Goal: Task Accomplishment & Management: Complete application form

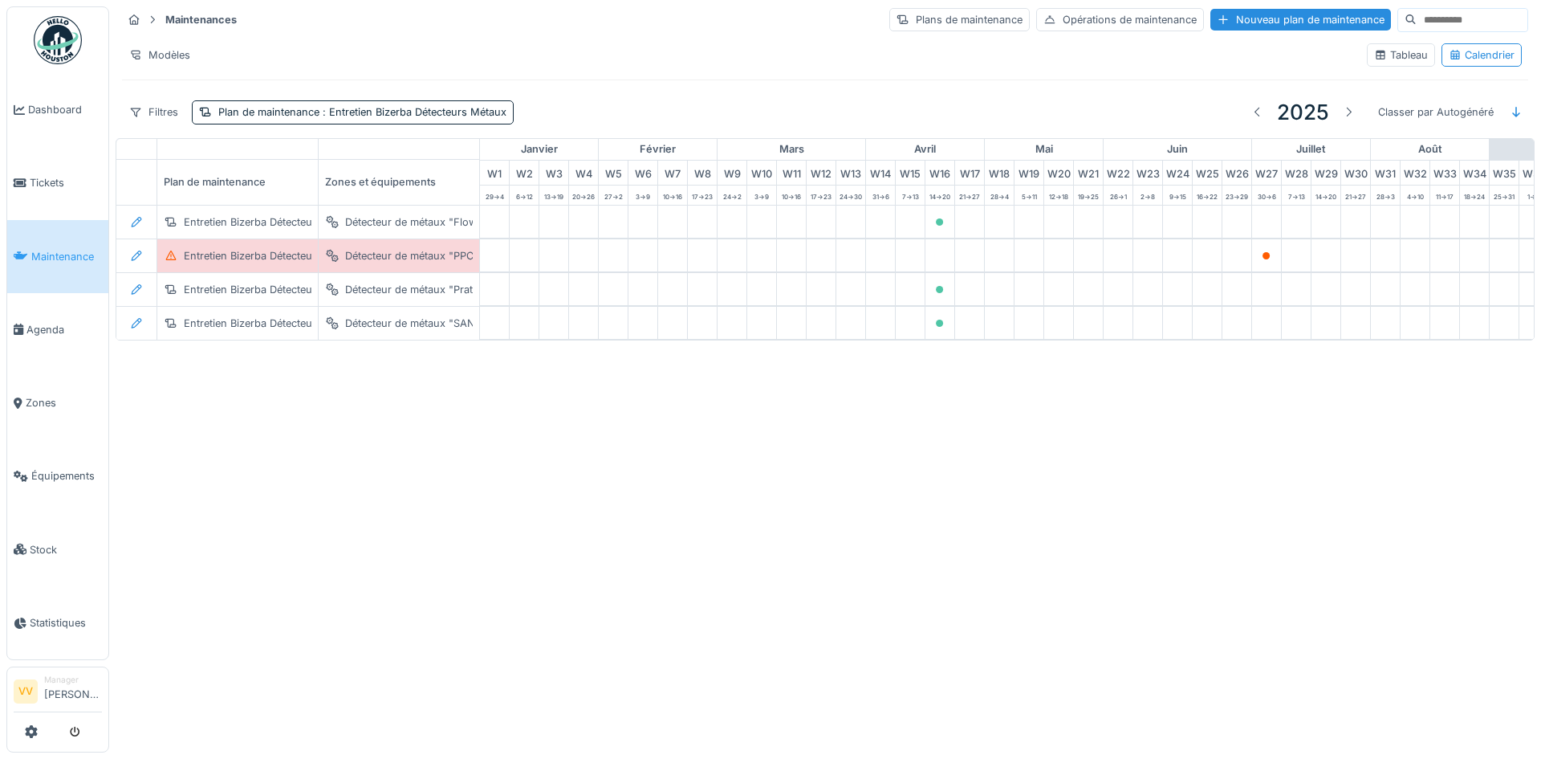
scroll to position [0, 526]
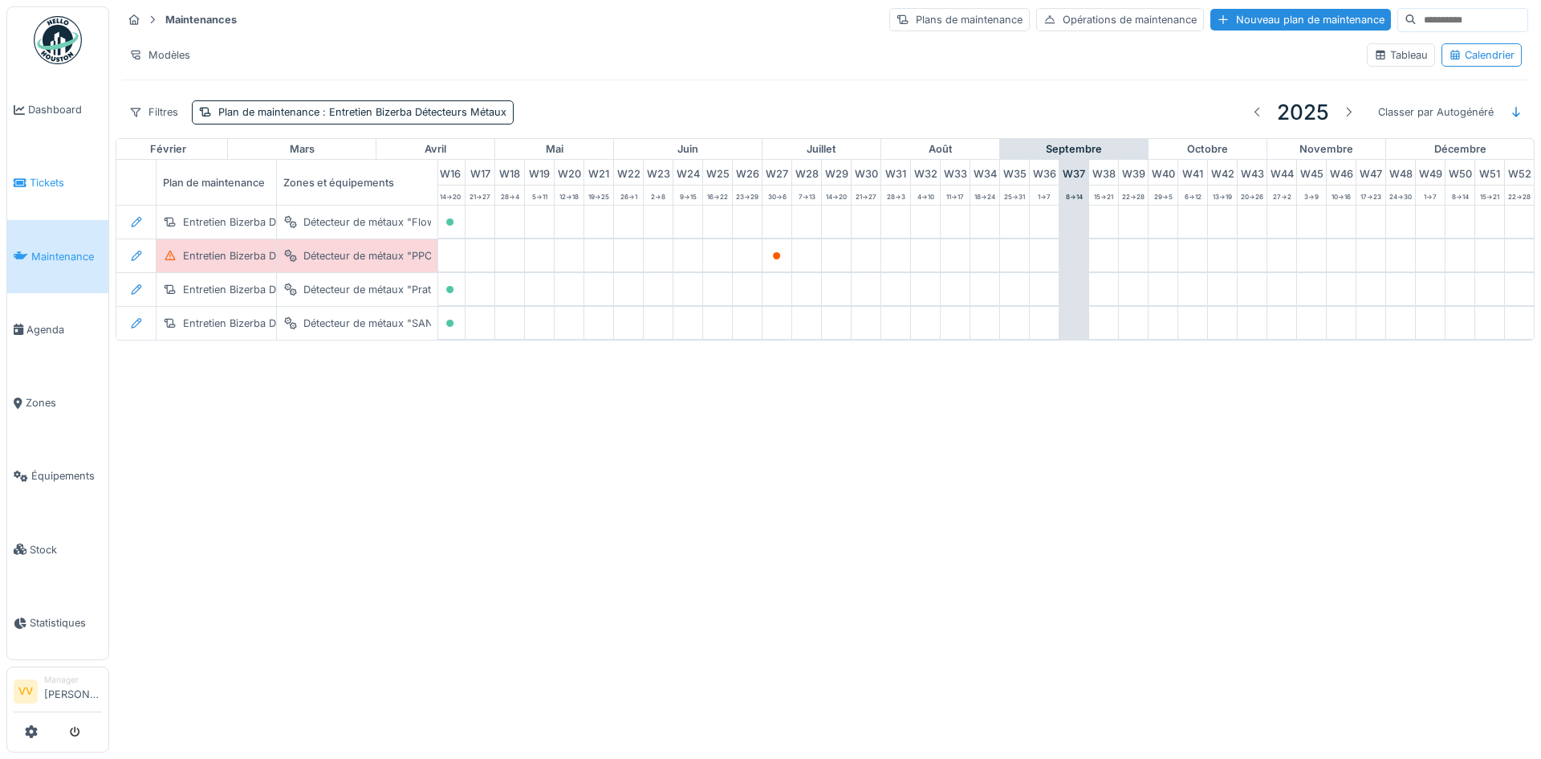
click at [45, 186] on span "Tickets" at bounding box center [66, 182] width 72 height 15
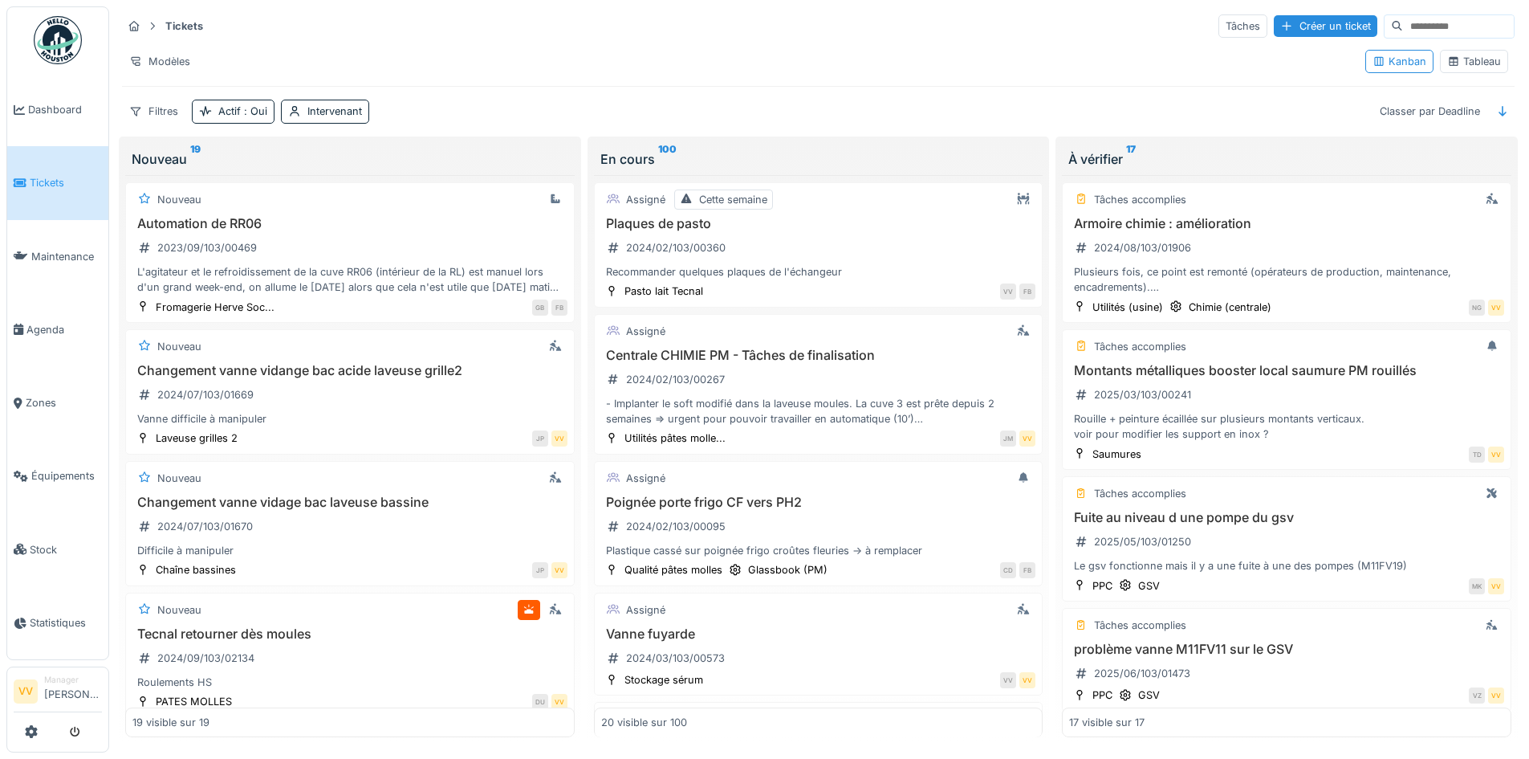
click at [1278, 8] on div "Tickets Tâches Créer un ticket Modèles Kanban Tableau Filtres Actif : Oui Inter…" at bounding box center [818, 68] width 1405 height 124
click at [1274, 28] on div "Créer un ticket" at bounding box center [1326, 26] width 104 height 22
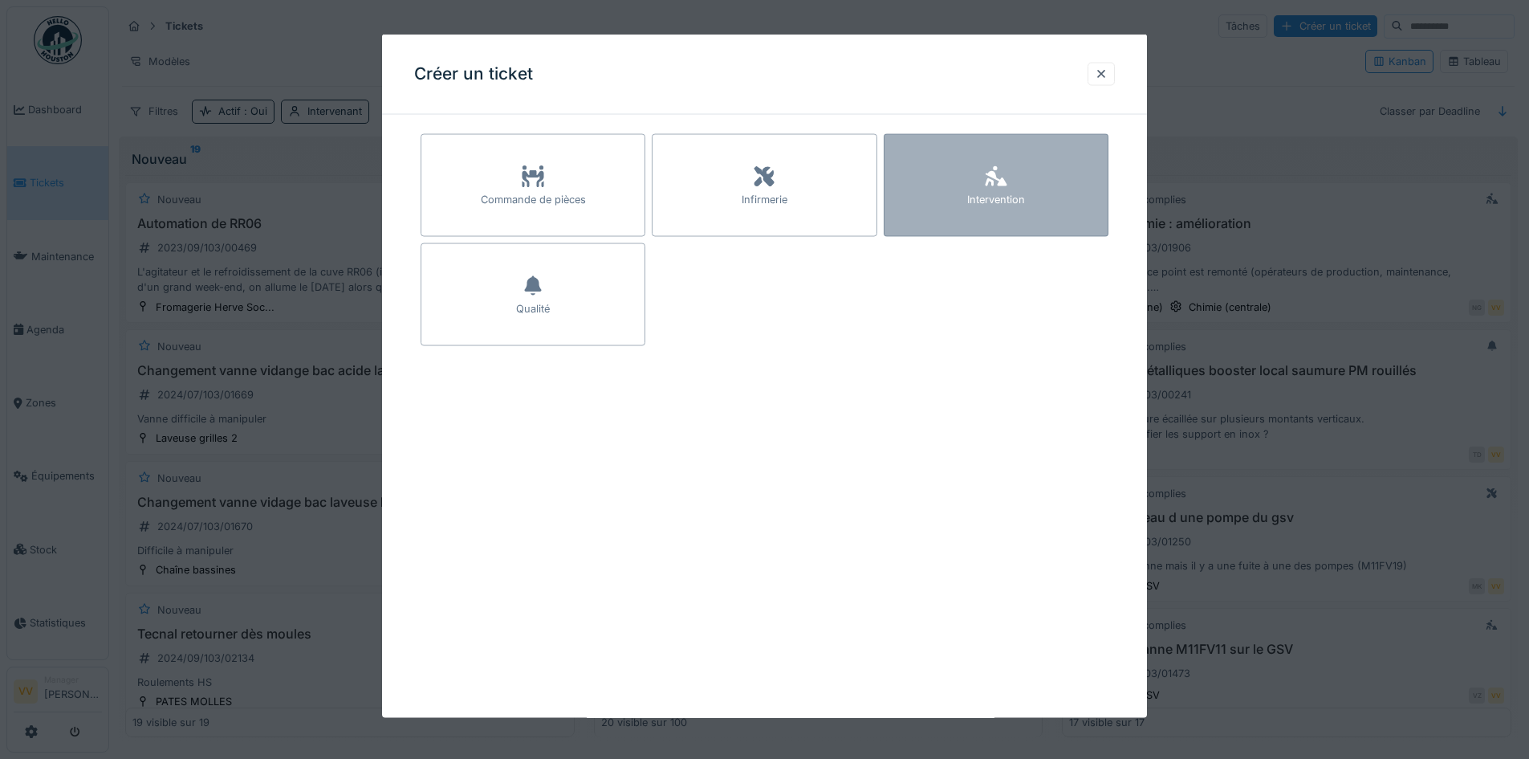
click at [955, 209] on div "Intervention" at bounding box center [996, 185] width 225 height 103
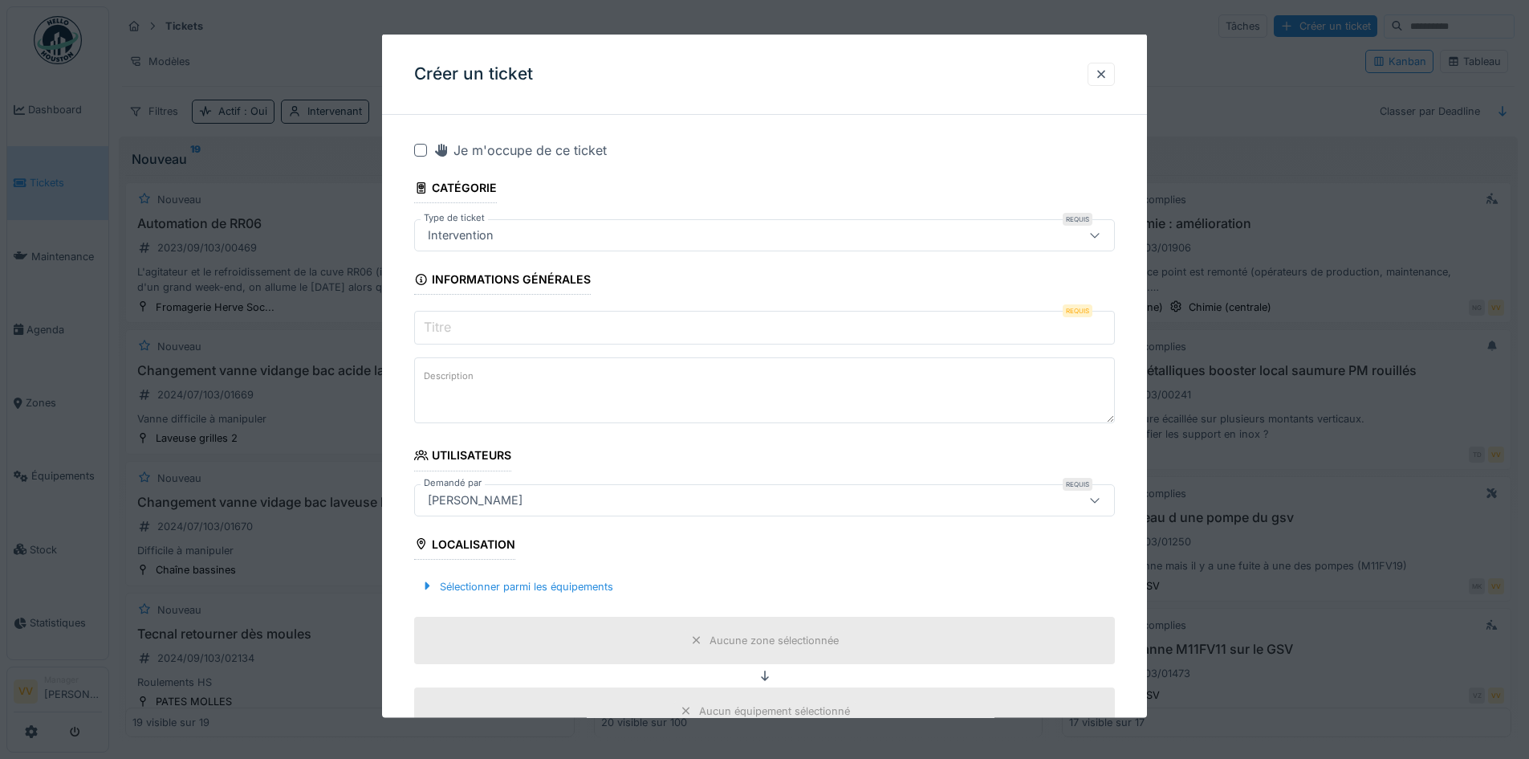
click at [495, 337] on input "Titre" at bounding box center [764, 328] width 701 height 34
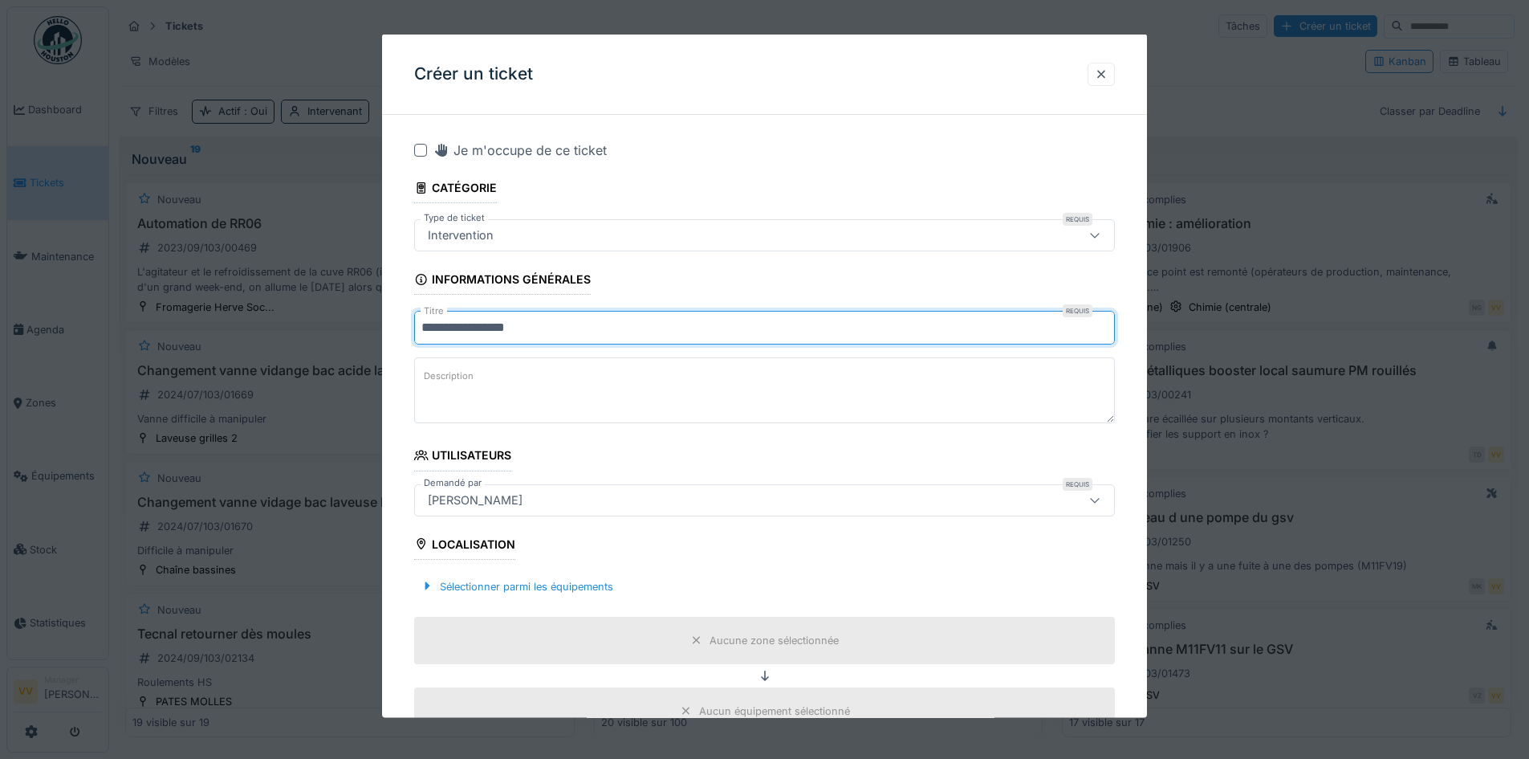
type input "**********"
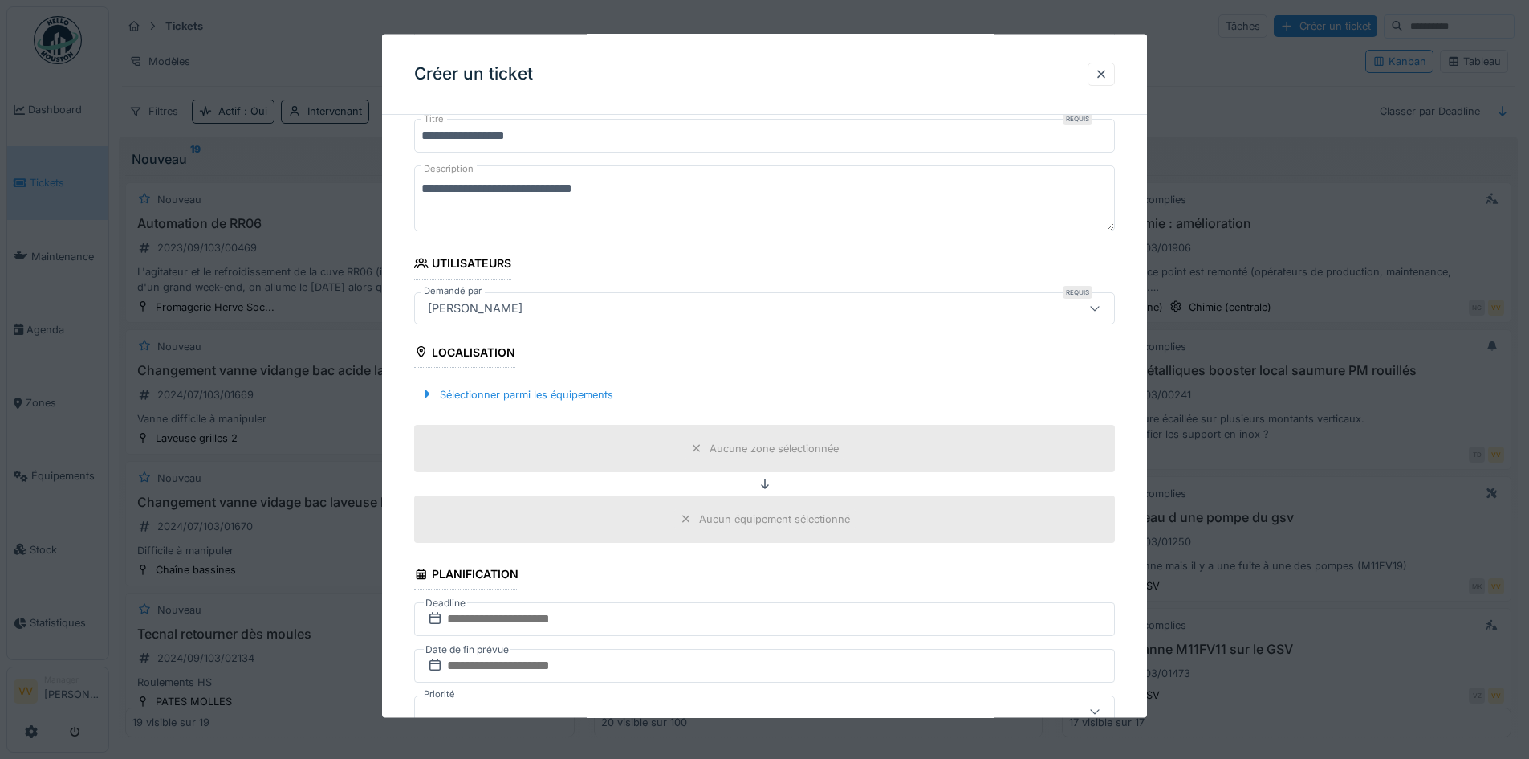
scroll to position [401, 0]
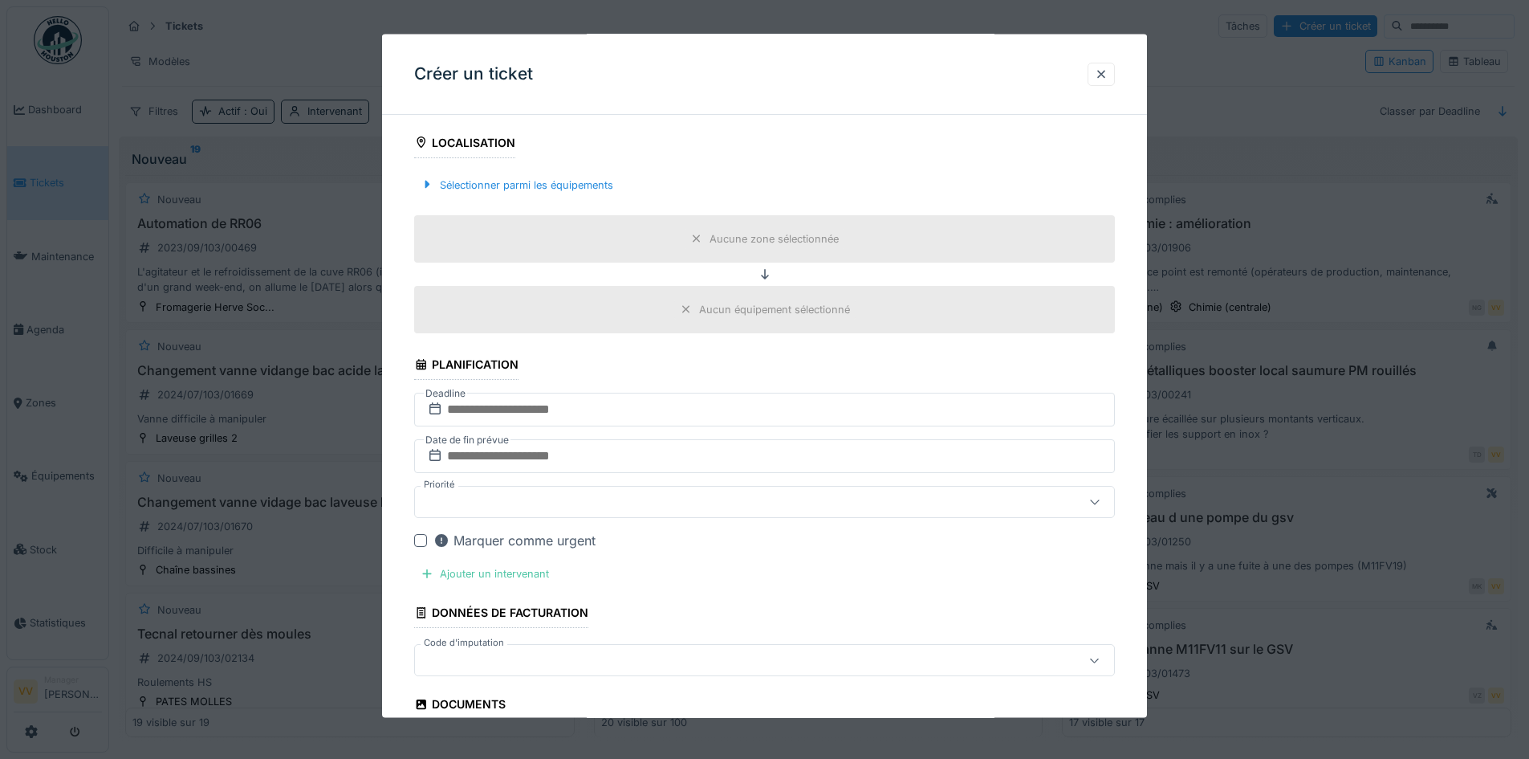
type textarea "**********"
click at [550, 417] on input "text" at bounding box center [764, 410] width 701 height 34
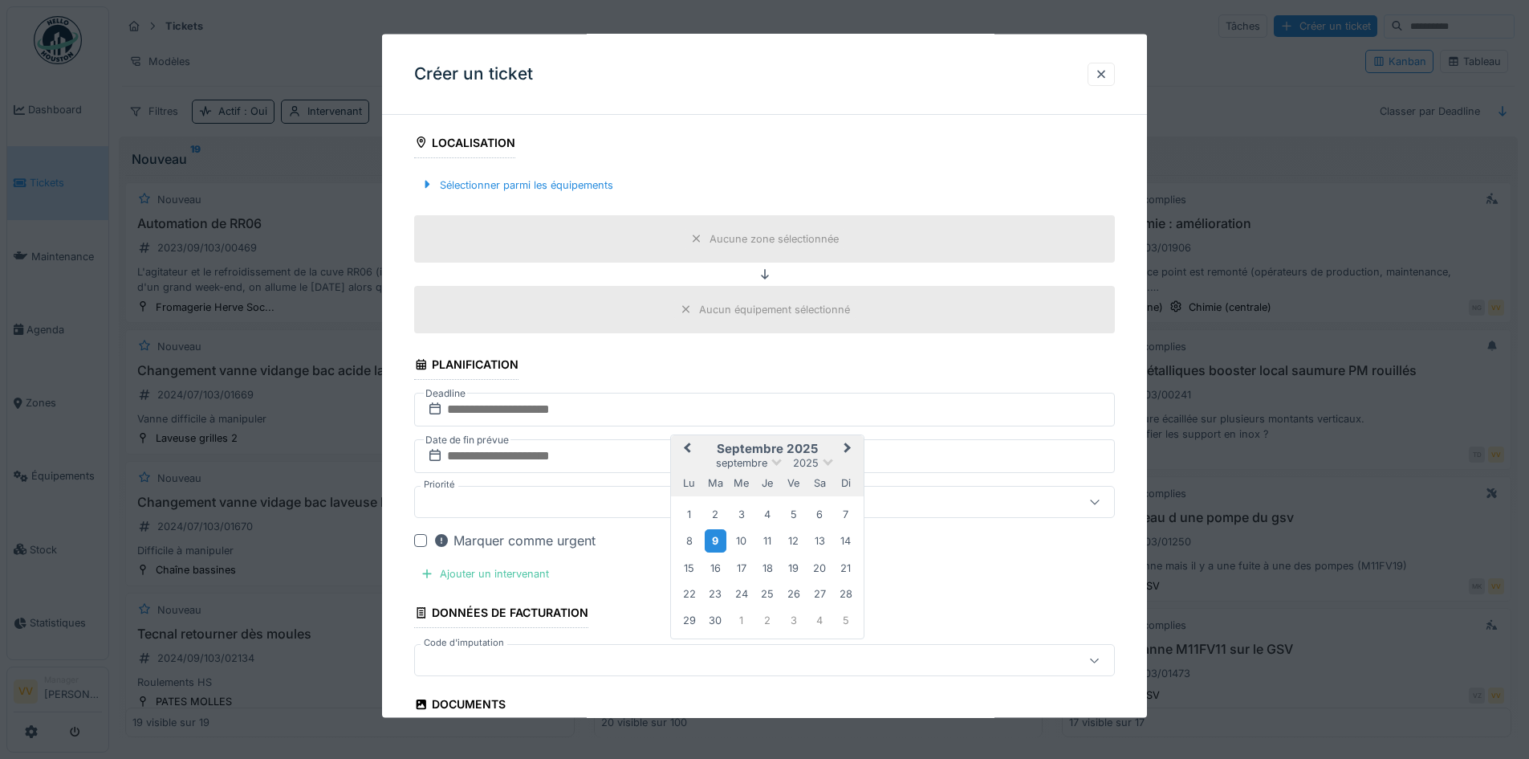
click at [718, 541] on div "9" at bounding box center [716, 540] width 22 height 23
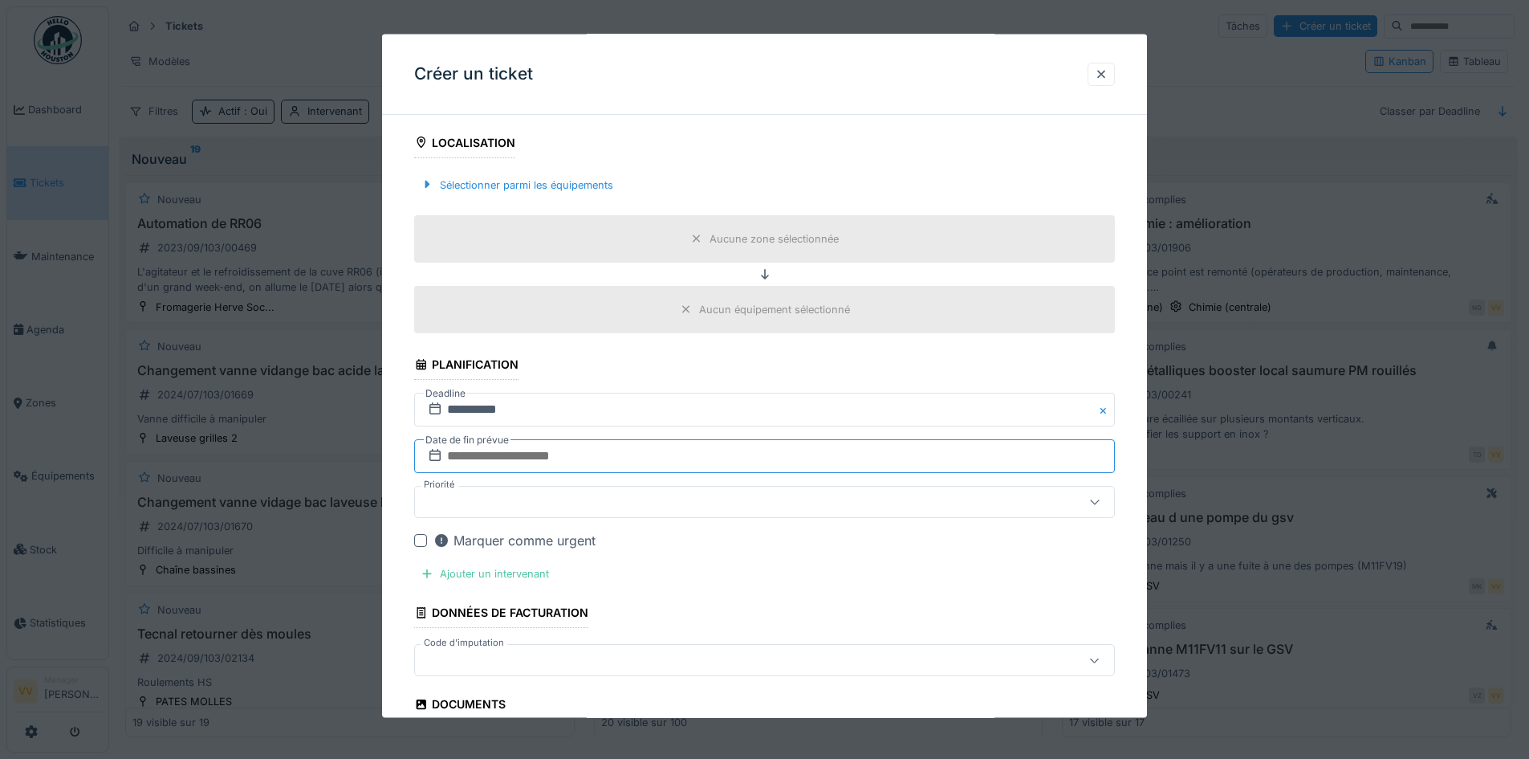
click at [657, 460] on input "text" at bounding box center [764, 456] width 701 height 34
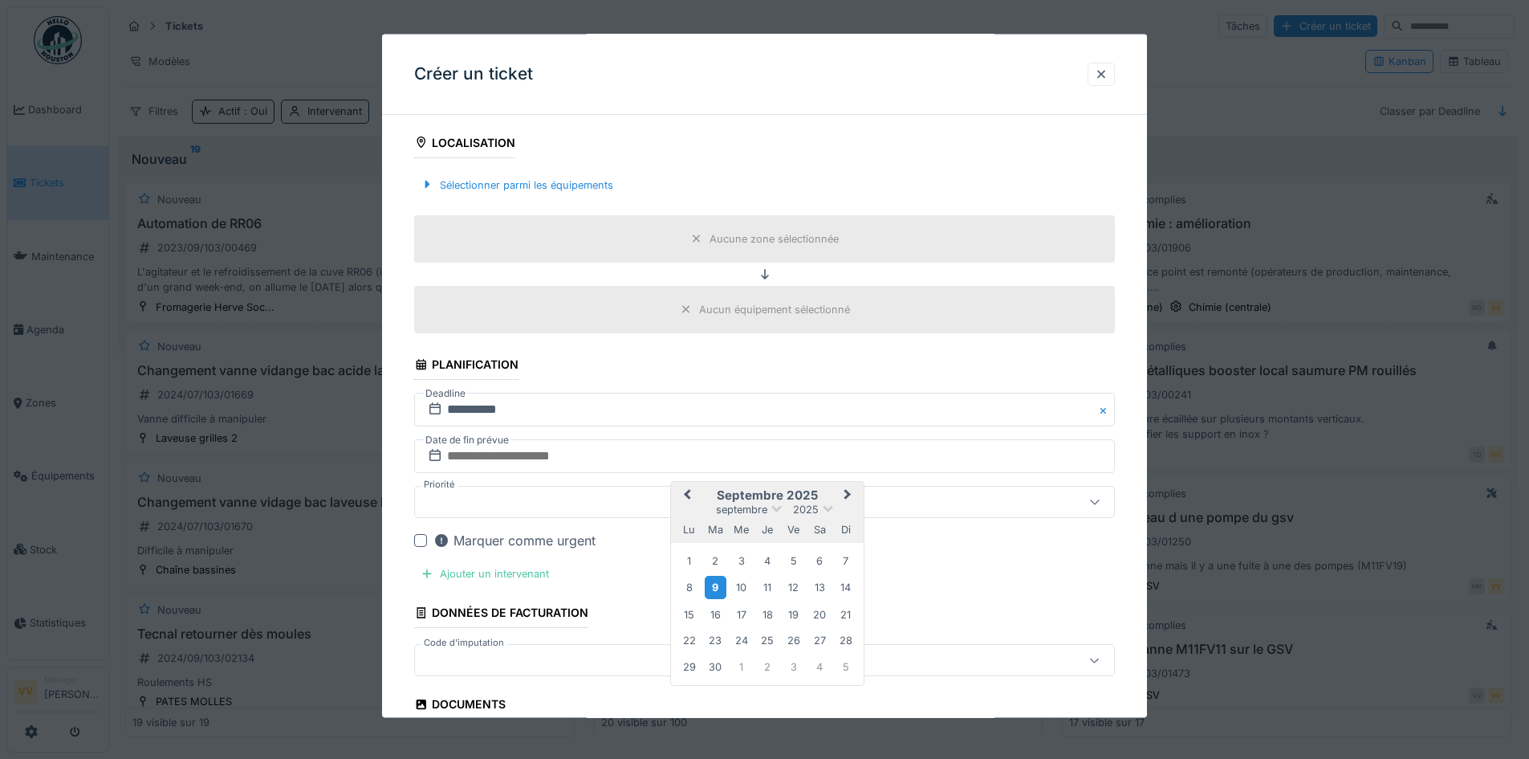
click at [714, 597] on div "9" at bounding box center [716, 587] width 22 height 23
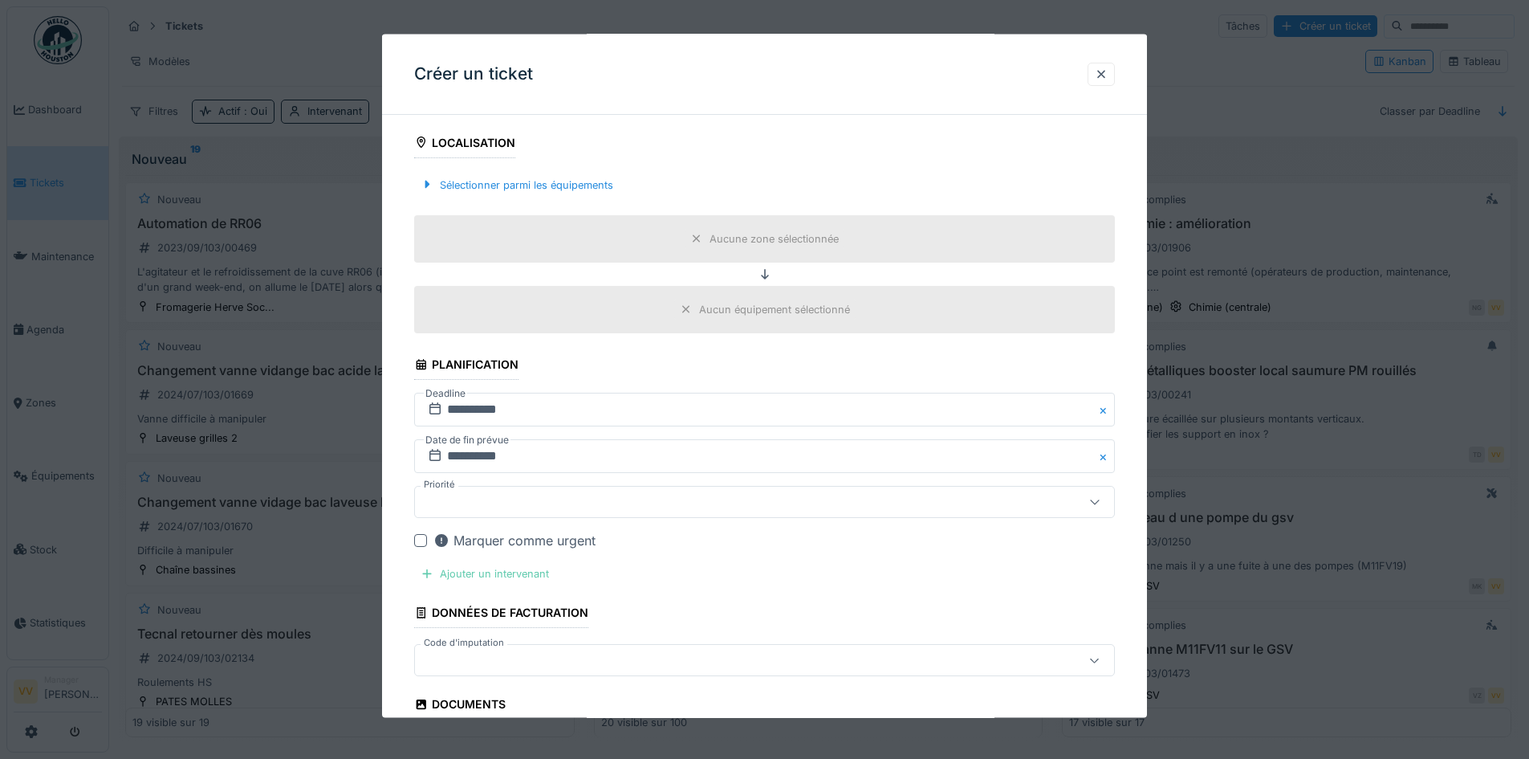
click at [501, 572] on div "Ajouter un intervenant" at bounding box center [484, 574] width 141 height 22
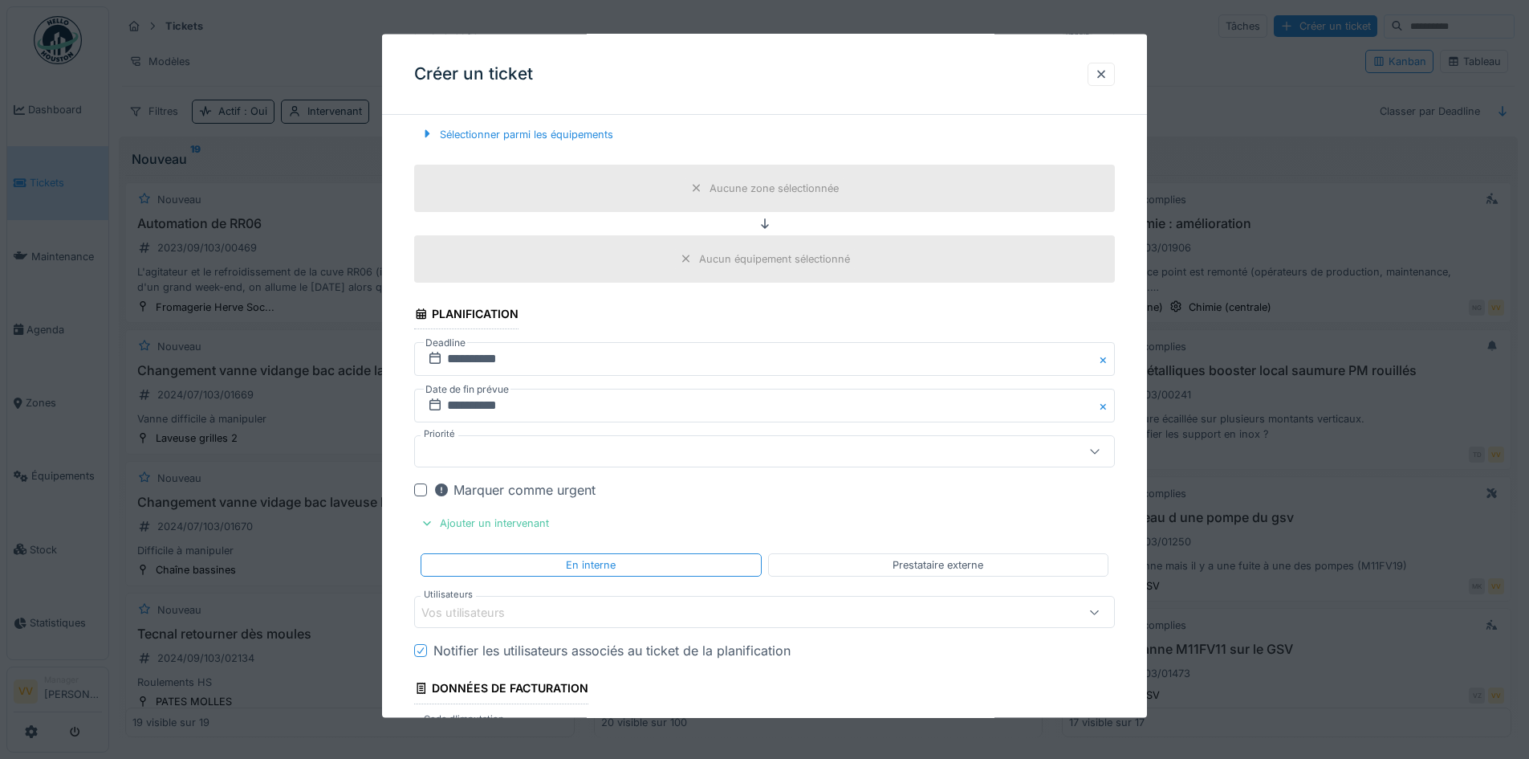
scroll to position [642, 0]
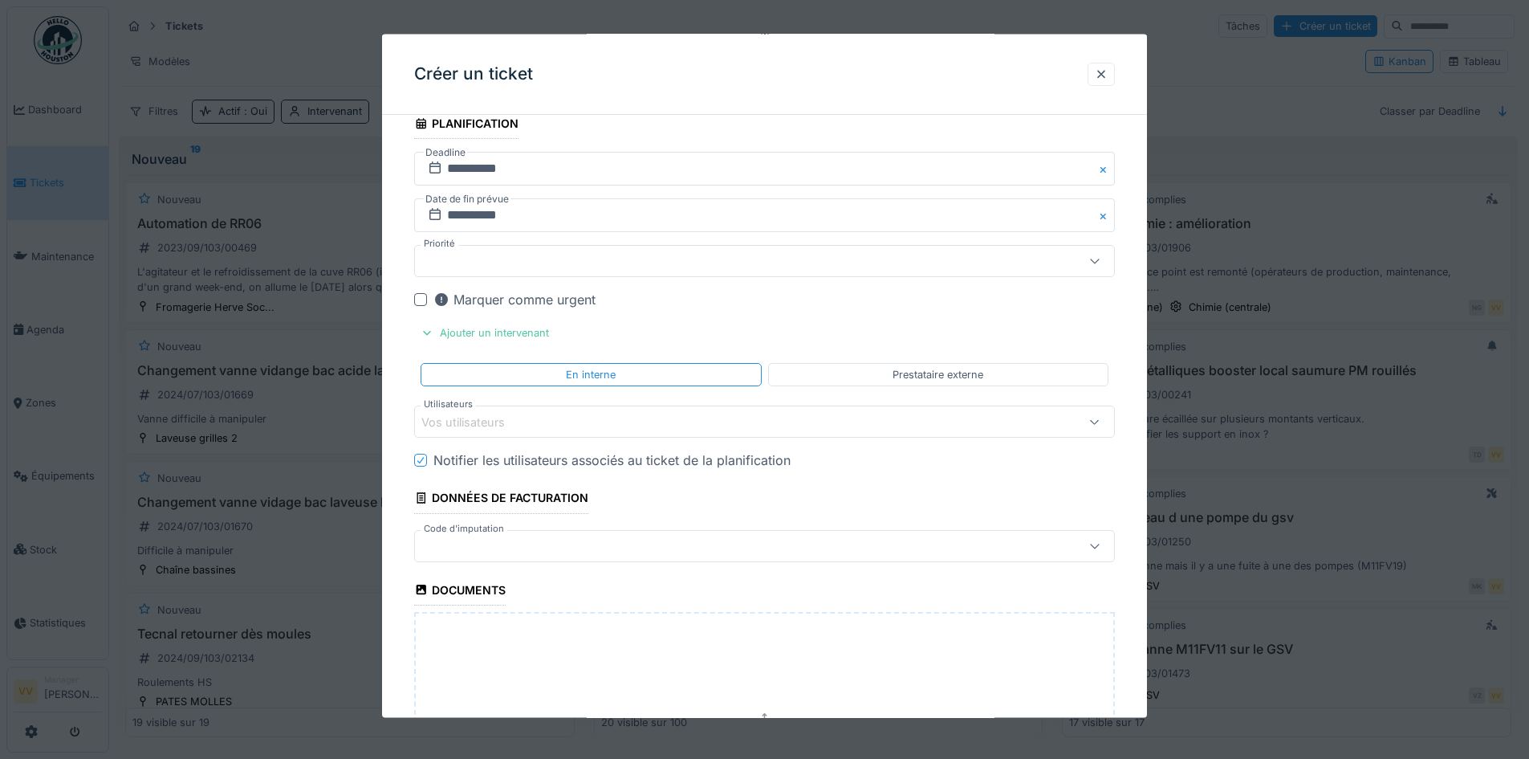
click at [558, 429] on div "Vos utilisateurs" at bounding box center [723, 422] width 604 height 18
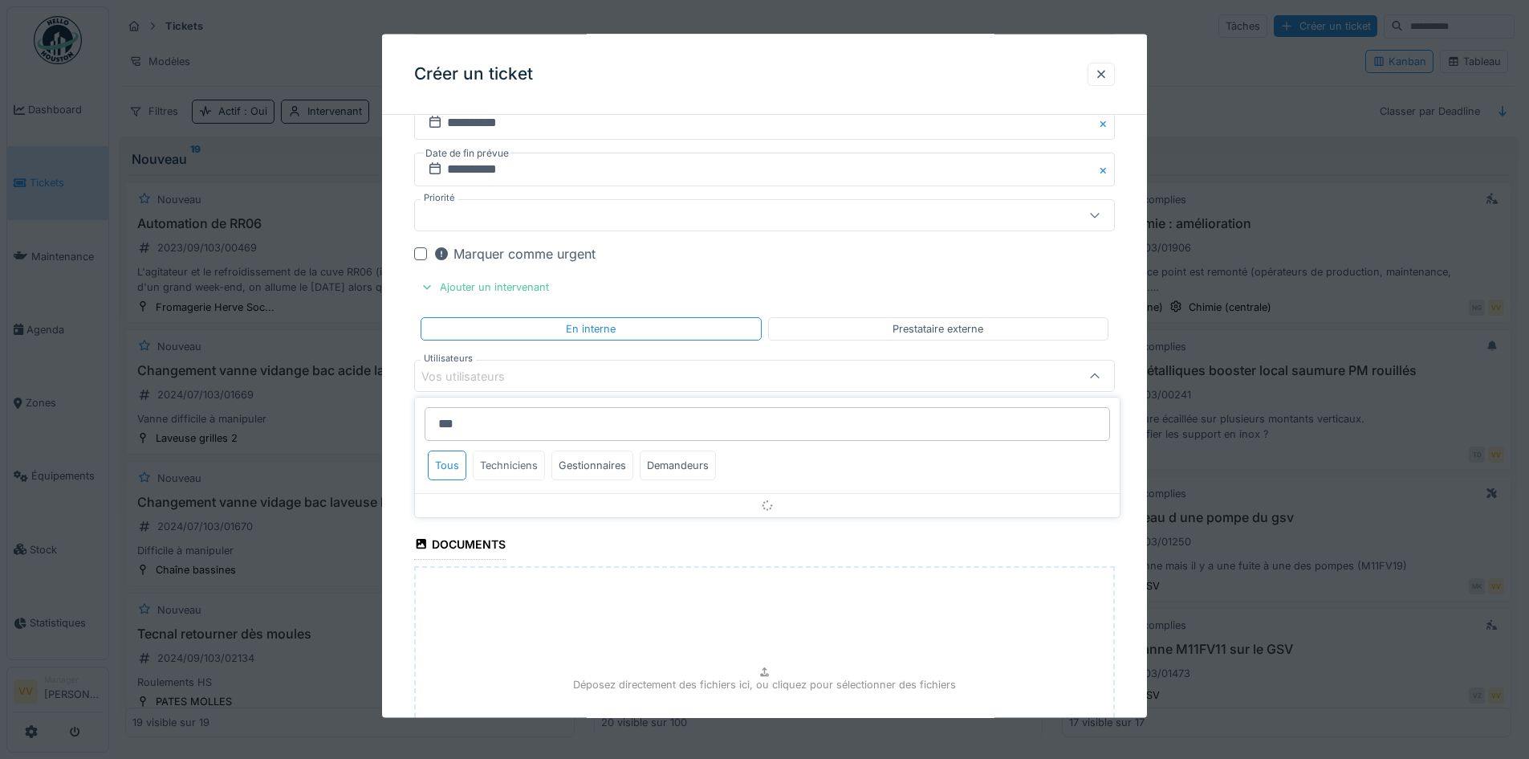
type input "***"
click at [523, 474] on div "Techniciens" at bounding box center [509, 465] width 72 height 30
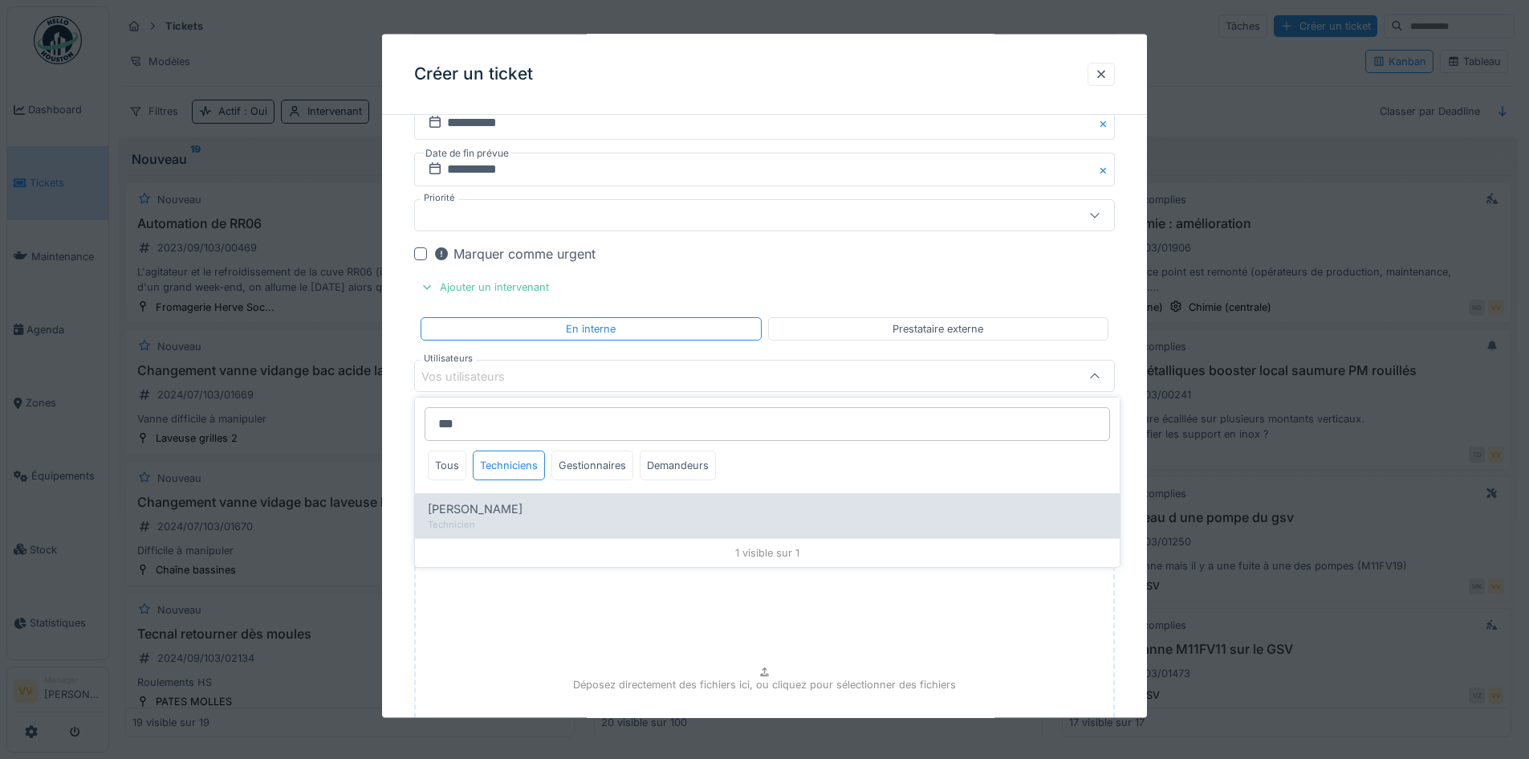
click at [499, 525] on div "Technicien" at bounding box center [767, 525] width 679 height 14
type input "****"
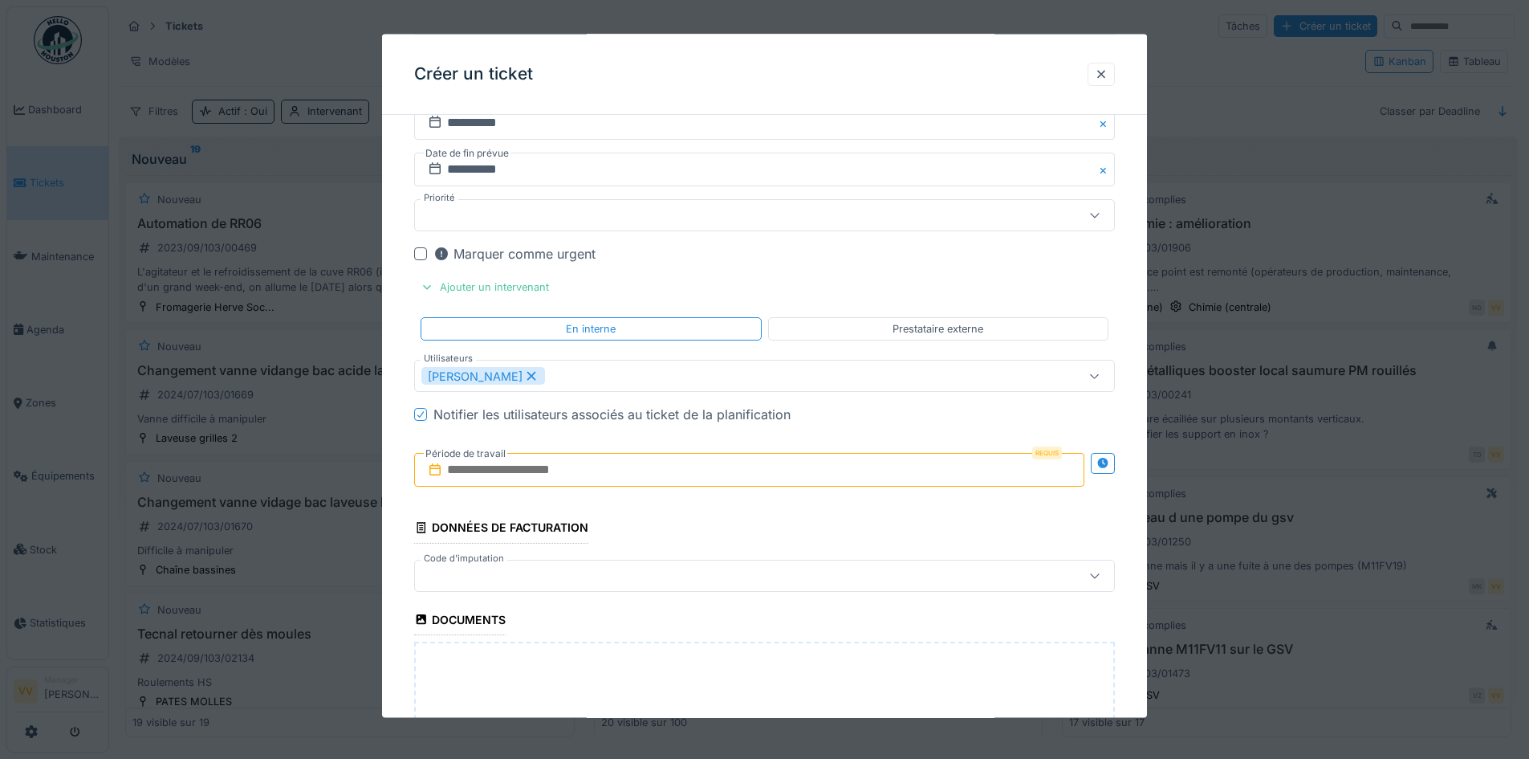
click at [1124, 287] on div "**********" at bounding box center [764, 213] width 765 height 1547
click at [601, 479] on input "text" at bounding box center [749, 470] width 670 height 34
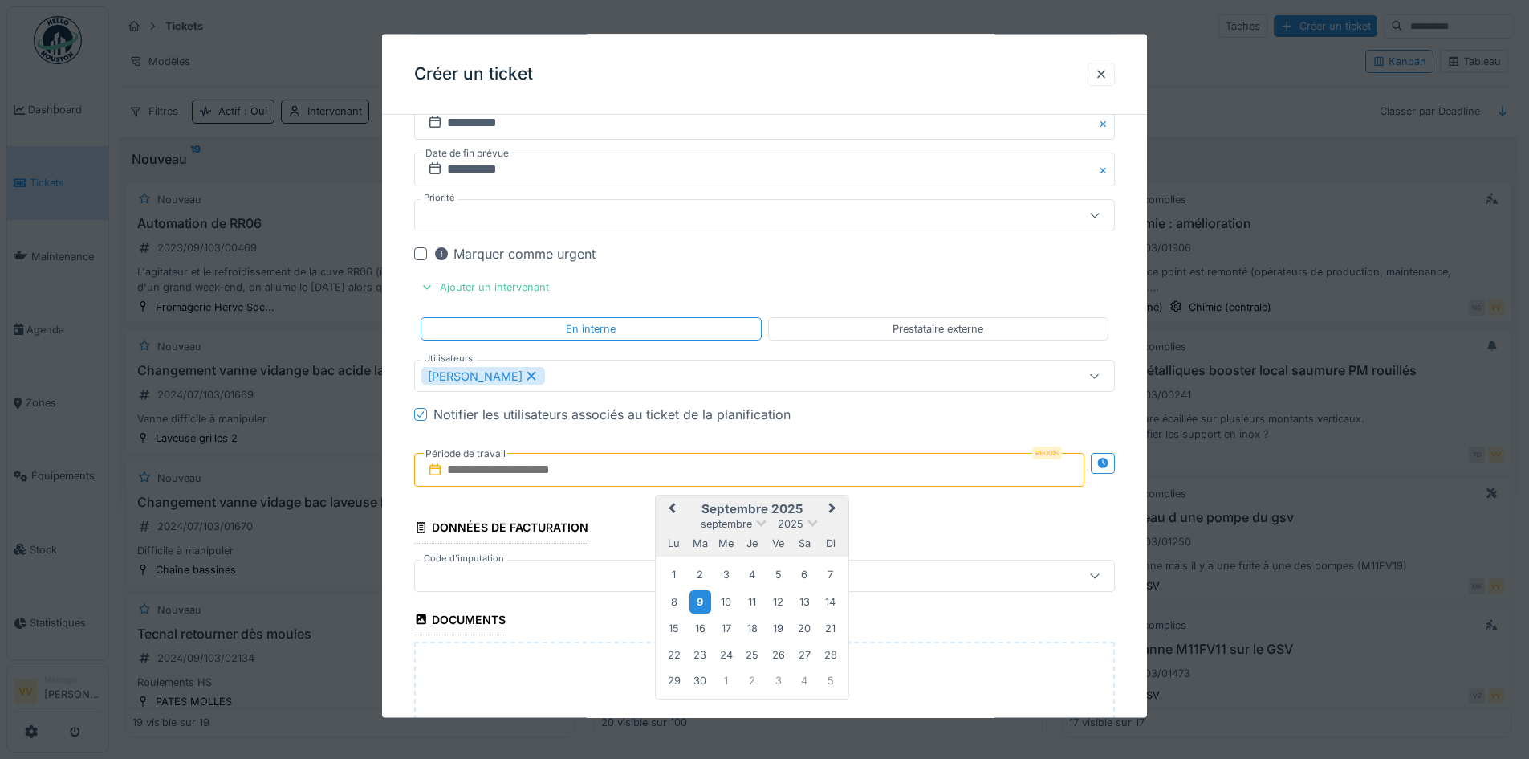
click at [699, 597] on div "9" at bounding box center [701, 600] width 22 height 23
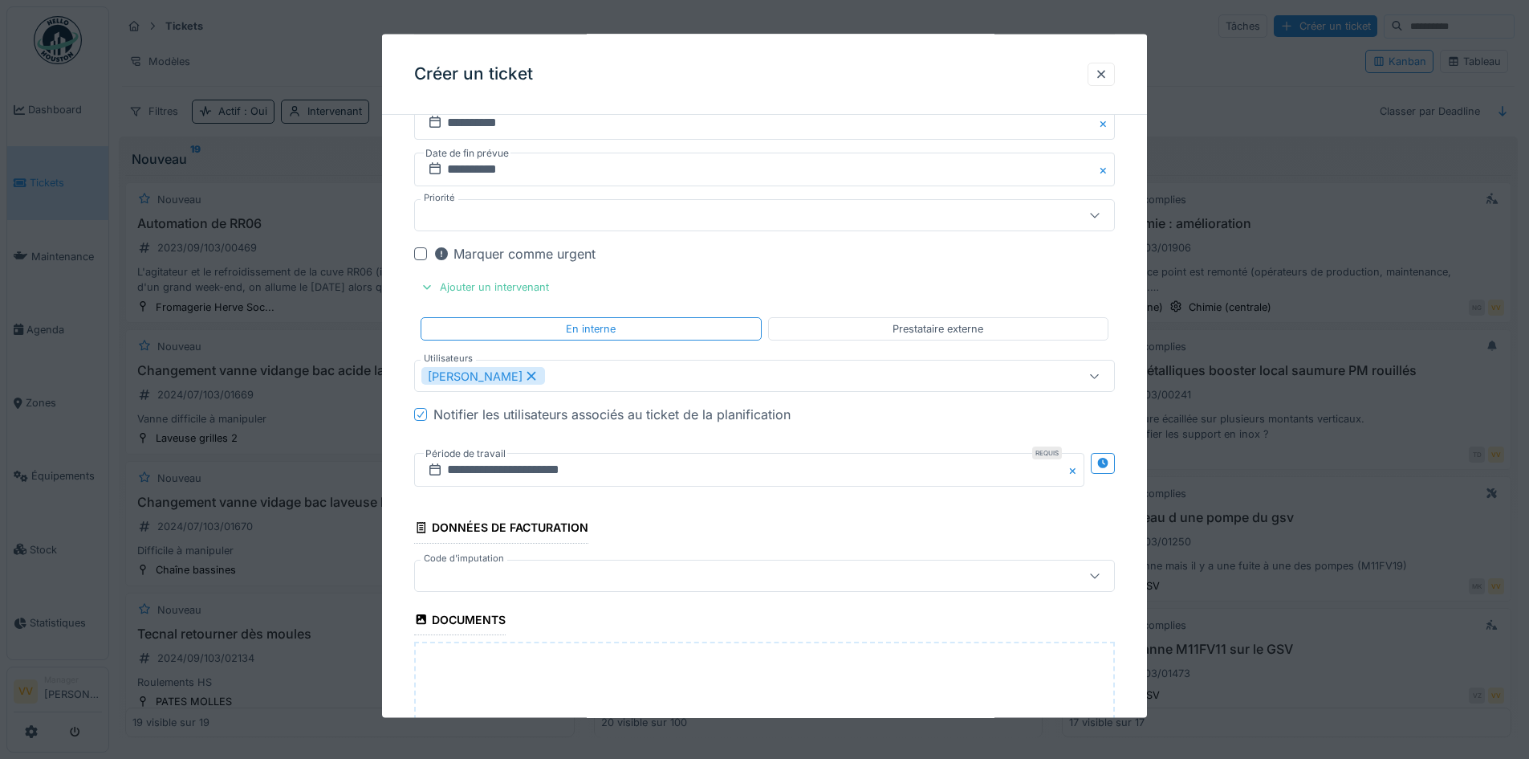
click at [685, 683] on div "Déposez directement des fichiers ici, ou cliquez pour sélectionner des fichiers" at bounding box center [764, 761] width 701 height 241
type input "**********"
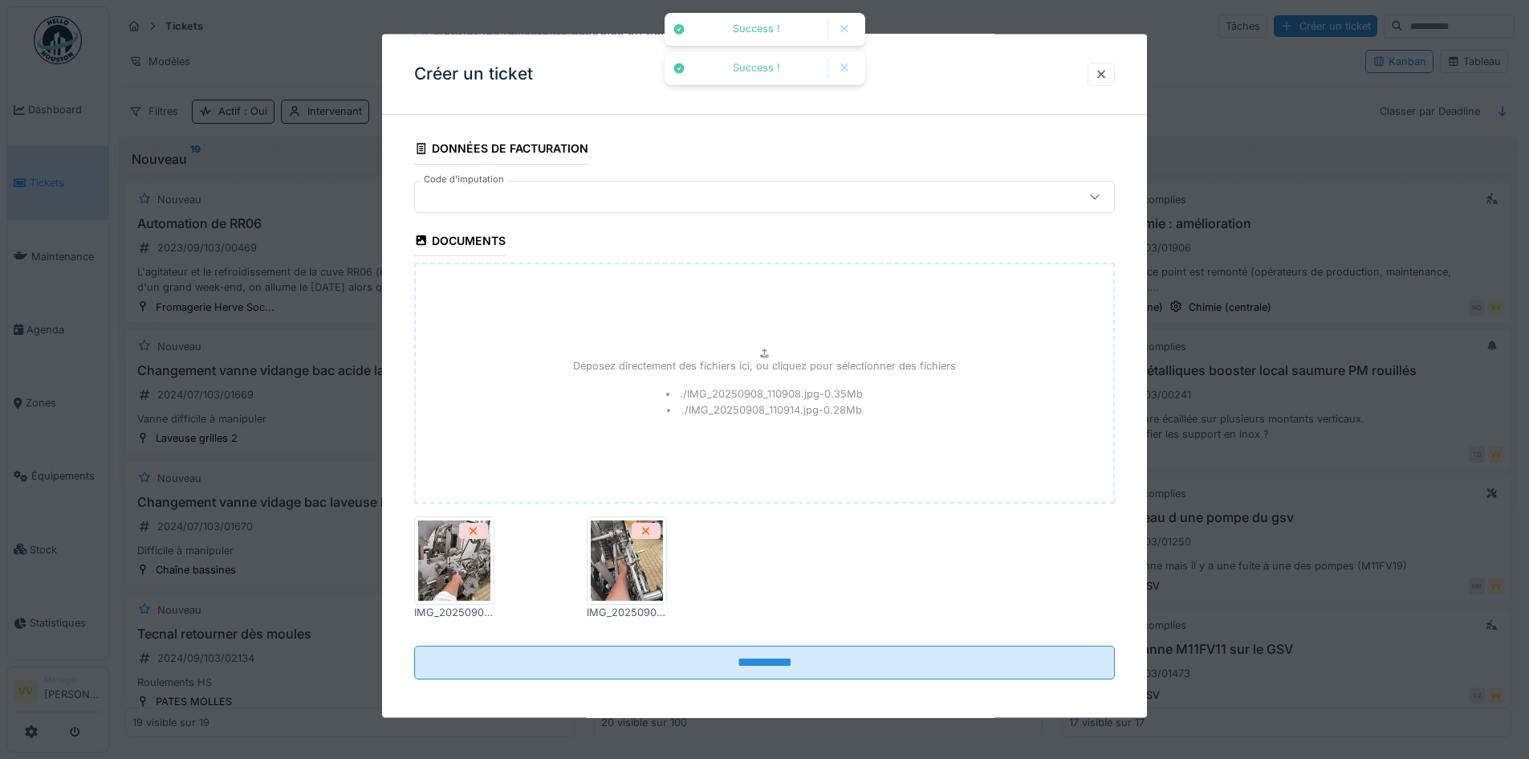
scroll to position [1073, 0]
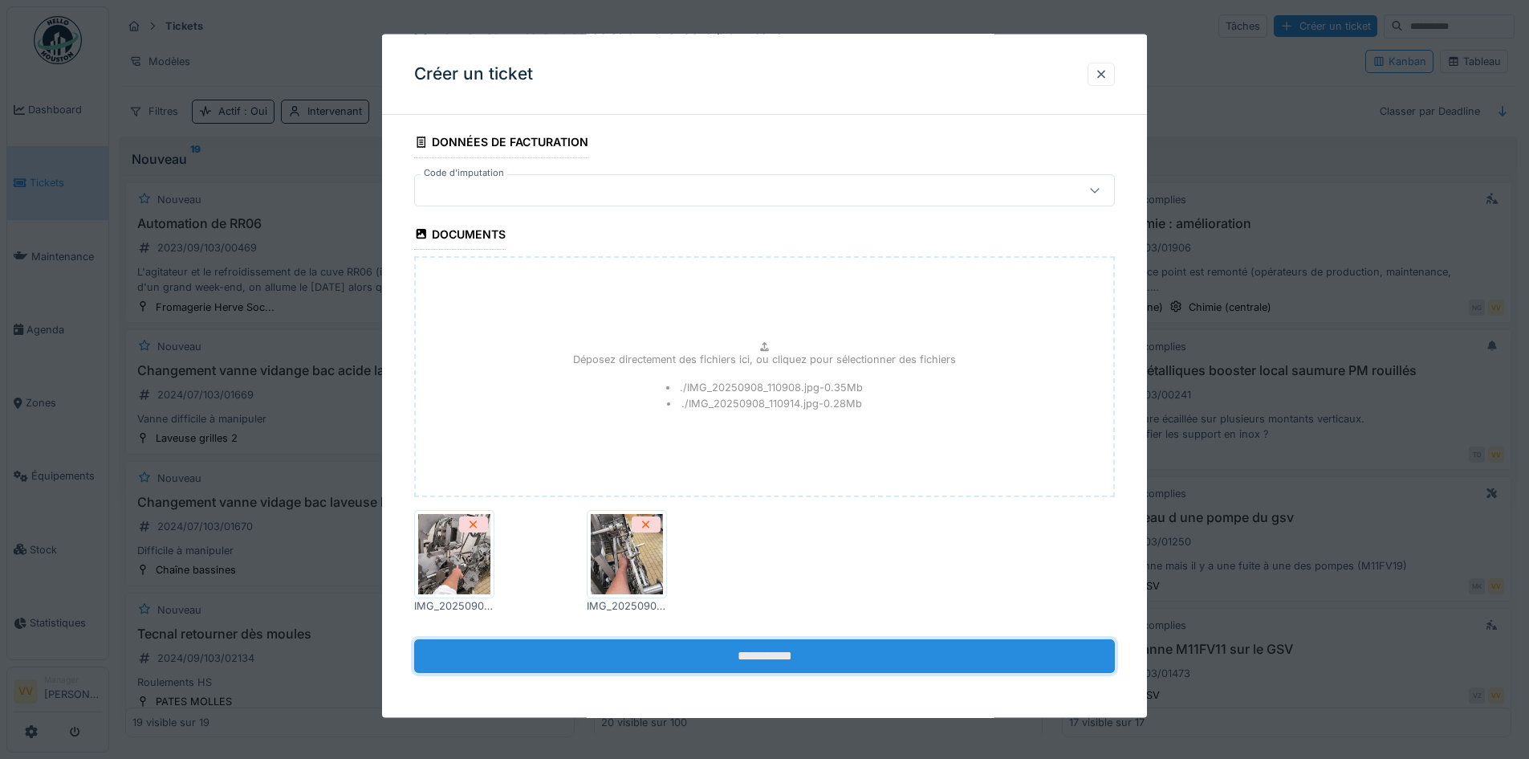
click at [763, 650] on input "**********" at bounding box center [764, 655] width 701 height 34
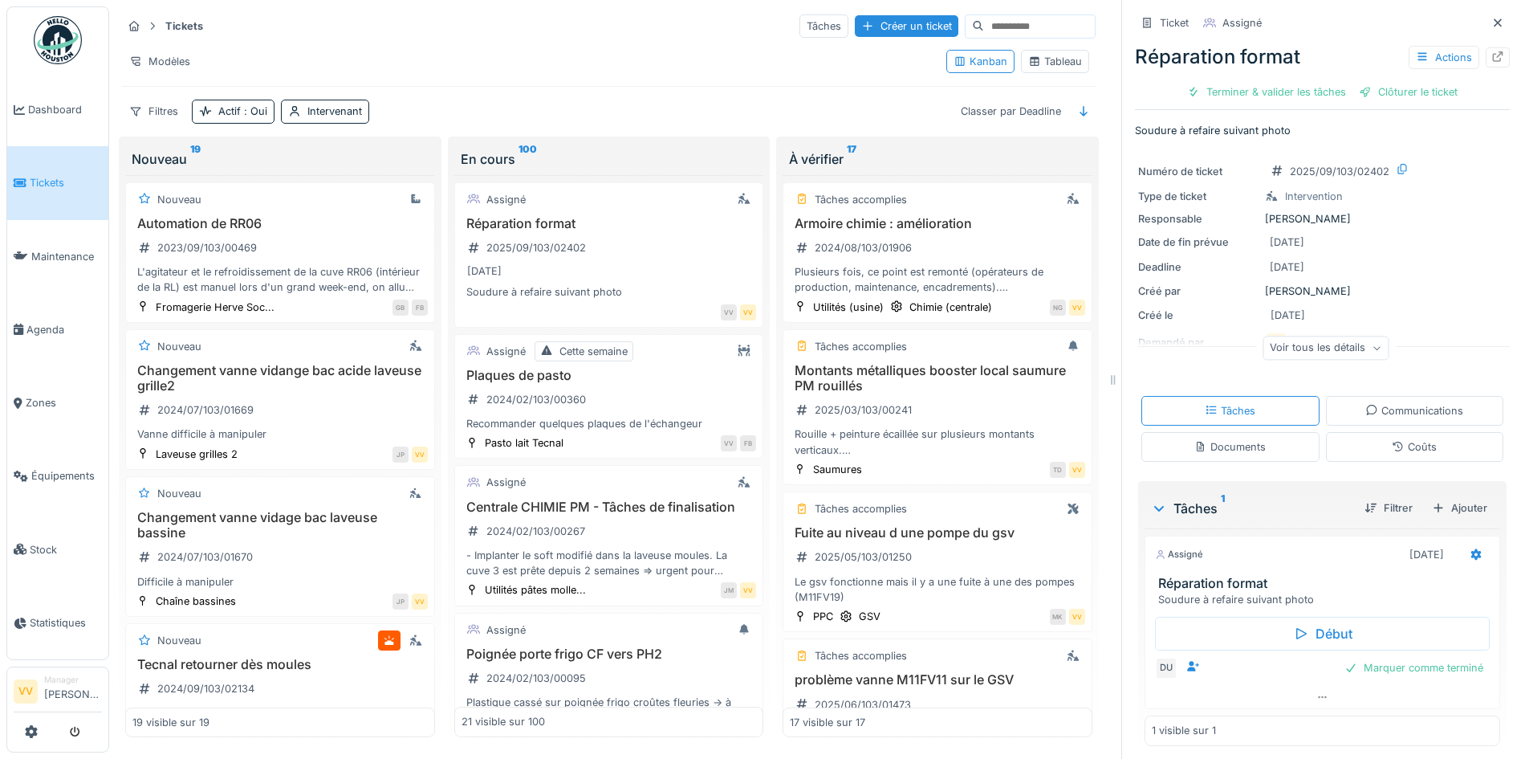
click at [45, 177] on span "Tickets" at bounding box center [66, 182] width 72 height 15
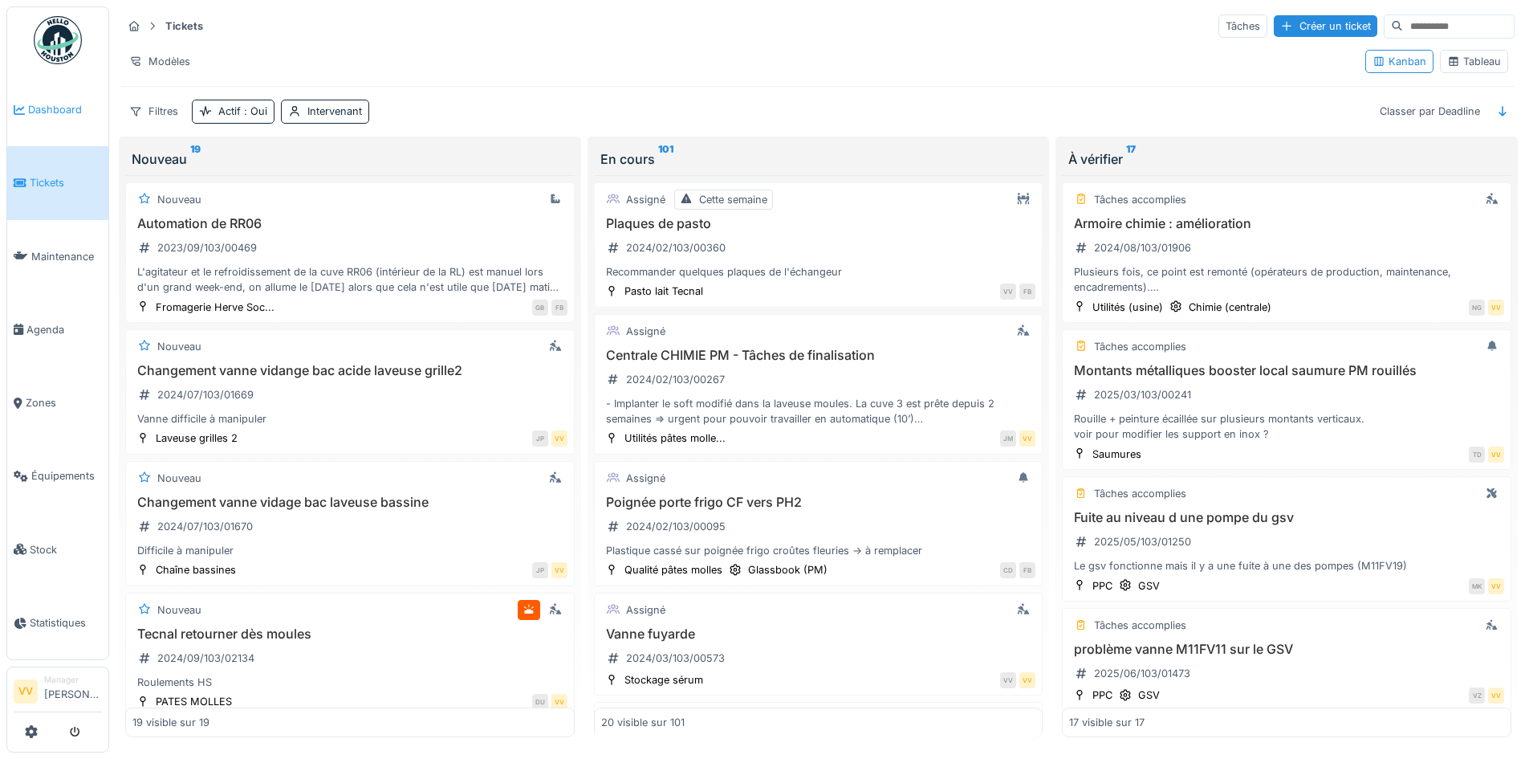
click at [46, 116] on span "Dashboard" at bounding box center [65, 109] width 74 height 15
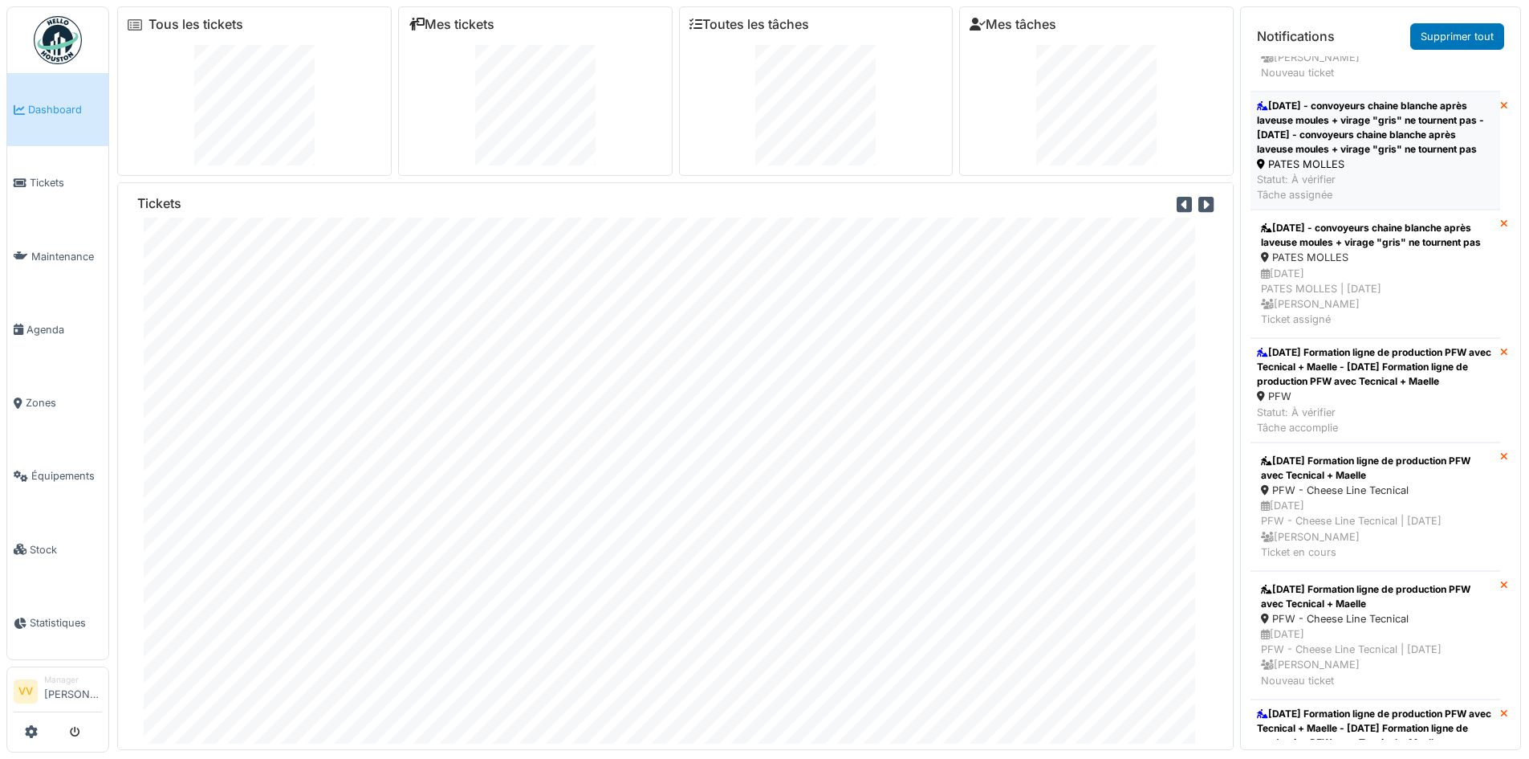
scroll to position [642, 0]
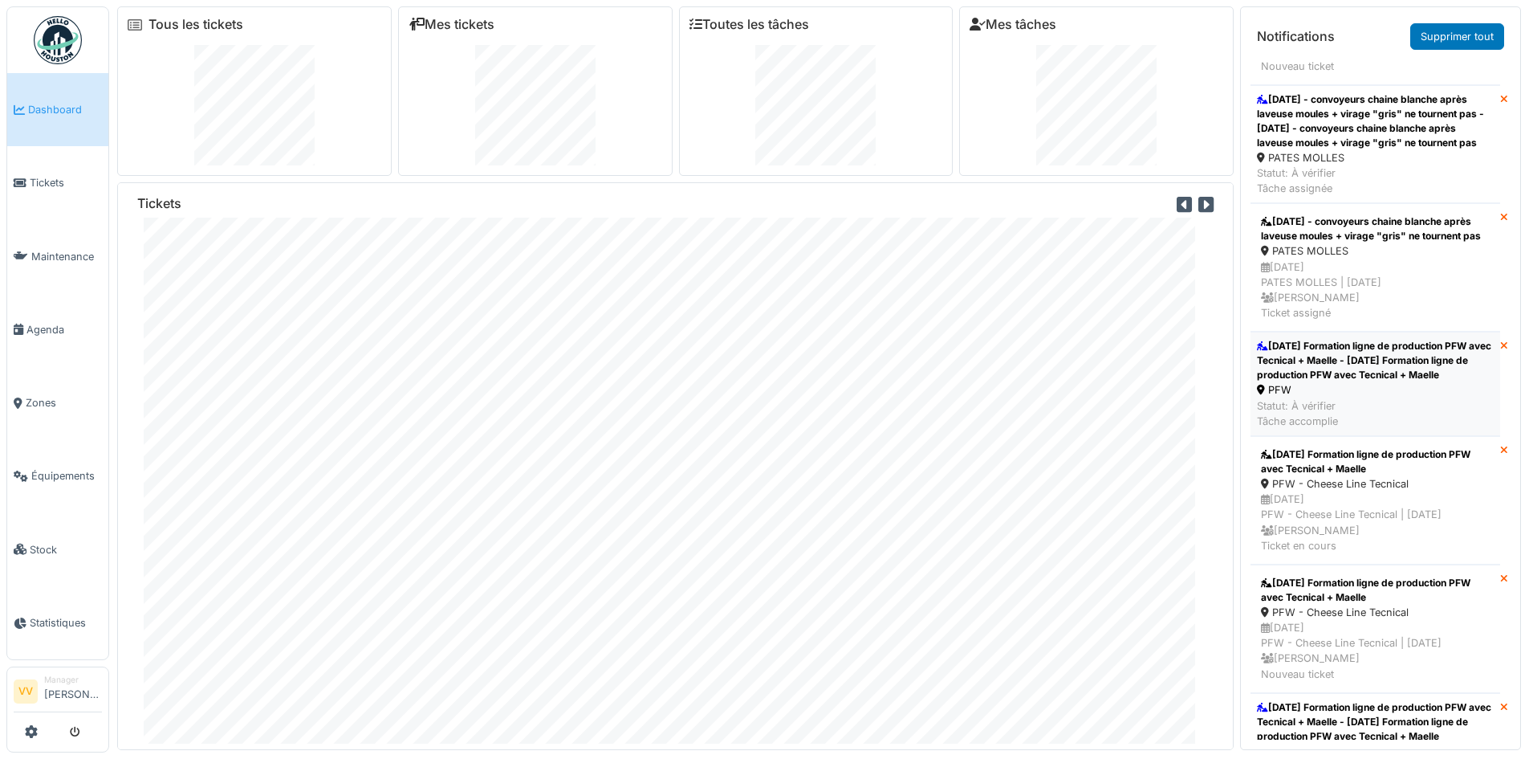
click at [1381, 382] on div "8/9/25 Formation ligne de production PFW avec Tecnical + Maelle - 8/9/25 Format…" at bounding box center [1375, 360] width 237 height 43
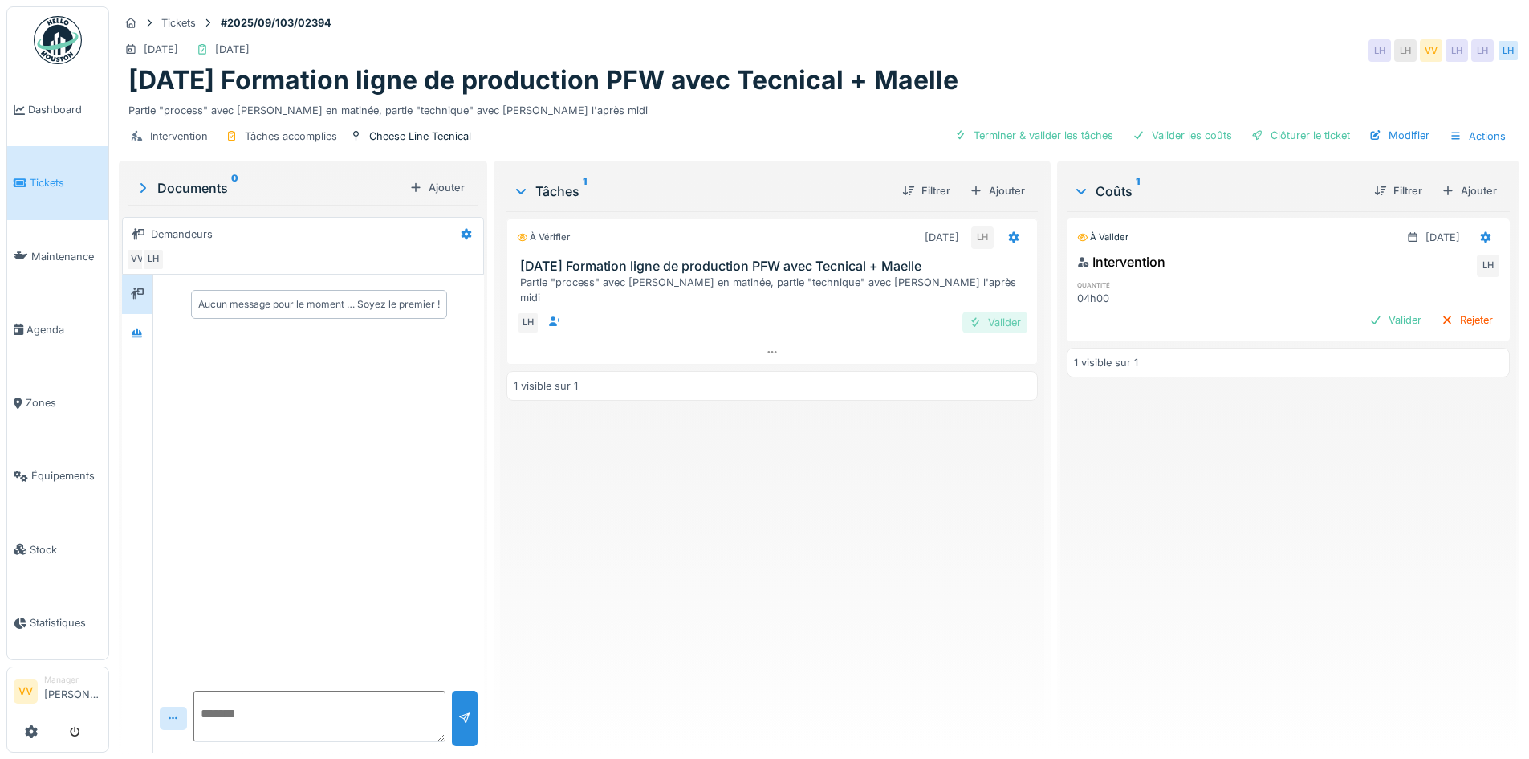
click at [1004, 311] on div "Valider" at bounding box center [994, 322] width 65 height 22
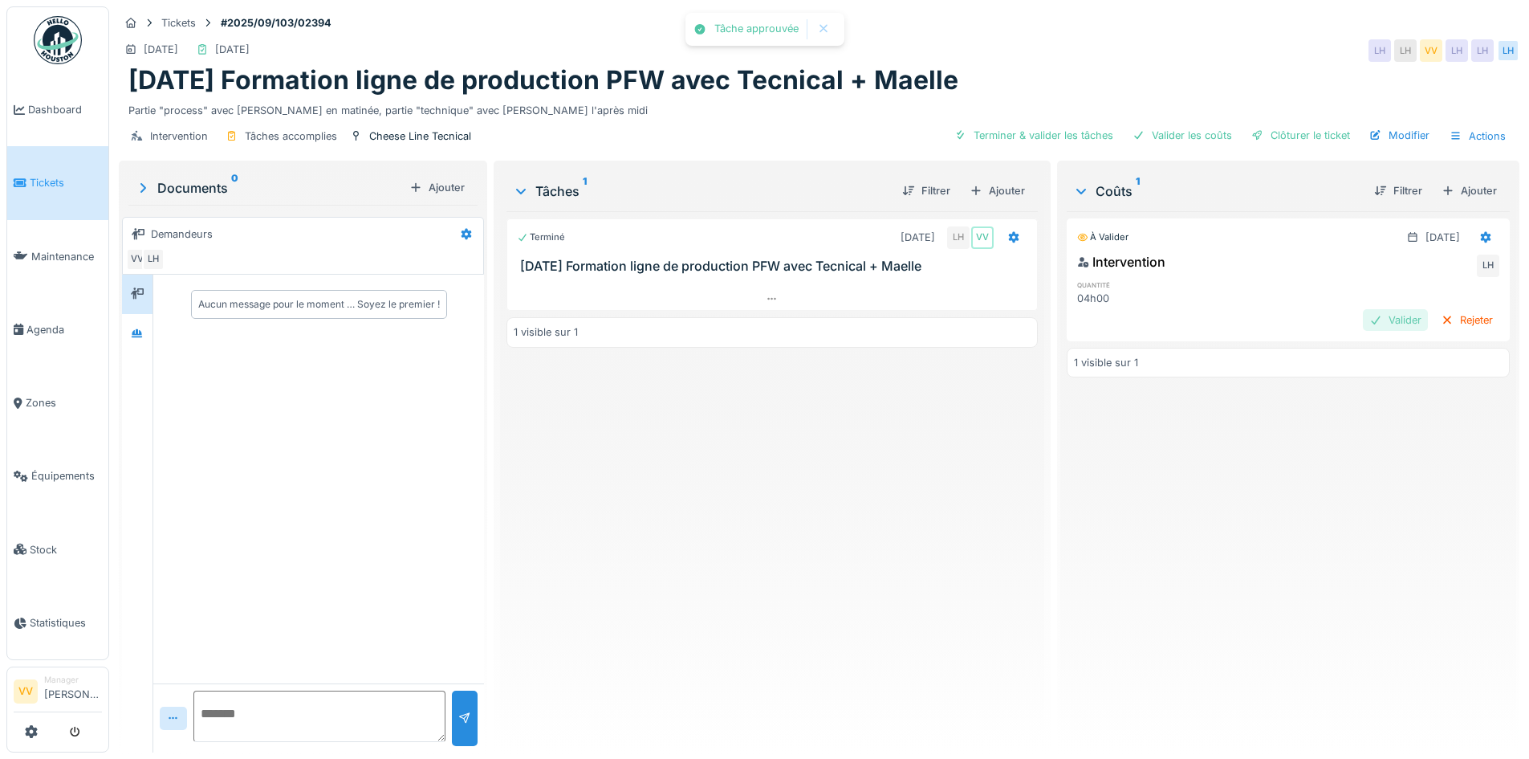
click at [1364, 312] on div "Valider" at bounding box center [1395, 320] width 65 height 22
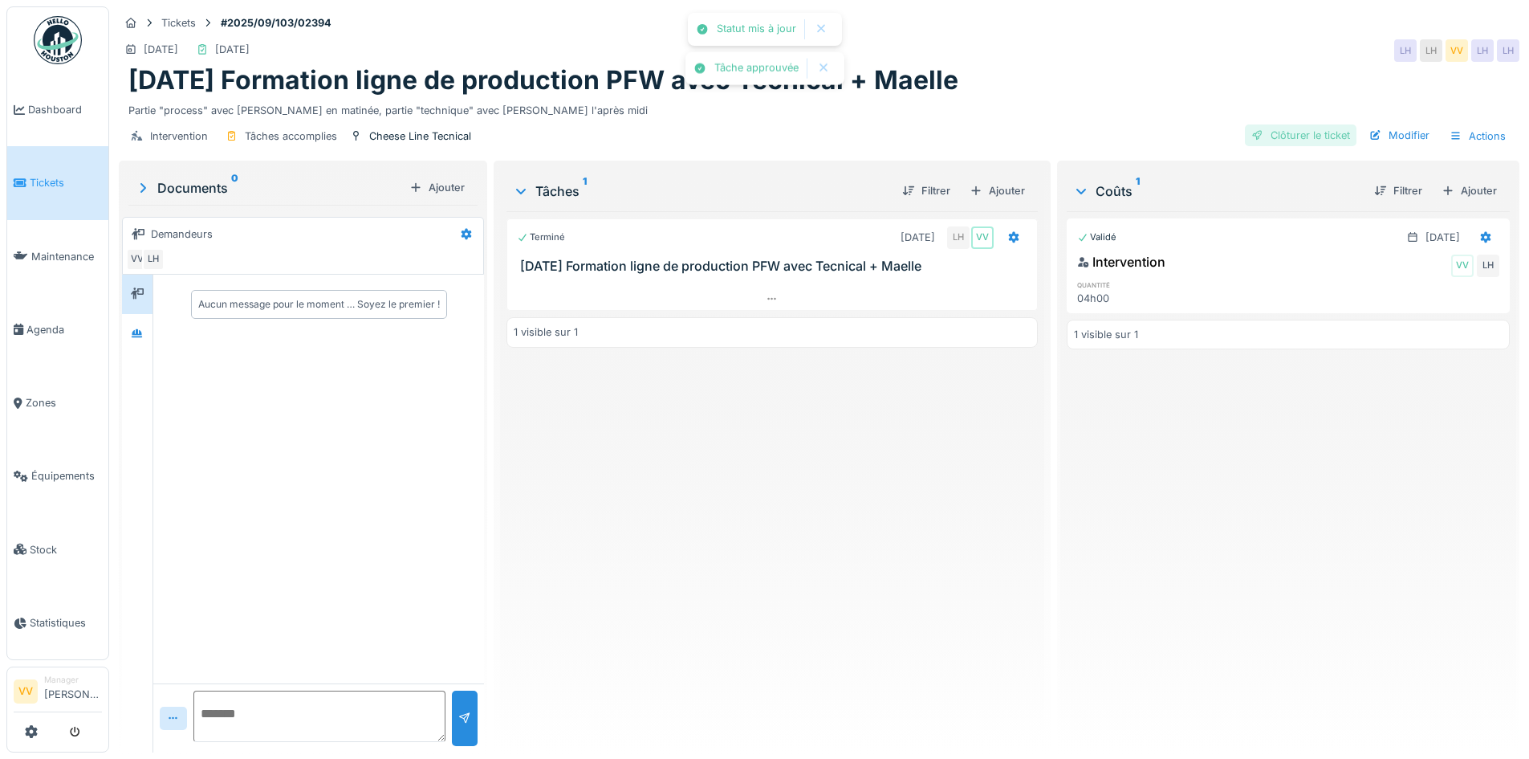
click at [1292, 127] on div "Clôturer le ticket" at bounding box center [1301, 135] width 112 height 22
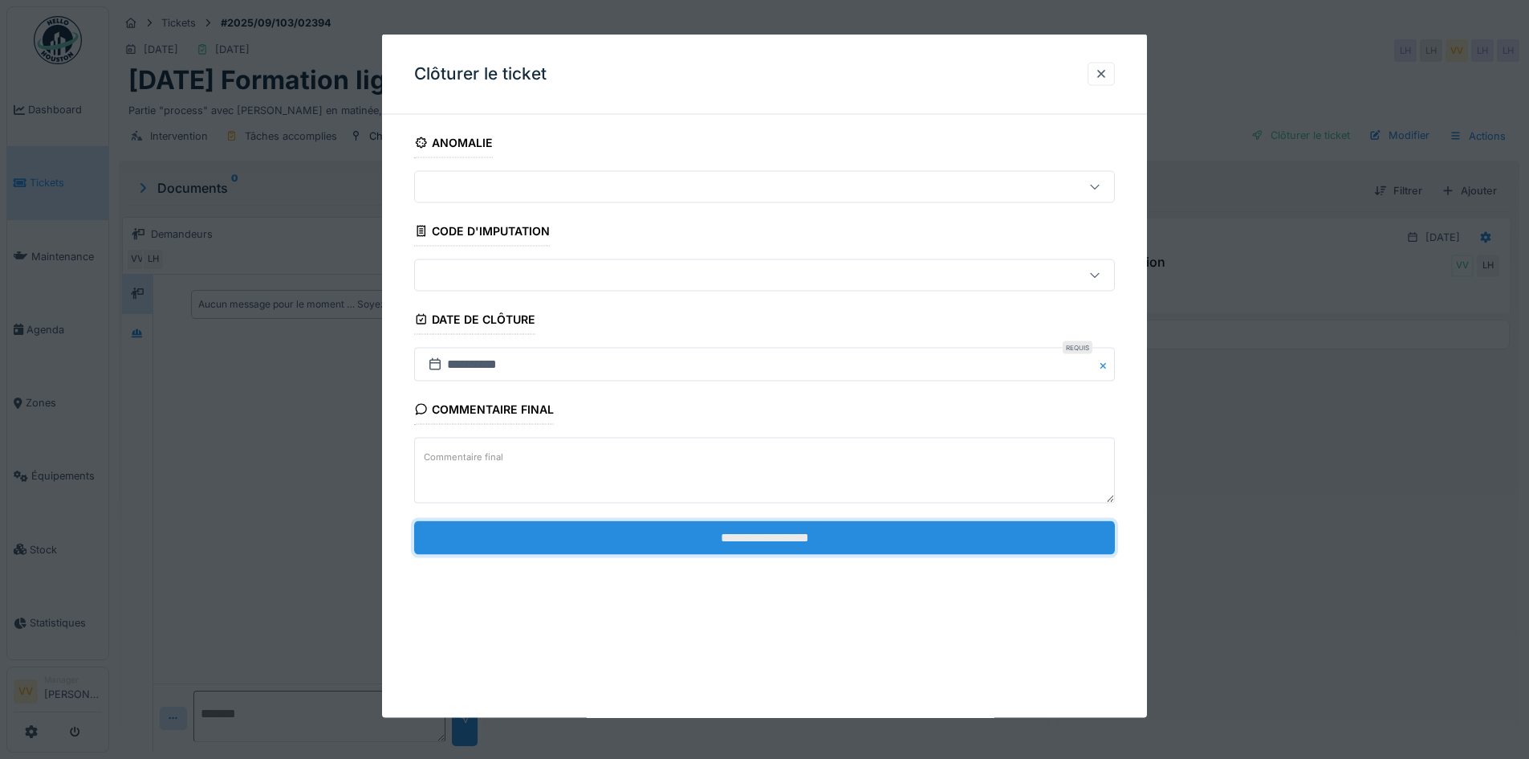
click at [779, 532] on input "**********" at bounding box center [764, 537] width 701 height 34
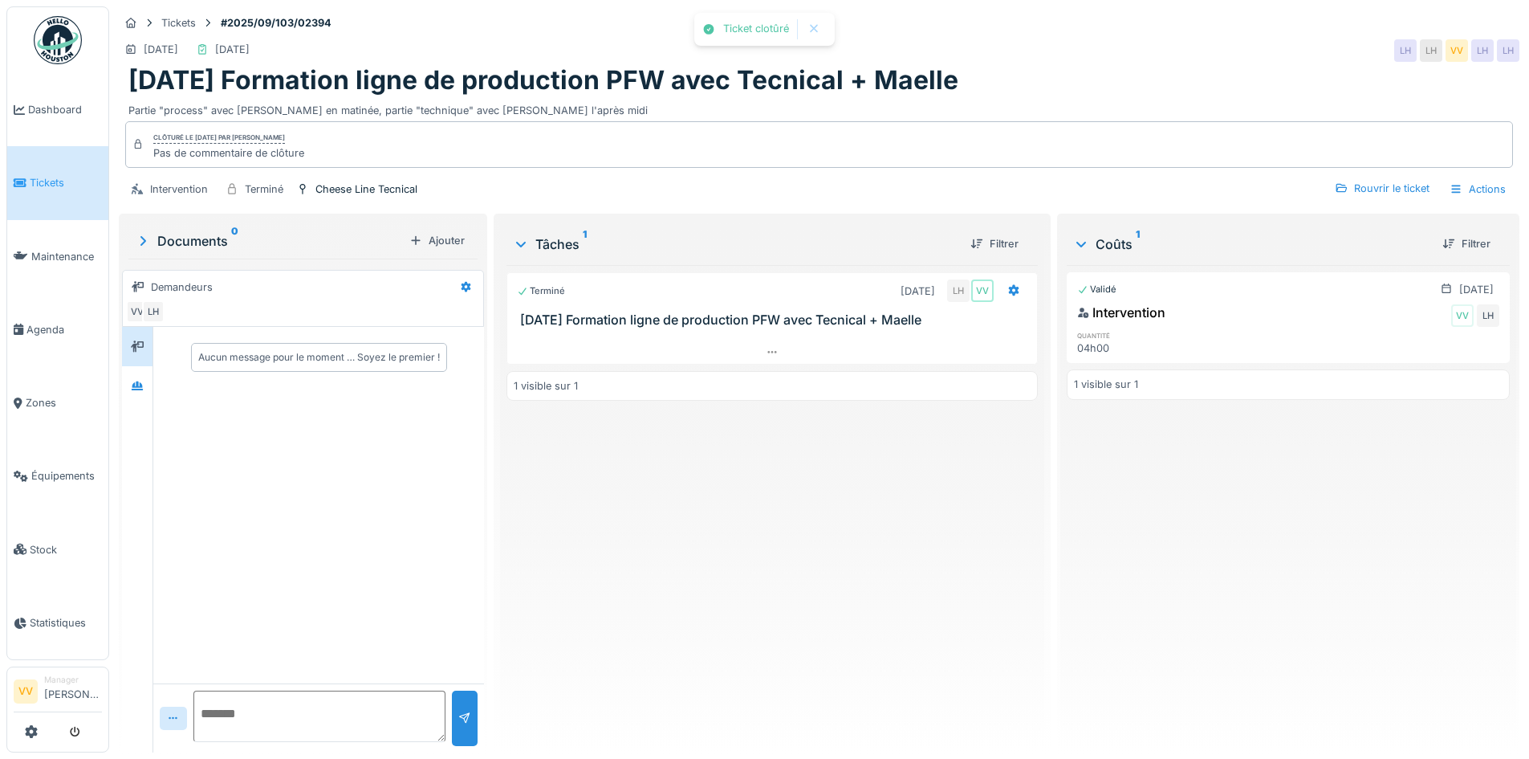
click at [61, 182] on span "Tickets" at bounding box center [66, 182] width 72 height 15
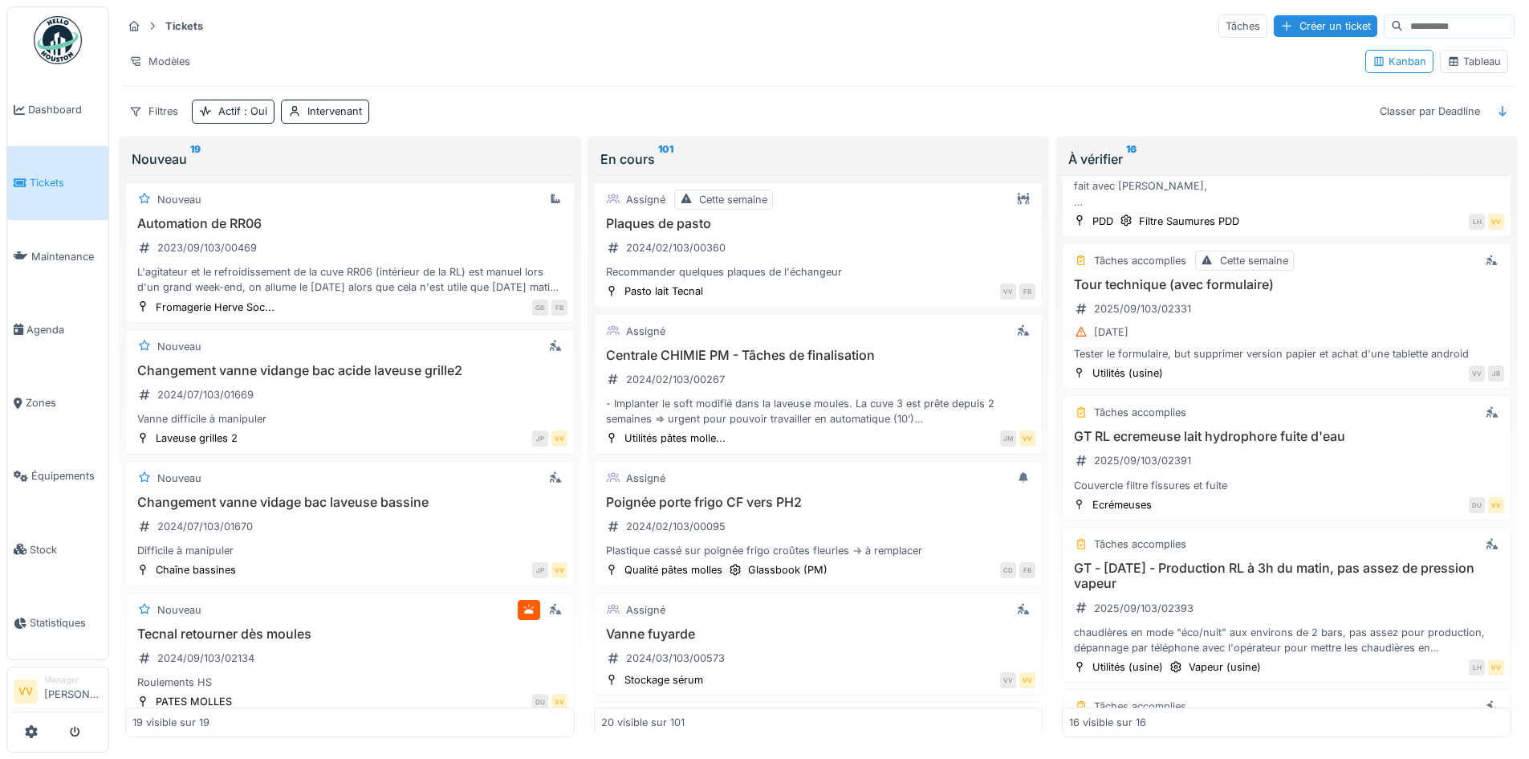
scroll to position [1651, 0]
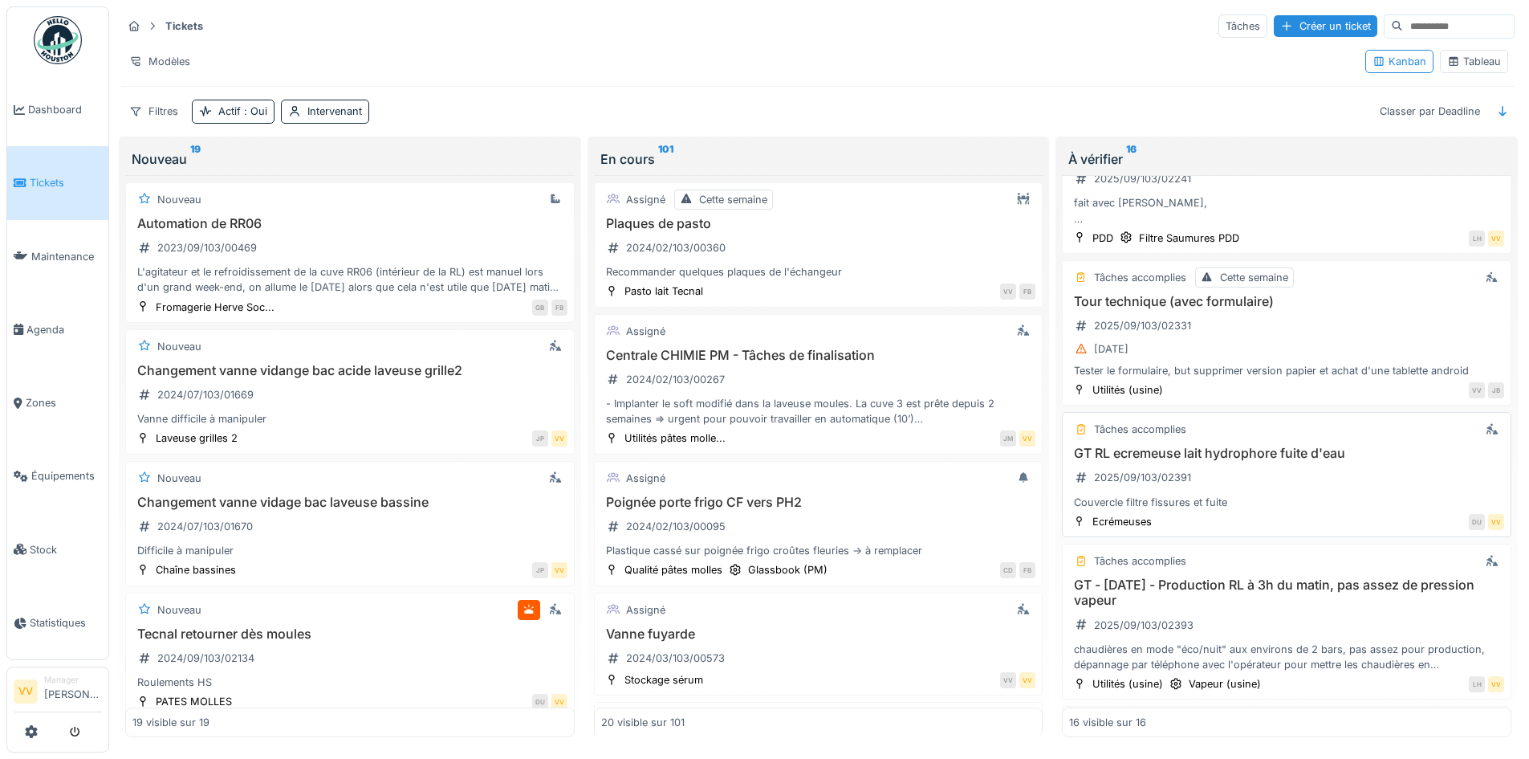
click at [1294, 467] on div "GT RL ecremeuse lait hydrophore fuite d'eau 2025/09/103/02391 Couvercle filtre …" at bounding box center [1286, 477] width 435 height 64
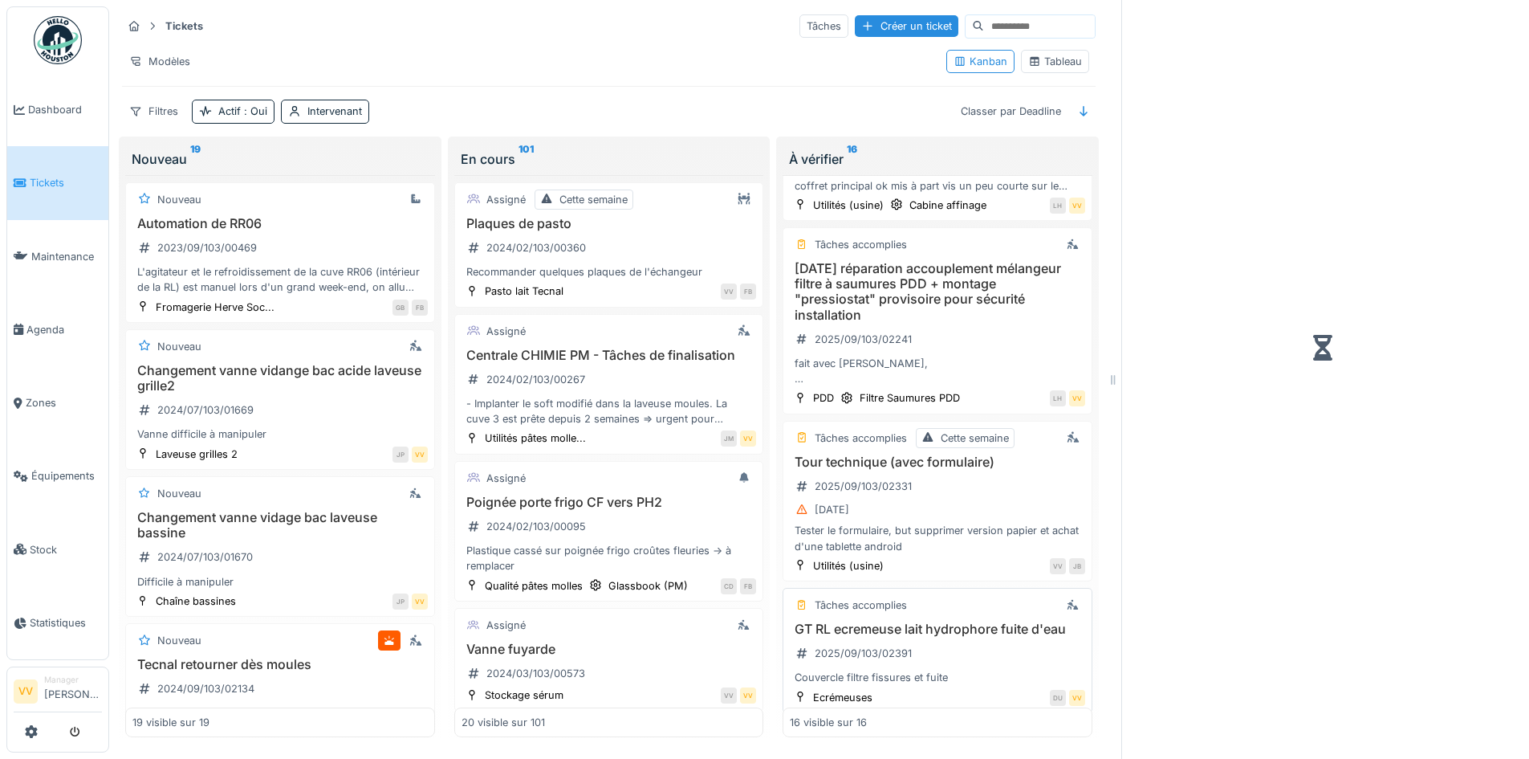
scroll to position [1827, 0]
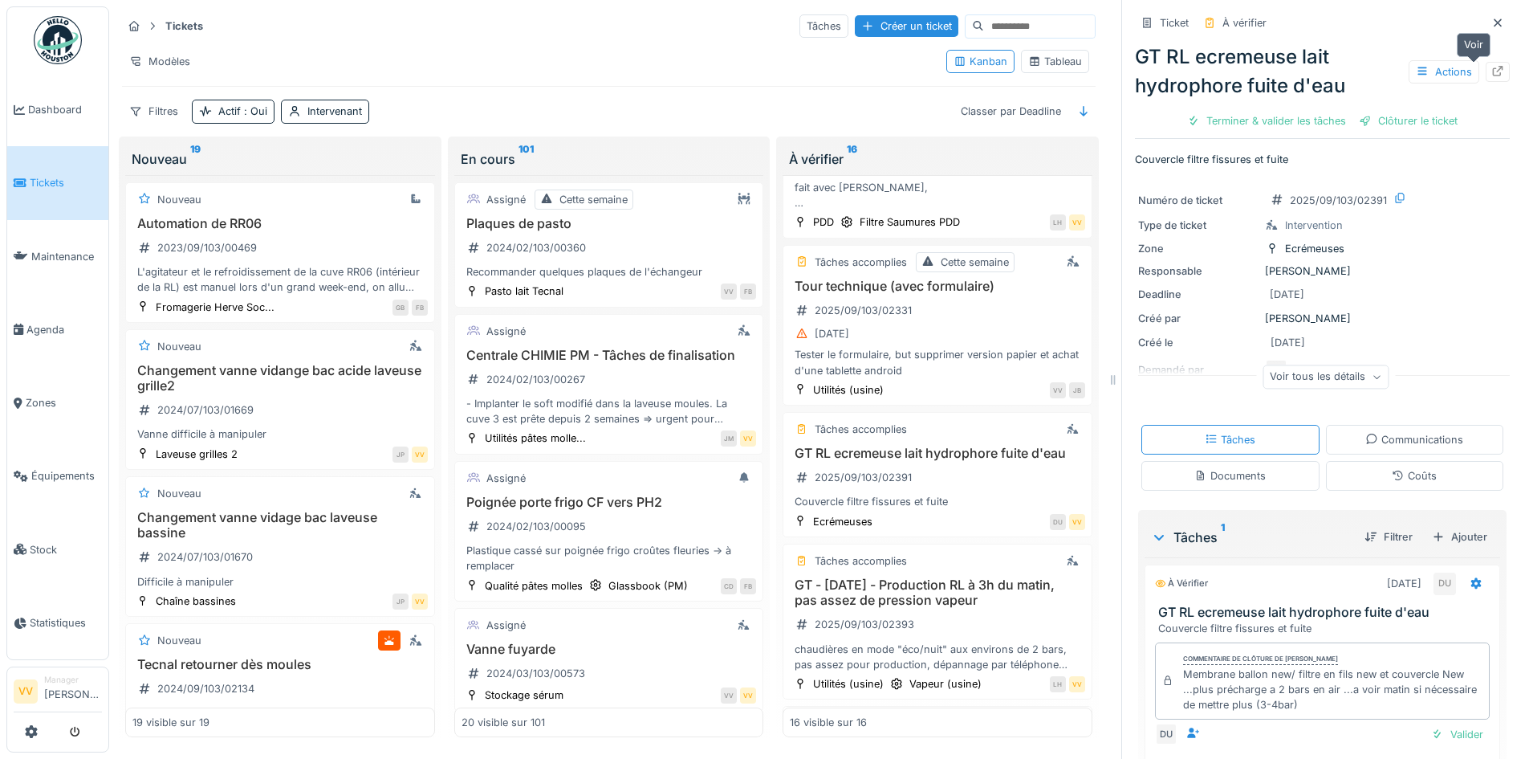
click at [1491, 73] on icon at bounding box center [1497, 71] width 13 height 10
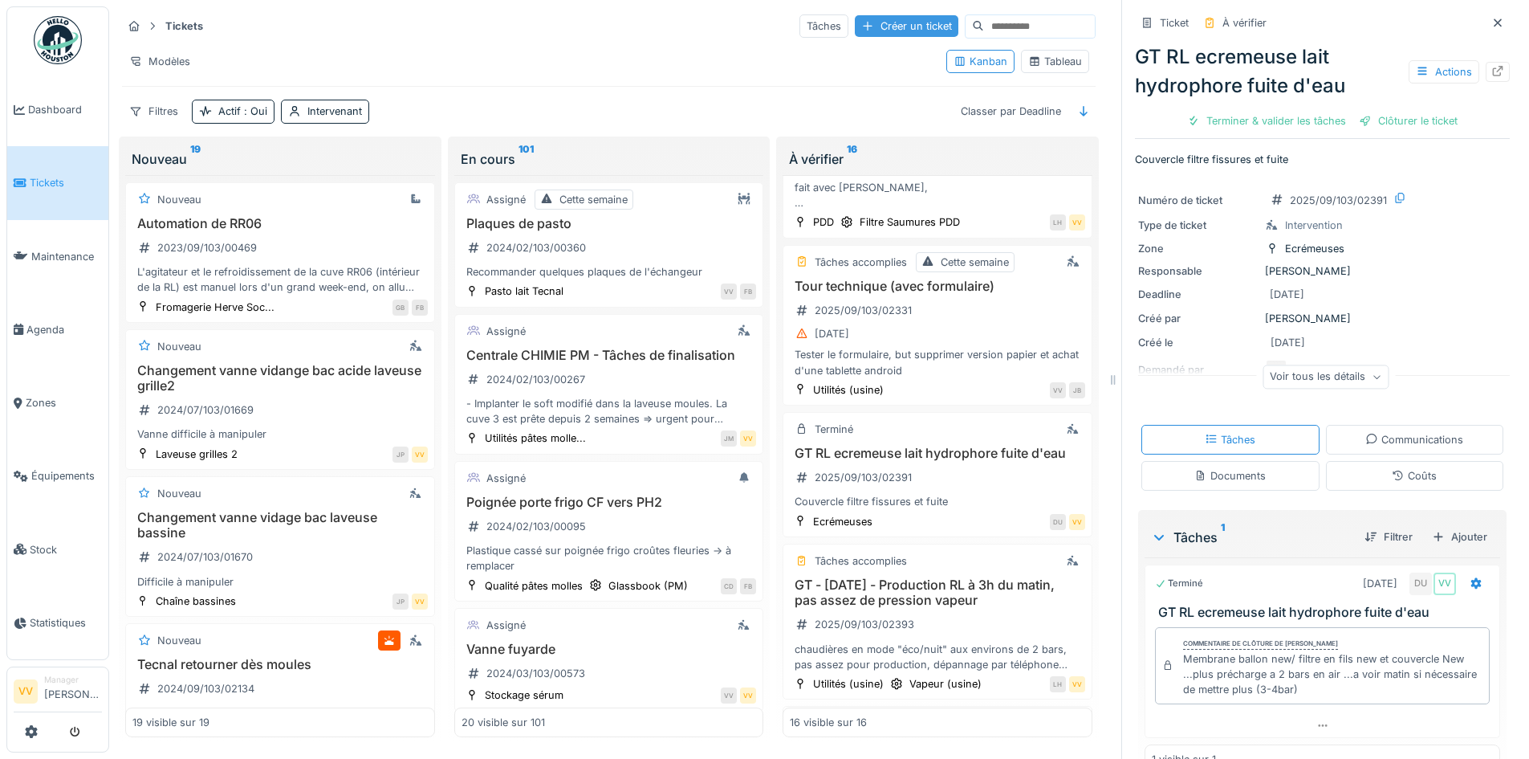
click at [867, 33] on div "Créer un ticket" at bounding box center [907, 26] width 104 height 22
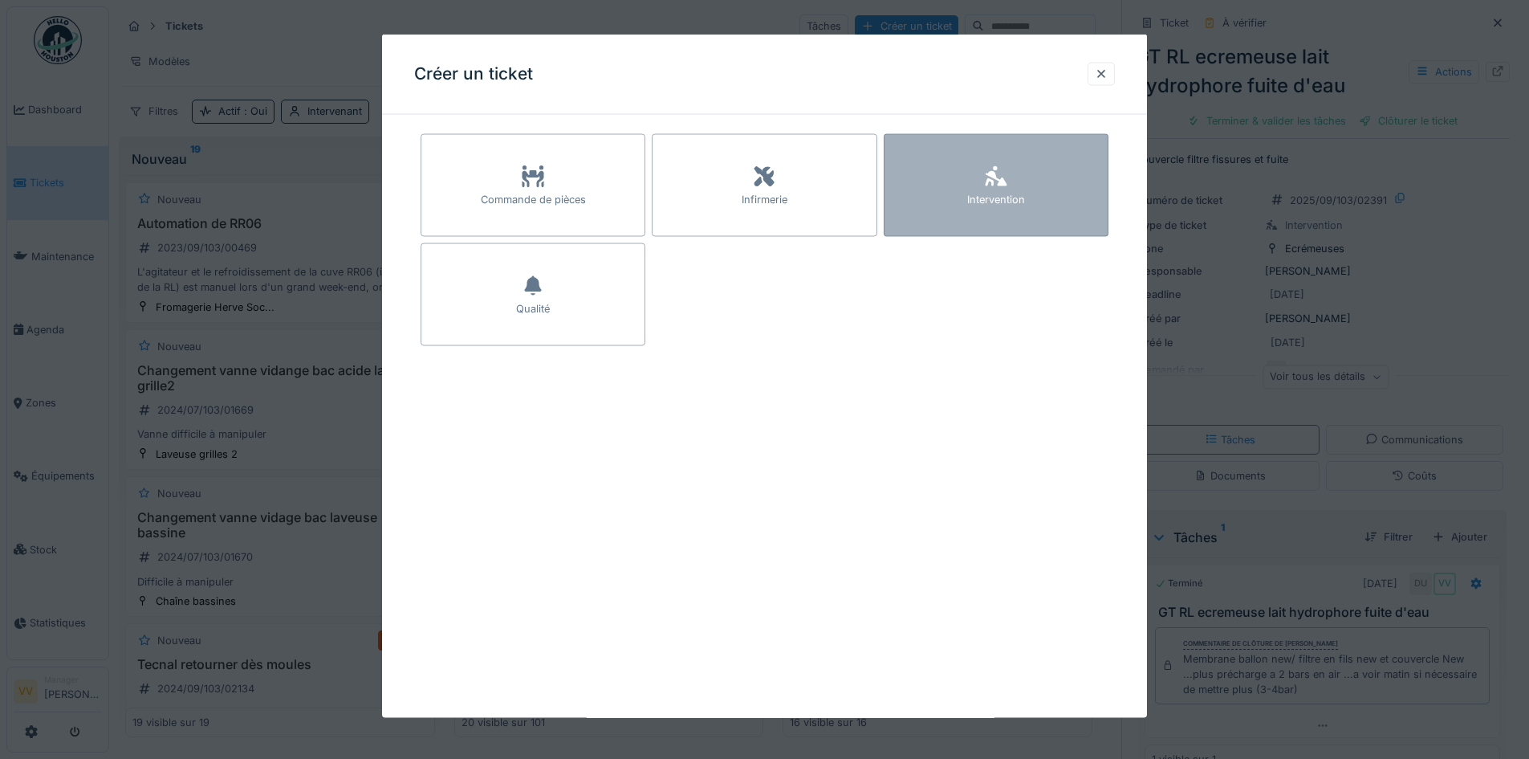
click at [981, 212] on div "Intervention" at bounding box center [996, 185] width 225 height 103
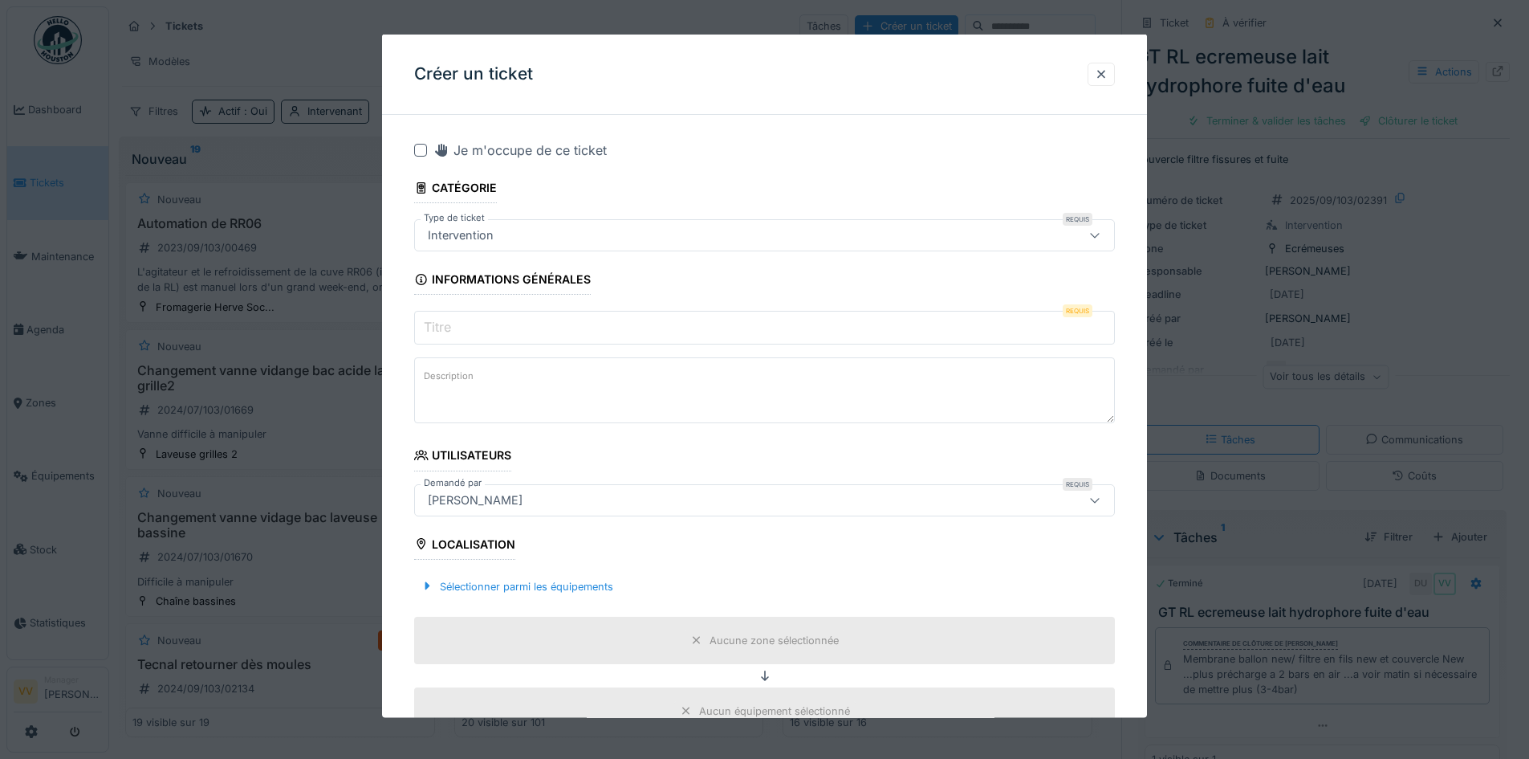
click at [528, 324] on input "Titre" at bounding box center [764, 328] width 701 height 34
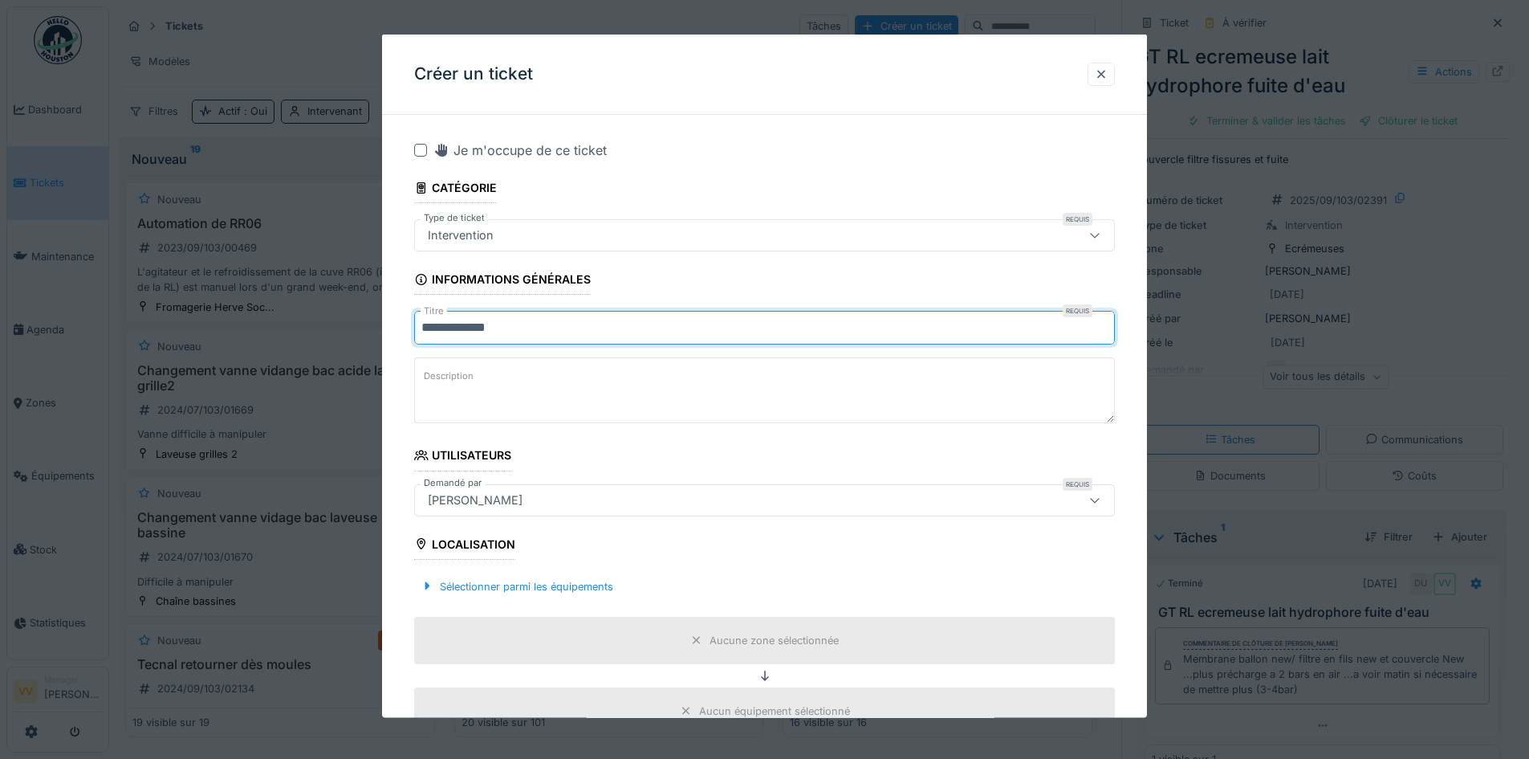
type input "**********"
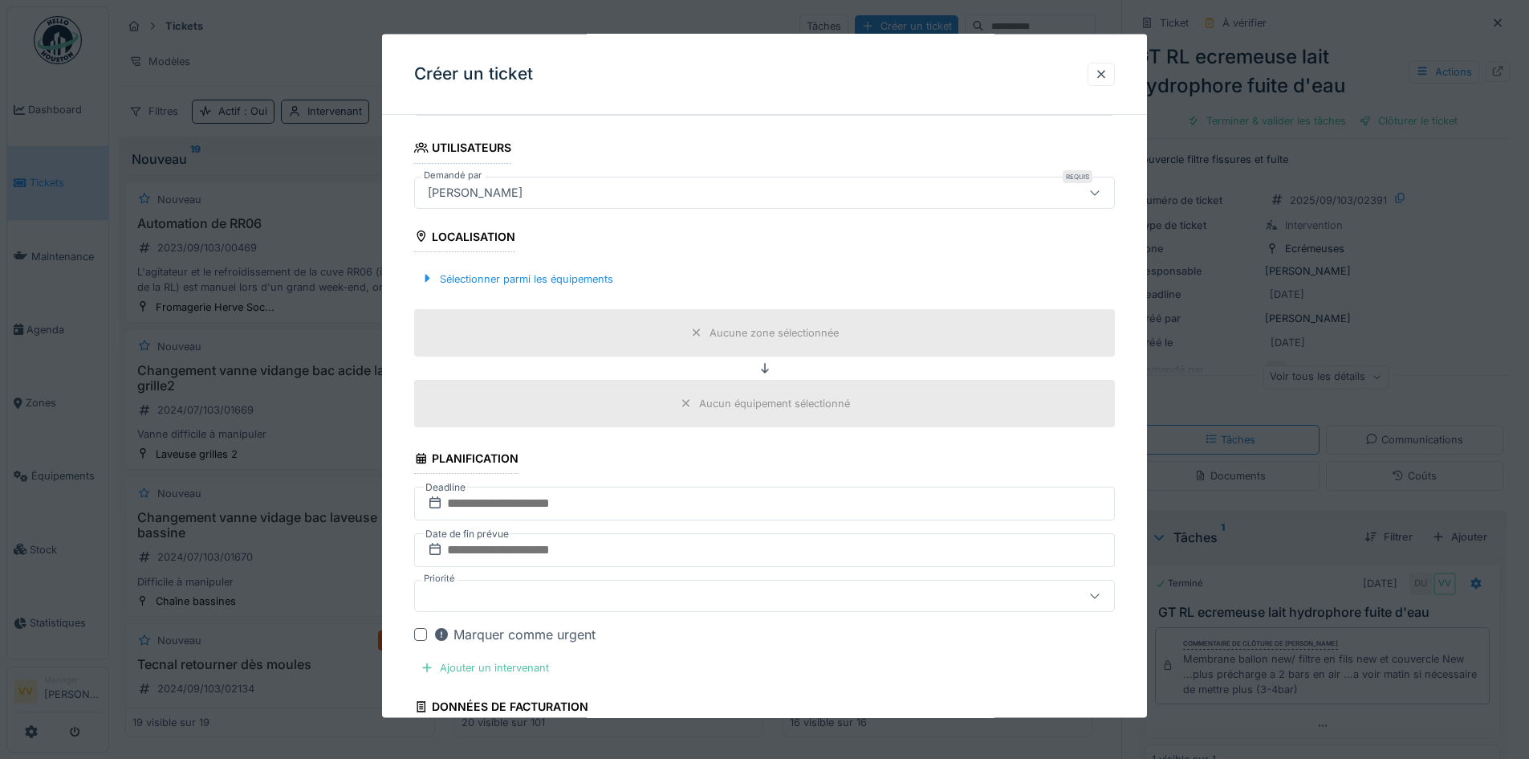
scroll to position [321, 0]
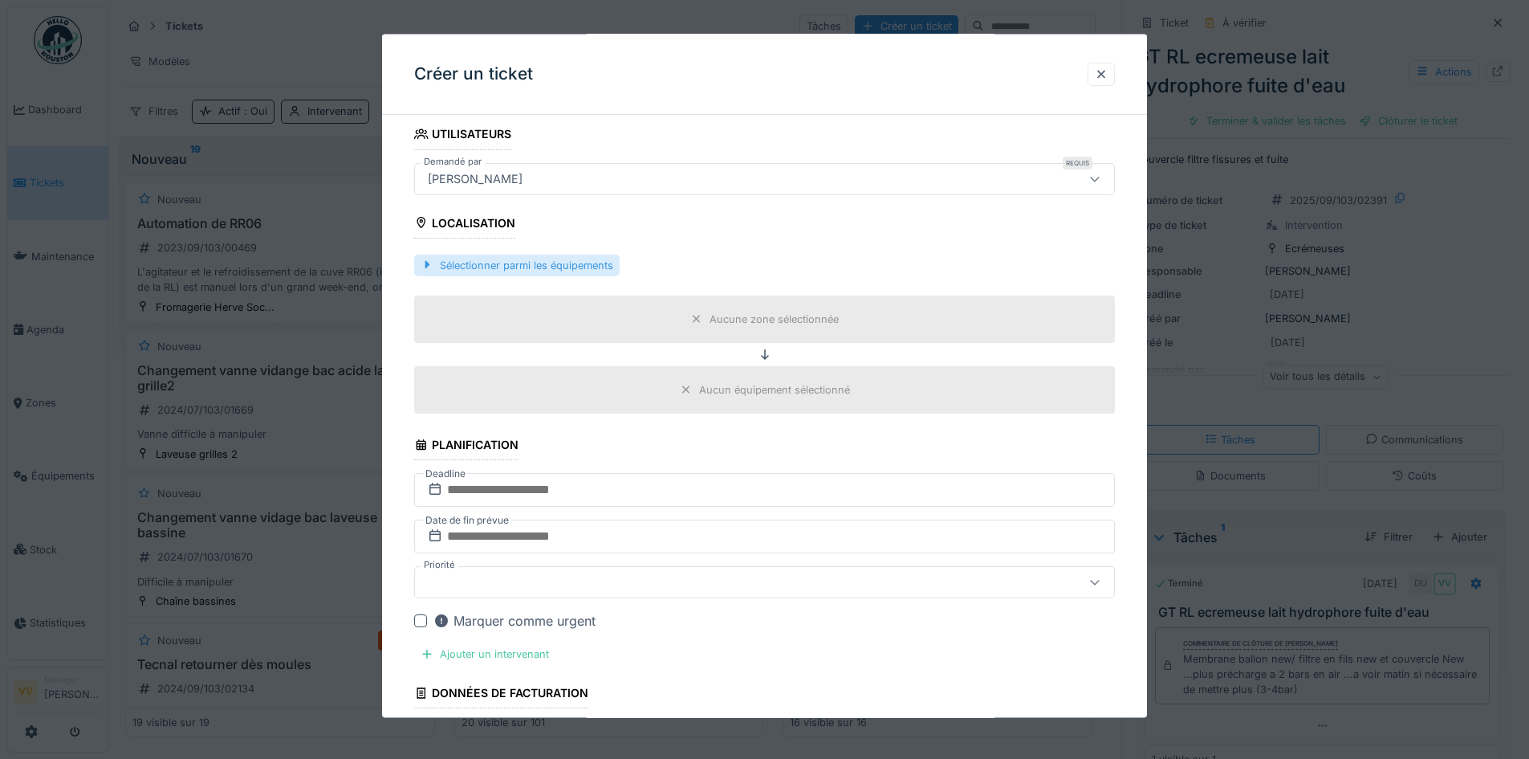
type textarea "**********"
click at [561, 269] on div "Sélectionner parmi les équipements" at bounding box center [516, 265] width 205 height 22
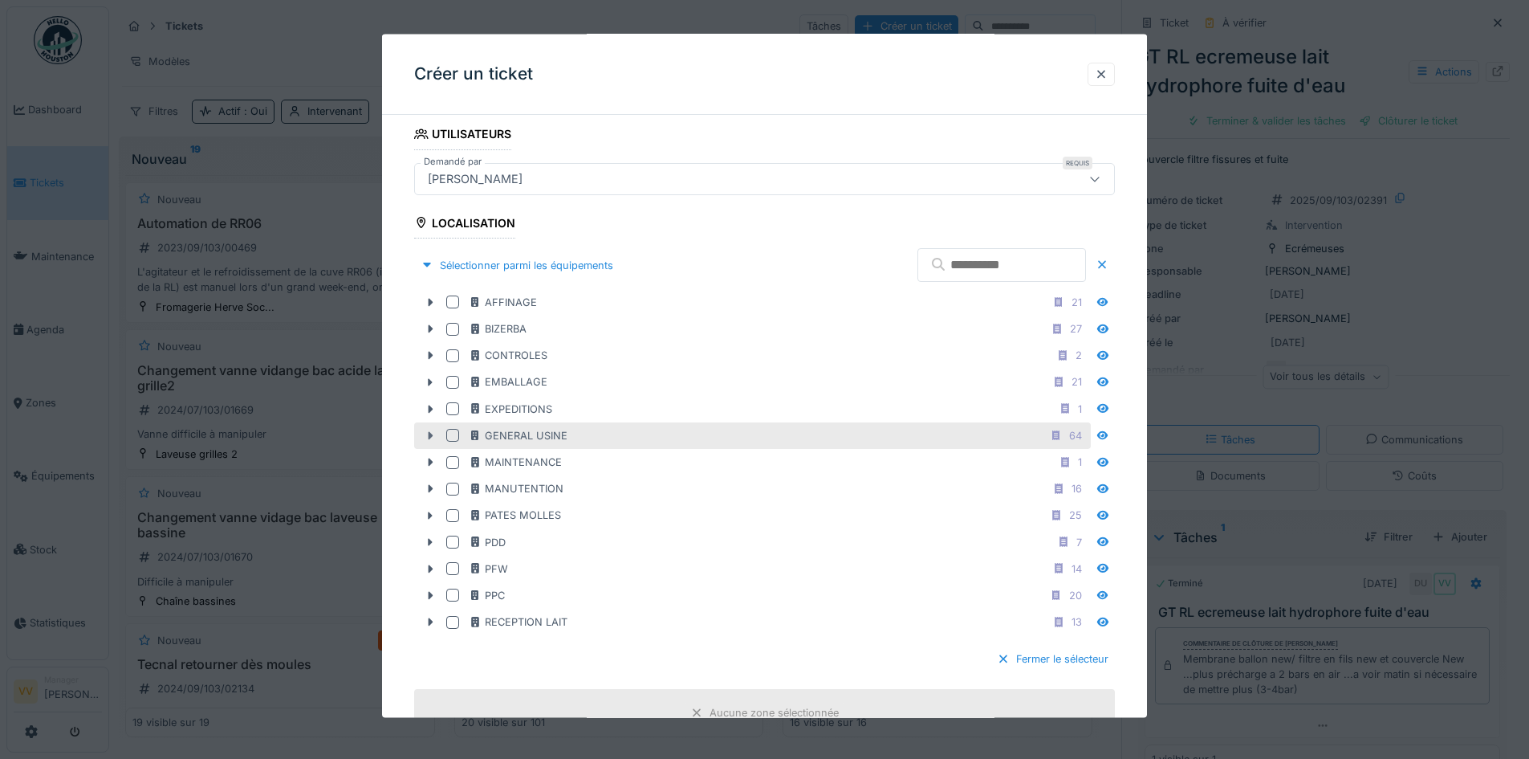
click at [433, 435] on icon at bounding box center [430, 434] width 13 height 10
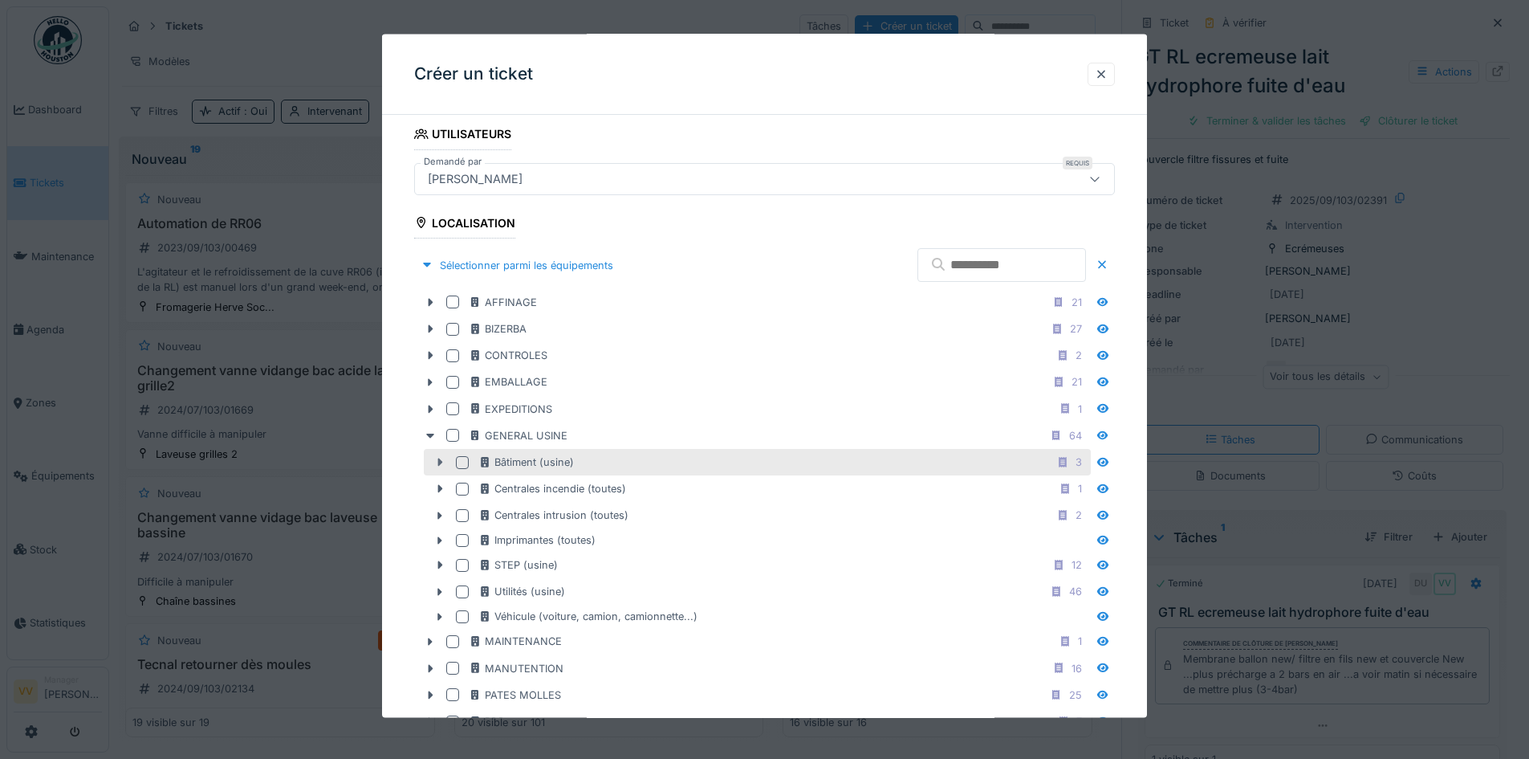
click at [436, 461] on icon at bounding box center [439, 462] width 13 height 10
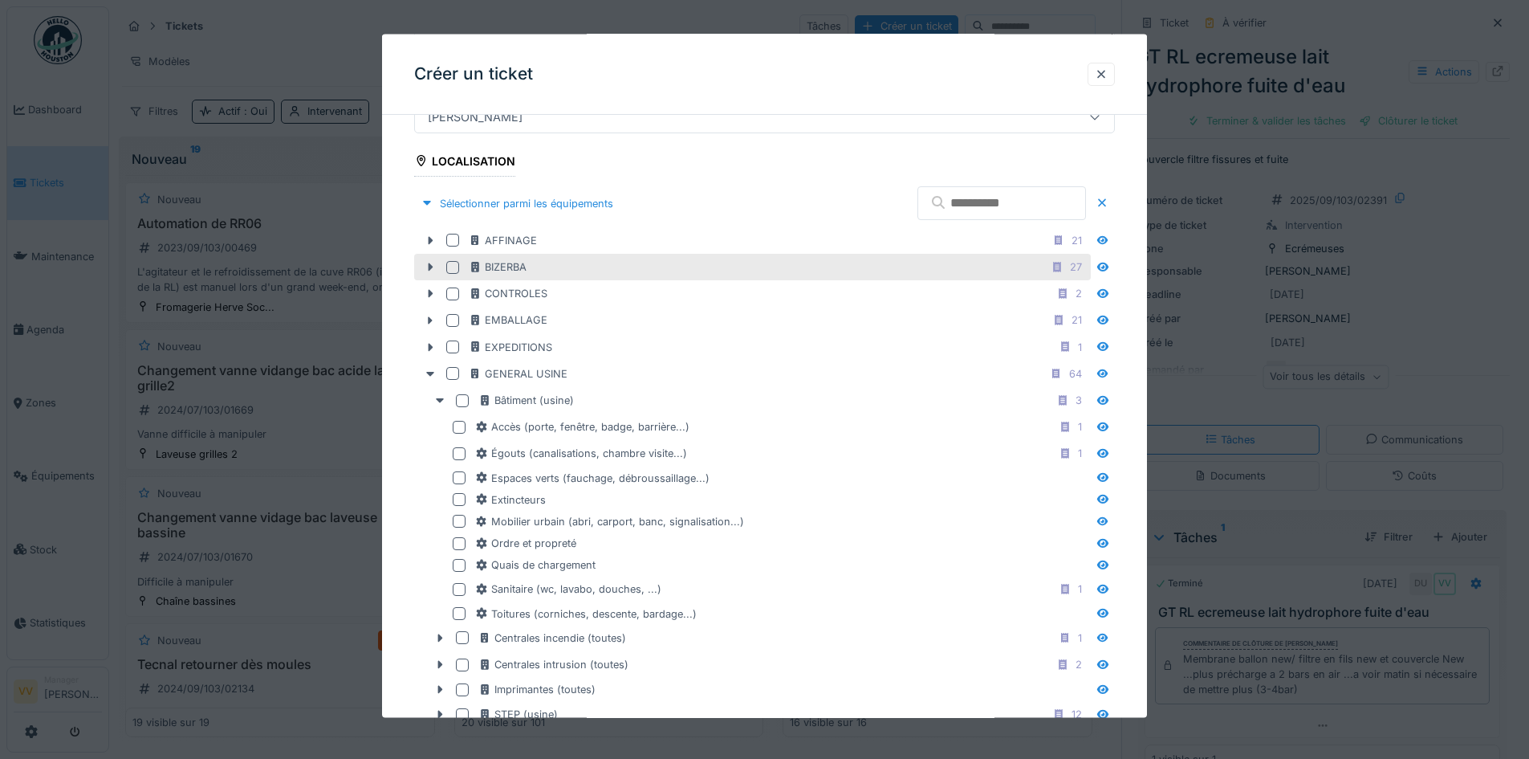
scroll to position [401, 0]
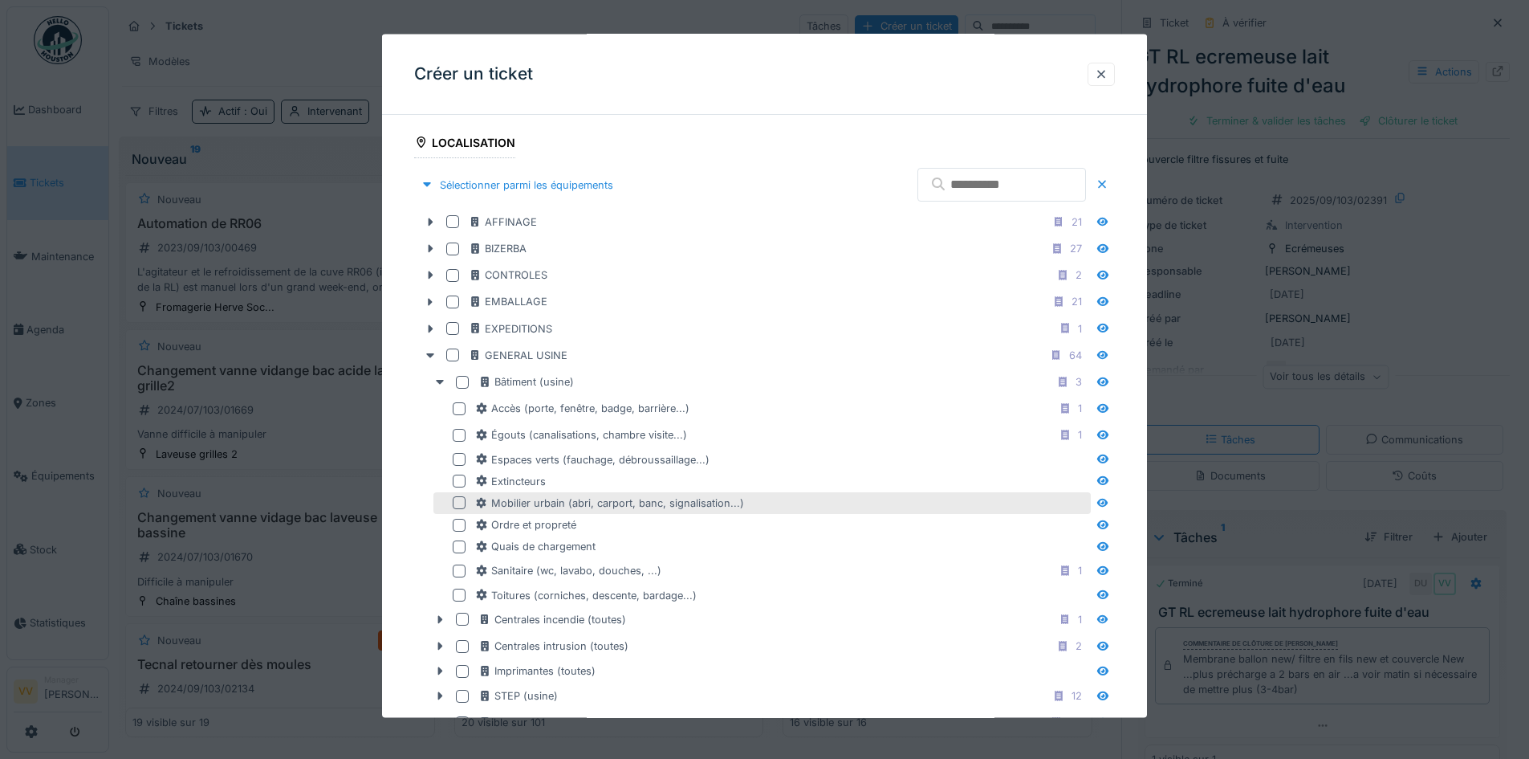
click at [459, 501] on div at bounding box center [459, 502] width 13 height 13
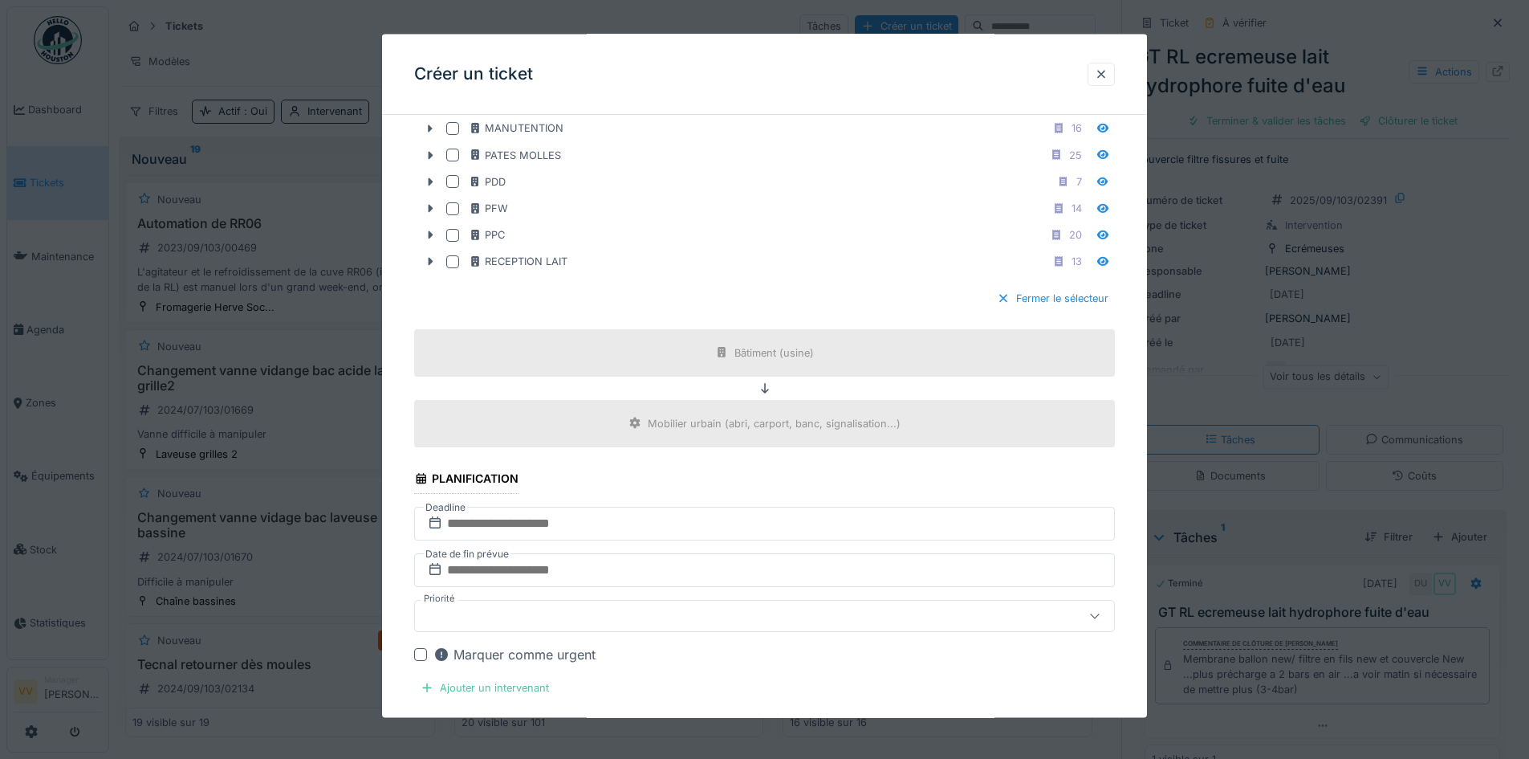
scroll to position [1284, 0]
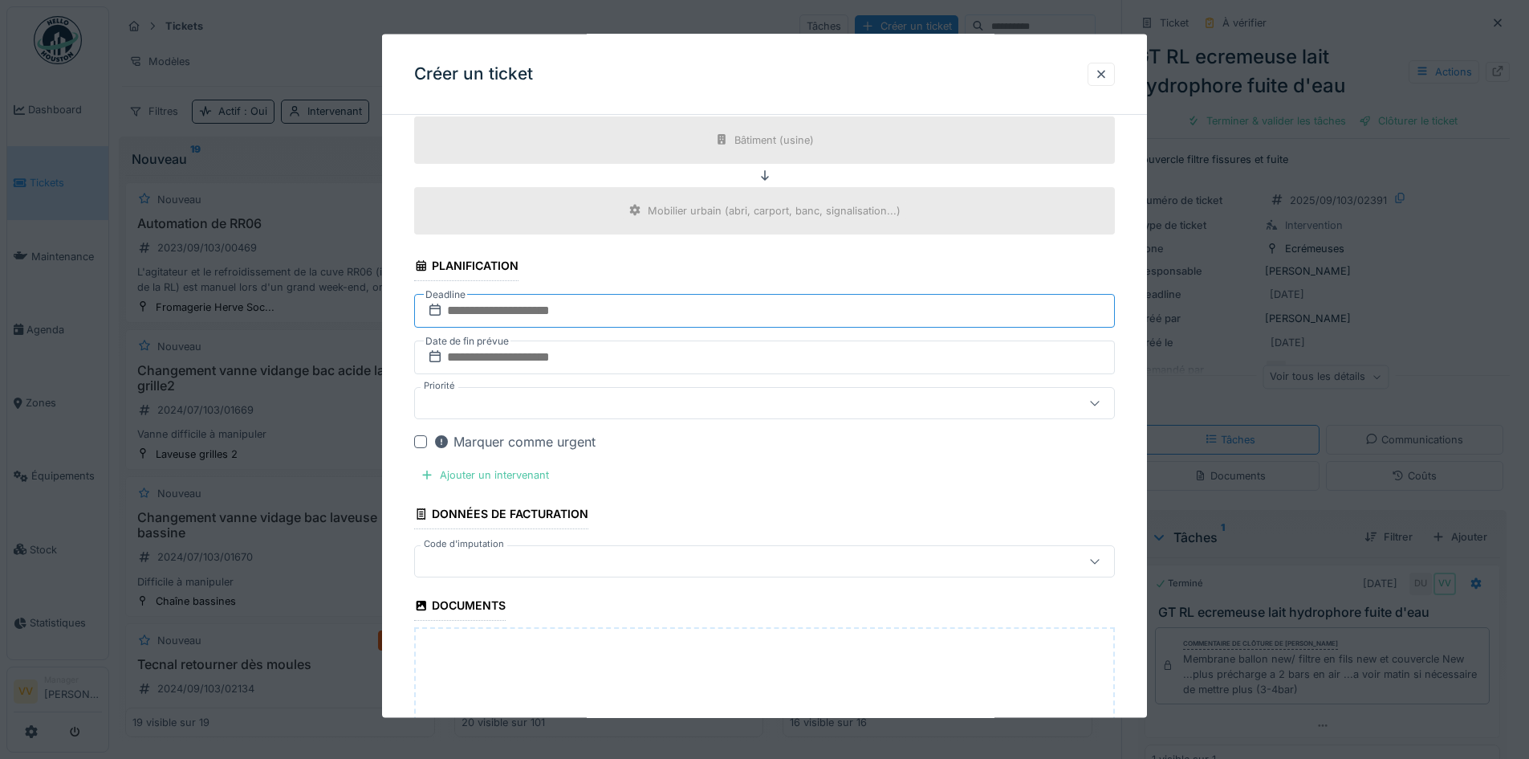
click at [710, 312] on input "text" at bounding box center [764, 310] width 701 height 34
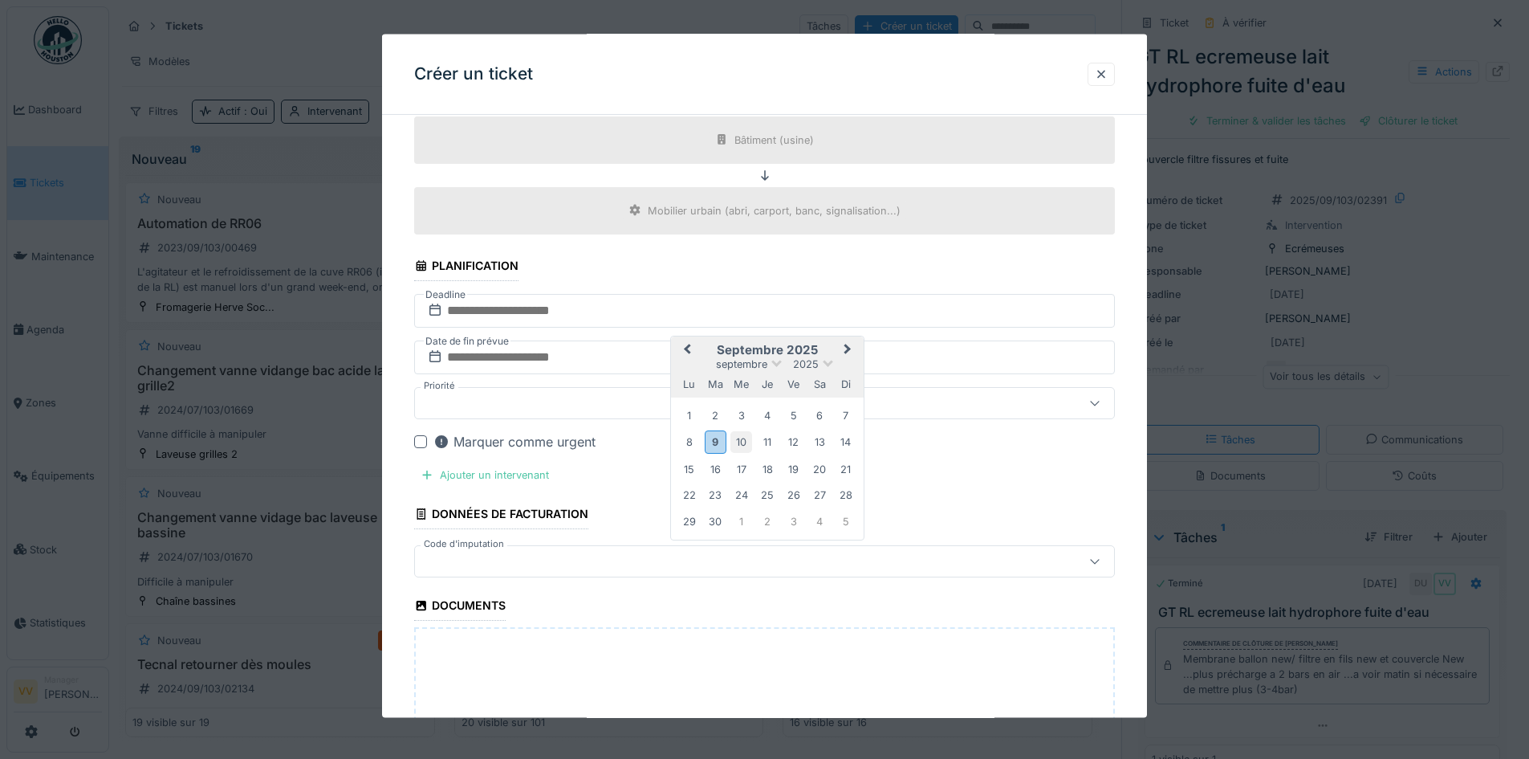
click at [749, 440] on div "10" at bounding box center [741, 442] width 22 height 22
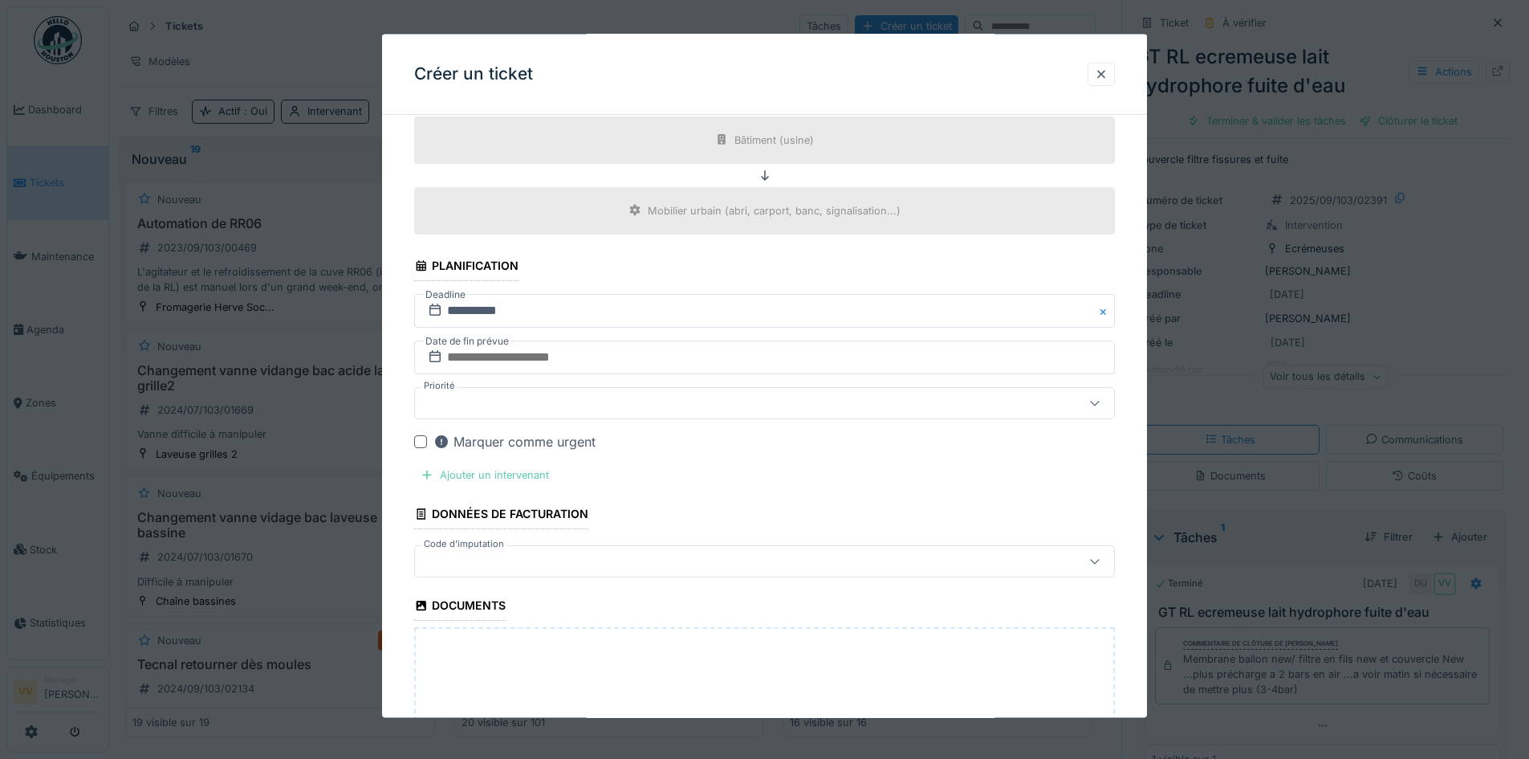
click at [455, 470] on div "Ajouter un intervenant" at bounding box center [484, 474] width 141 height 22
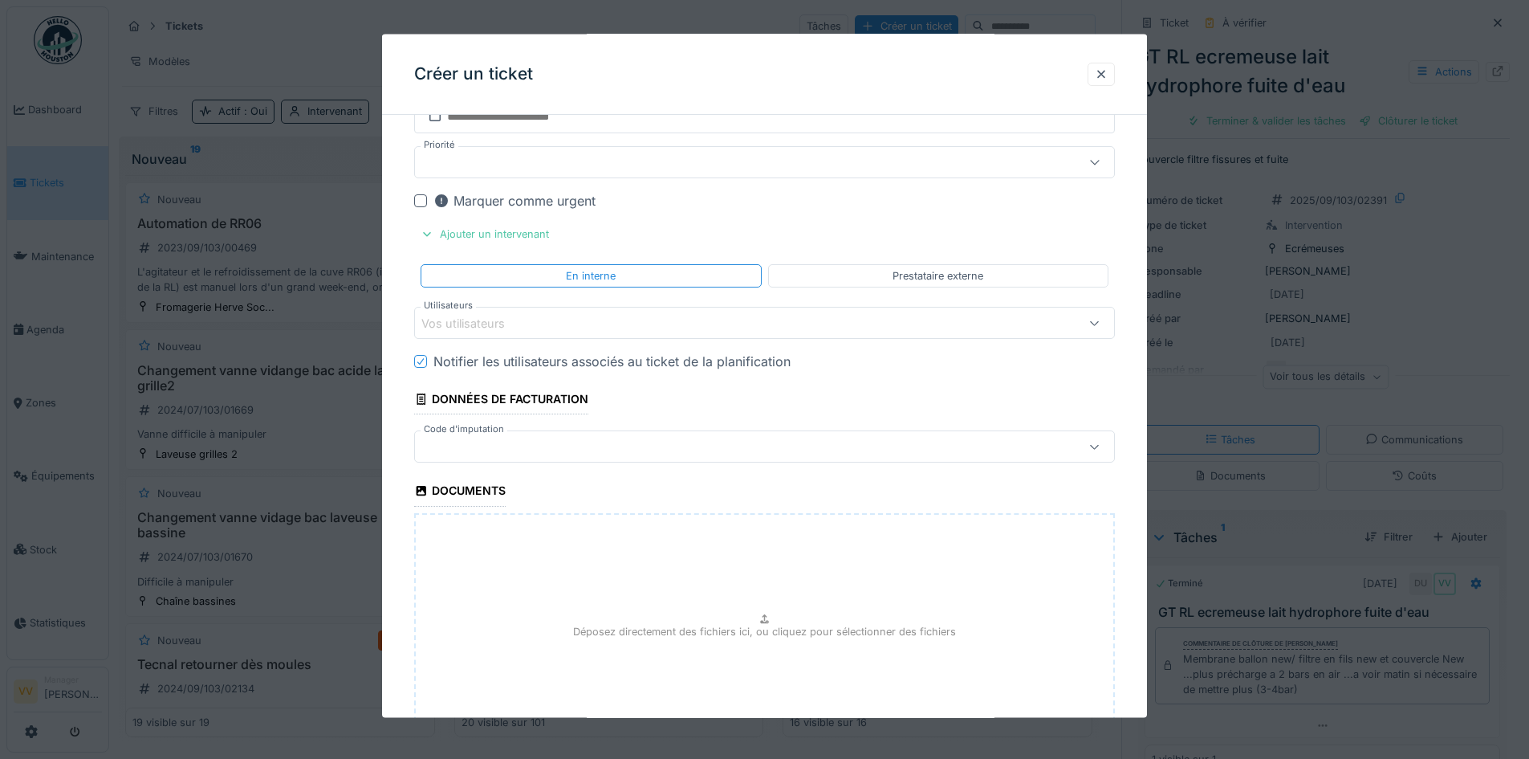
click at [591, 327] on div "Vos utilisateurs" at bounding box center [723, 323] width 604 height 18
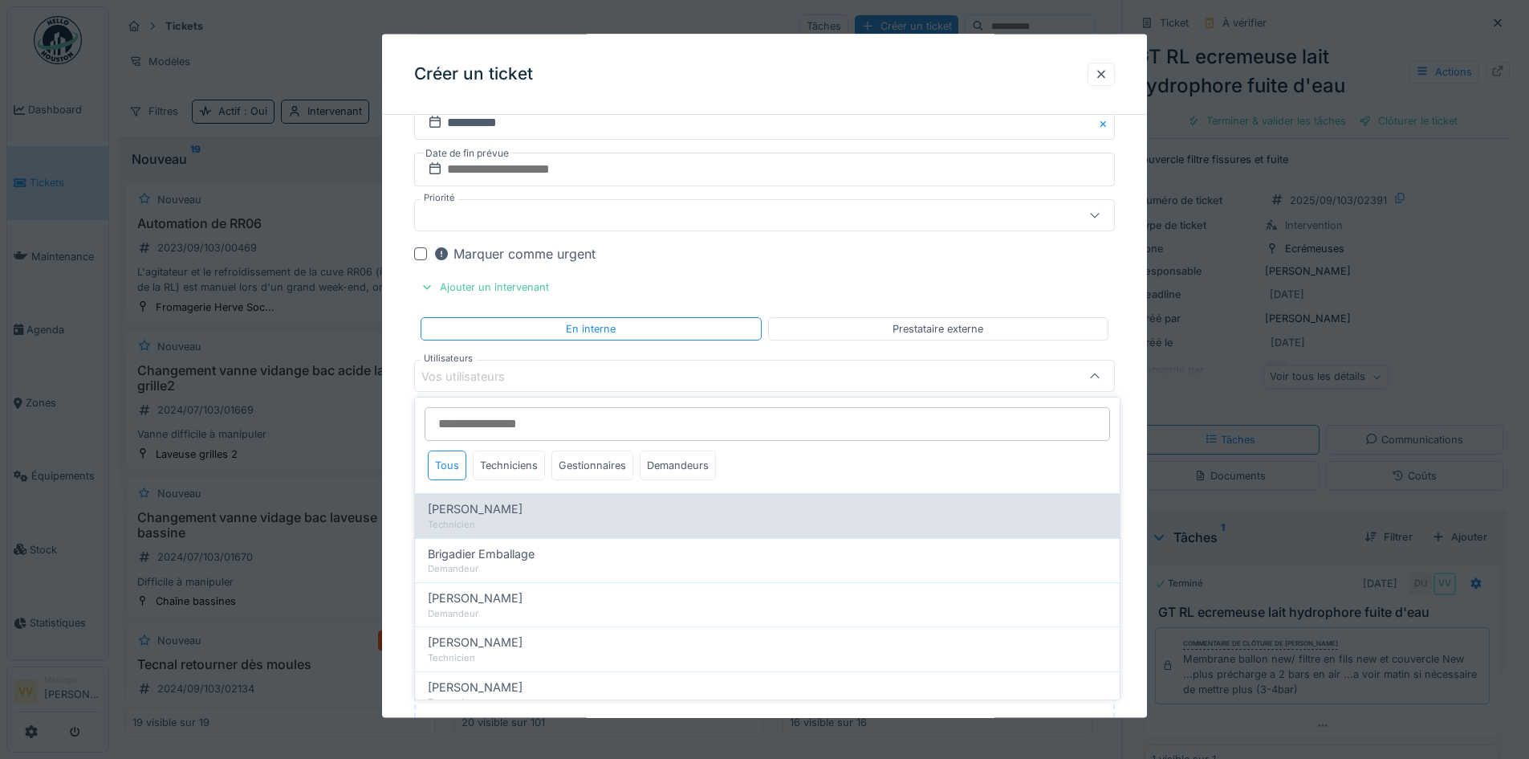
click at [538, 509] on div "[PERSON_NAME]" at bounding box center [767, 509] width 679 height 18
type input "*****"
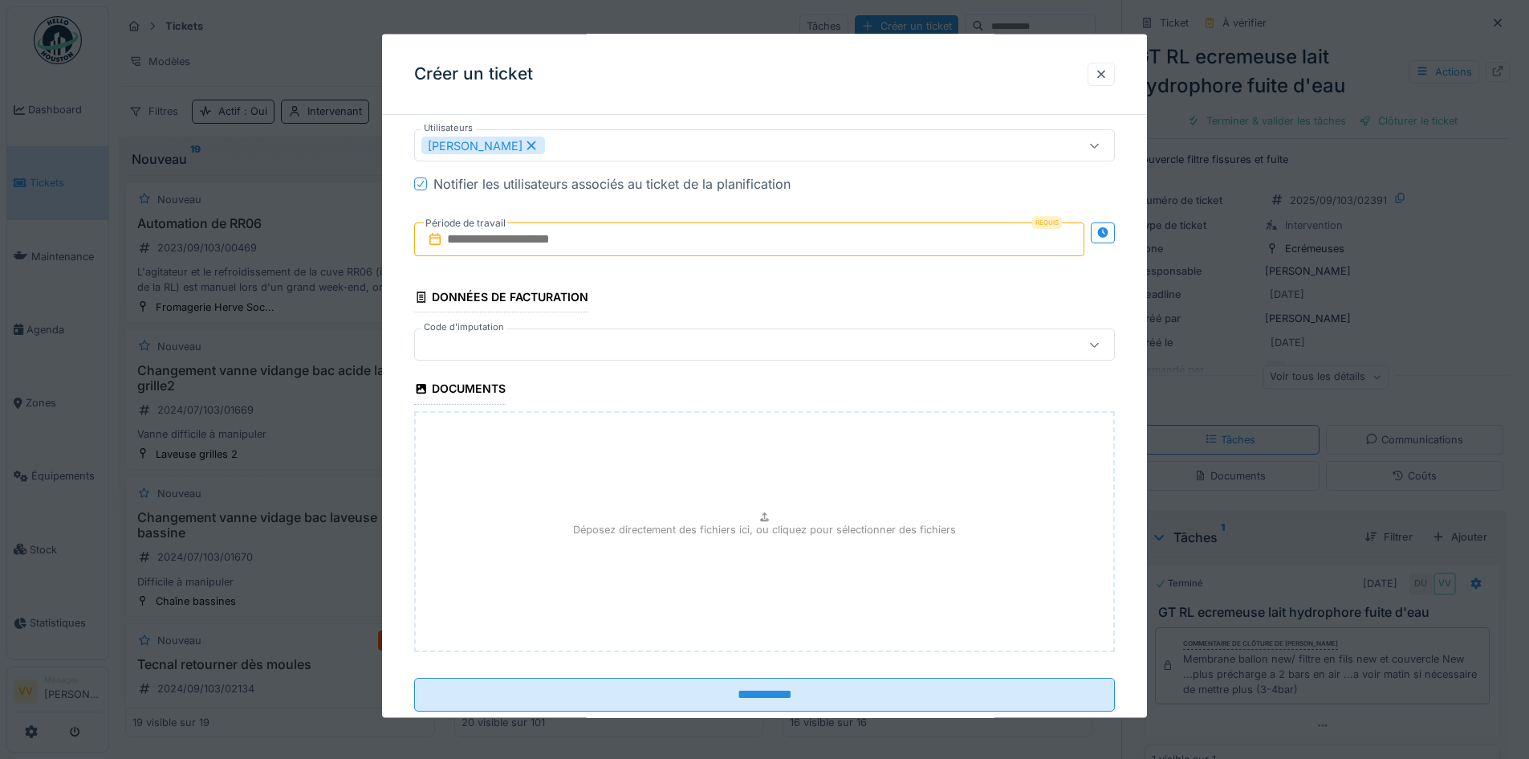
scroll to position [1741, 0]
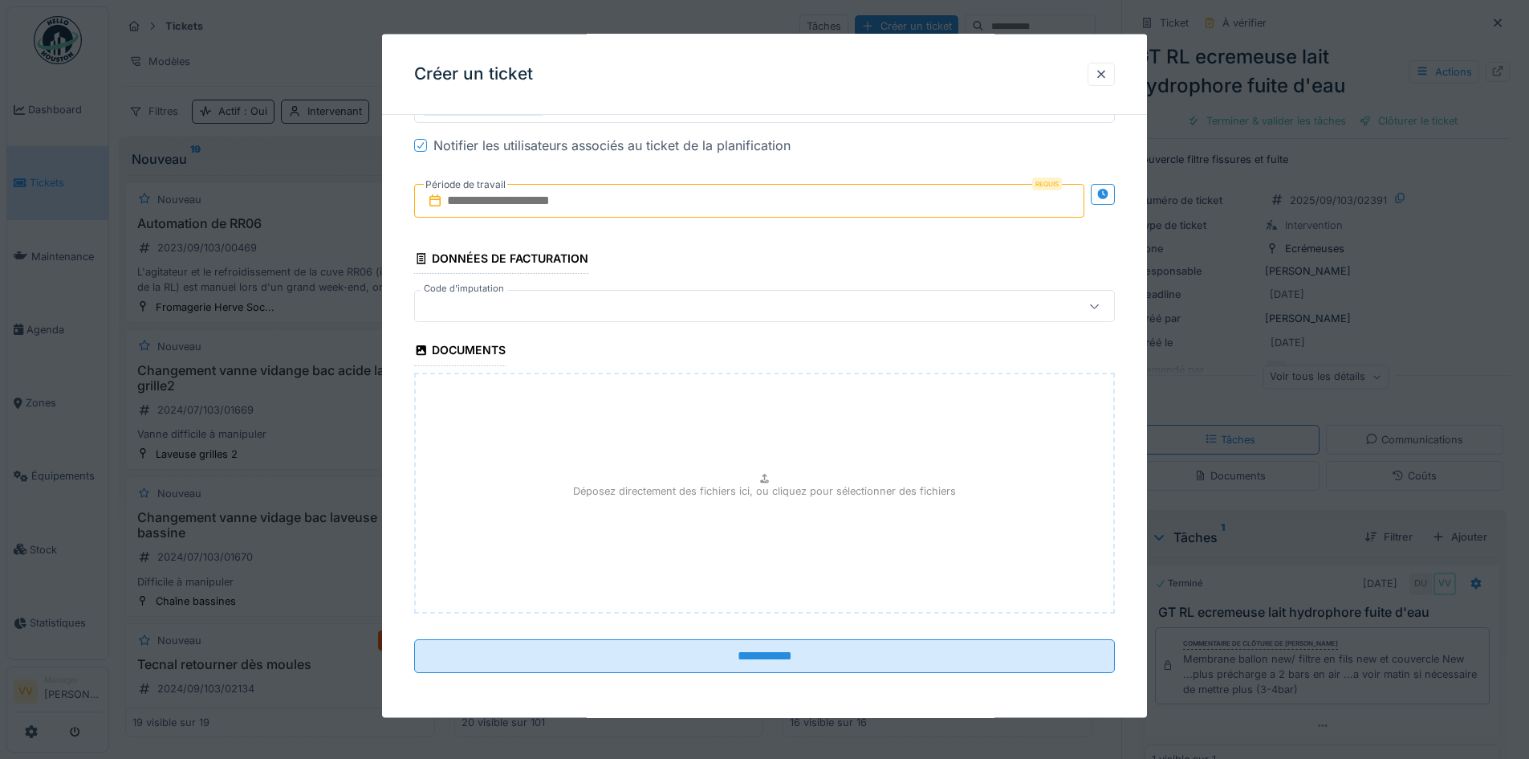
click at [610, 209] on input "text" at bounding box center [749, 201] width 670 height 34
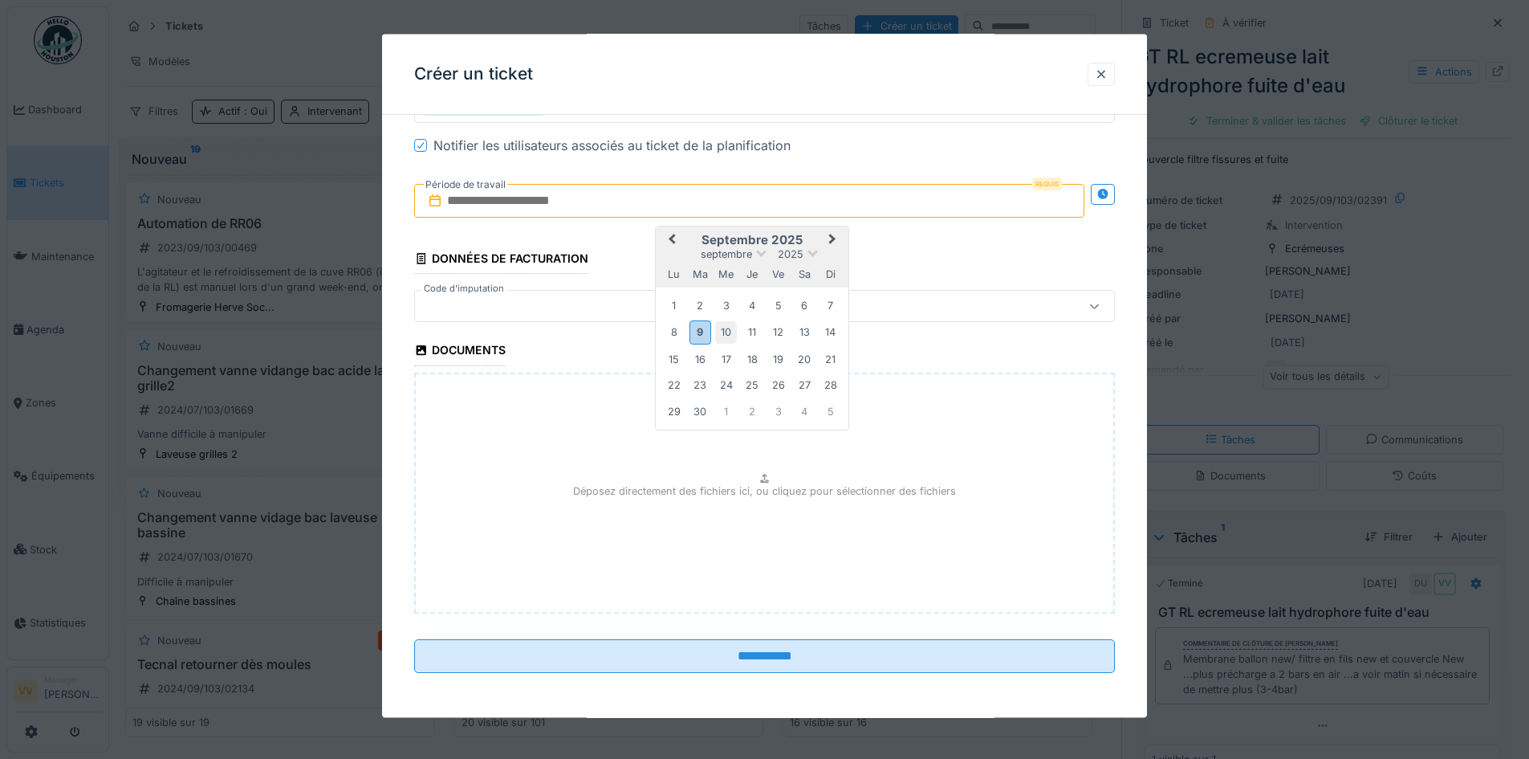
click at [733, 332] on div "10" at bounding box center [726, 332] width 22 height 22
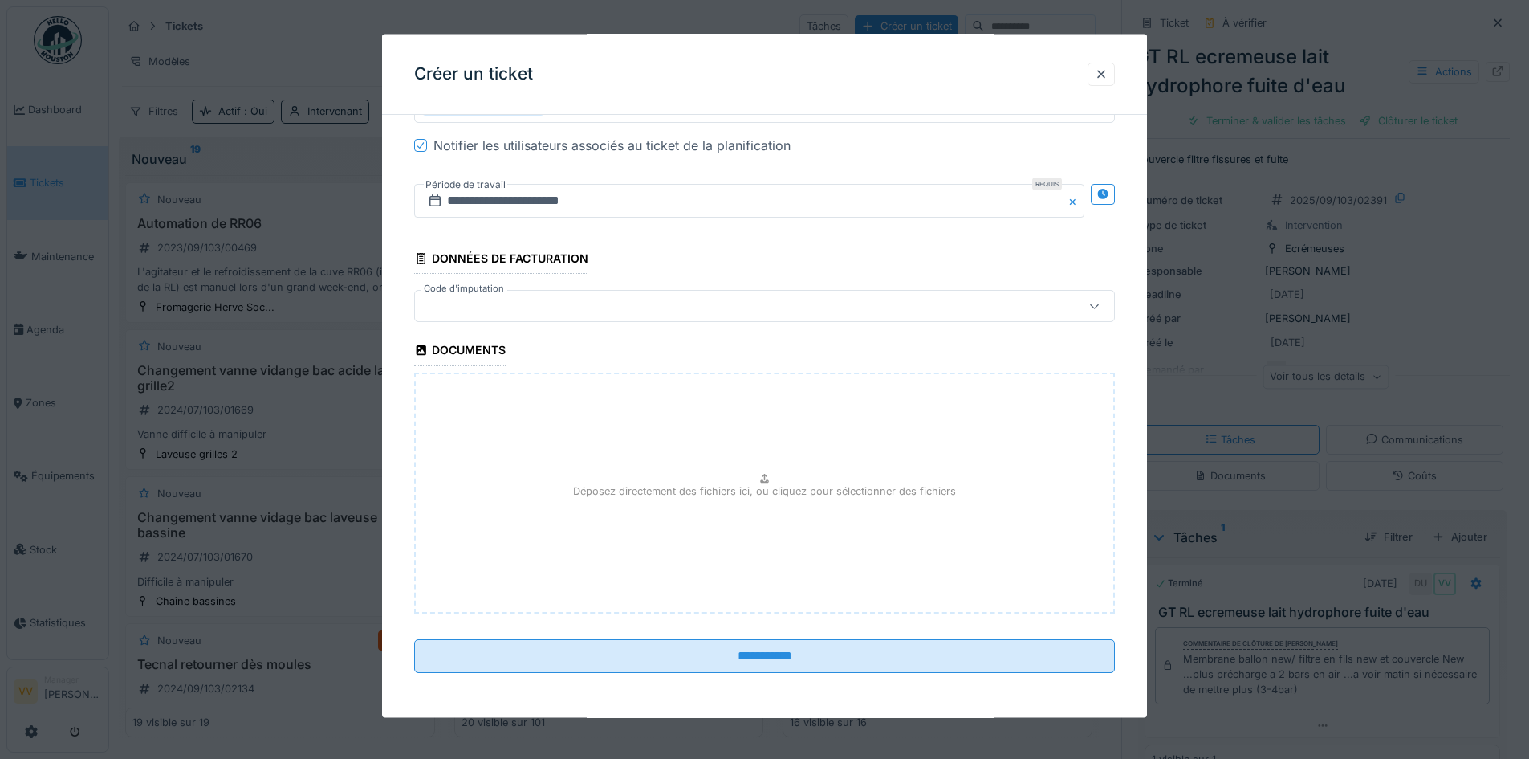
click at [909, 453] on div "Déposez directement des fichiers ici, ou cliquez pour sélectionner des fichiers" at bounding box center [764, 492] width 701 height 241
type input "**********"
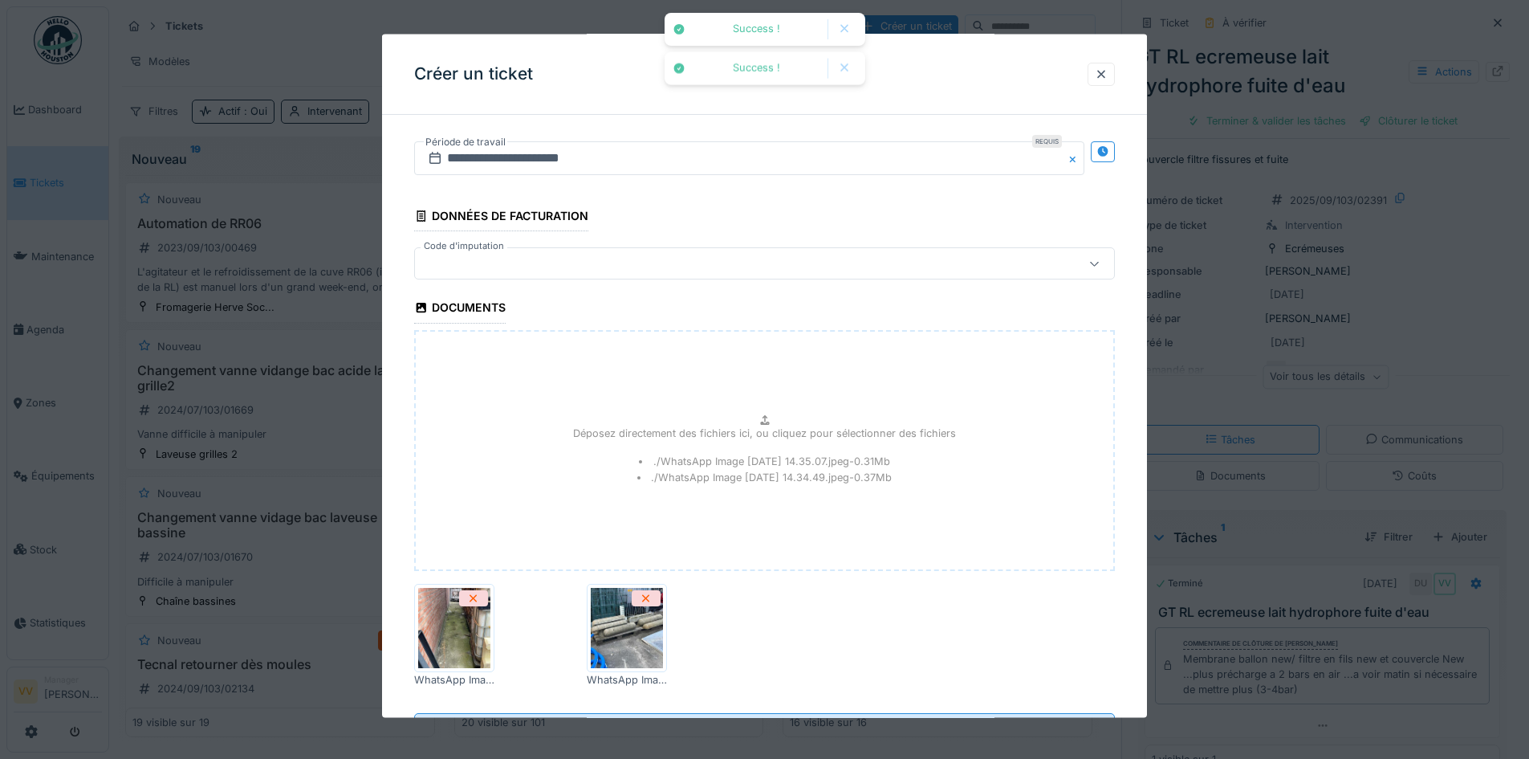
scroll to position [1857, 0]
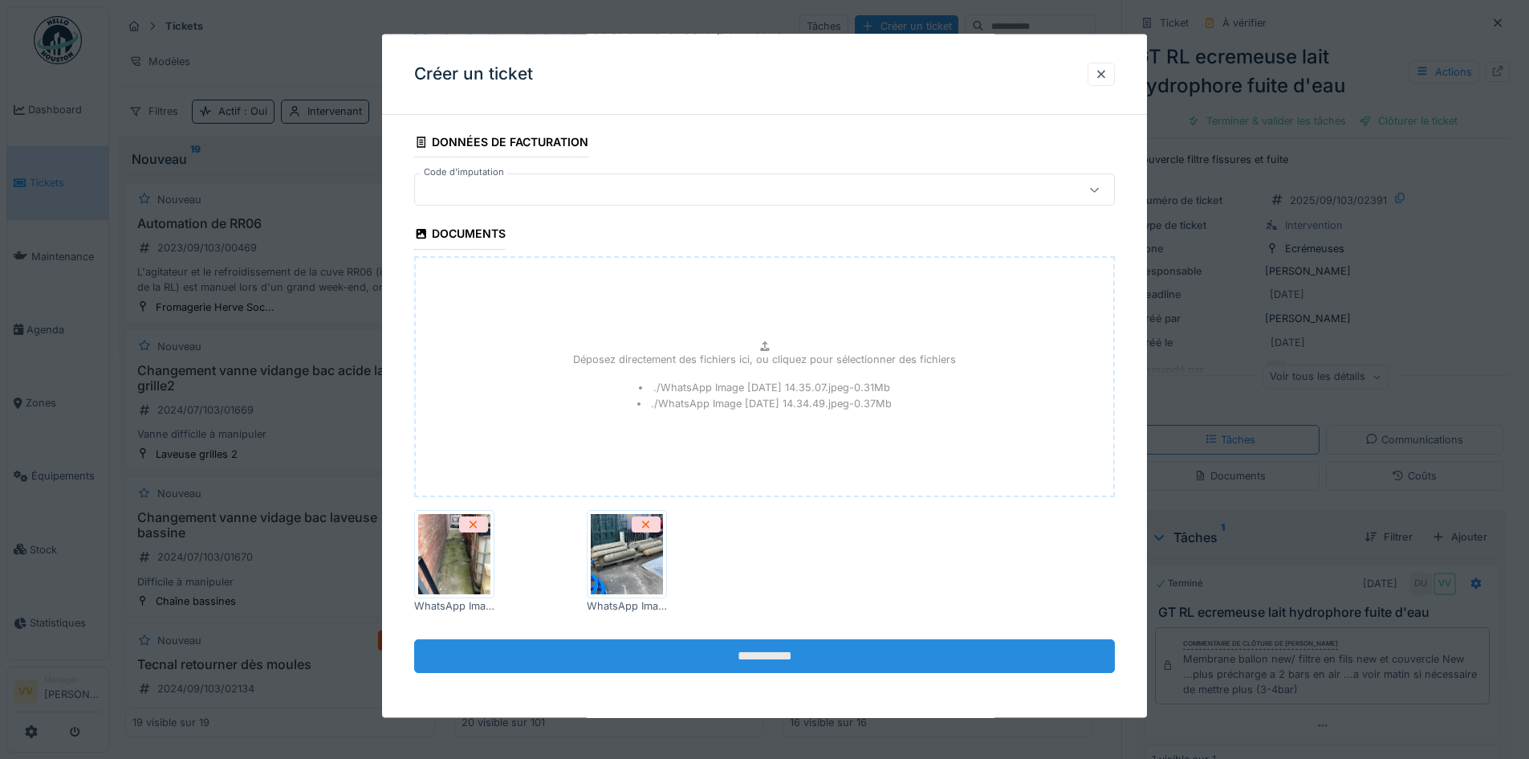
click at [879, 655] on input "**********" at bounding box center [764, 655] width 701 height 34
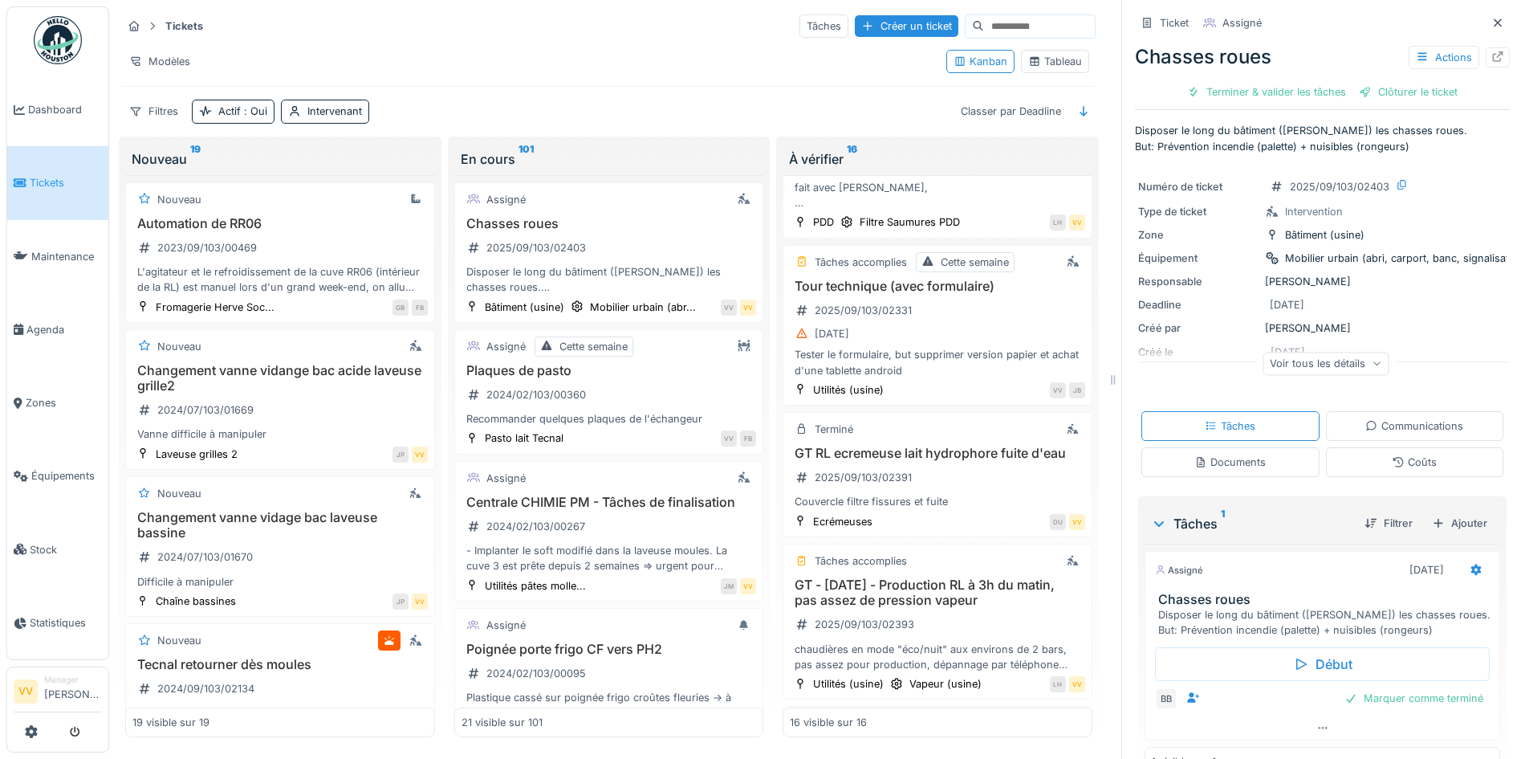
click at [50, 178] on span "Tickets" at bounding box center [66, 182] width 72 height 15
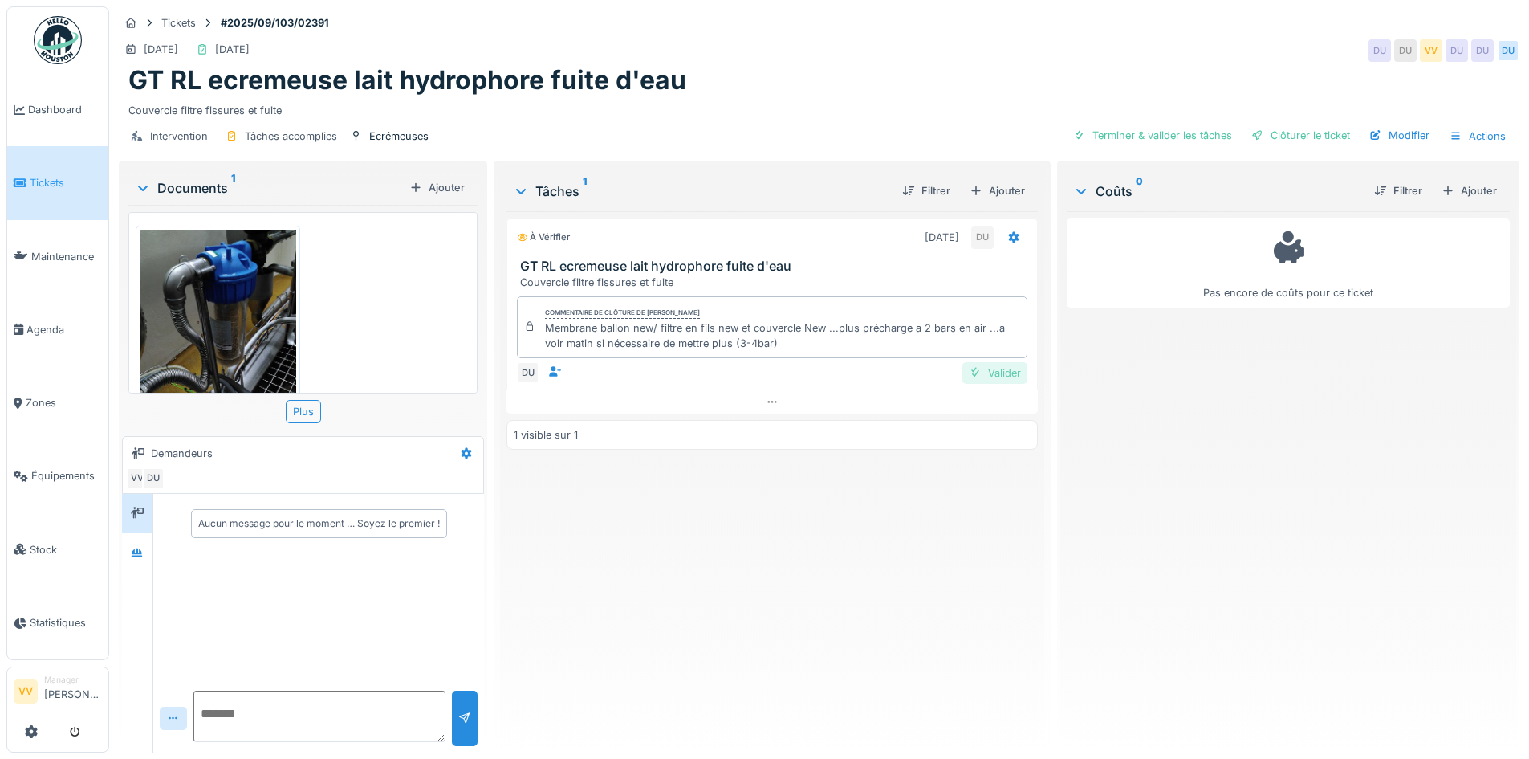
click at [997, 364] on div "Valider" at bounding box center [994, 373] width 65 height 22
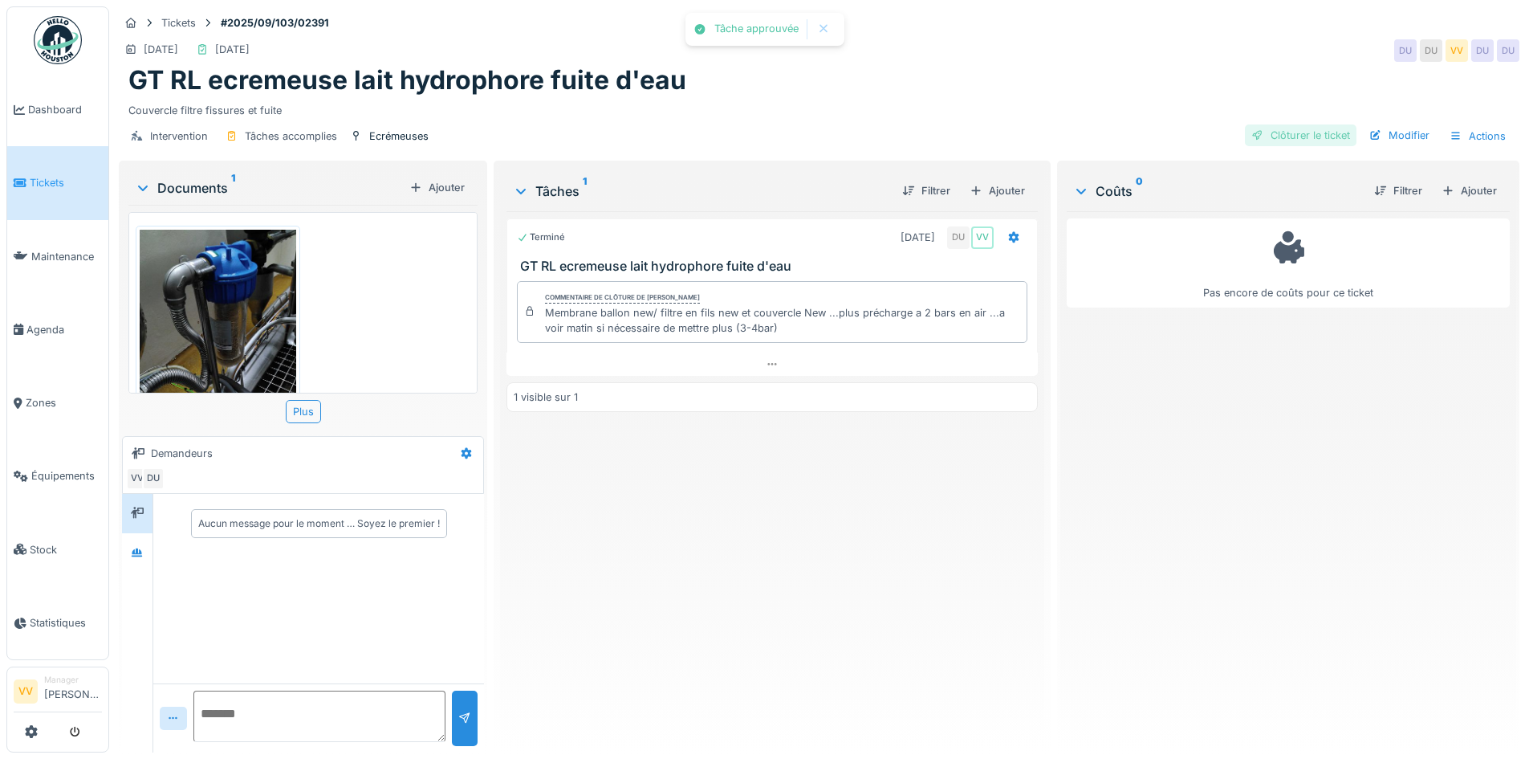
click at [1309, 136] on div "Clôturer le ticket" at bounding box center [1301, 135] width 112 height 22
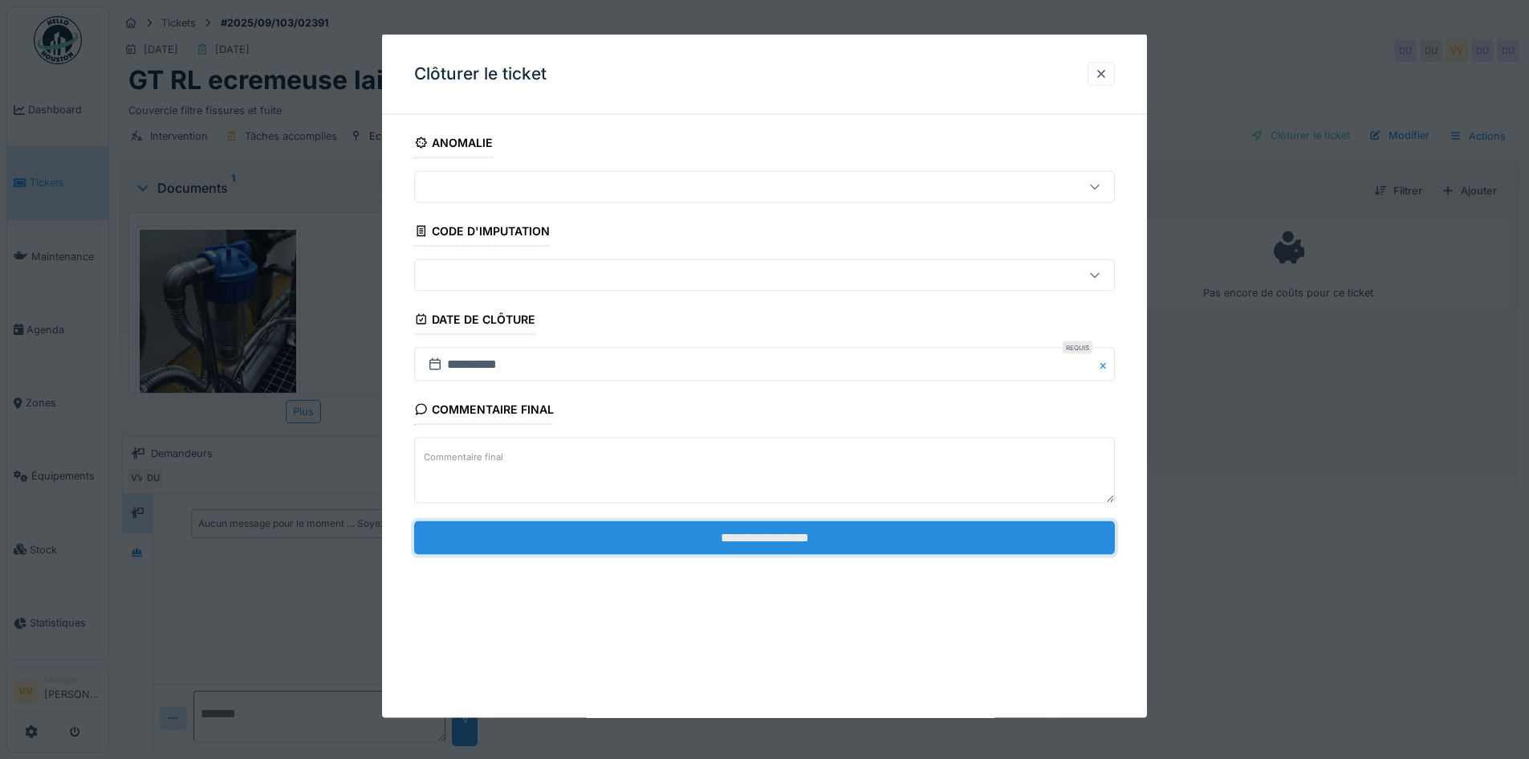
click at [725, 541] on input "**********" at bounding box center [764, 537] width 701 height 34
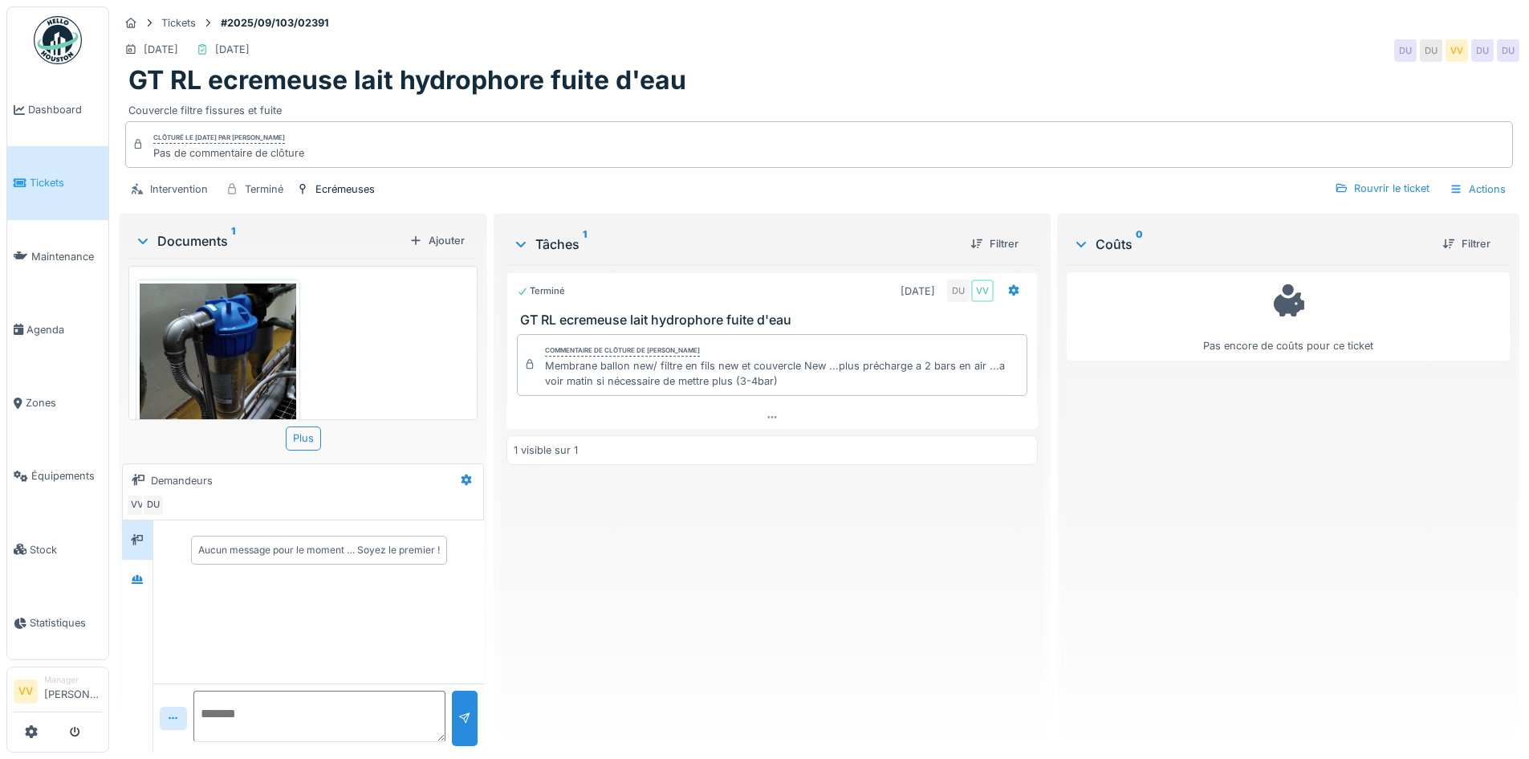
drag, startPoint x: 1279, startPoint y: 544, endPoint x: 1280, endPoint y: 533, distance: 11.3
click at [1279, 544] on div "Pas encore de coûts pour ce ticket" at bounding box center [1288, 502] width 443 height 474
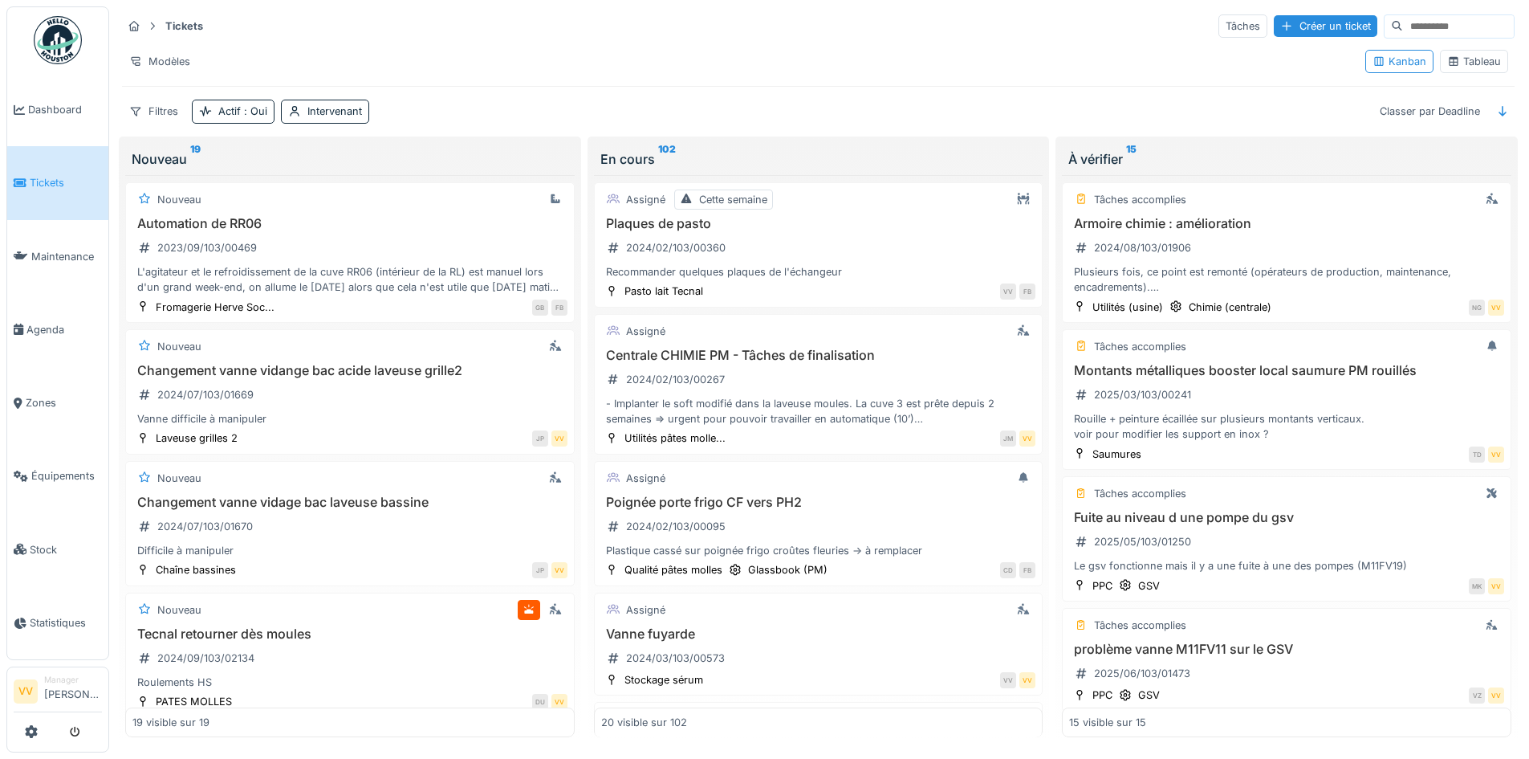
click at [51, 201] on link "Tickets" at bounding box center [57, 182] width 101 height 73
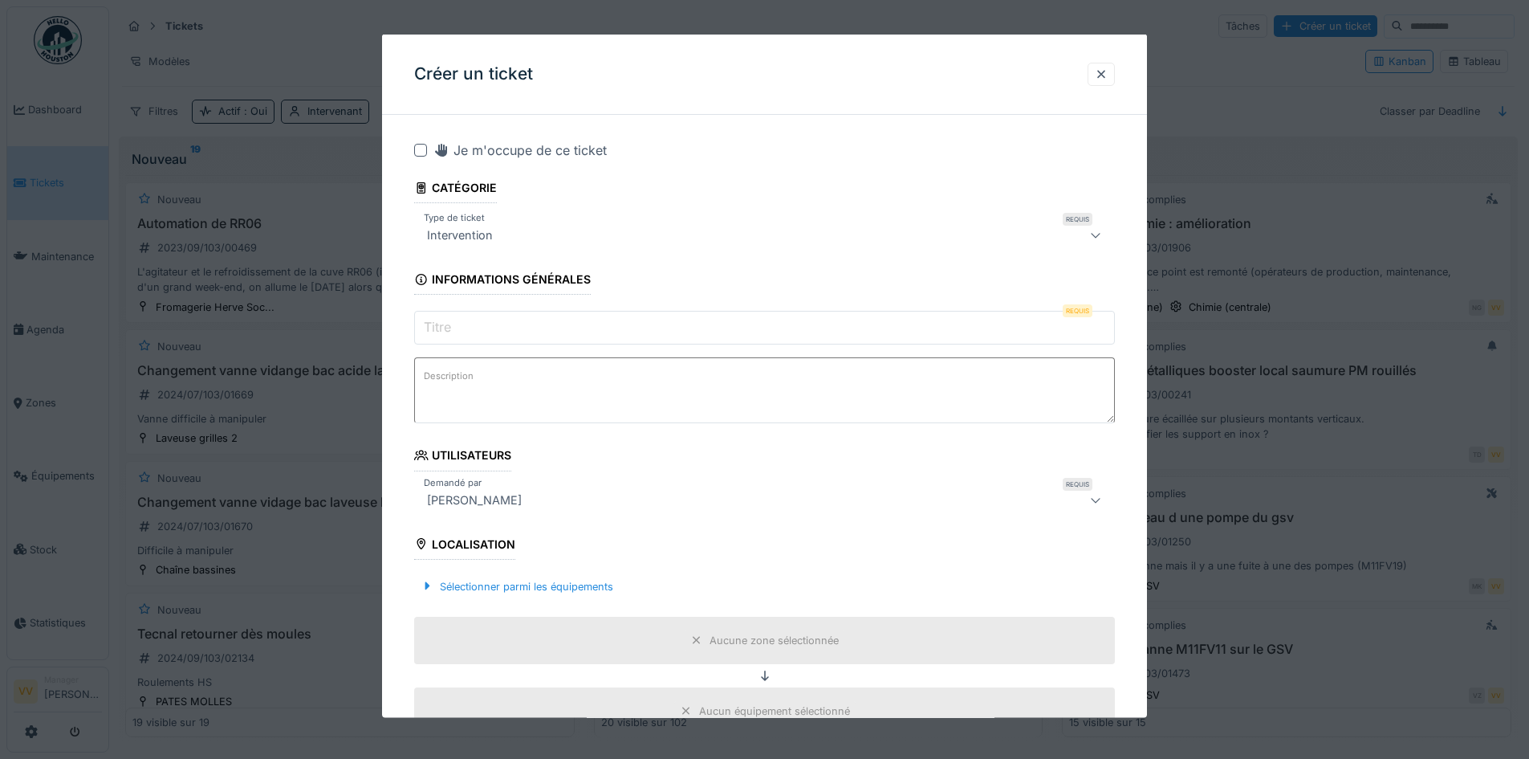
click at [484, 327] on input "Titre" at bounding box center [764, 328] width 701 height 34
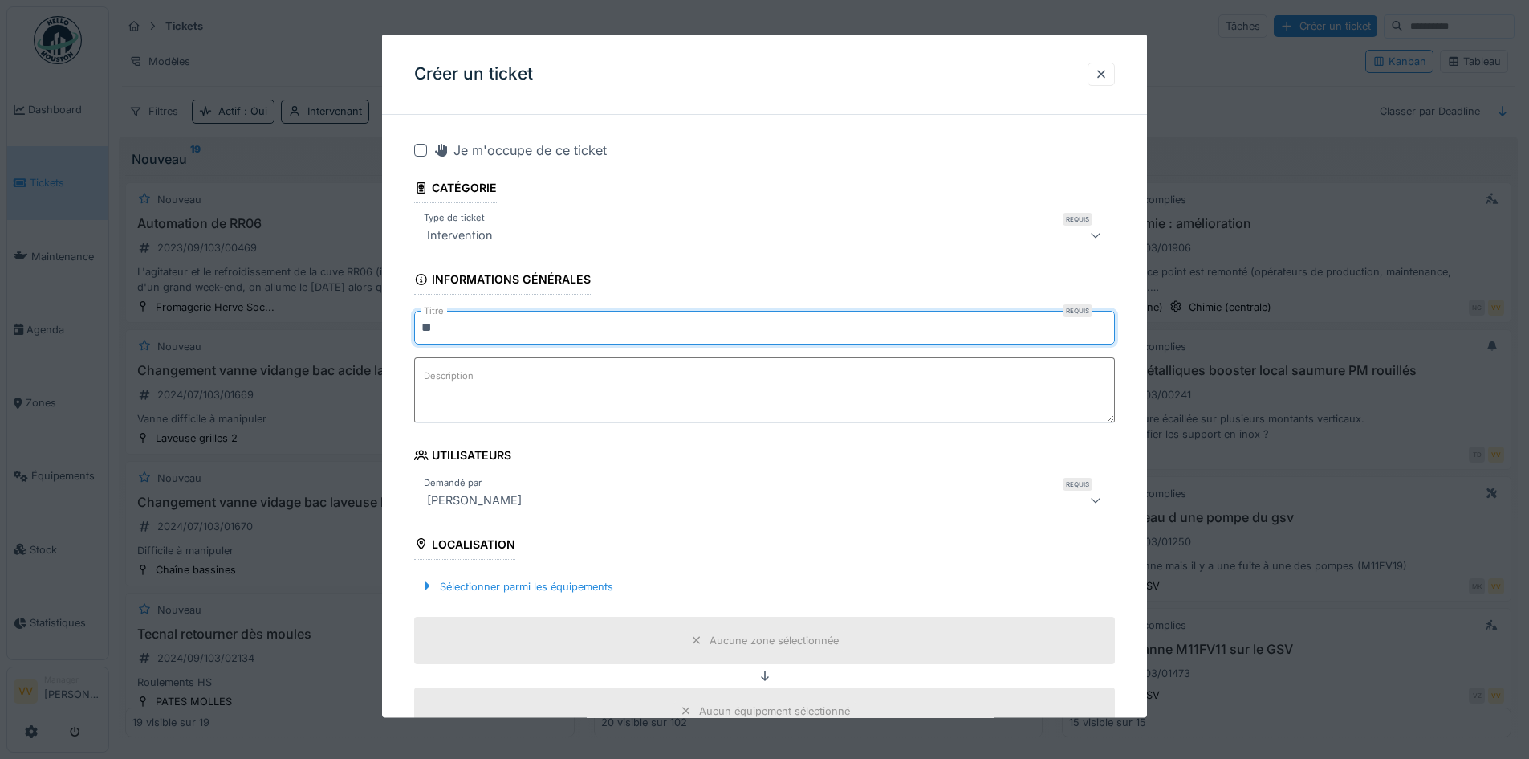
type input "*"
type input "**********"
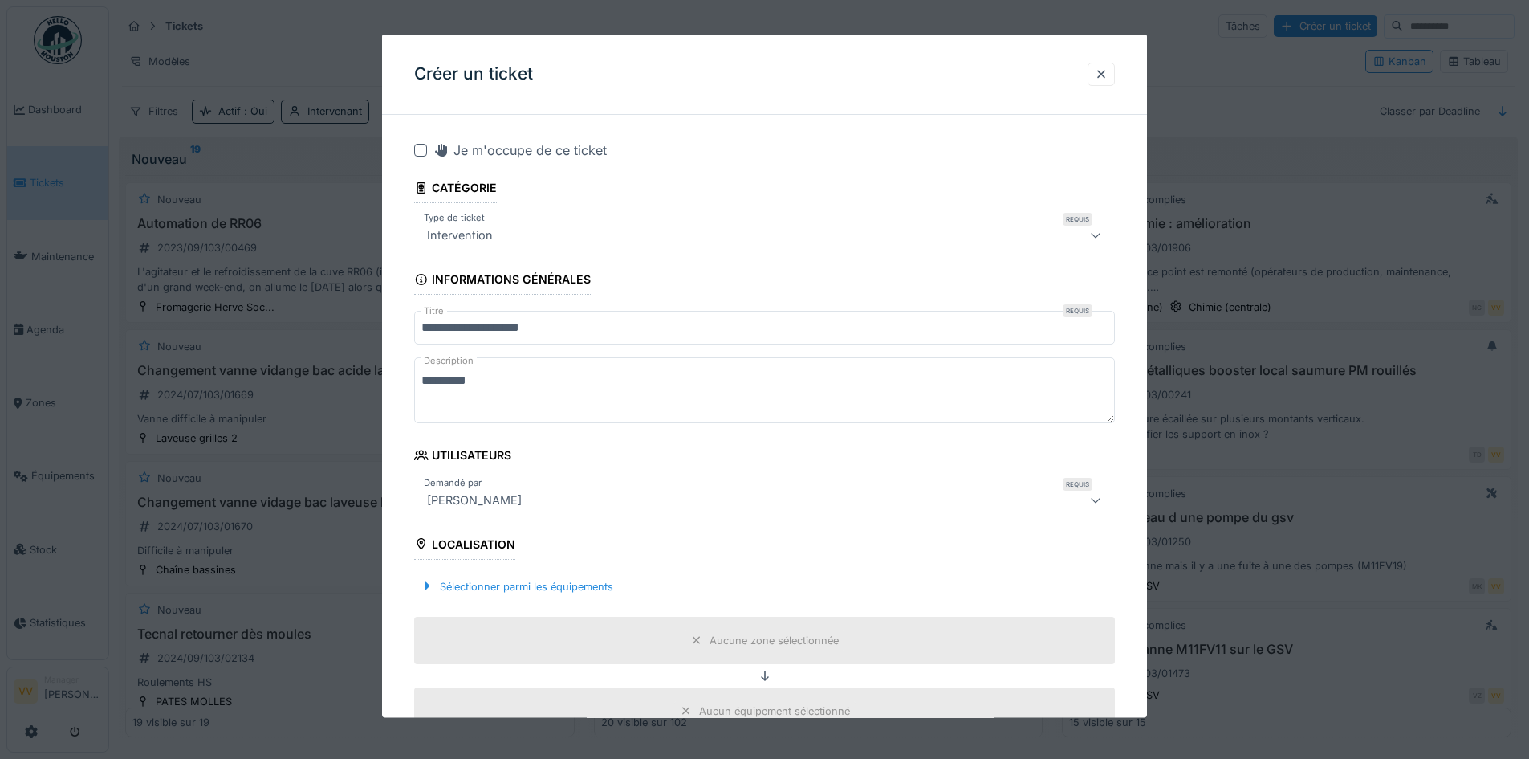
scroll to position [10, 0]
type textarea "*********"
click at [466, 580] on div "Sélectionner parmi les équipements" at bounding box center [516, 586] width 205 height 22
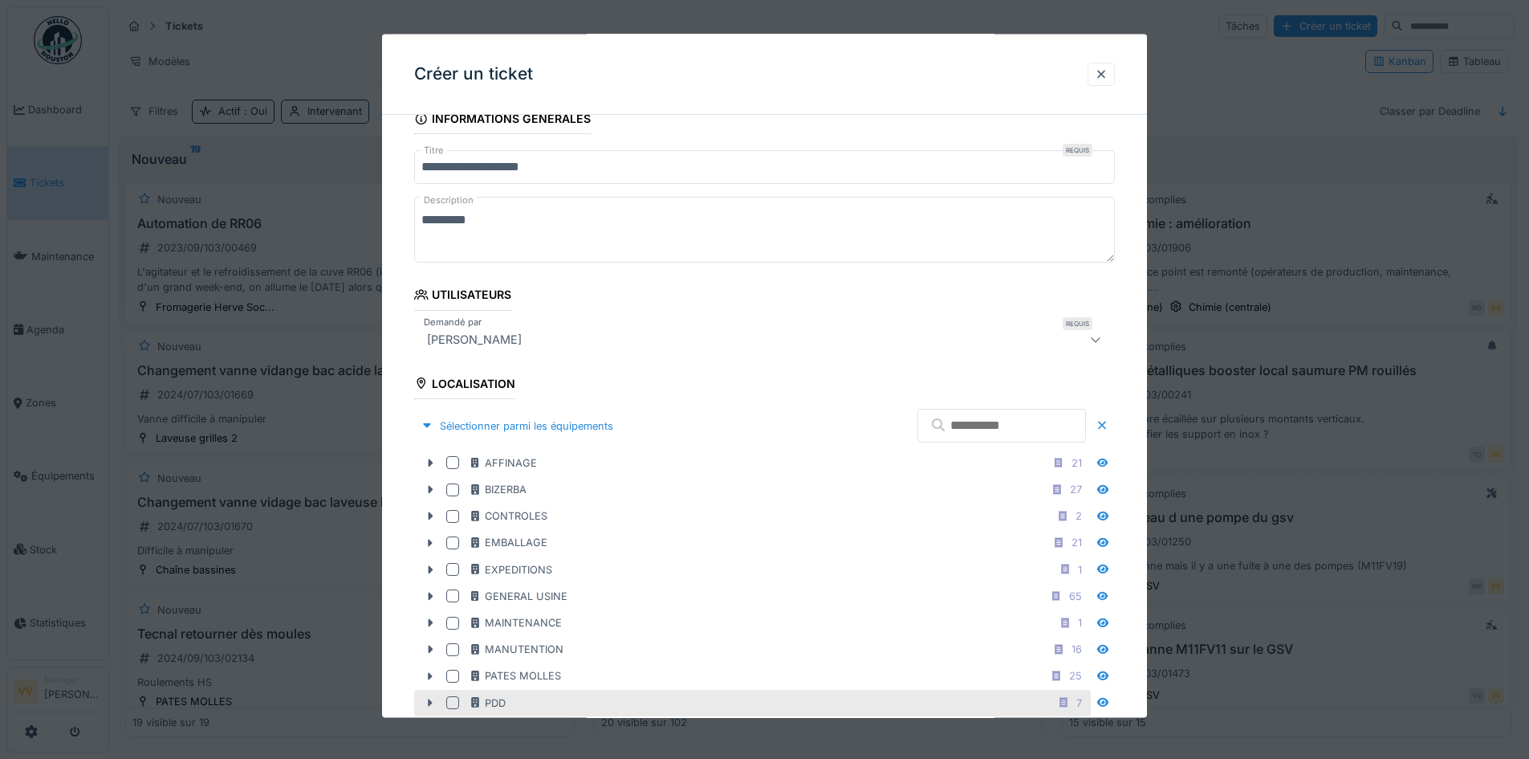
scroll to position [482, 0]
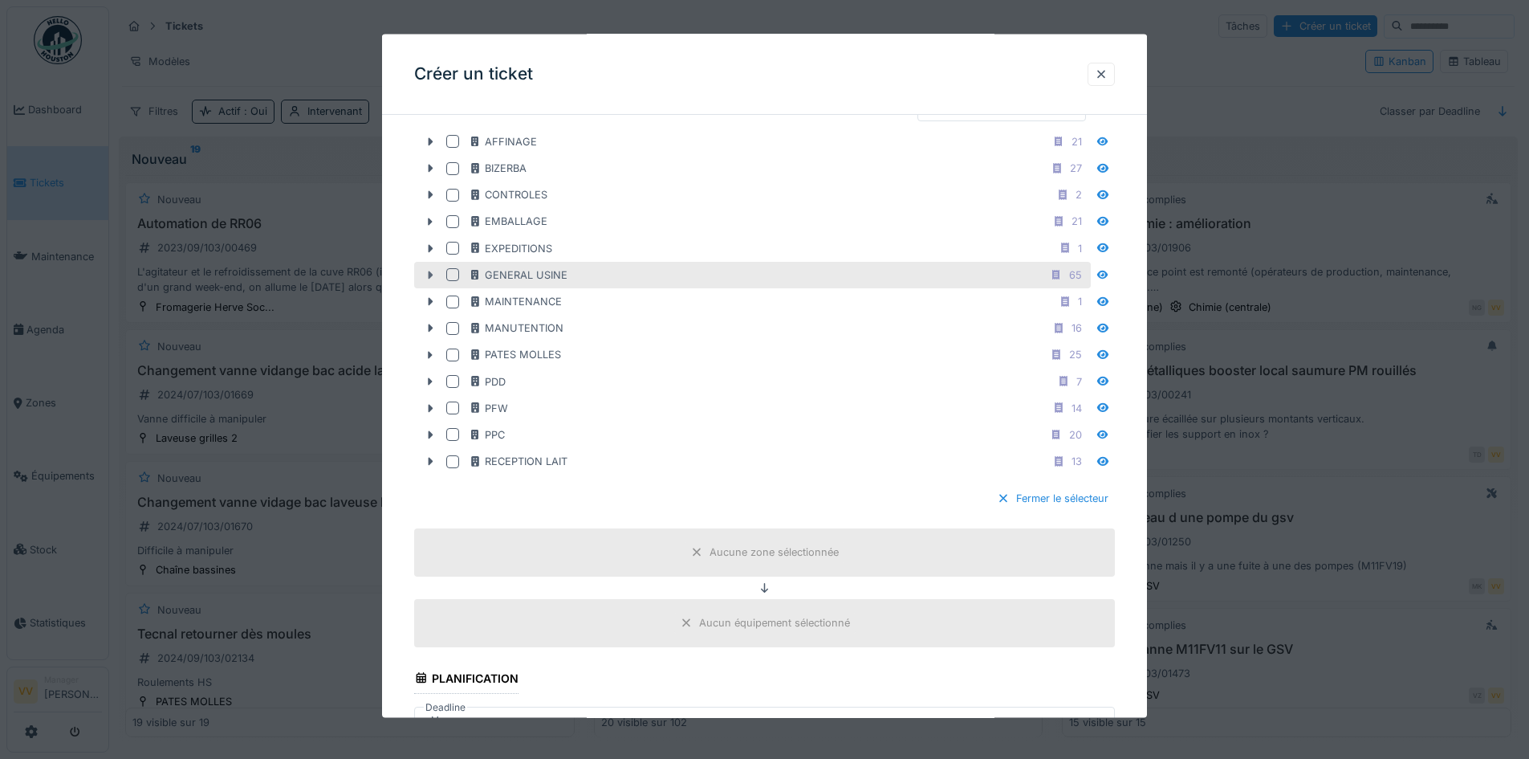
click at [430, 274] on icon at bounding box center [431, 275] width 5 height 8
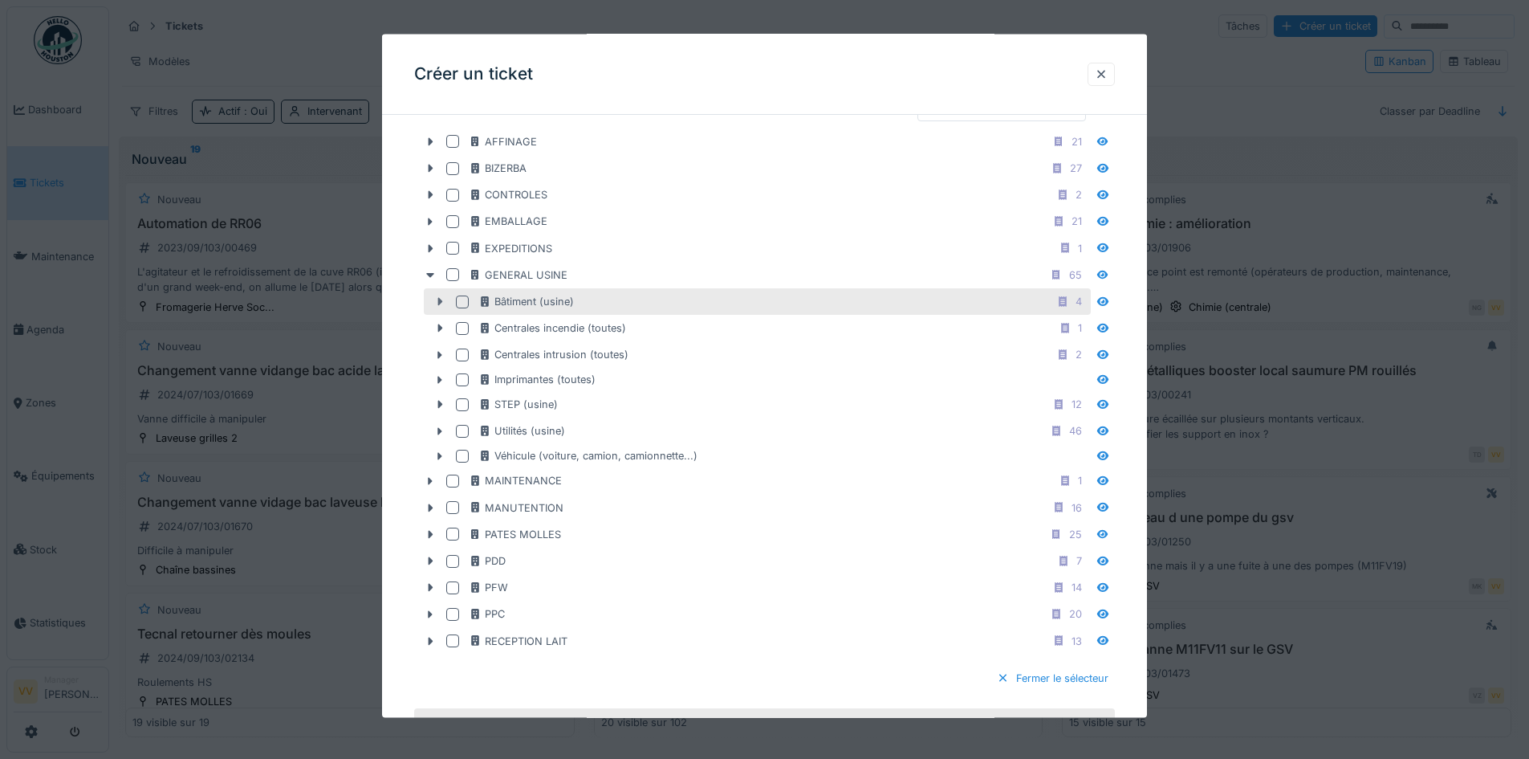
click at [437, 299] on icon at bounding box center [439, 301] width 13 height 10
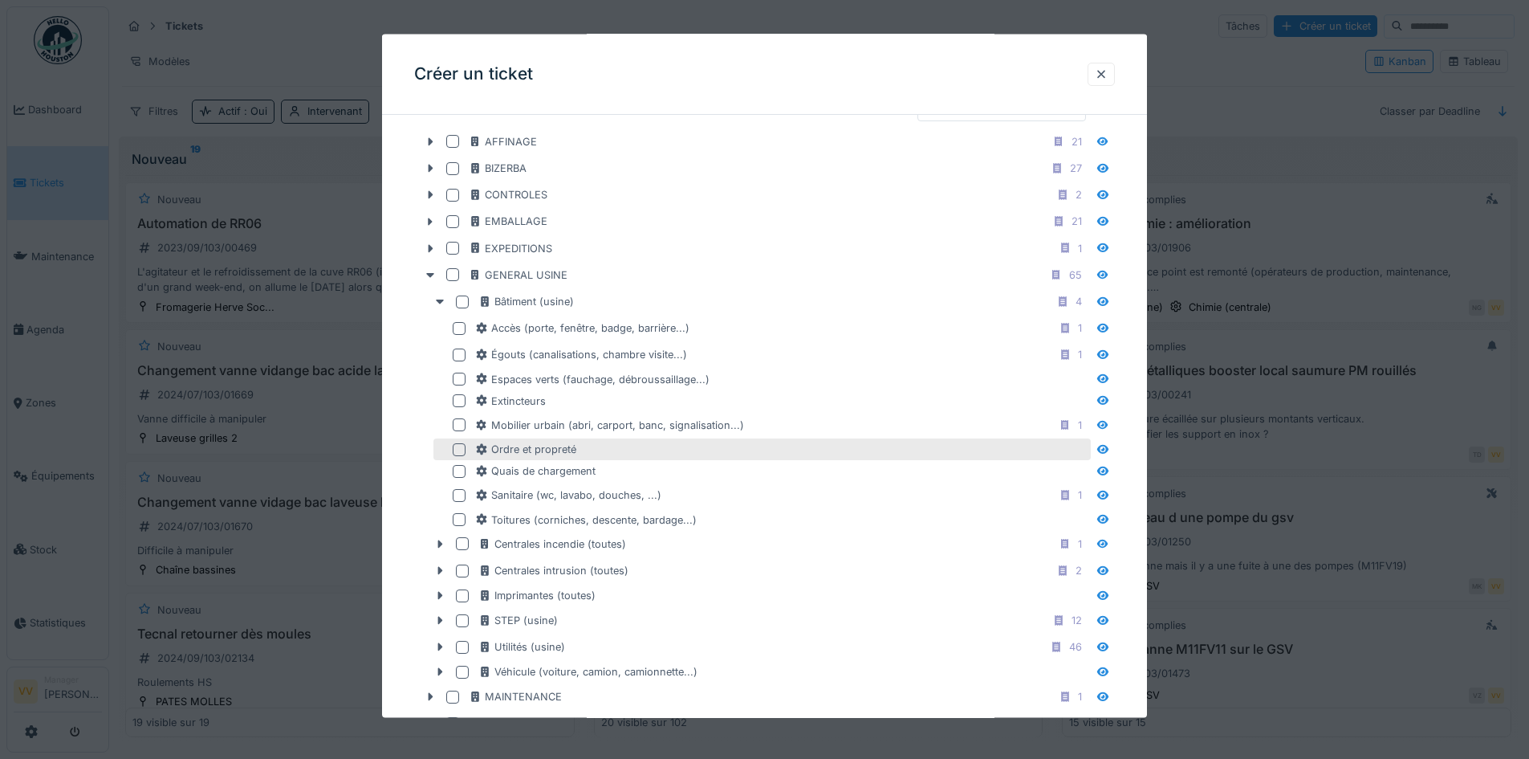
click at [459, 449] on div at bounding box center [459, 448] width 13 height 13
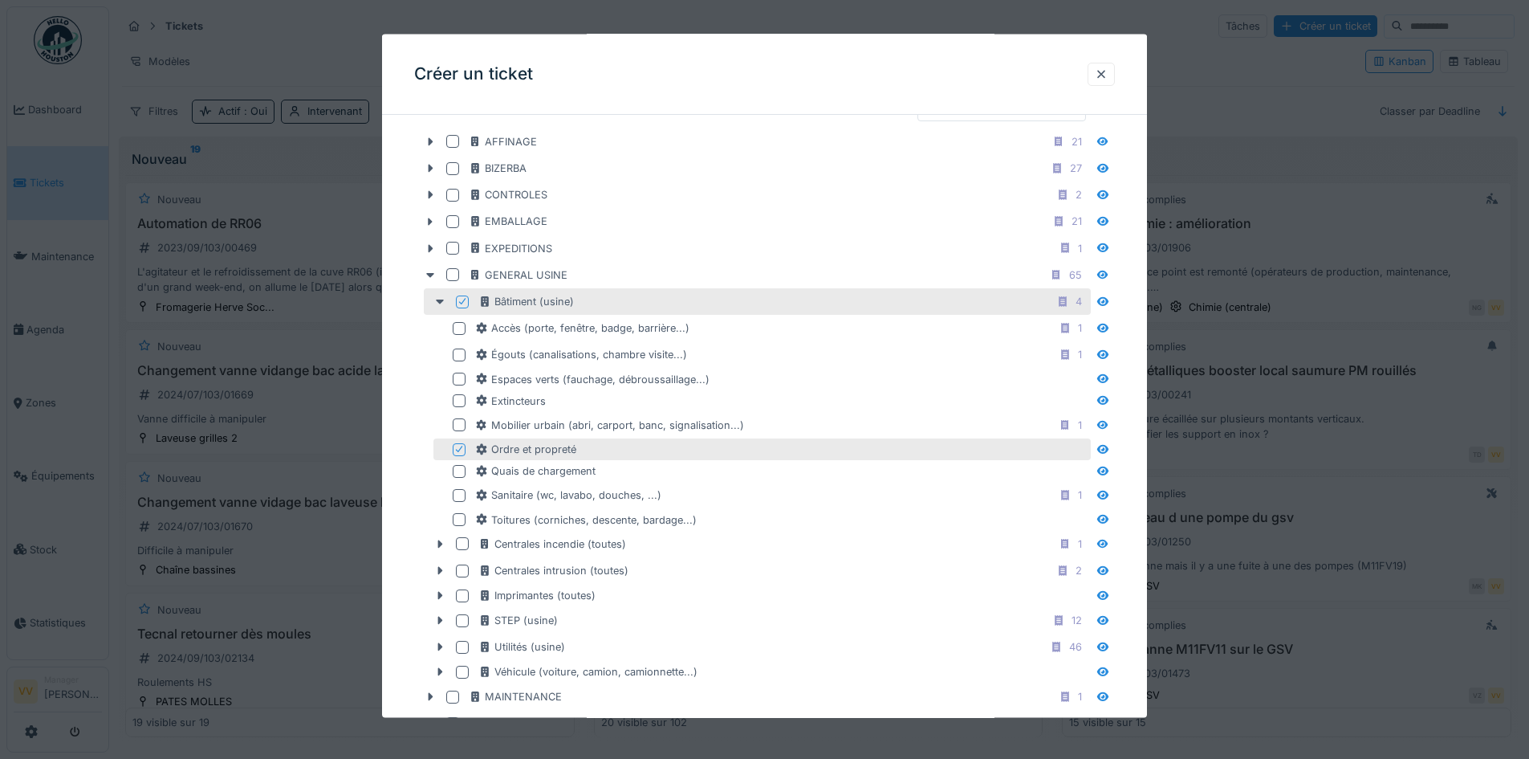
scroll to position [1124, 0]
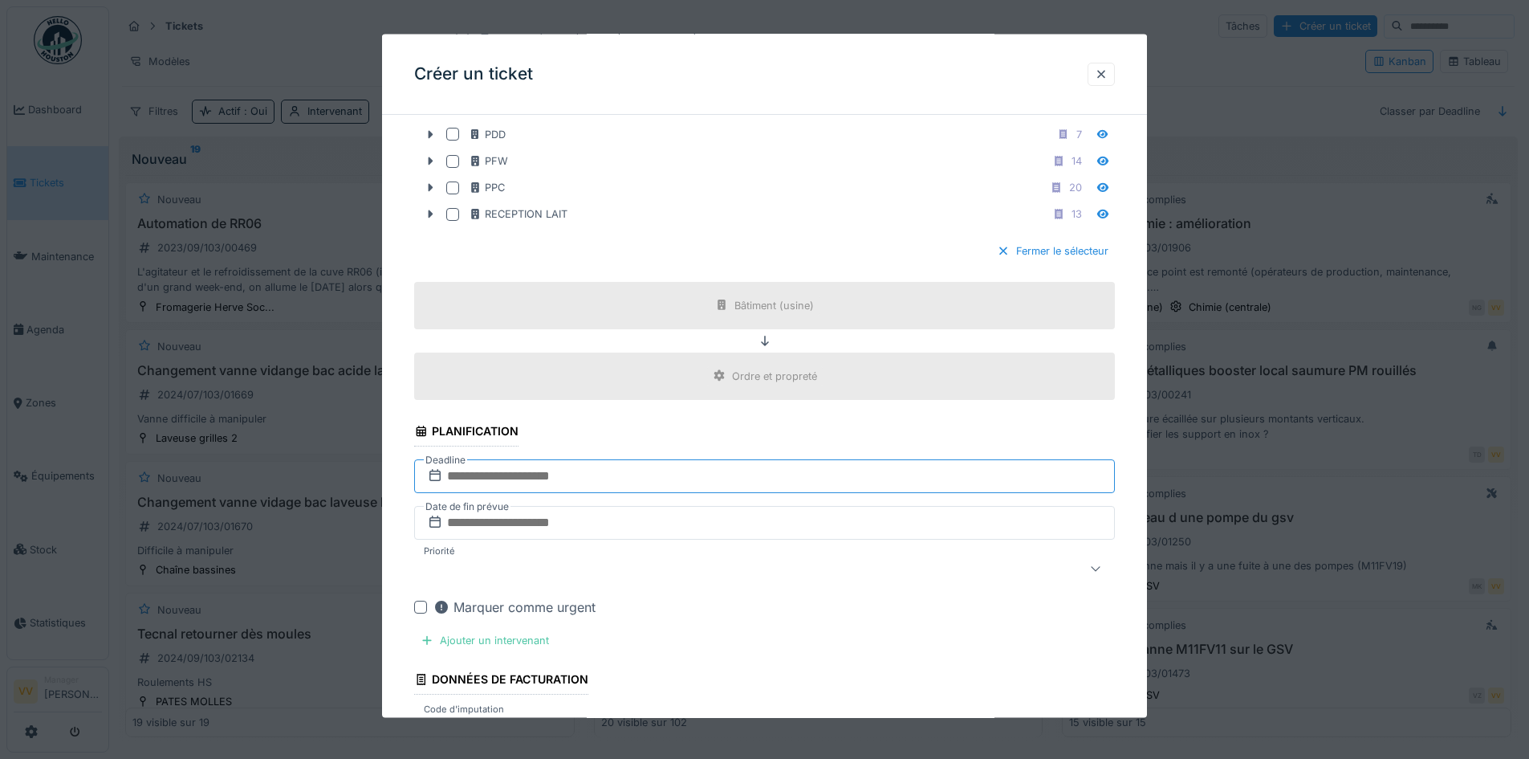
click at [686, 465] on input "text" at bounding box center [764, 475] width 701 height 34
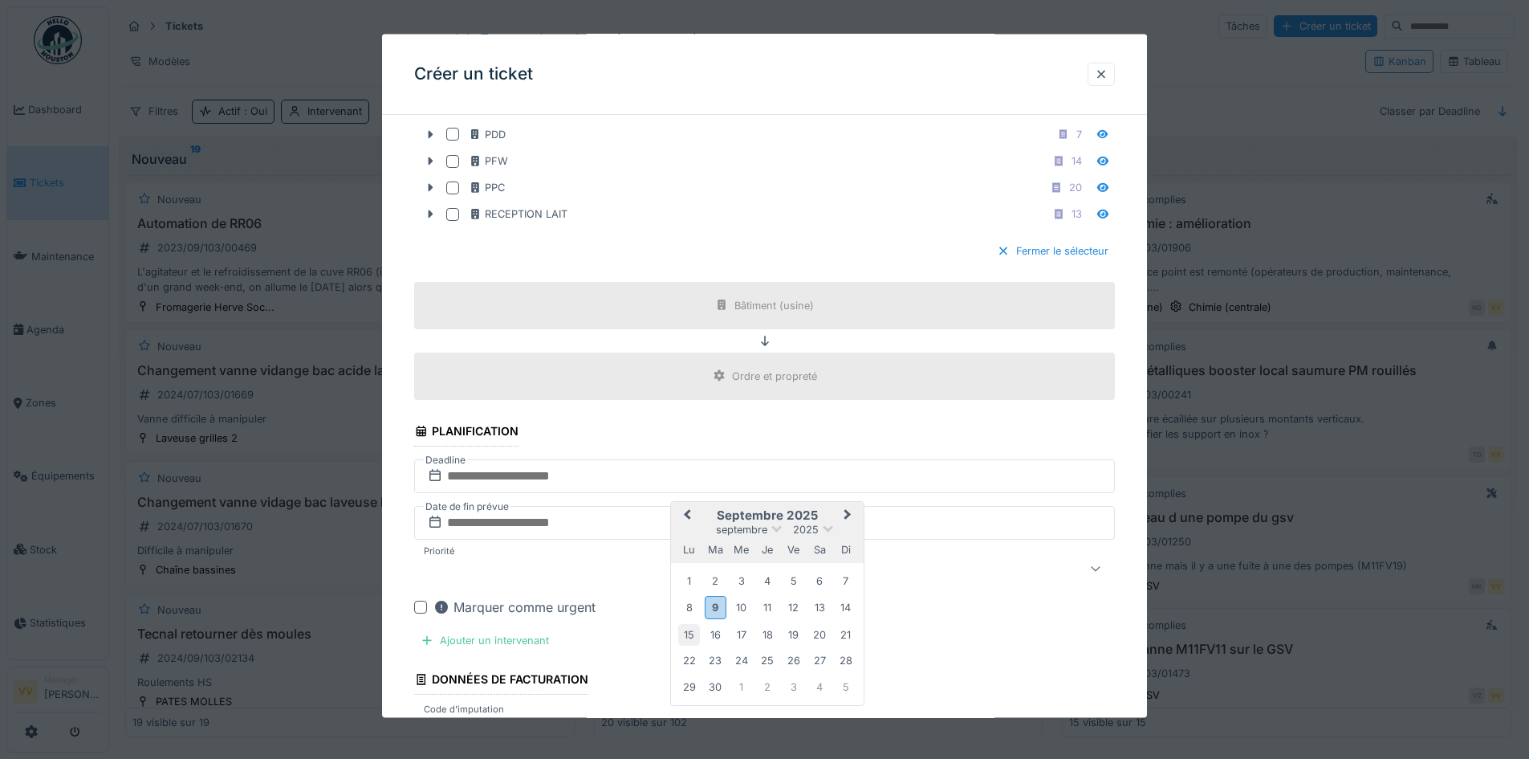
click at [686, 633] on div "15" at bounding box center [689, 634] width 22 height 22
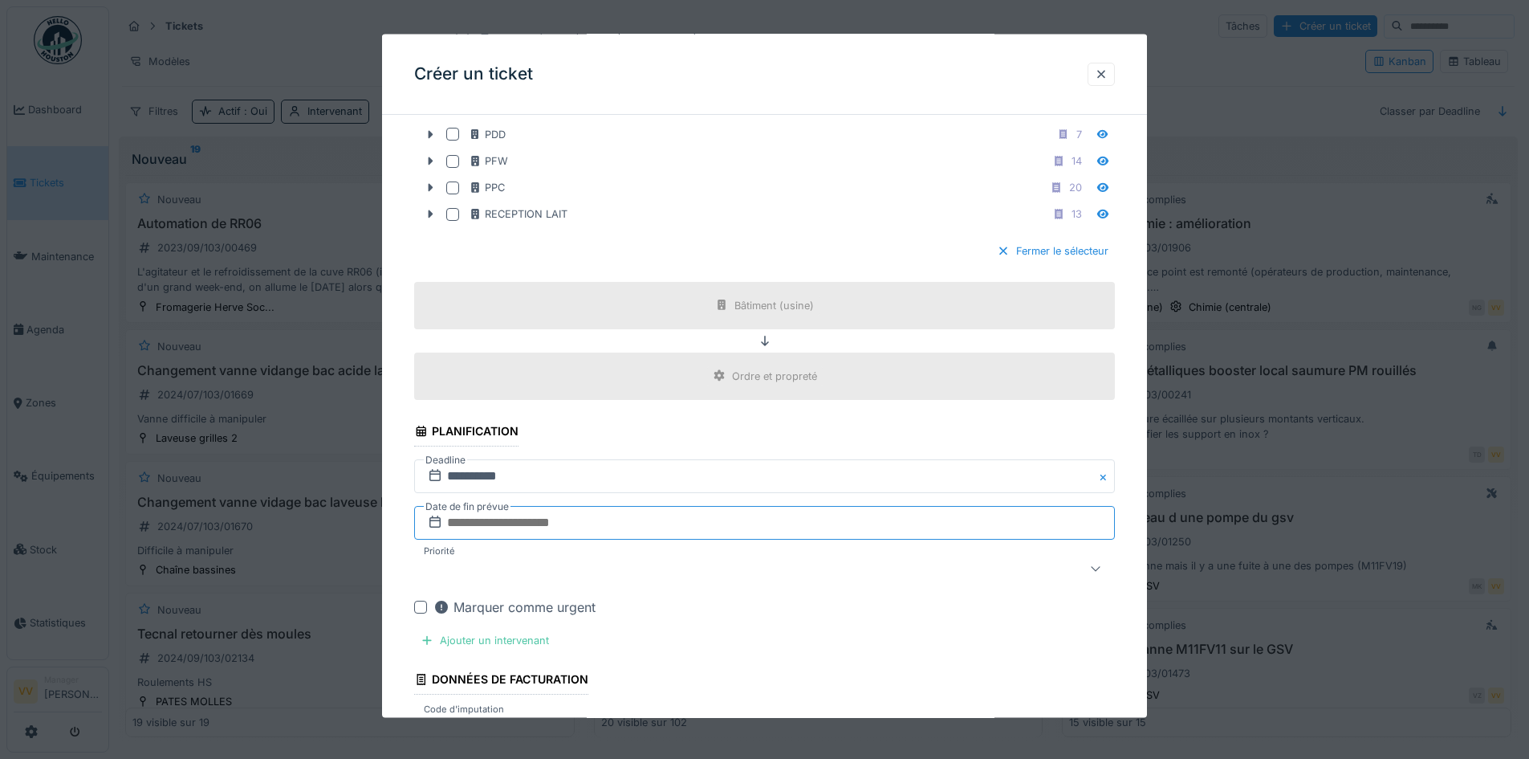
click at [640, 516] on input "text" at bounding box center [764, 522] width 701 height 34
click at [688, 427] on div "15" at bounding box center [689, 426] width 22 height 22
click at [588, 566] on div at bounding box center [724, 567] width 606 height 19
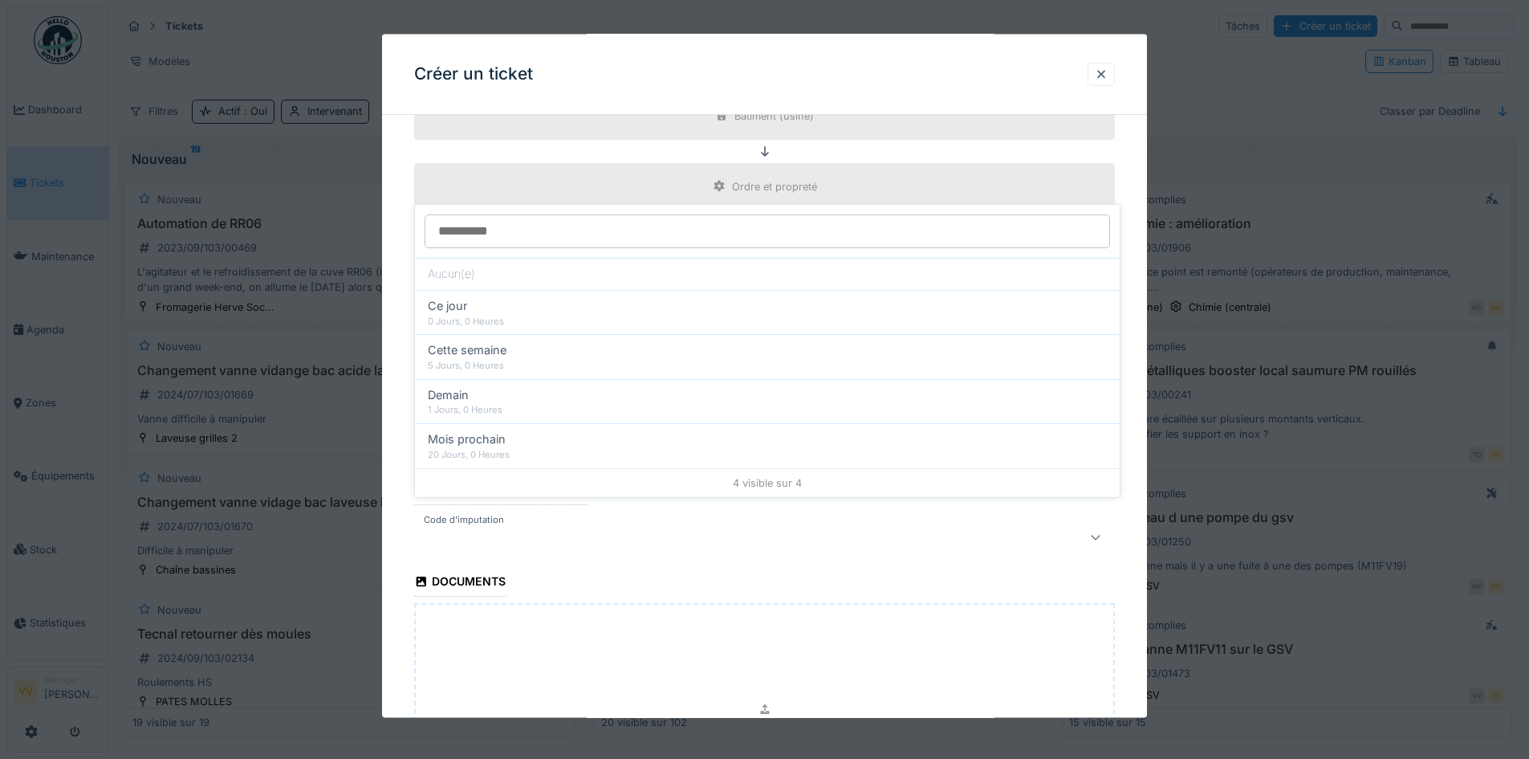
scroll to position [1316, 0]
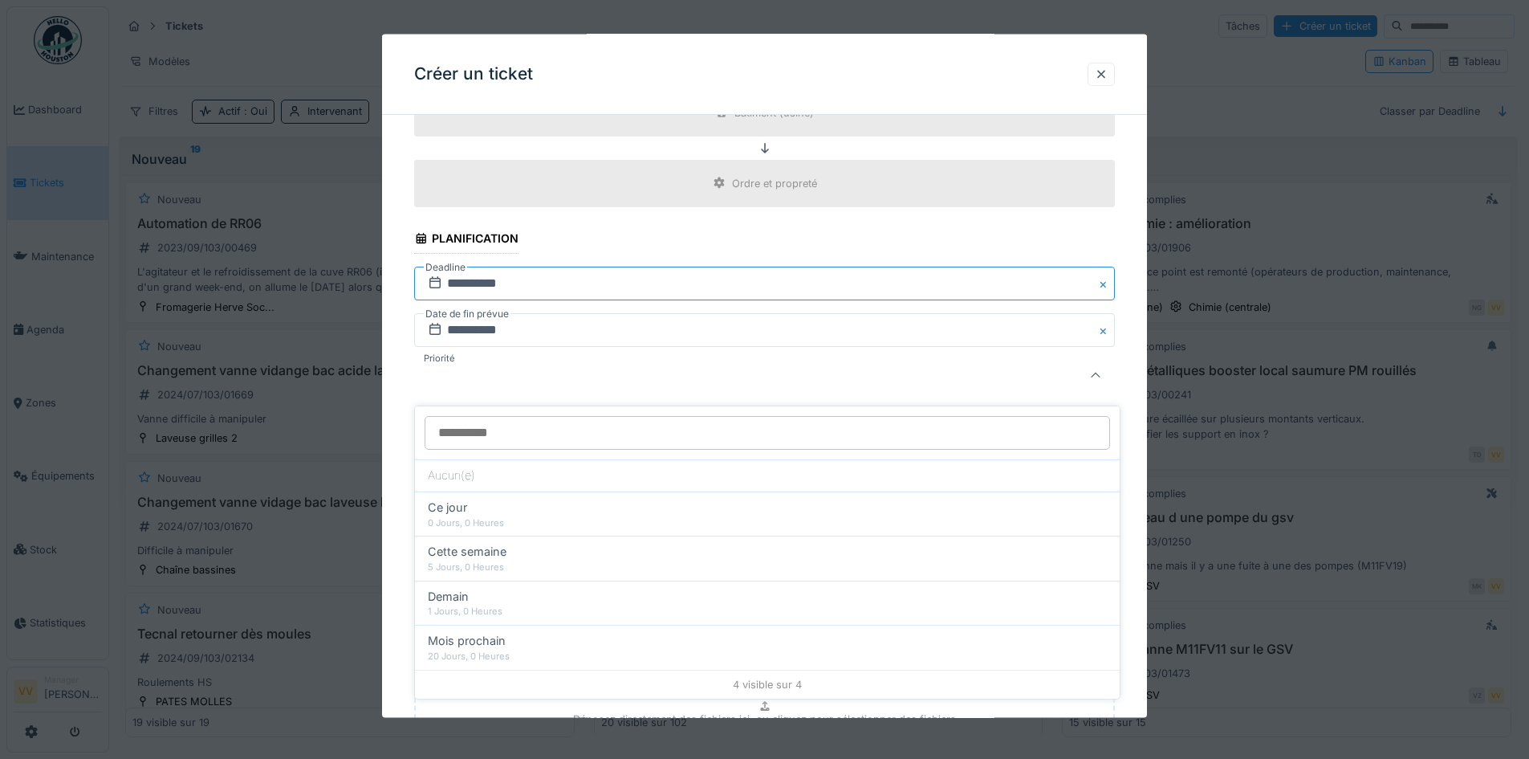
click at [610, 285] on input "**********" at bounding box center [764, 283] width 701 height 34
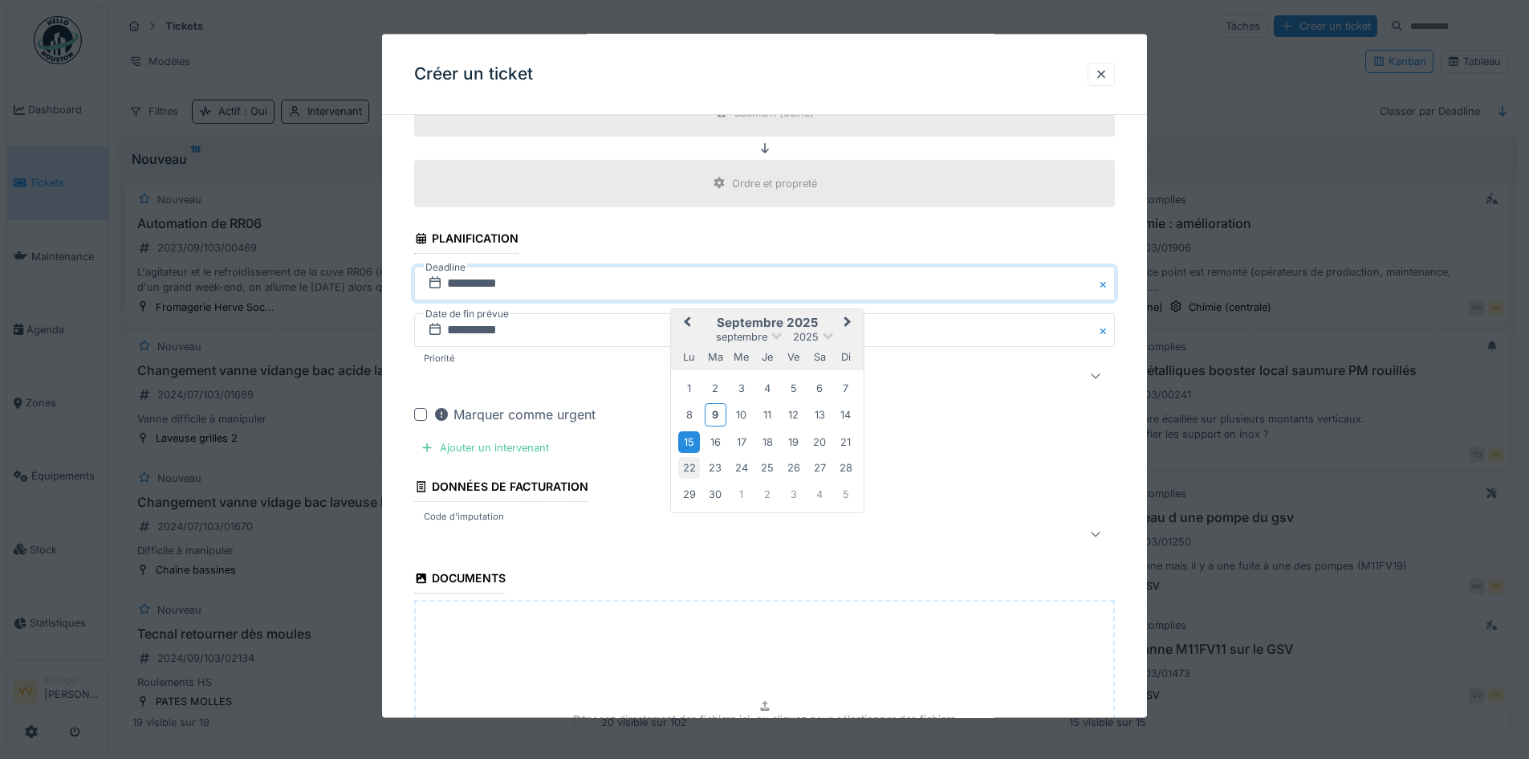
click at [682, 468] on div "22" at bounding box center [689, 468] width 22 height 22
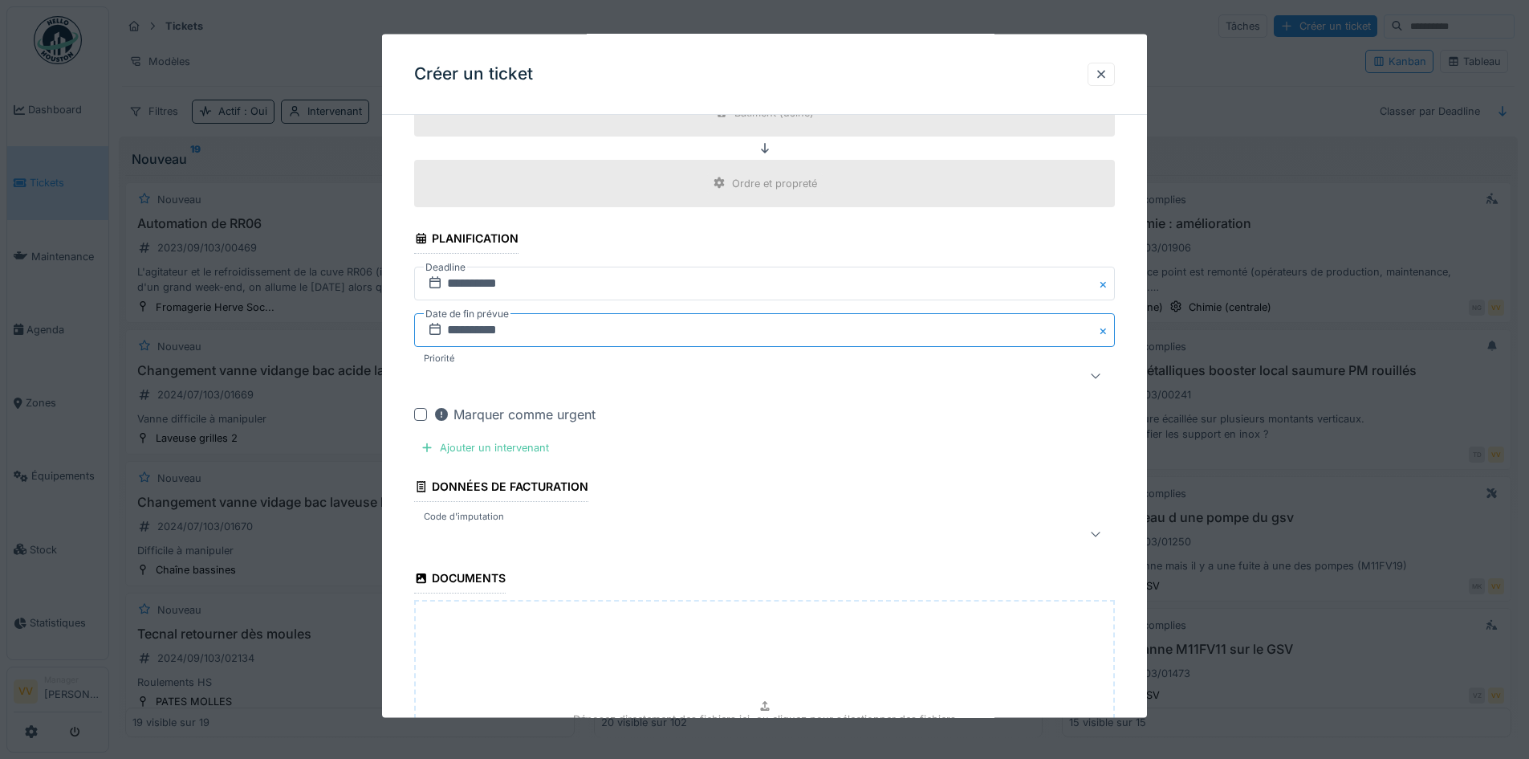
click at [662, 331] on input "**********" at bounding box center [764, 329] width 701 height 34
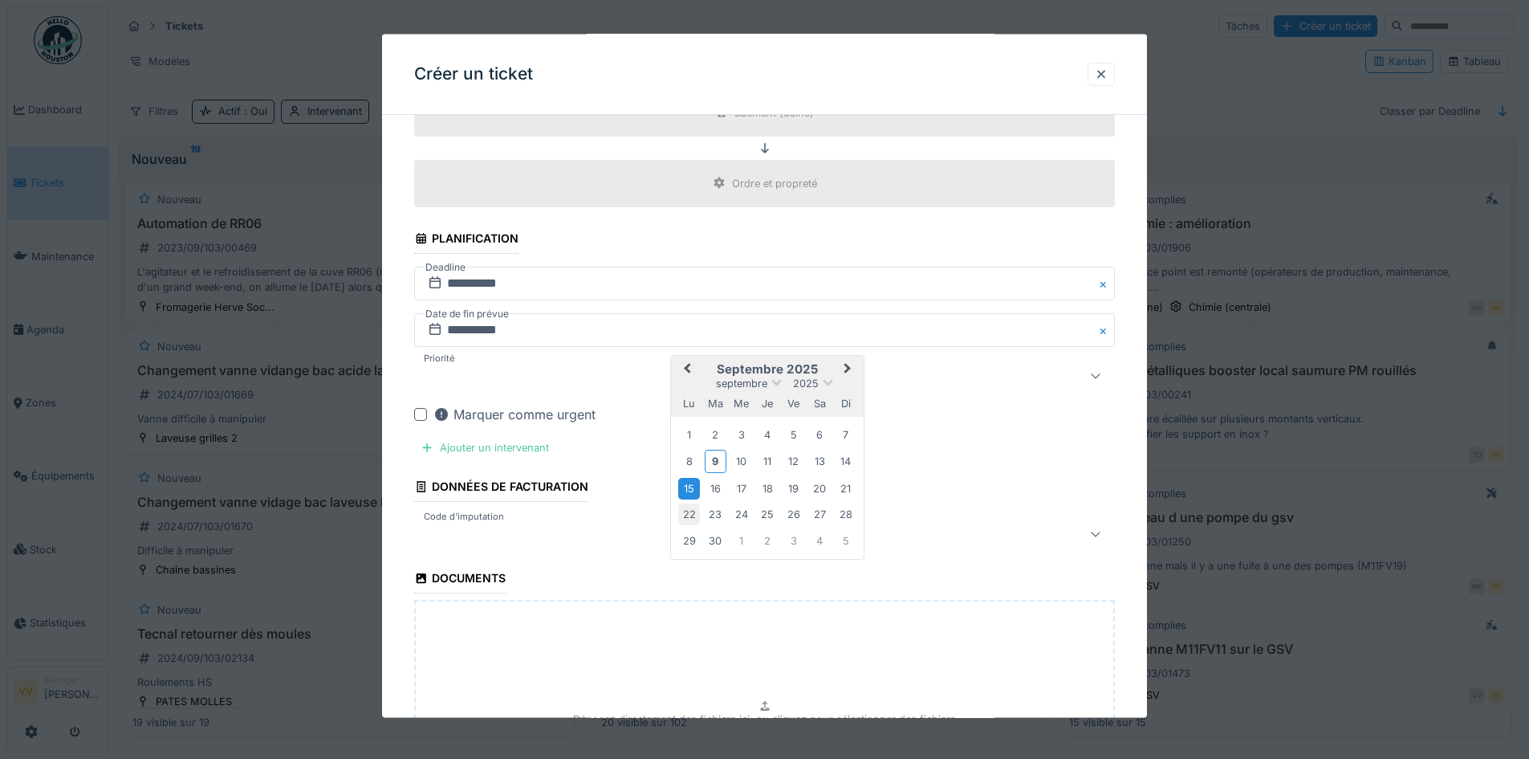
click at [693, 514] on div "22" at bounding box center [689, 514] width 22 height 22
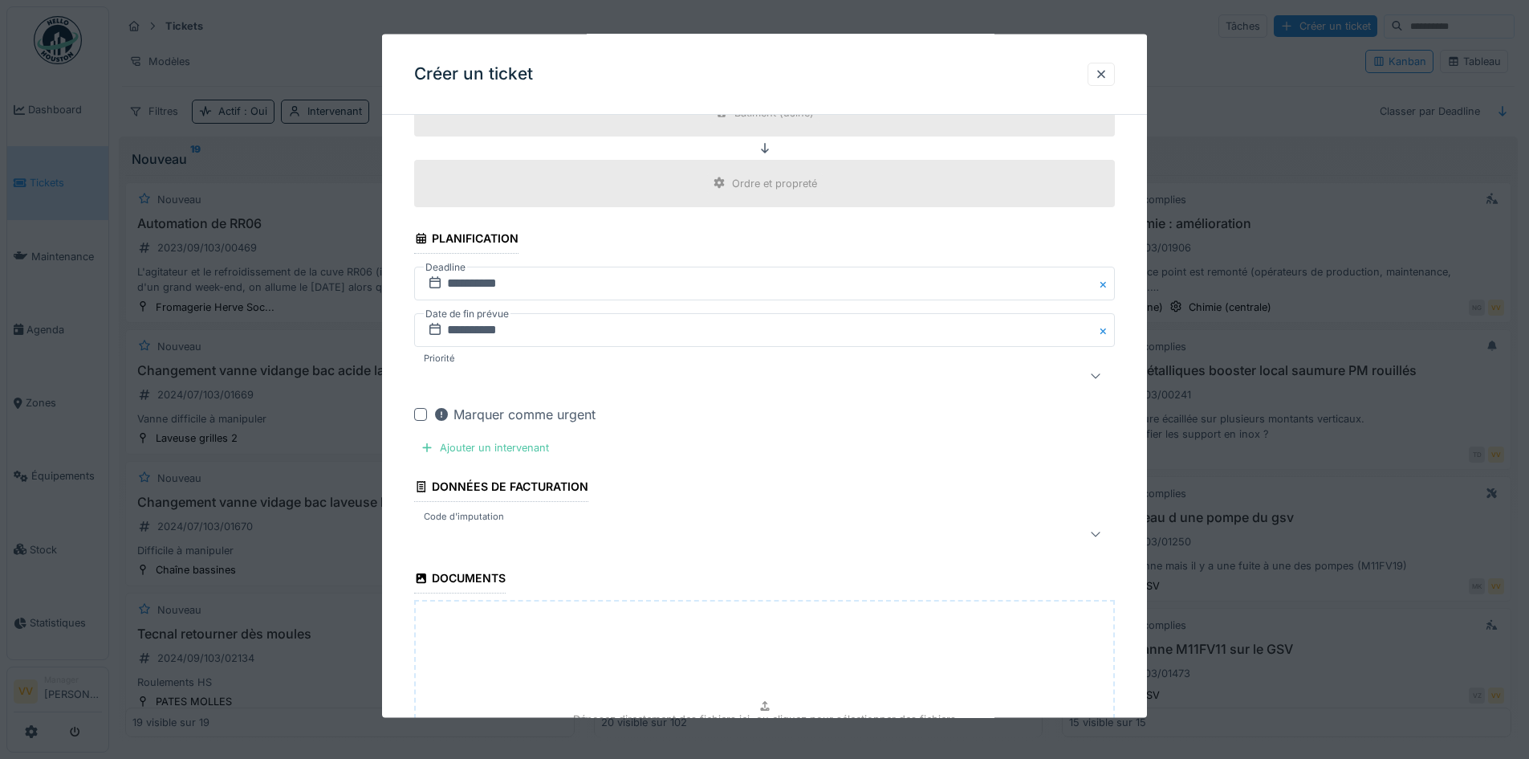
click at [616, 382] on div at bounding box center [724, 374] width 606 height 19
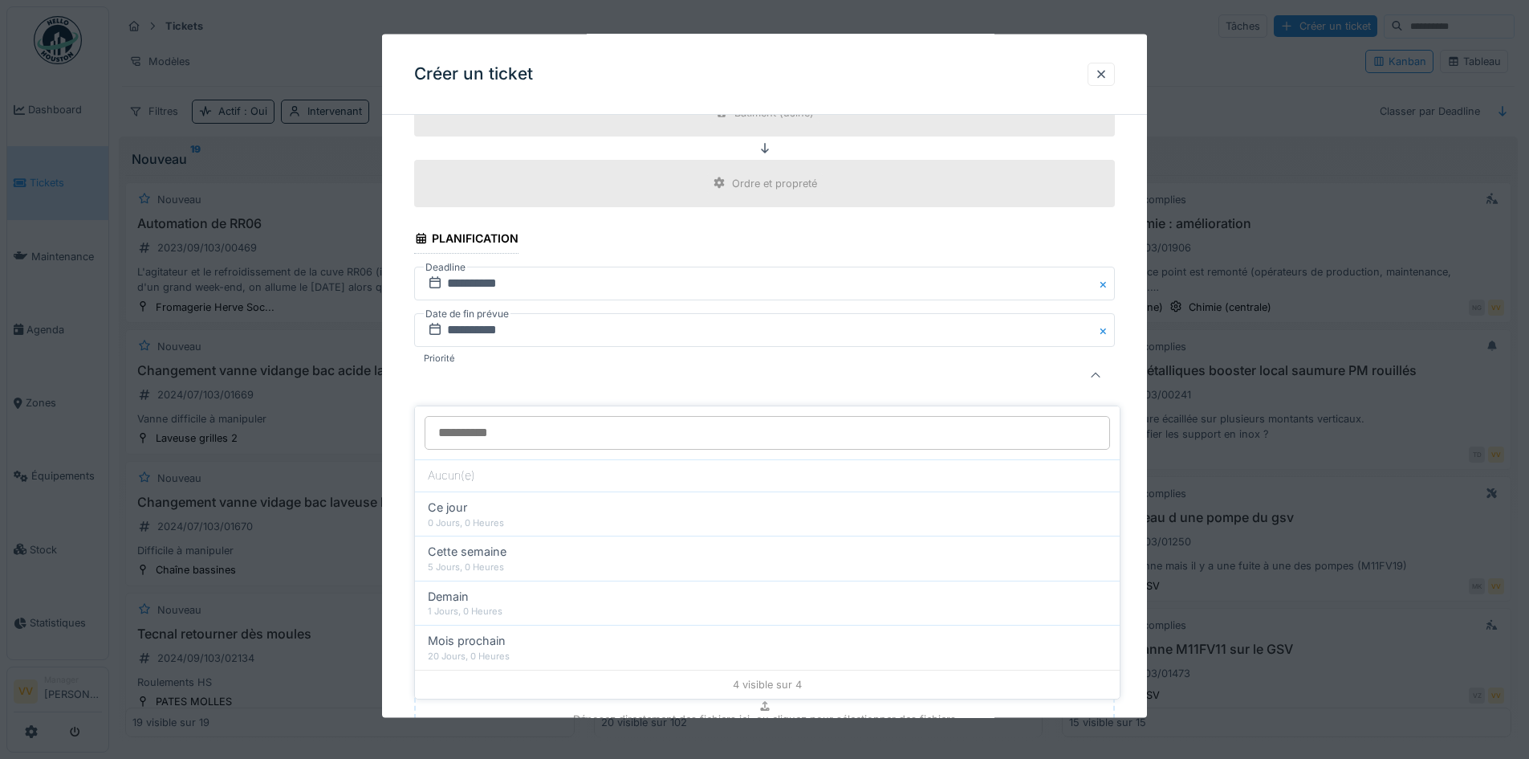
click at [616, 382] on div at bounding box center [724, 374] width 606 height 19
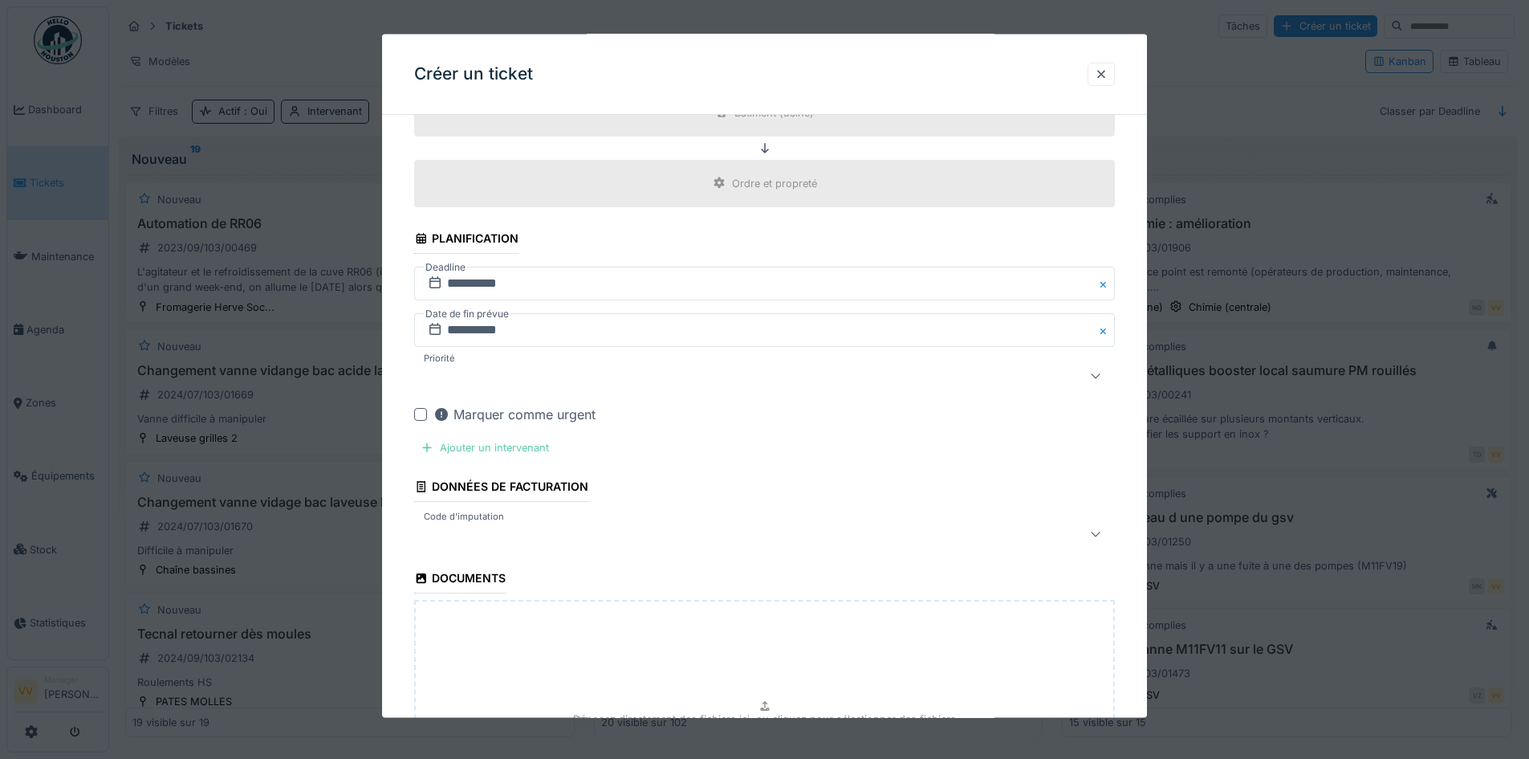
click at [519, 441] on div "Ajouter un intervenant" at bounding box center [484, 447] width 141 height 22
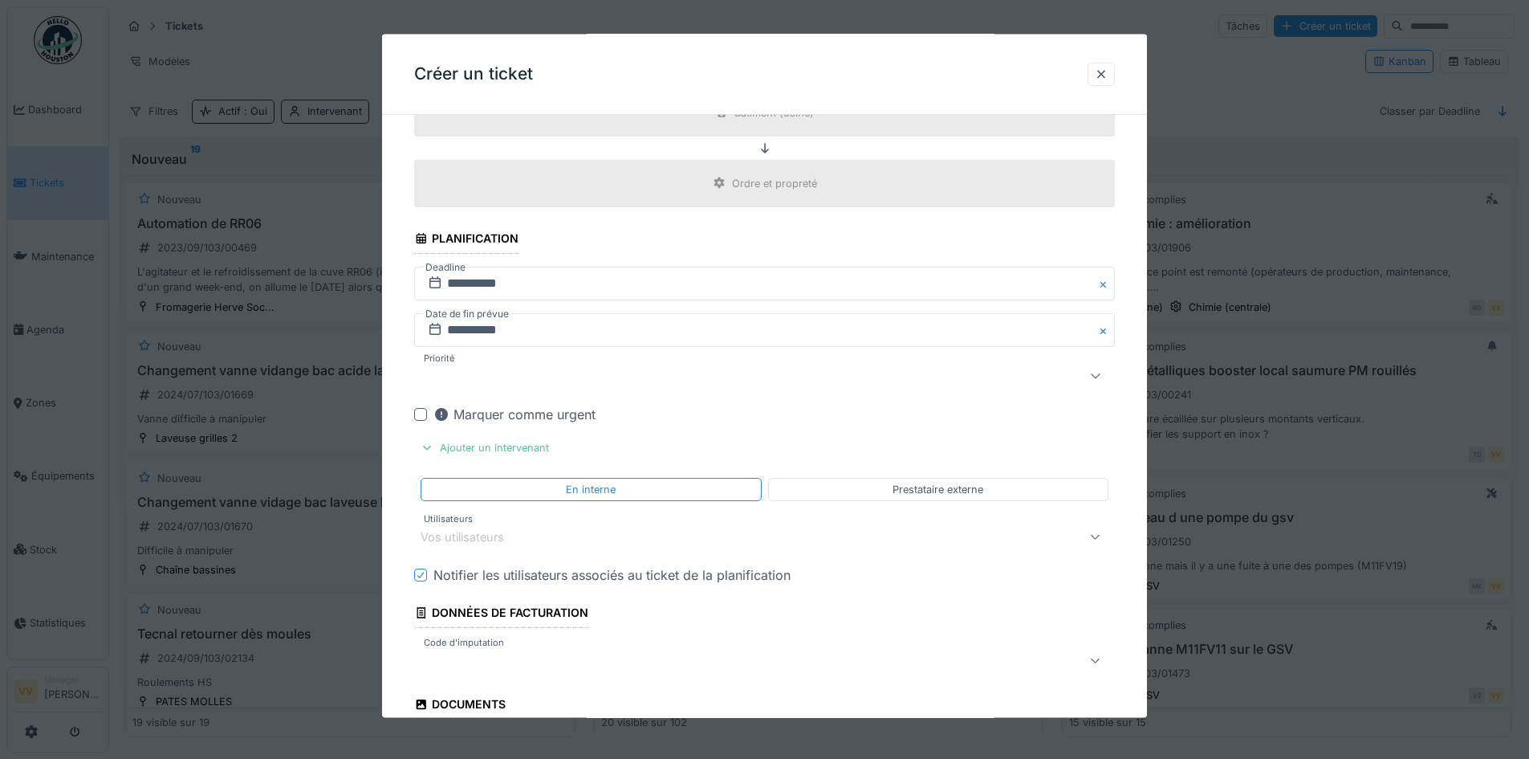
click at [529, 530] on div "Vos utilisateurs" at bounding box center [724, 536] width 606 height 19
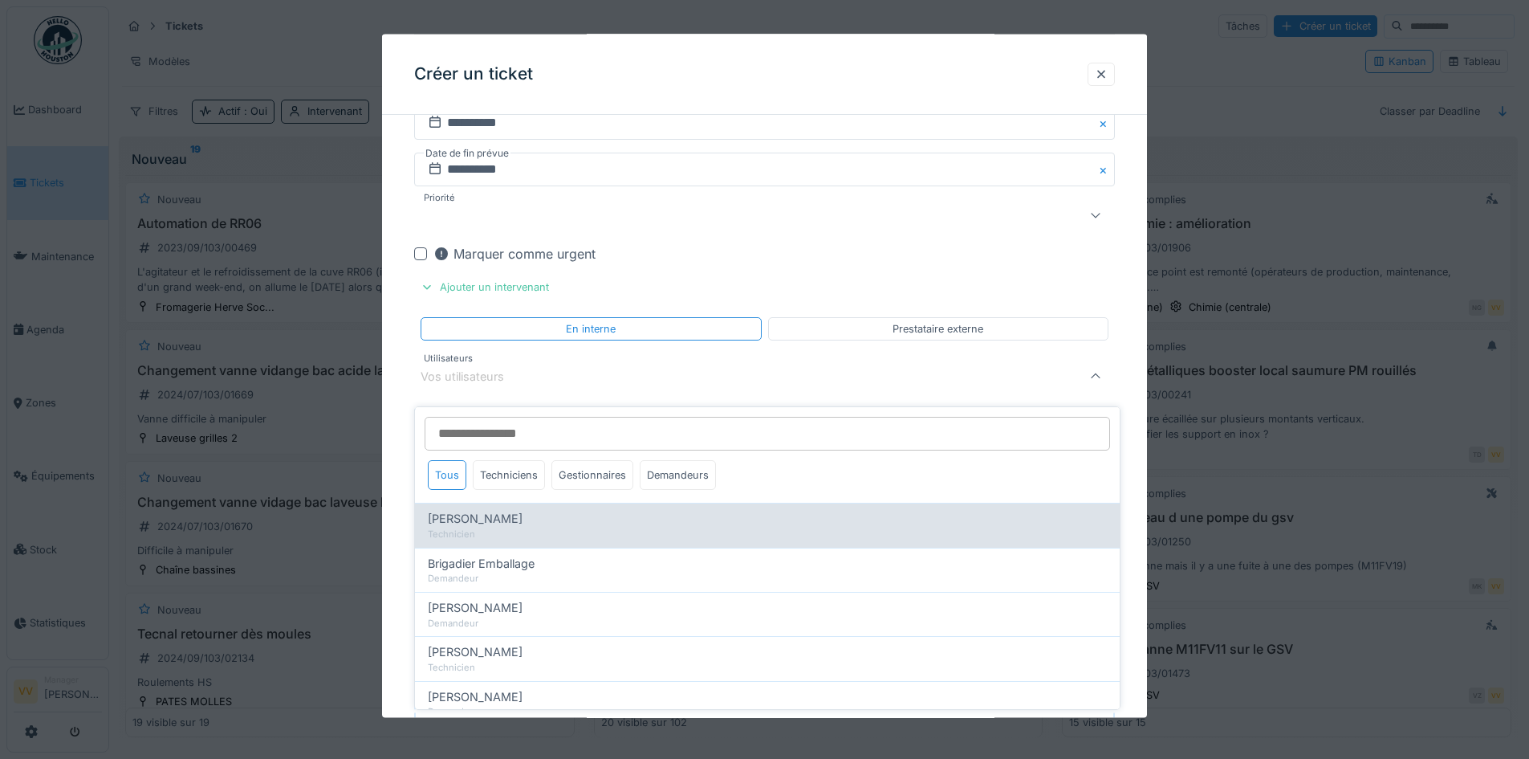
click at [486, 510] on span "Benjamin Bauwens" at bounding box center [475, 519] width 95 height 18
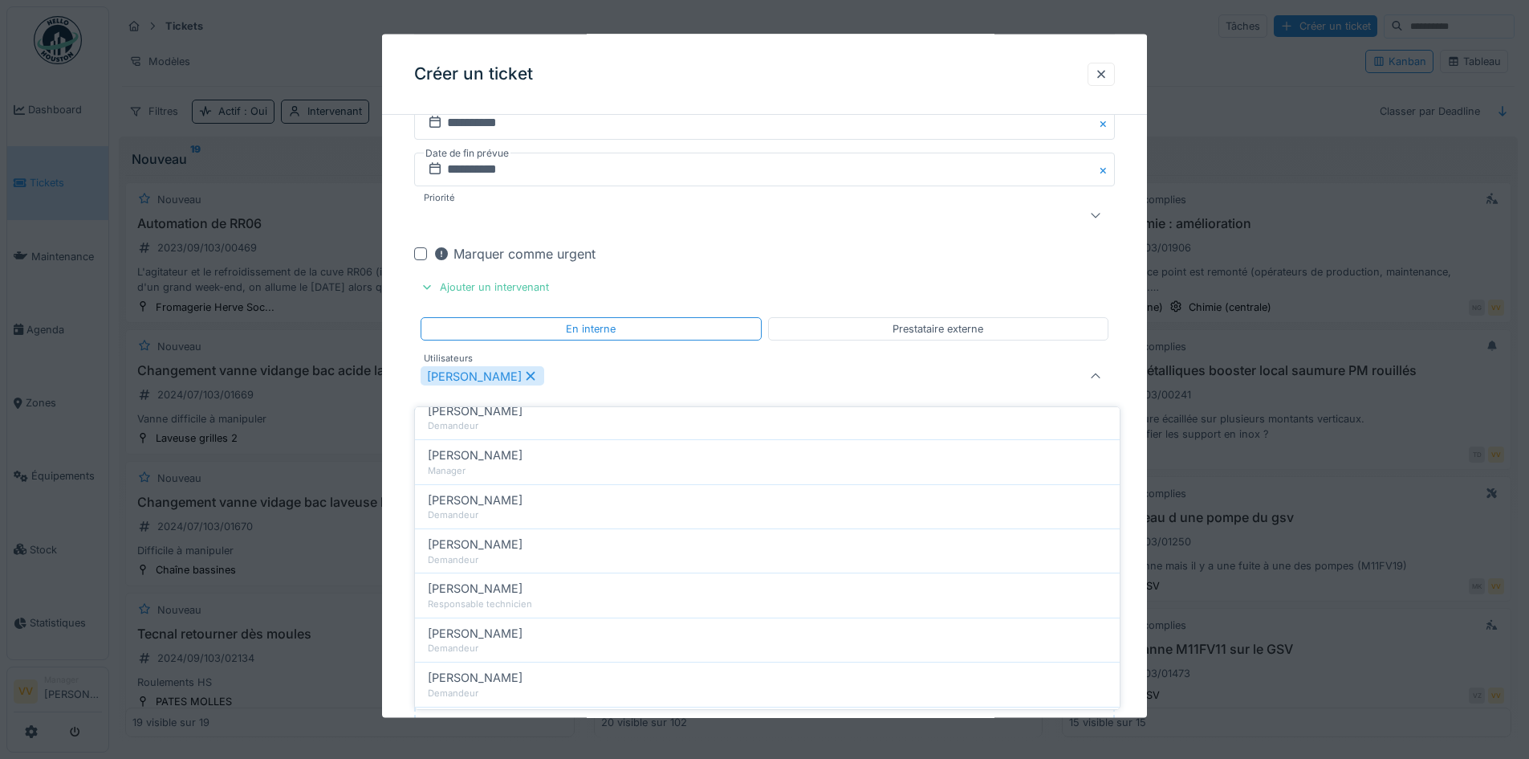
scroll to position [321, 0]
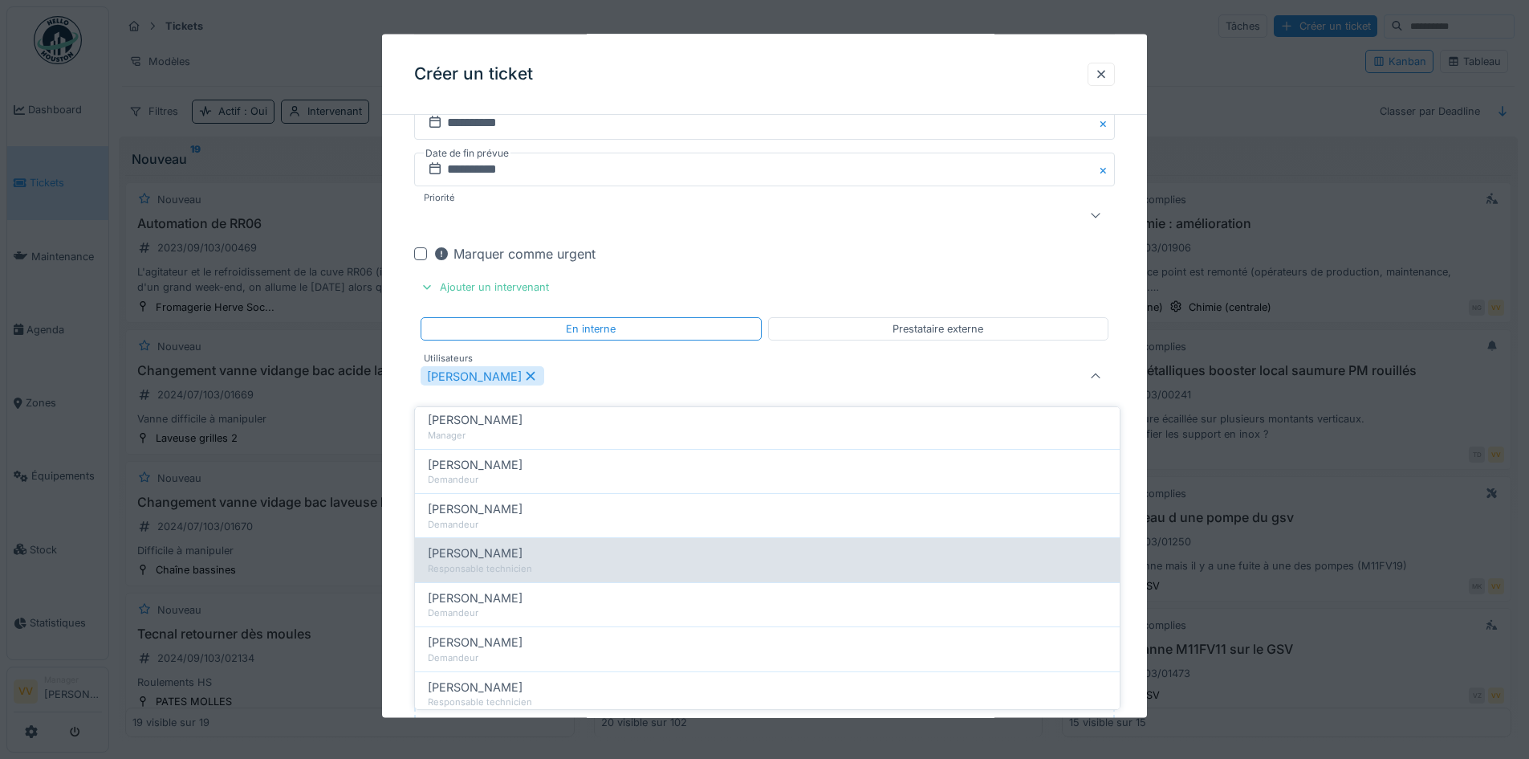
click at [506, 547] on span "[PERSON_NAME]" at bounding box center [475, 553] width 95 height 18
type input "**********"
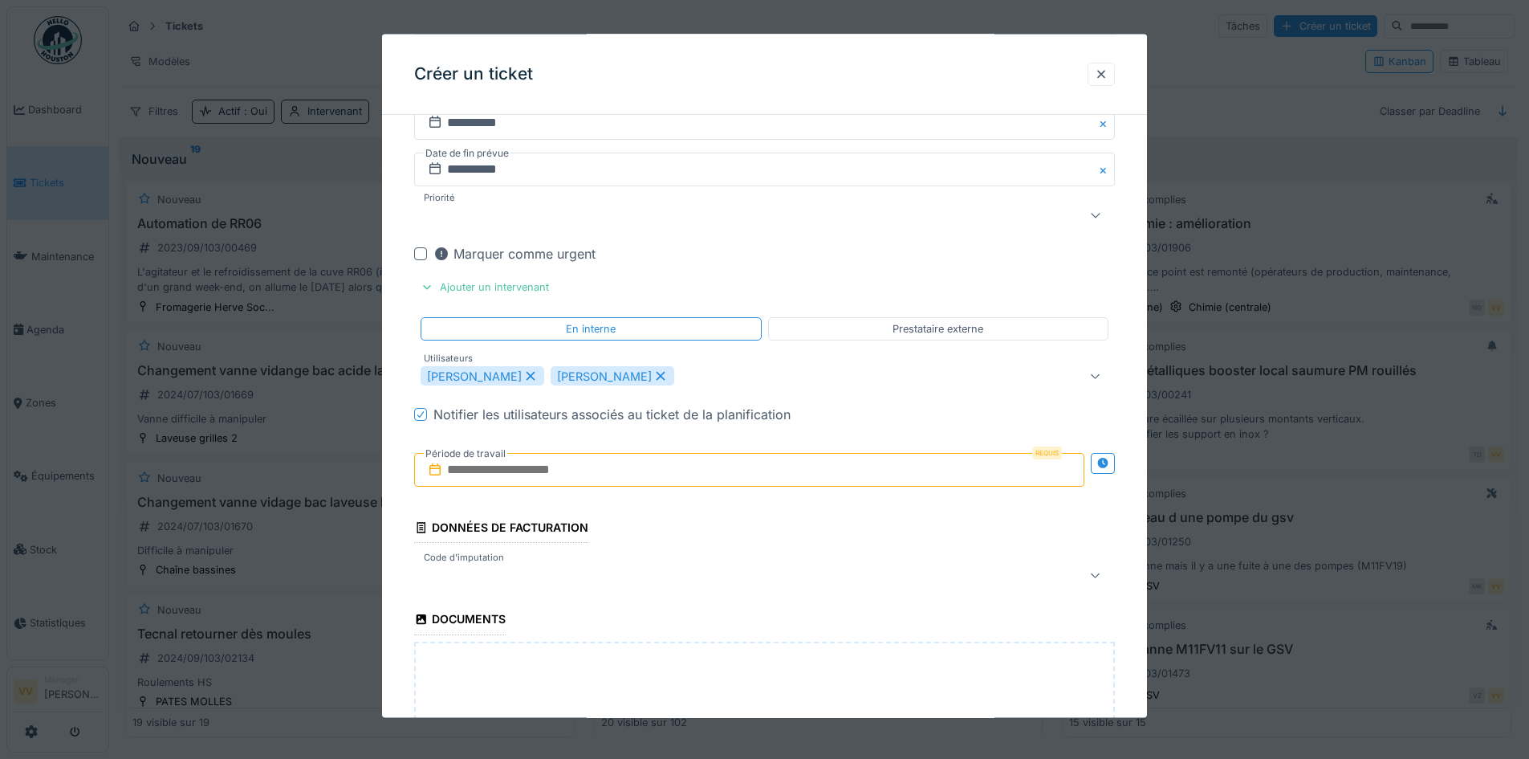
click at [593, 473] on input "text" at bounding box center [749, 470] width 670 height 34
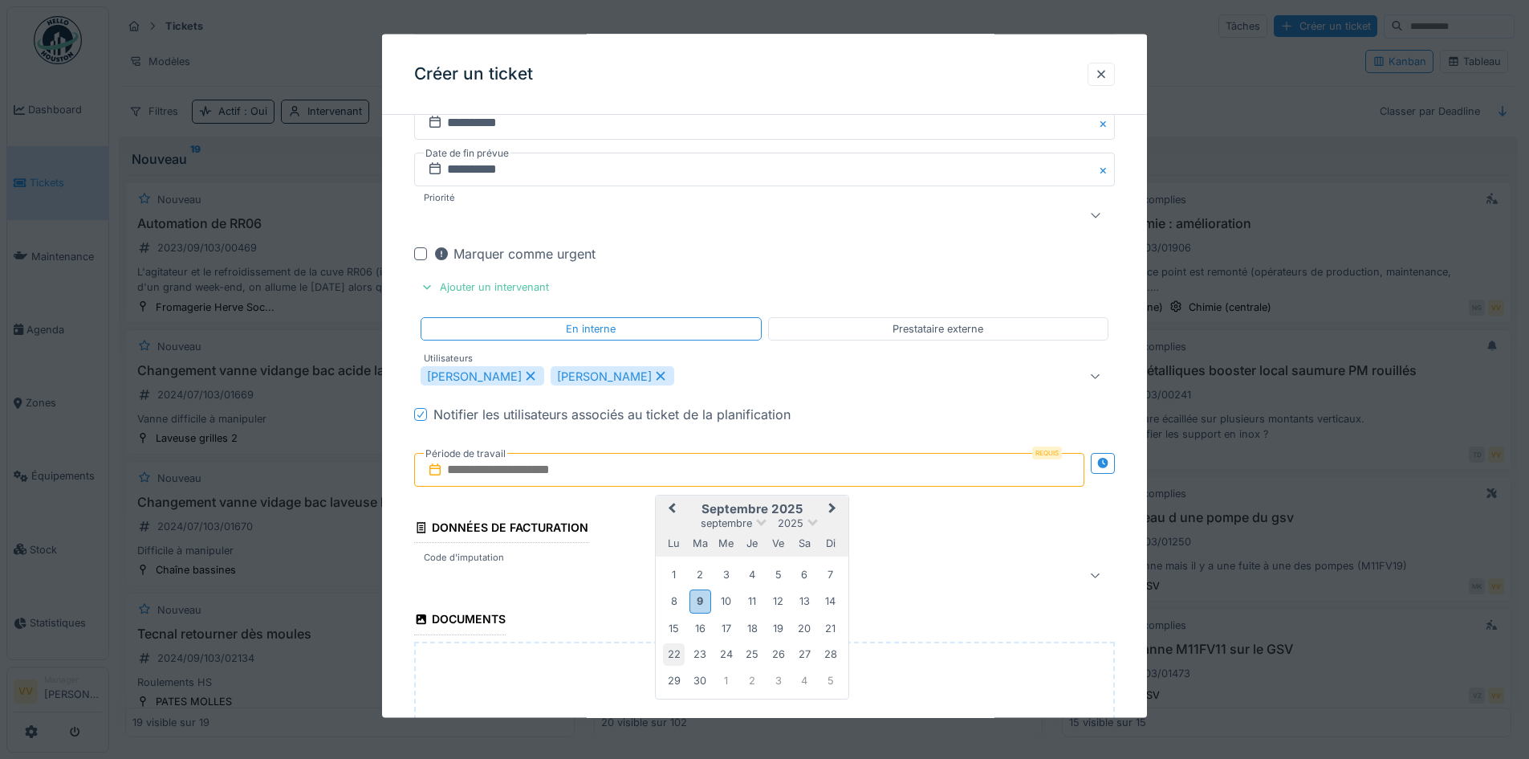
click at [670, 650] on div "22" at bounding box center [674, 654] width 22 height 22
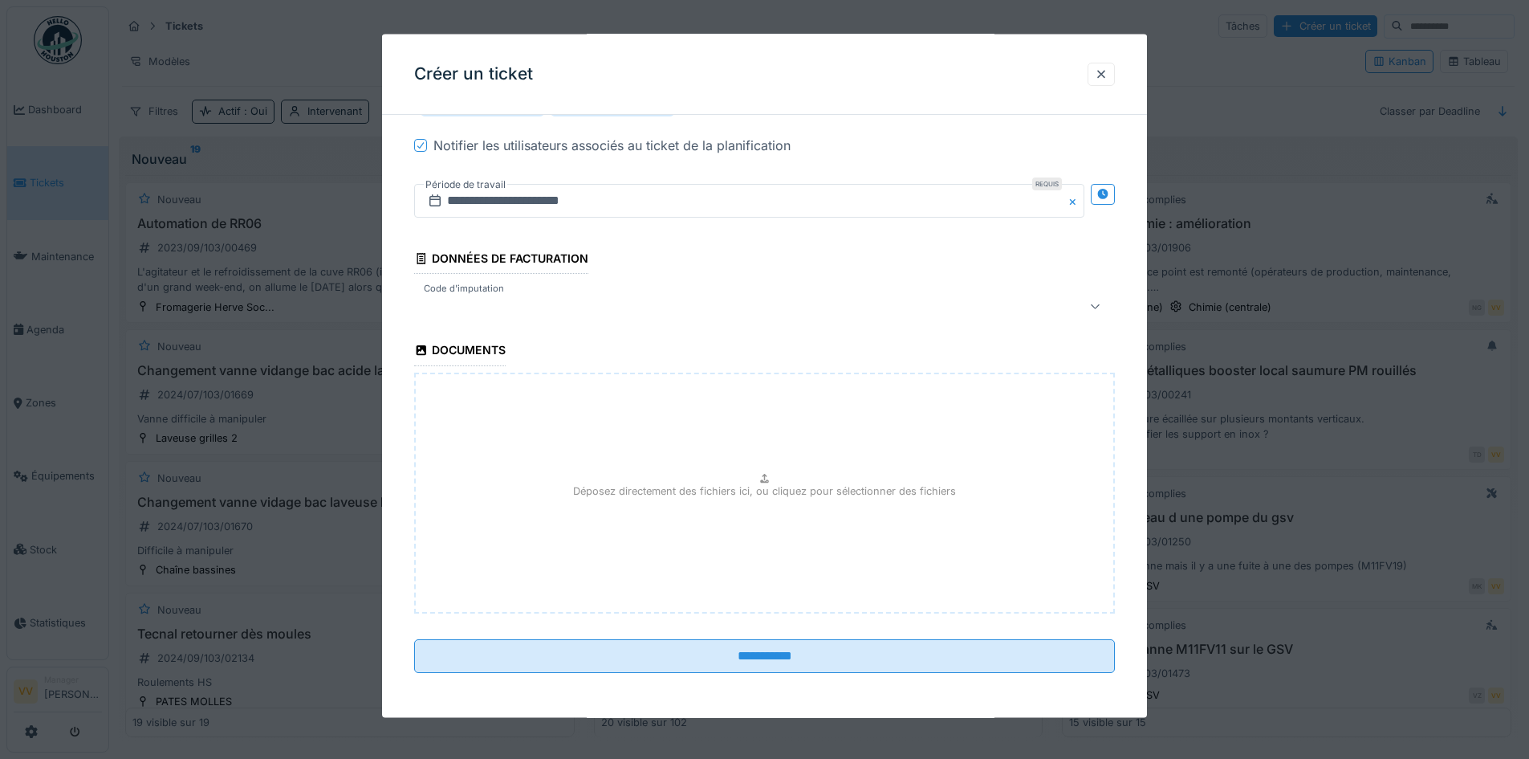
click at [745, 478] on div "Déposez directement des fichiers ici, ou cliquez pour sélectionner des fichiers" at bounding box center [764, 492] width 701 height 241
type input "**********"
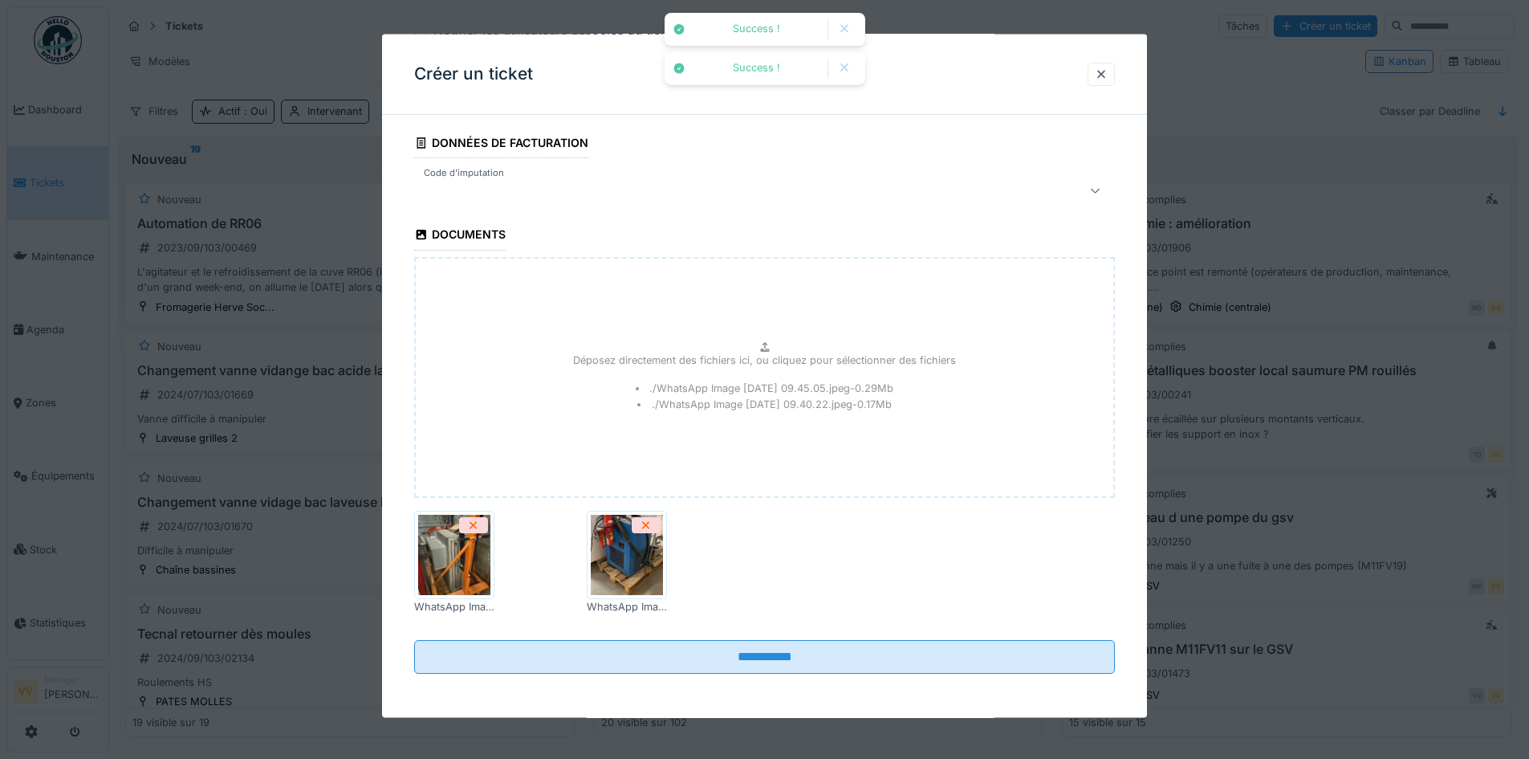
scroll to position [1862, 0]
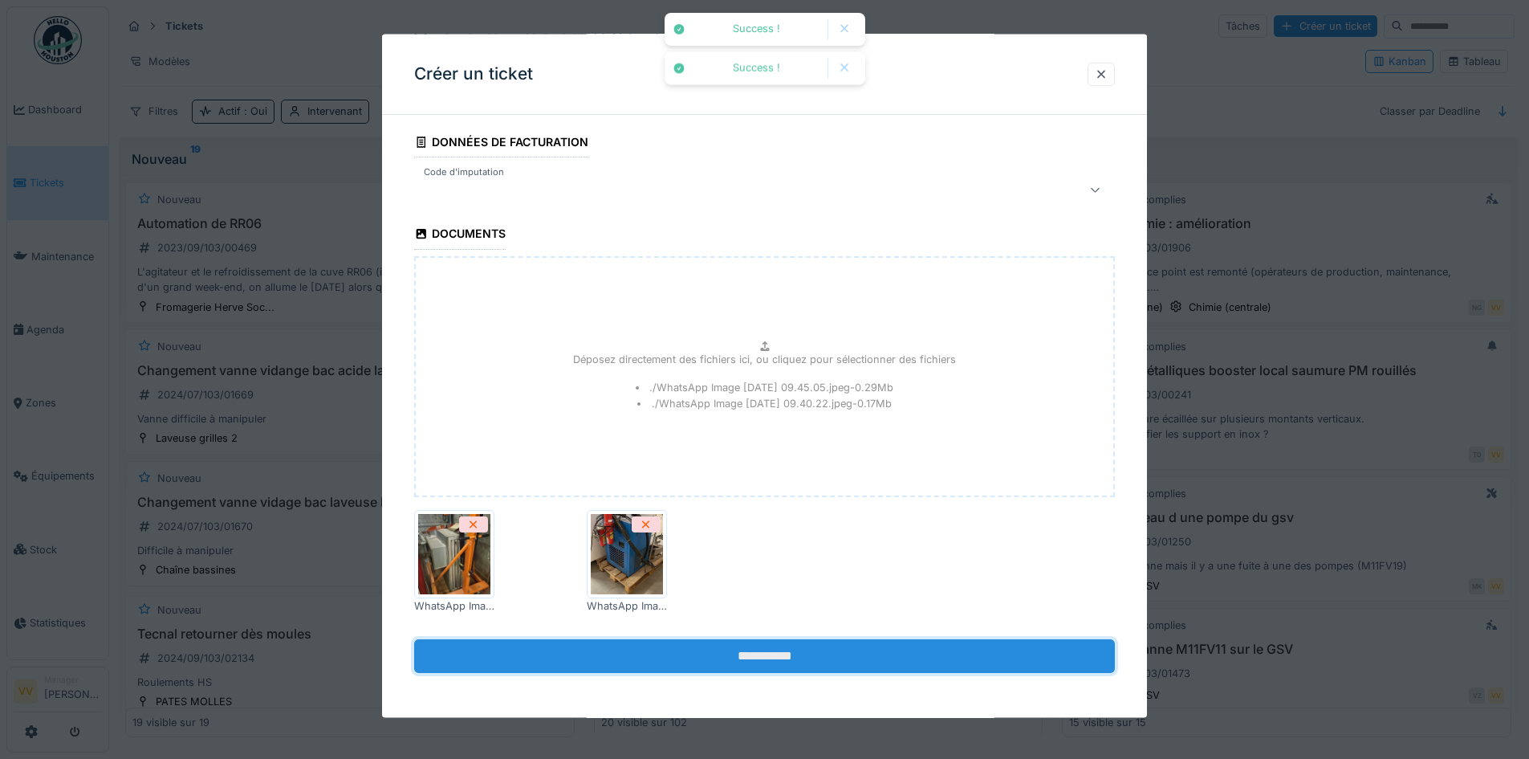
click at [765, 648] on input "**********" at bounding box center [764, 655] width 701 height 34
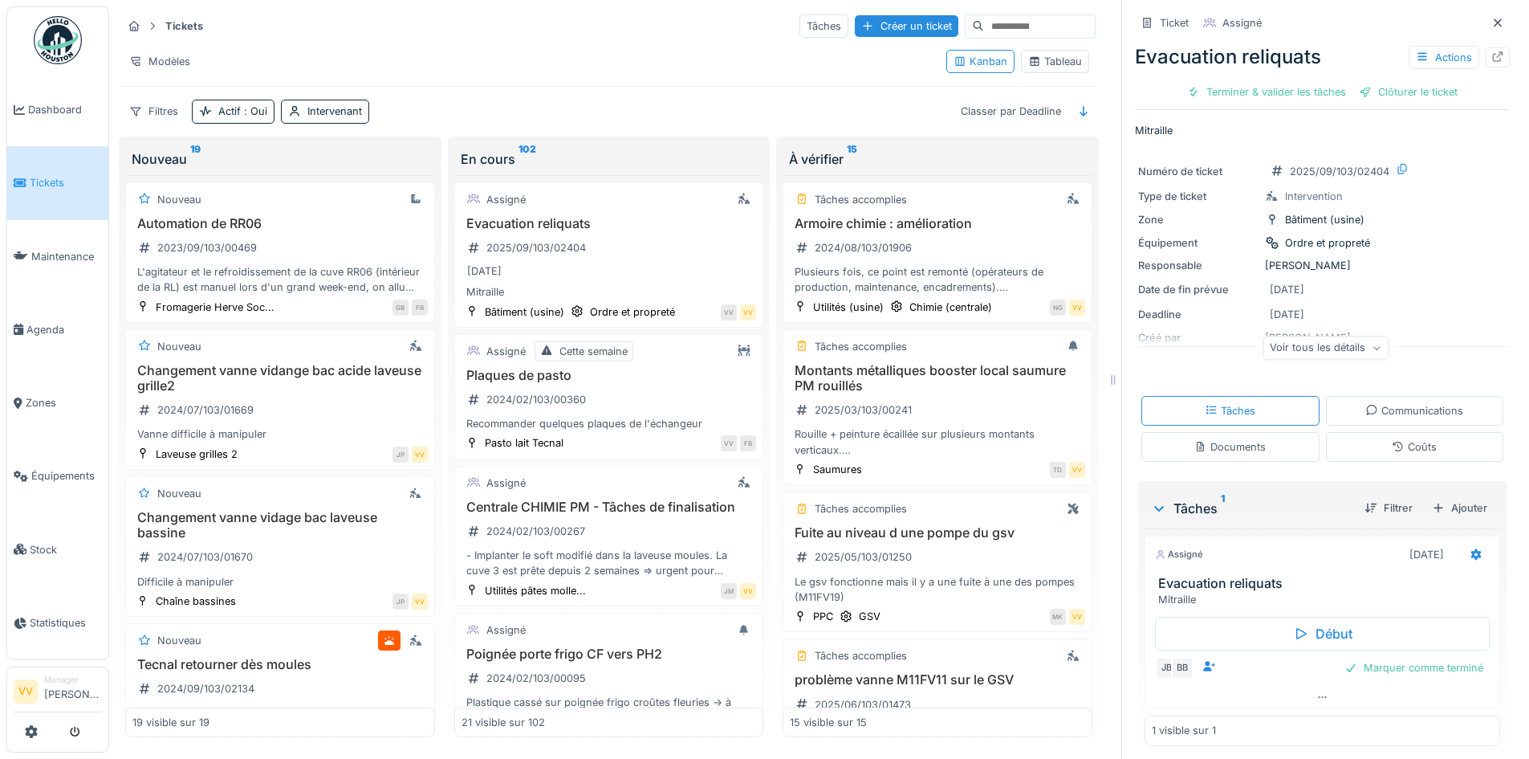
click at [42, 189] on link "Tickets" at bounding box center [57, 182] width 101 height 73
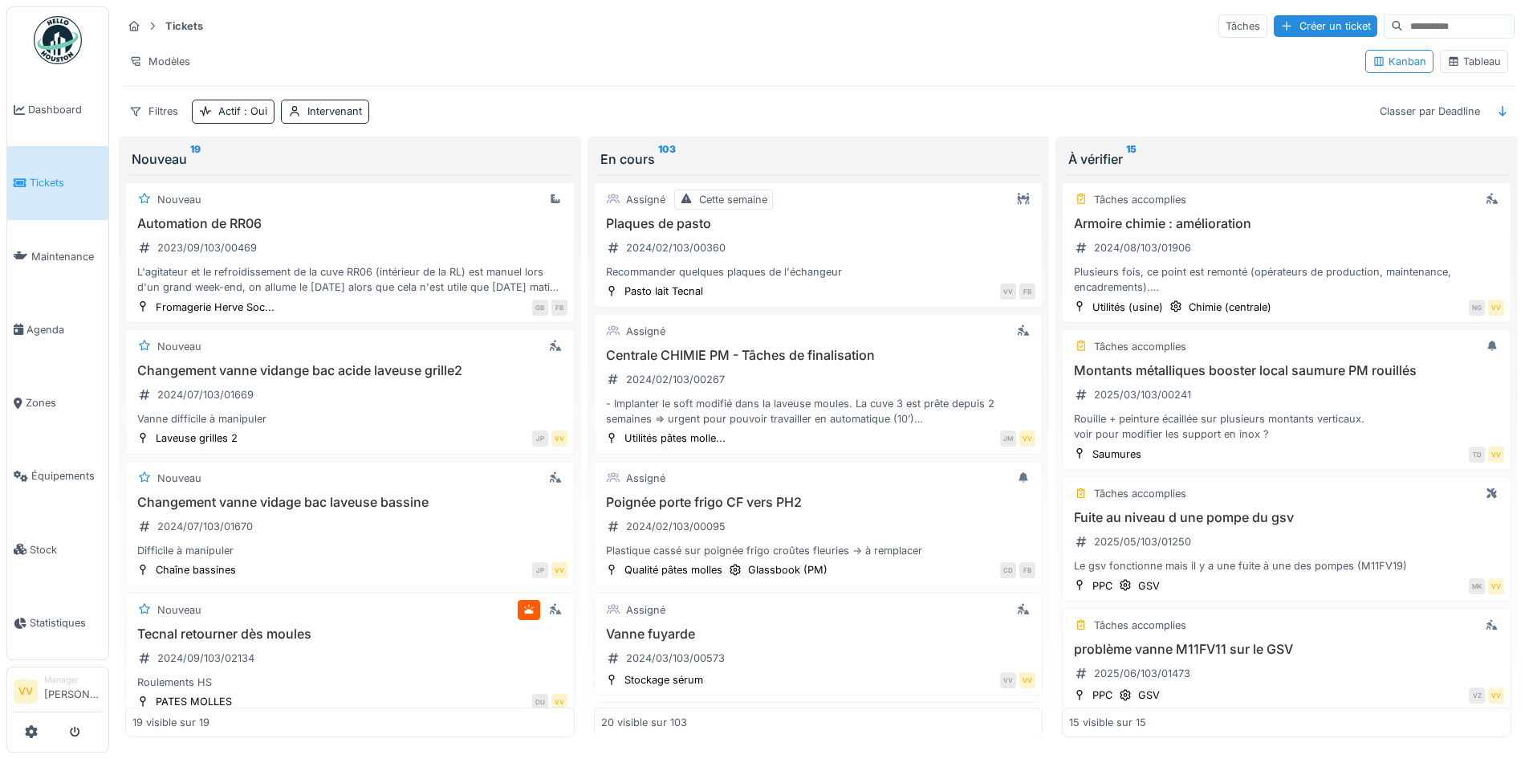
click at [38, 181] on span "Tickets" at bounding box center [66, 182] width 72 height 15
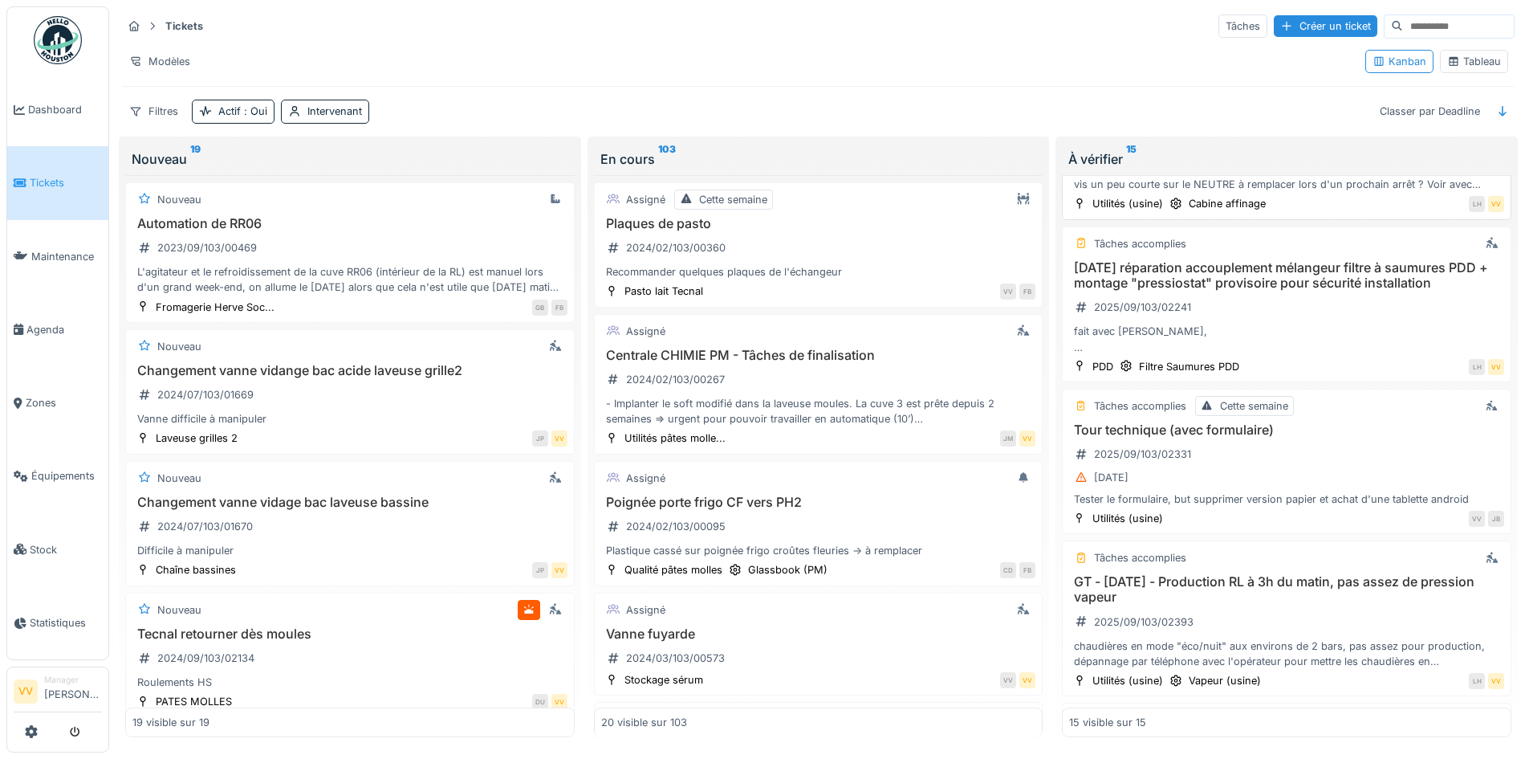
scroll to position [1680, 0]
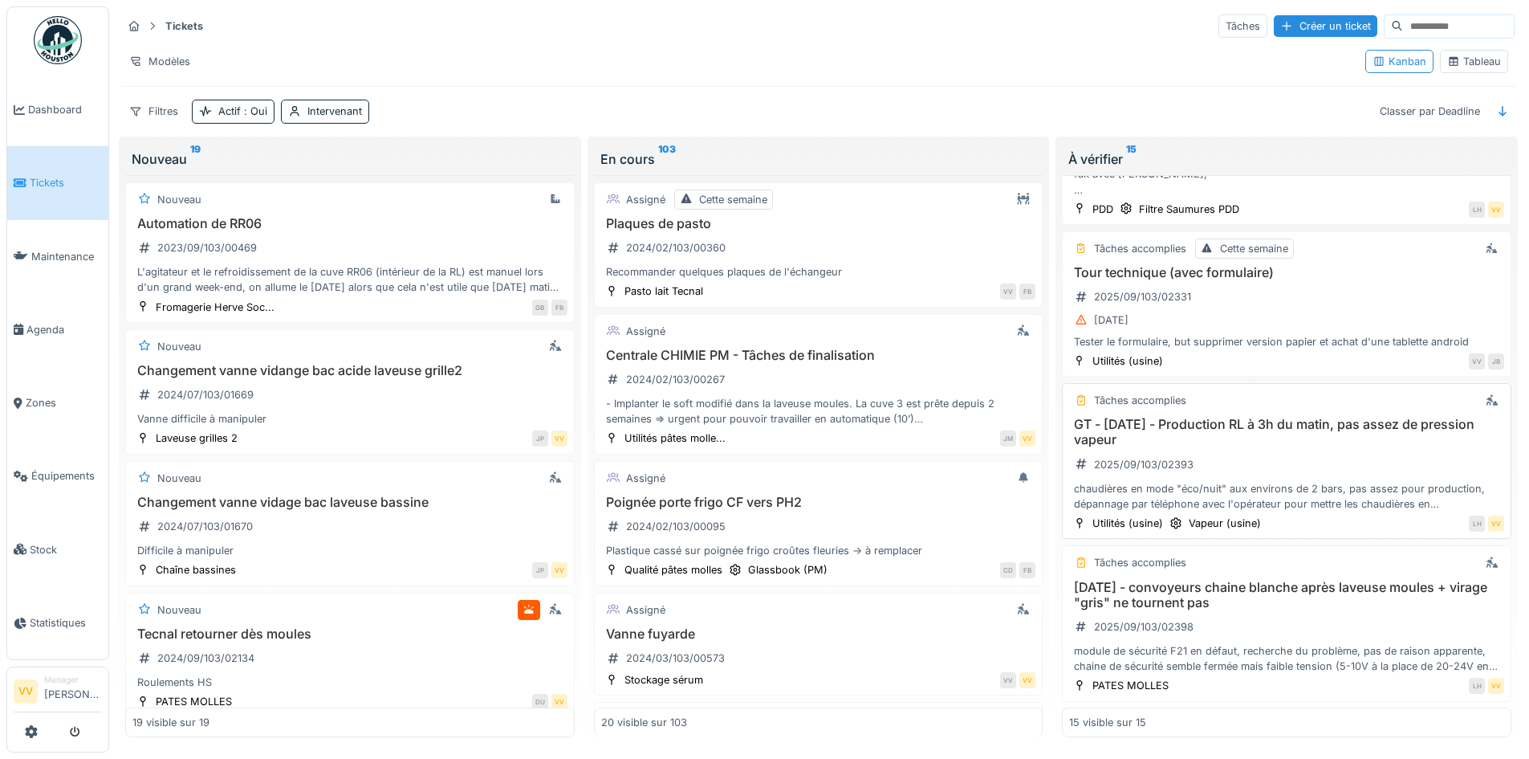
click at [1247, 446] on h3 "GT - [DATE] - Production RL à 3h du matin, pas assez de pression vapeur" at bounding box center [1286, 432] width 435 height 31
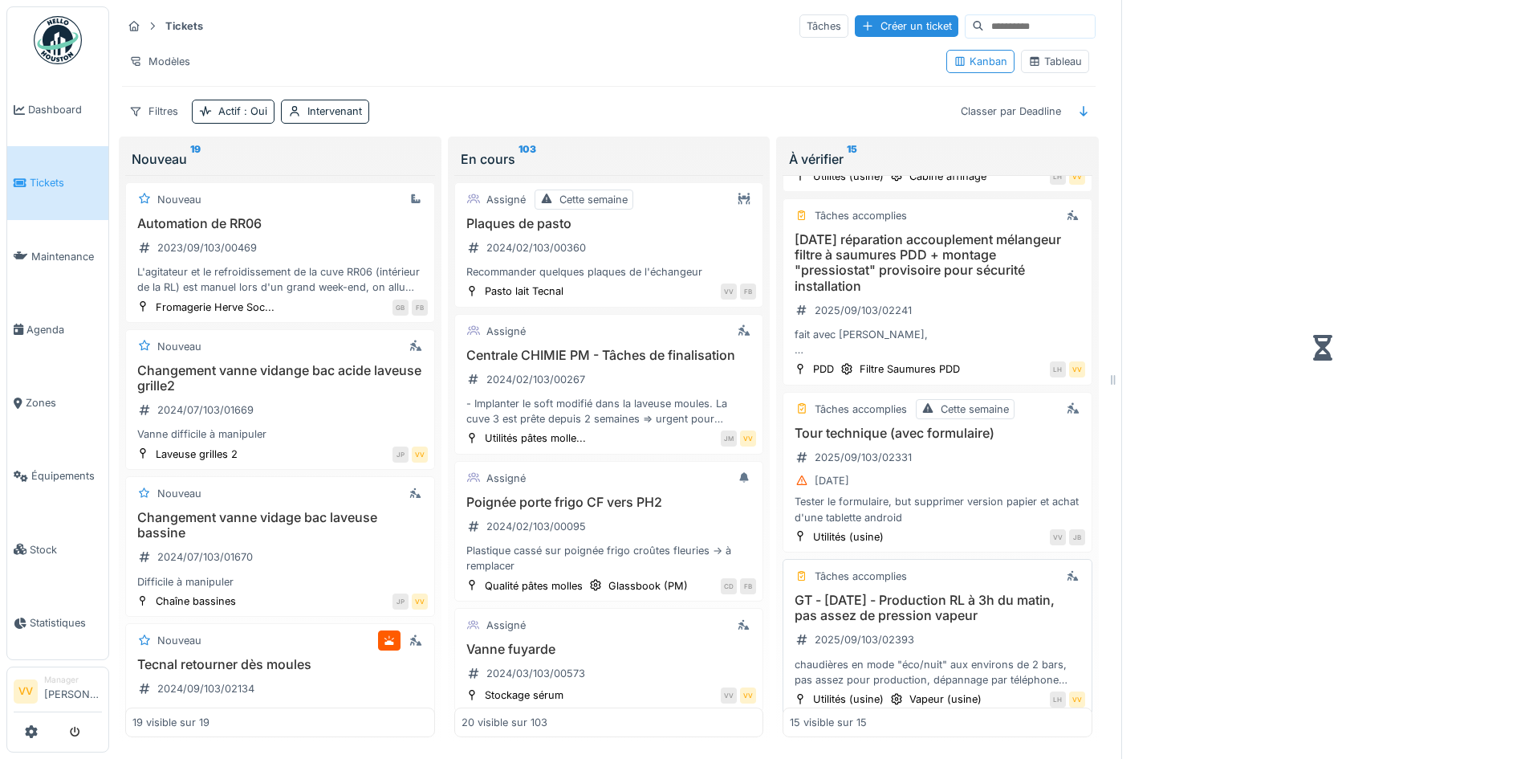
scroll to position [1856, 0]
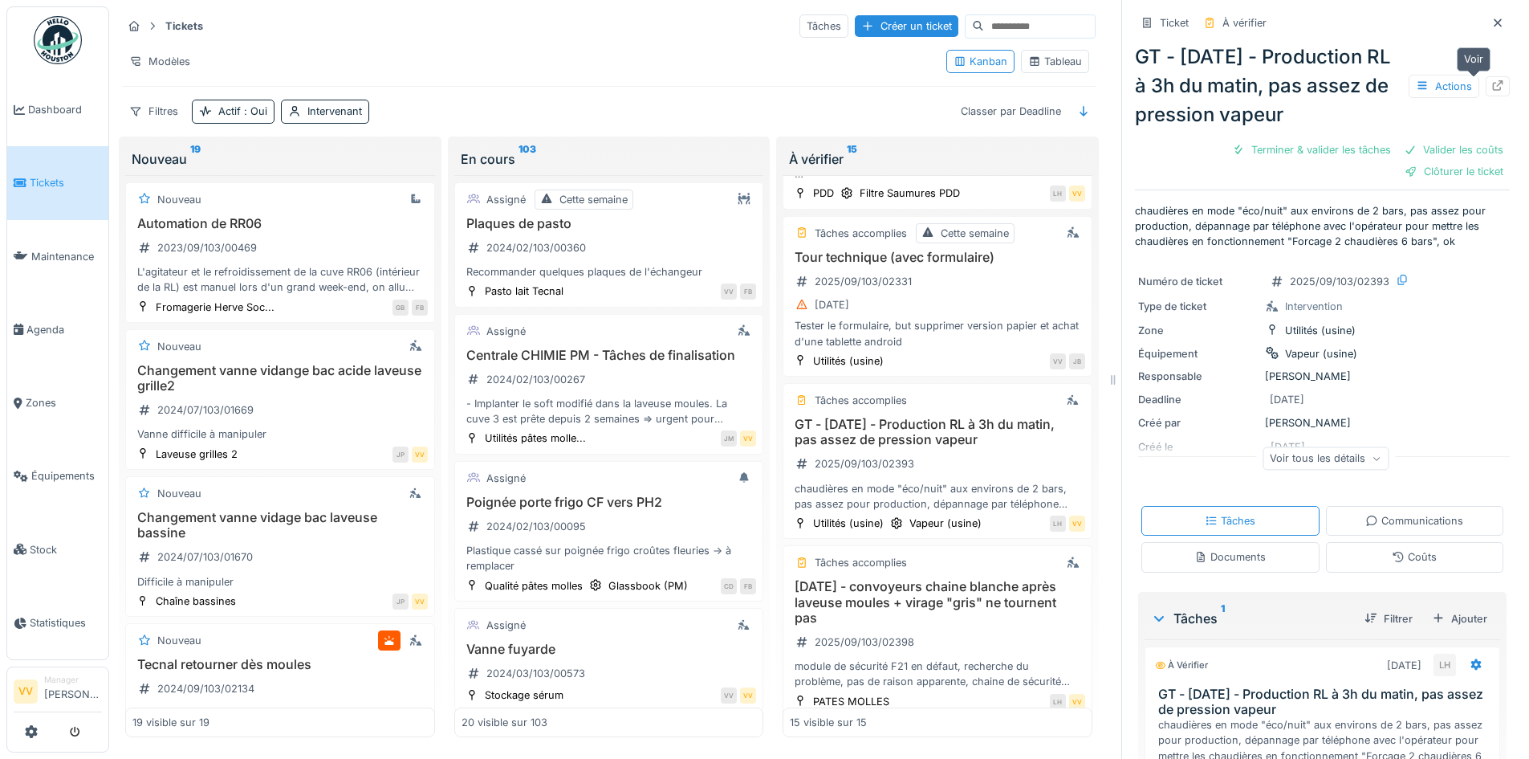
click at [1491, 88] on icon at bounding box center [1497, 85] width 13 height 10
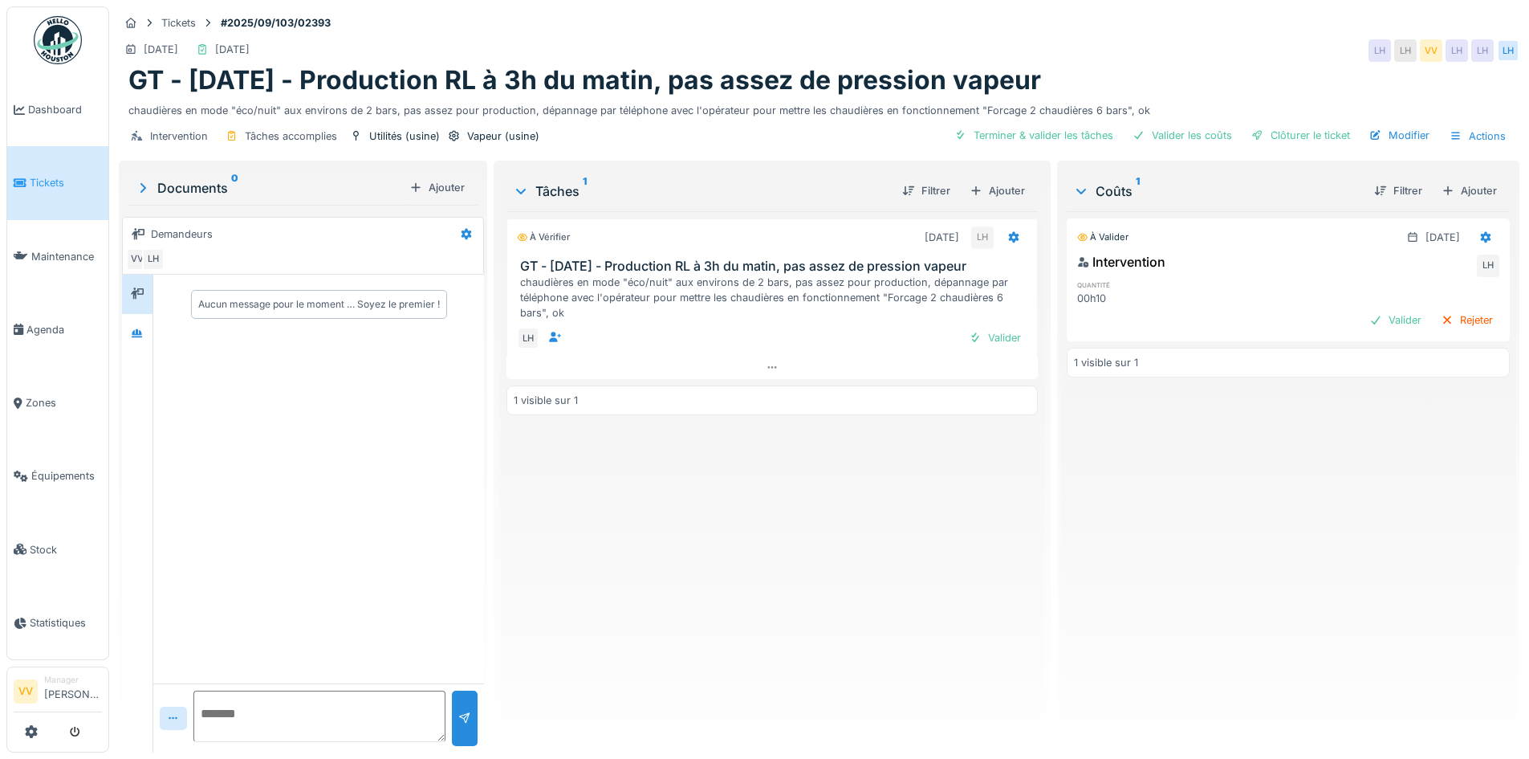
click at [1297, 541] on div "À valider [DATE] Intervention LH quantité 00h10 Valider Rejeter 1 visible sur 1" at bounding box center [1288, 475] width 443 height 528
click at [818, 494] on div "À vérifier 09/09/2025 LH GT - 8/9/25 - Production RL à 3h du matin, pas assez d…" at bounding box center [771, 475] width 531 height 528
drag, startPoint x: 1290, startPoint y: 597, endPoint x: 1475, endPoint y: 461, distance: 229.6
click at [1290, 596] on div "À valider 08/09/2025 Intervention LH quantité 00h10 Valider Rejeter 1 visible s…" at bounding box center [1288, 475] width 443 height 528
click at [995, 574] on div "À vérifier 09/09/2025 LH GT - 8/9/25 - Production RL à 3h du matin, pas assez d…" at bounding box center [771, 475] width 531 height 528
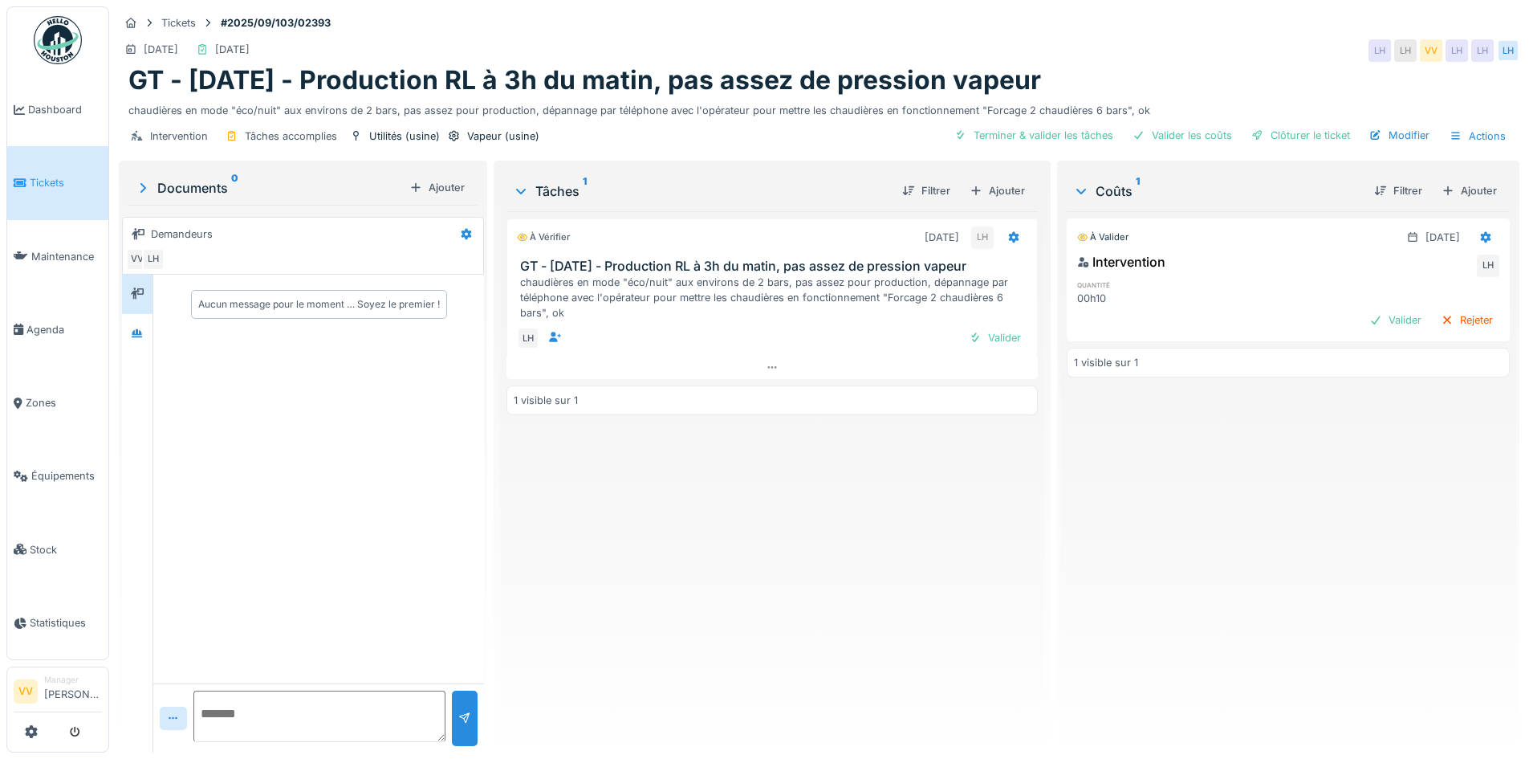
click at [44, 175] on span "Tickets" at bounding box center [66, 182] width 72 height 15
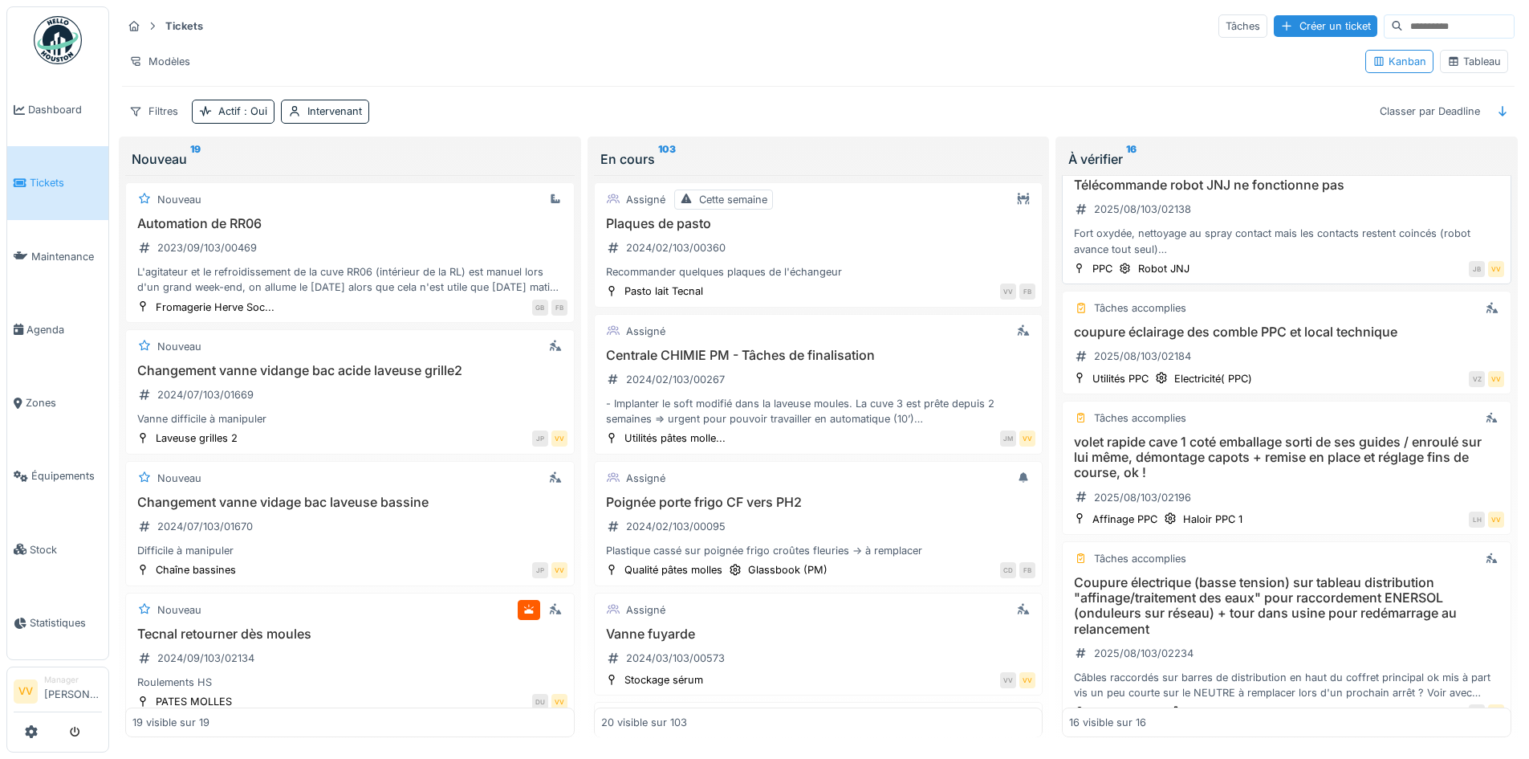
scroll to position [1043, 0]
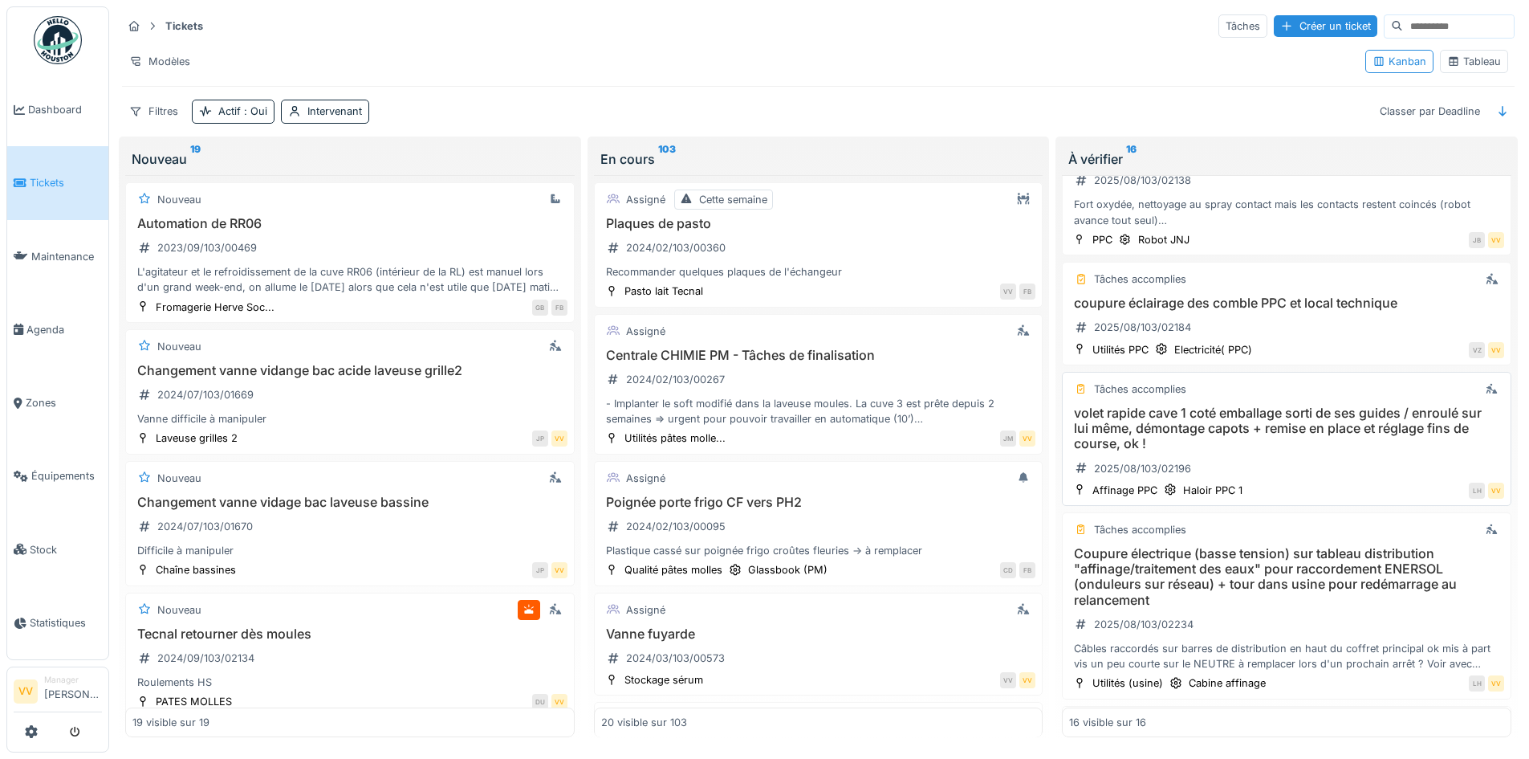
click at [1307, 433] on h3 "volet rapide cave 1 coté emballage sorti de ses guides / enroulé sur lui même, …" at bounding box center [1286, 428] width 435 height 47
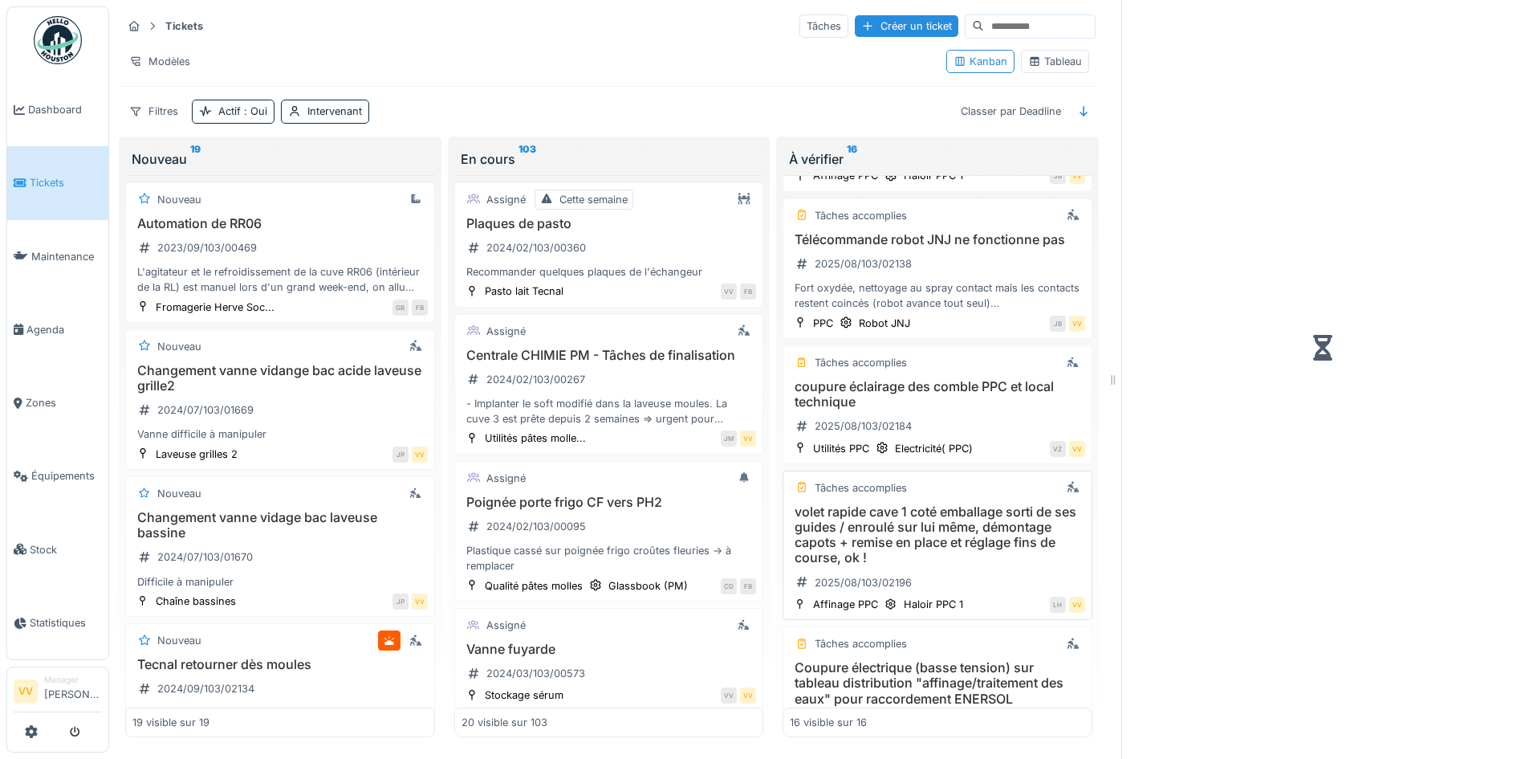
scroll to position [1142, 0]
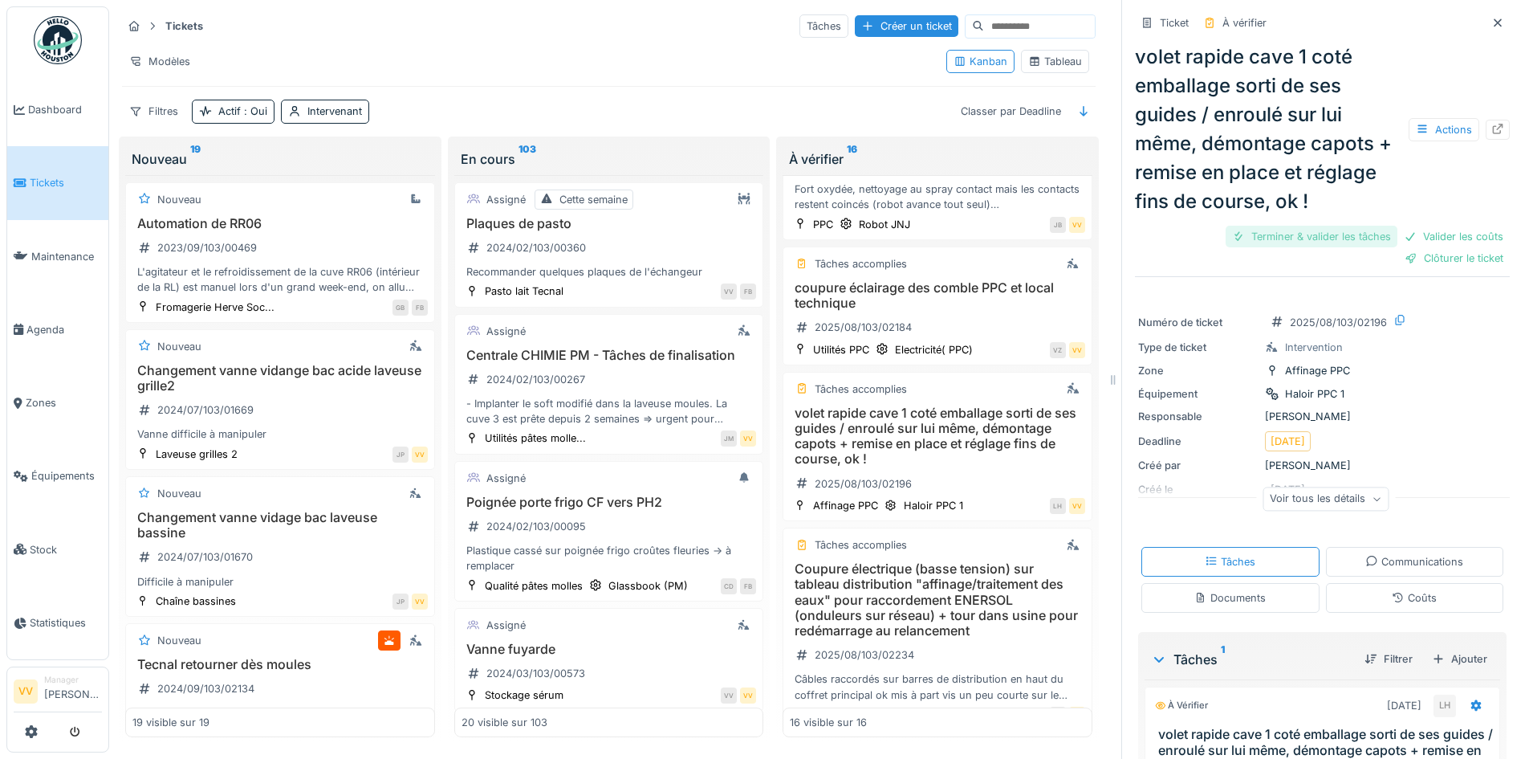
click at [1304, 227] on div "Terminer & valider les tâches" at bounding box center [1312, 237] width 172 height 22
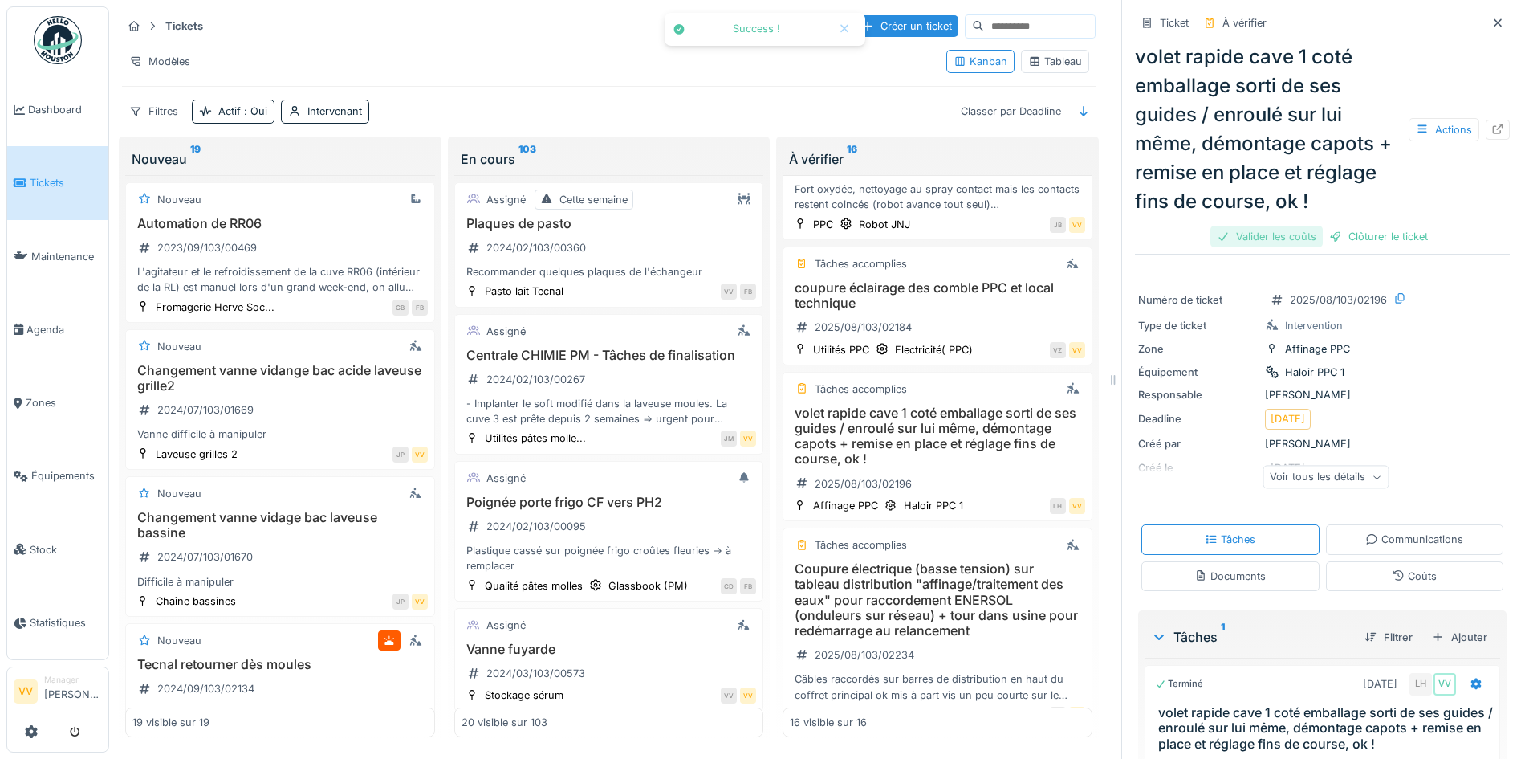
click at [1243, 239] on div "Valider les coûts" at bounding box center [1266, 237] width 112 height 22
click at [1332, 241] on div "Clôturer le ticket" at bounding box center [1323, 237] width 112 height 22
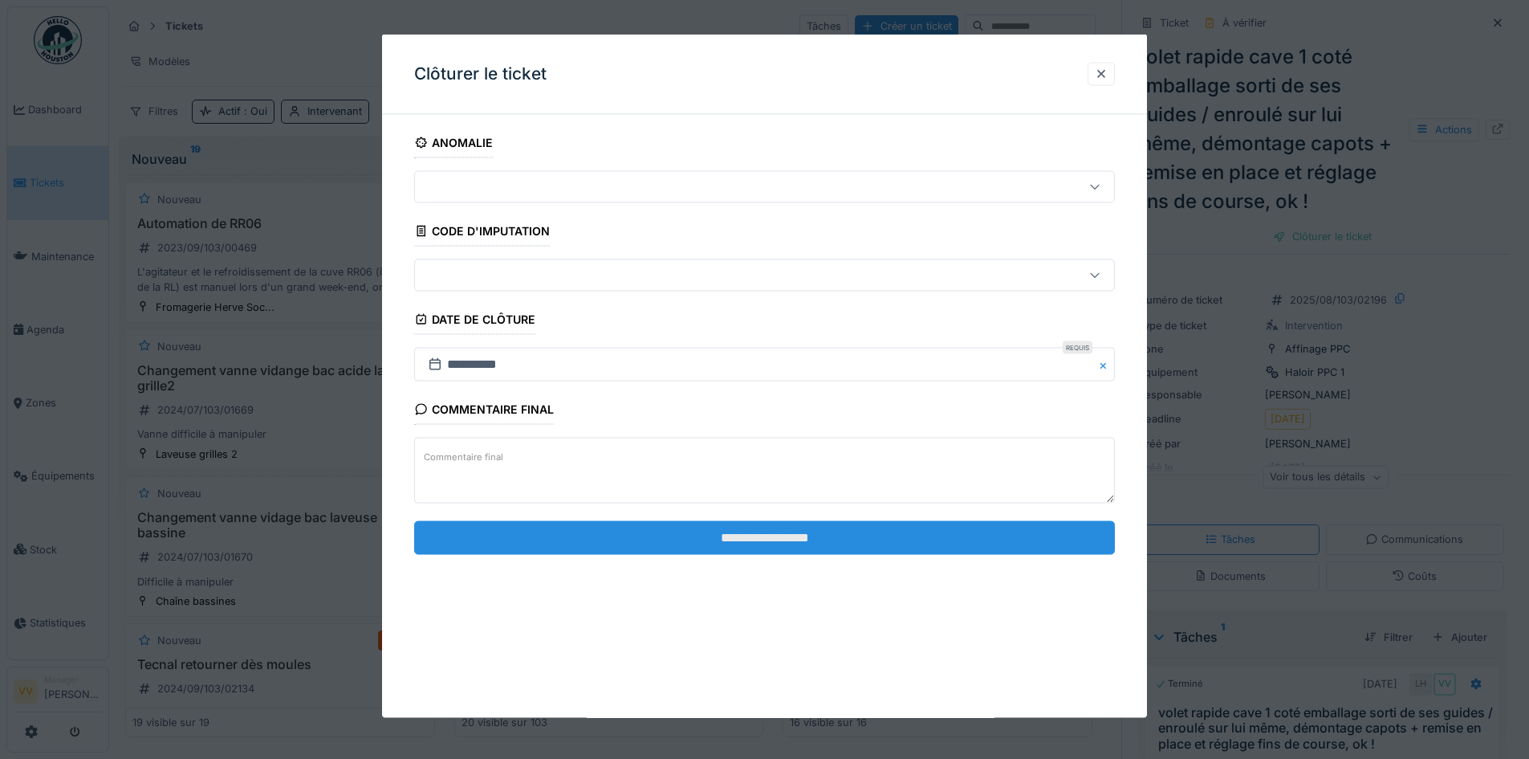
click at [775, 531] on input "**********" at bounding box center [764, 537] width 701 height 34
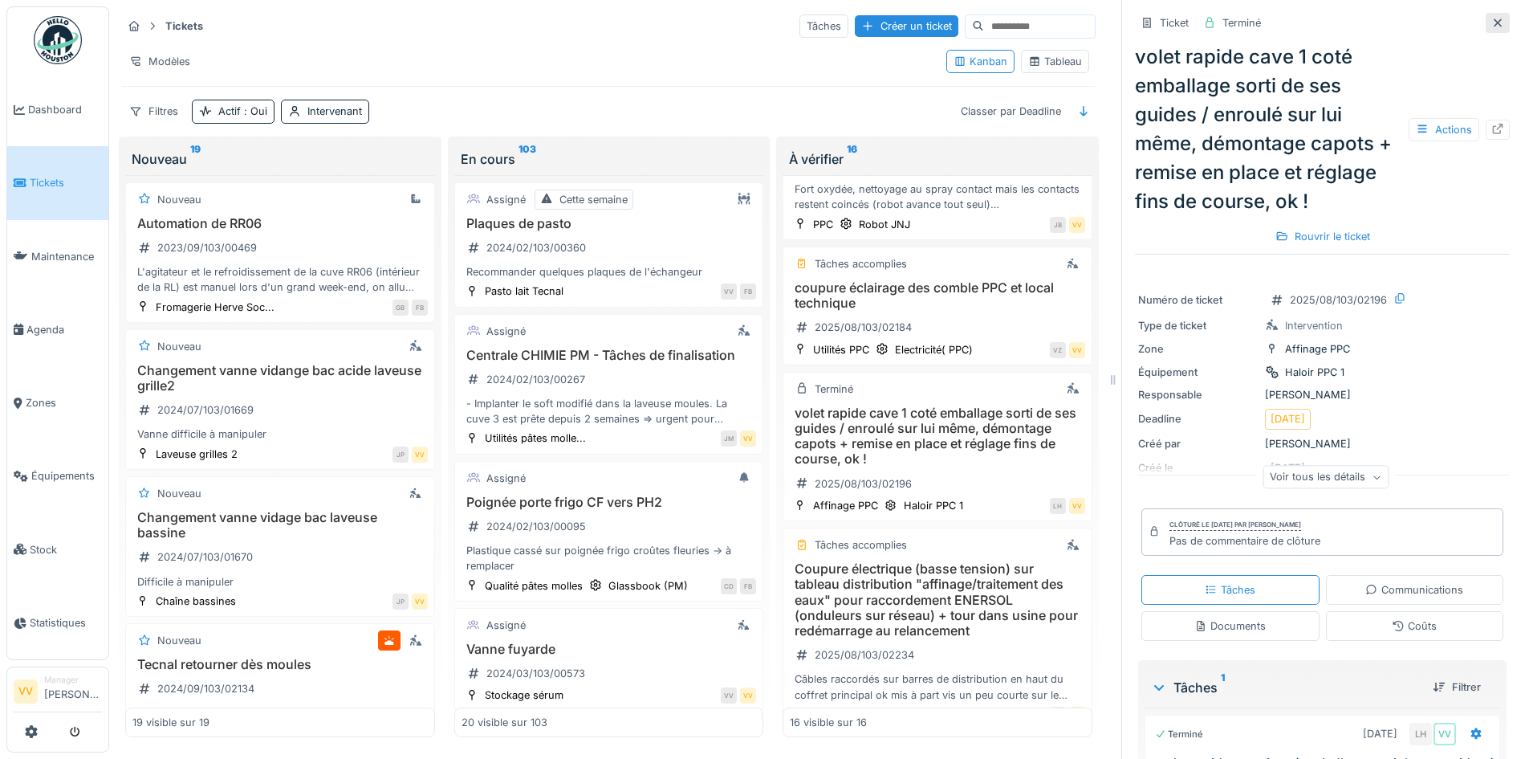
click at [1486, 16] on div at bounding box center [1498, 23] width 24 height 20
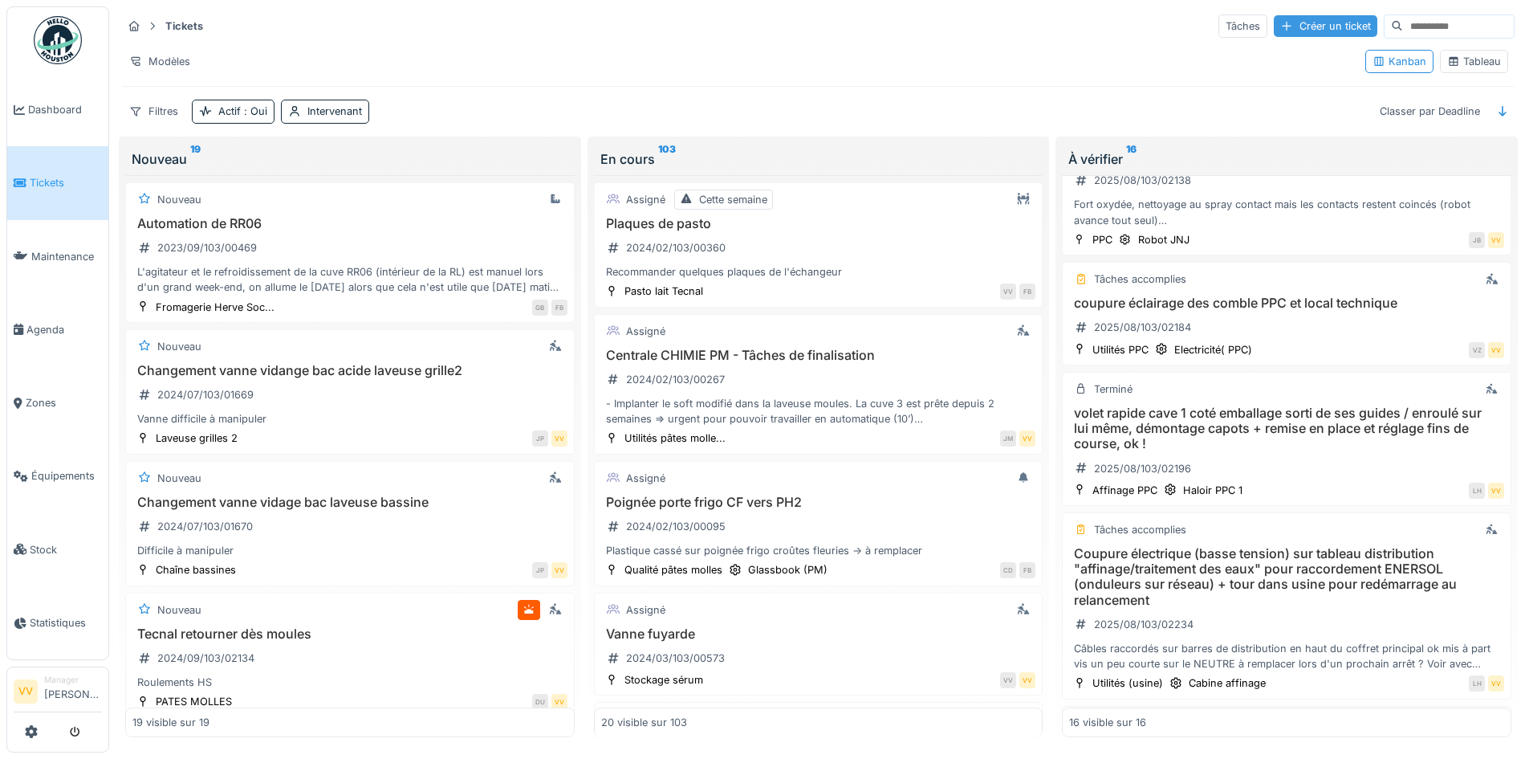
click at [1293, 26] on div "Créer un ticket" at bounding box center [1326, 26] width 104 height 22
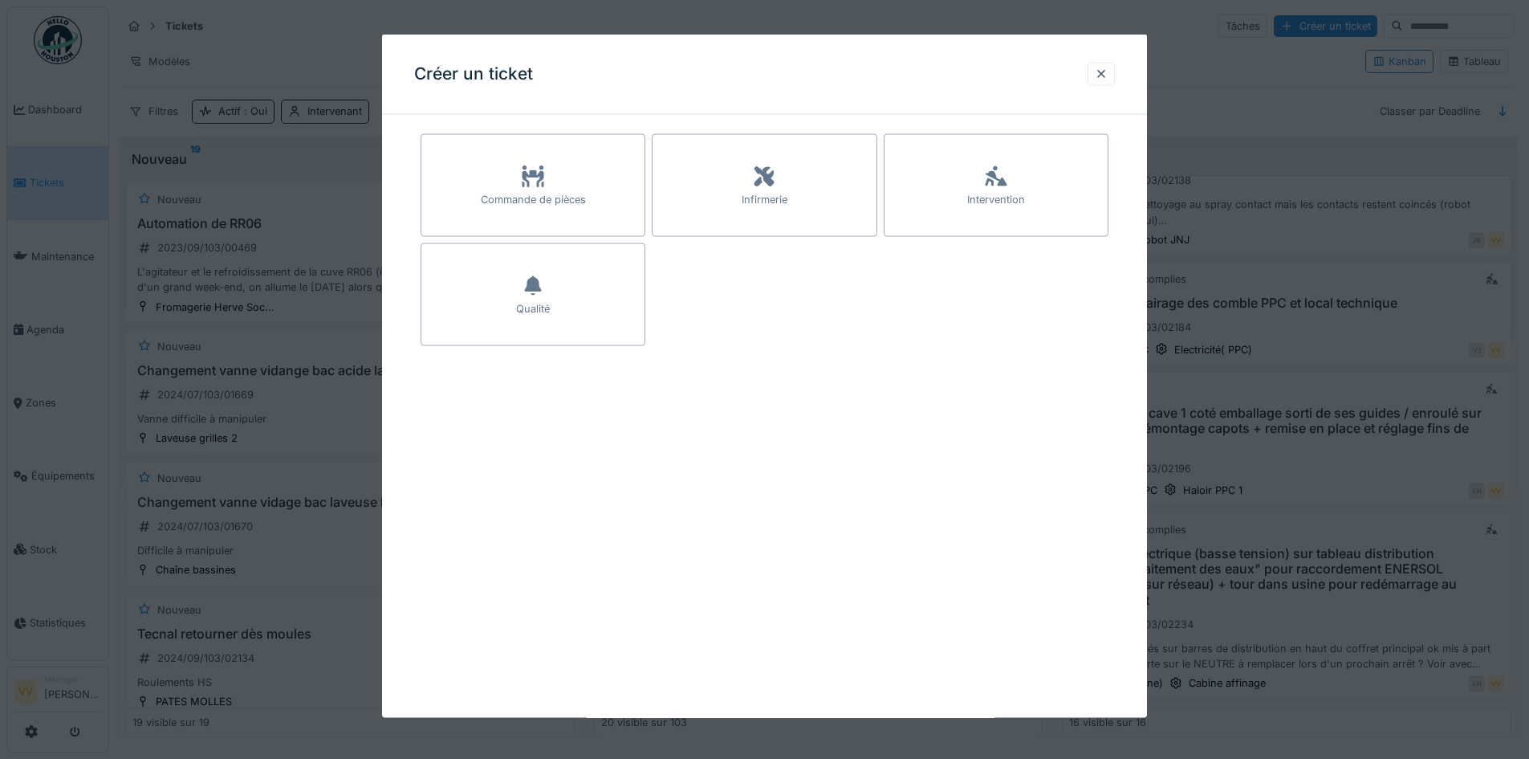
click at [1052, 165] on div "Intervention" at bounding box center [996, 185] width 225 height 103
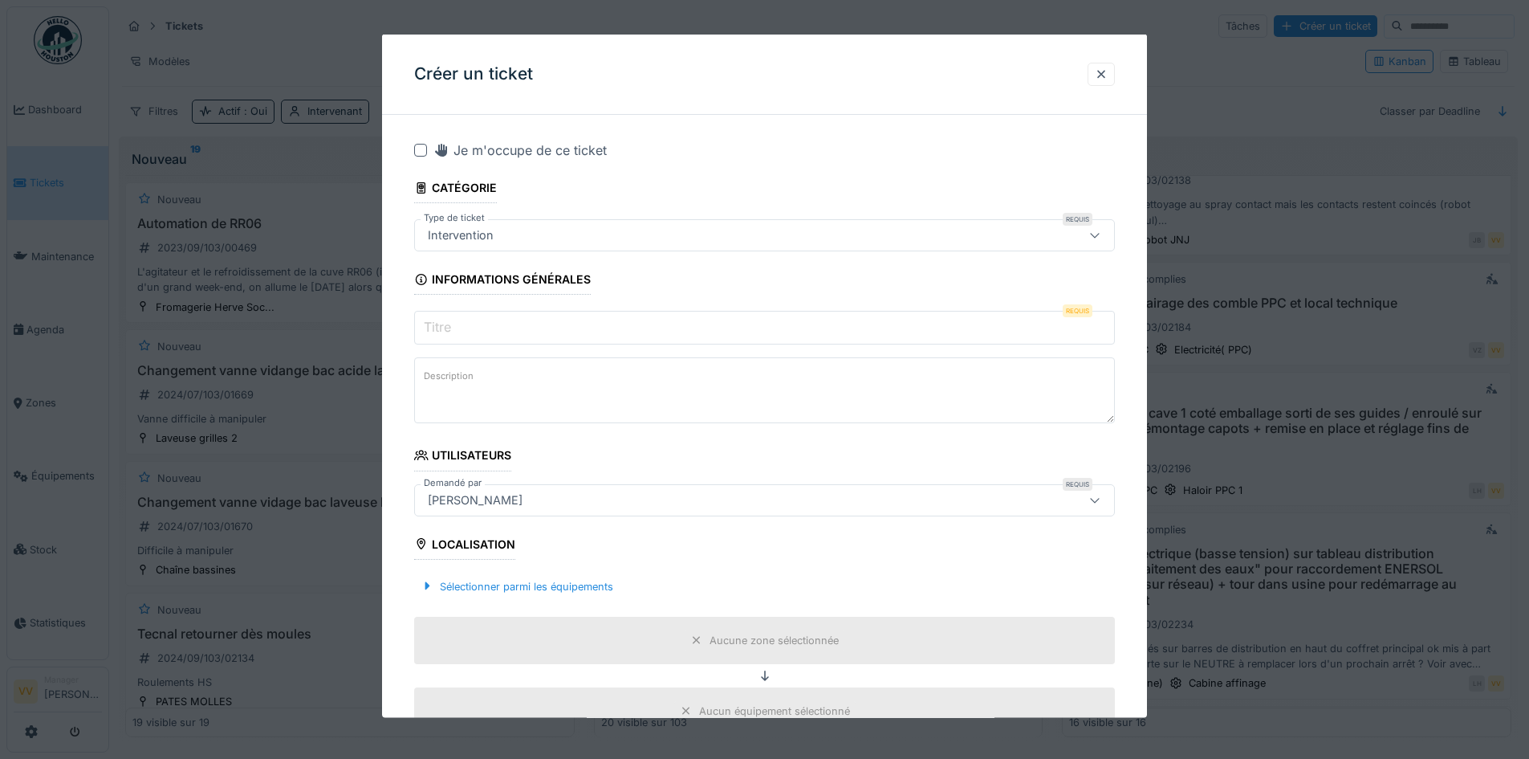
click at [653, 240] on div "Intervention" at bounding box center [723, 235] width 604 height 18
click at [596, 338] on input "Titre" at bounding box center [764, 328] width 701 height 34
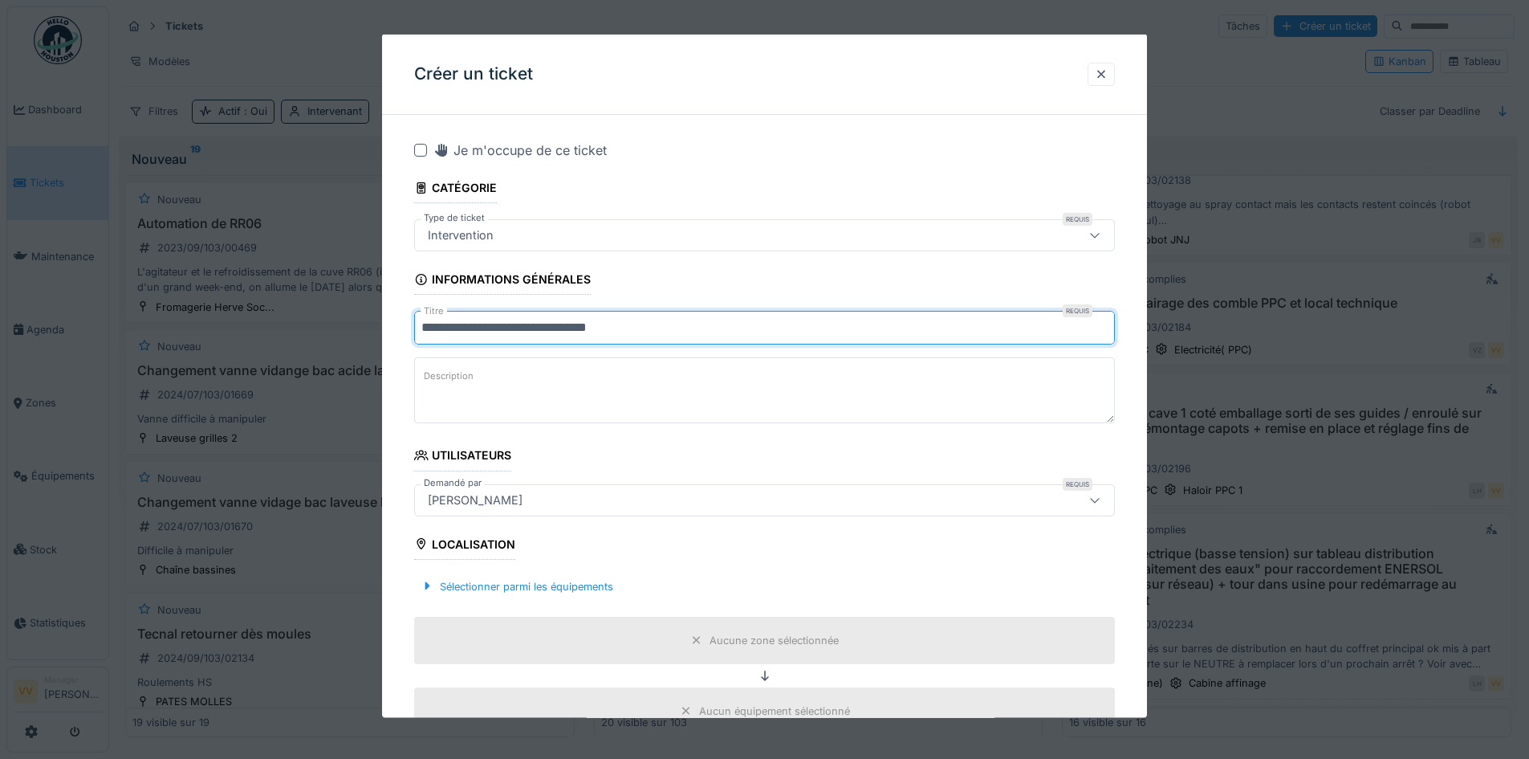
type input "**********"
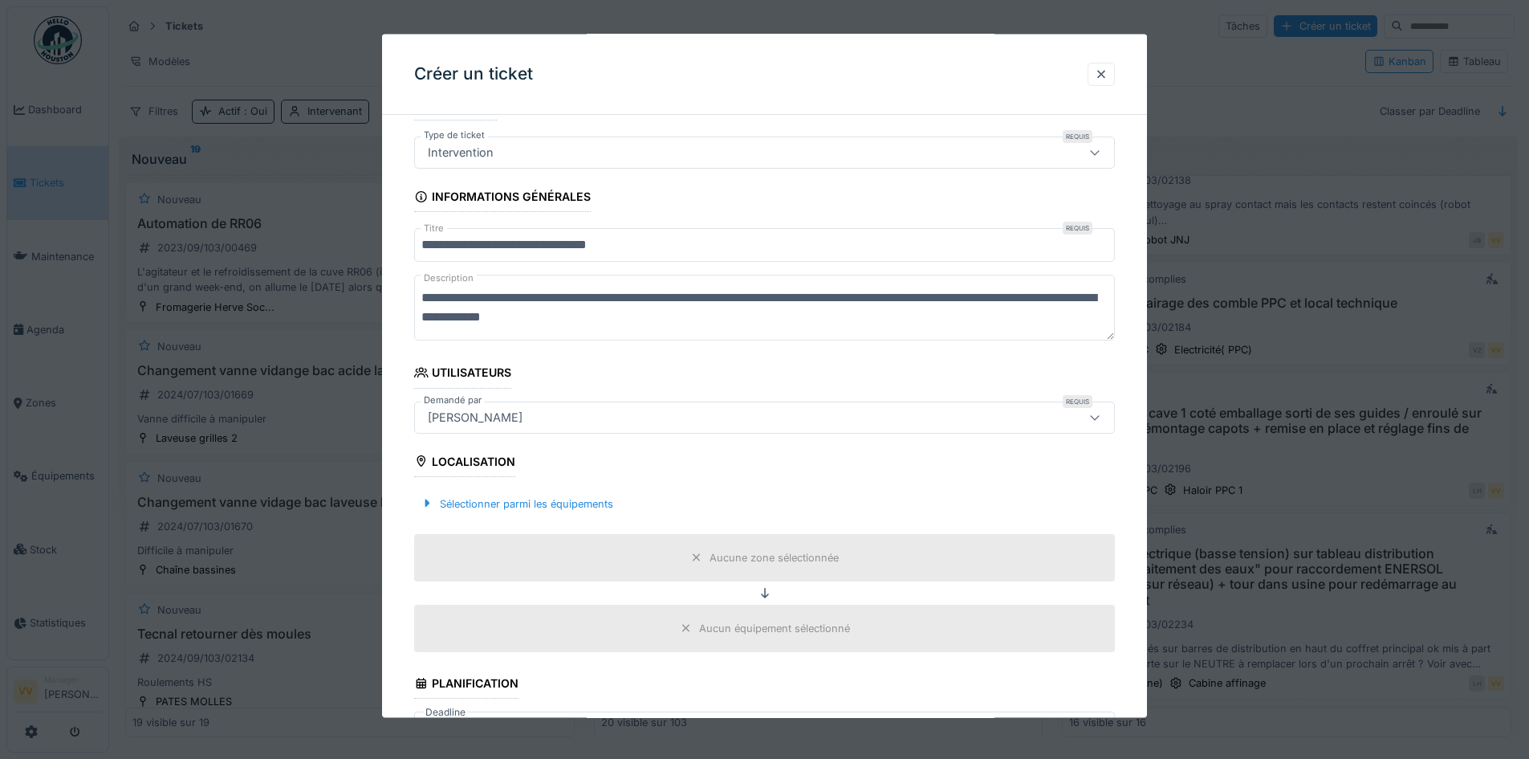
scroll to position [161, 0]
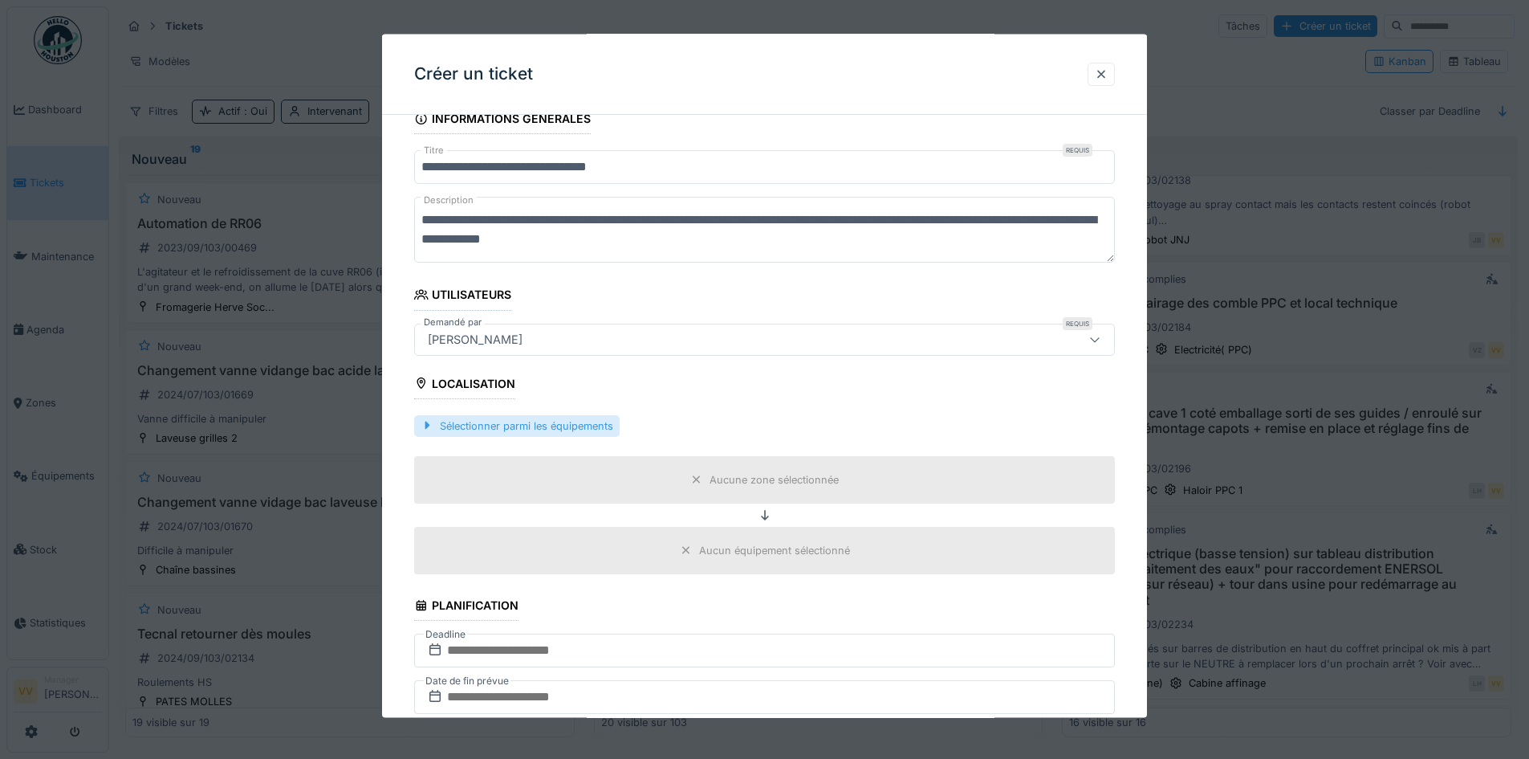
type textarea "**********"
click at [497, 424] on div "Sélectionner parmi les équipements" at bounding box center [516, 425] width 205 height 22
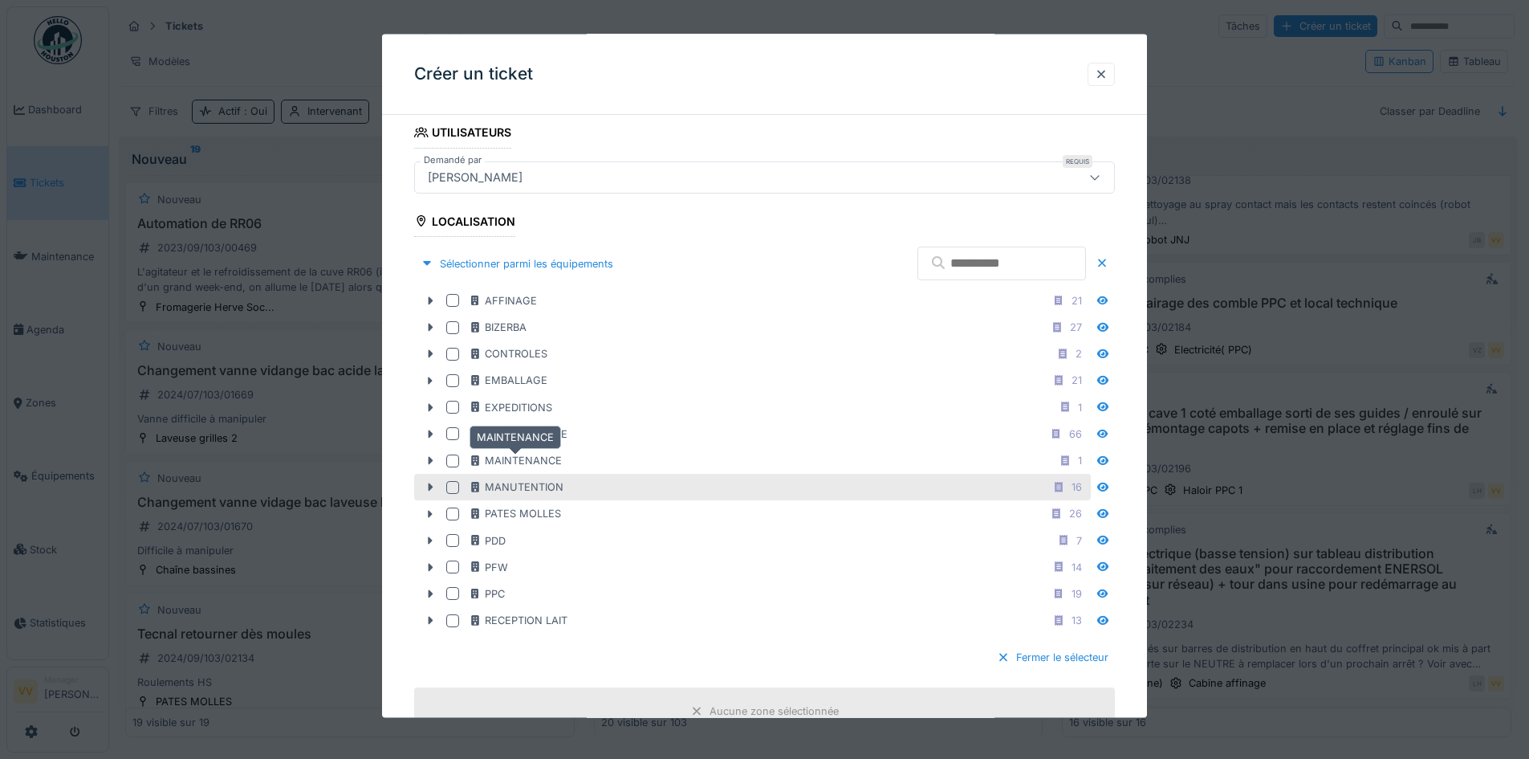
scroll to position [321, 0]
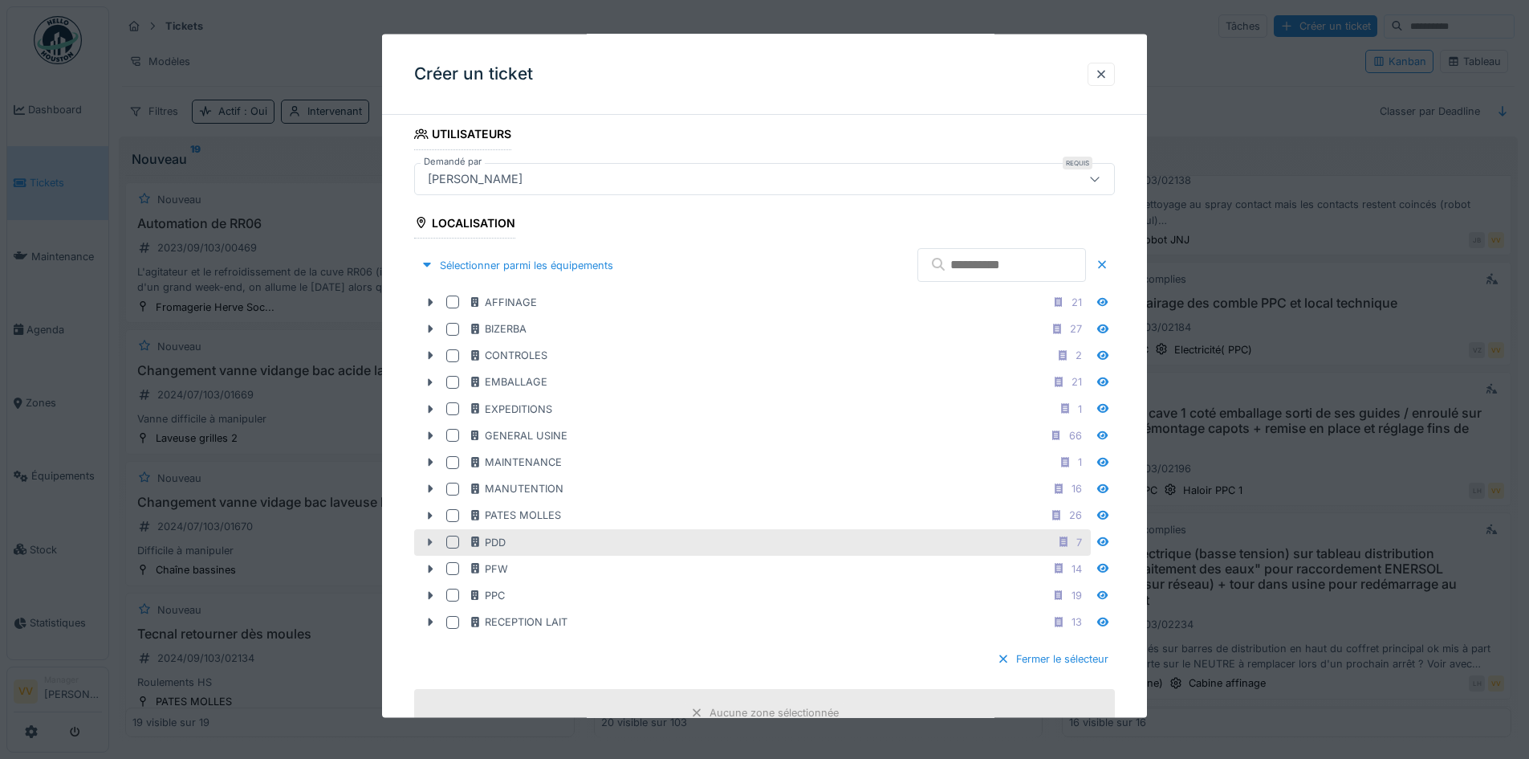
click at [434, 539] on icon at bounding box center [430, 541] width 13 height 10
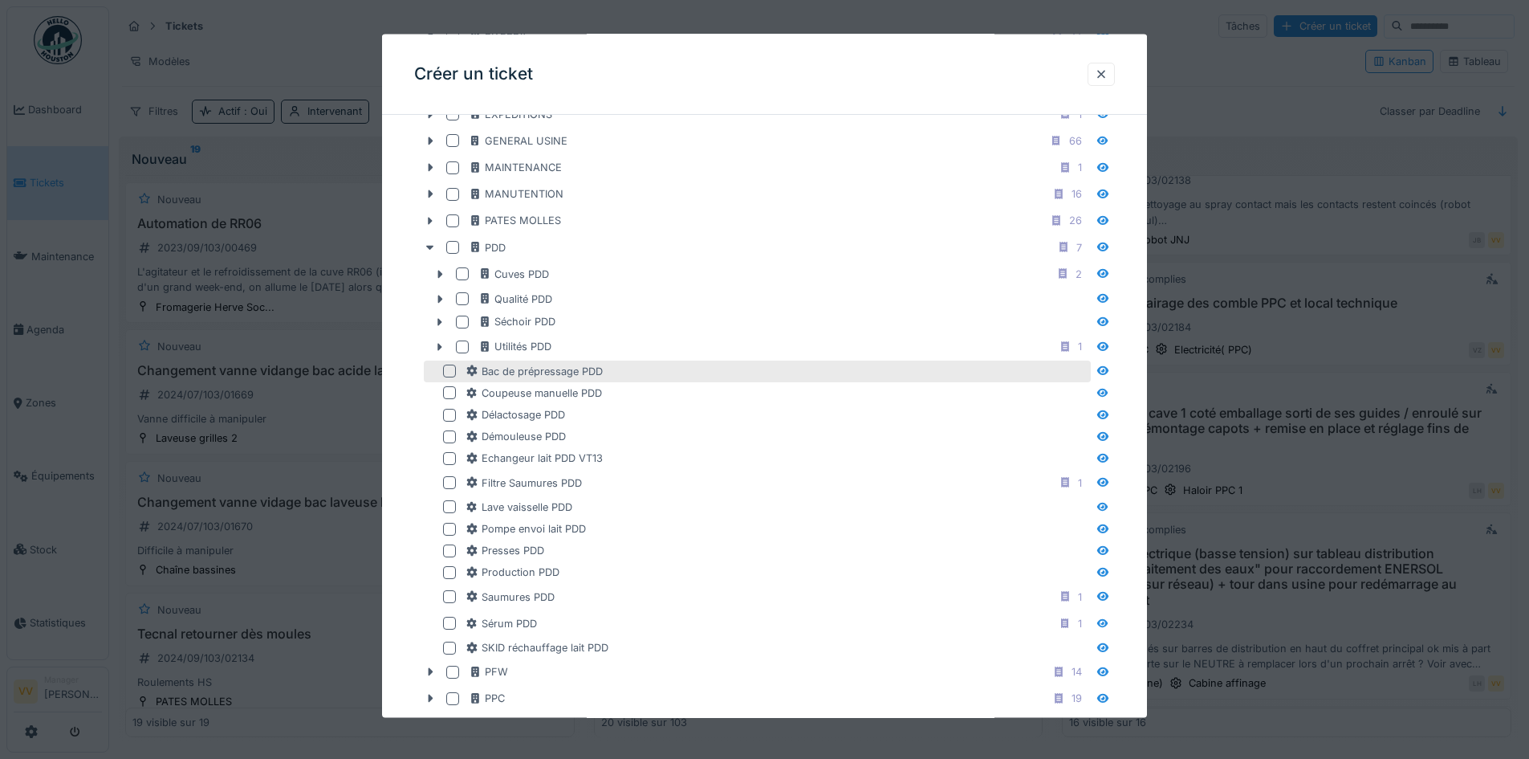
scroll to position [642, 0]
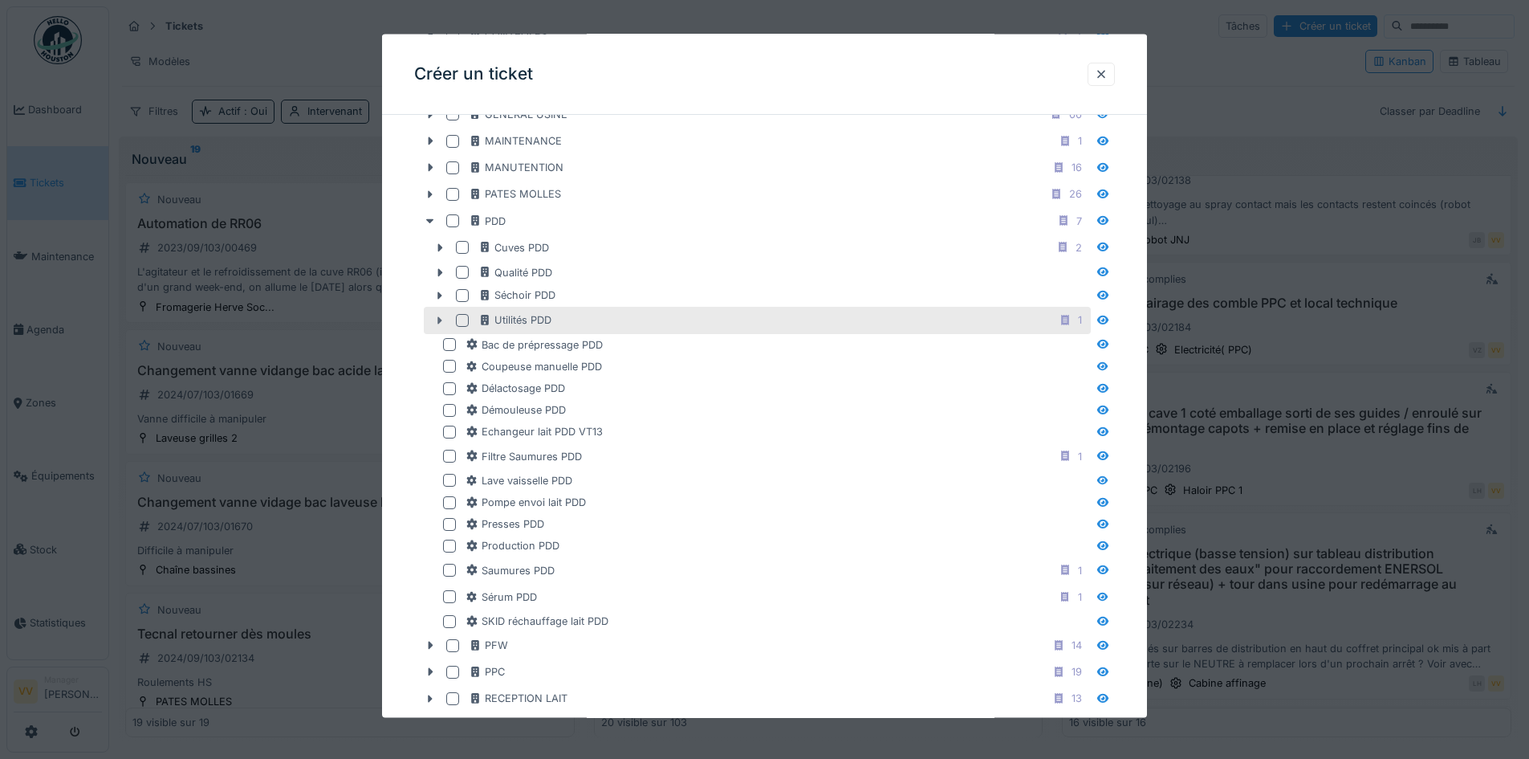
click at [437, 322] on icon at bounding box center [439, 320] width 13 height 10
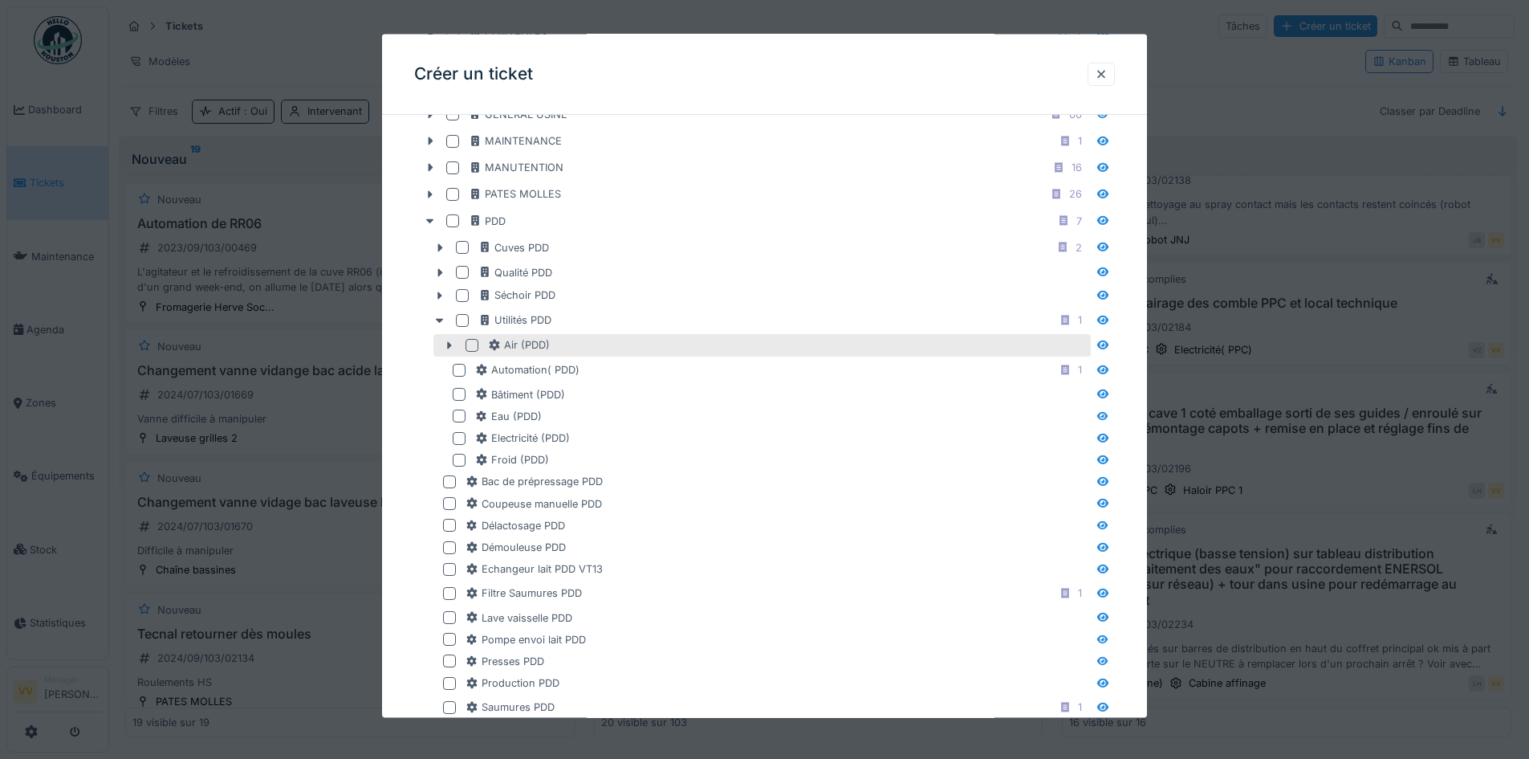
click at [466, 344] on div at bounding box center [472, 345] width 13 height 13
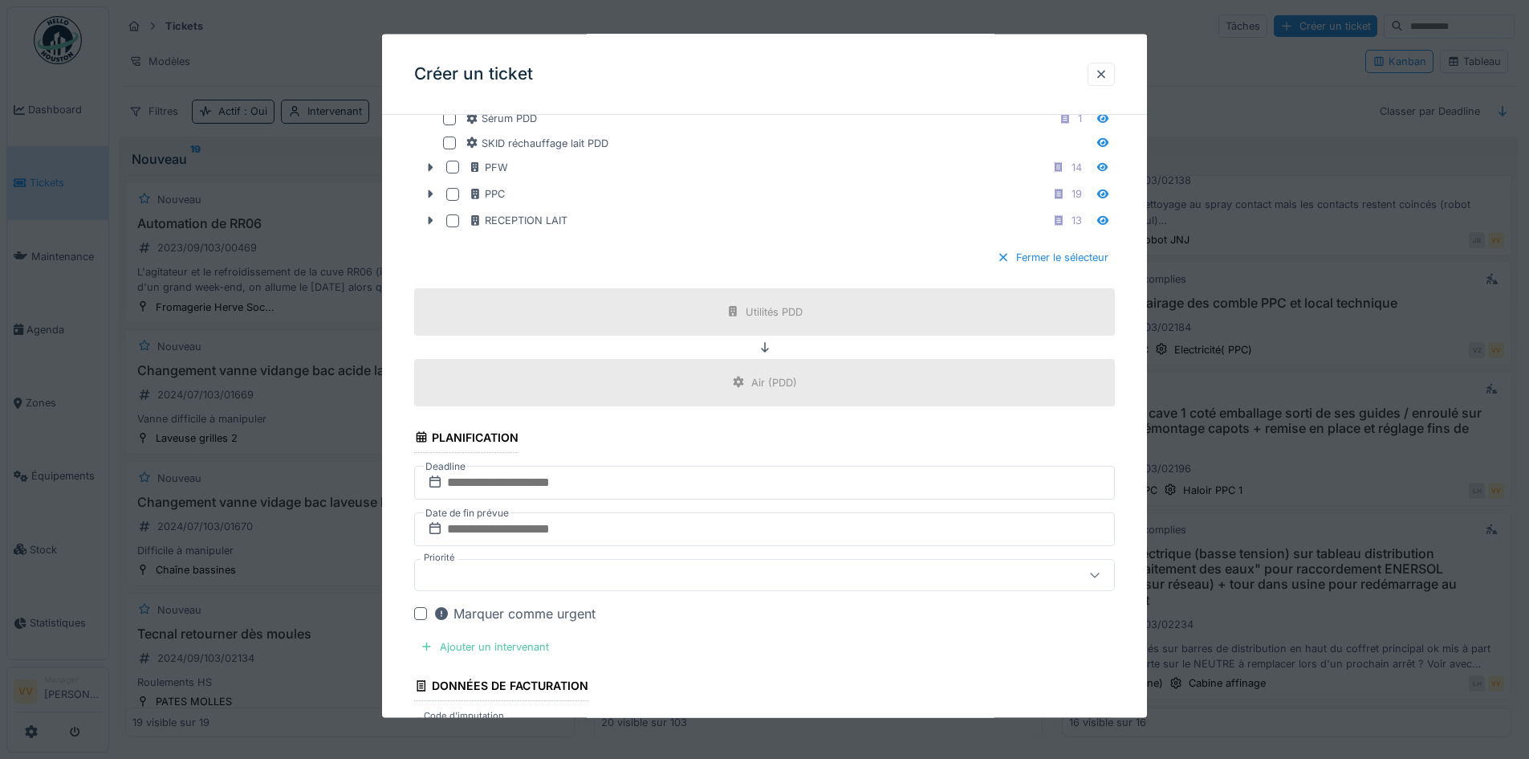
scroll to position [1284, 0]
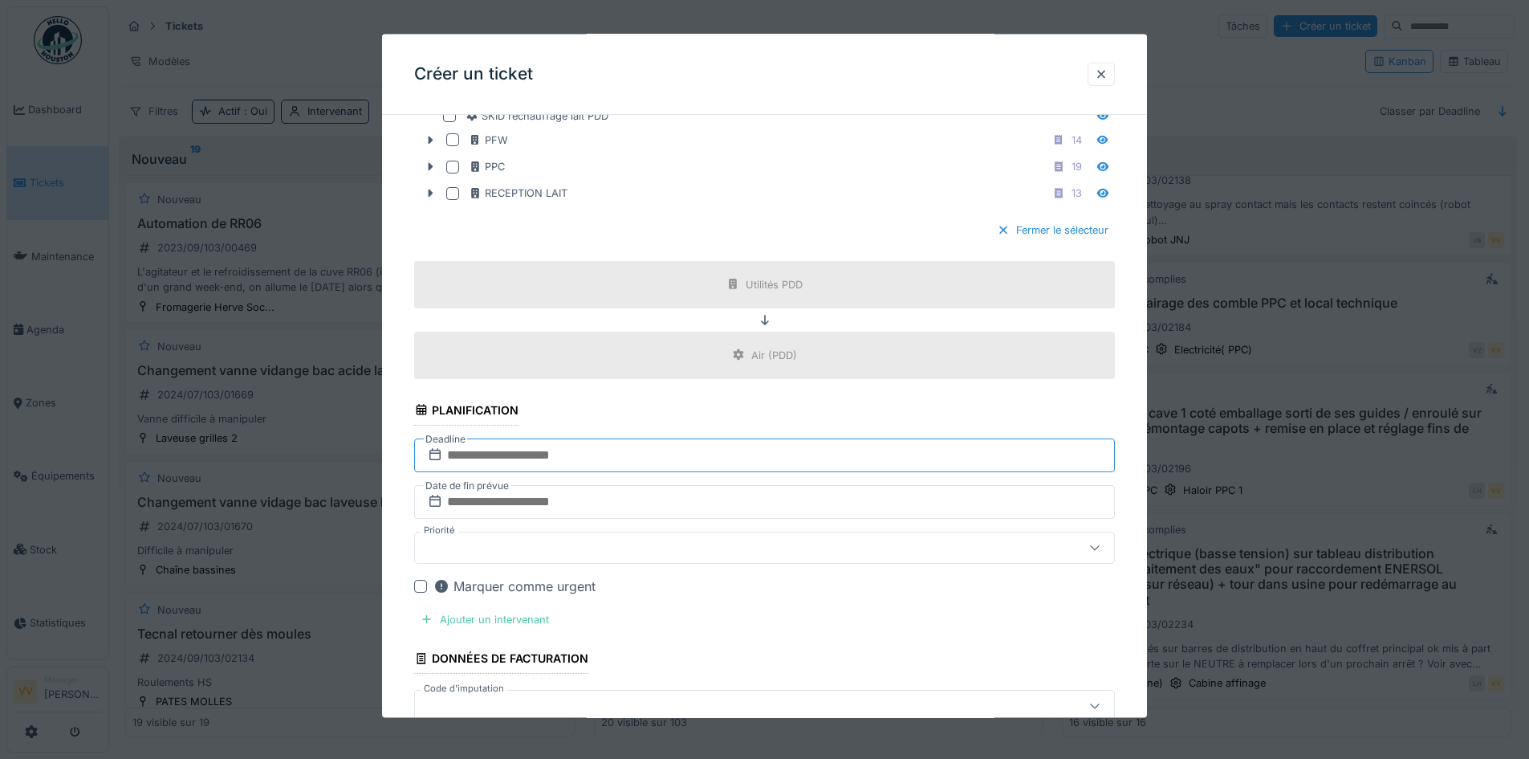
click at [596, 454] on input "text" at bounding box center [764, 454] width 701 height 34
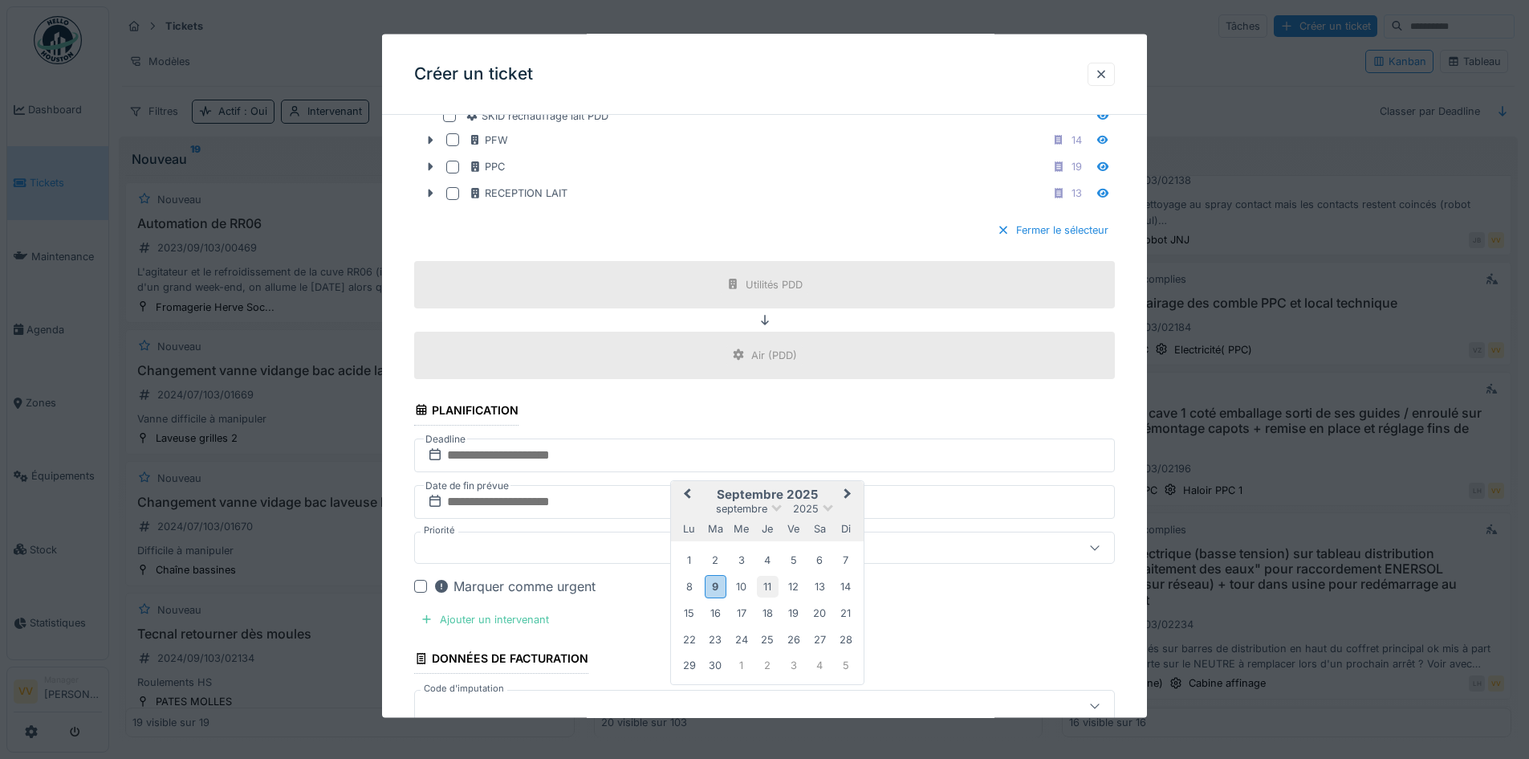
click at [767, 588] on div "11" at bounding box center [768, 587] width 22 height 22
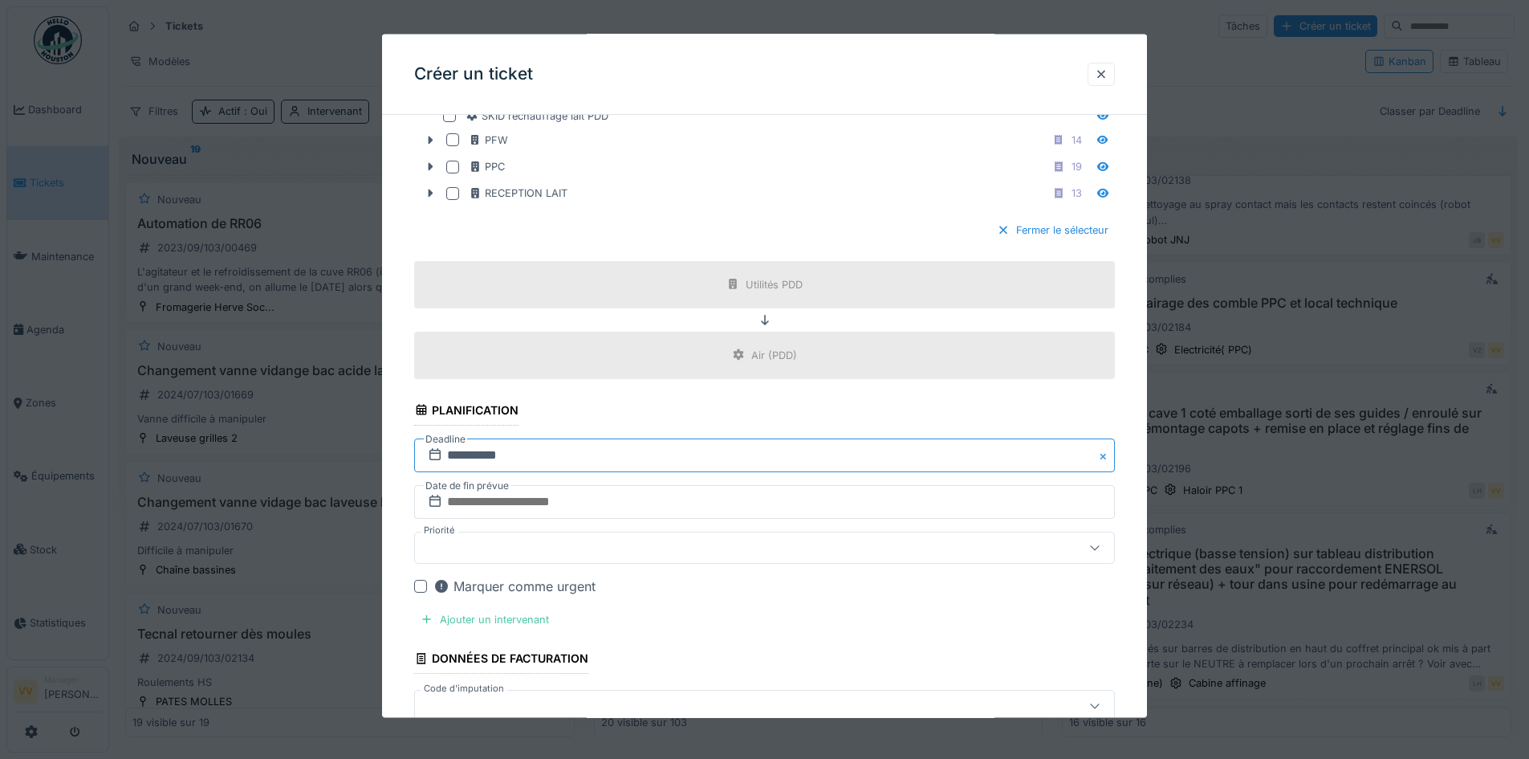
click at [573, 458] on input "**********" at bounding box center [764, 454] width 701 height 34
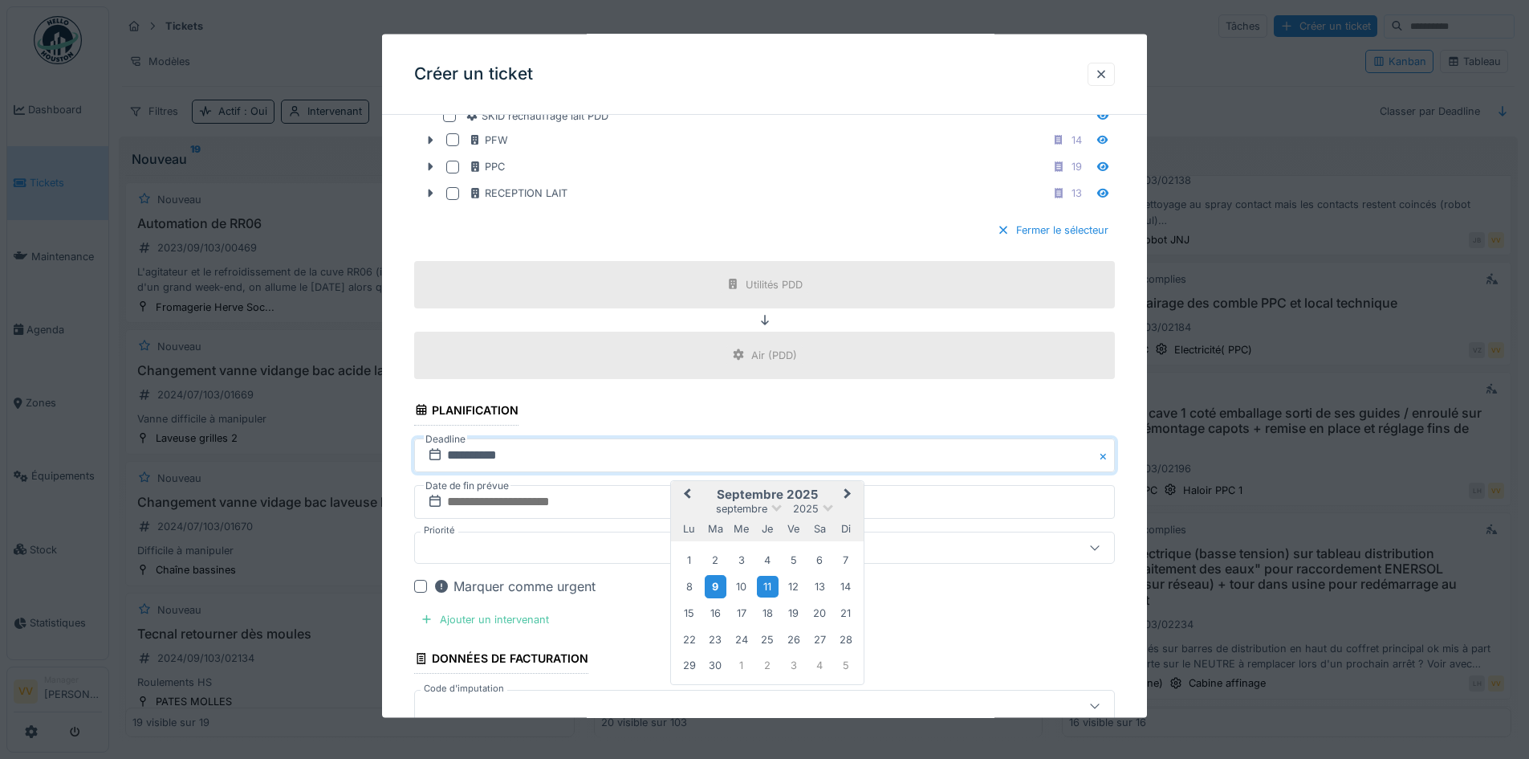
click at [714, 589] on div "9" at bounding box center [716, 586] width 22 height 23
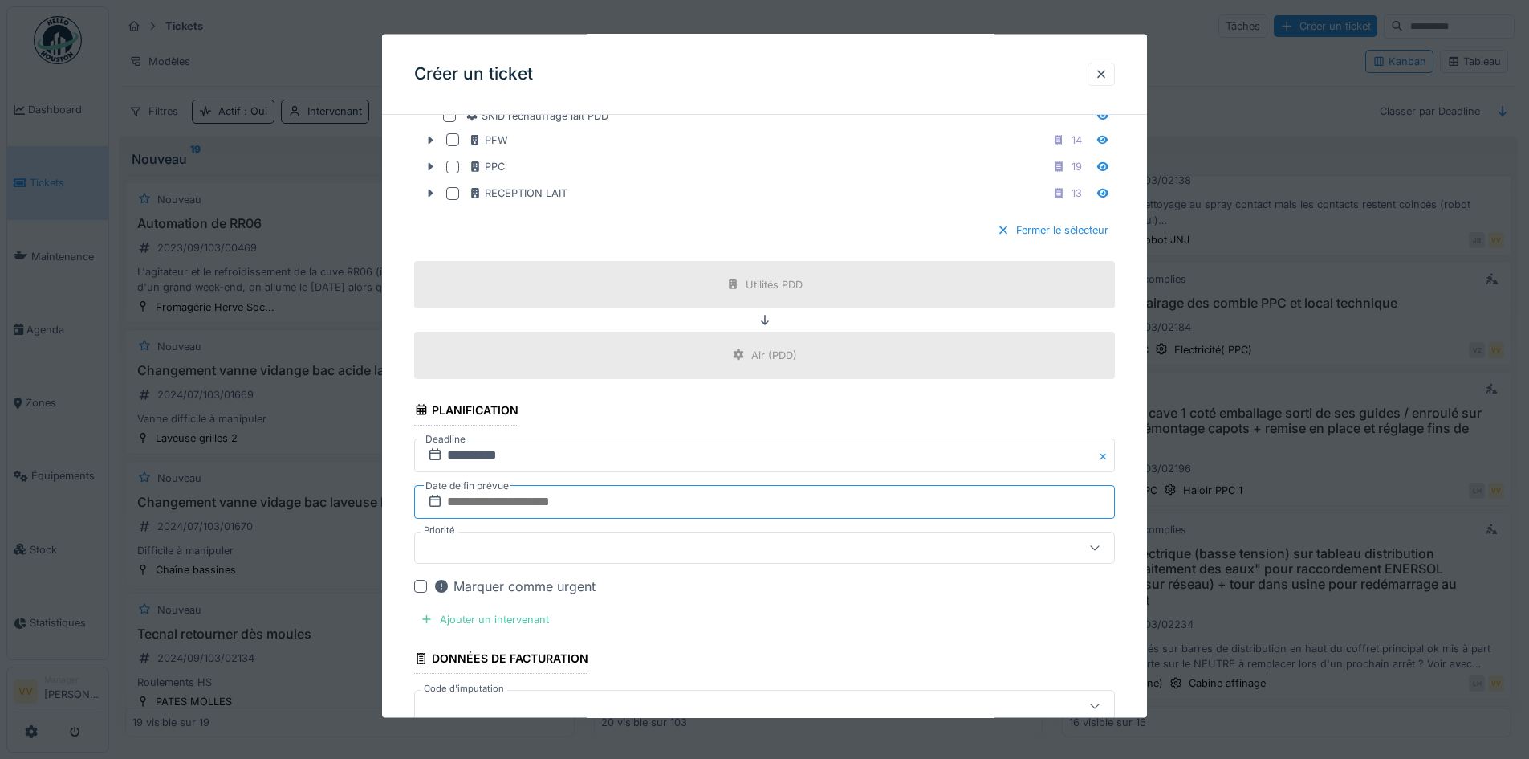
click at [631, 502] on input "text" at bounding box center [764, 501] width 701 height 34
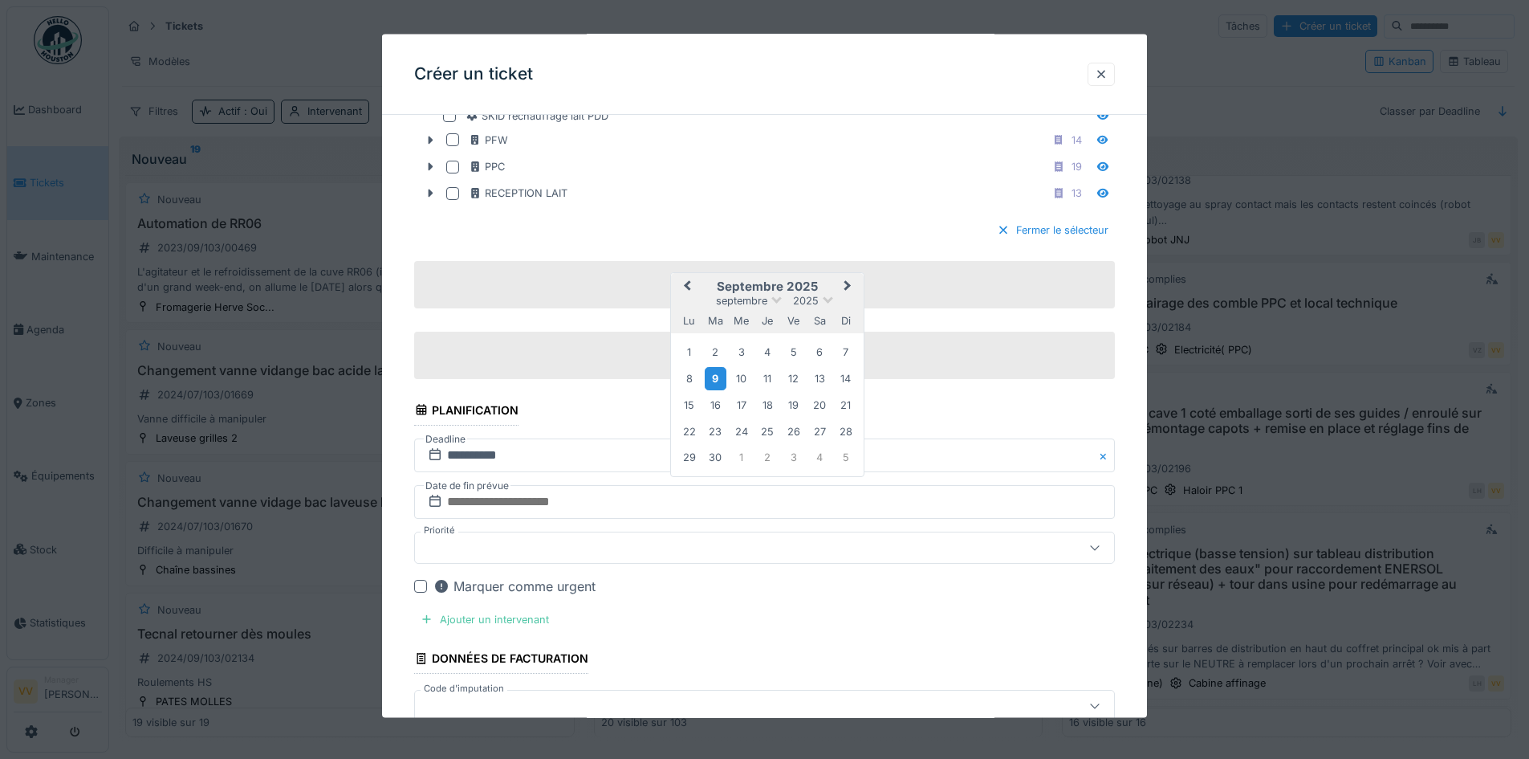
click at [715, 380] on div "9" at bounding box center [716, 378] width 22 height 23
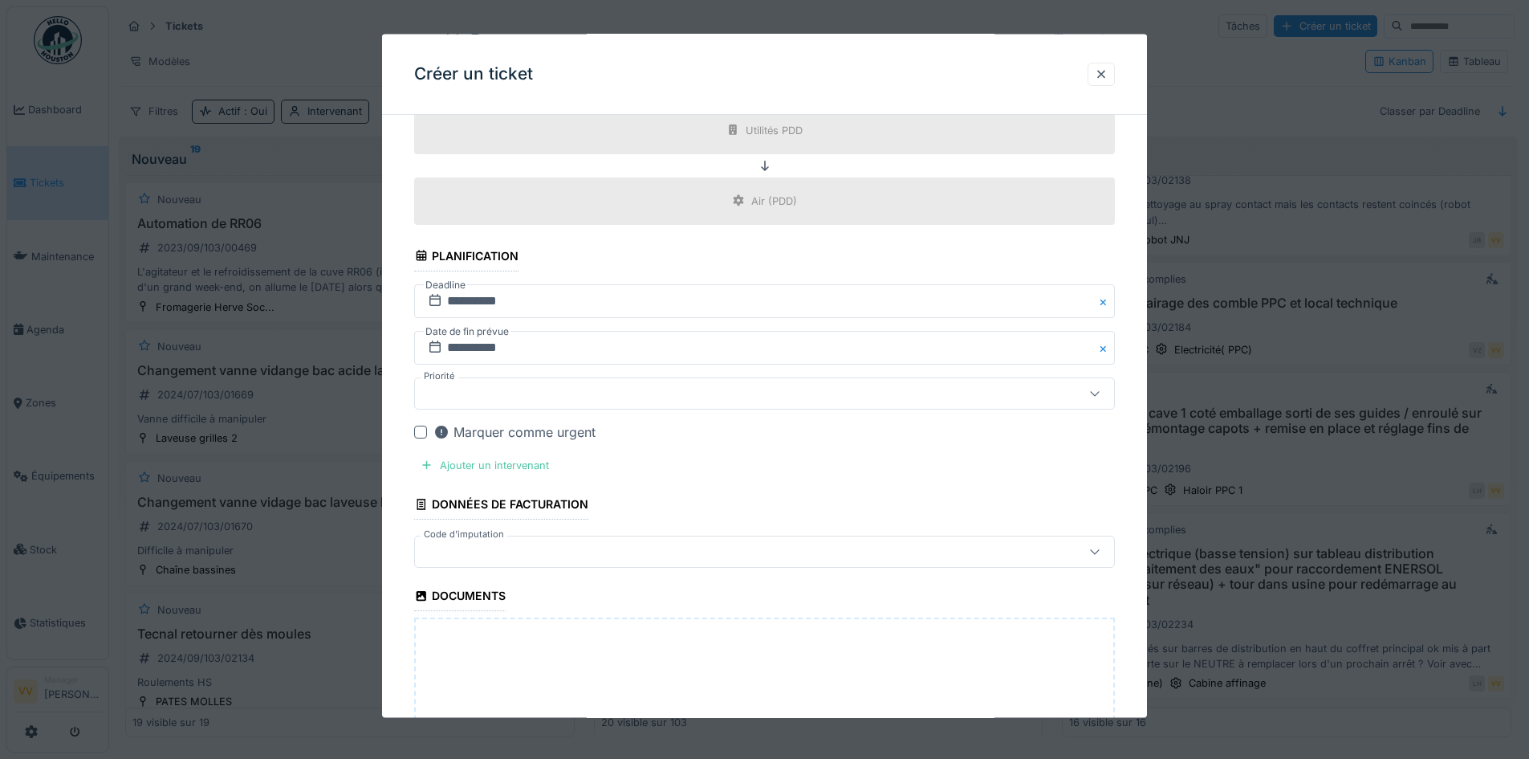
scroll to position [1445, 0]
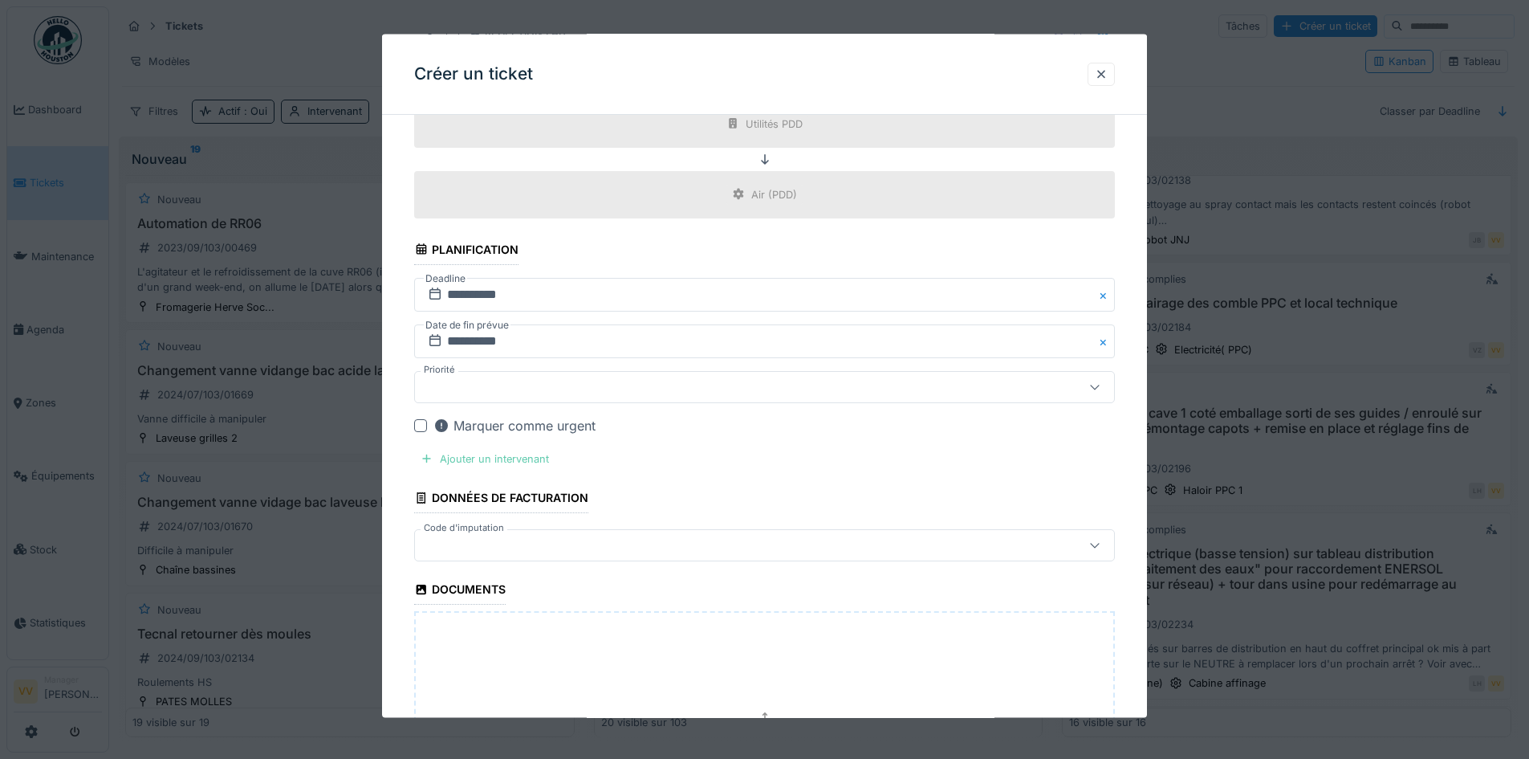
click at [517, 457] on div "Ajouter un intervenant" at bounding box center [484, 458] width 141 height 22
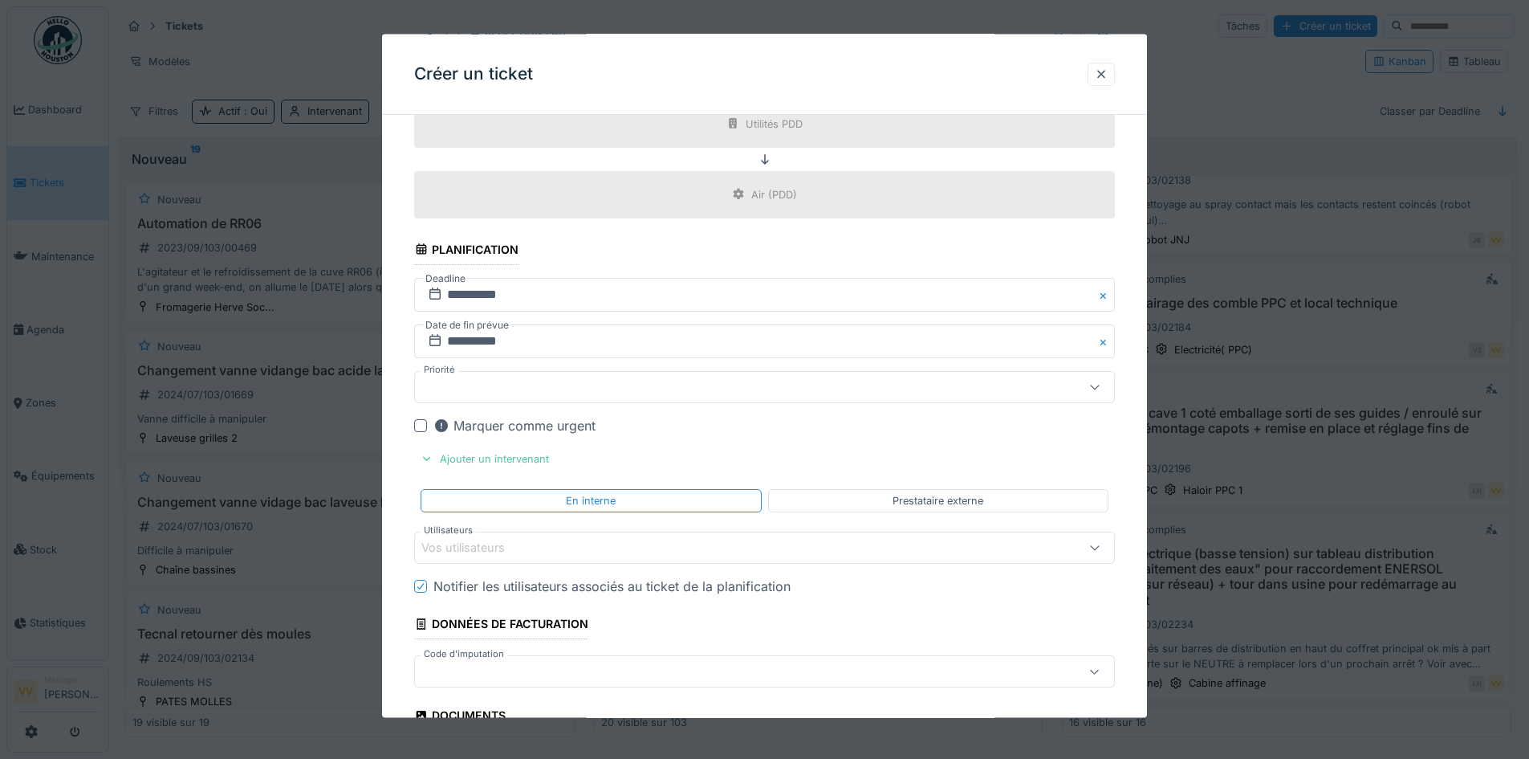
click at [571, 551] on div "Vos utilisateurs" at bounding box center [723, 548] width 604 height 18
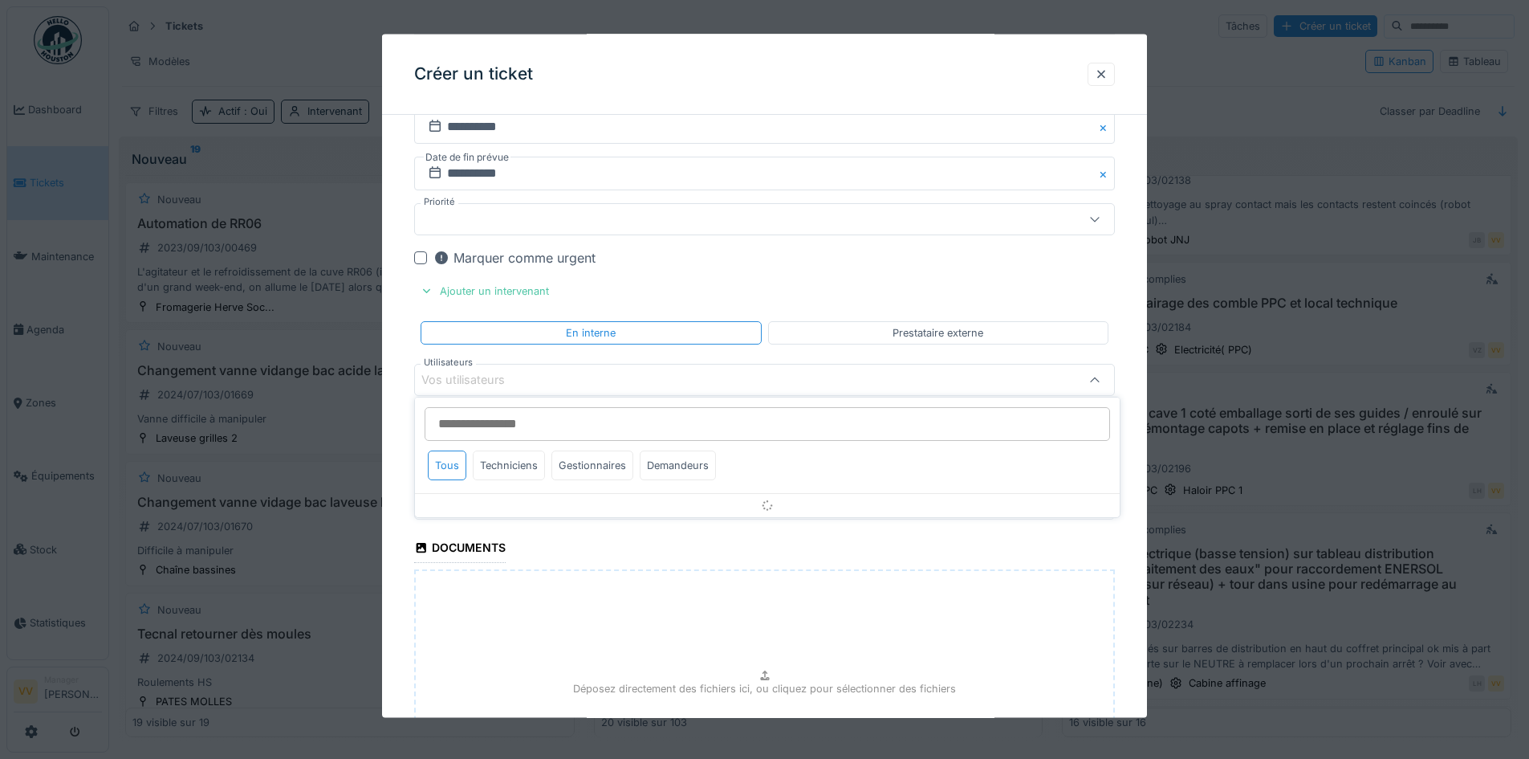
scroll to position [1617, 0]
click at [525, 459] on div "Techniciens" at bounding box center [509, 465] width 72 height 30
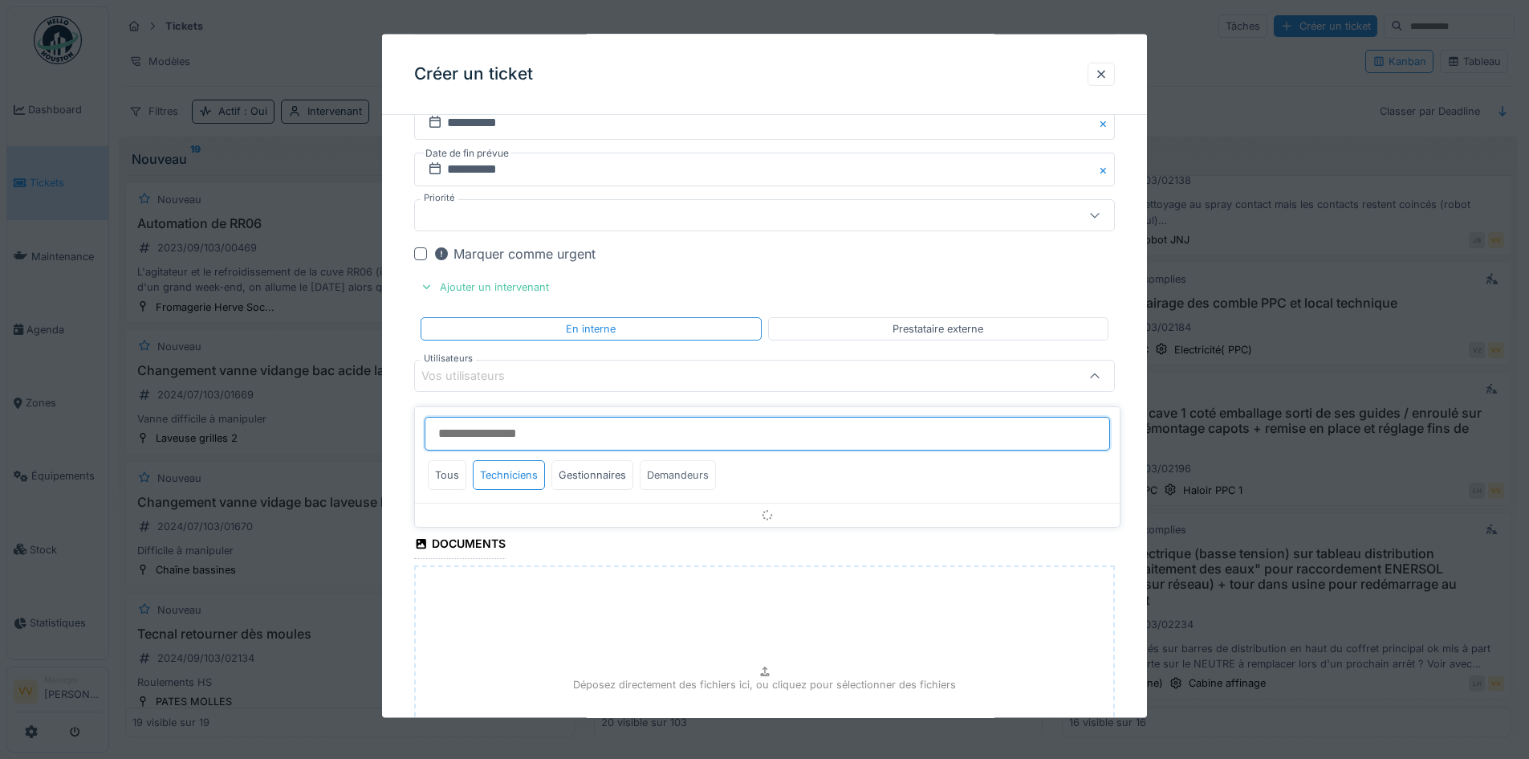
scroll to position [10, 0]
click at [595, 425] on input "Utilisateurs" at bounding box center [767, 434] width 685 height 34
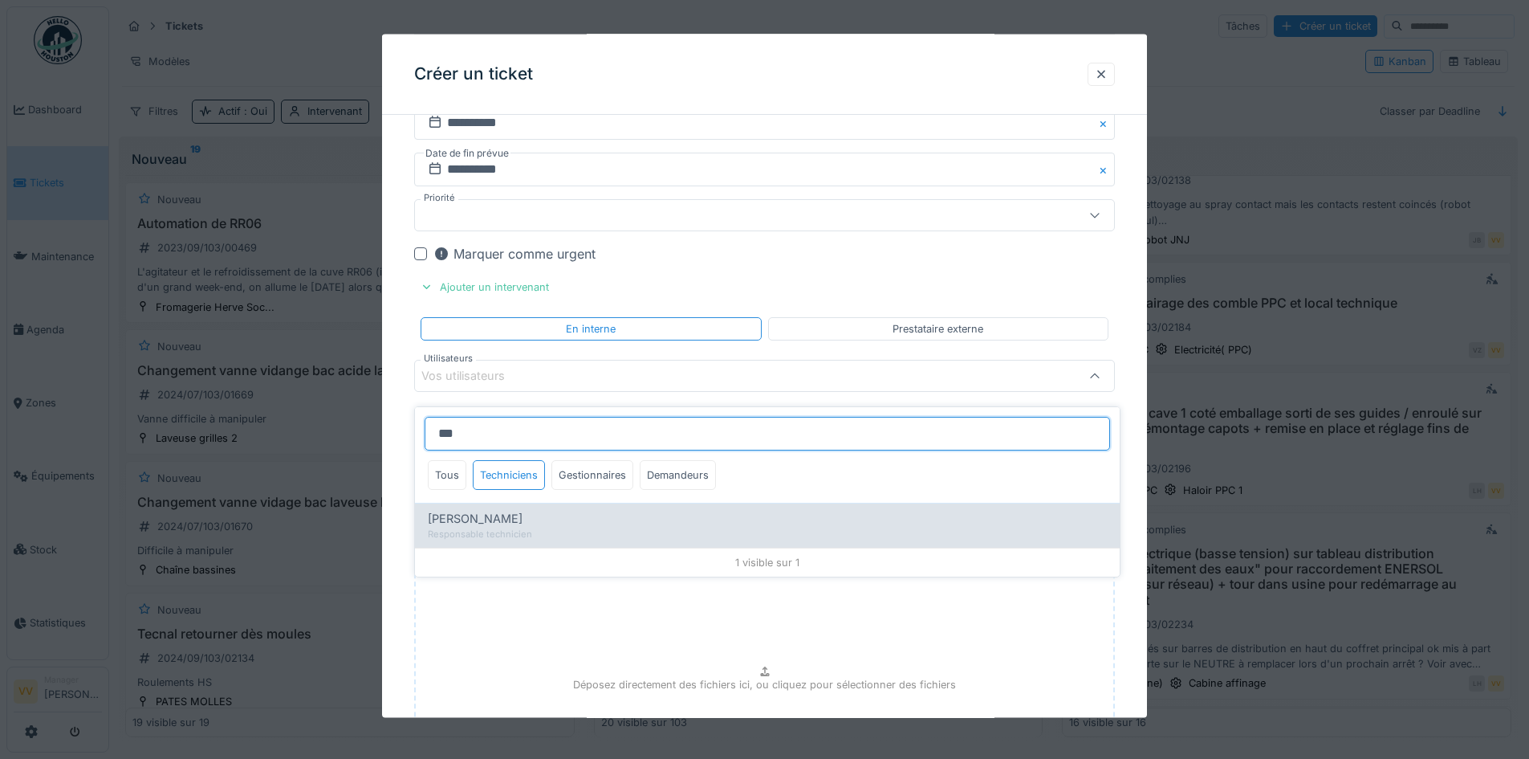
type input "***"
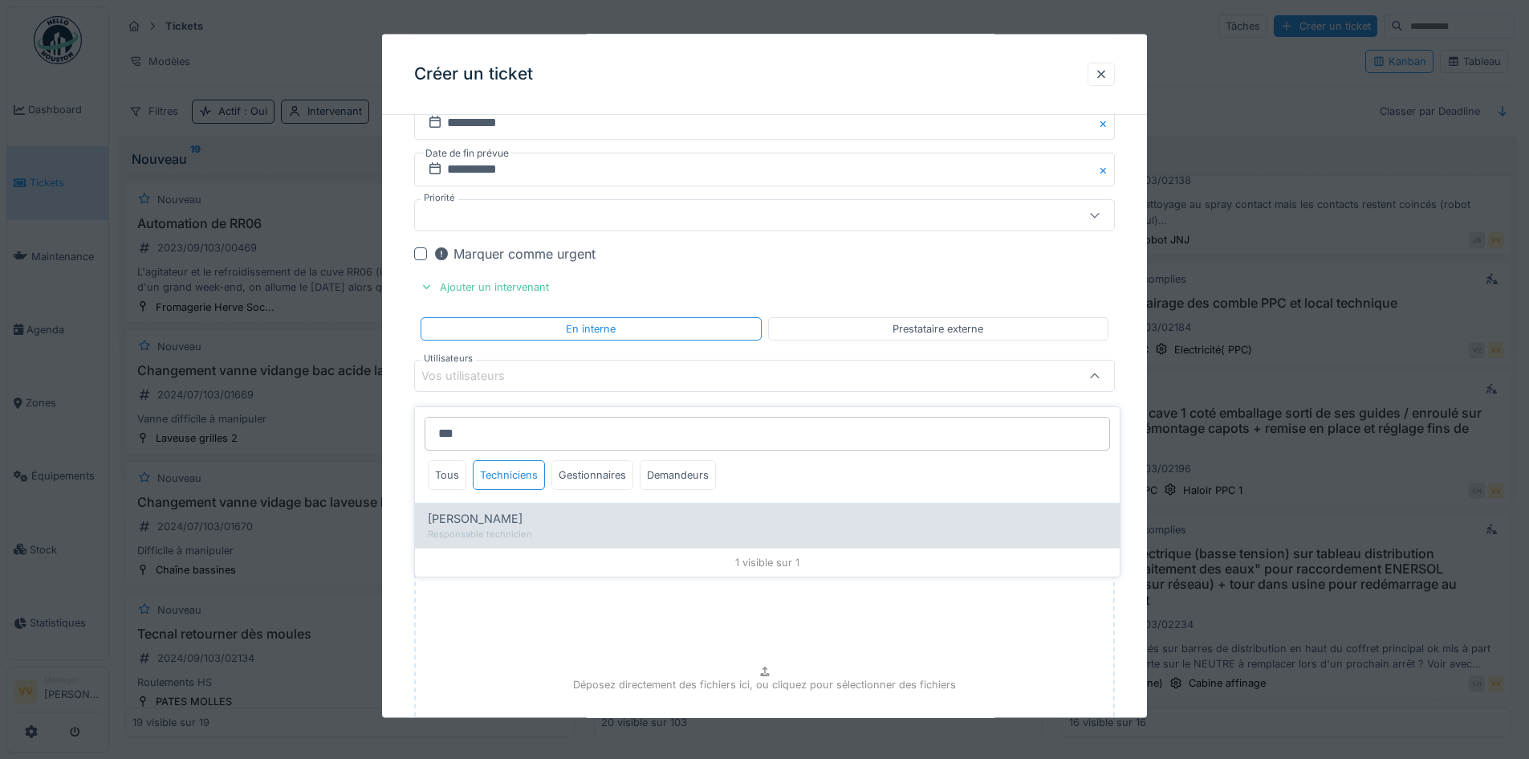
click at [502, 527] on div "Responsable technicien" at bounding box center [767, 534] width 679 height 14
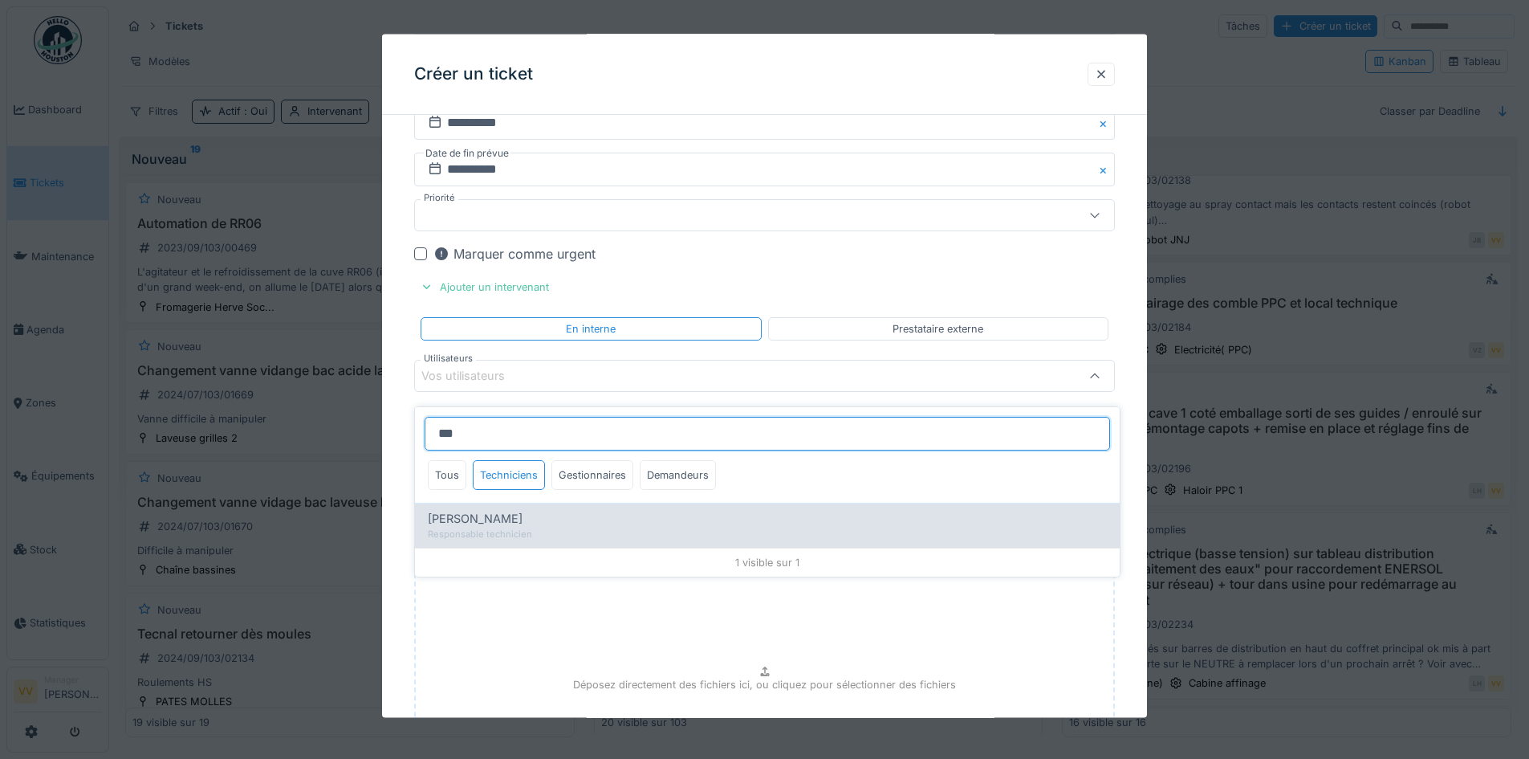
type input "*****"
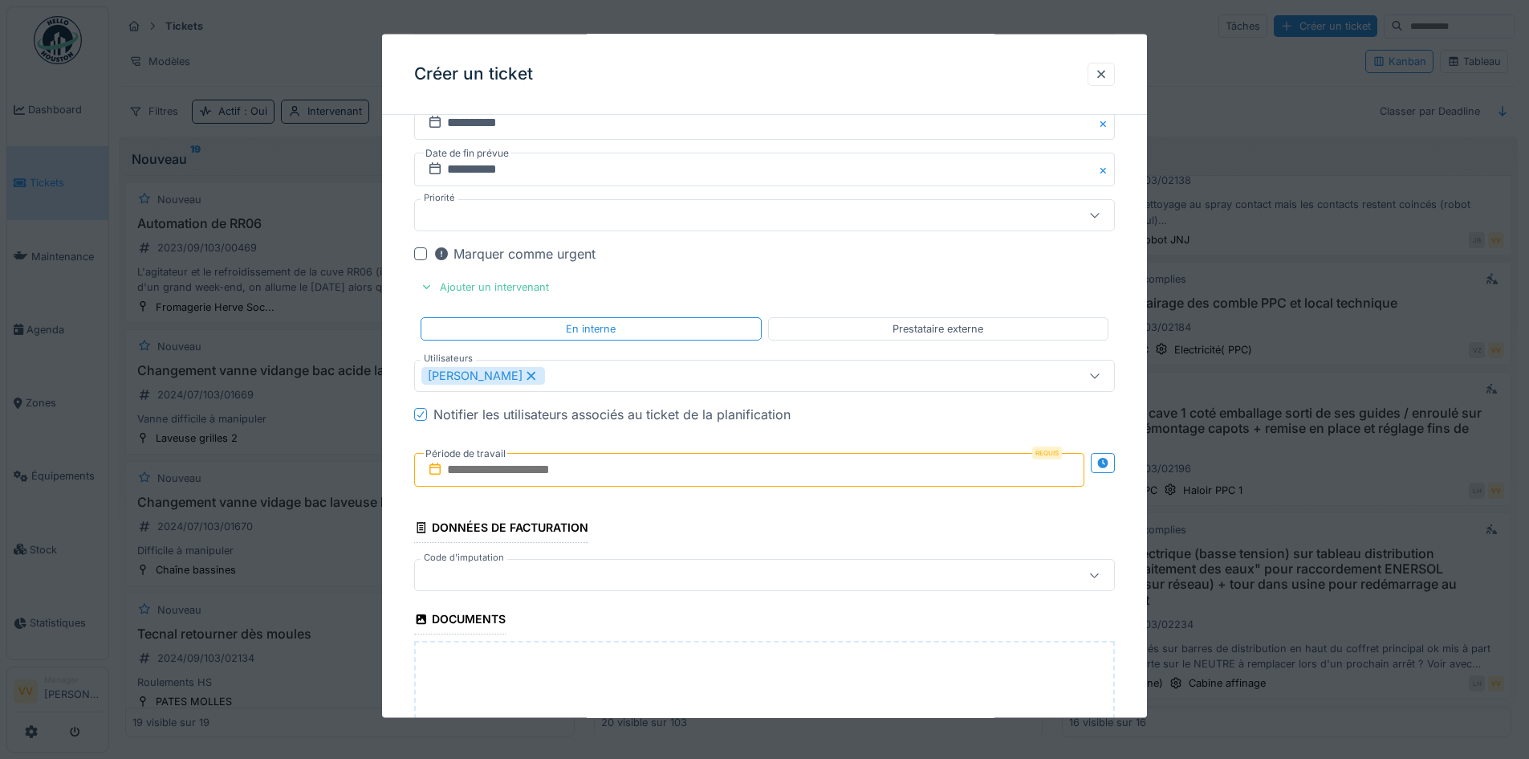
click at [1102, 258] on div "Marquer comme urgent" at bounding box center [773, 252] width 681 height 19
click at [570, 472] on input "text" at bounding box center [749, 470] width 670 height 34
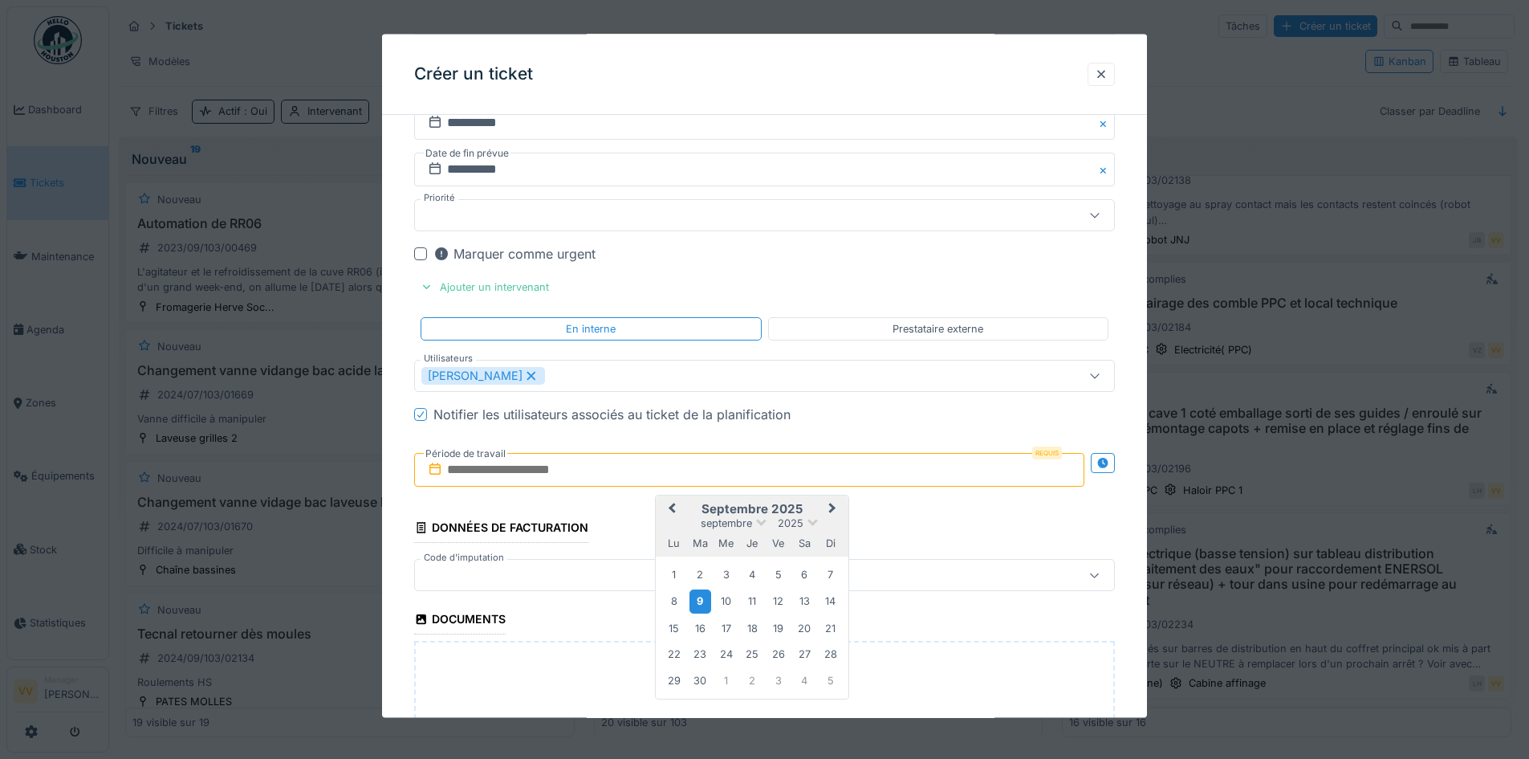
click at [703, 600] on div "9" at bounding box center [701, 600] width 22 height 23
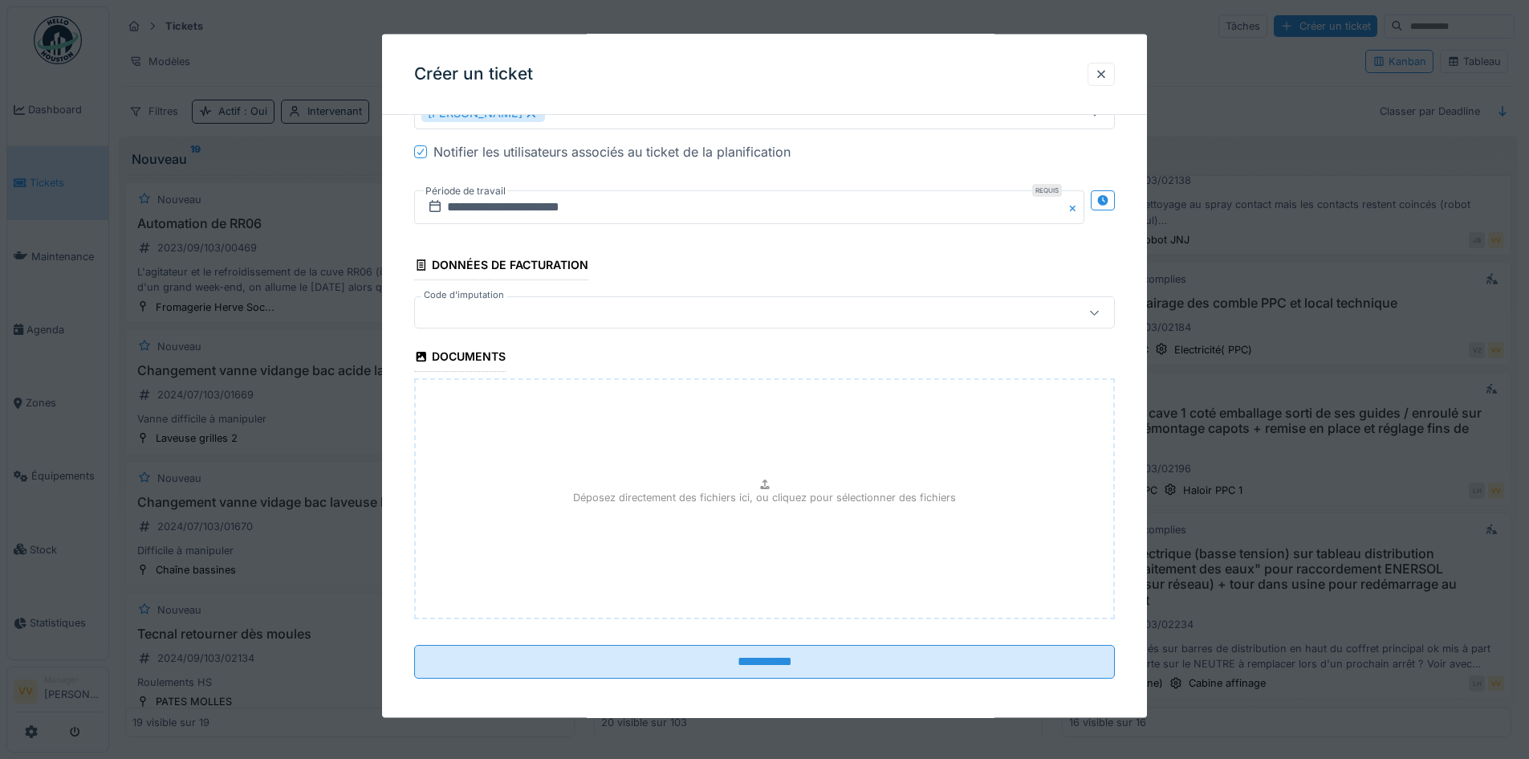
scroll to position [1885, 0]
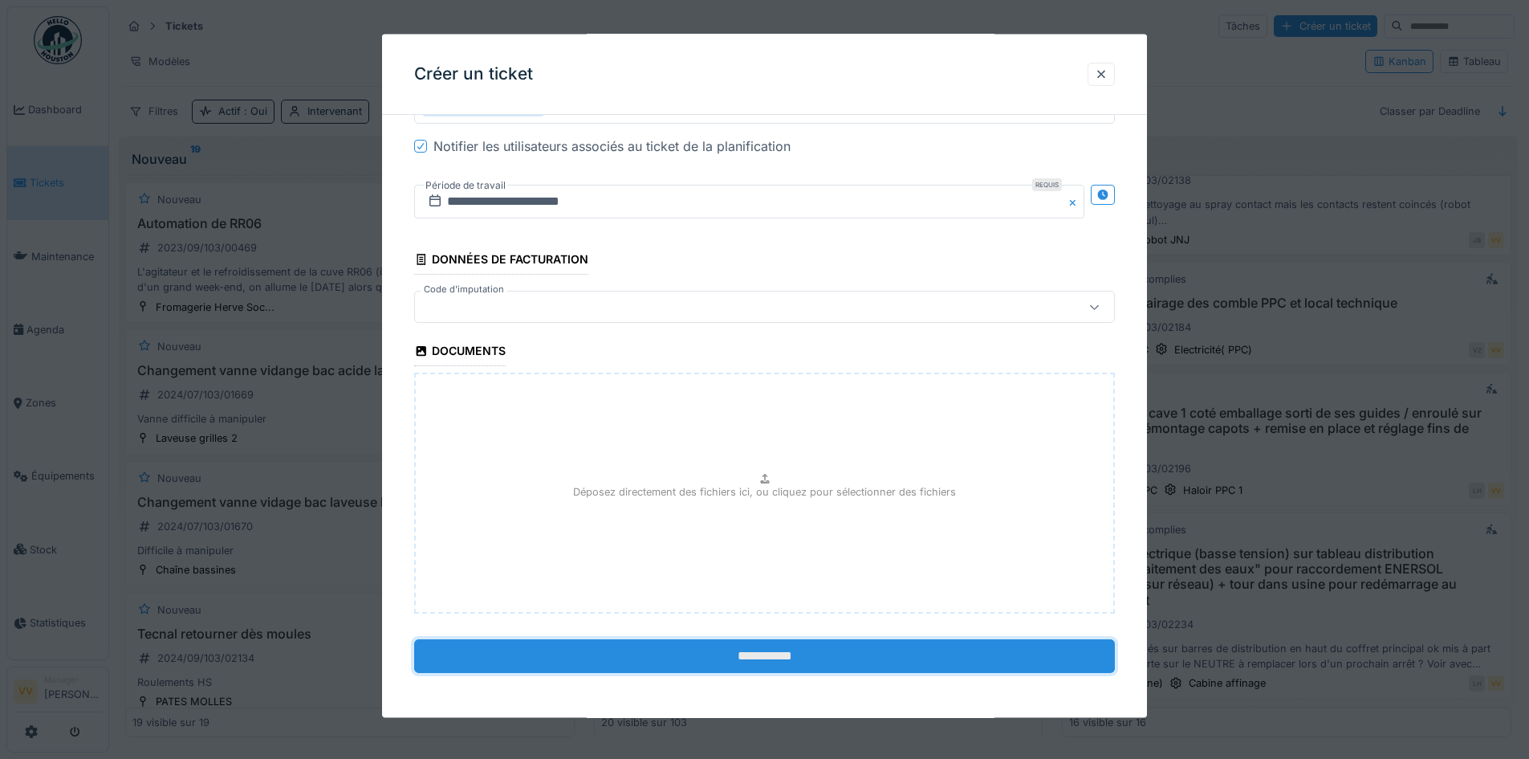
click at [781, 653] on input "**********" at bounding box center [764, 656] width 701 height 34
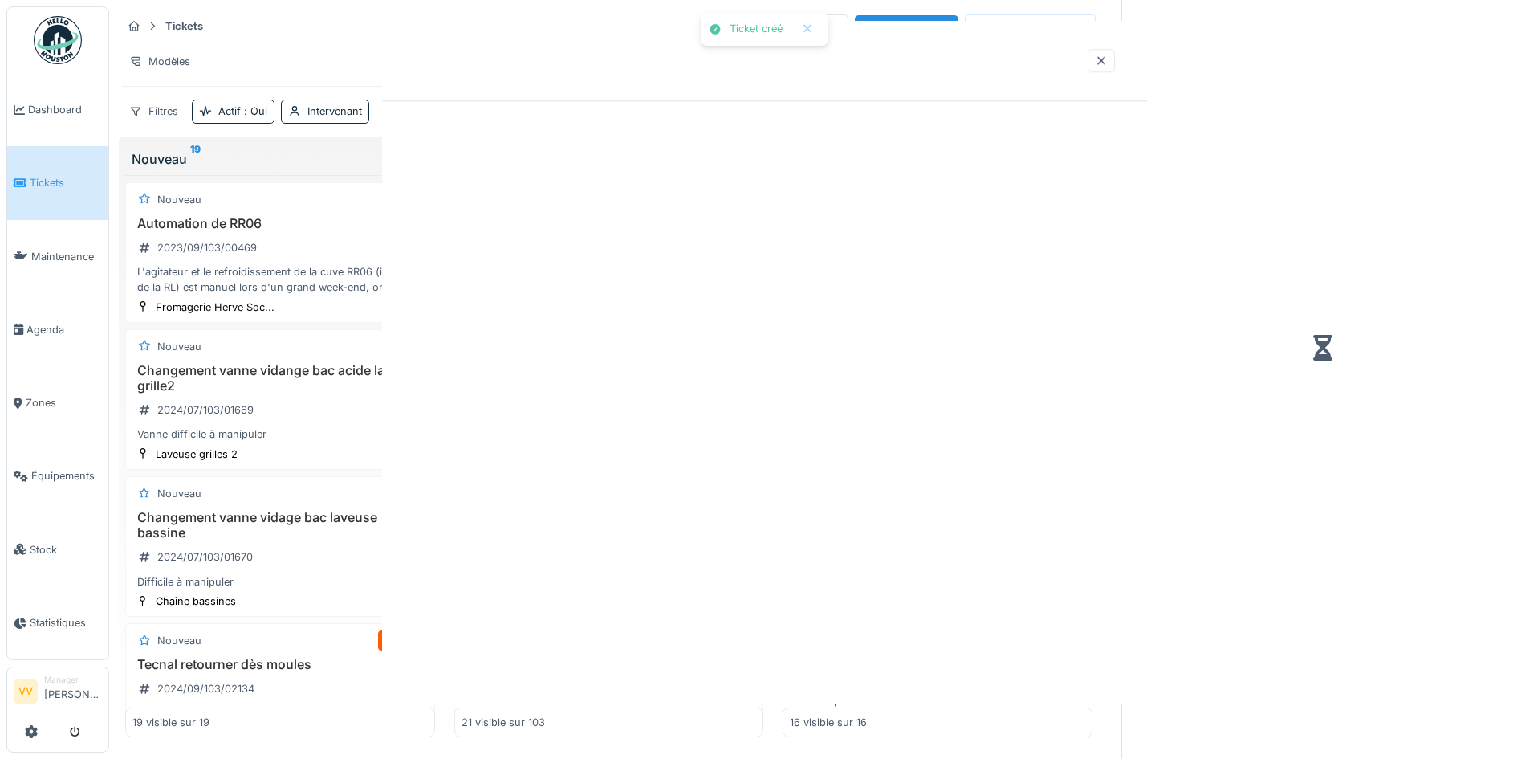
scroll to position [1142, 0]
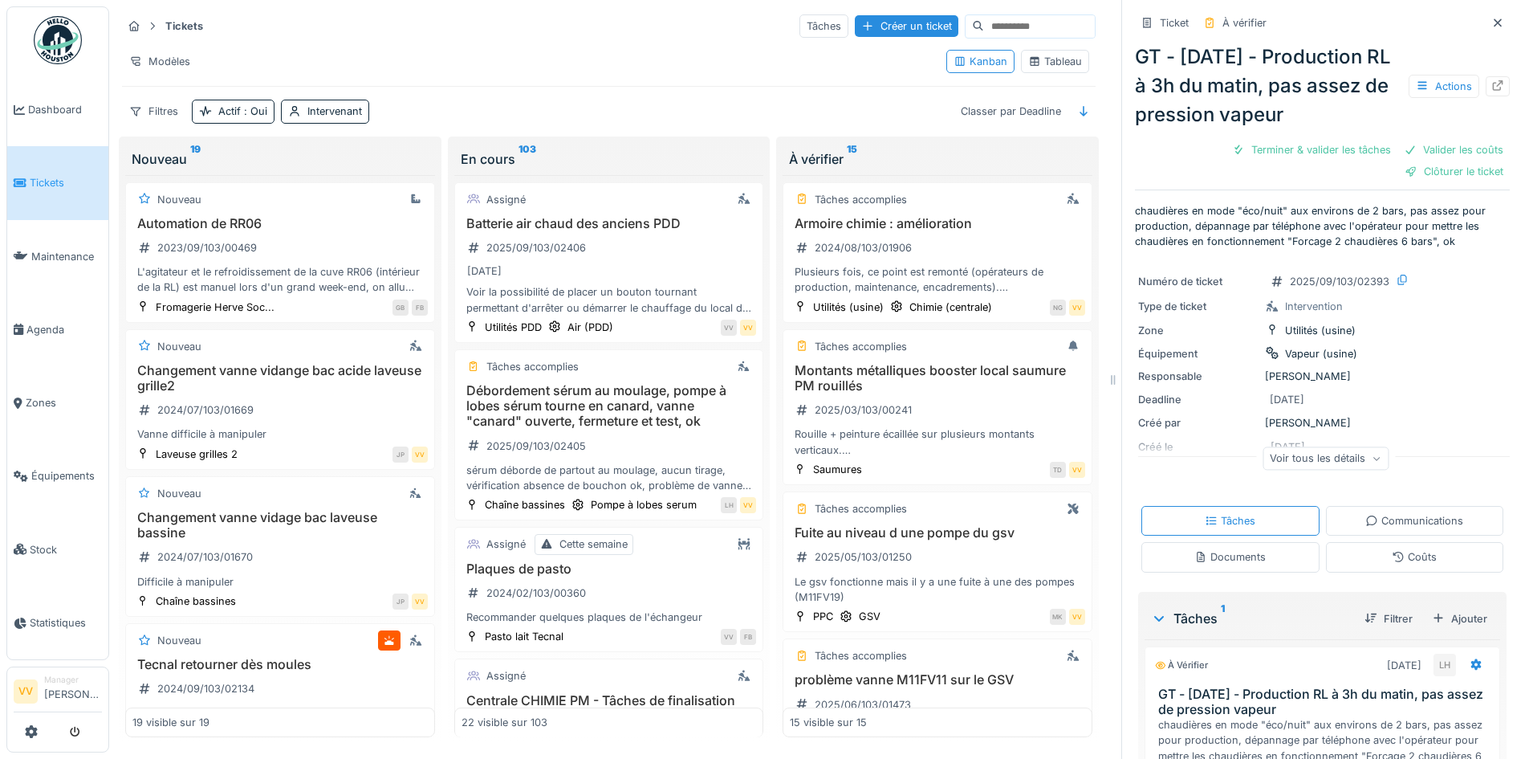
scroll to position [1856, 0]
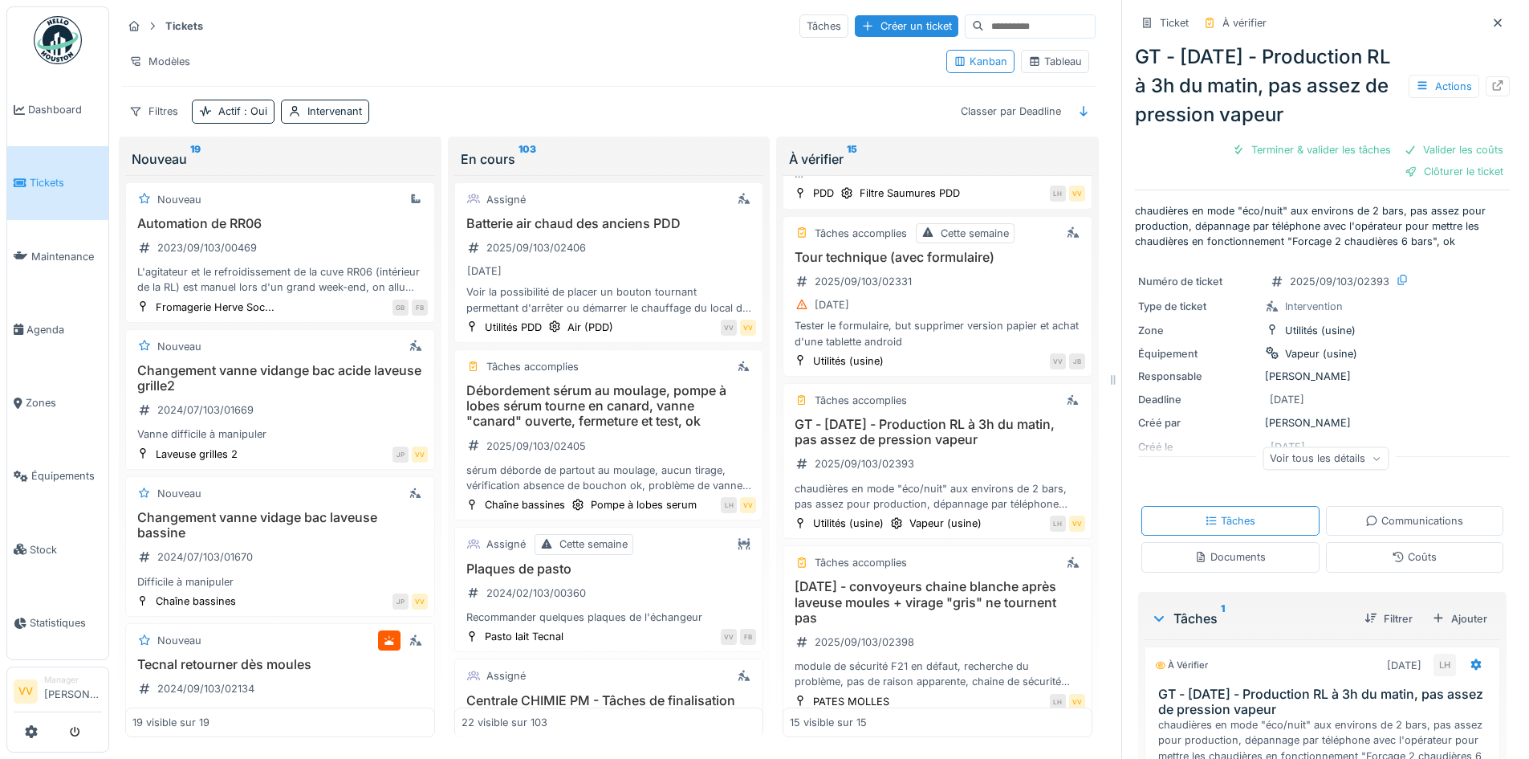
click at [17, 179] on icon at bounding box center [20, 182] width 13 height 11
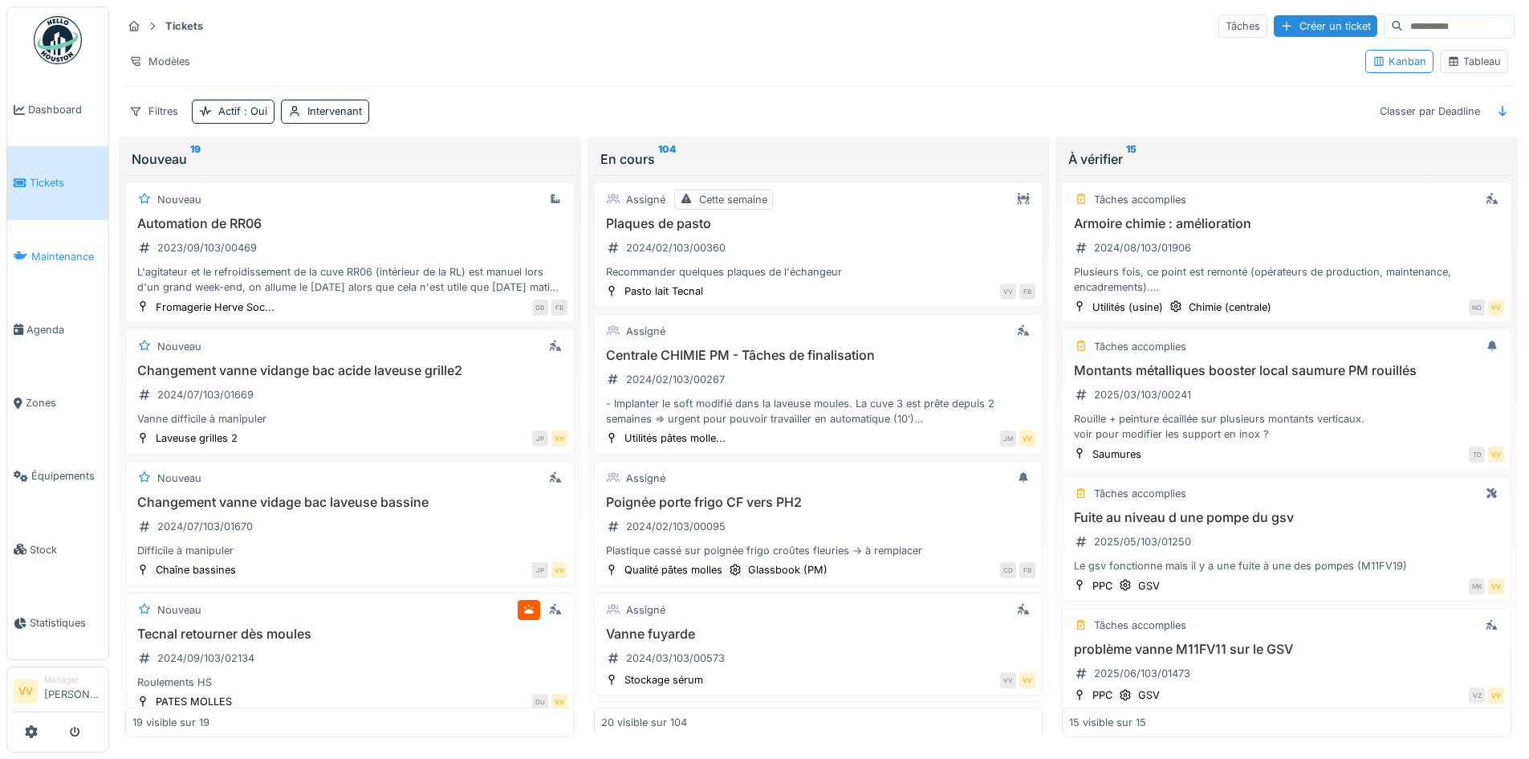
click at [72, 256] on span "Maintenance" at bounding box center [66, 256] width 71 height 15
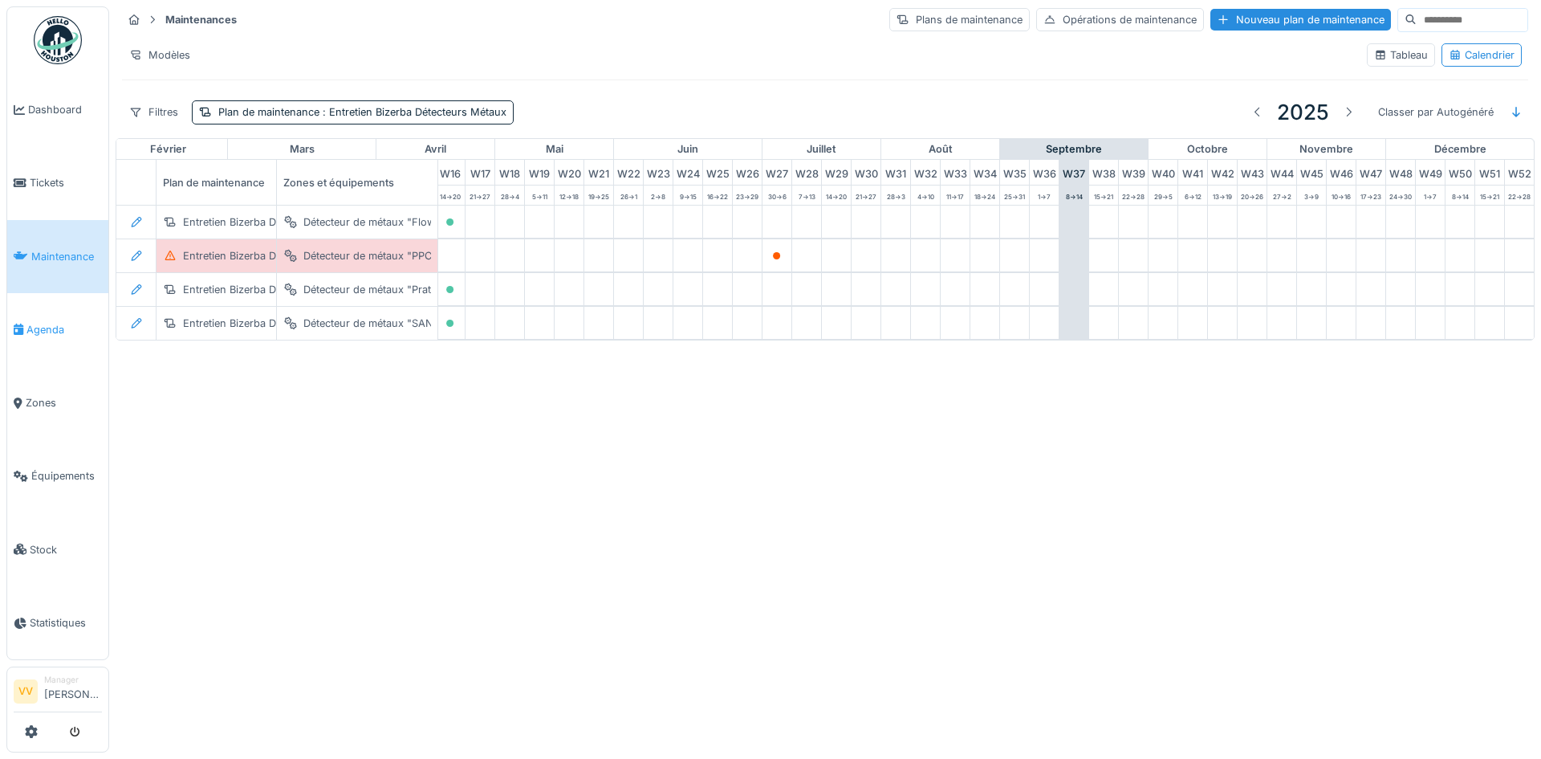
scroll to position [0, 526]
click at [49, 322] on span "Agenda" at bounding box center [63, 329] width 75 height 15
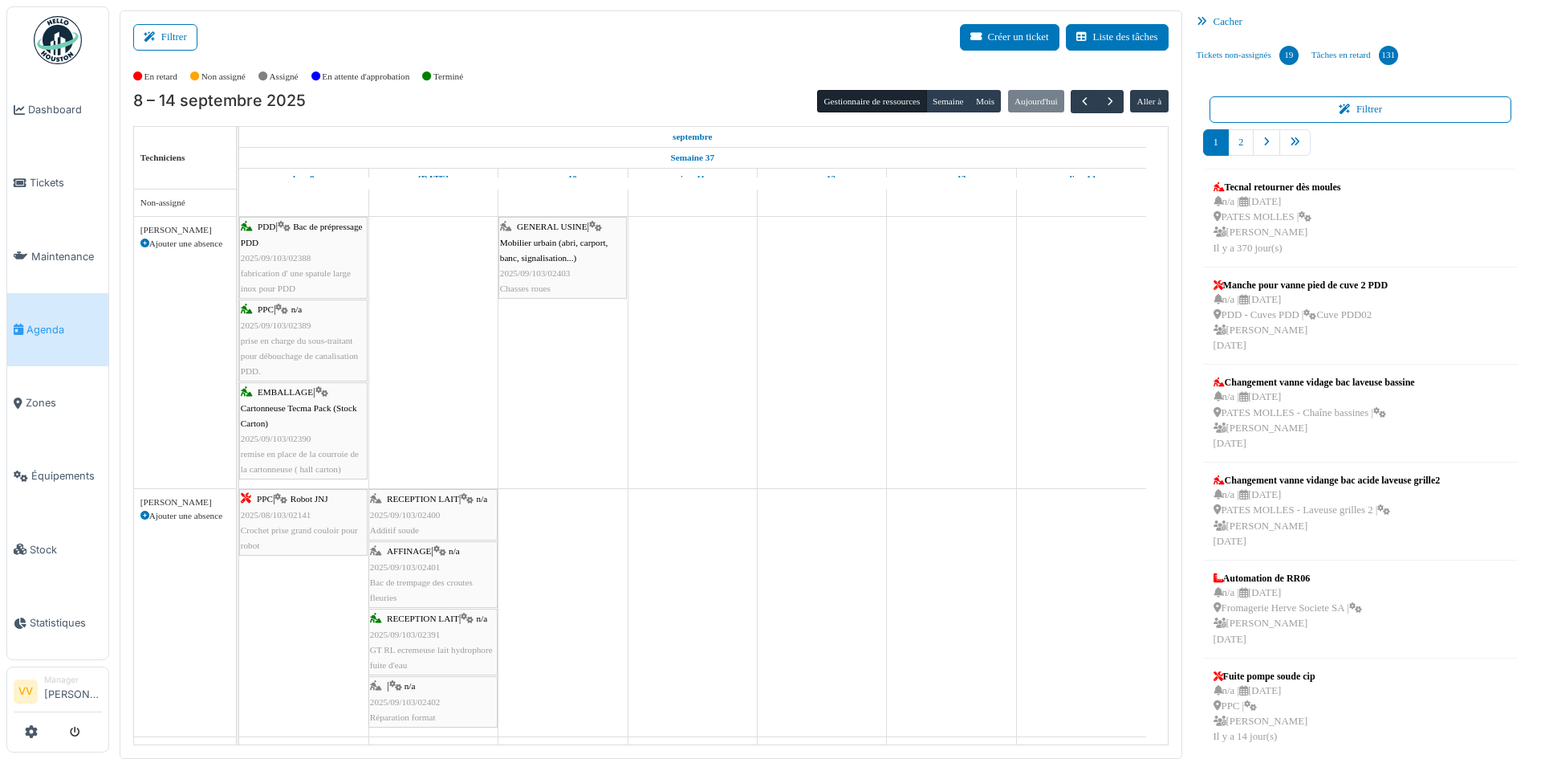
click at [316, 345] on div "PPC | n/a 2025/09/103/02389 prise en charge du sous-traitant pour débouchage de…" at bounding box center [303, 340] width 125 height 77
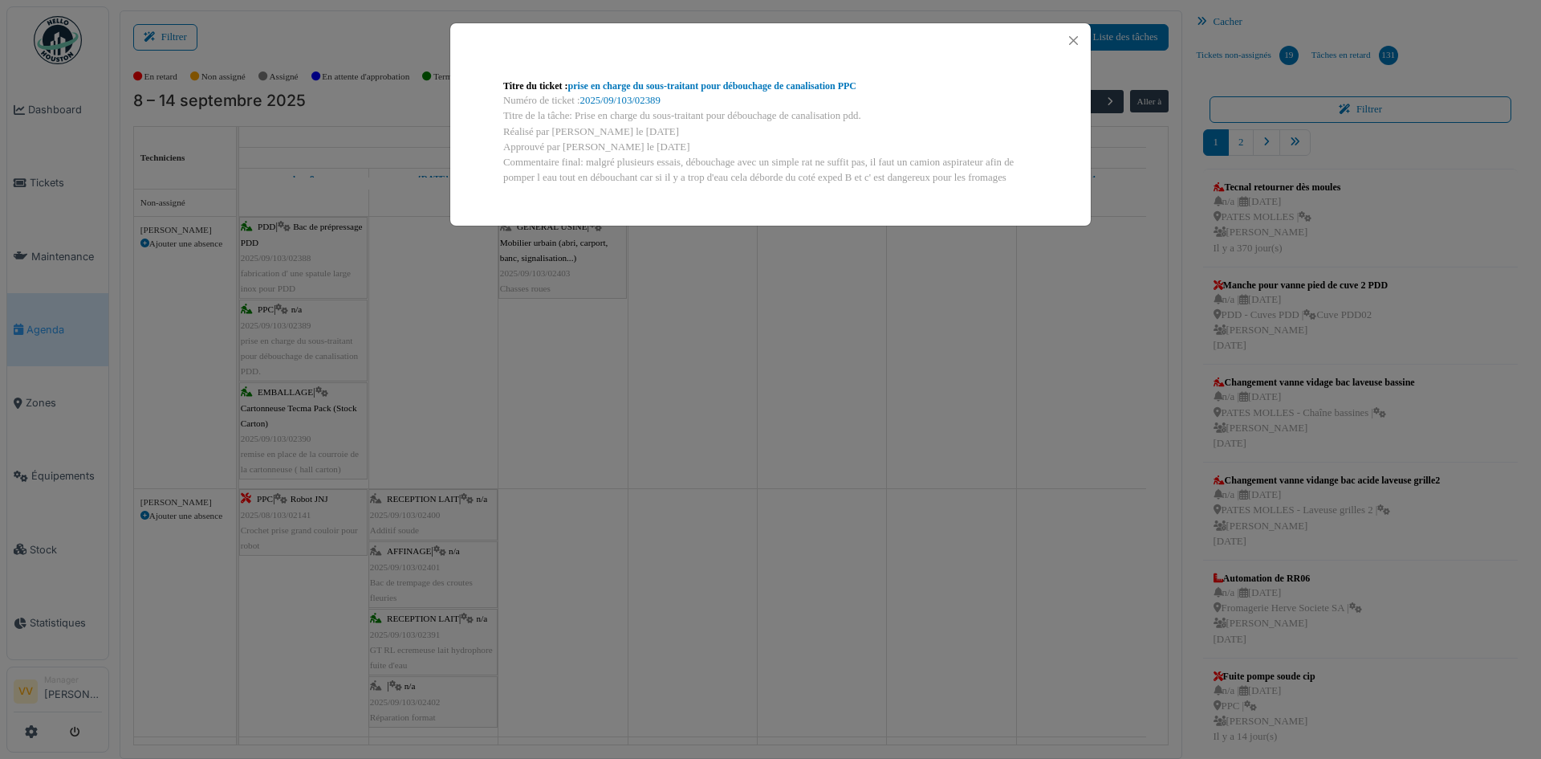
click at [659, 457] on div "Titre du ticket : prise en charge du sous-traitant pour débouchage de canalisat…" at bounding box center [770, 379] width 1541 height 759
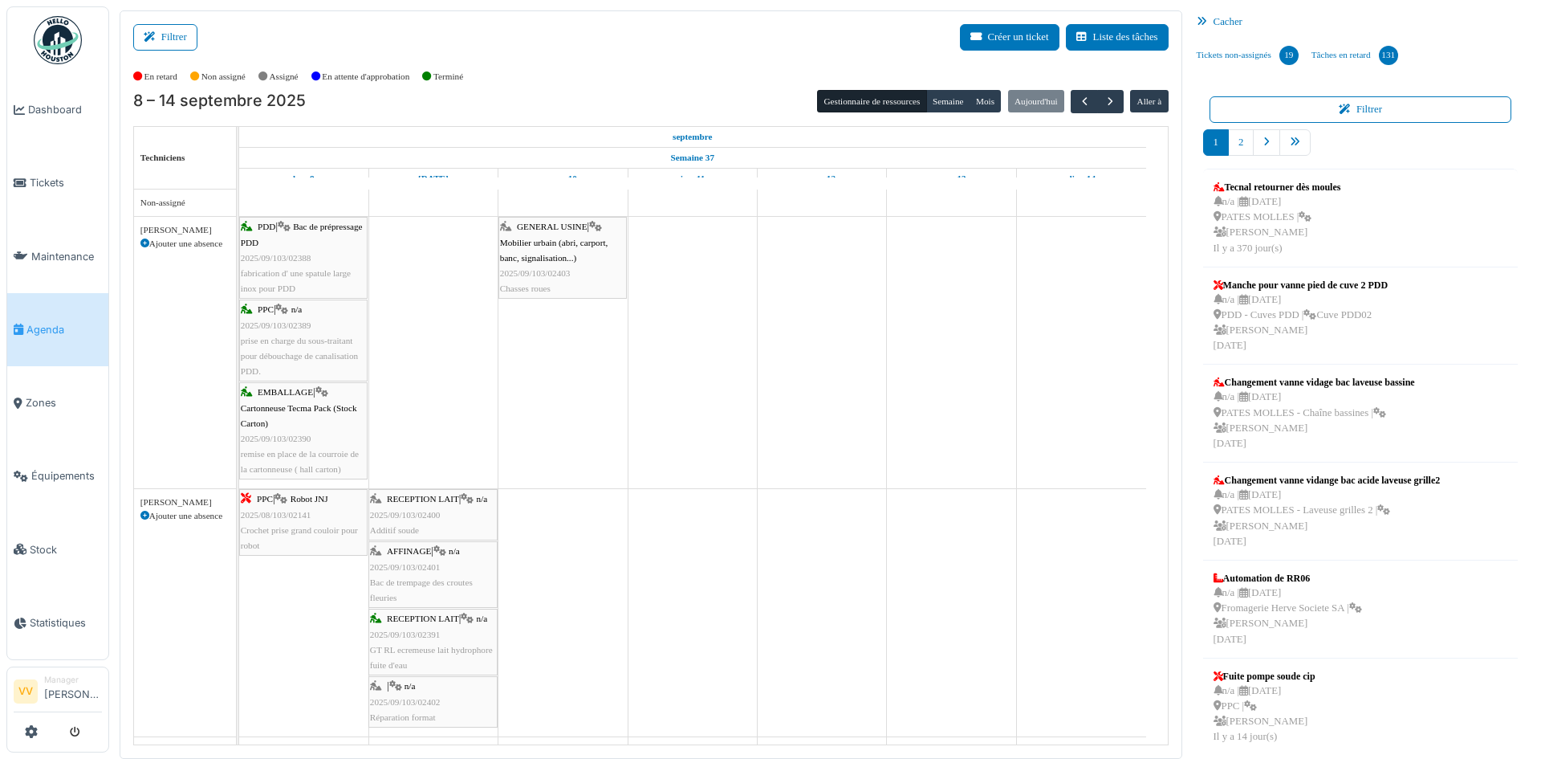
click at [348, 351] on span "prise en charge du sous-traitant pour débouchage de canalisation PDD." at bounding box center [299, 356] width 117 height 40
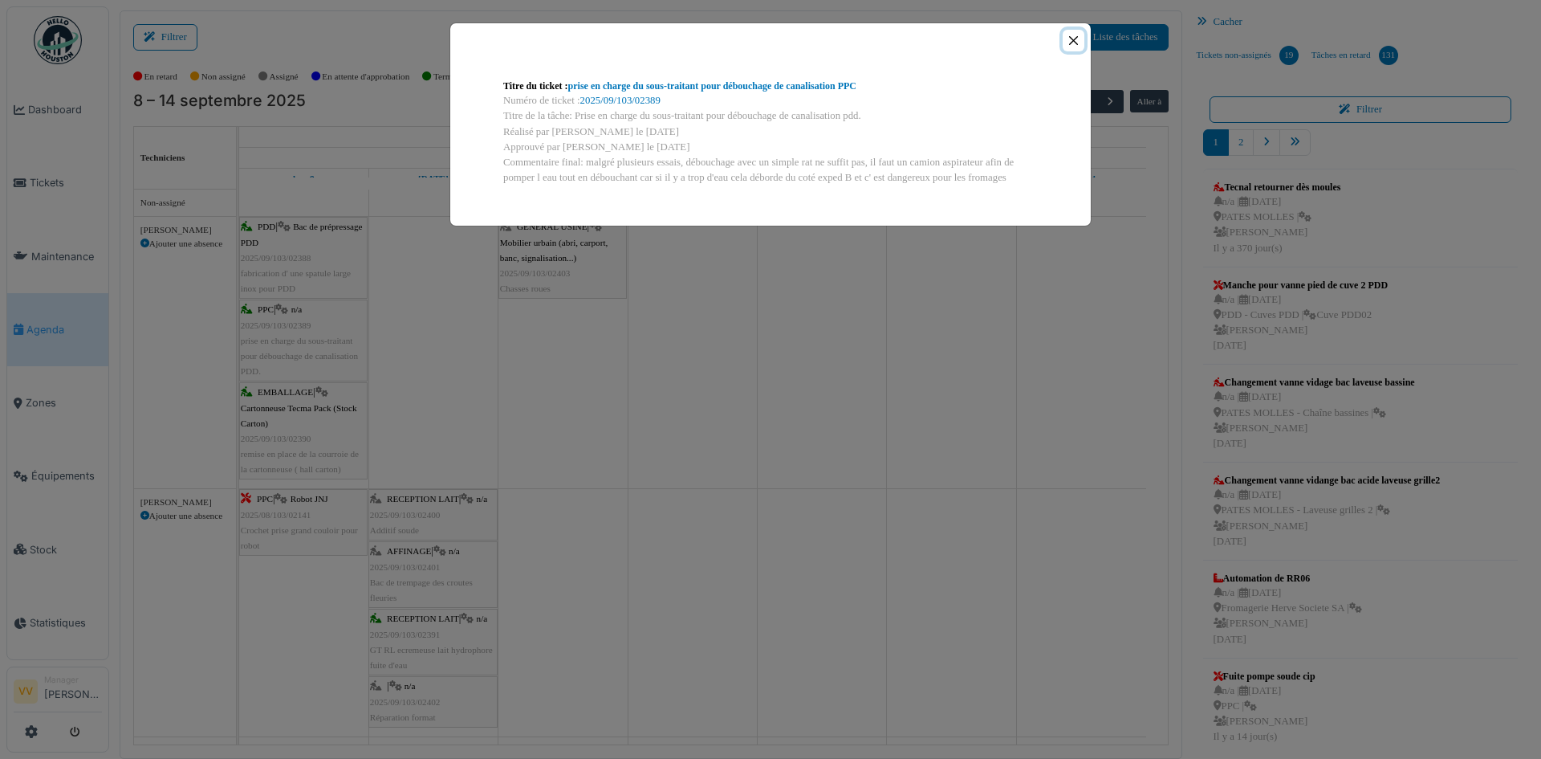
click at [1079, 44] on button "Close" at bounding box center [1074, 41] width 22 height 22
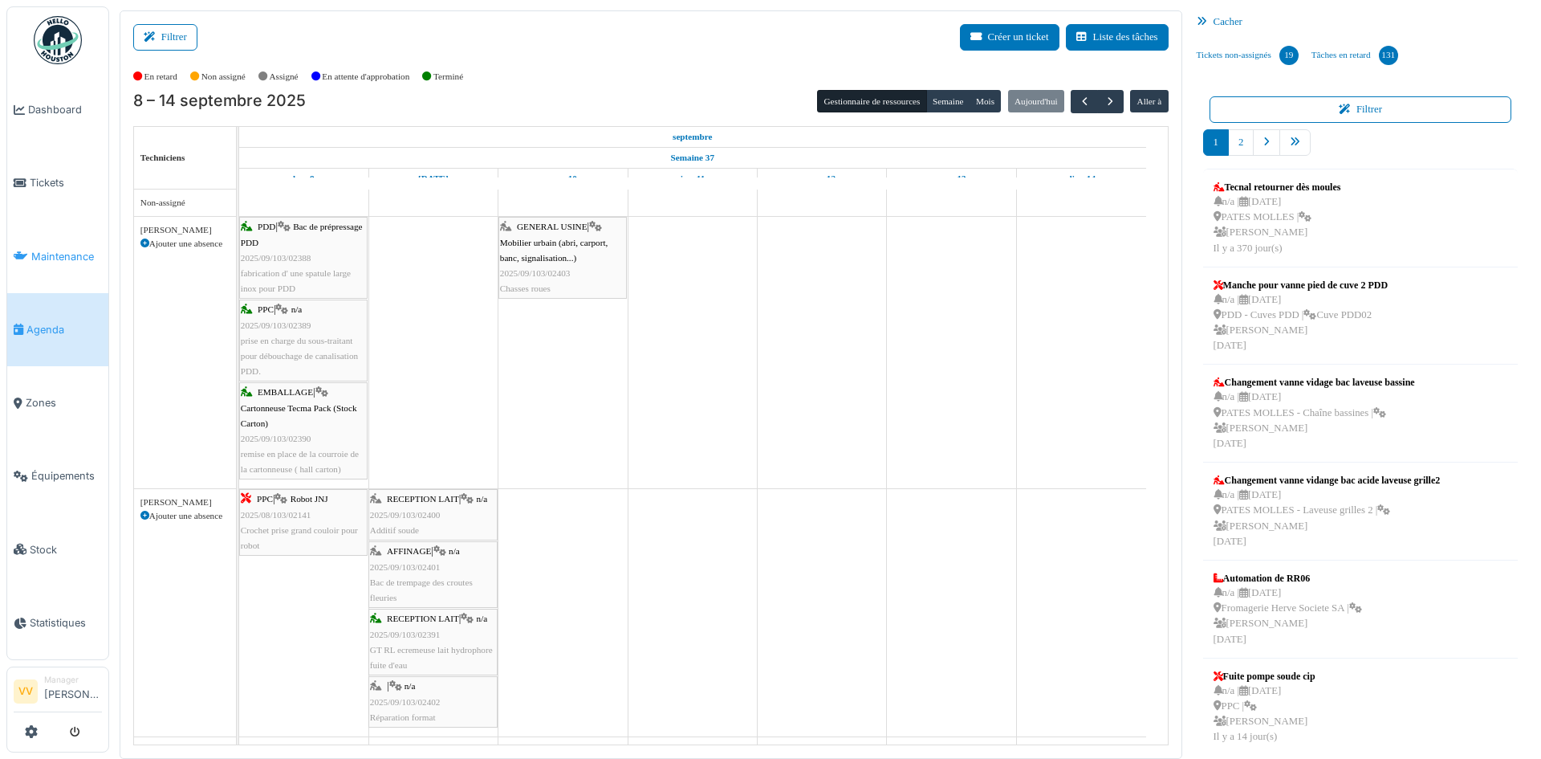
click at [54, 249] on span "Maintenance" at bounding box center [66, 256] width 71 height 15
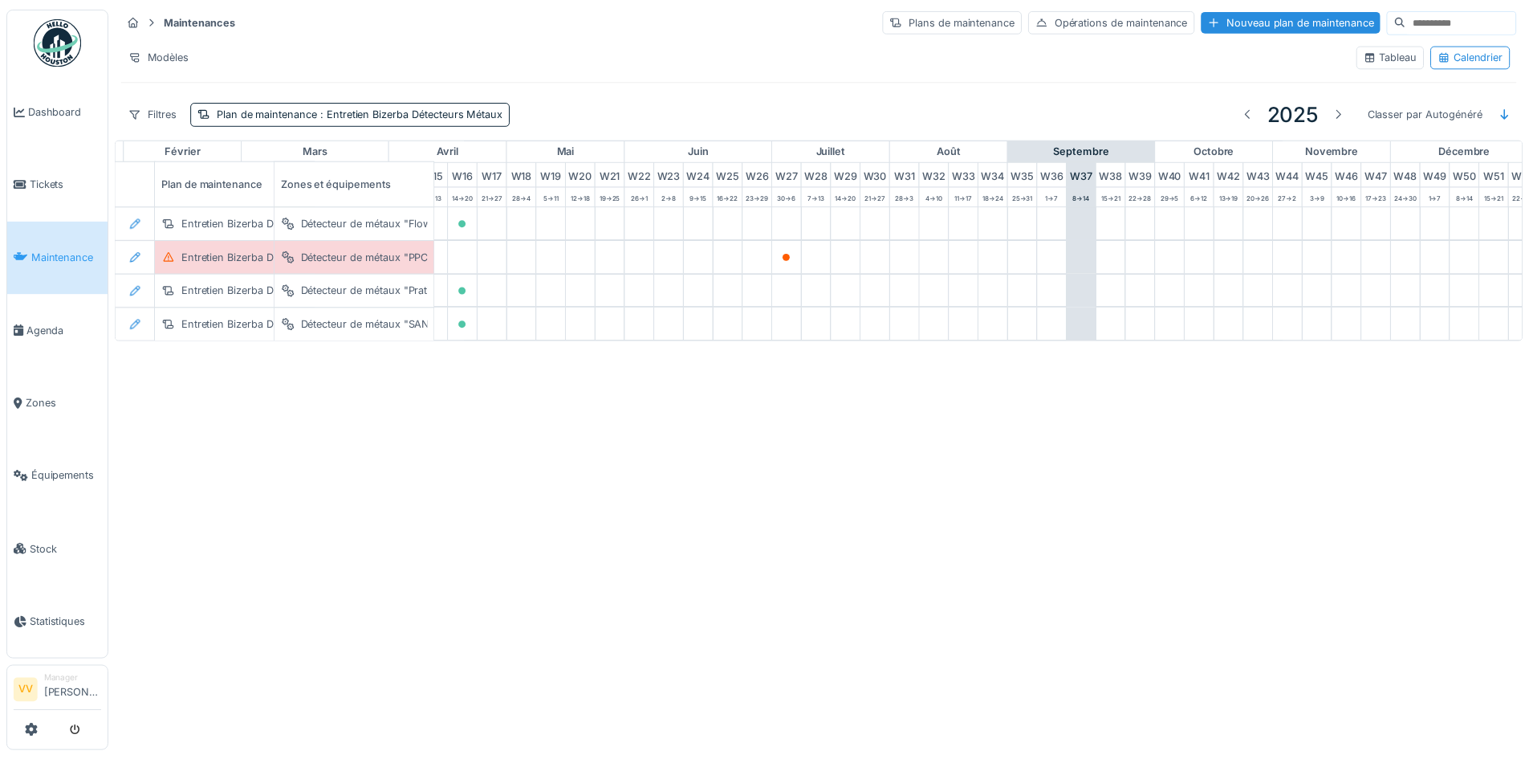
scroll to position [0, 526]
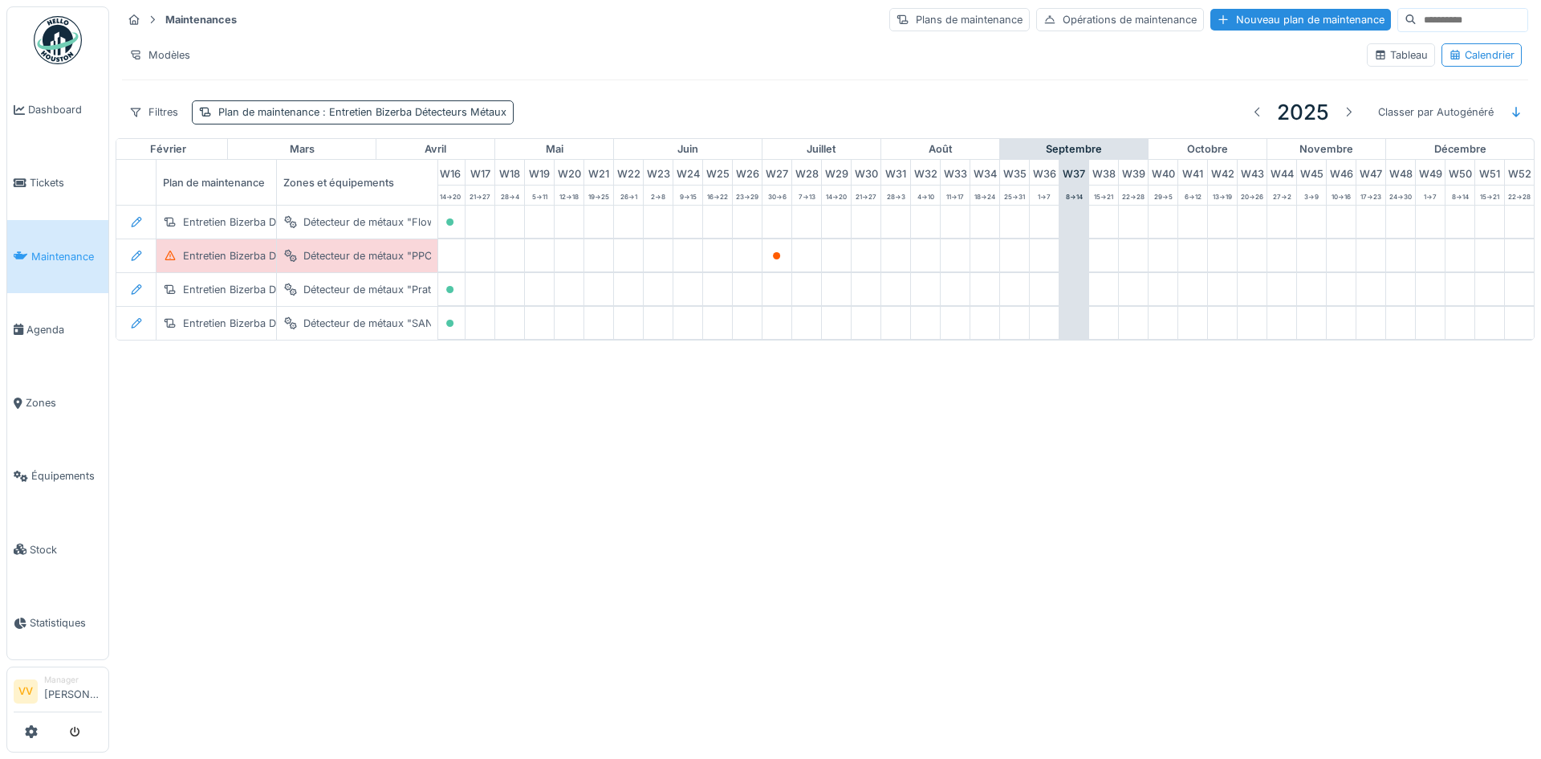
click at [471, 116] on span ": Entretien Bizerba Détecteurs Métaux" at bounding box center [412, 112] width 187 height 12
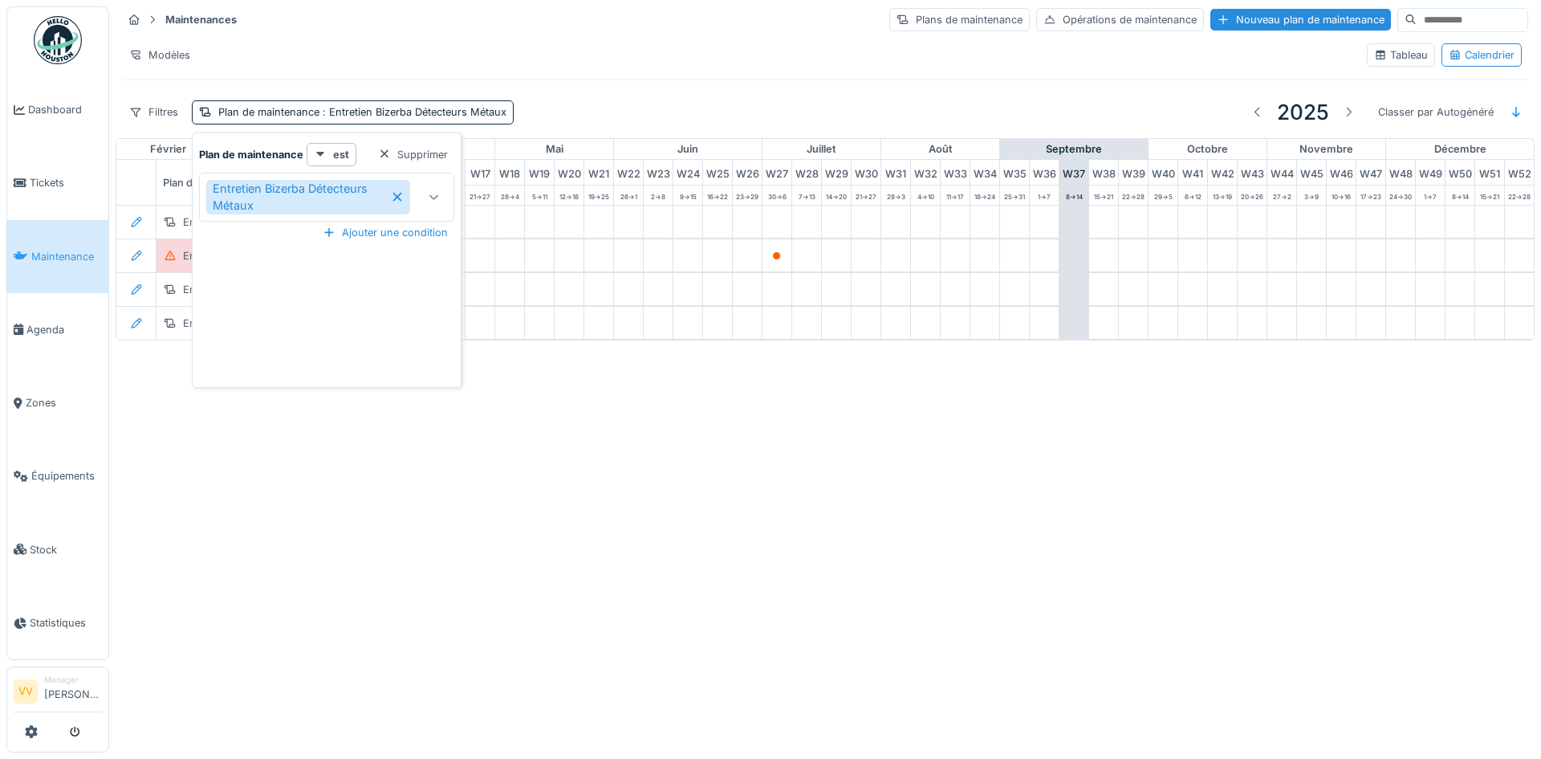
click at [393, 201] on icon at bounding box center [397, 196] width 13 height 11
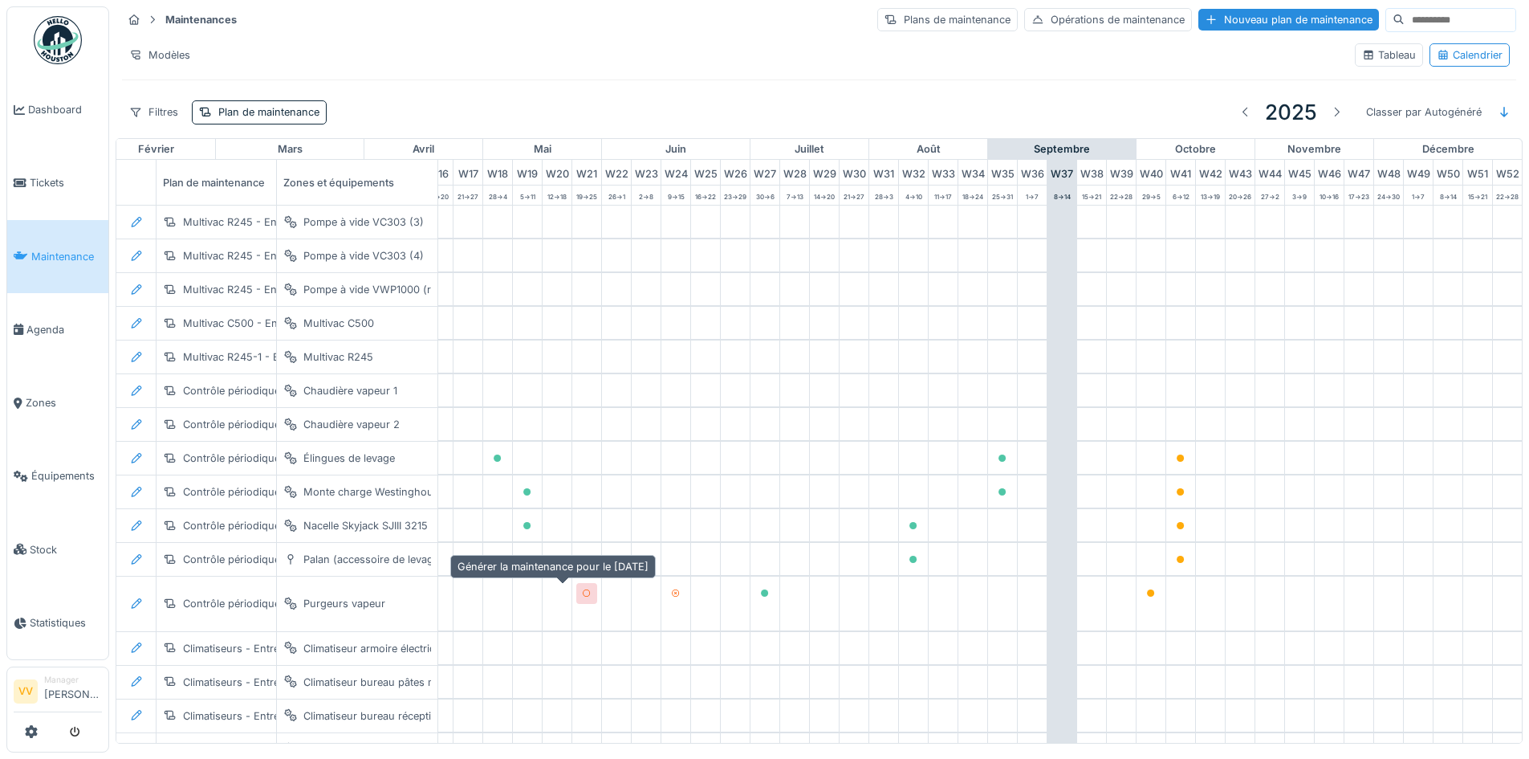
click at [576, 588] on div at bounding box center [586, 593] width 21 height 20
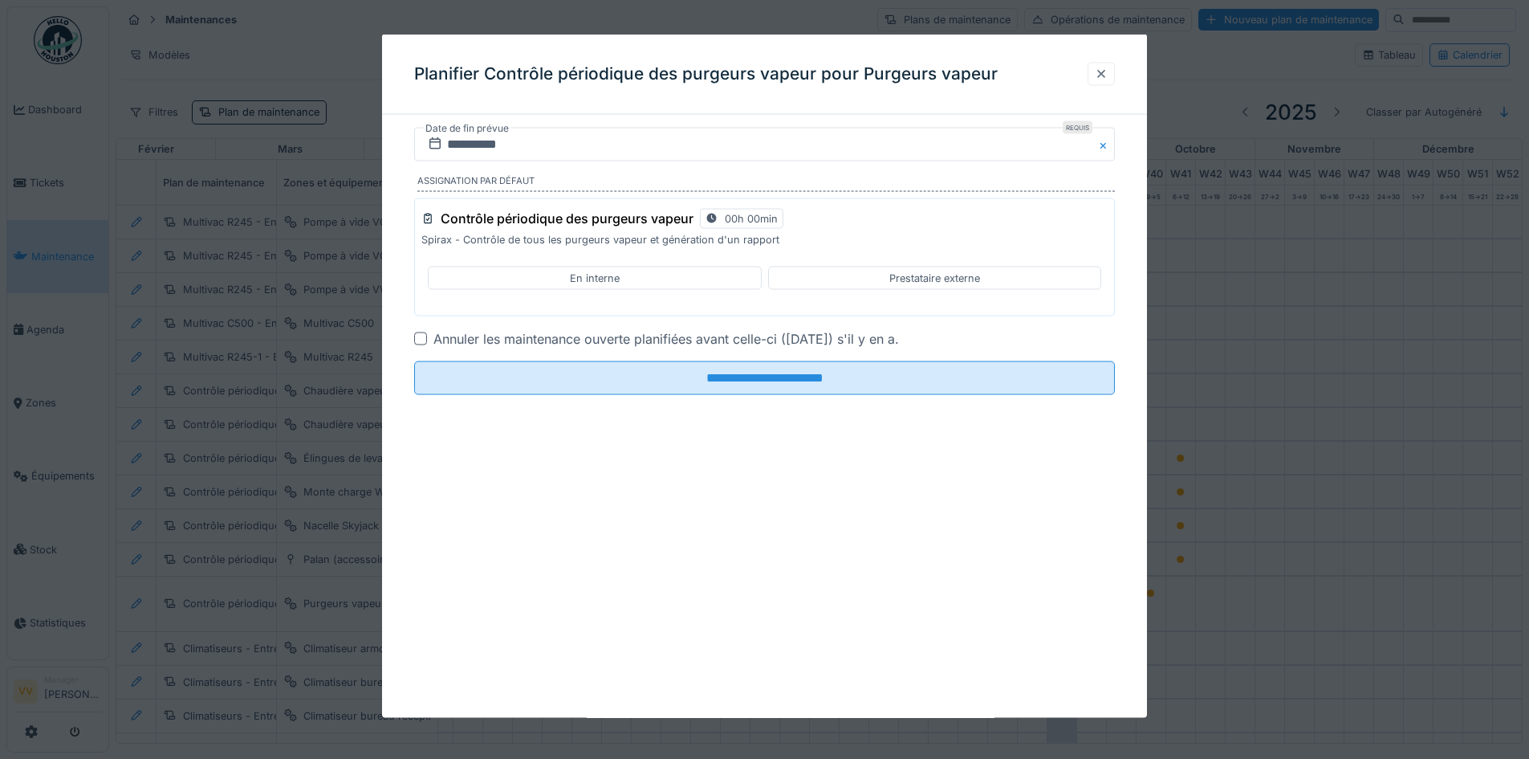
click at [1104, 78] on div at bounding box center [1101, 73] width 13 height 15
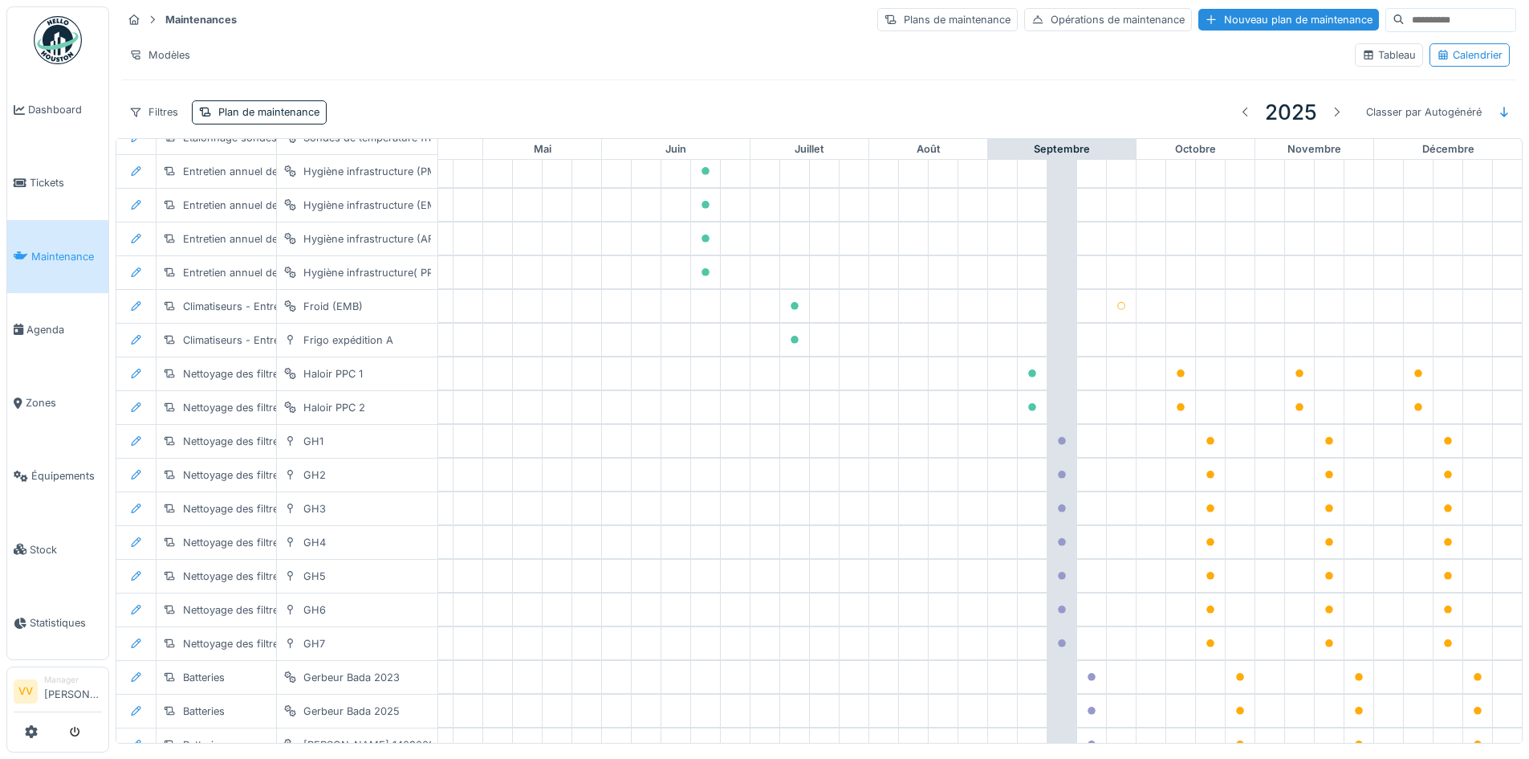
scroll to position [1682, 526]
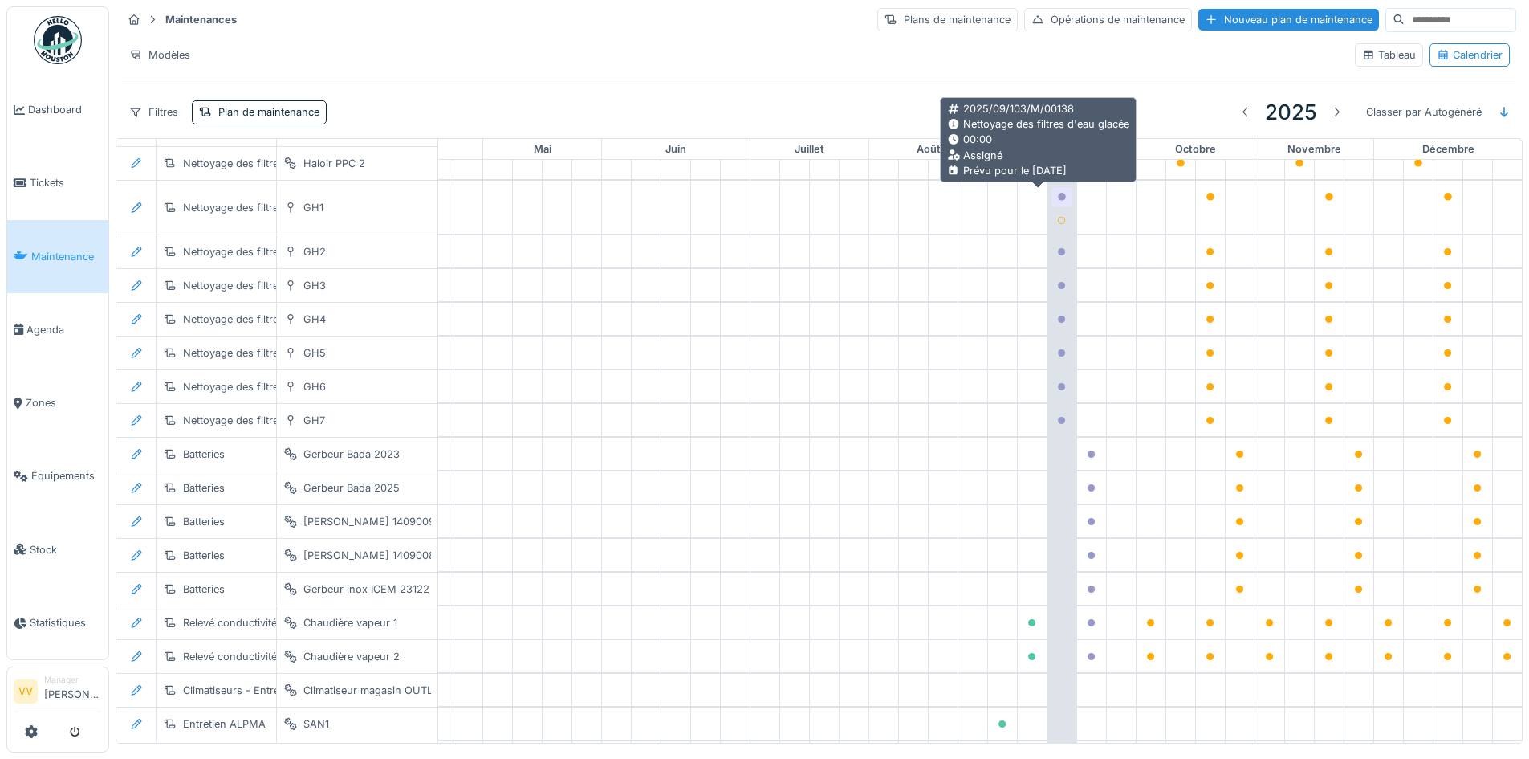
click at [1058, 193] on icon at bounding box center [1062, 197] width 8 height 8
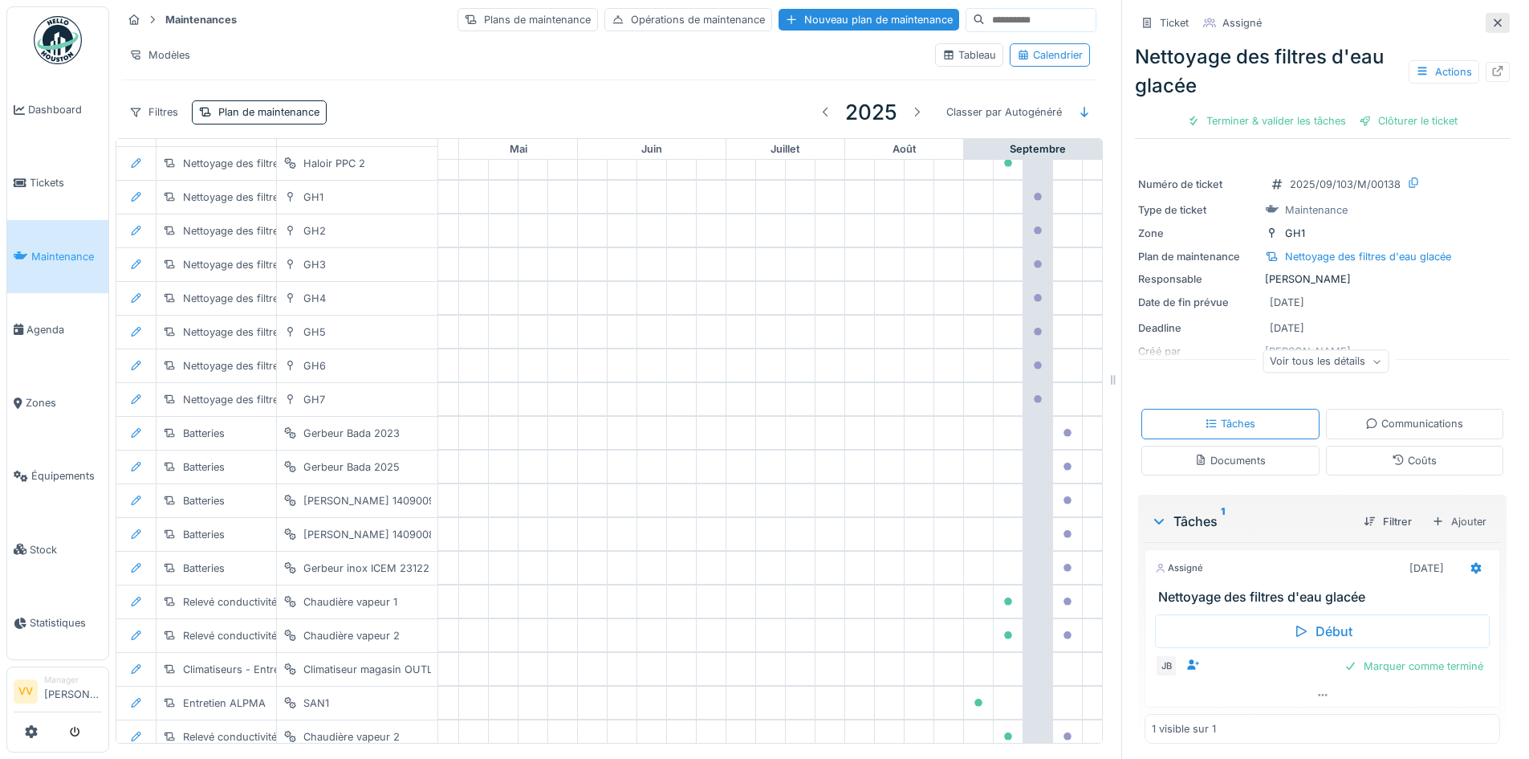
click at [1491, 26] on div at bounding box center [1497, 22] width 13 height 15
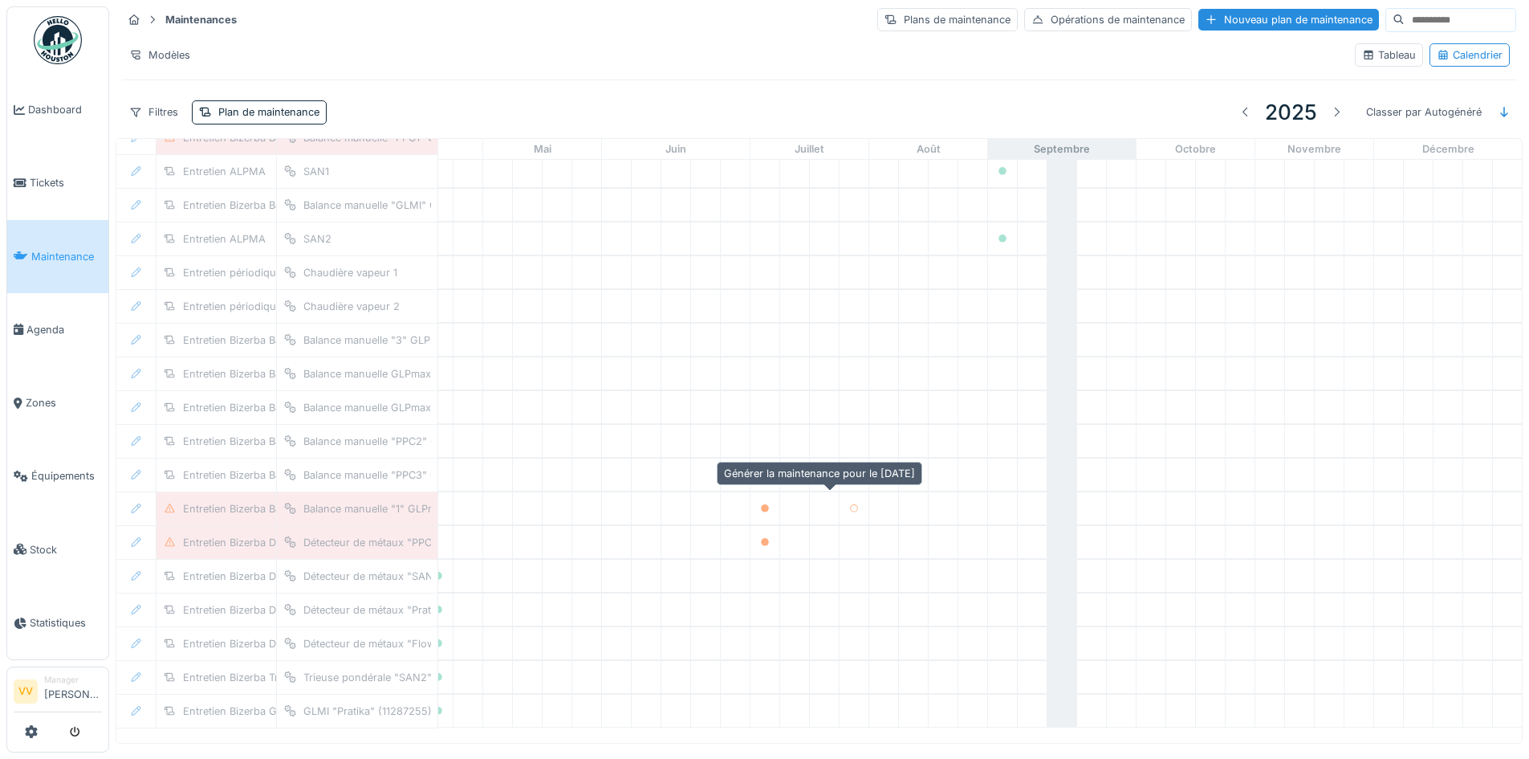
scroll to position [2357, 526]
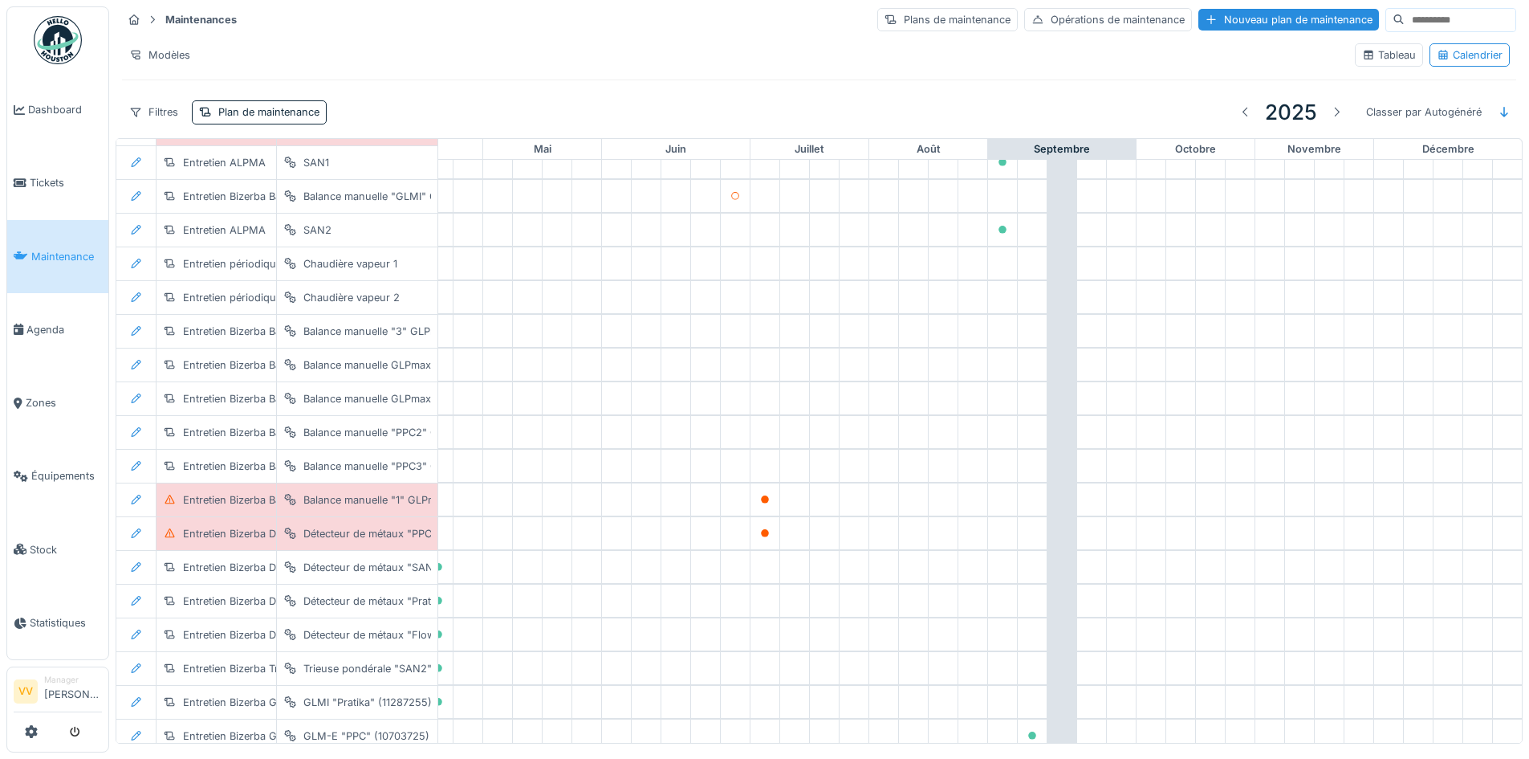
click at [654, 46] on div "Modèles" at bounding box center [732, 54] width 1220 height 23
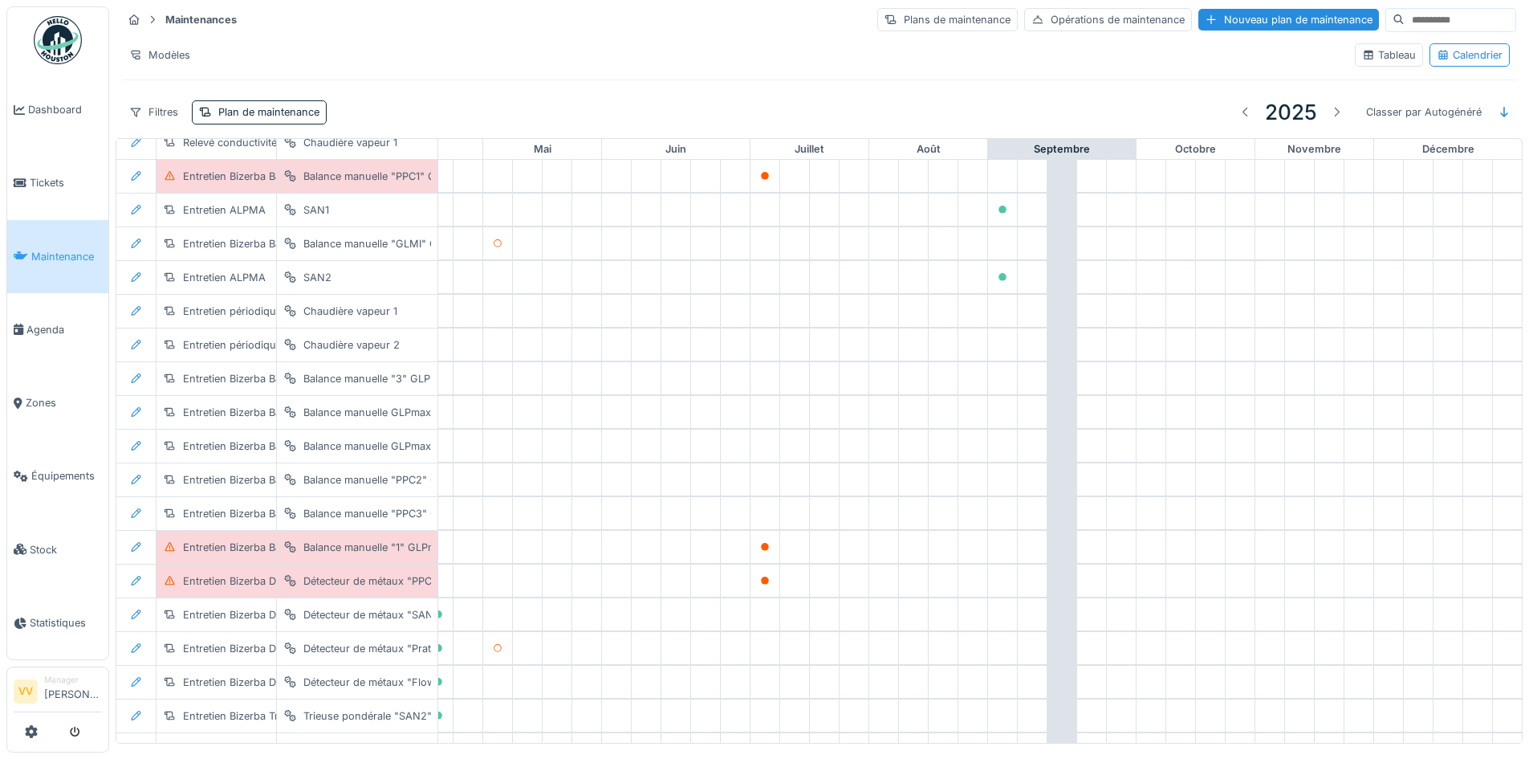
scroll to position [2056, 526]
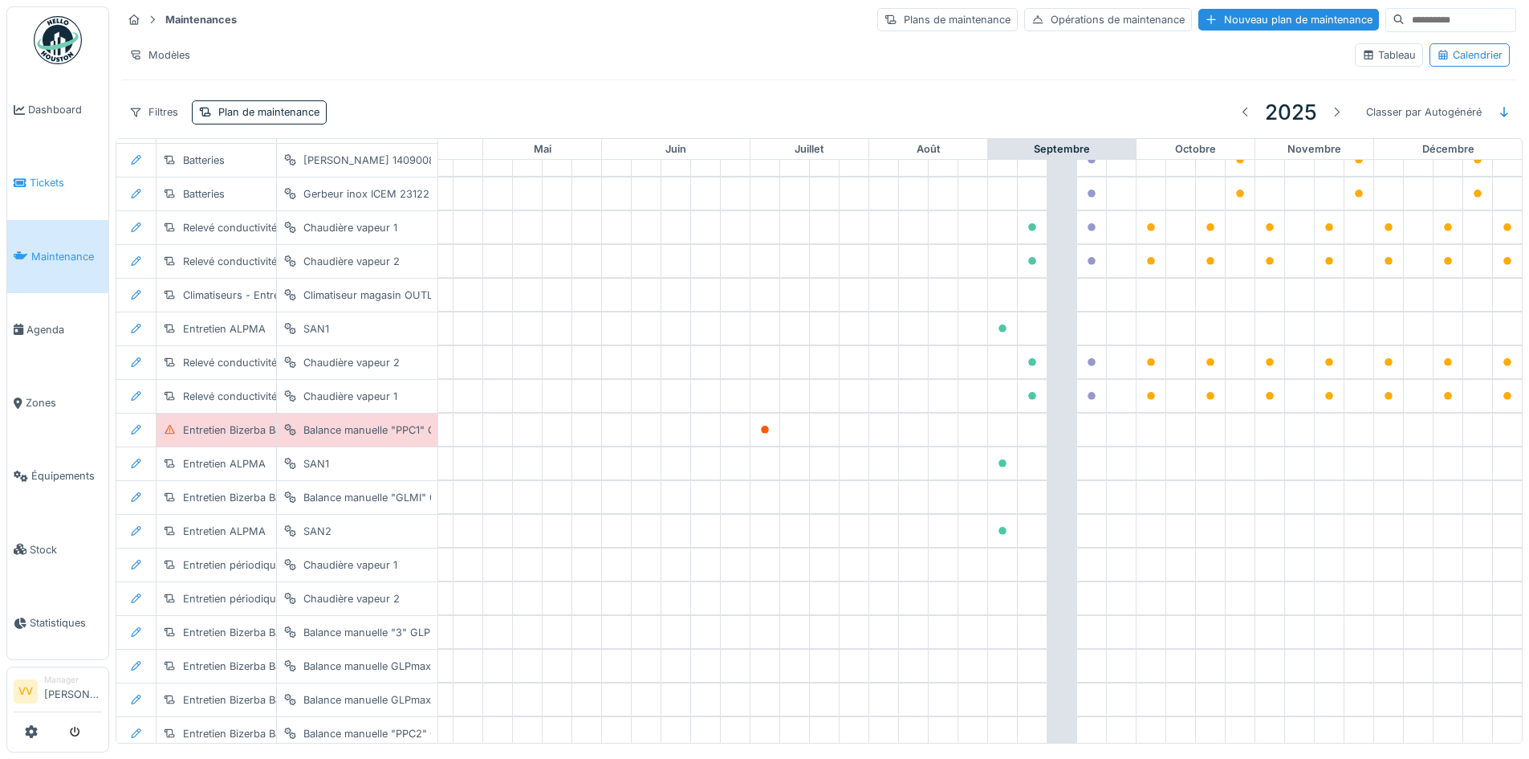
click at [39, 177] on span "Tickets" at bounding box center [66, 182] width 72 height 15
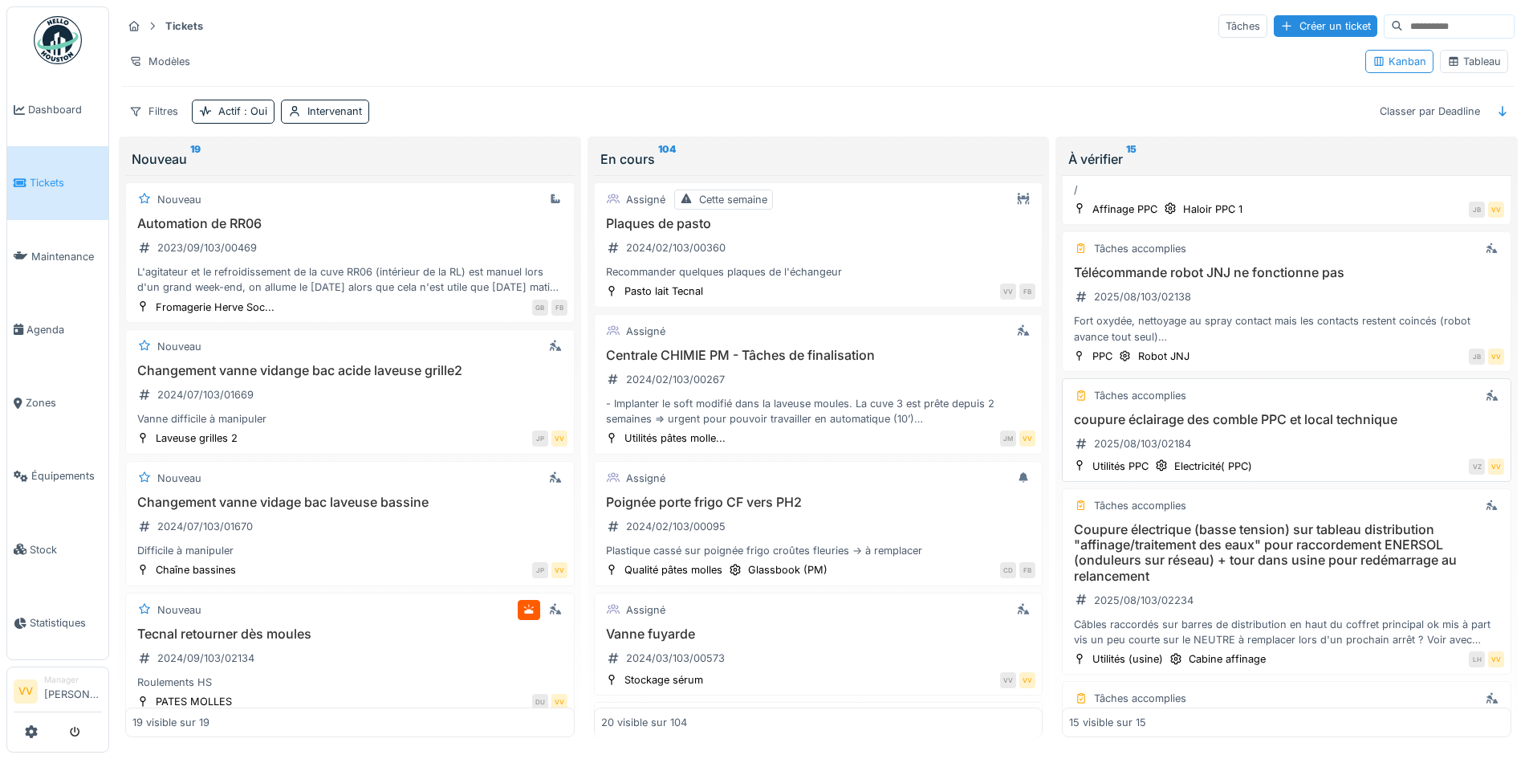
scroll to position [963, 0]
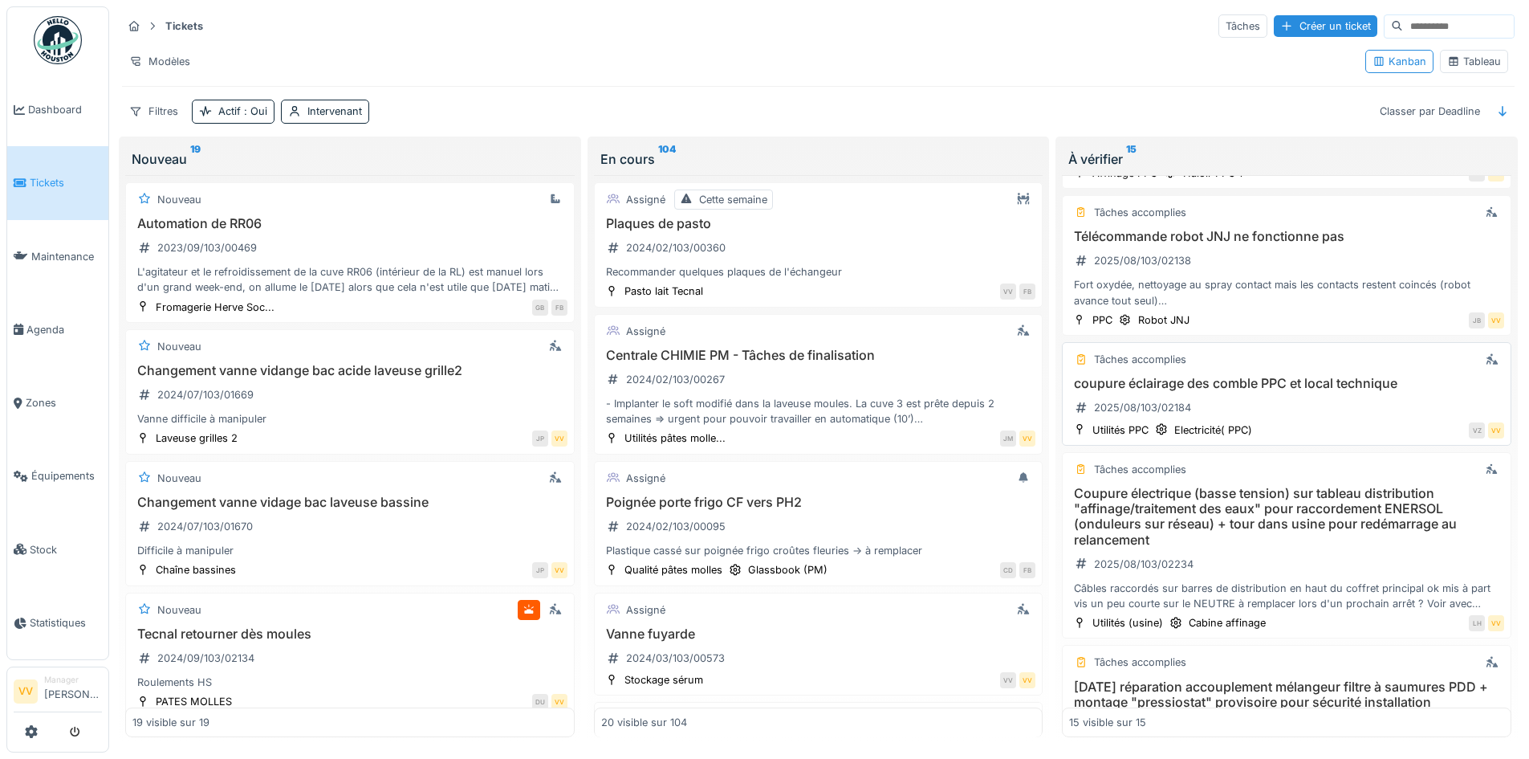
click at [1342, 377] on h3 "coupure éclairage des comble PPC et local technique" at bounding box center [1286, 383] width 435 height 15
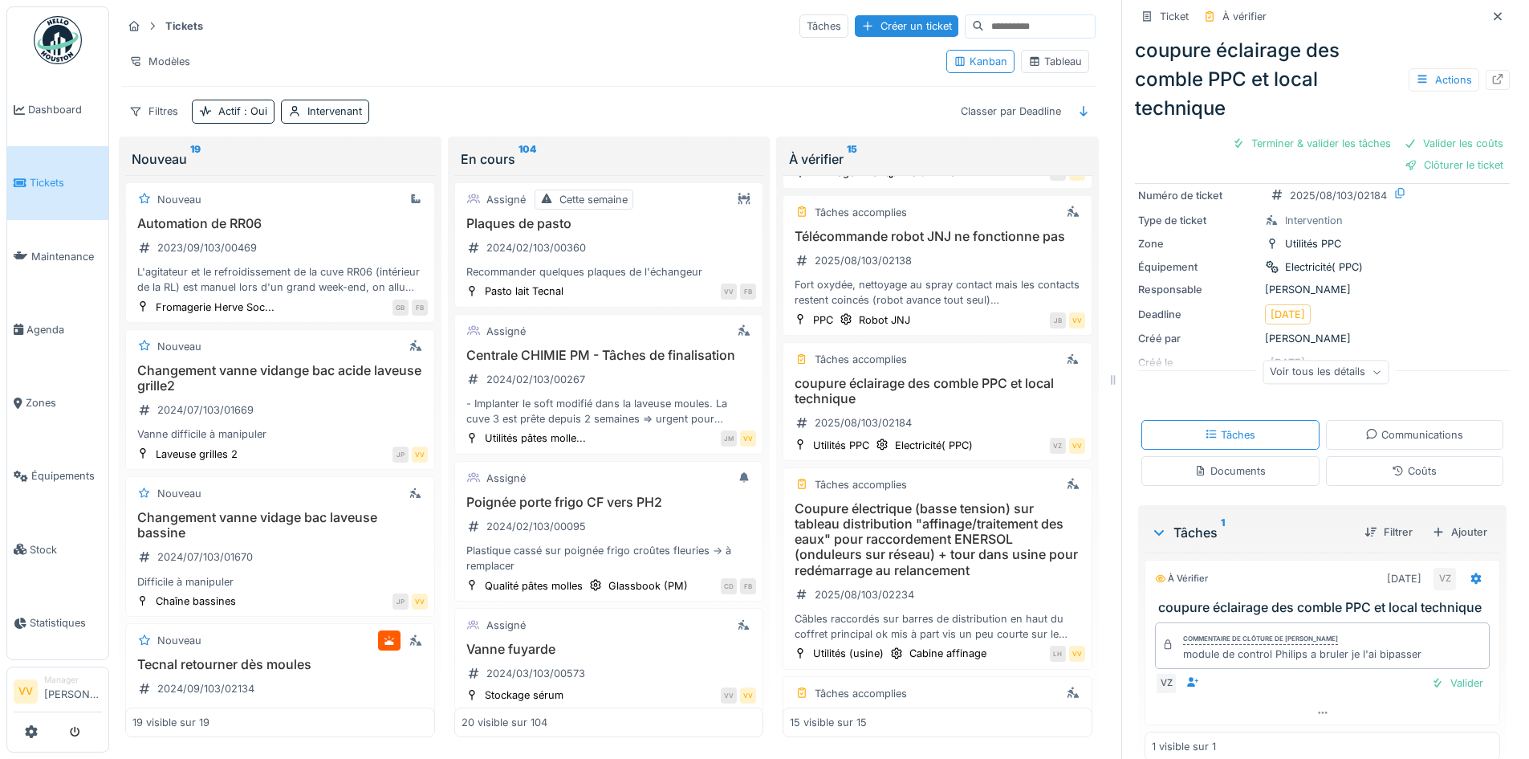
scroll to position [79, 0]
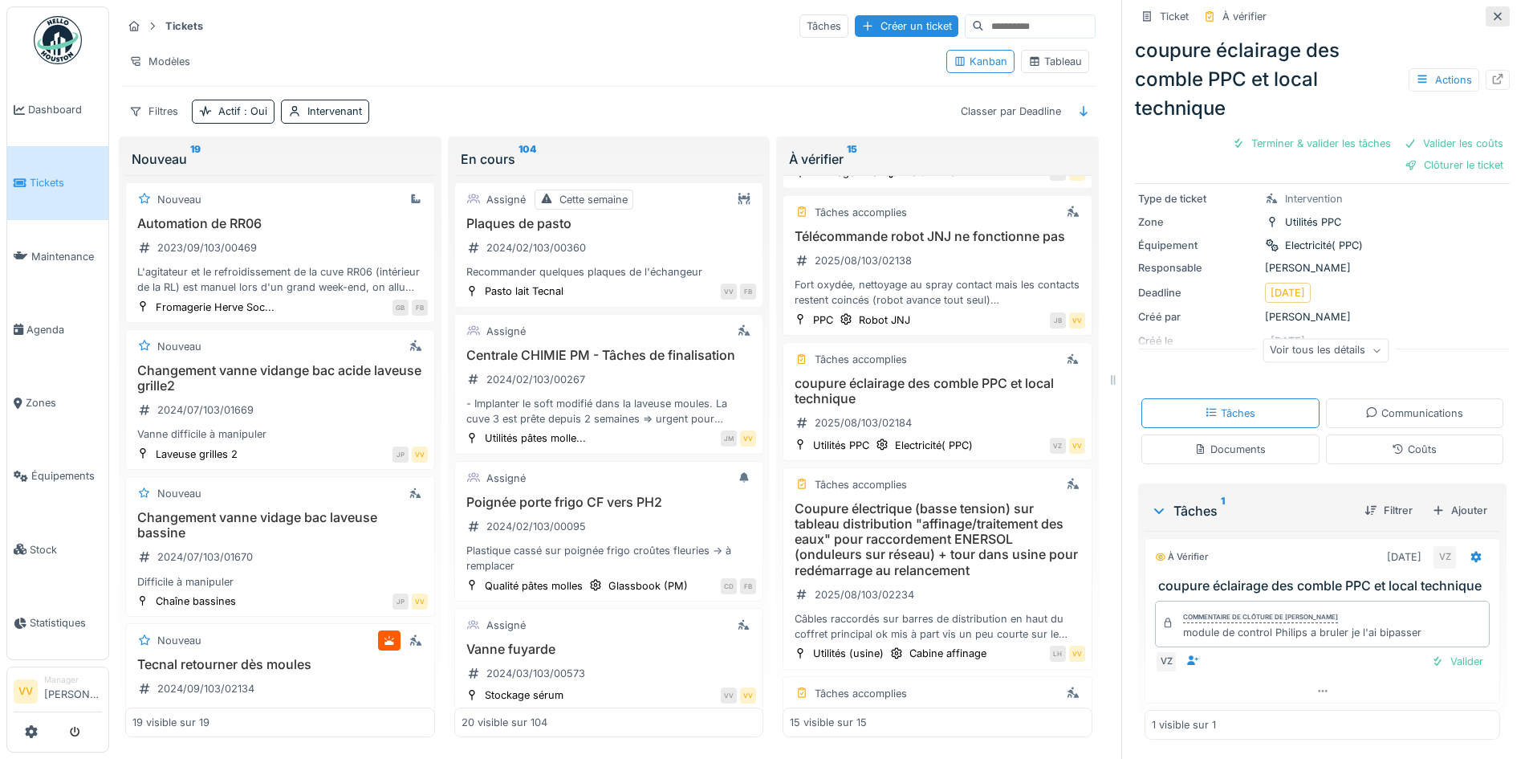
click at [1486, 13] on div at bounding box center [1498, 16] width 24 height 20
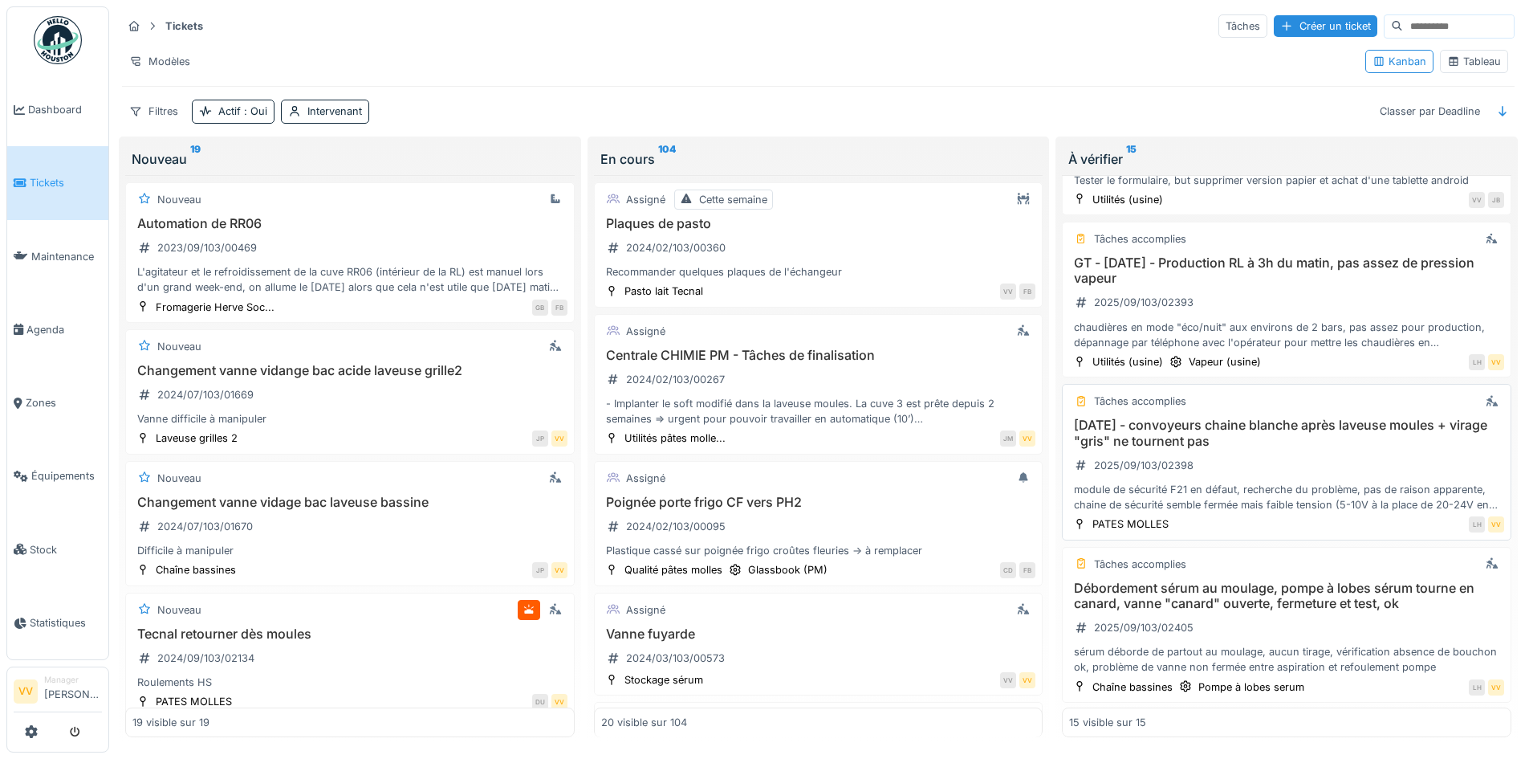
scroll to position [1702, 0]
click at [1336, 415] on div "Tâches accomplies [DATE] - convoyeurs chaine blanche après laveuse moules + vir…" at bounding box center [1287, 461] width 450 height 156
click at [1328, 464] on div "[DATE] - convoyeurs chaine blanche après laveuse moules + virage "gris" ne tour…" at bounding box center [1286, 464] width 435 height 95
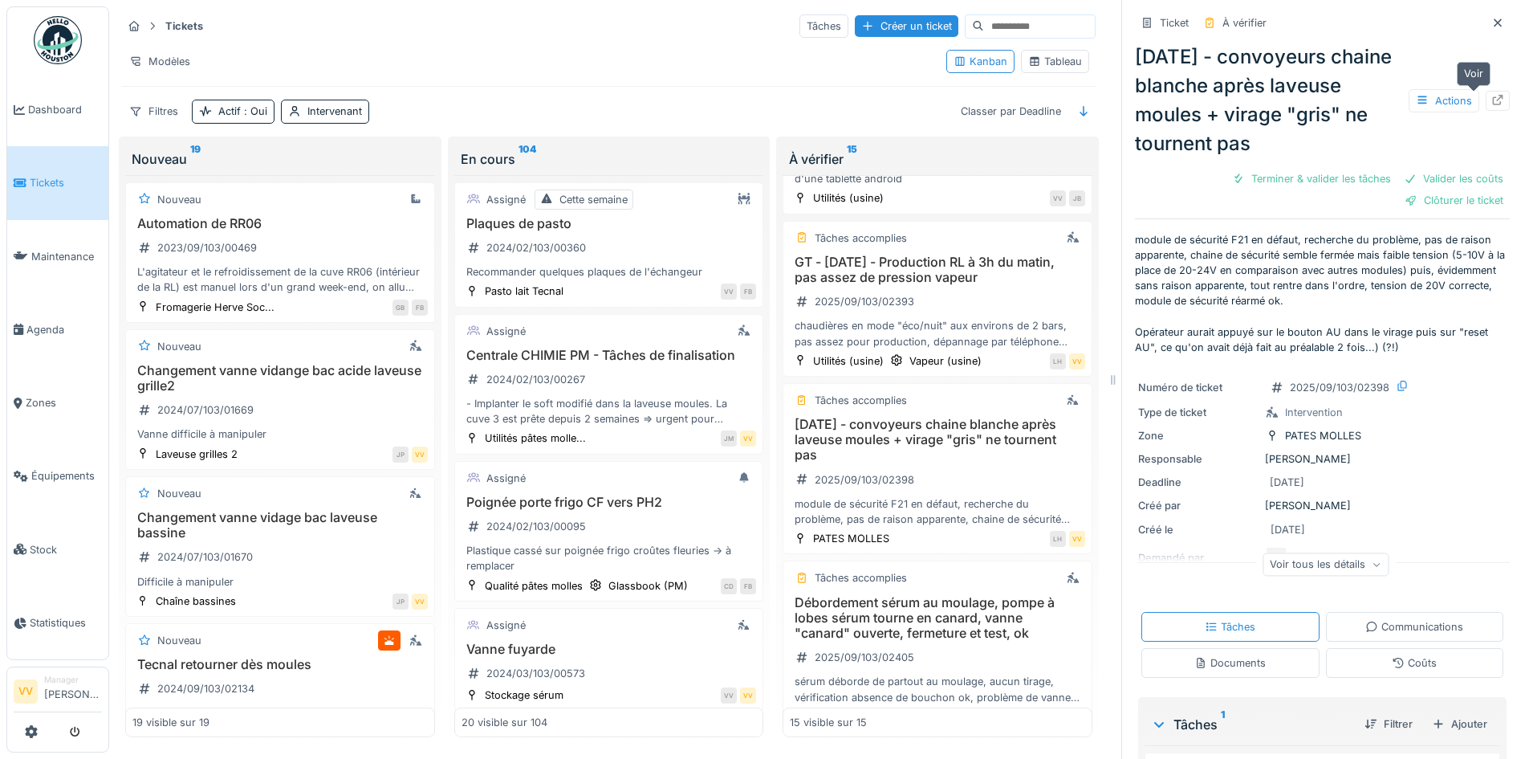
click at [1493, 98] on icon at bounding box center [1498, 100] width 10 height 10
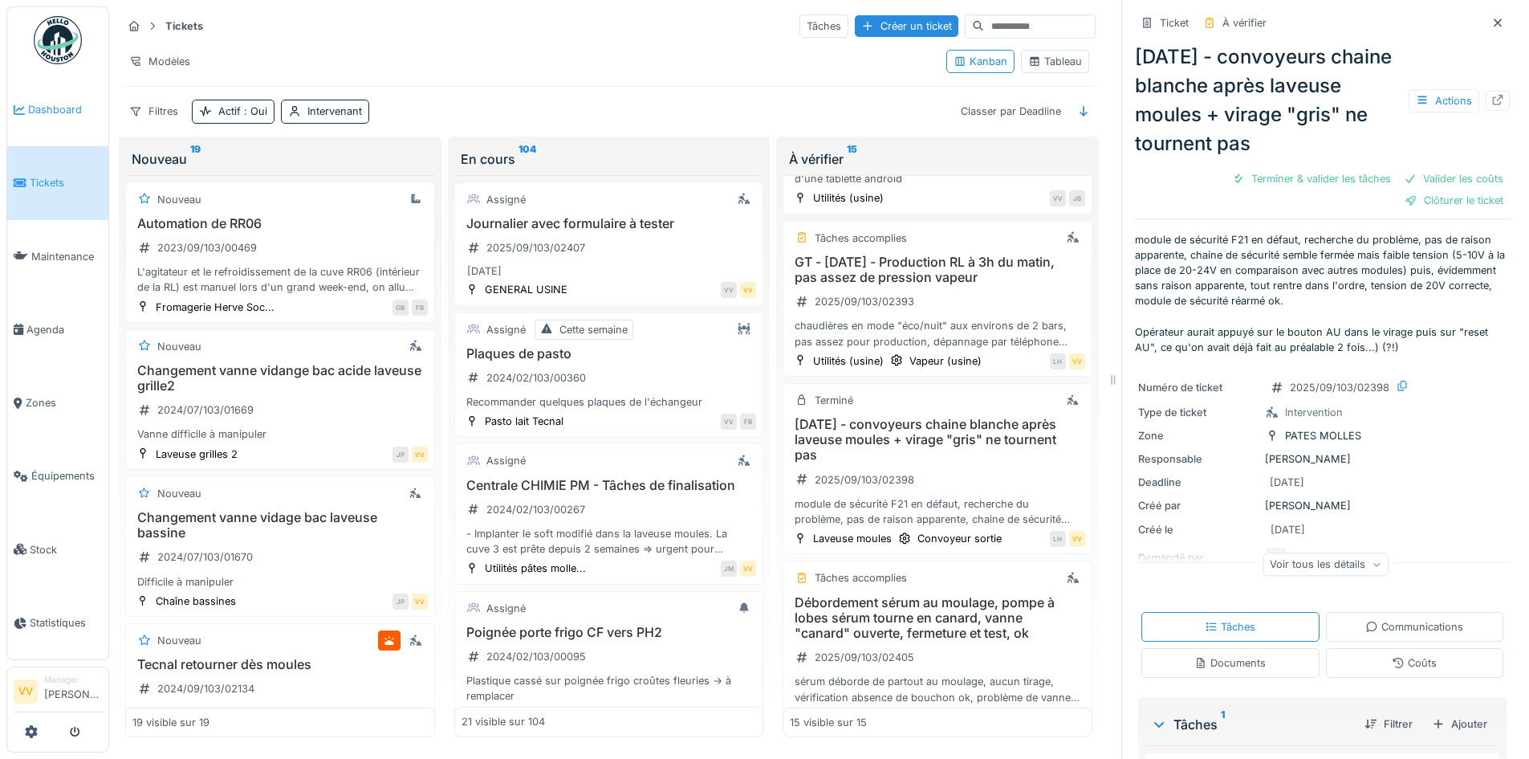
click at [53, 102] on span "Dashboard" at bounding box center [65, 109] width 74 height 15
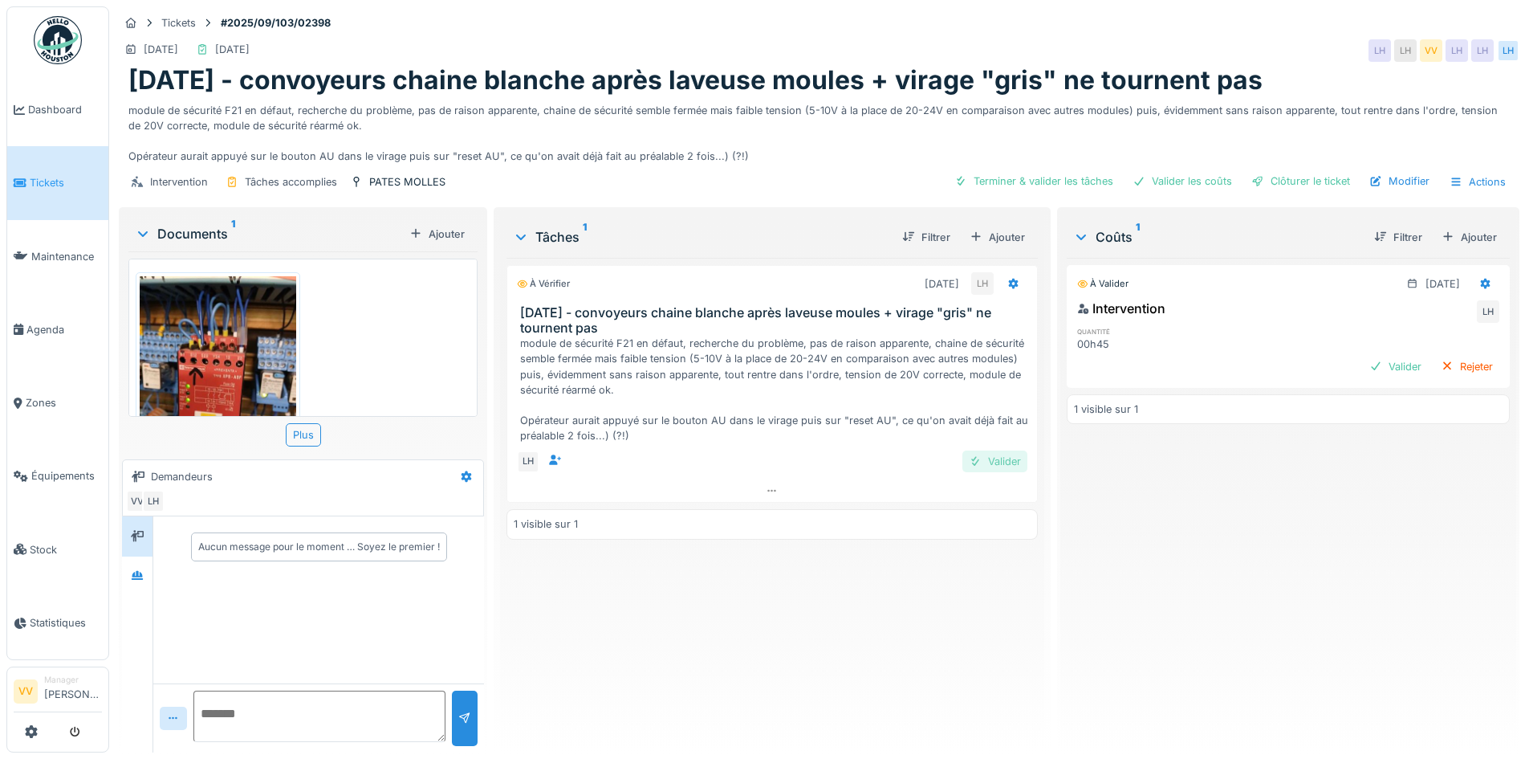
click at [995, 460] on div "Valider" at bounding box center [994, 461] width 65 height 22
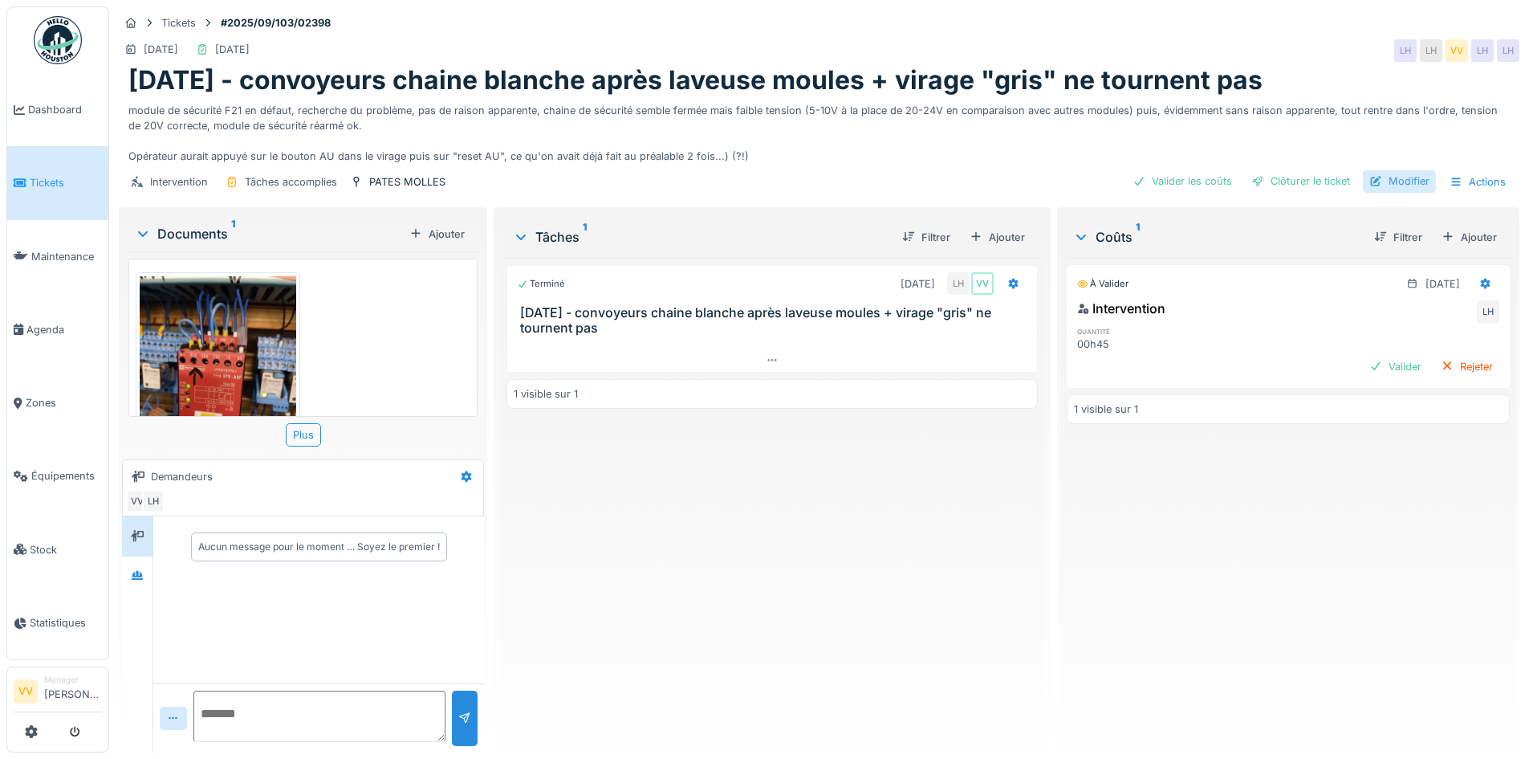
click at [1402, 184] on div "Modifier" at bounding box center [1399, 181] width 73 height 22
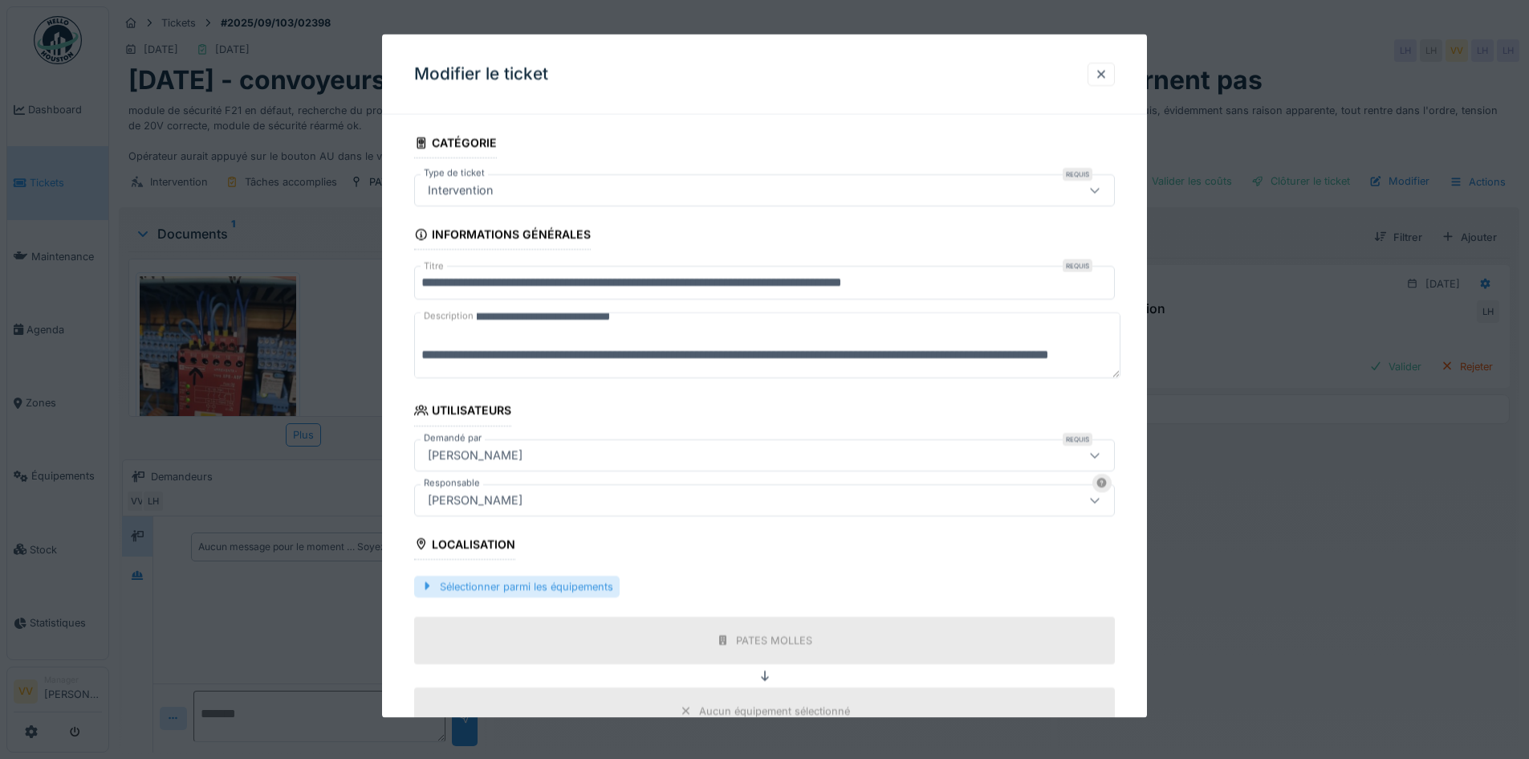
click at [498, 585] on div "Sélectionner parmi les équipements" at bounding box center [516, 586] width 205 height 22
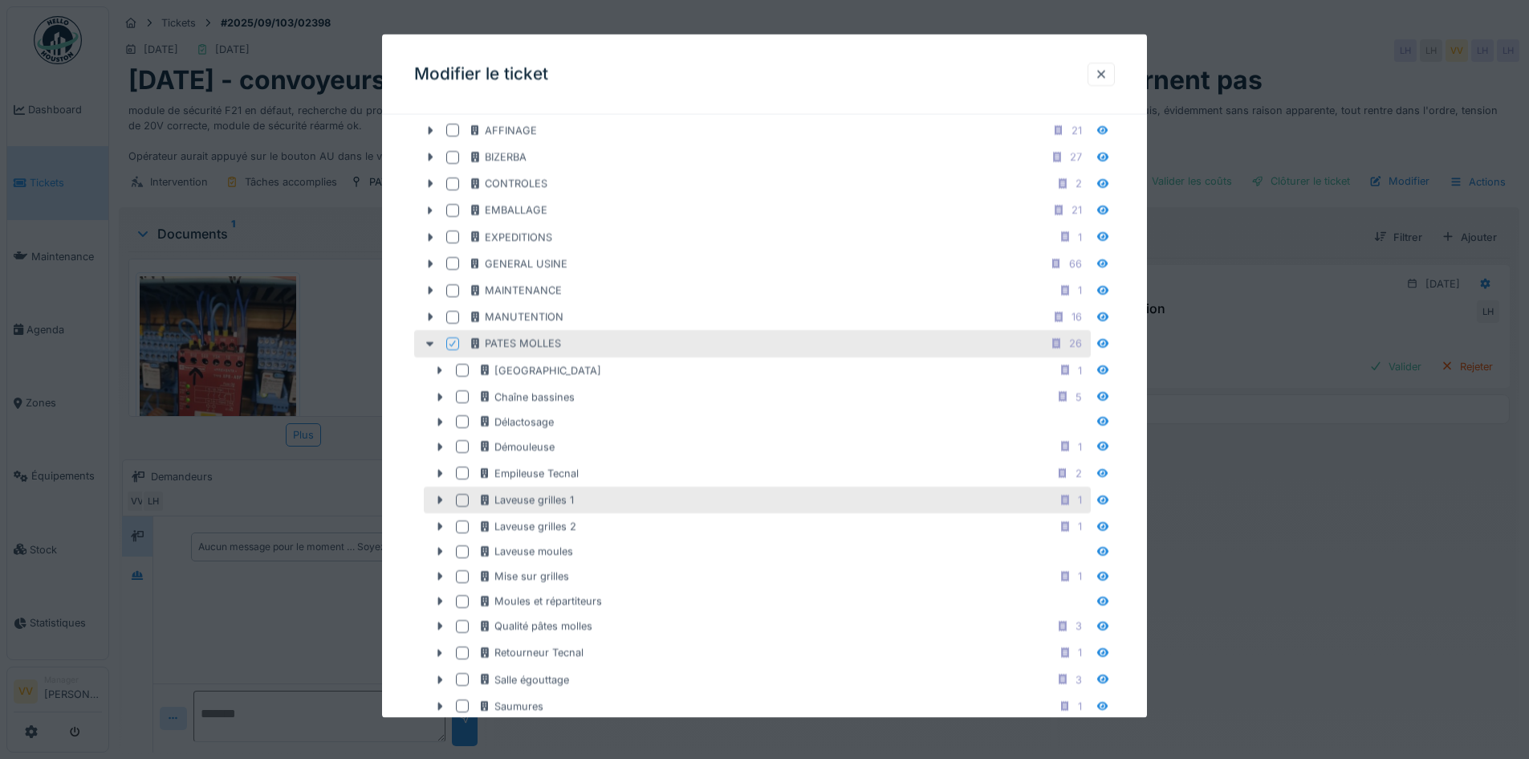
scroll to position [482, 0]
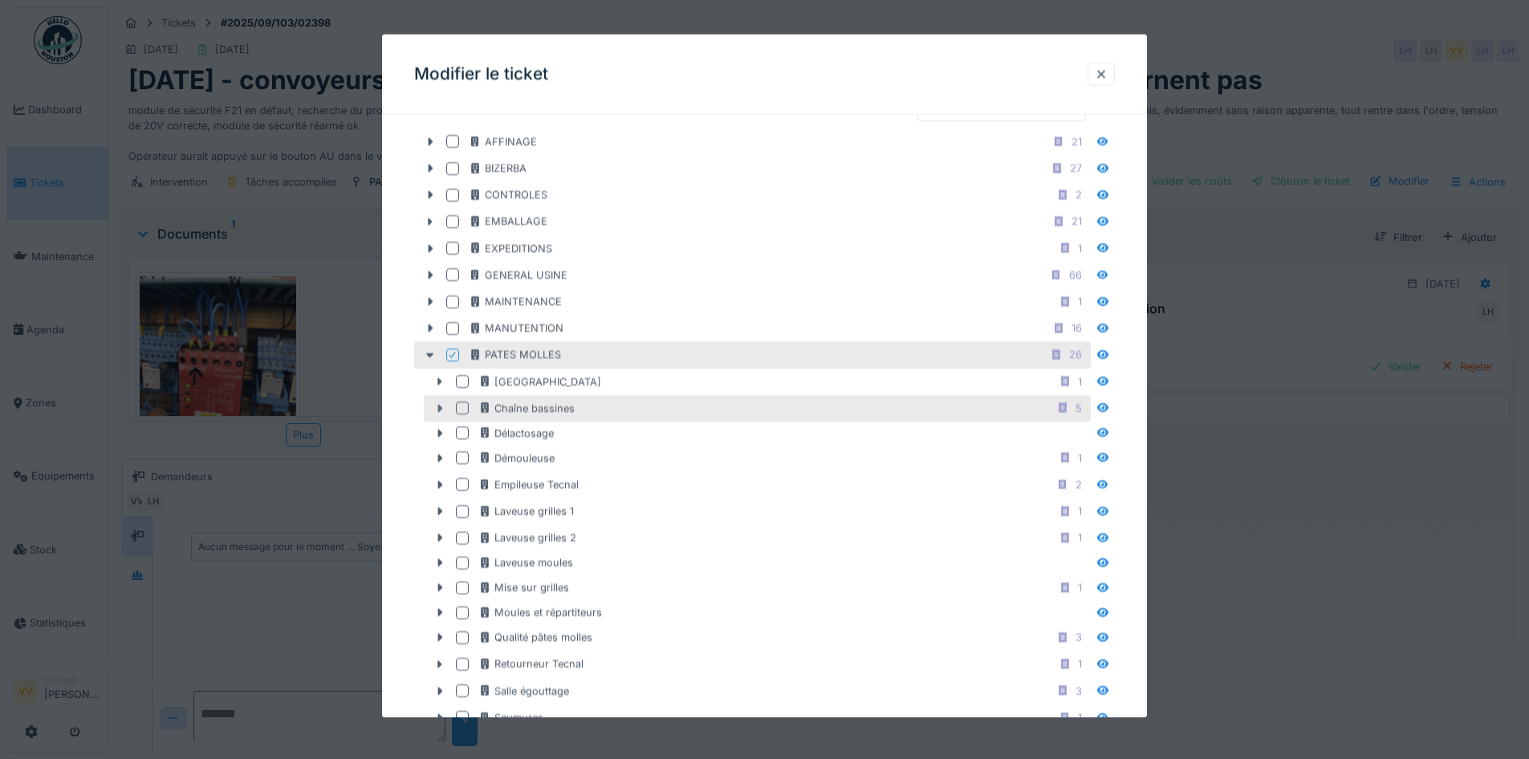
click at [437, 409] on icon at bounding box center [439, 407] width 13 height 10
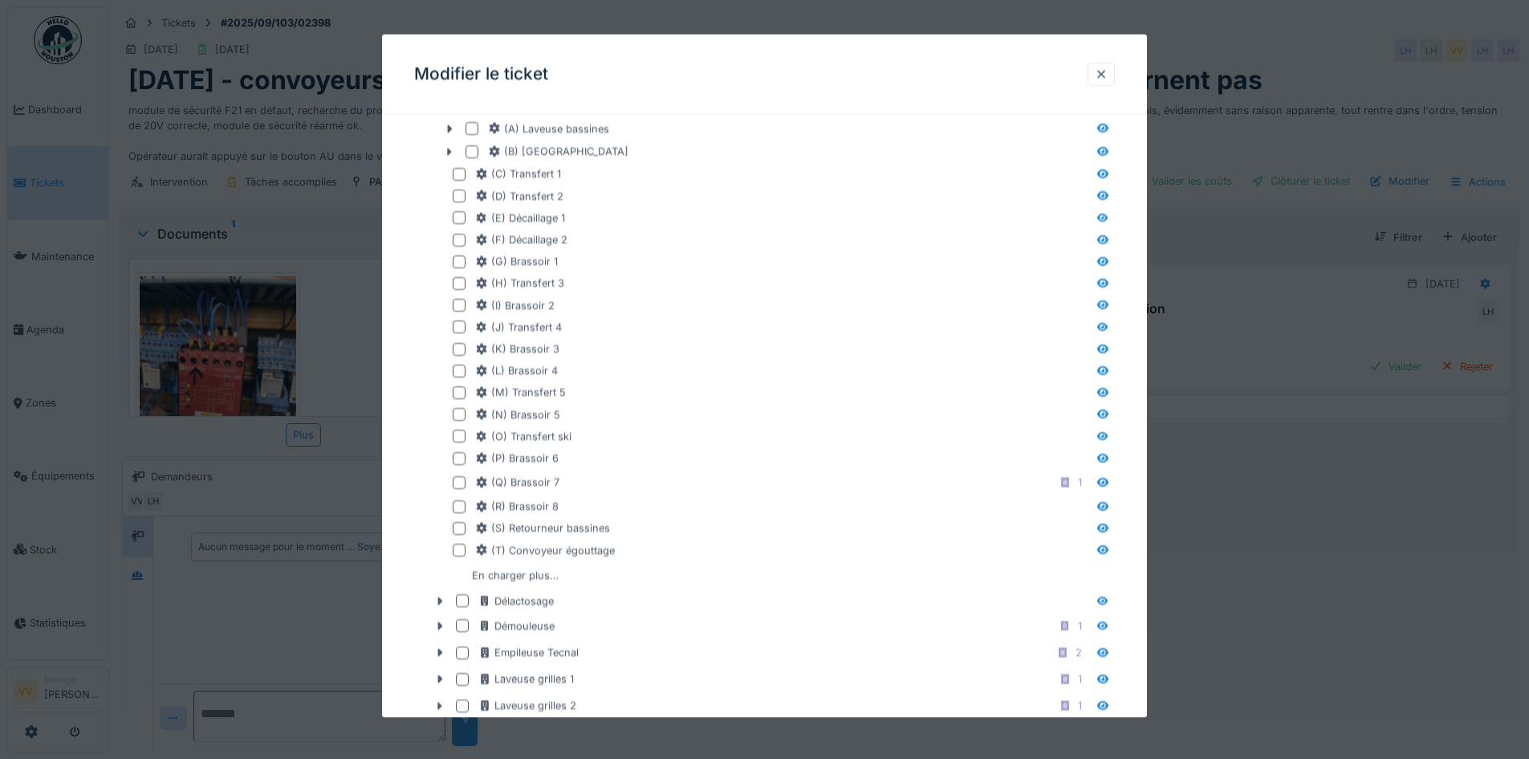
scroll to position [803, 0]
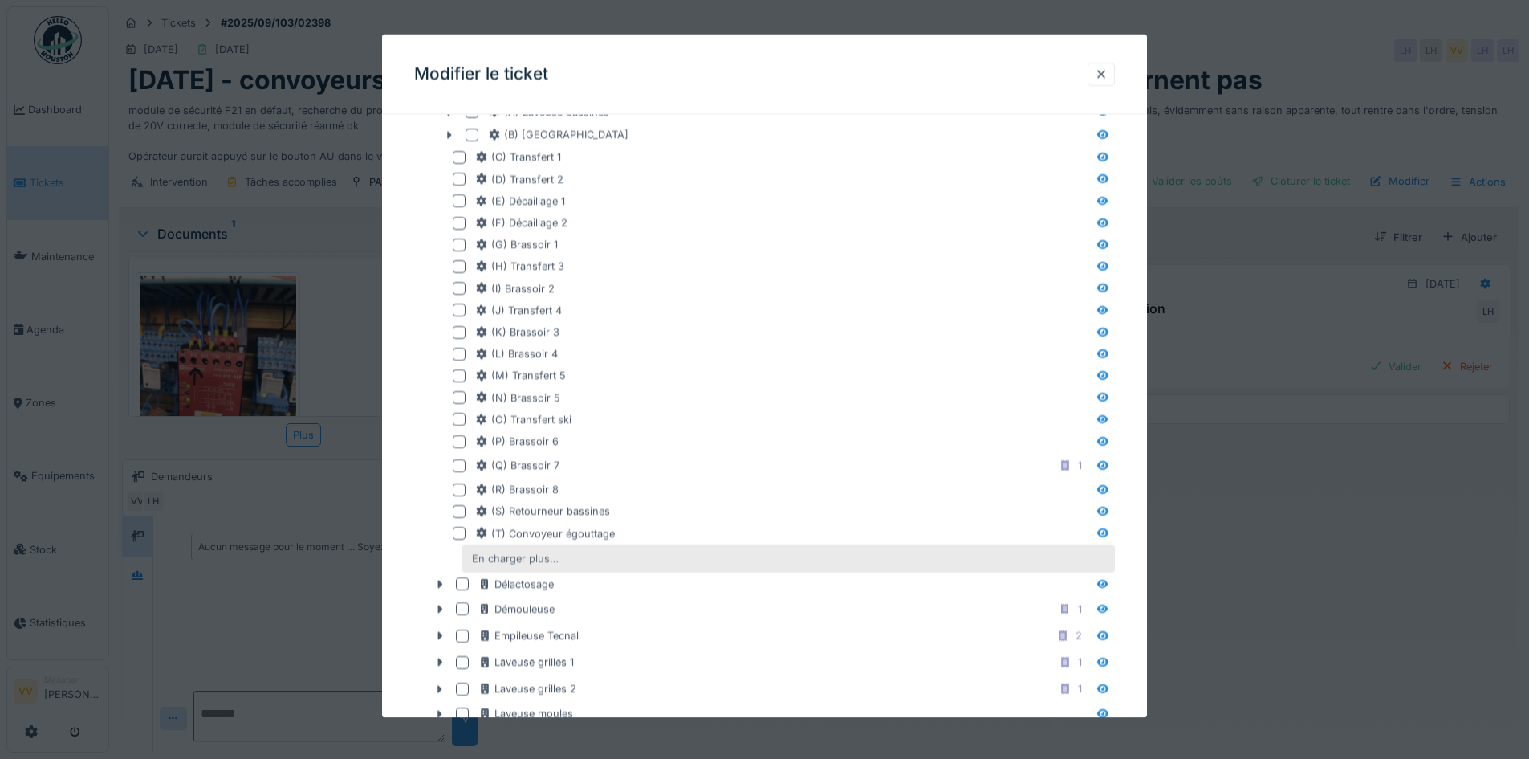
click at [492, 561] on div "En charger plus…" at bounding box center [516, 558] width 100 height 22
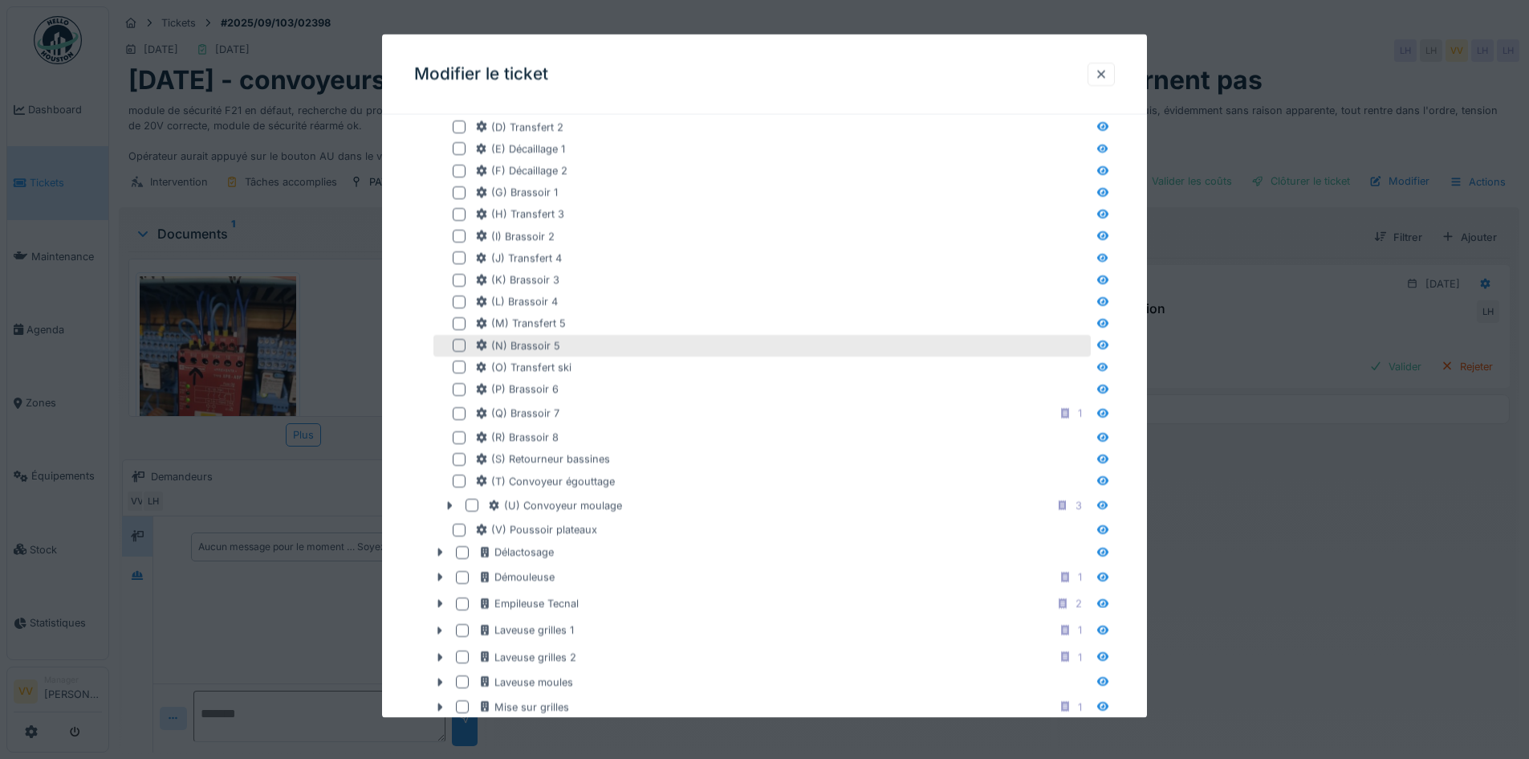
scroll to position [883, 0]
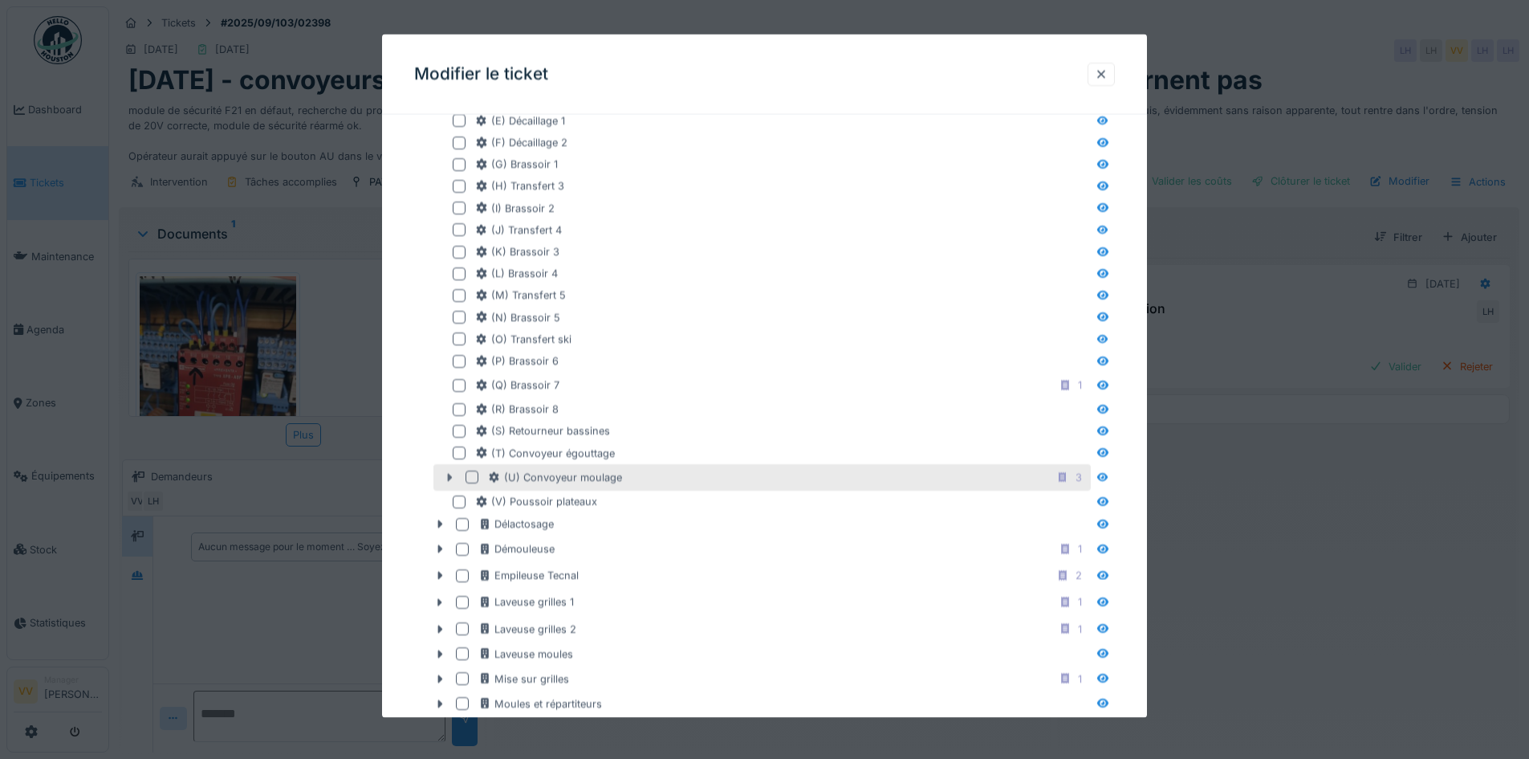
click at [445, 474] on icon at bounding box center [449, 477] width 13 height 10
click at [445, 479] on icon at bounding box center [449, 477] width 13 height 10
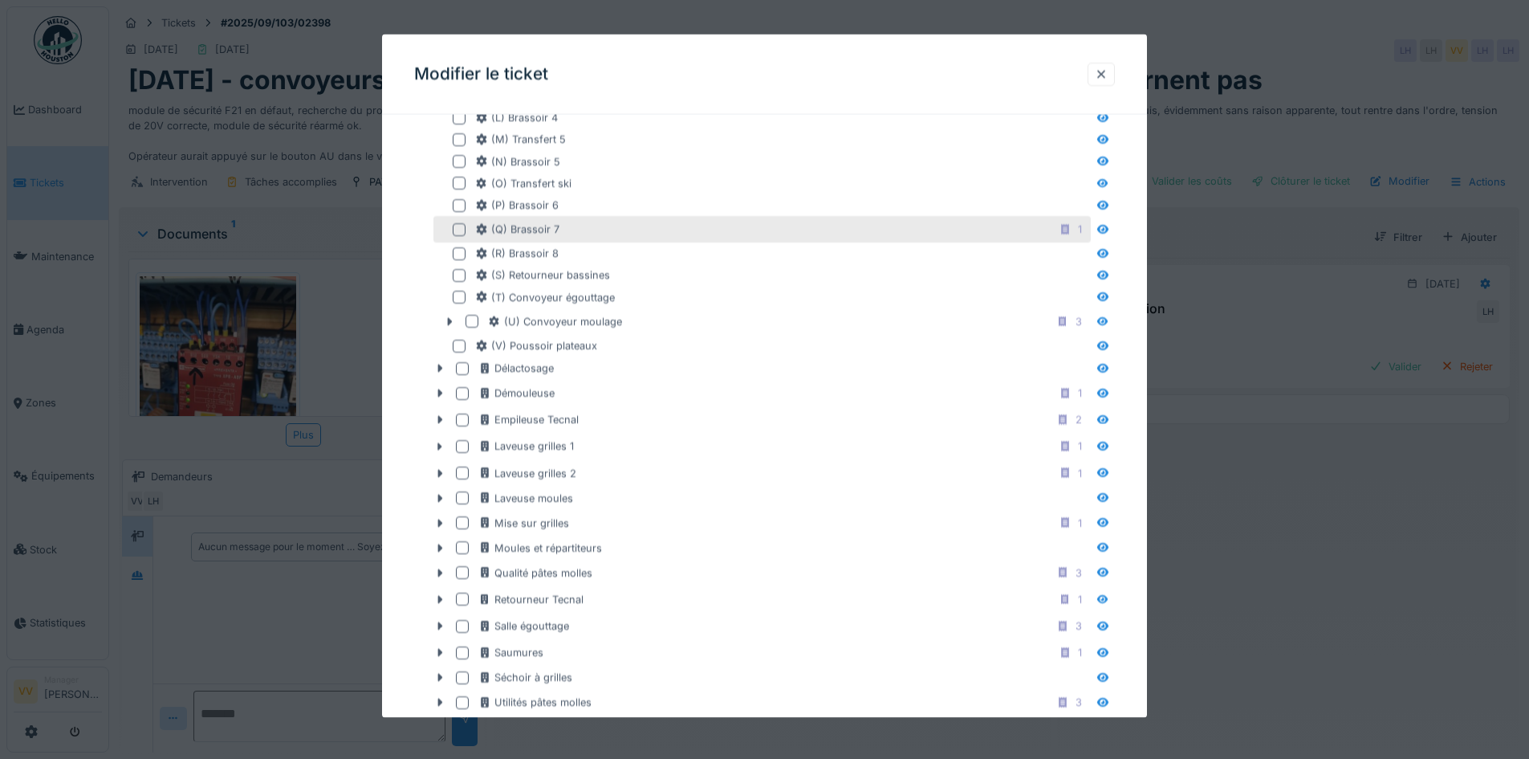
scroll to position [1124, 0]
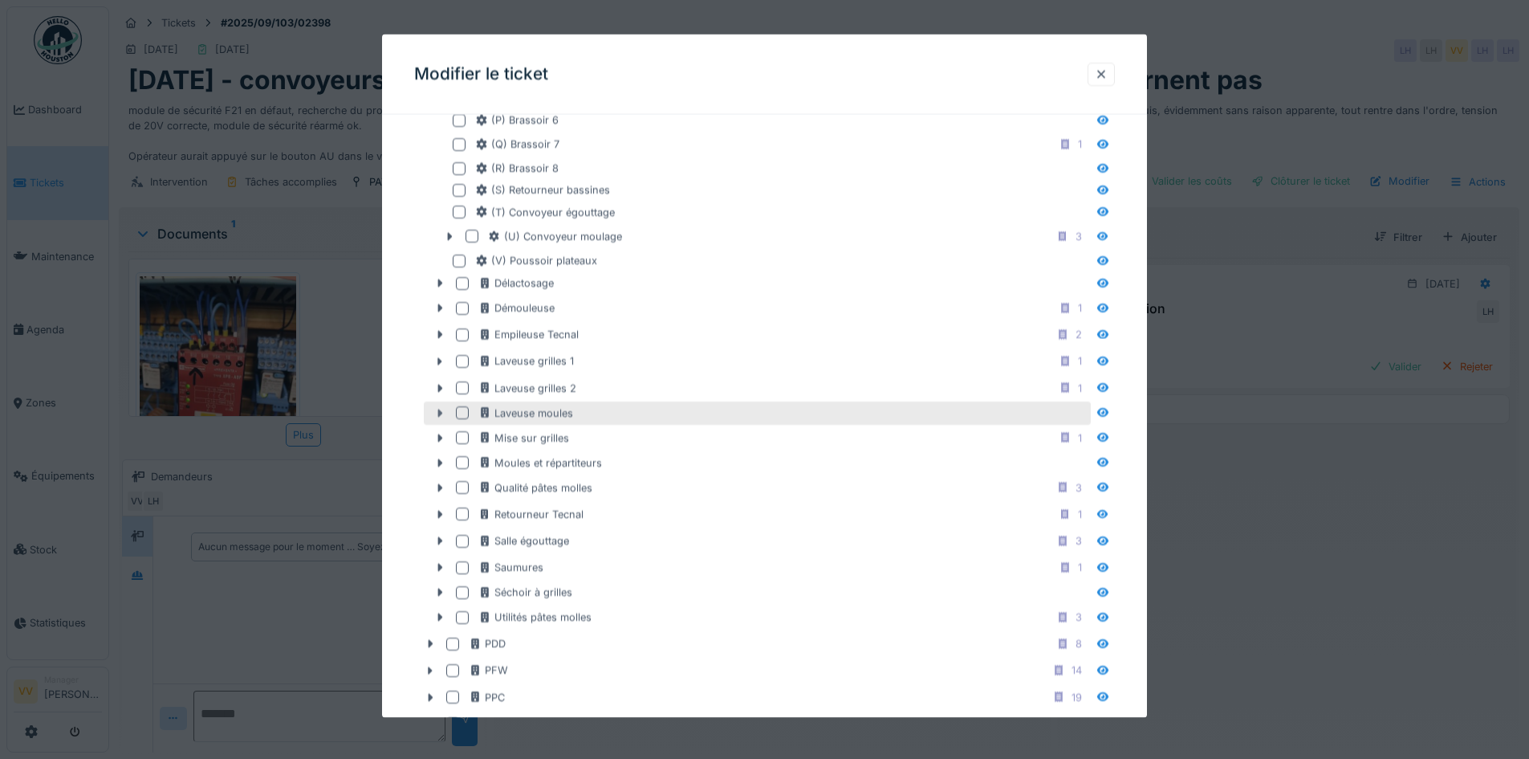
click at [437, 411] on icon at bounding box center [439, 412] width 13 height 10
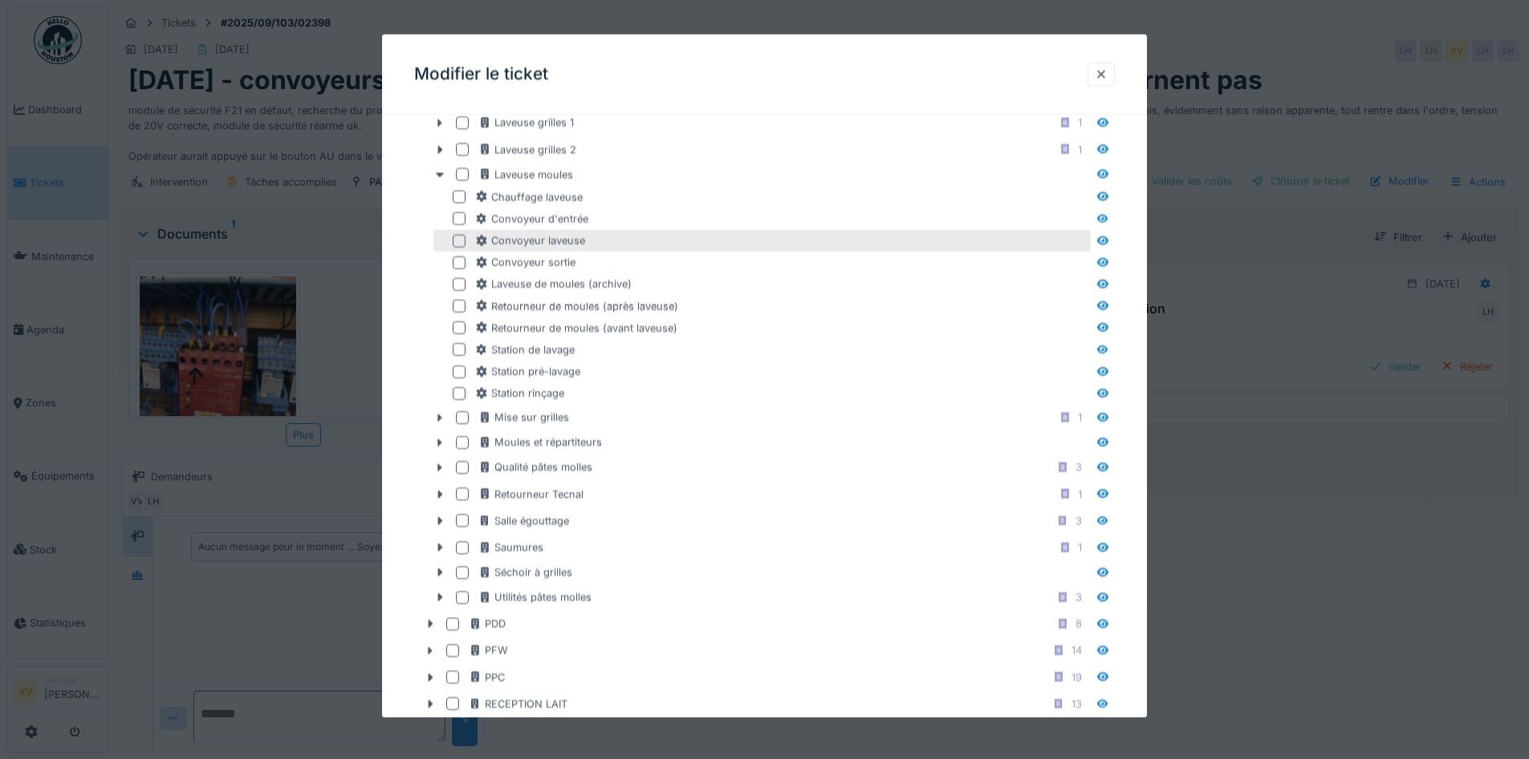
scroll to position [1365, 0]
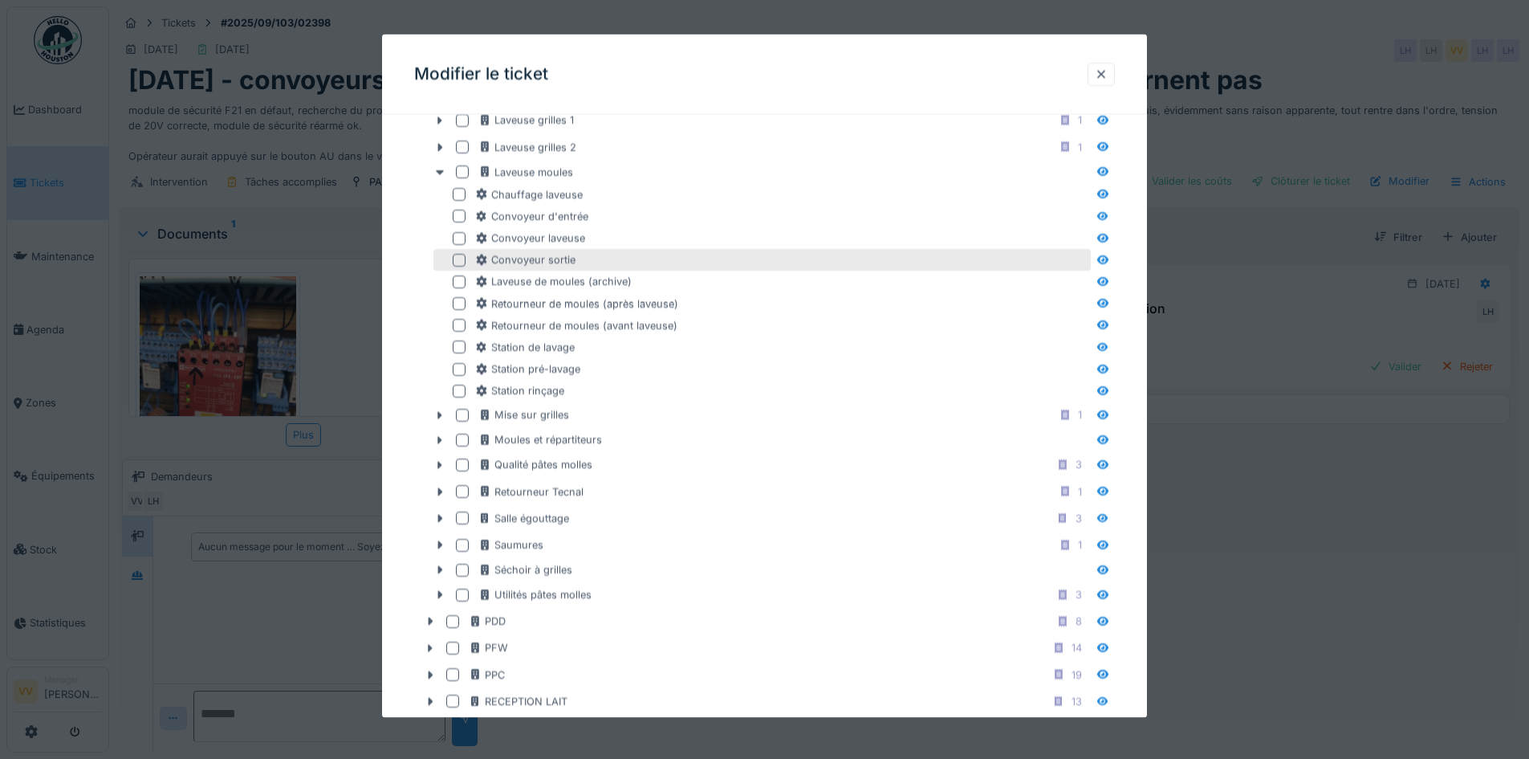
click at [594, 262] on div "Convoyeur sortie" at bounding box center [781, 259] width 612 height 15
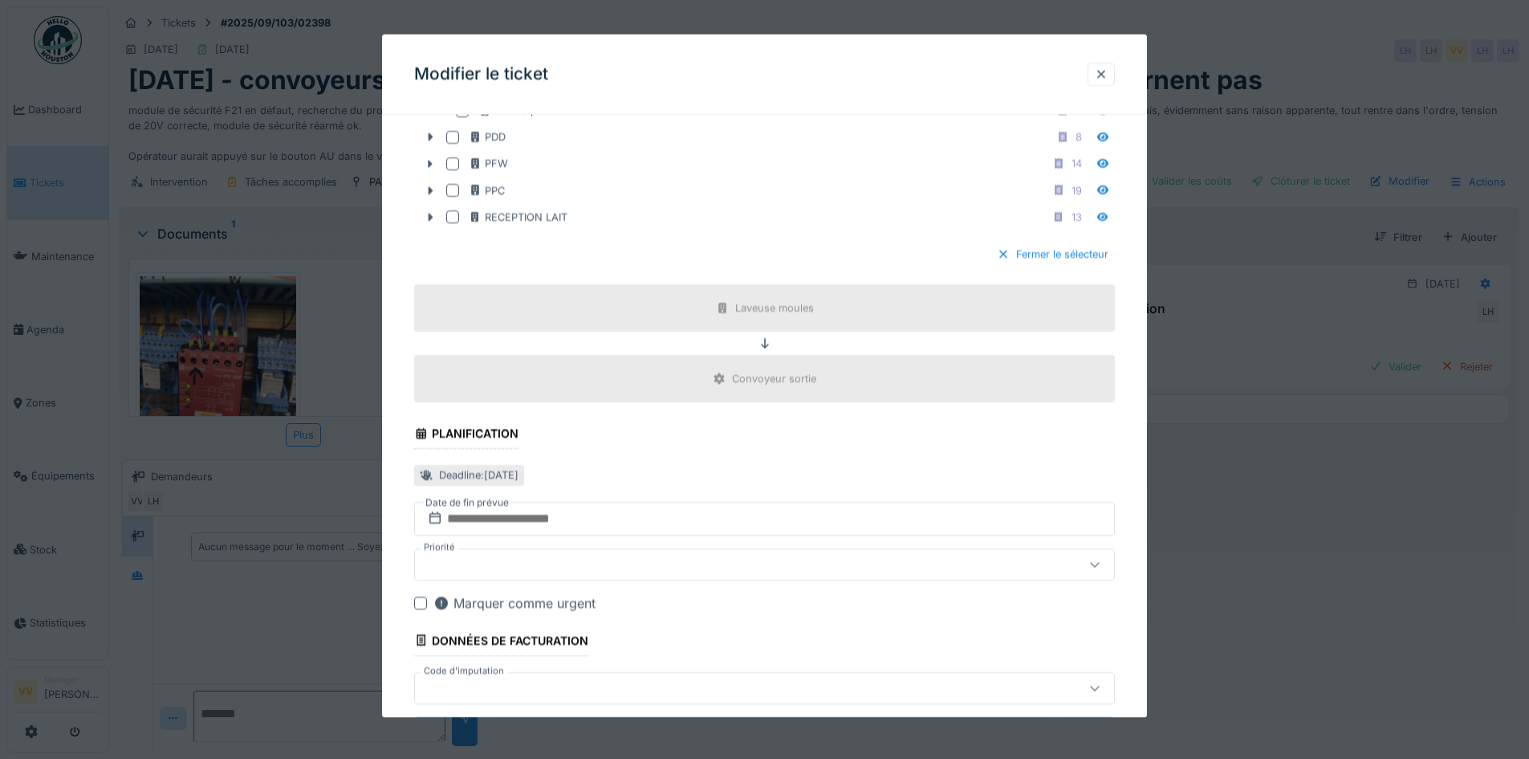
scroll to position [1926, 0]
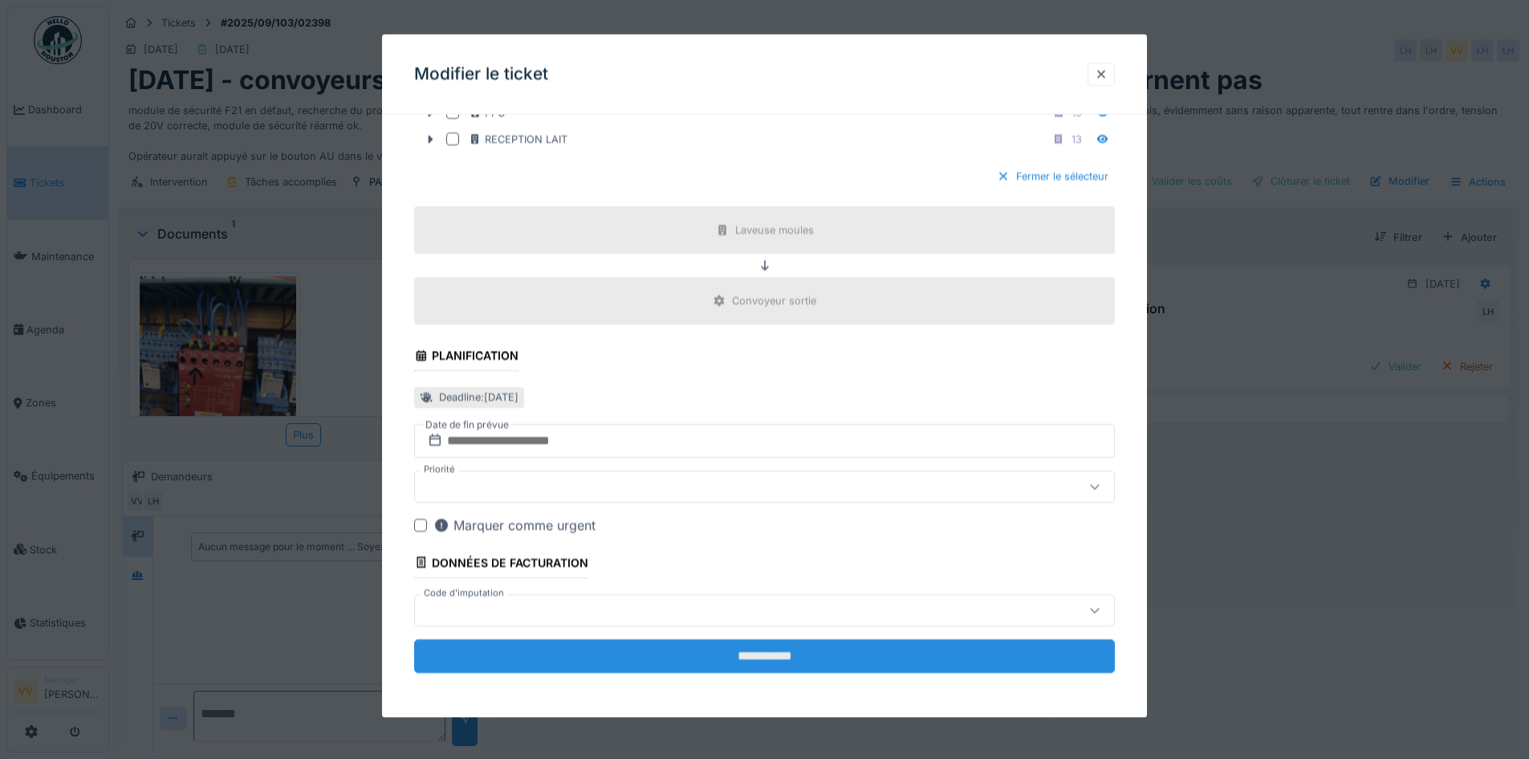
click at [741, 649] on input "**********" at bounding box center [764, 655] width 701 height 34
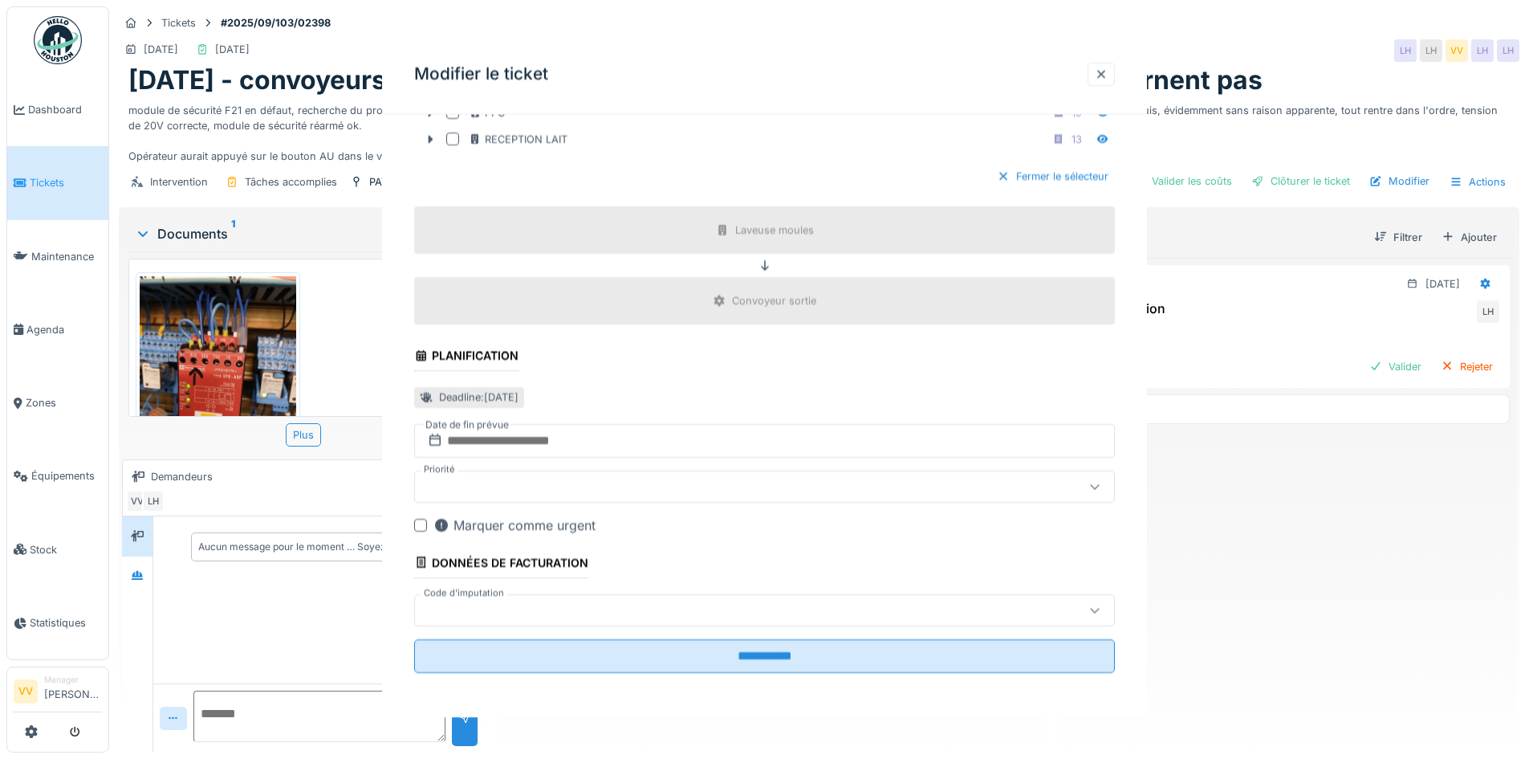
scroll to position [0, 0]
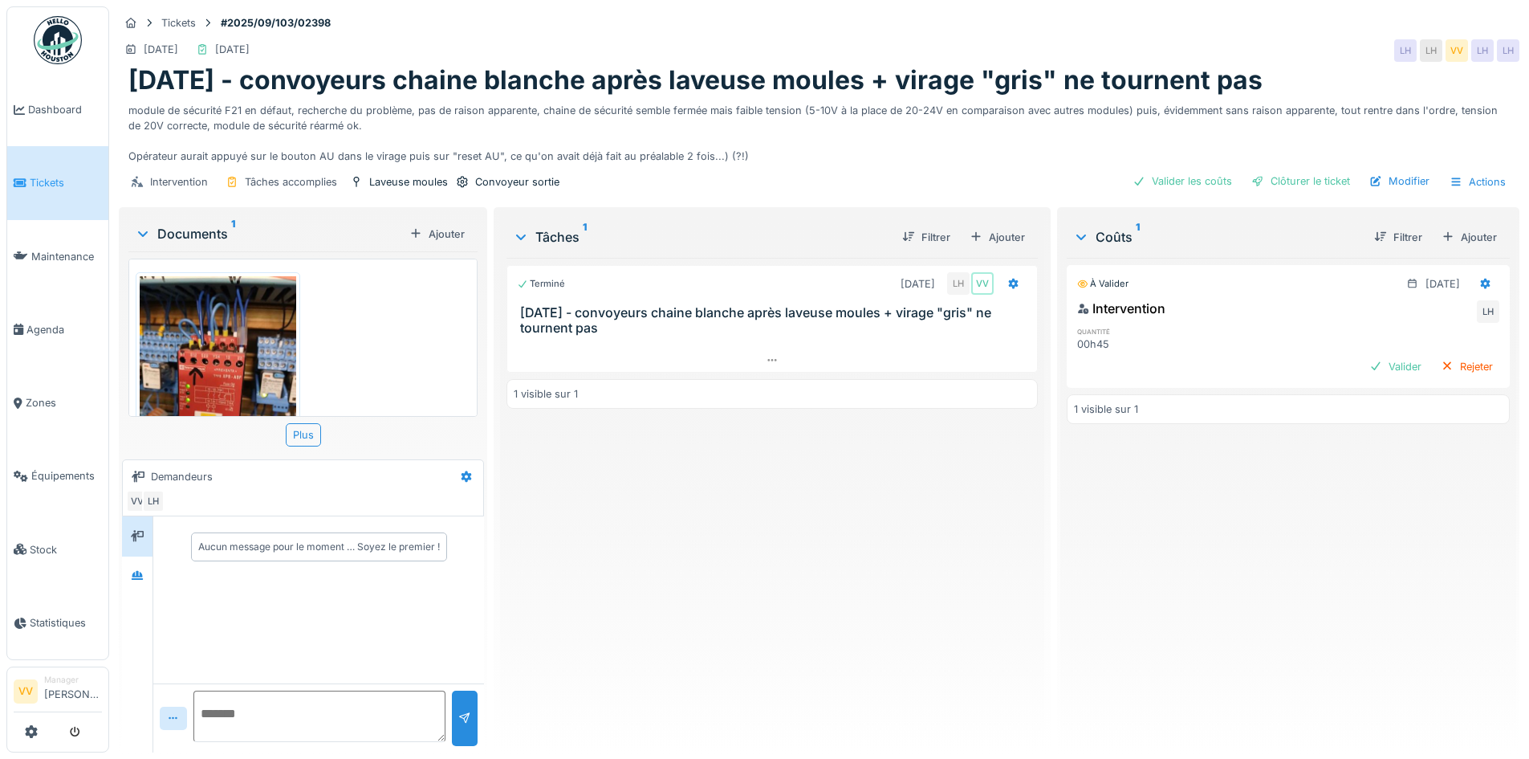
click at [689, 588] on div "Terminé 09/09/2025 LH VV 8/9/25 - convoyeurs chaine blanche après laveuse moule…" at bounding box center [771, 499] width 531 height 482
click at [1363, 366] on div "Valider" at bounding box center [1395, 367] width 65 height 22
click at [1305, 174] on div "Clôturer le ticket" at bounding box center [1301, 181] width 112 height 22
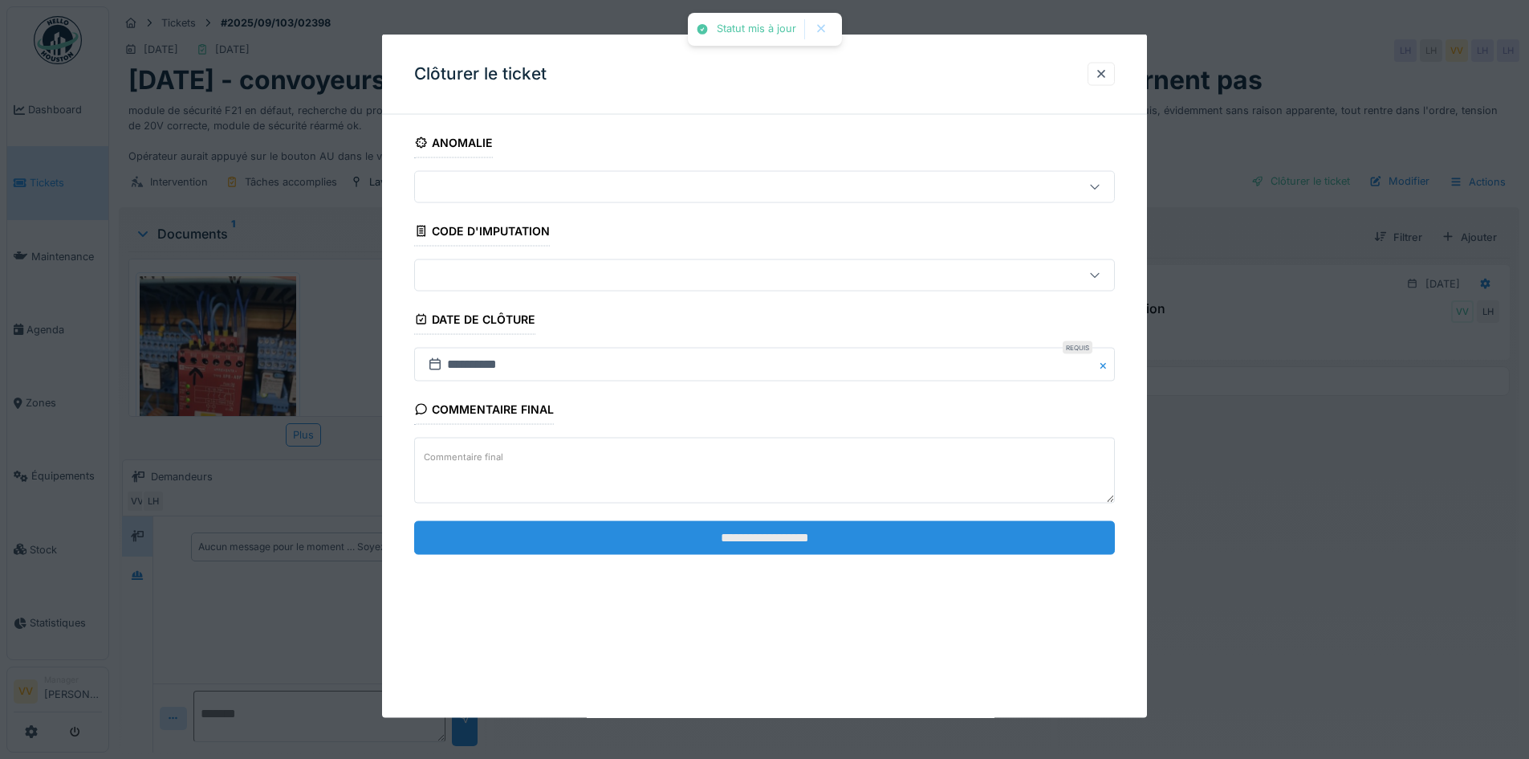
click at [650, 534] on input "**********" at bounding box center [764, 537] width 701 height 34
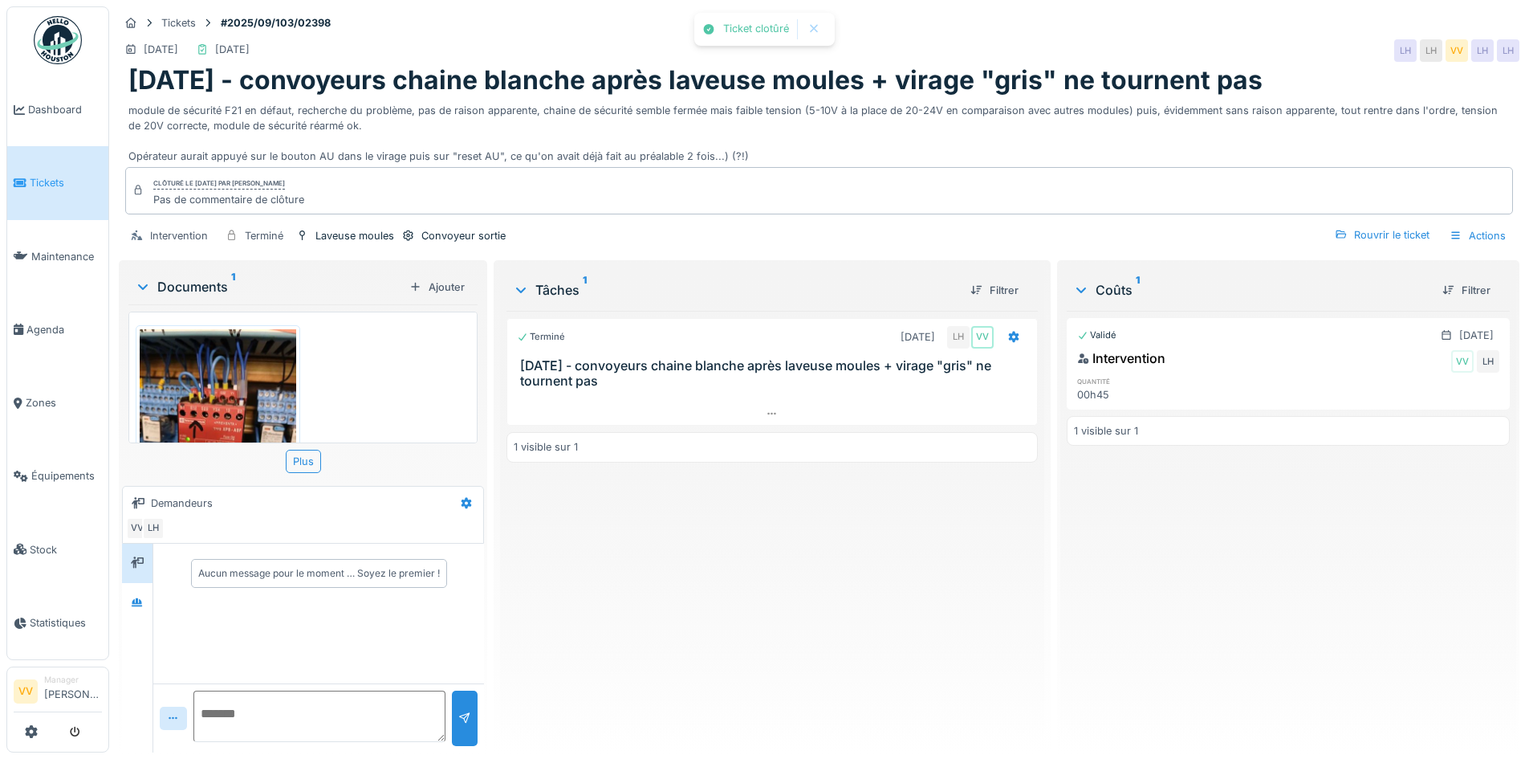
click at [36, 183] on span "Tickets" at bounding box center [66, 182] width 72 height 15
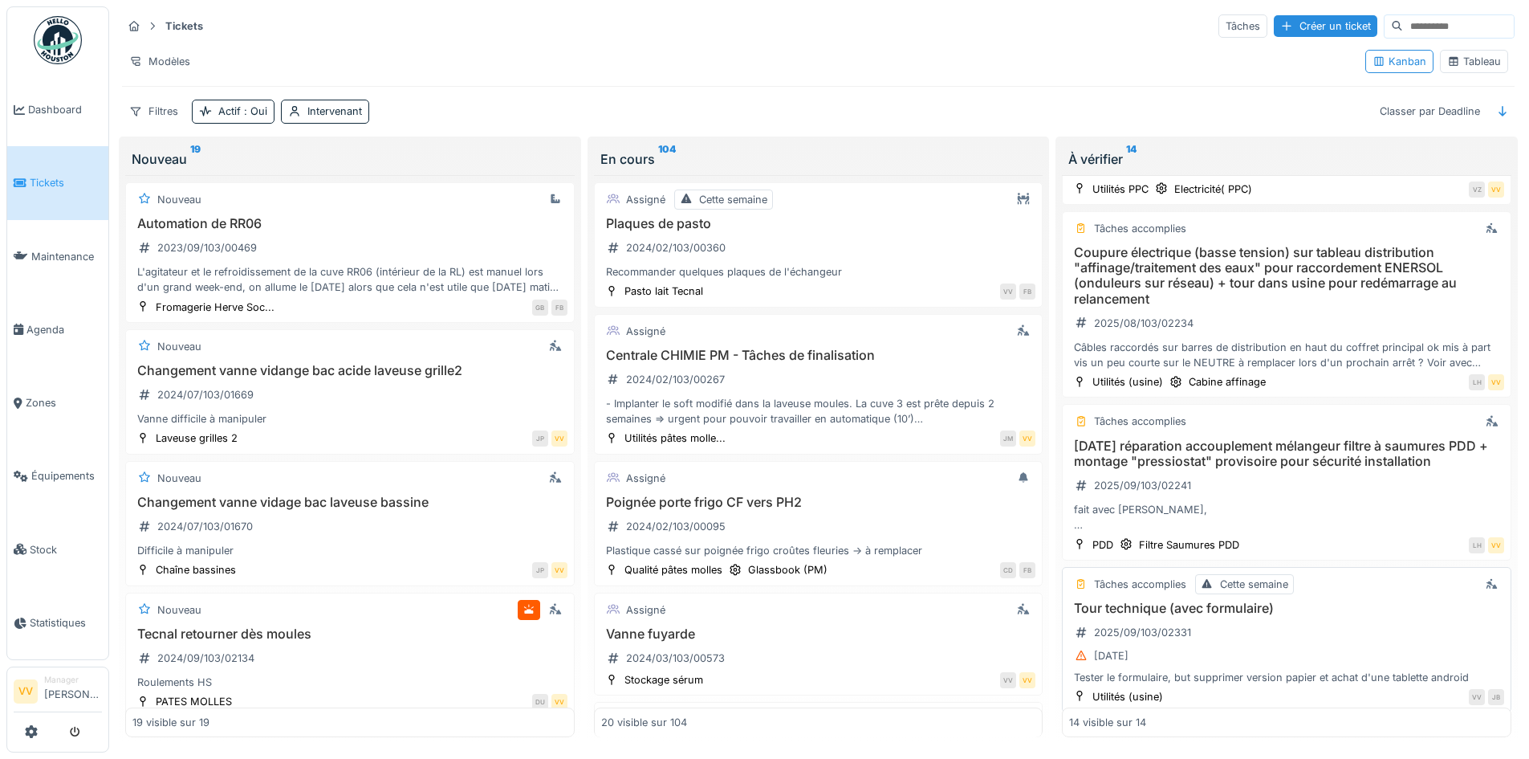
scroll to position [1540, 0]
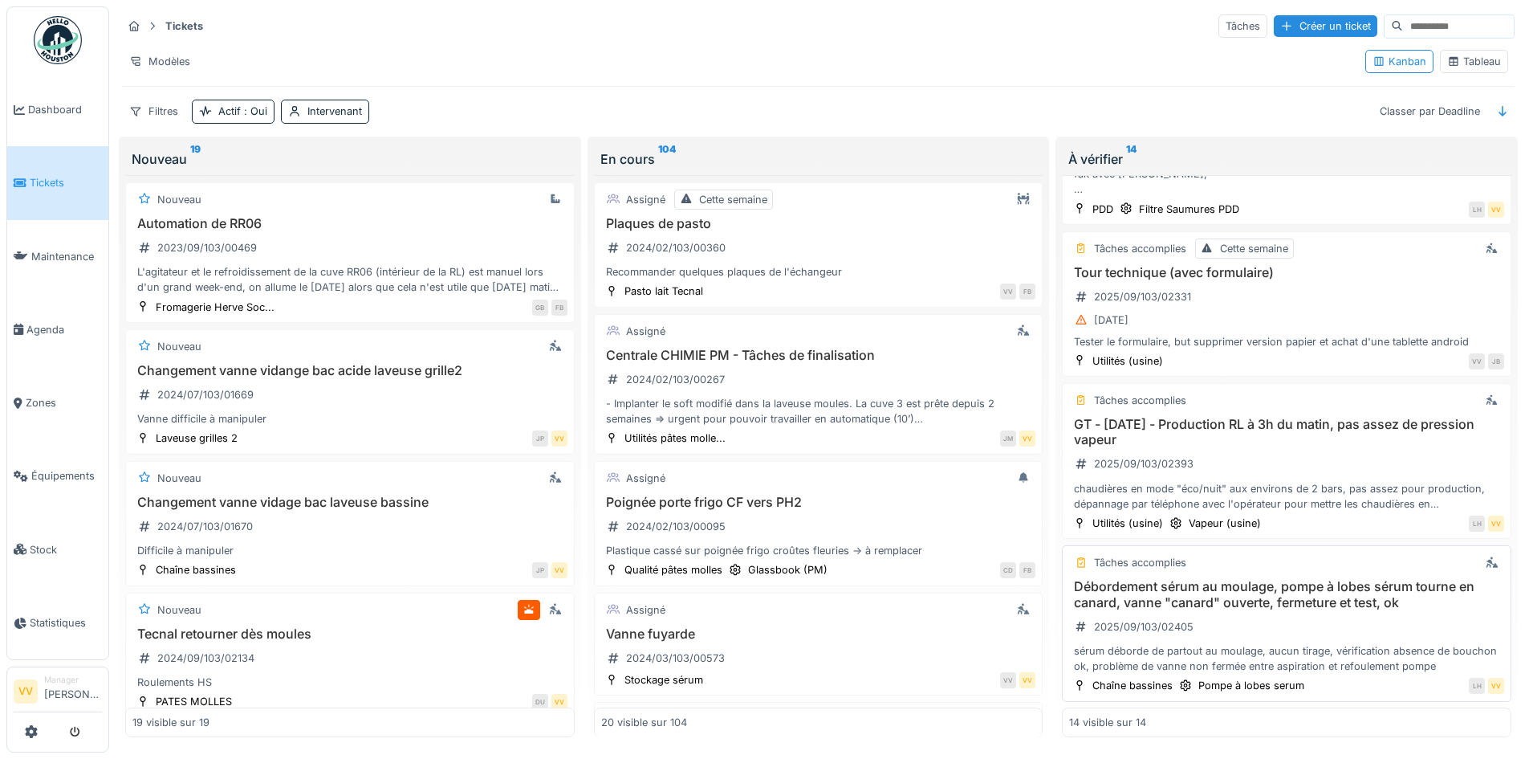
click at [1217, 591] on h3 "Débordement sérum au moulage, pompe à lobes sérum tourne en canard, vanne "cana…" at bounding box center [1286, 594] width 435 height 31
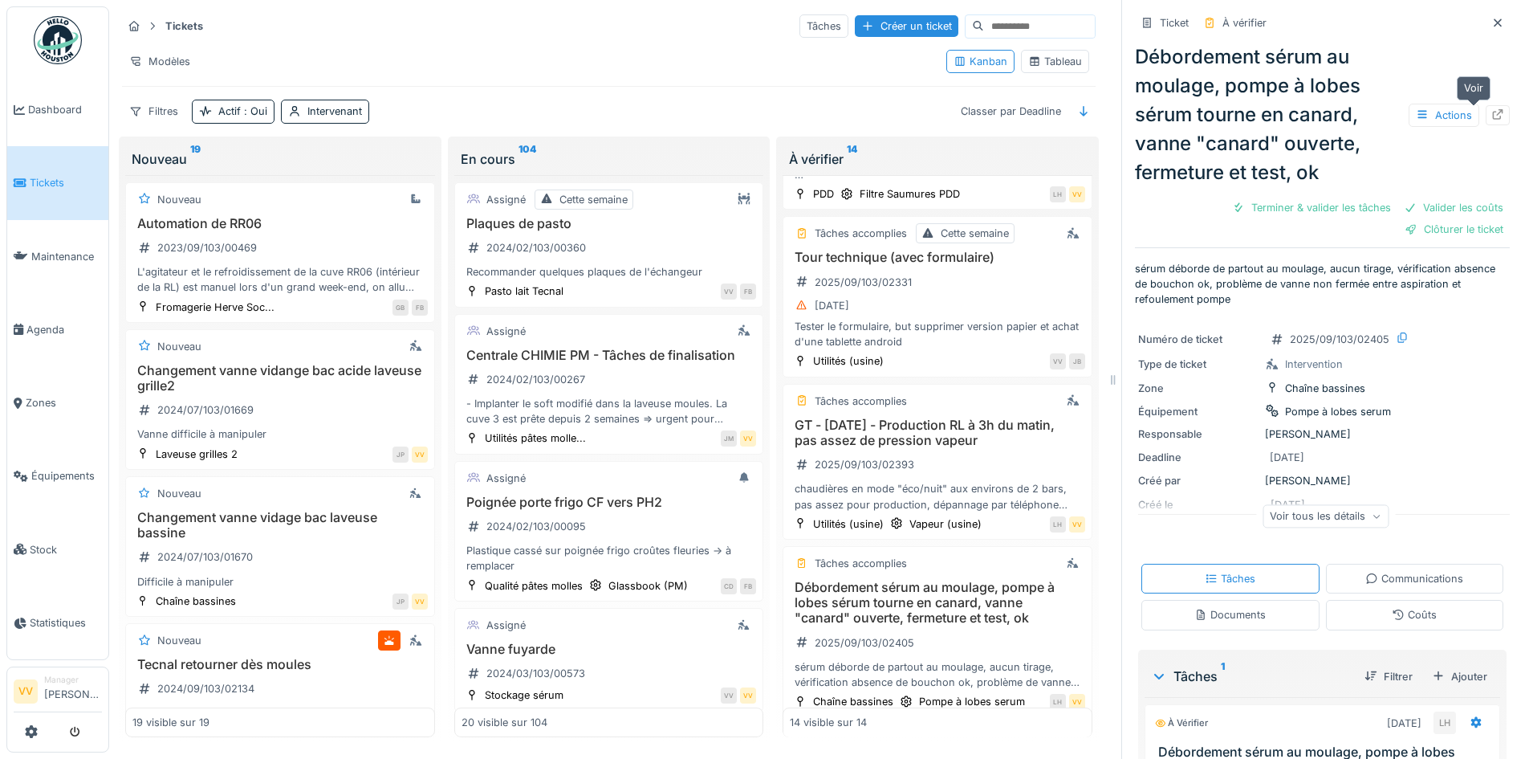
click at [1486, 114] on div at bounding box center [1498, 115] width 24 height 20
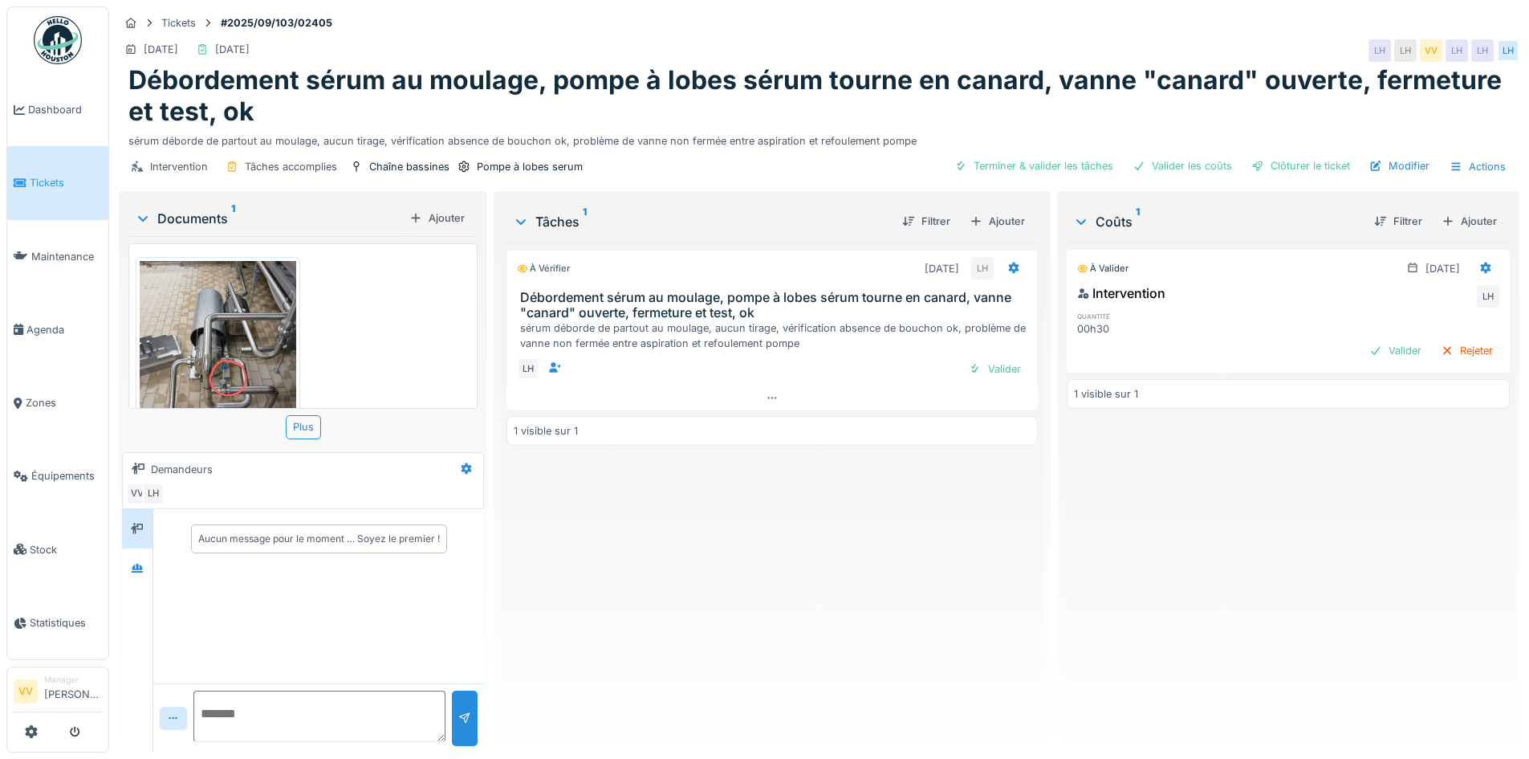
click at [52, 176] on span "Tickets" at bounding box center [66, 182] width 72 height 15
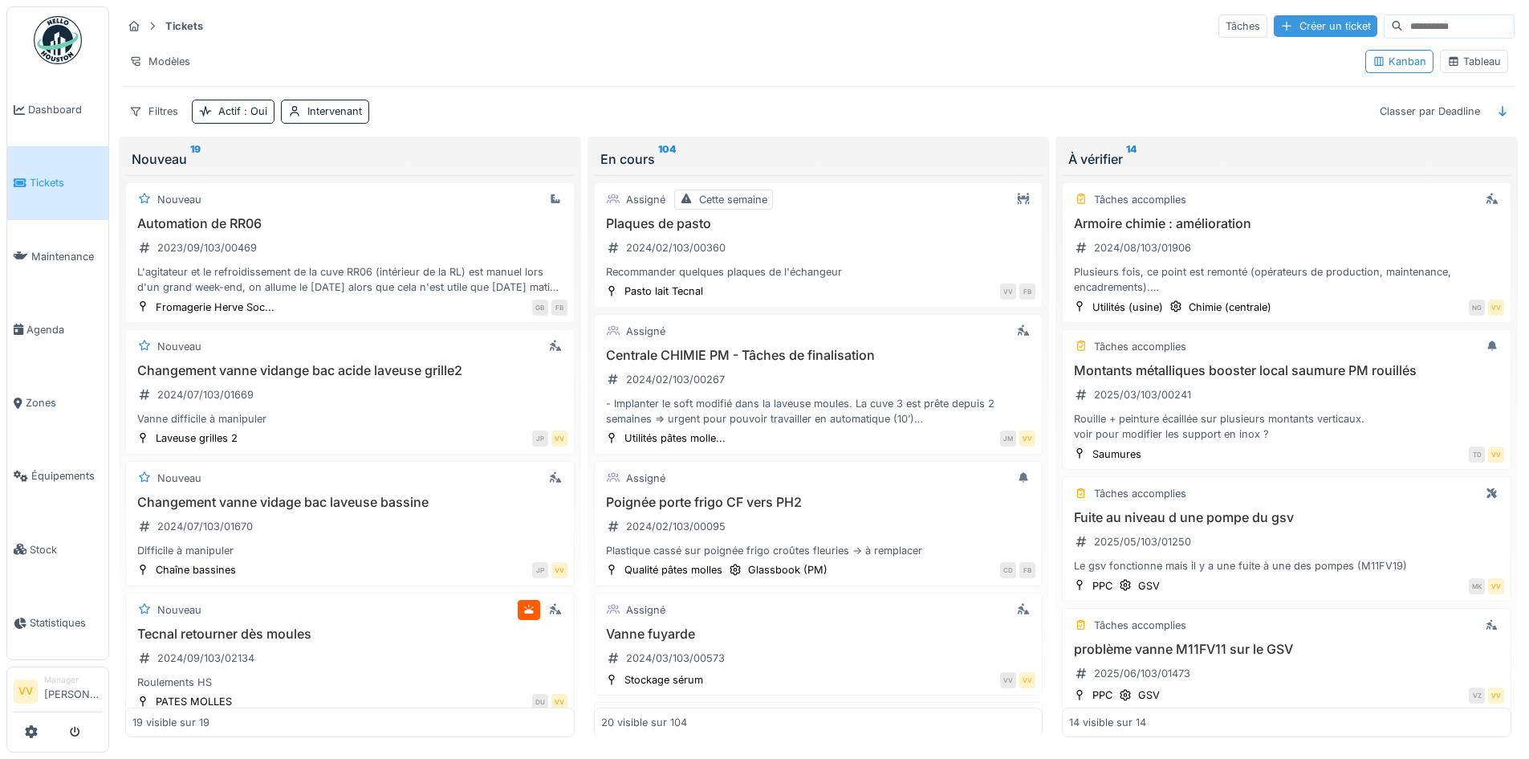
click at [1287, 16] on div "Créer un ticket" at bounding box center [1326, 26] width 104 height 22
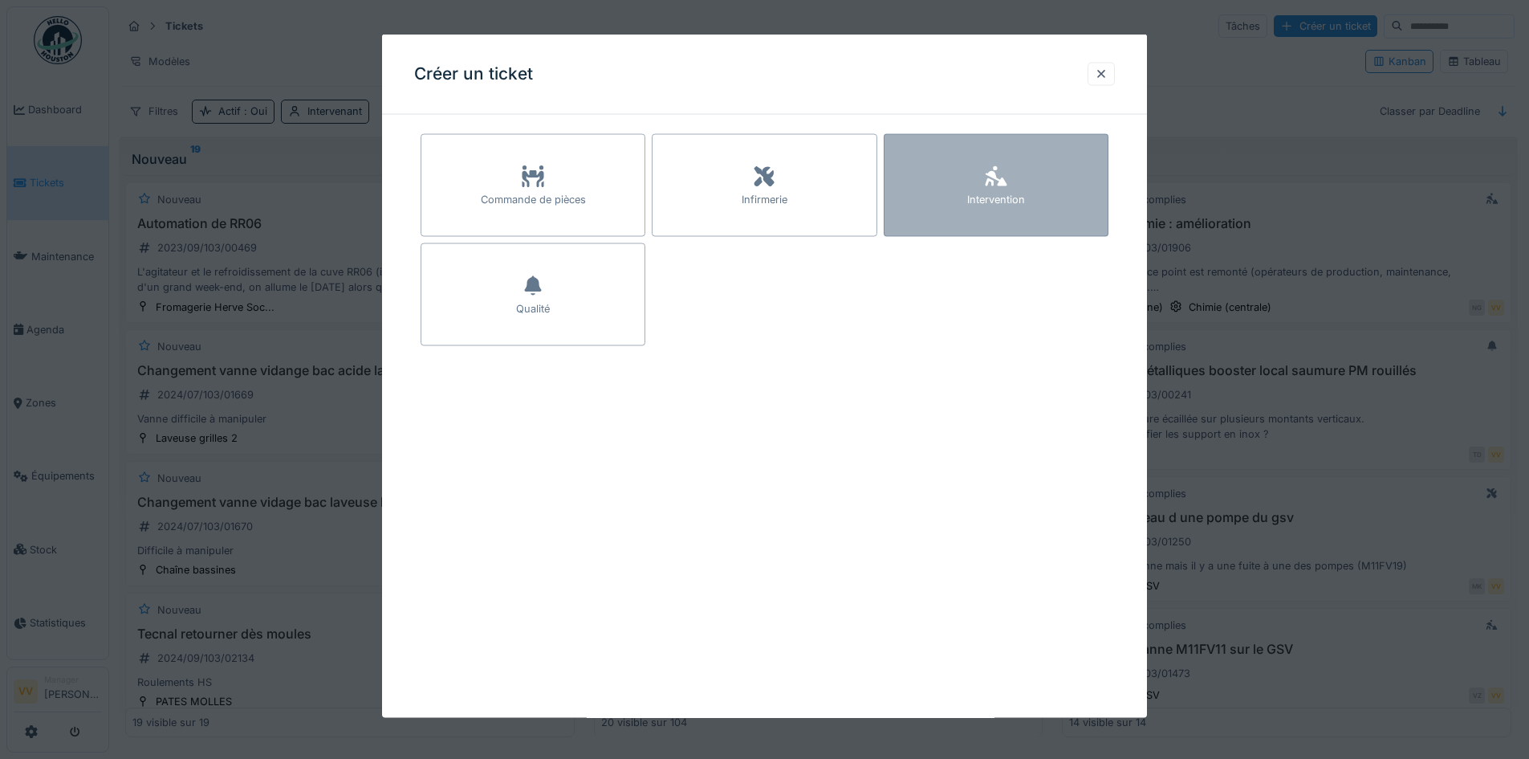
click at [1025, 196] on div "Intervention" at bounding box center [996, 199] width 58 height 15
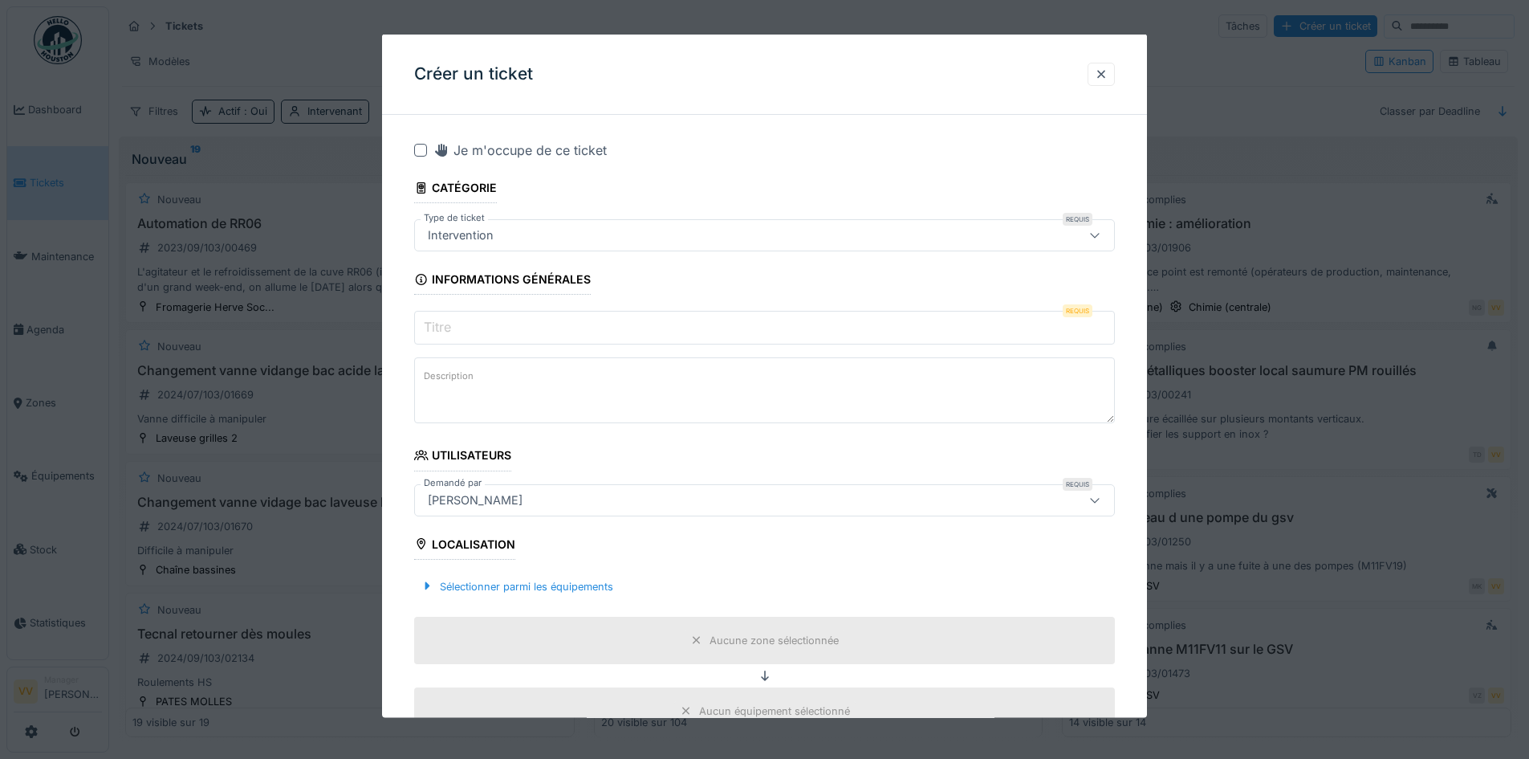
click at [589, 326] on input "Titre" at bounding box center [764, 328] width 701 height 34
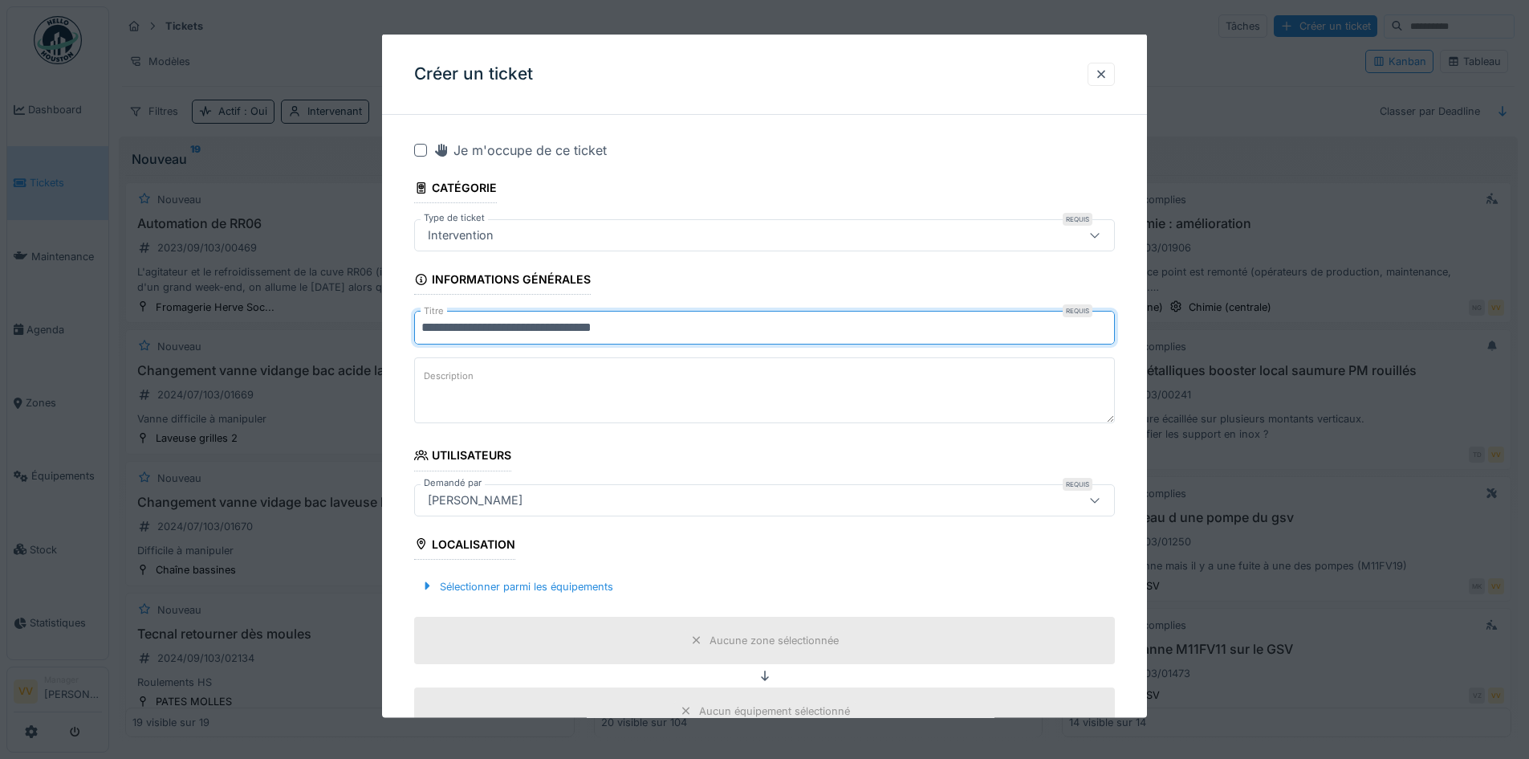
type input "**********"
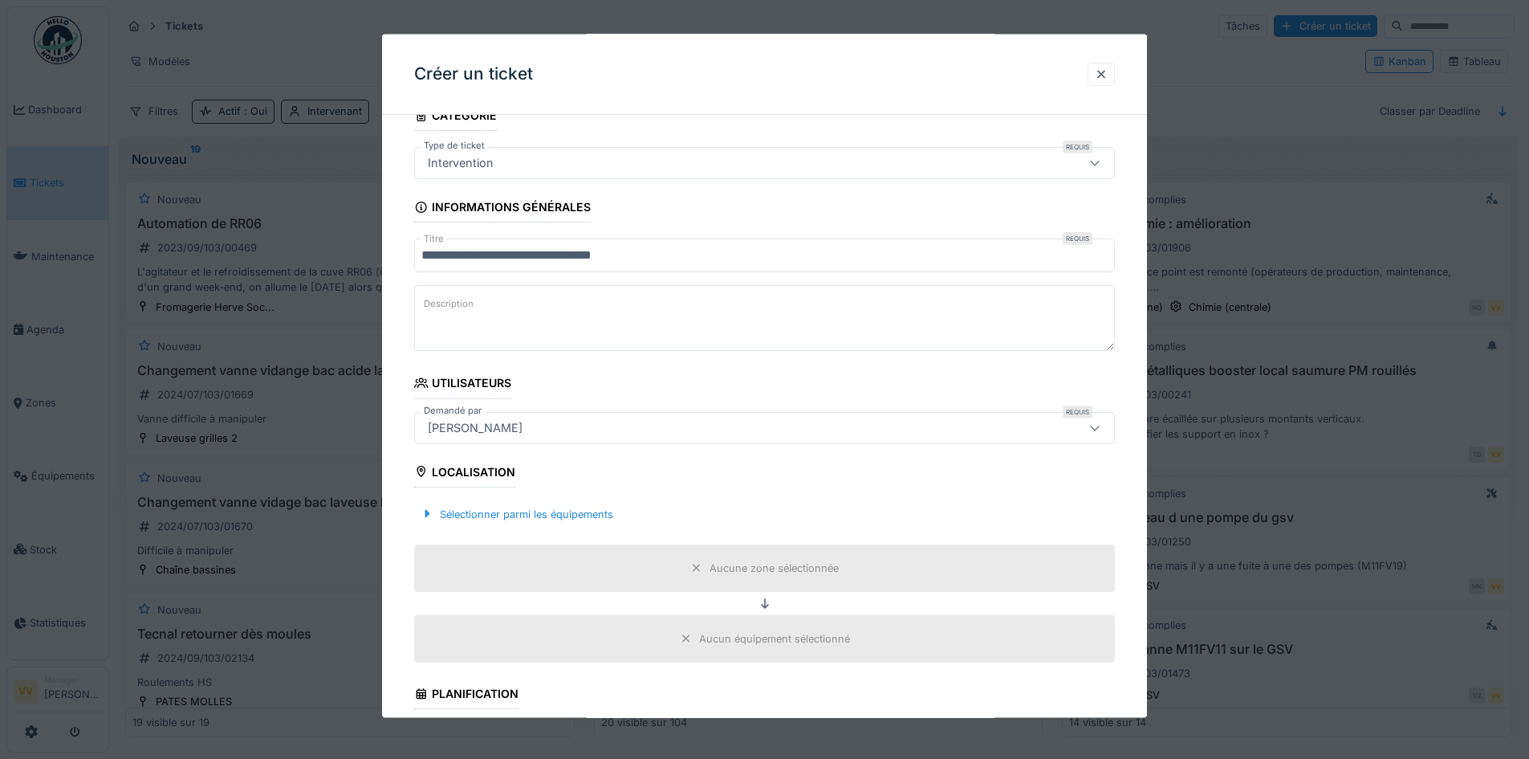
scroll to position [161, 0]
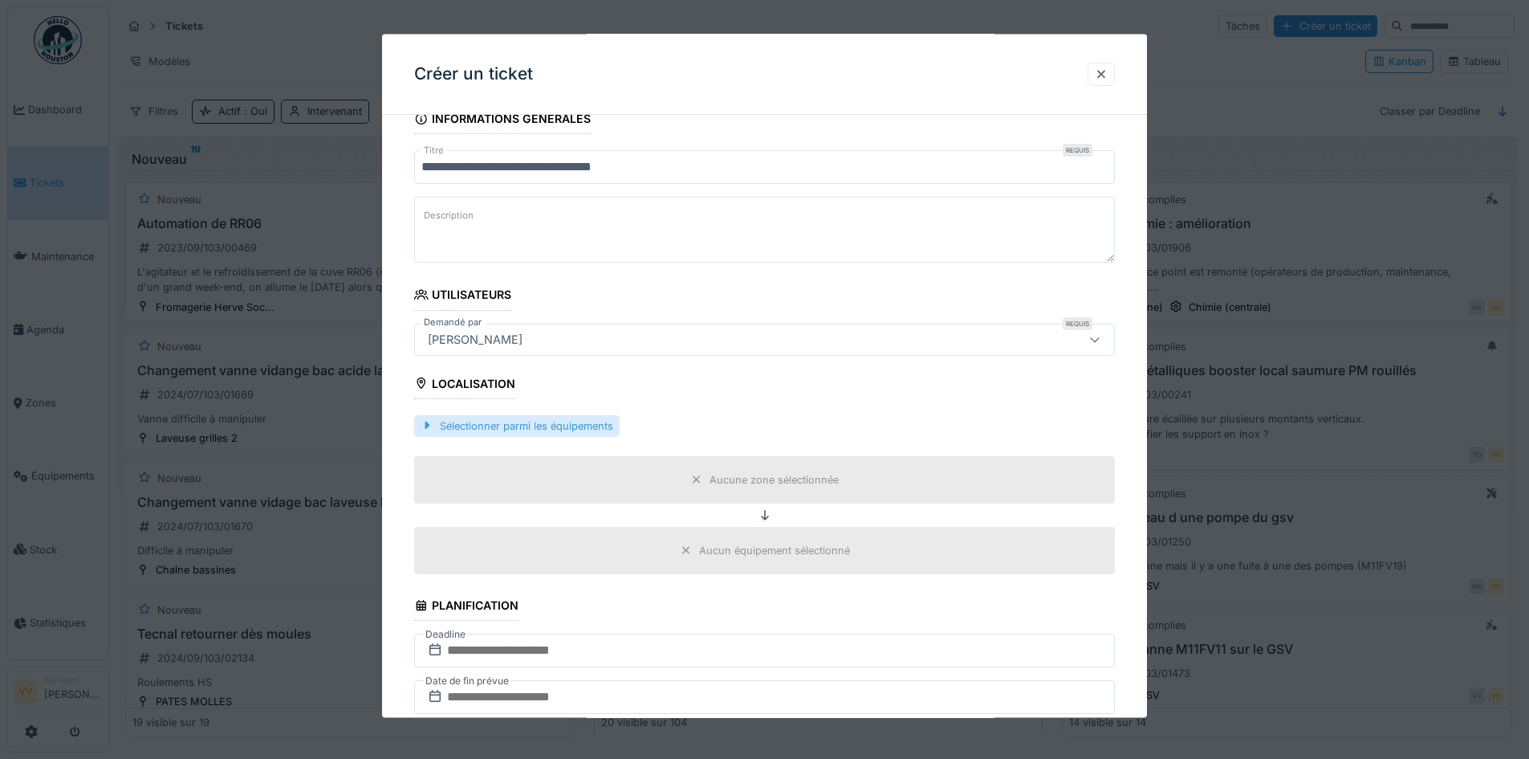
click at [567, 425] on div "Sélectionner parmi les équipements" at bounding box center [516, 425] width 205 height 22
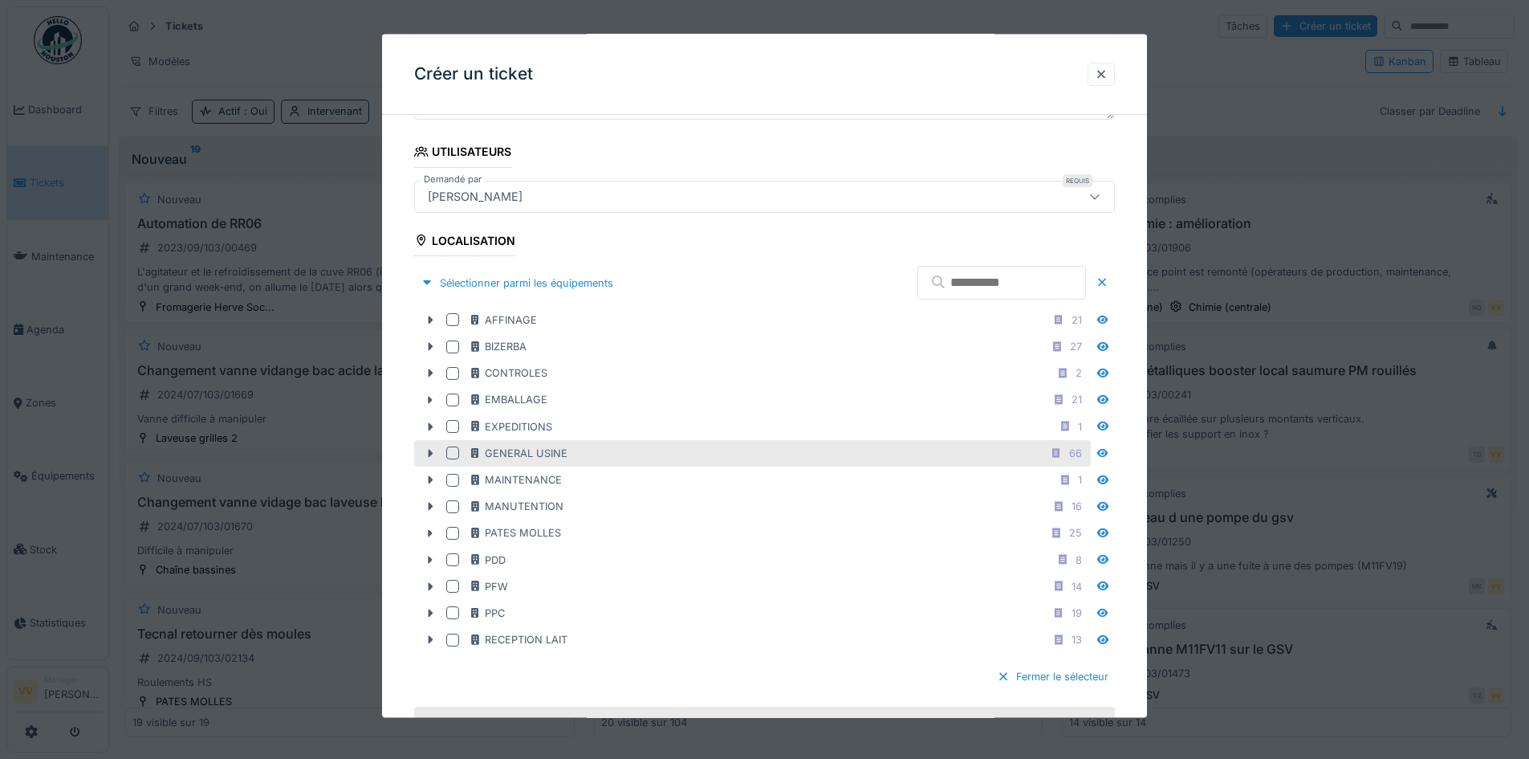
scroll to position [321, 0]
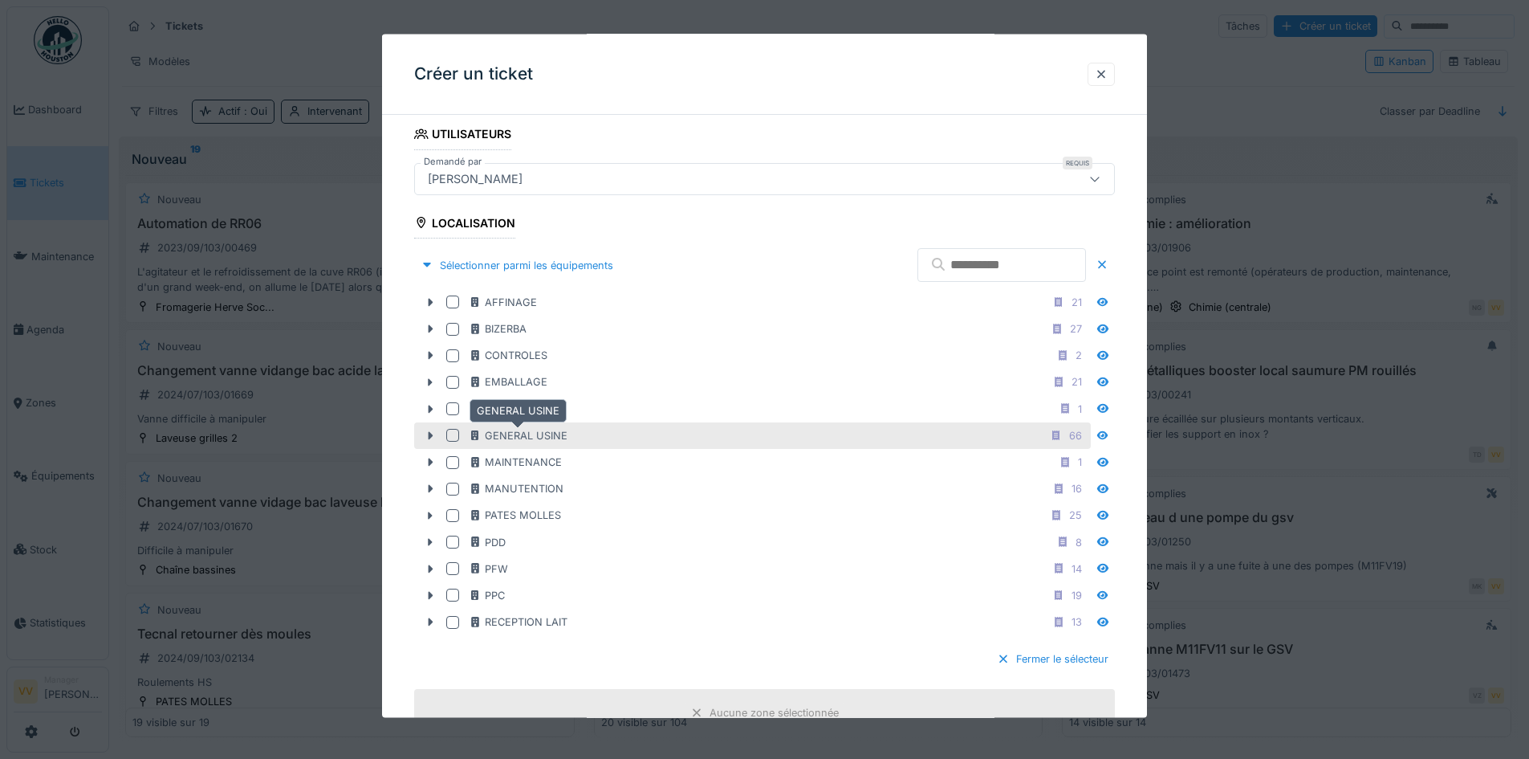
click at [530, 441] on div "GENERAL USINE" at bounding box center [518, 434] width 99 height 15
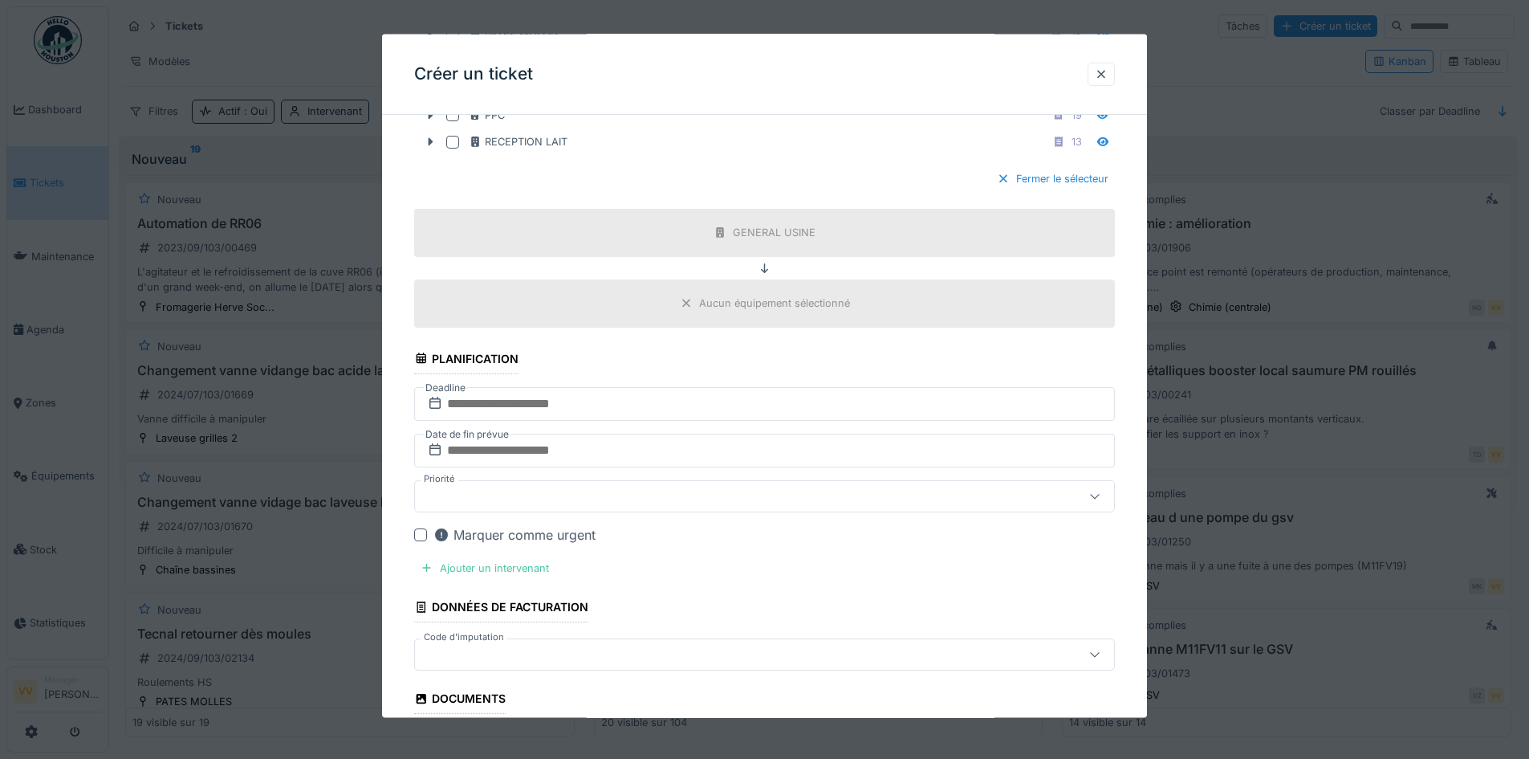
scroll to position [803, 0]
click at [637, 398] on input "text" at bounding box center [764, 401] width 701 height 34
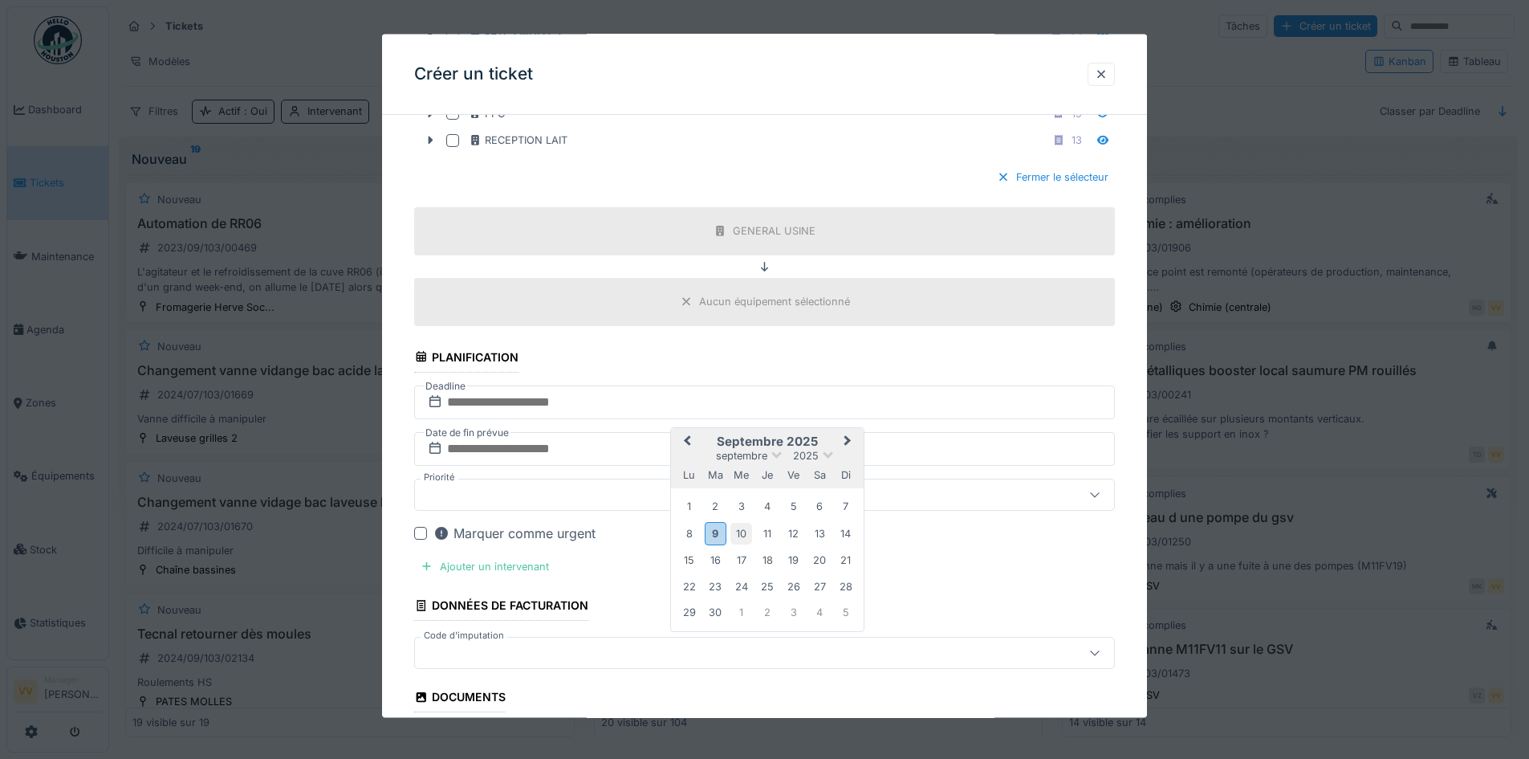
click at [742, 535] on div "10" at bounding box center [741, 533] width 22 height 22
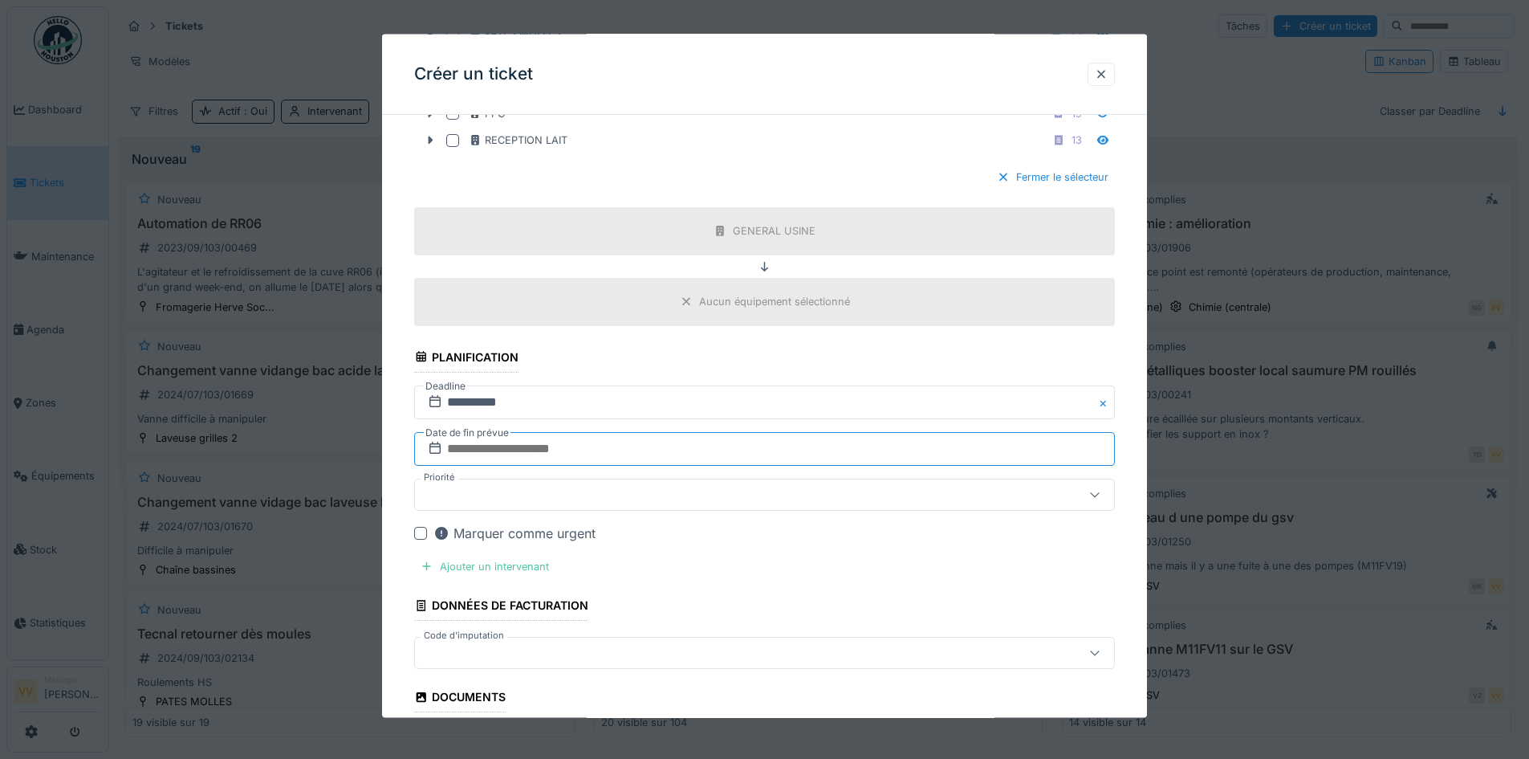
click at [688, 443] on input "text" at bounding box center [764, 448] width 701 height 34
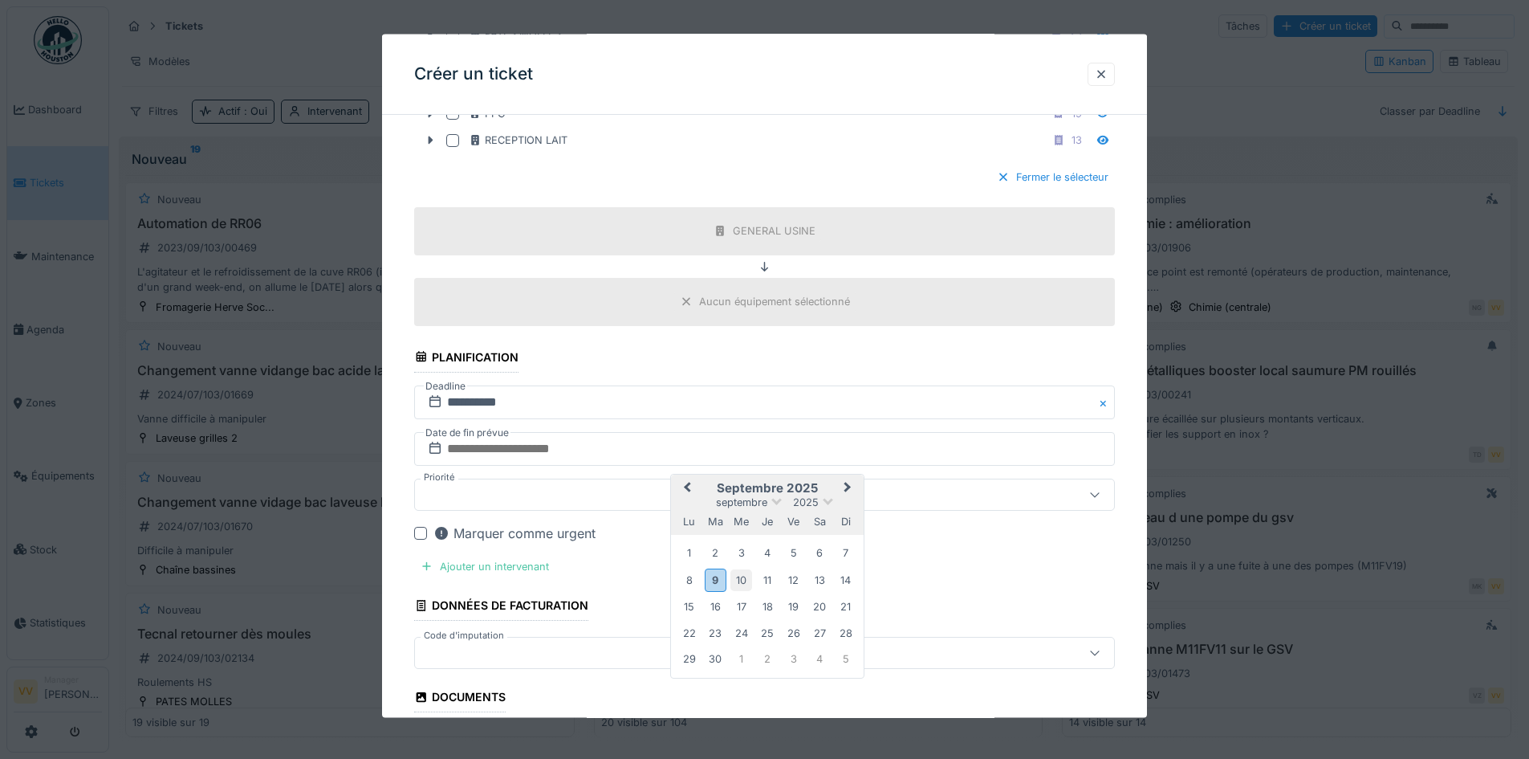
click at [744, 579] on div "10" at bounding box center [741, 579] width 22 height 22
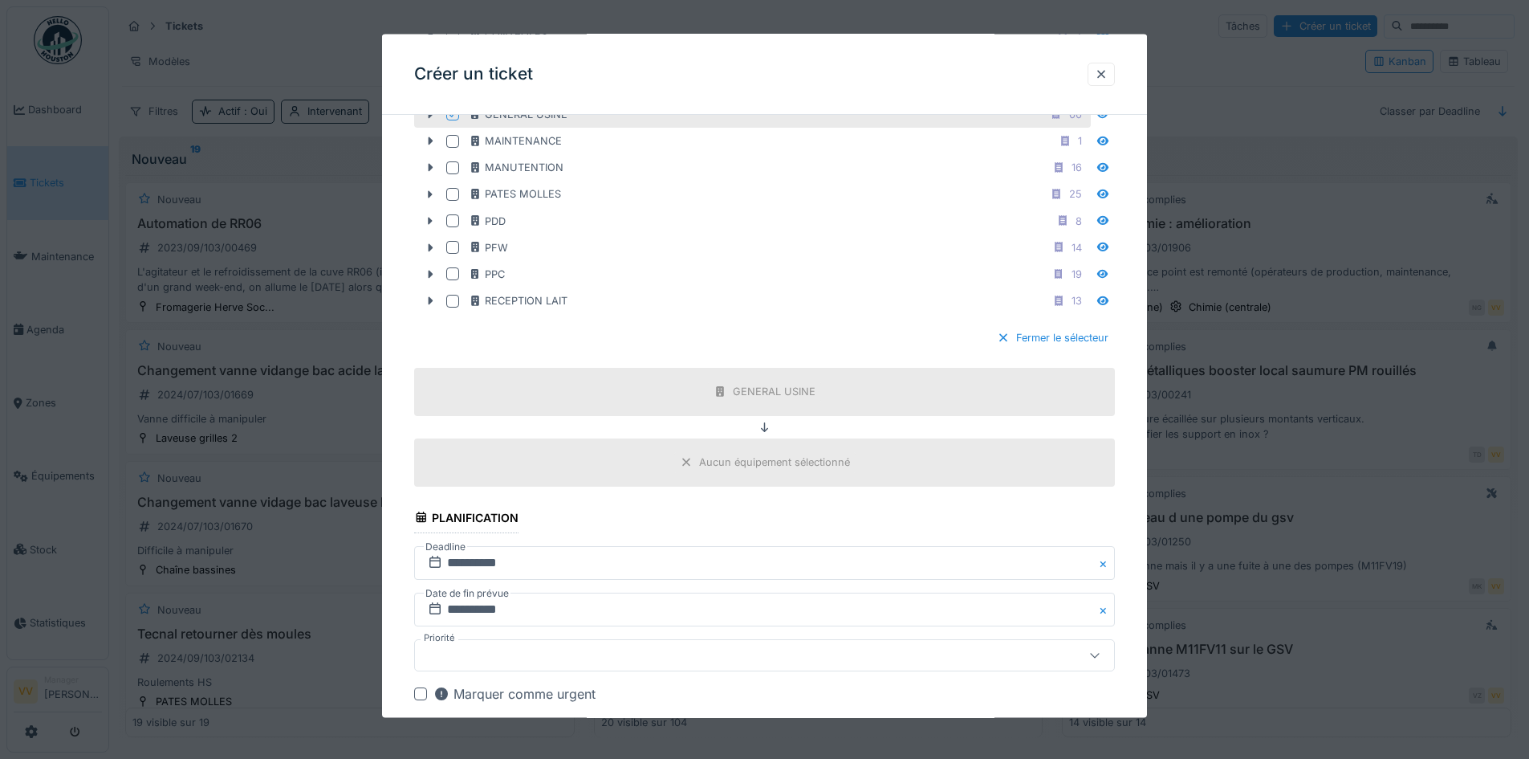
scroll to position [963, 0]
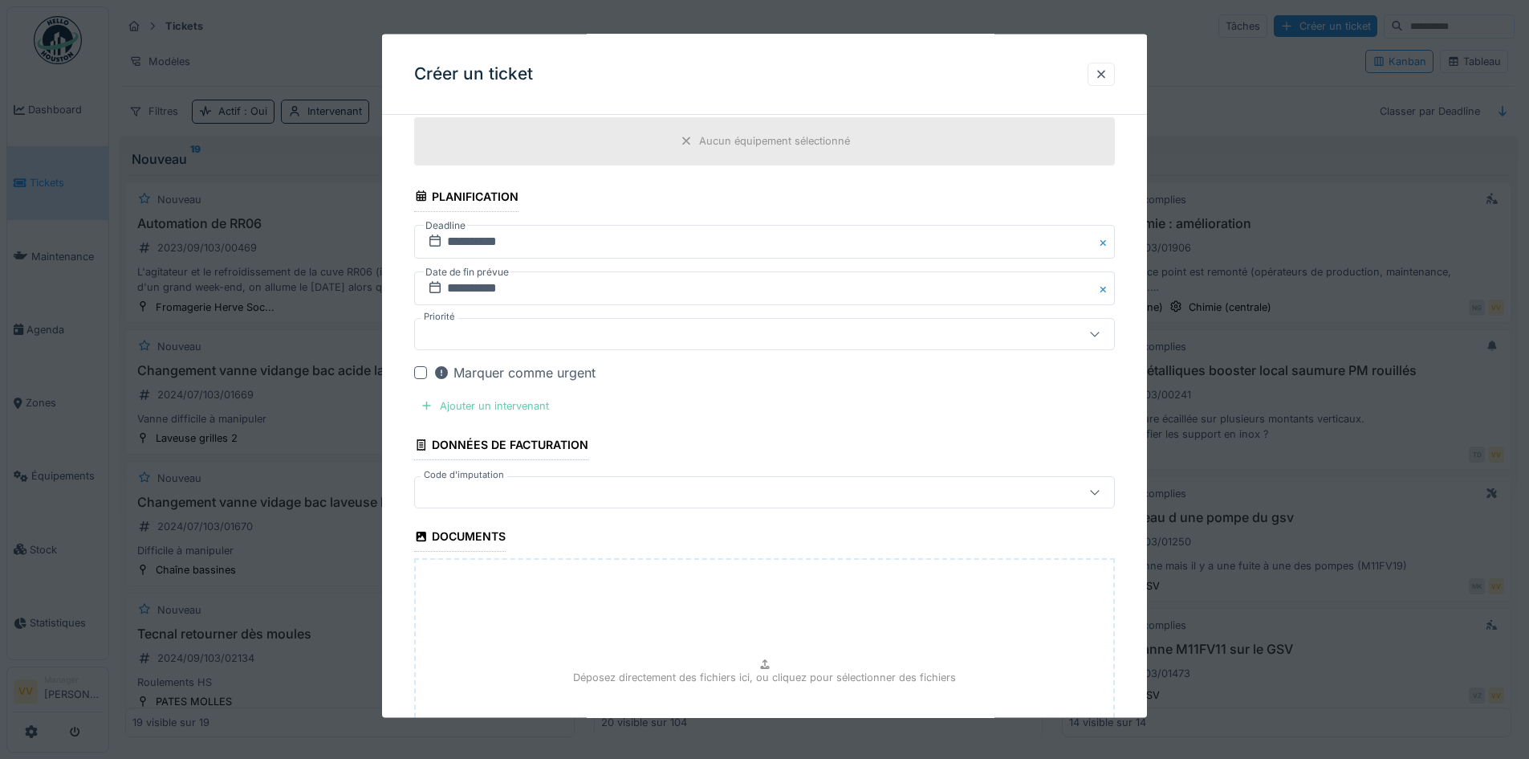
click at [516, 400] on div "Ajouter un intervenant" at bounding box center [484, 405] width 141 height 22
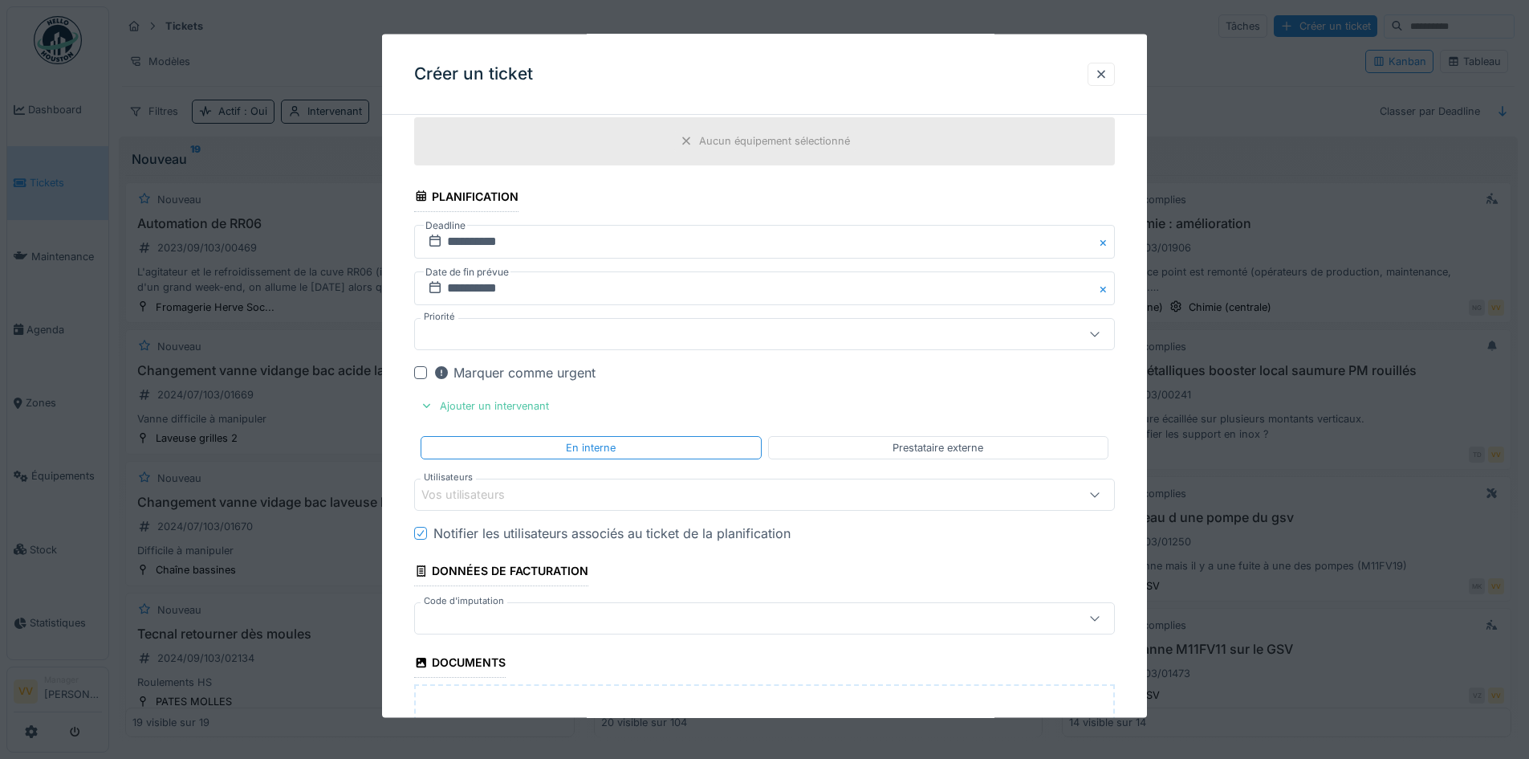
click at [563, 494] on div "Vos utilisateurs" at bounding box center [723, 495] width 604 height 18
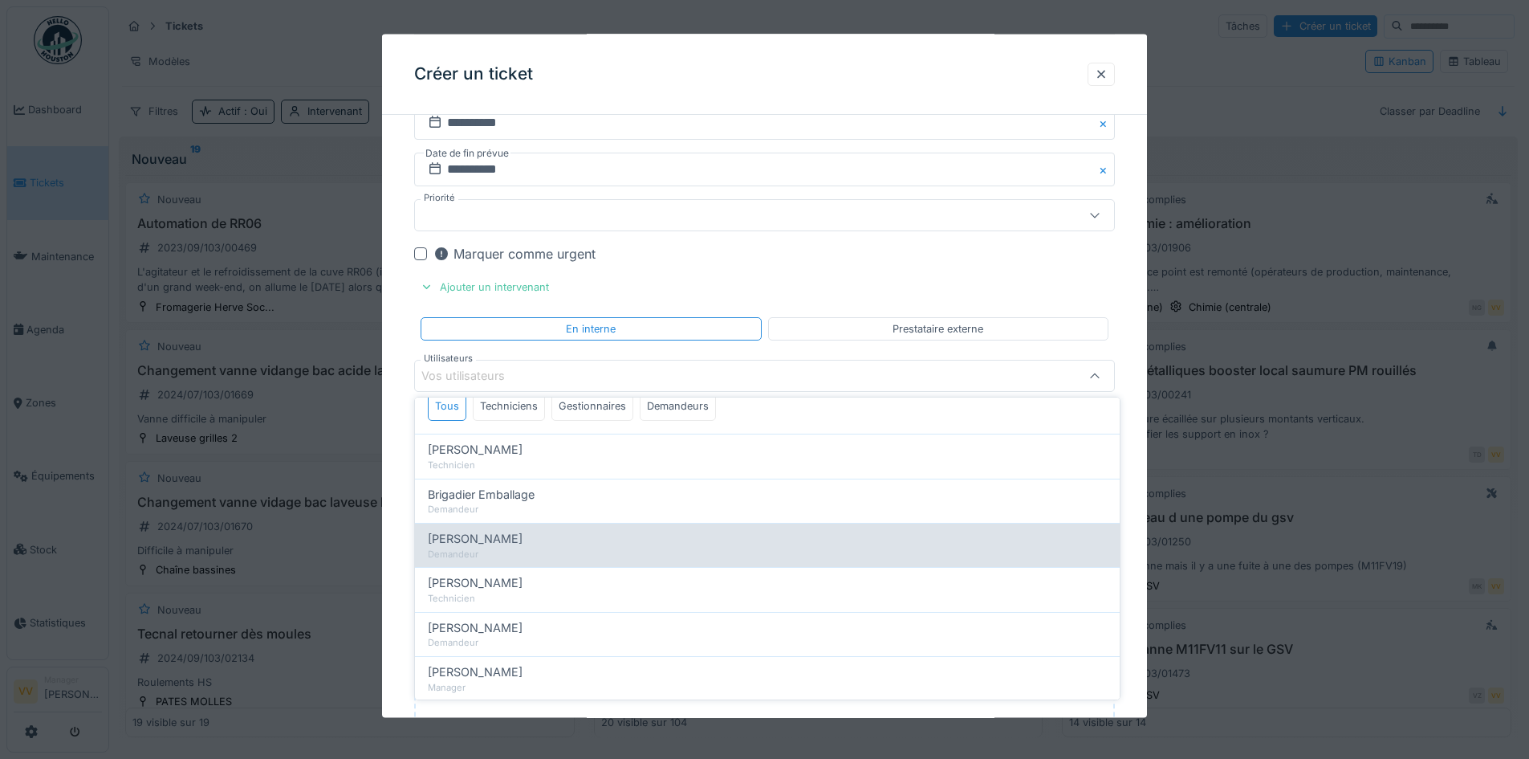
scroll to position [0, 0]
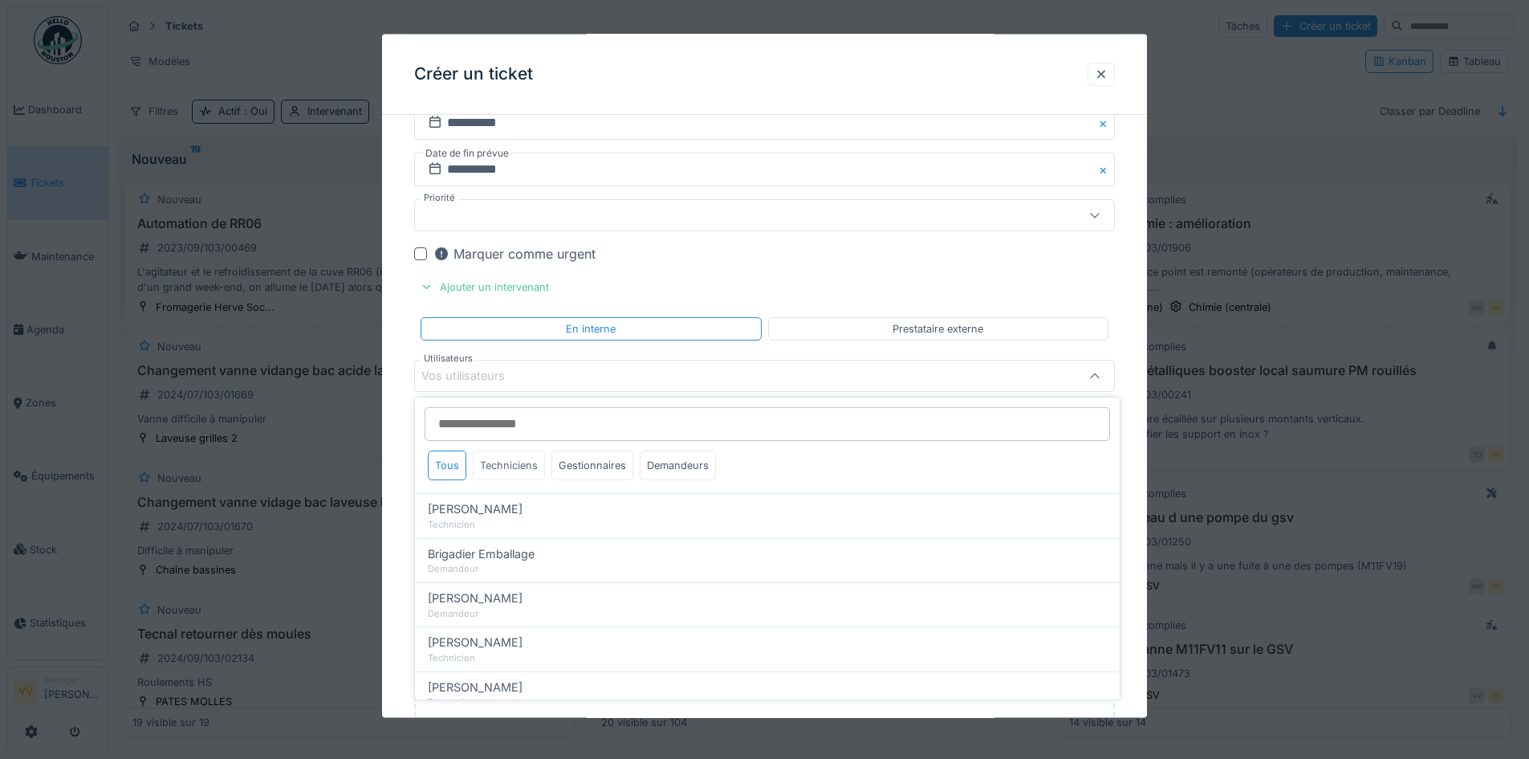
click at [506, 461] on div "Techniciens" at bounding box center [509, 465] width 72 height 30
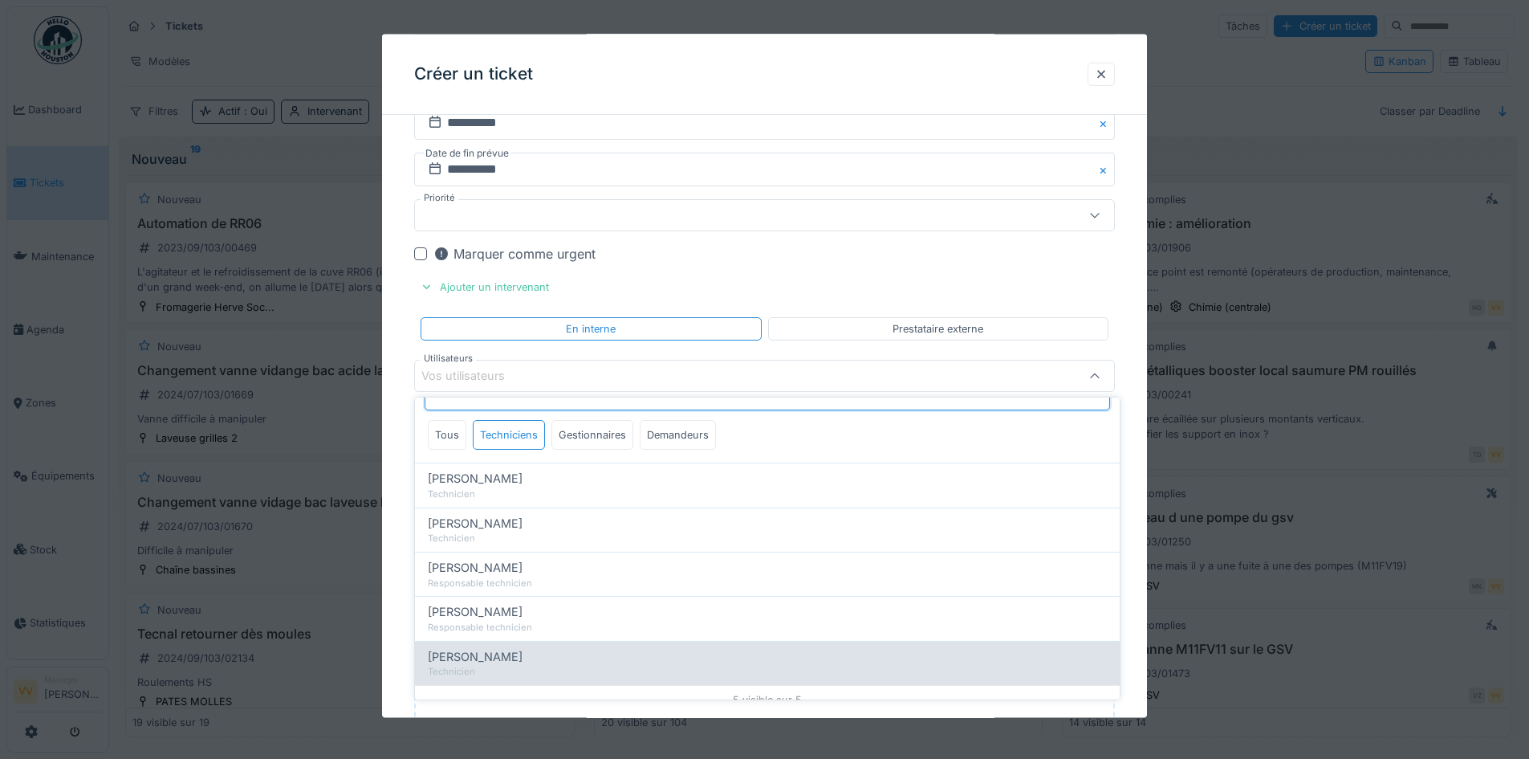
scroll to position [45, 0]
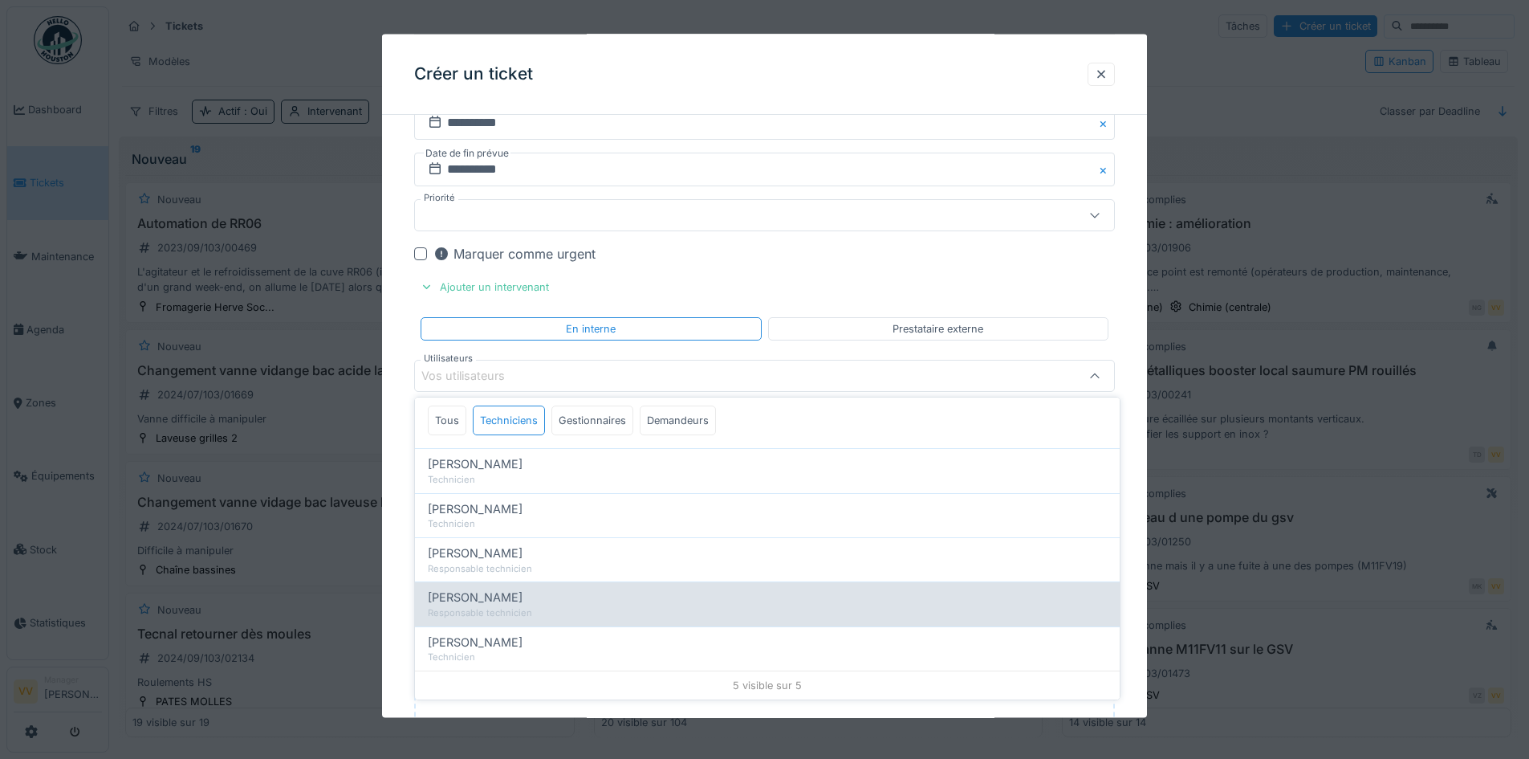
click at [572, 599] on div "Lucas Herbet" at bounding box center [767, 597] width 679 height 18
type input "*****"
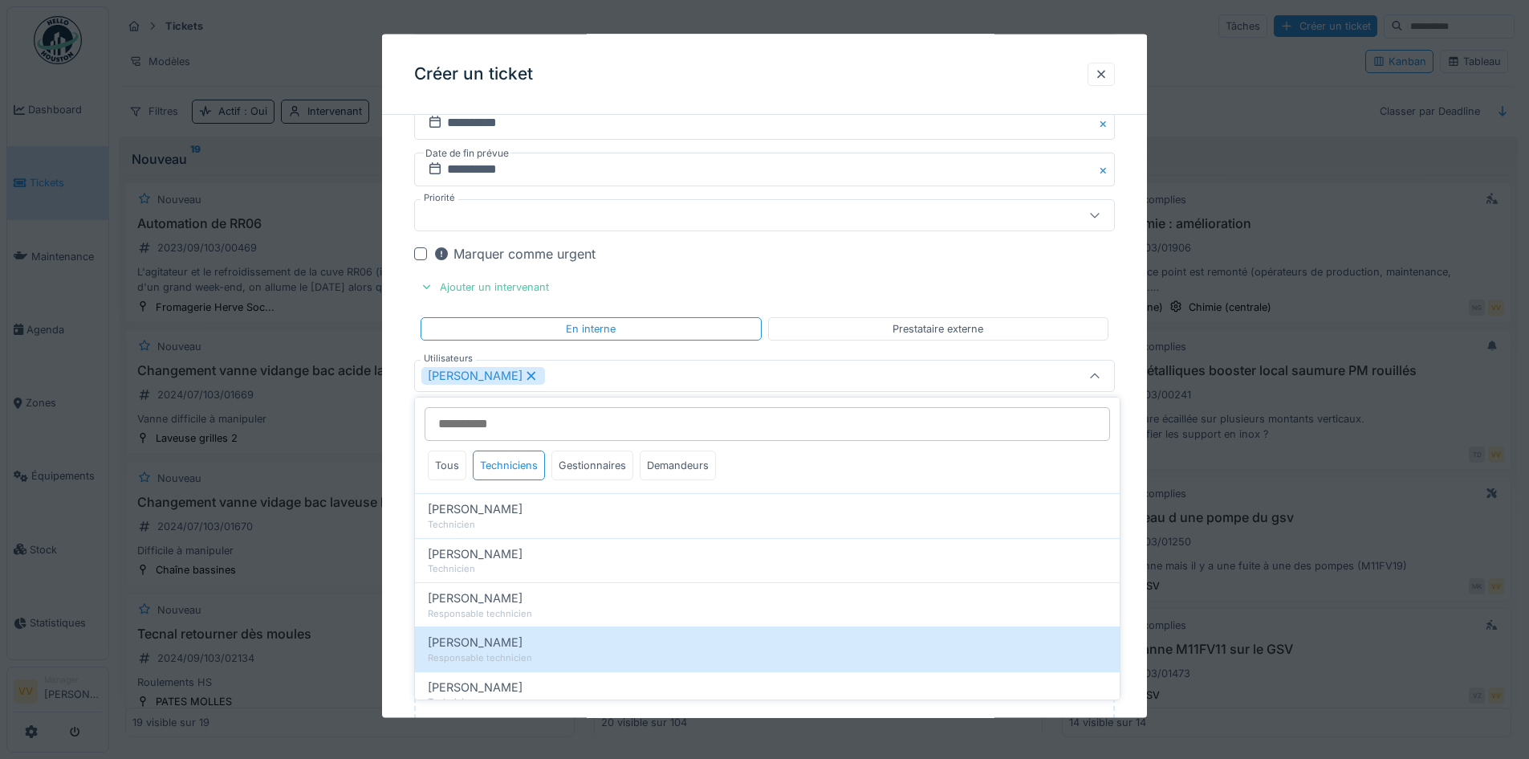
click at [1014, 254] on div "Marquer comme urgent" at bounding box center [773, 252] width 681 height 19
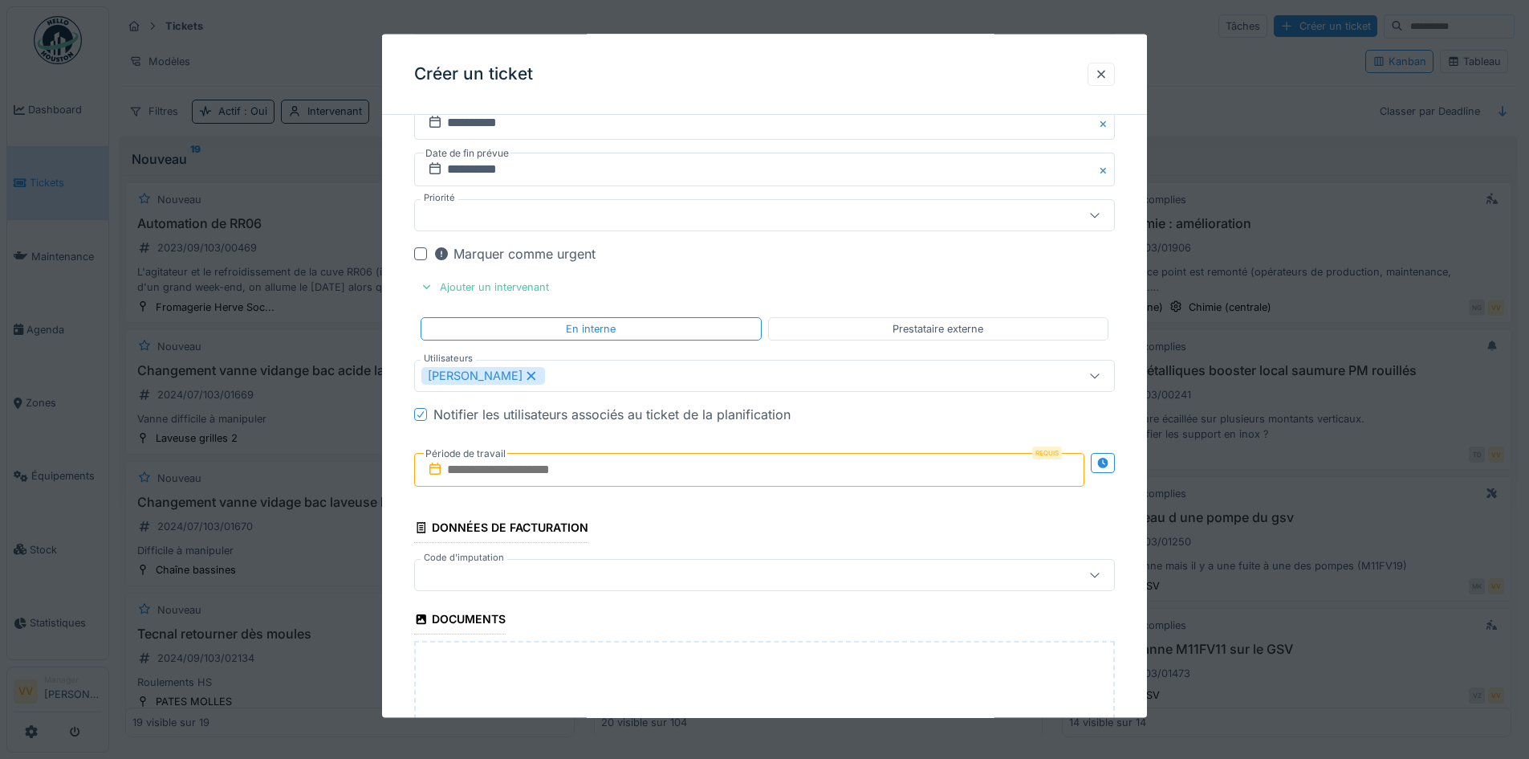
click at [708, 474] on input "text" at bounding box center [749, 470] width 670 height 34
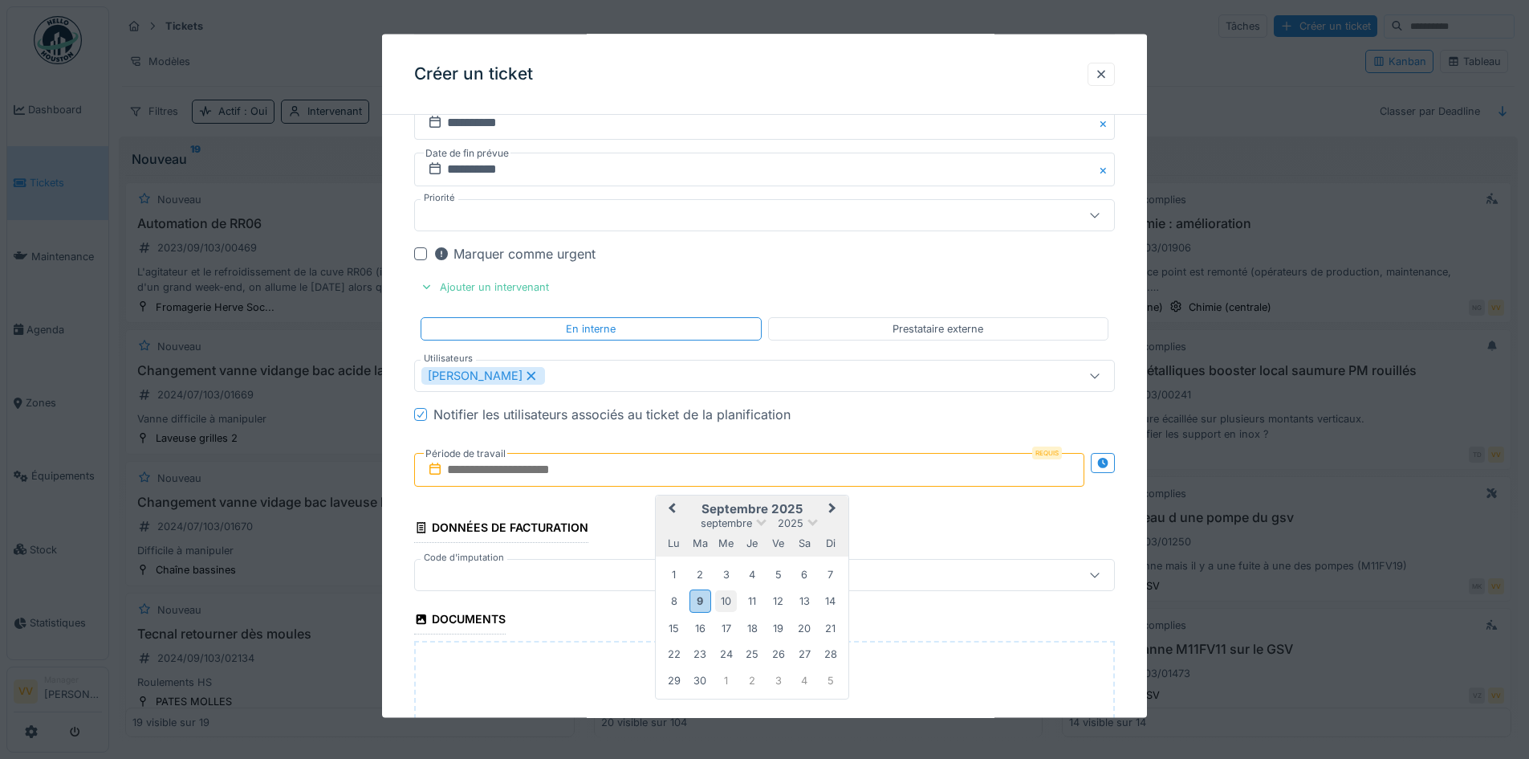
click at [720, 602] on div "10" at bounding box center [726, 601] width 22 height 22
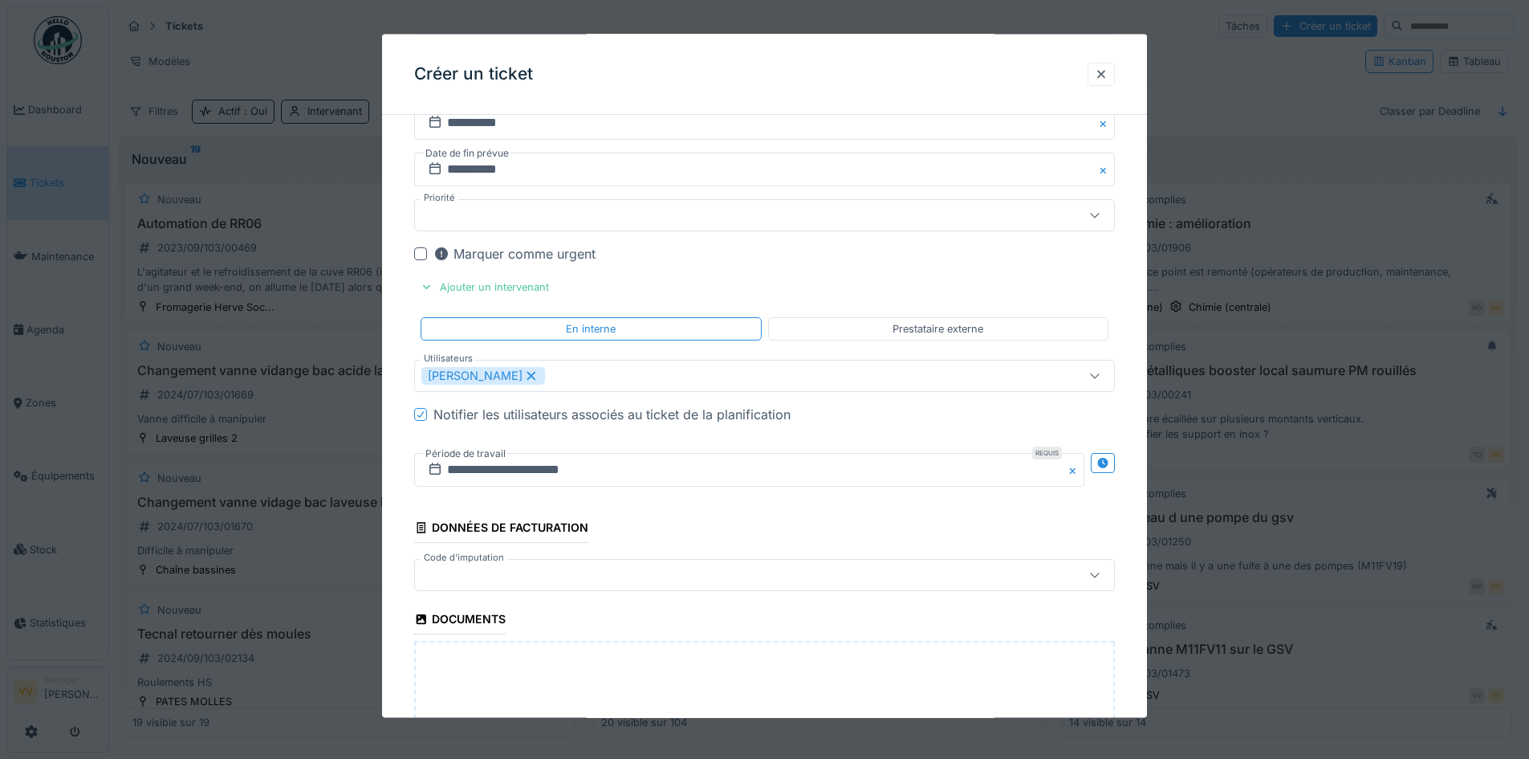
click at [742, 507] on fieldset "**********" at bounding box center [764, 0] width 701 height 1908
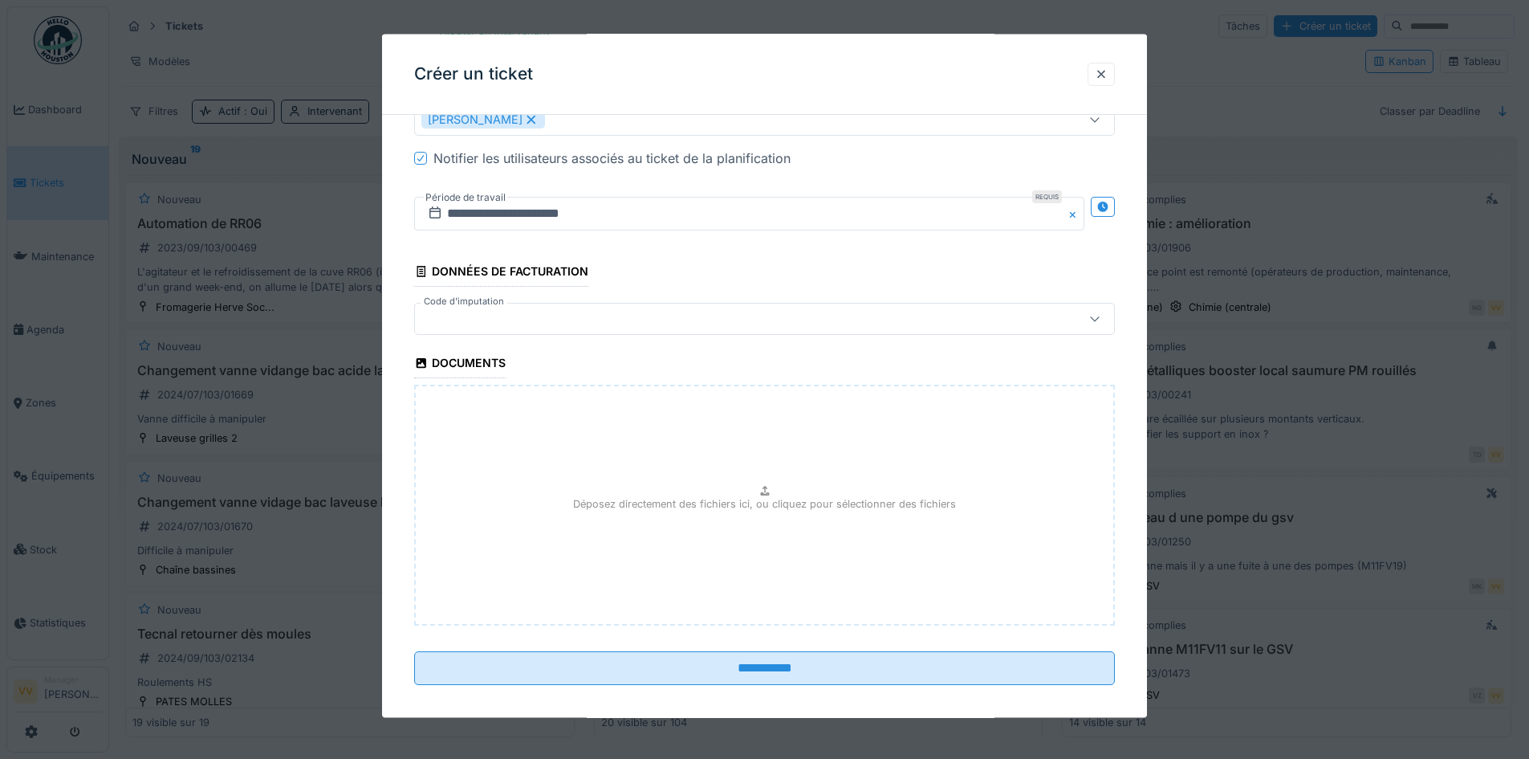
scroll to position [1350, 0]
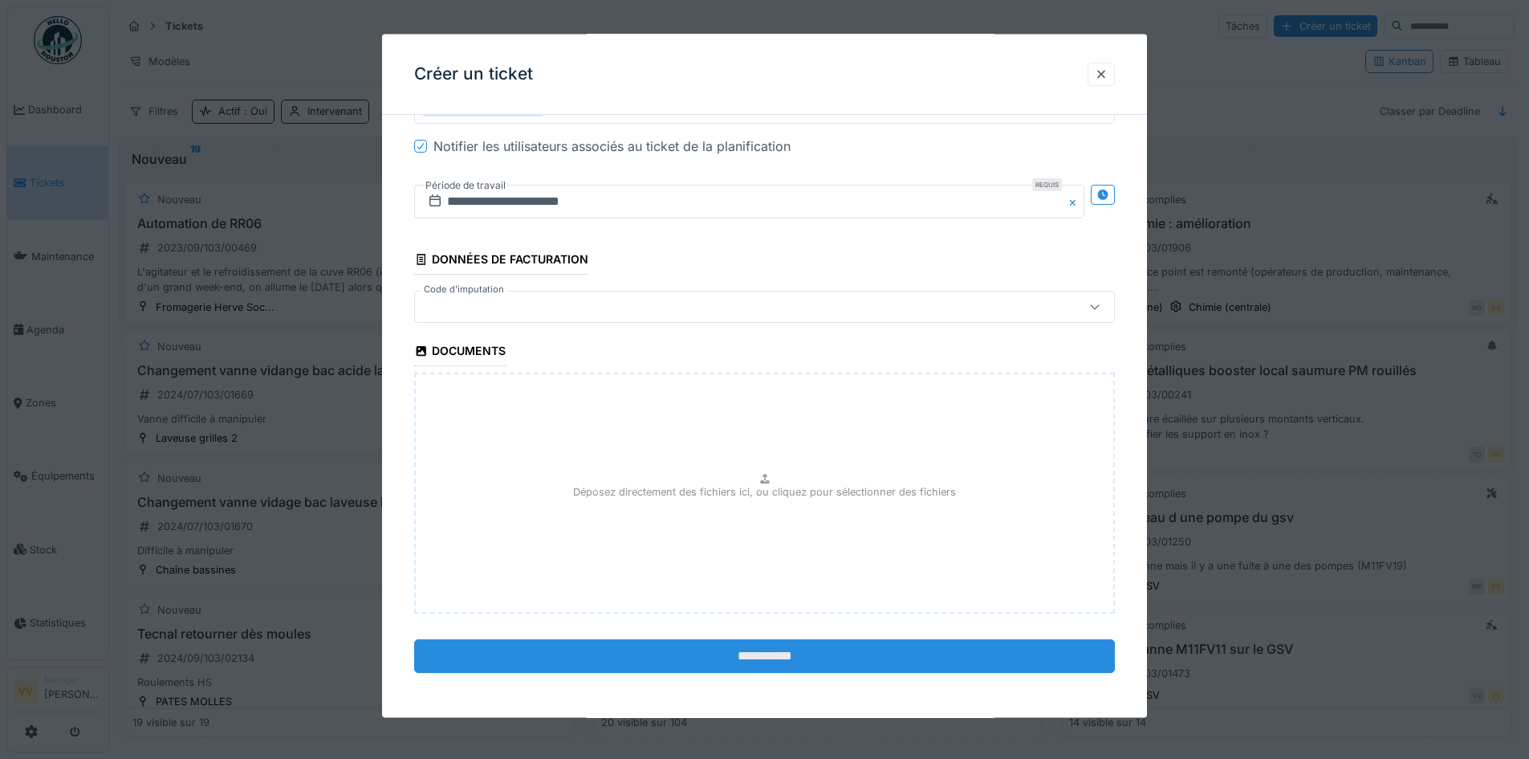
click at [763, 664] on input "**********" at bounding box center [764, 656] width 701 height 34
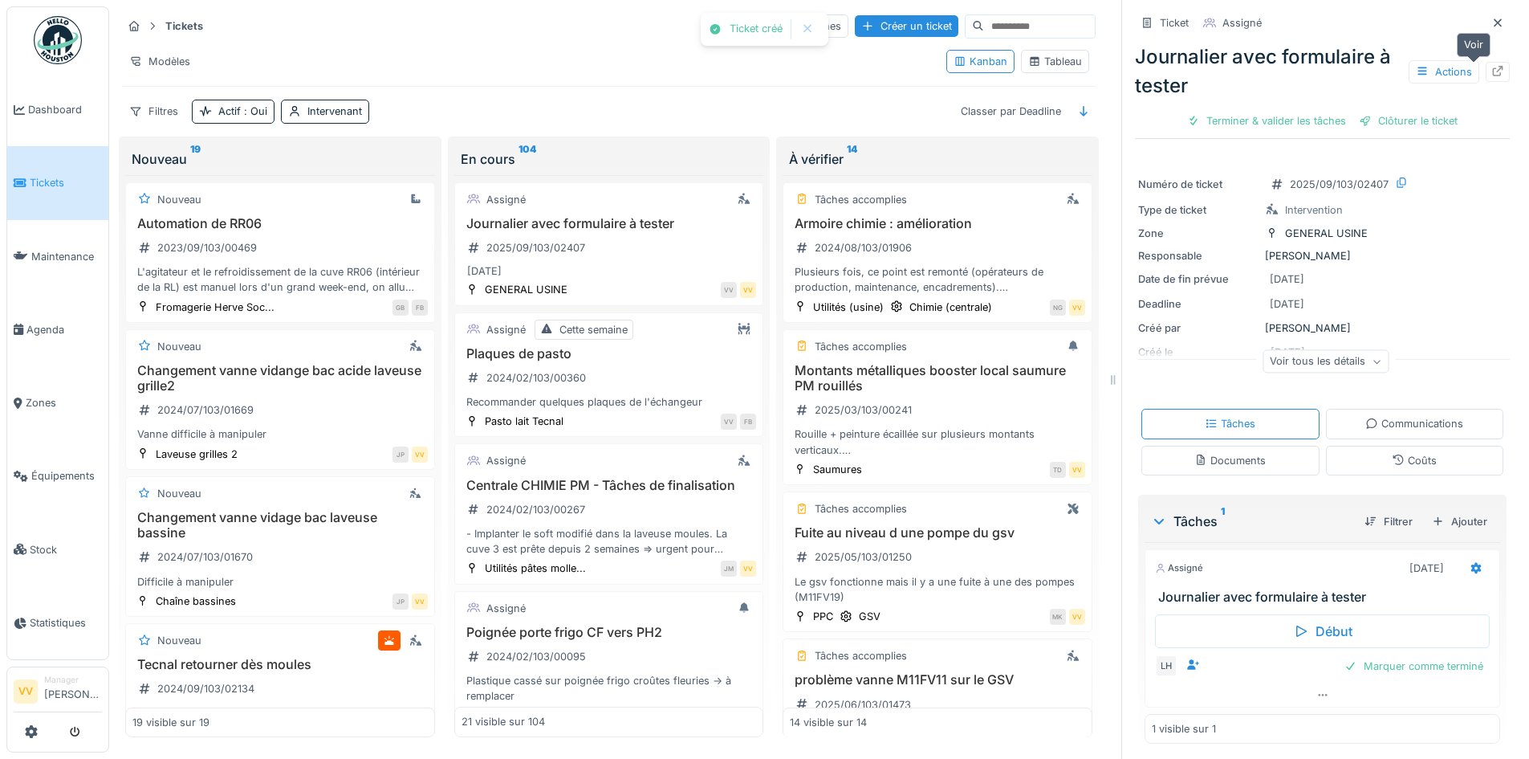
click at [1491, 64] on div at bounding box center [1497, 71] width 13 height 15
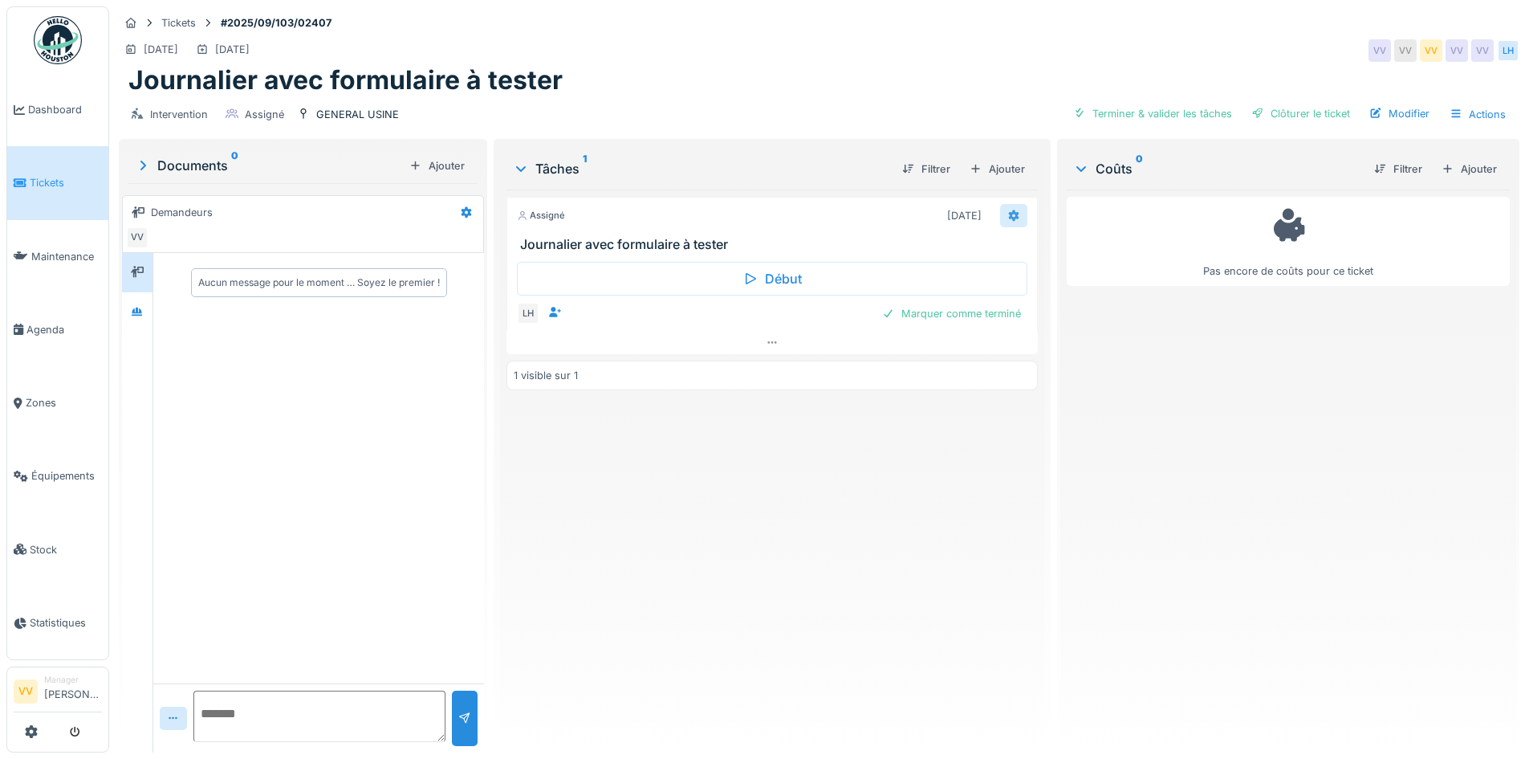
click at [1008, 214] on icon at bounding box center [1013, 214] width 10 height 11
click at [1001, 170] on div "Ajouter" at bounding box center [997, 169] width 68 height 22
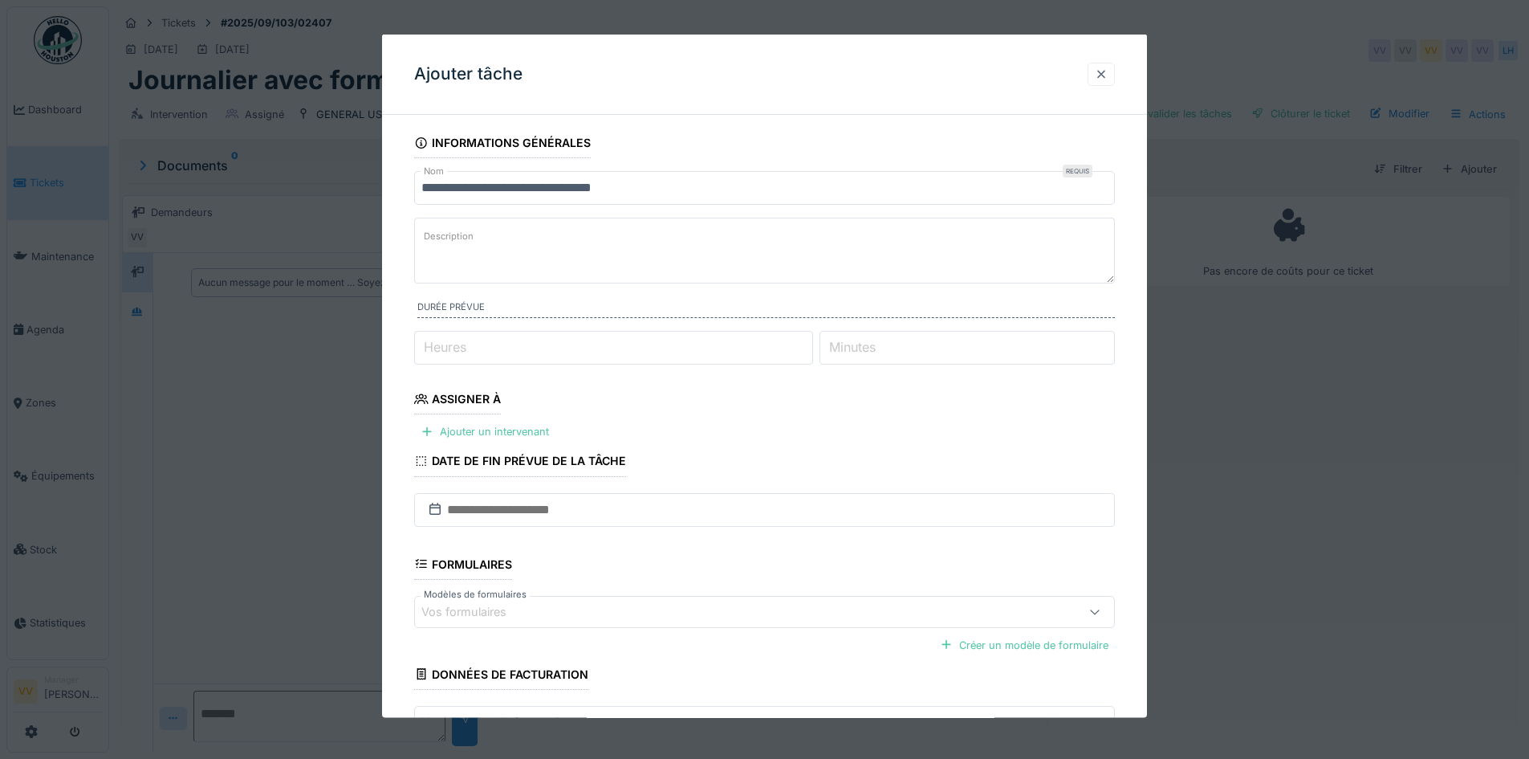
click at [1104, 71] on div at bounding box center [1101, 73] width 13 height 15
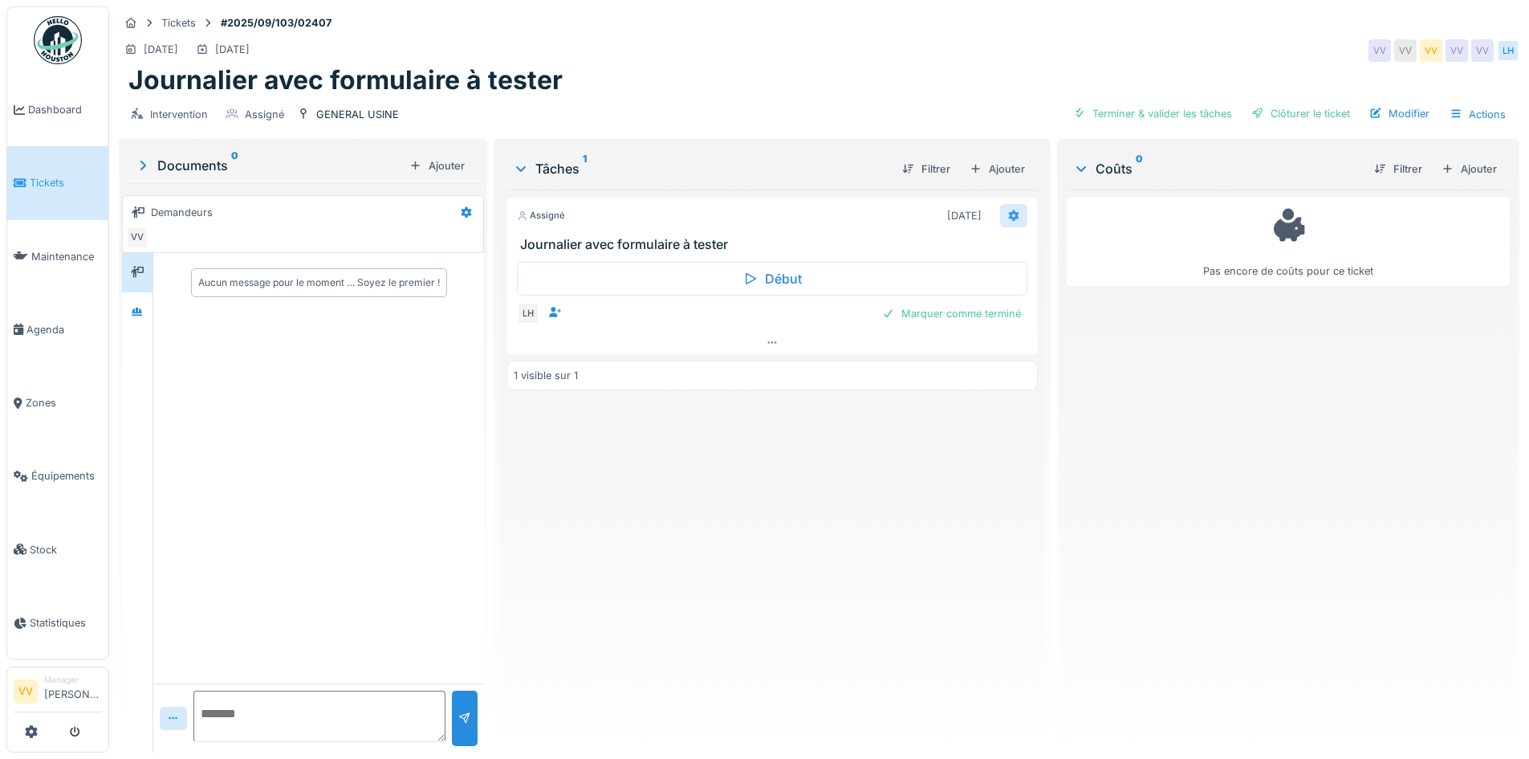
click at [1009, 208] on div at bounding box center [1013, 215] width 13 height 15
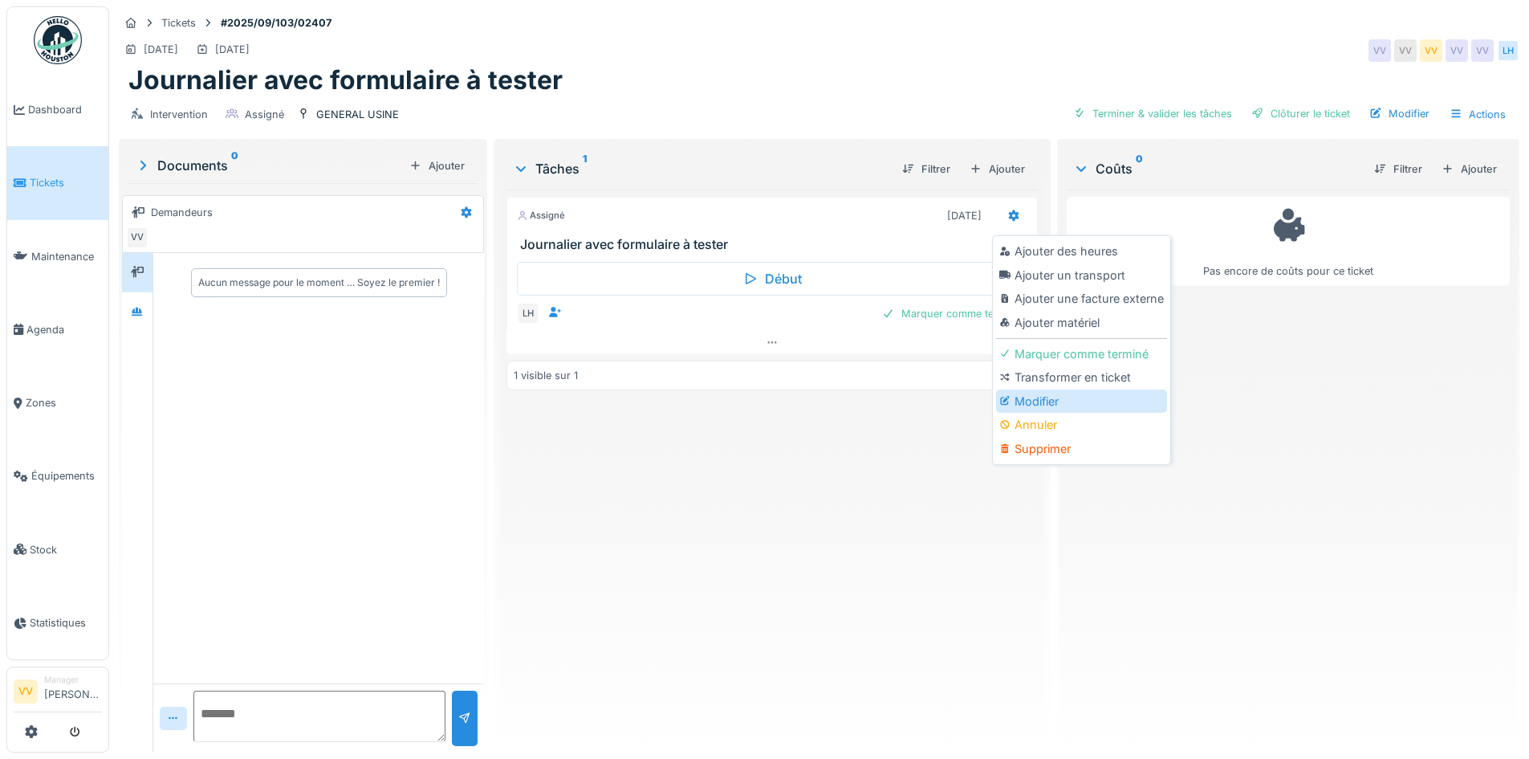
click at [1072, 404] on div "Modifier" at bounding box center [1081, 401] width 171 height 24
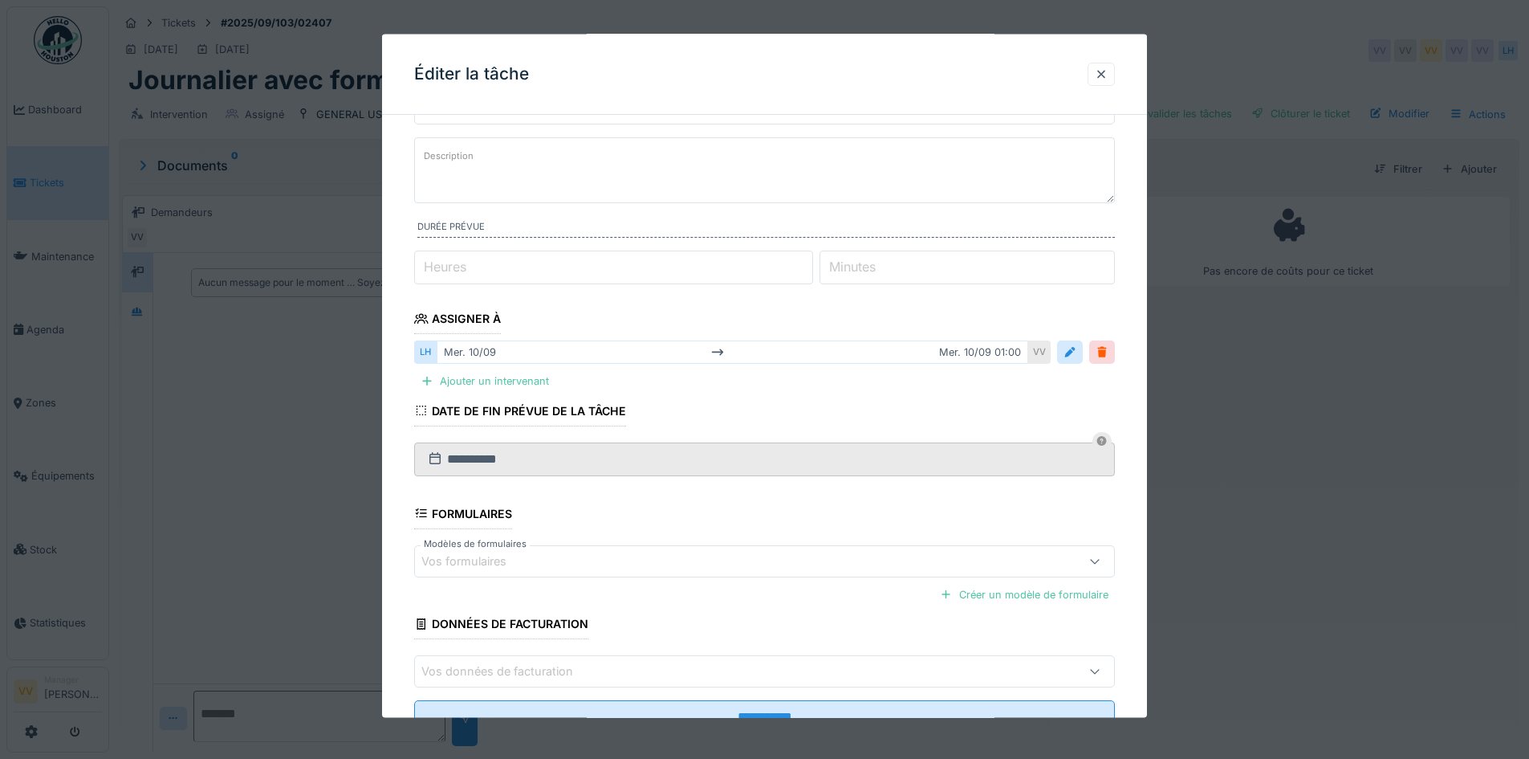
scroll to position [141, 0]
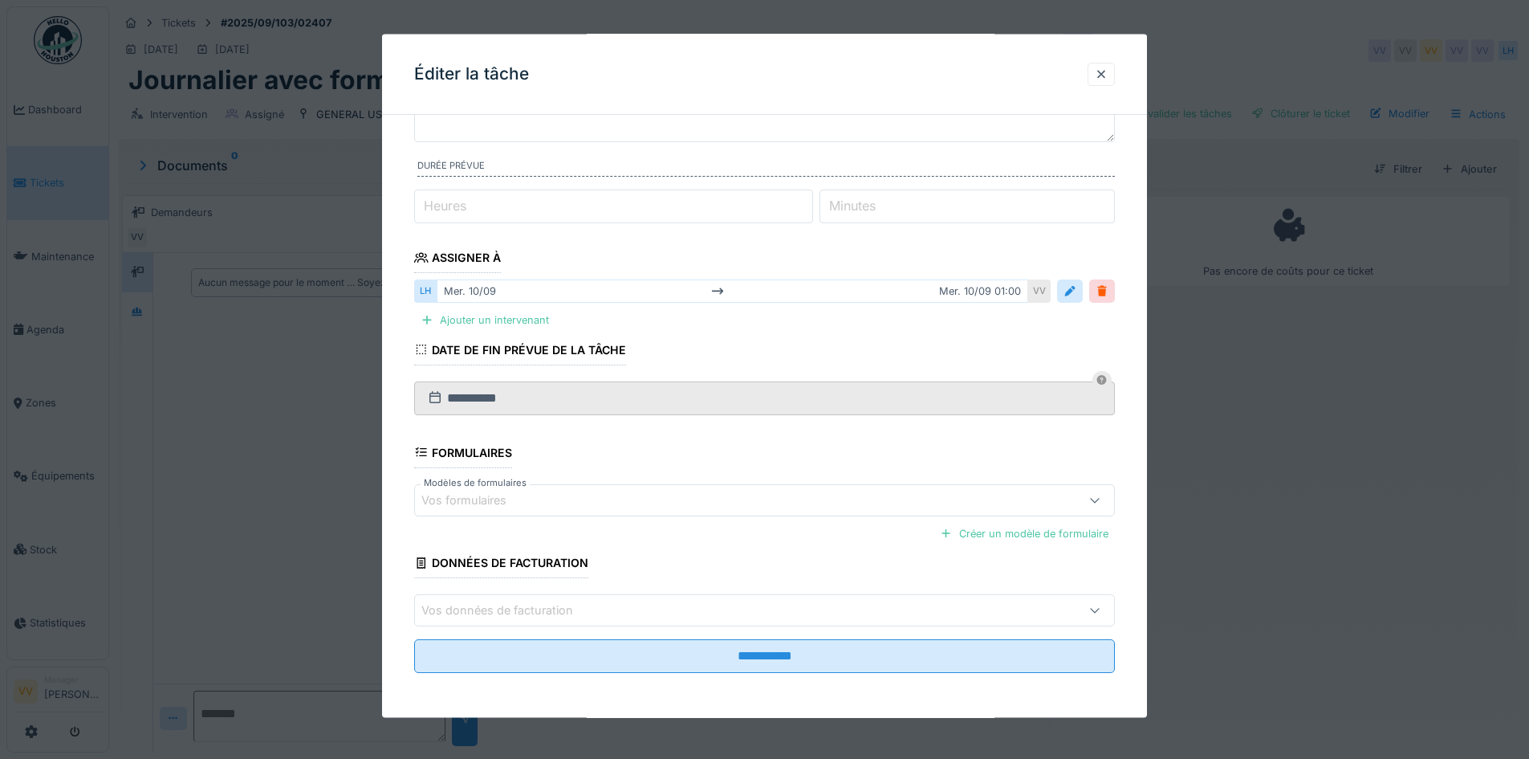
click at [635, 498] on div "Vos formulaires" at bounding box center [723, 499] width 604 height 18
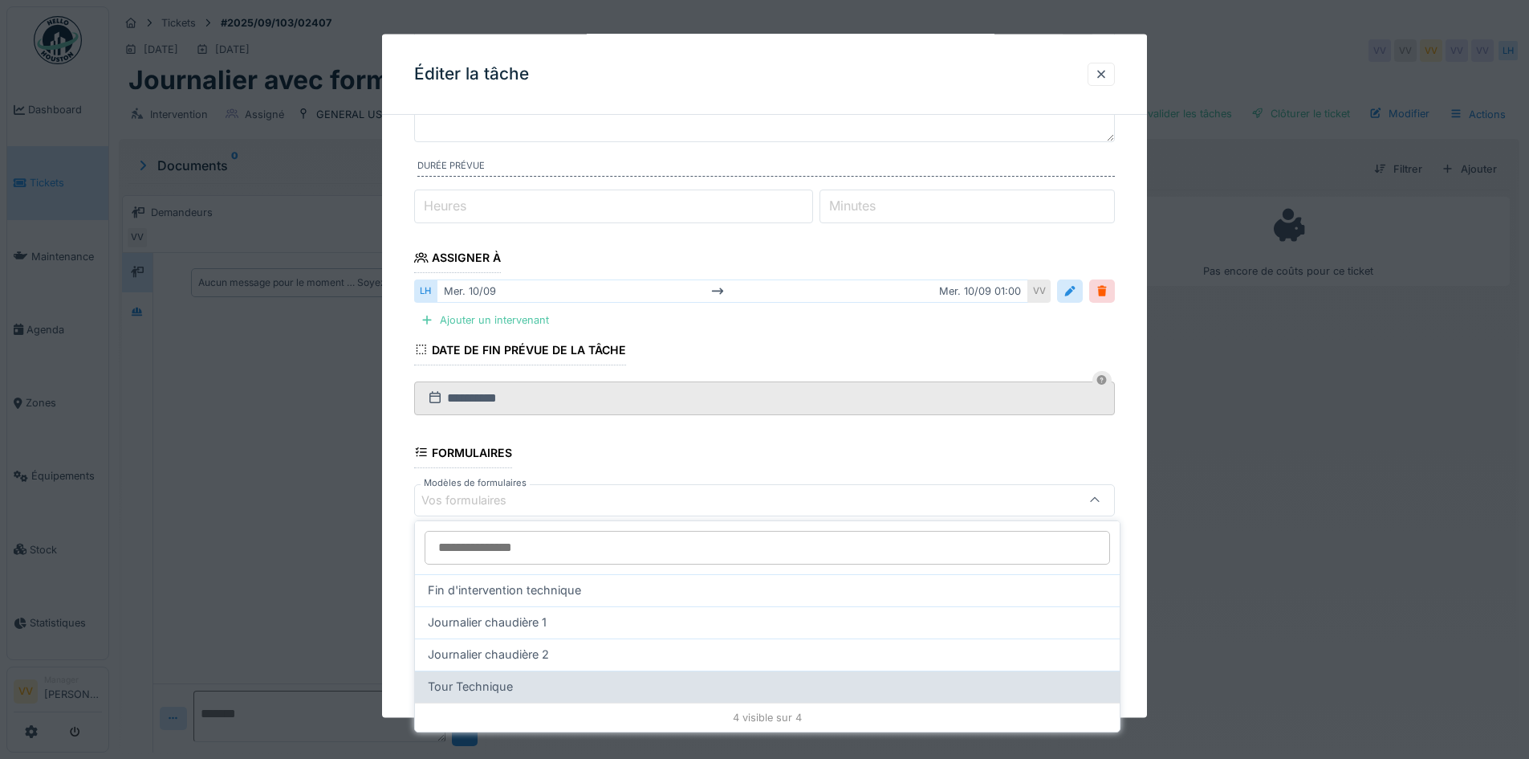
click at [458, 686] on span "Tour Technique" at bounding box center [470, 686] width 85 height 18
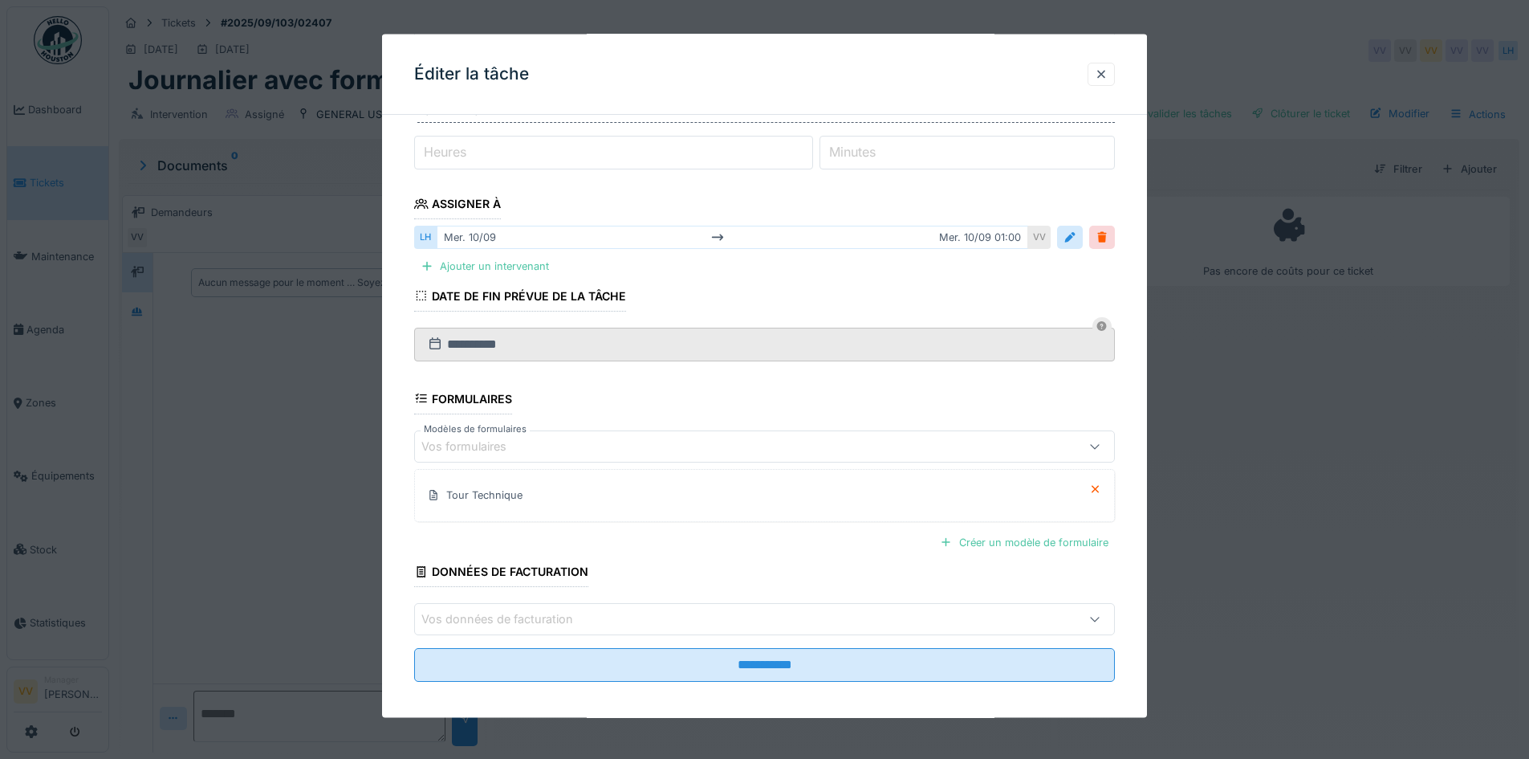
scroll to position [204, 0]
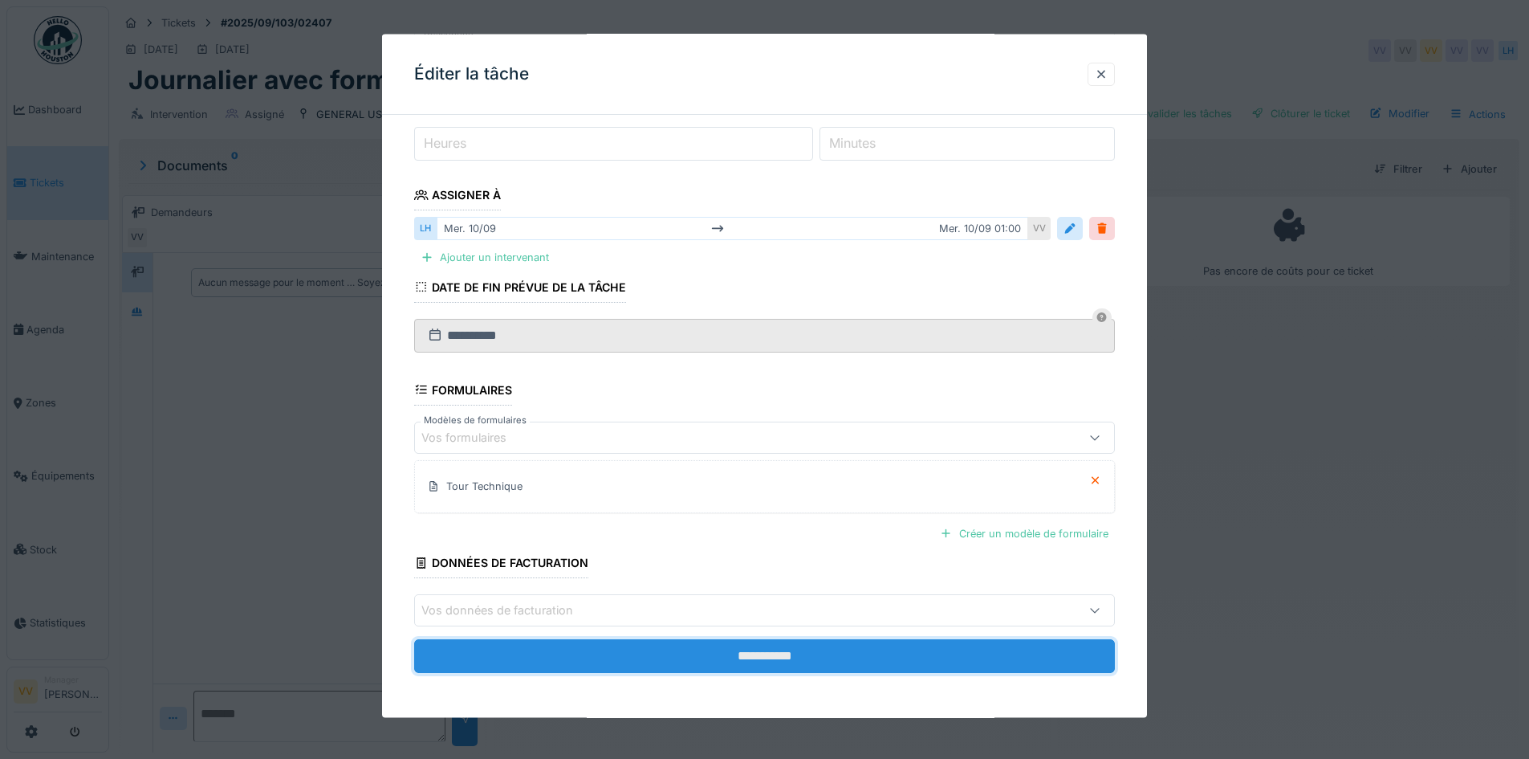
click at [810, 646] on input "**********" at bounding box center [764, 656] width 701 height 34
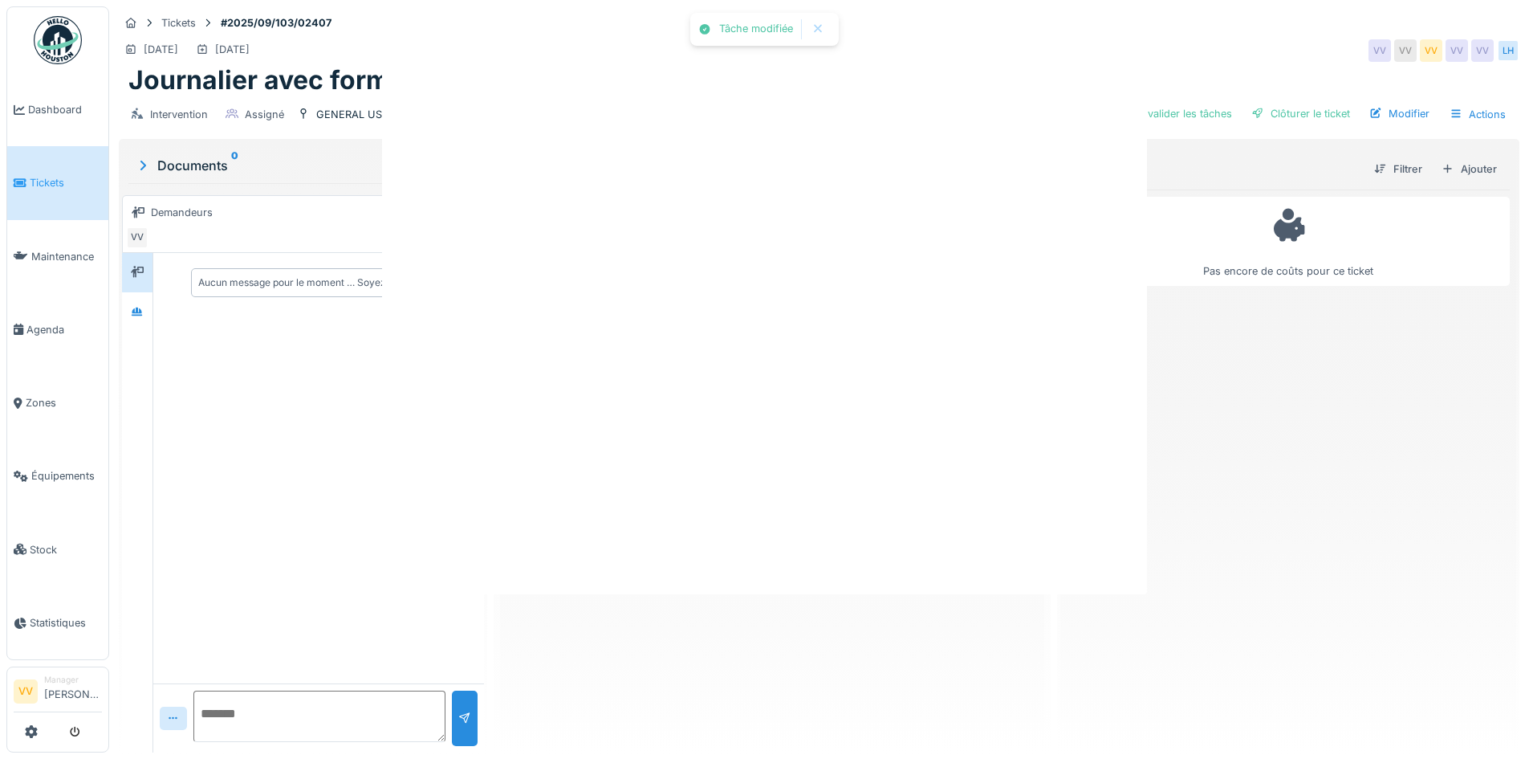
scroll to position [0, 0]
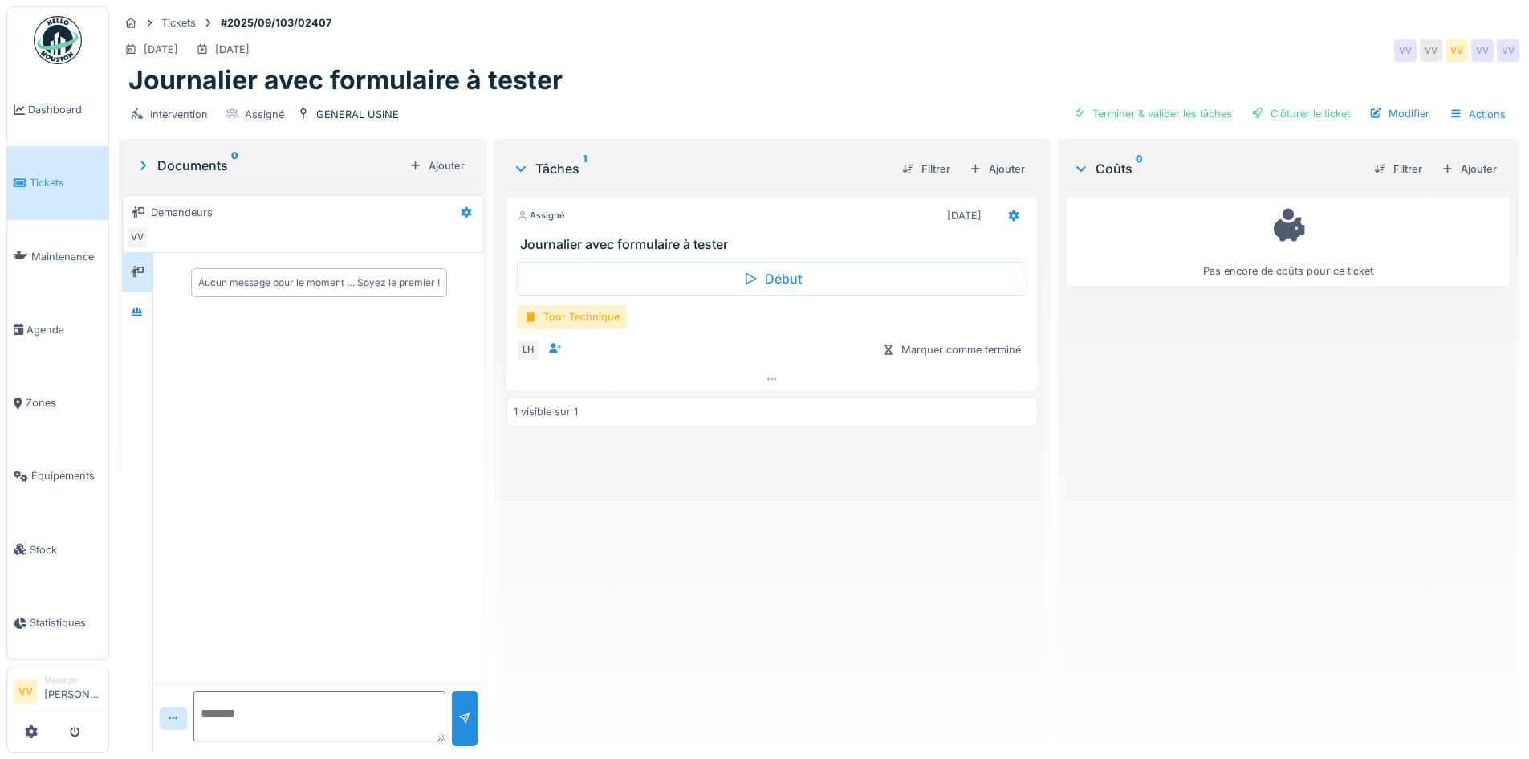
click at [1330, 516] on div "Pas encore de coûts pour ce ticket" at bounding box center [1288, 464] width 443 height 550
click at [881, 595] on div "Assigné 10/09/2025 Journalier avec formulaire à tester Début Tour Technique LH …" at bounding box center [771, 464] width 531 height 550
click at [45, 177] on span "Tickets" at bounding box center [66, 182] width 72 height 15
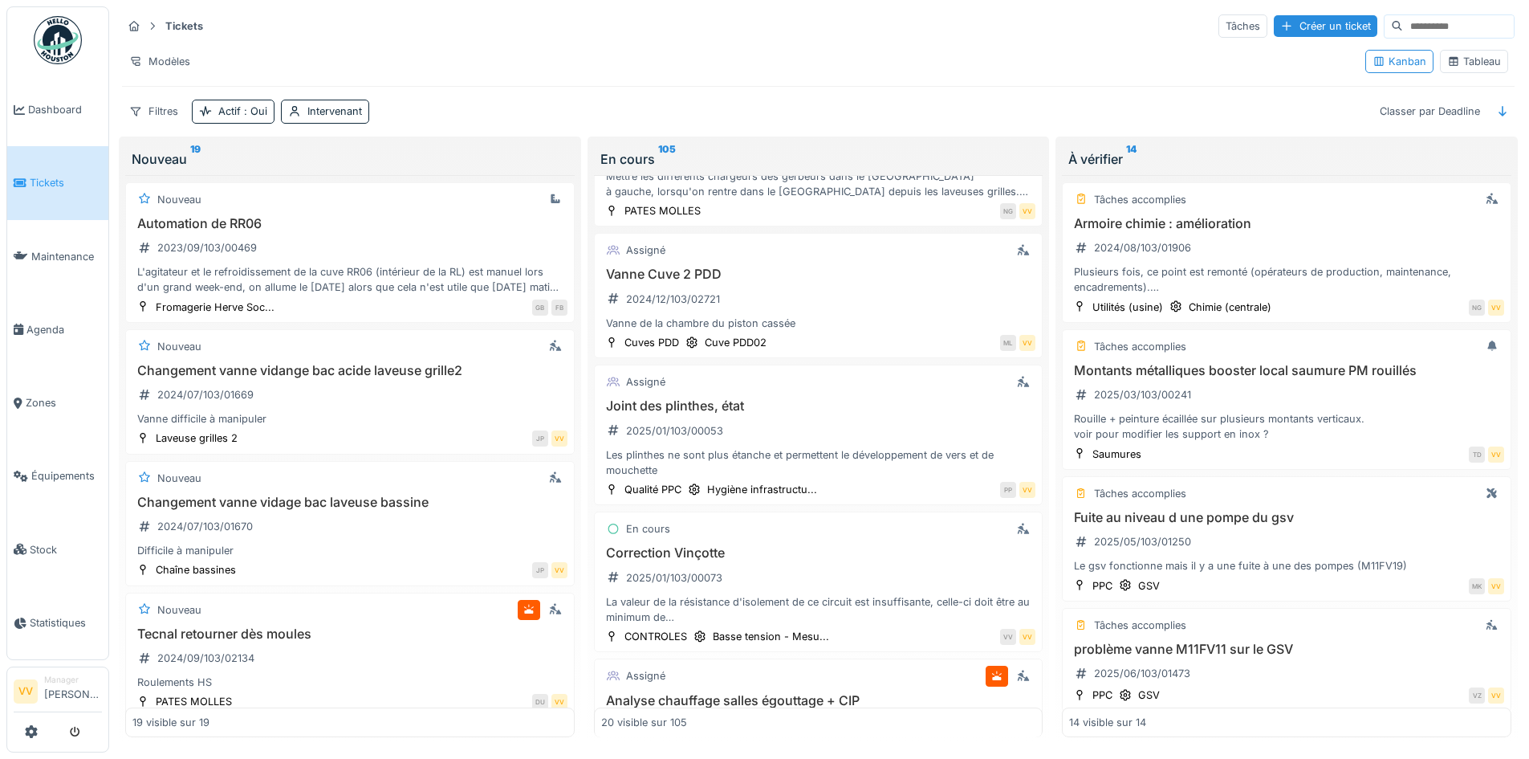
scroll to position [1525, 0]
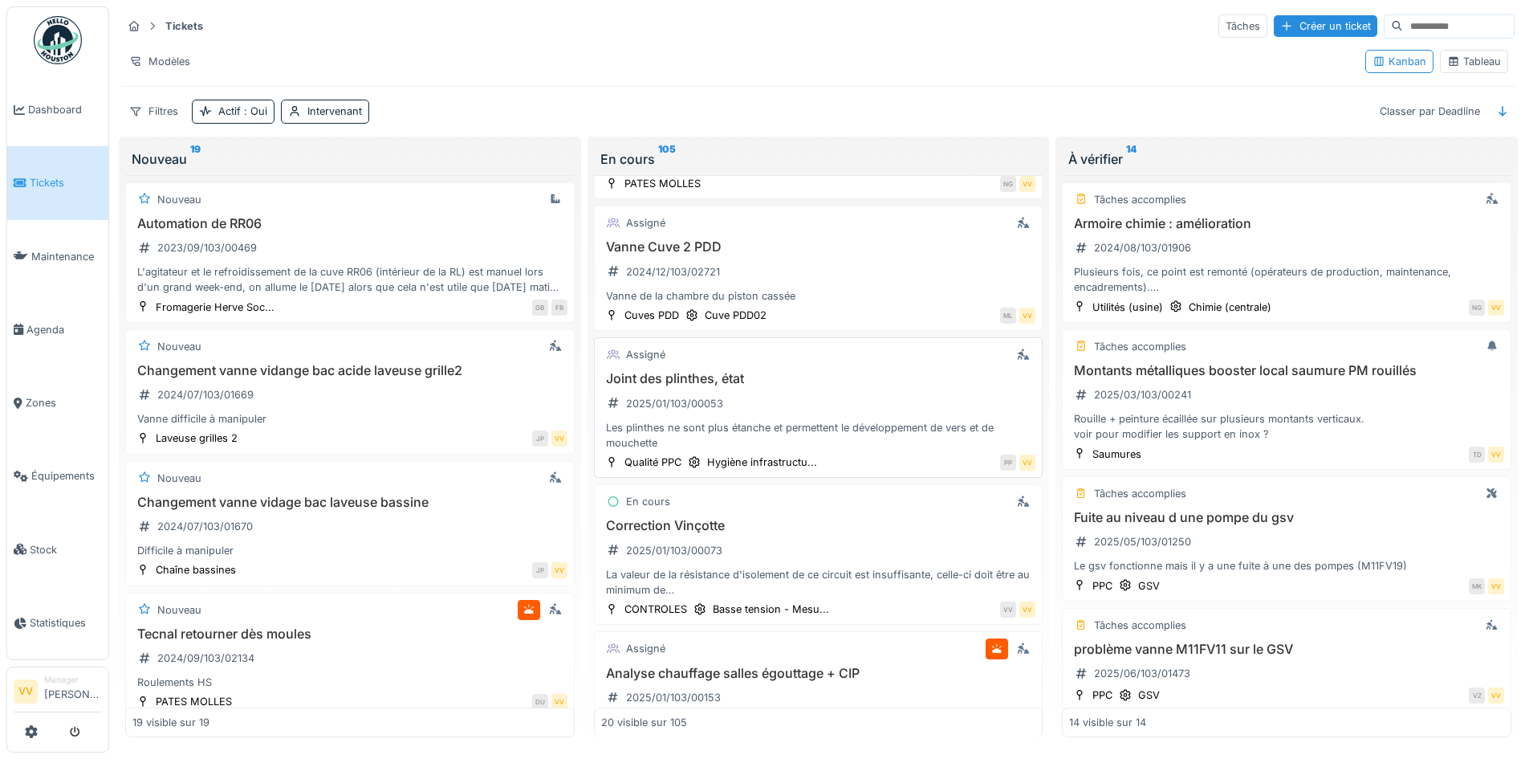
click at [877, 422] on div "Les plinthes ne sont plus étanche et permettent le développement de vers et de …" at bounding box center [818, 435] width 435 height 31
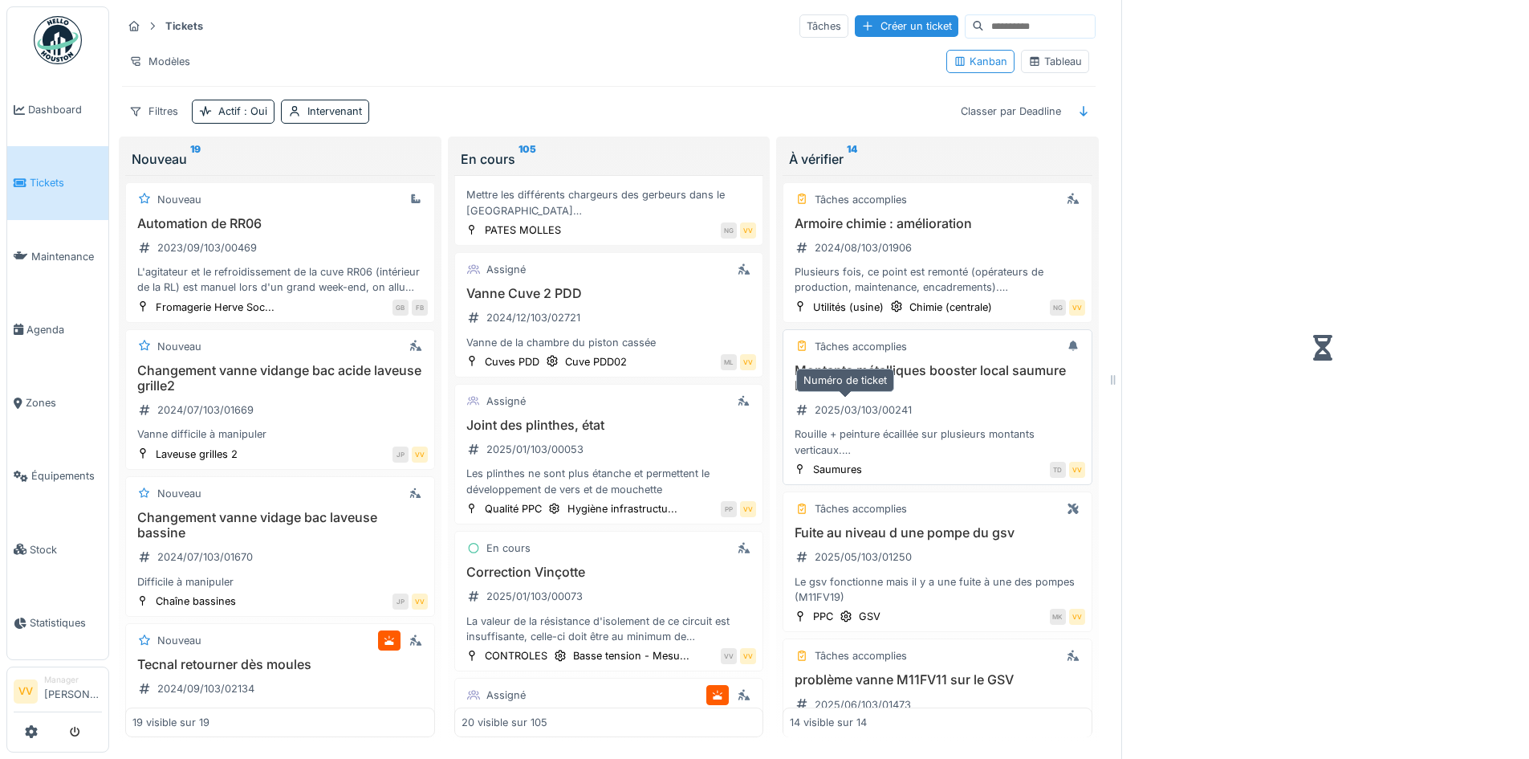
scroll to position [1662, 0]
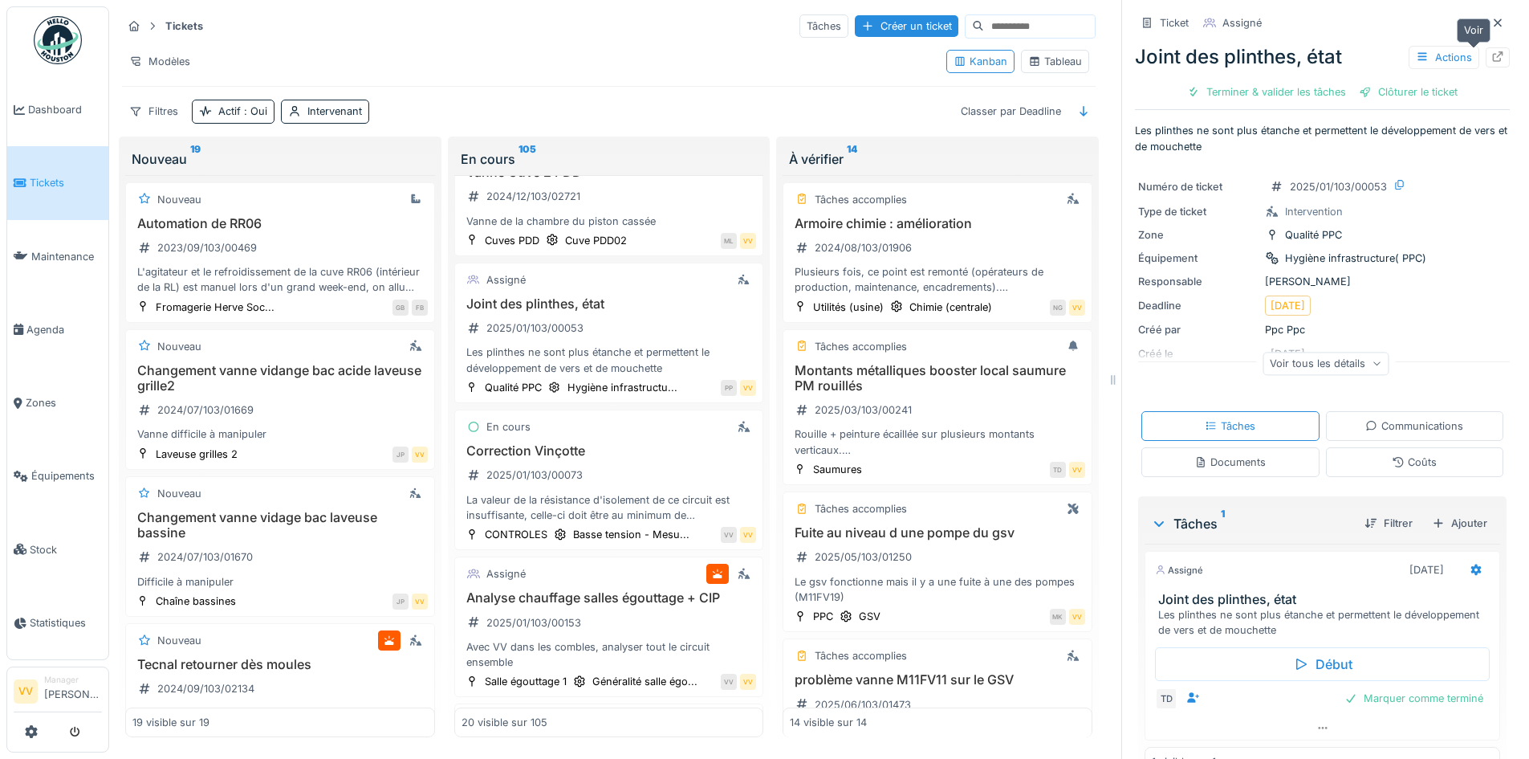
click at [1491, 59] on icon at bounding box center [1497, 56] width 13 height 10
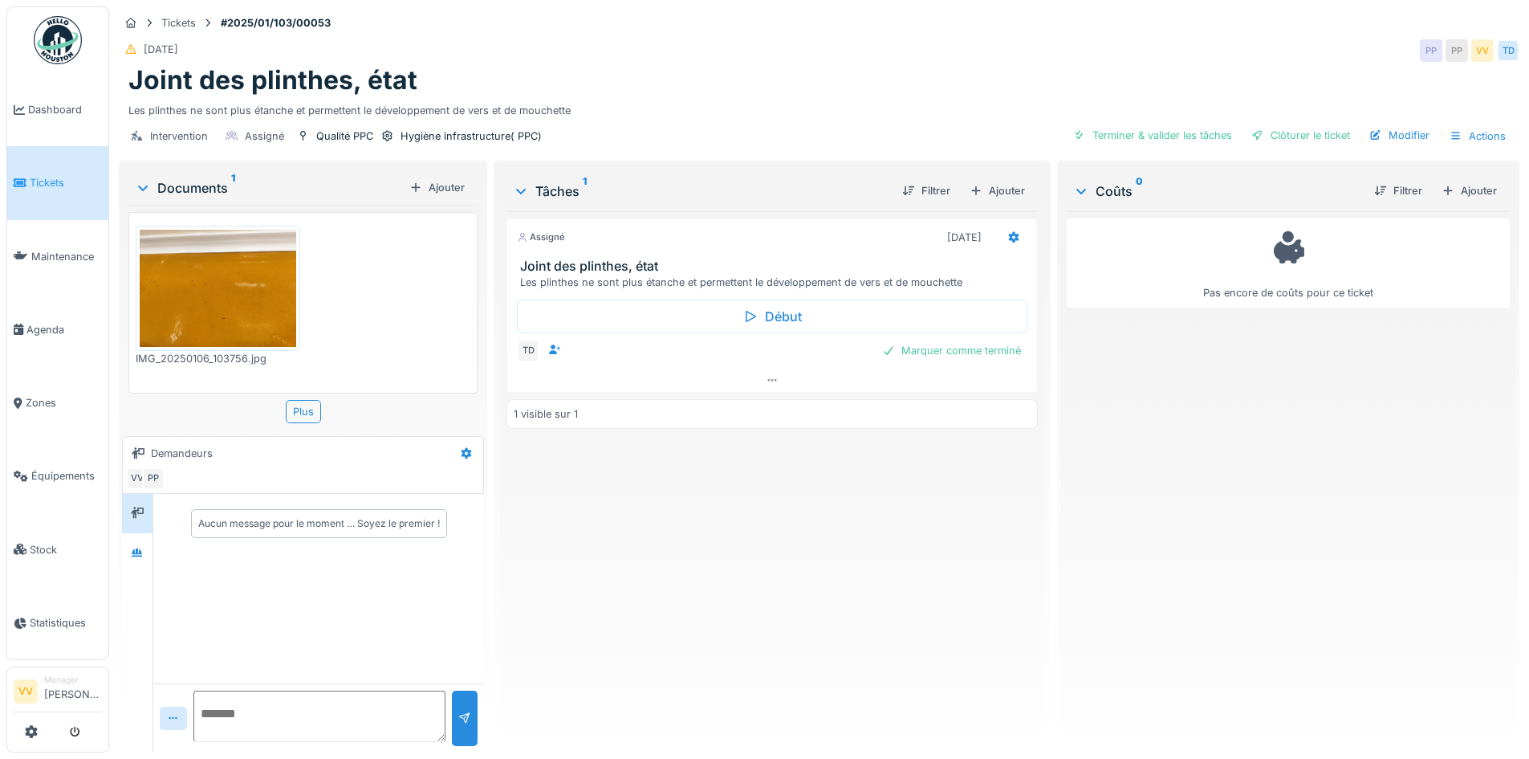
click at [224, 324] on img at bounding box center [218, 288] width 157 height 117
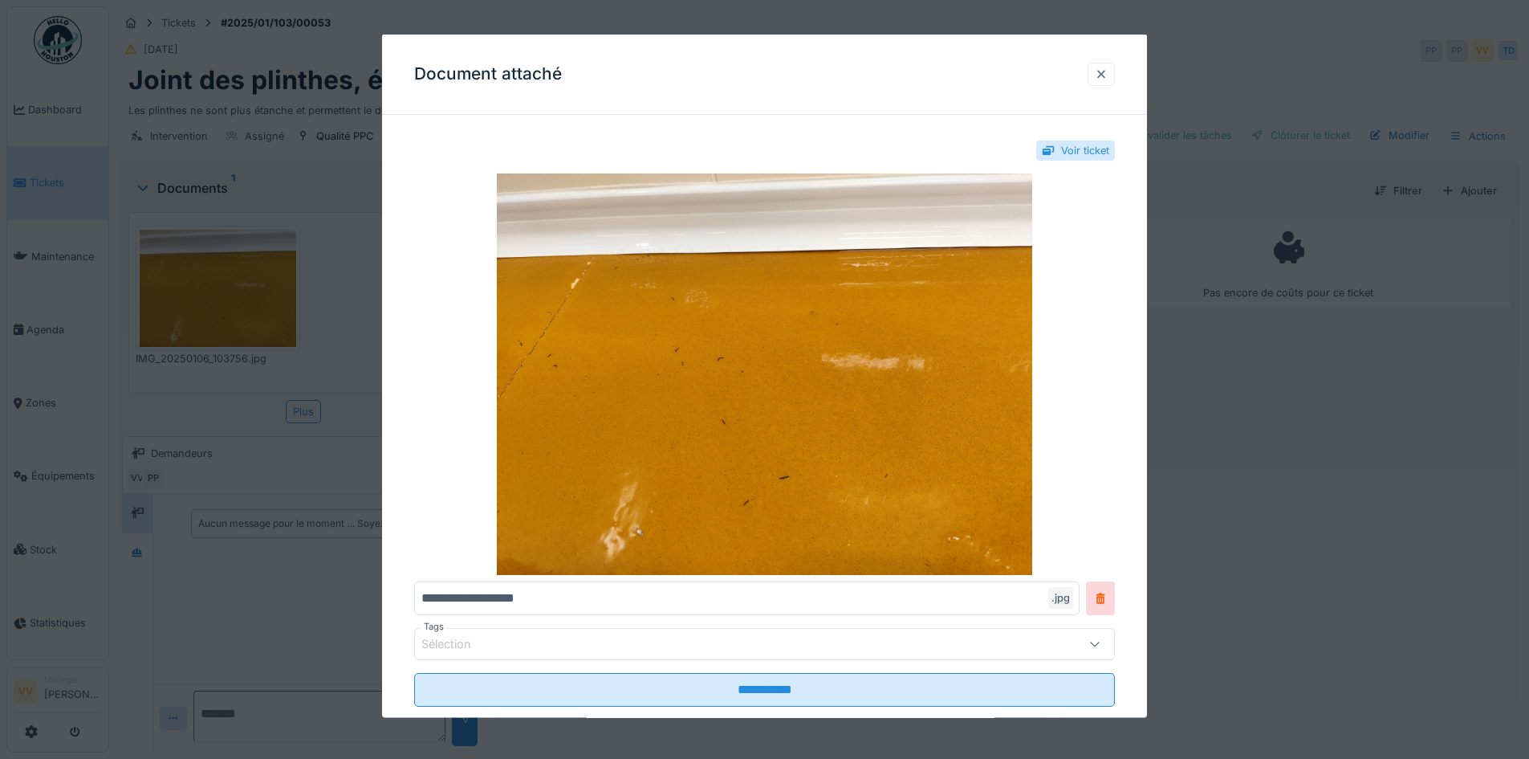
click at [1106, 74] on div at bounding box center [1101, 73] width 13 height 15
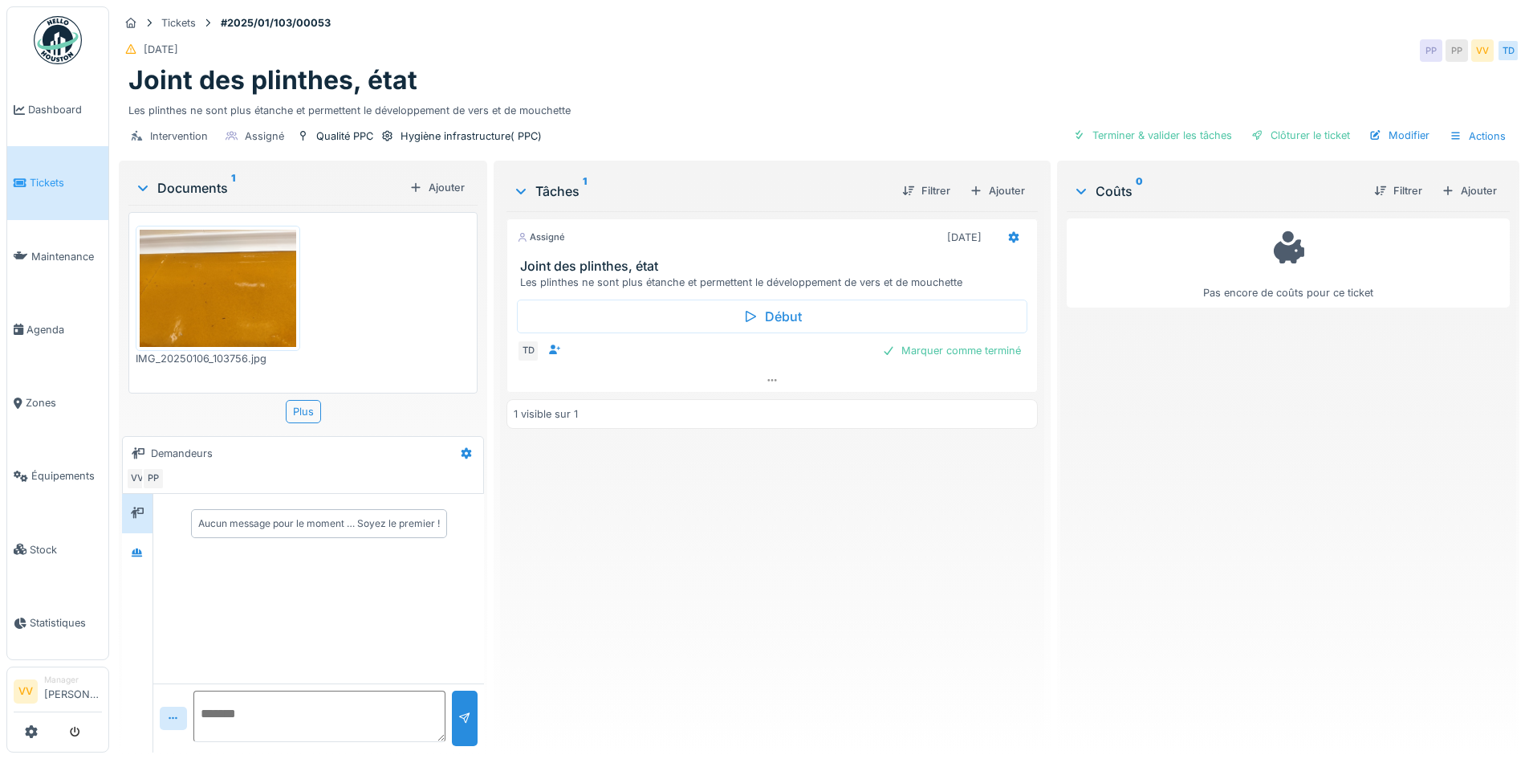
click at [925, 606] on div "Assigné [DATE] Joint des plinthes, état Les plinthes ne sont plus étanche et pe…" at bounding box center [771, 475] width 531 height 528
click at [39, 181] on span "Tickets" at bounding box center [66, 182] width 72 height 15
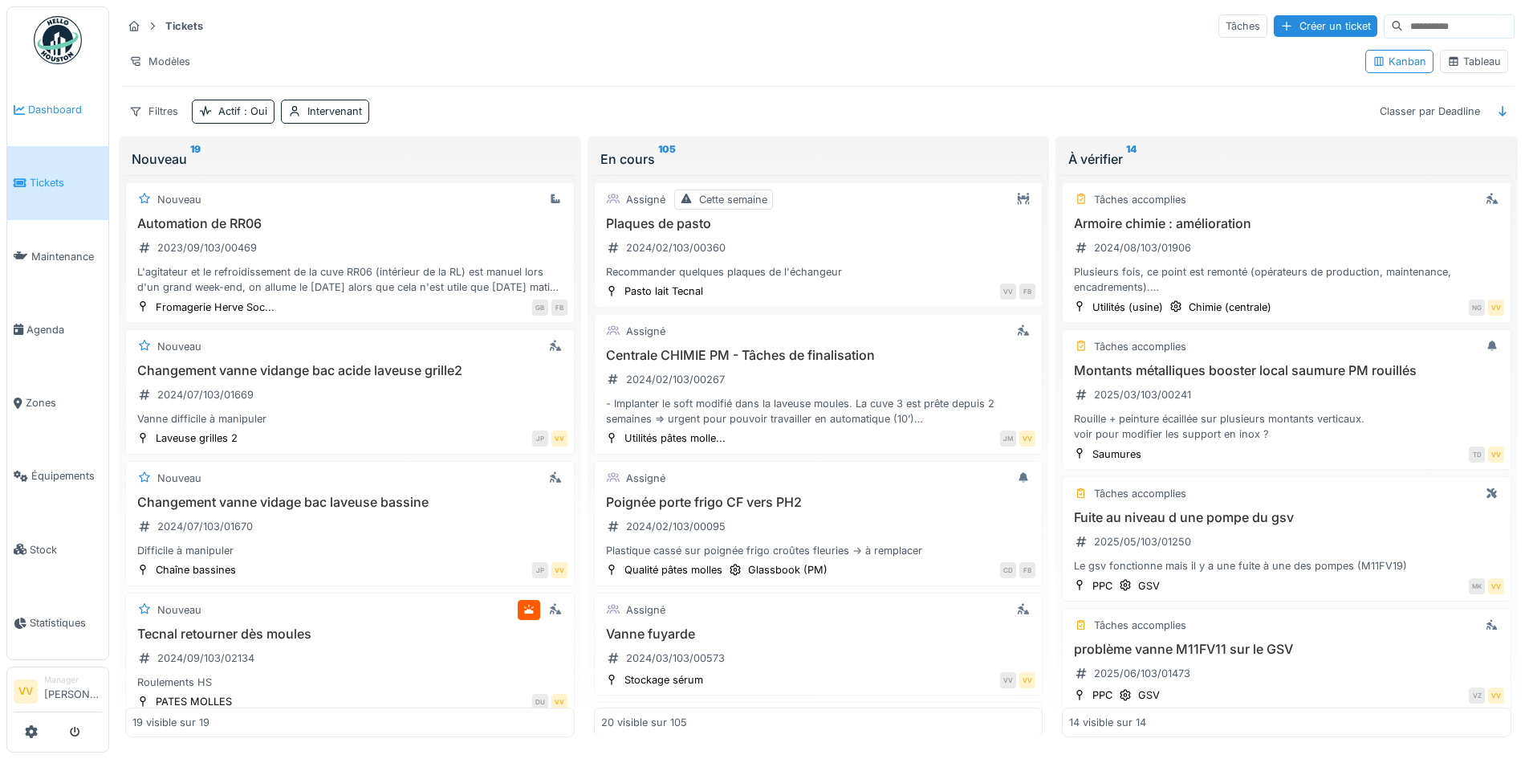
click at [35, 109] on span "Dashboard" at bounding box center [65, 109] width 74 height 15
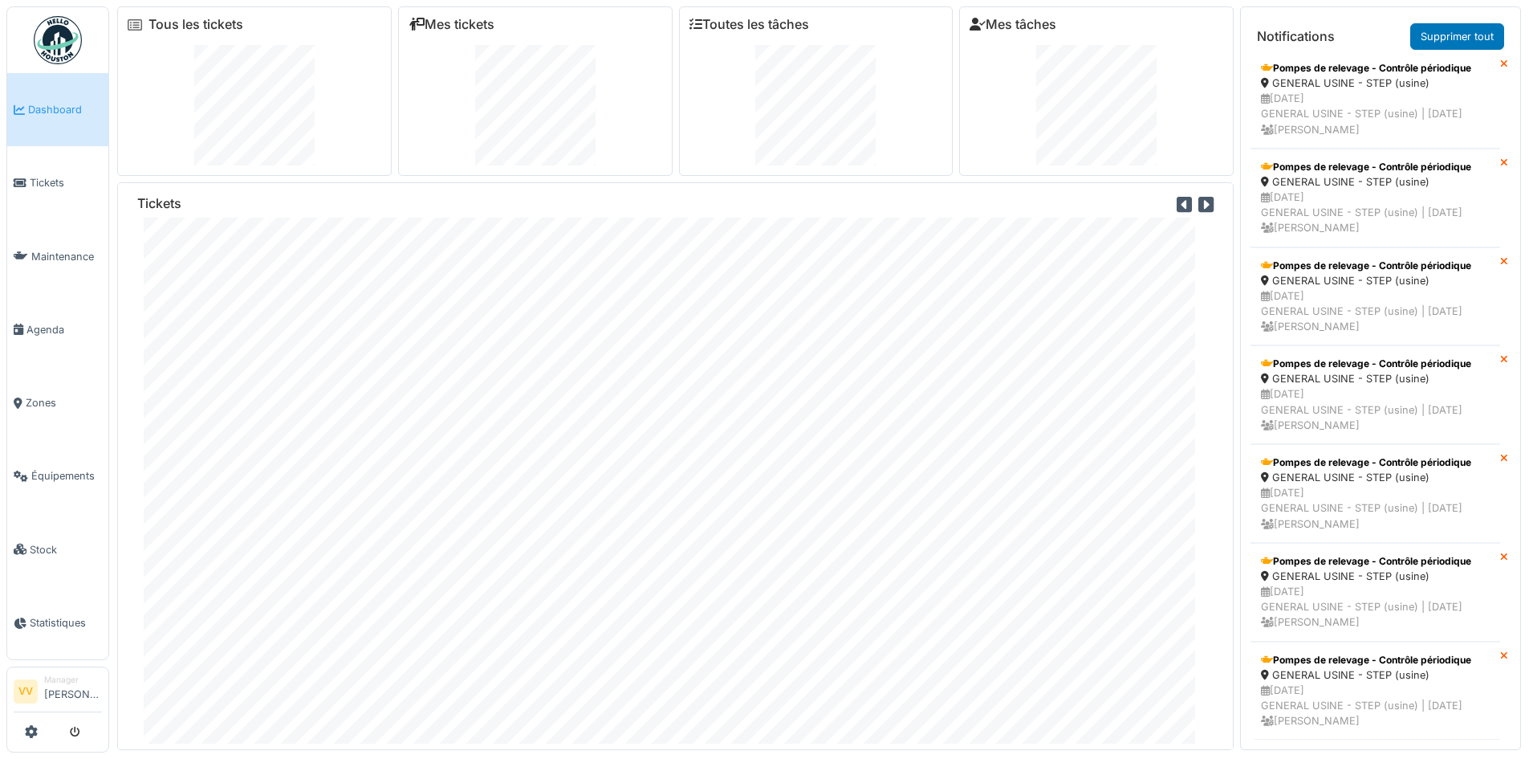
scroll to position [5318, 0]
click at [64, 258] on span "Maintenance" at bounding box center [66, 256] width 71 height 15
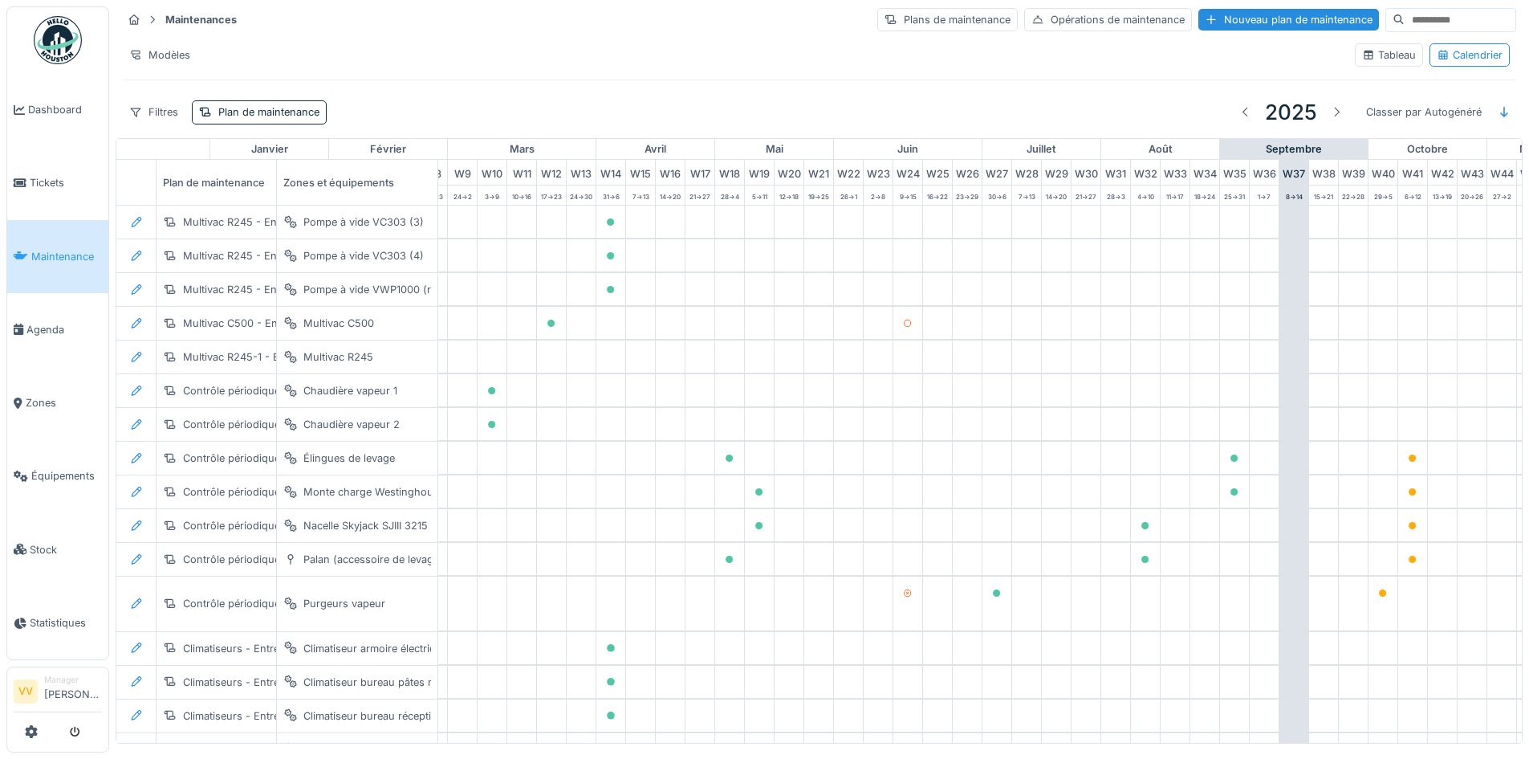
scroll to position [0, 526]
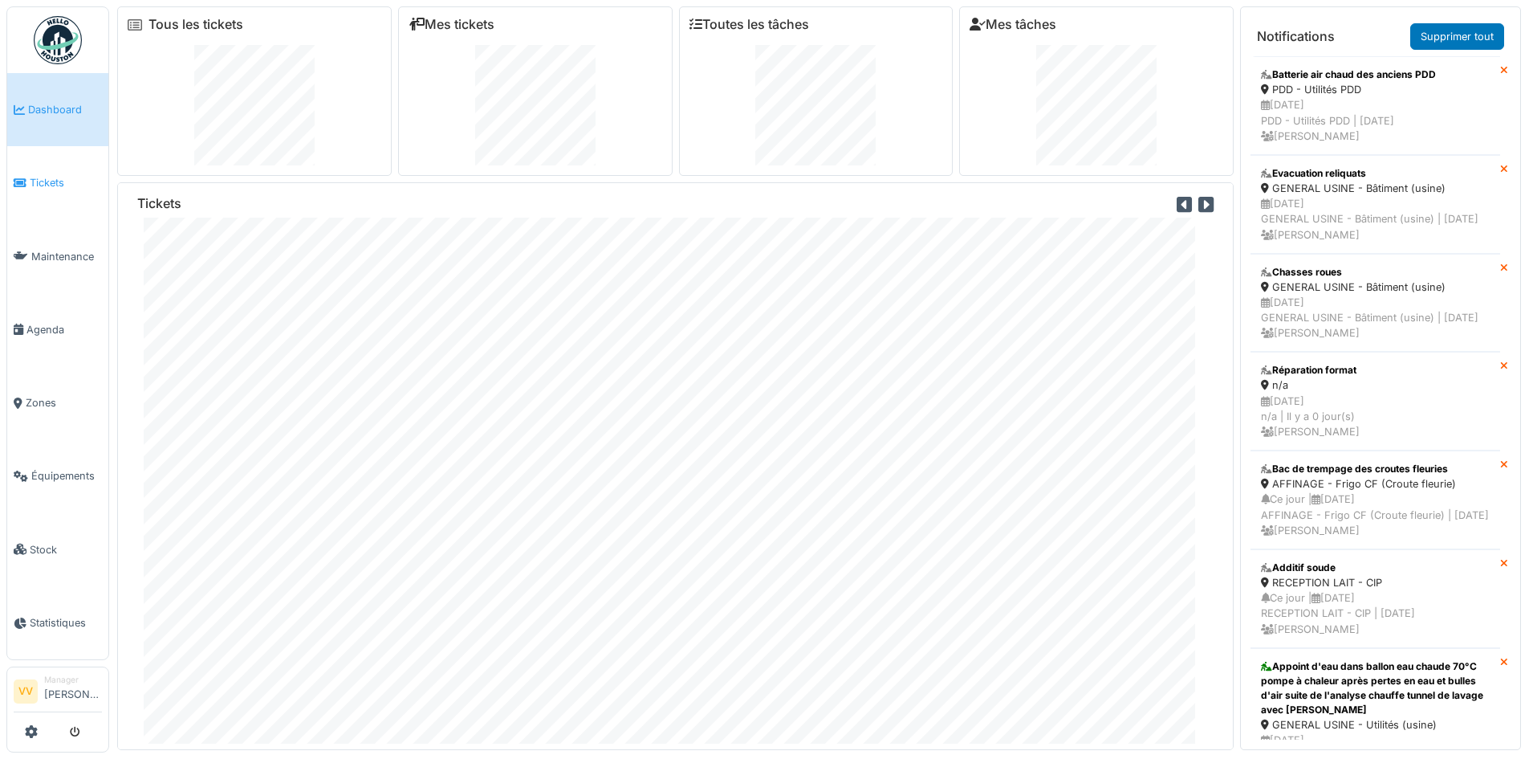
click at [49, 179] on span "Tickets" at bounding box center [66, 182] width 72 height 15
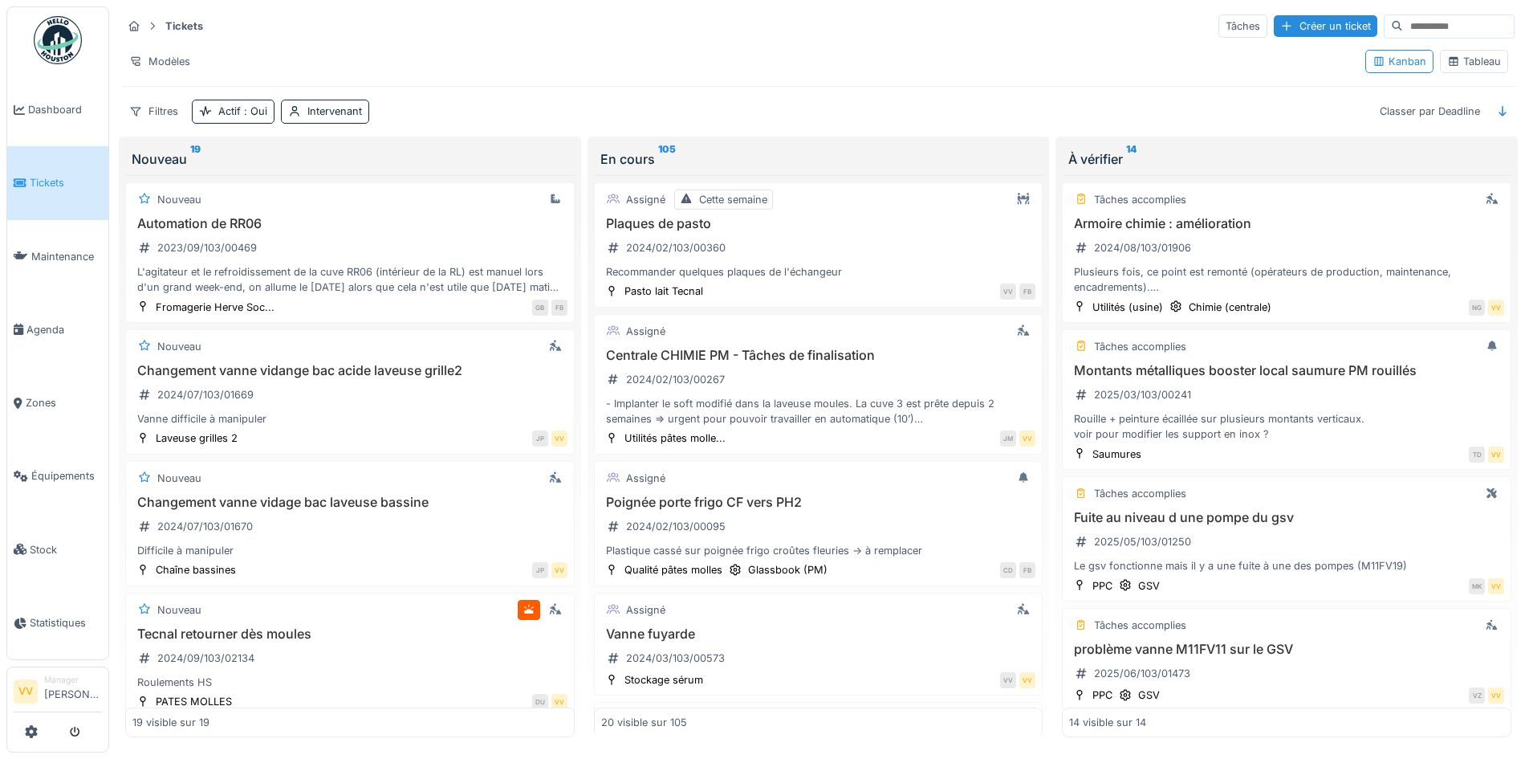
click at [37, 166] on link "Tickets" at bounding box center [57, 182] width 101 height 73
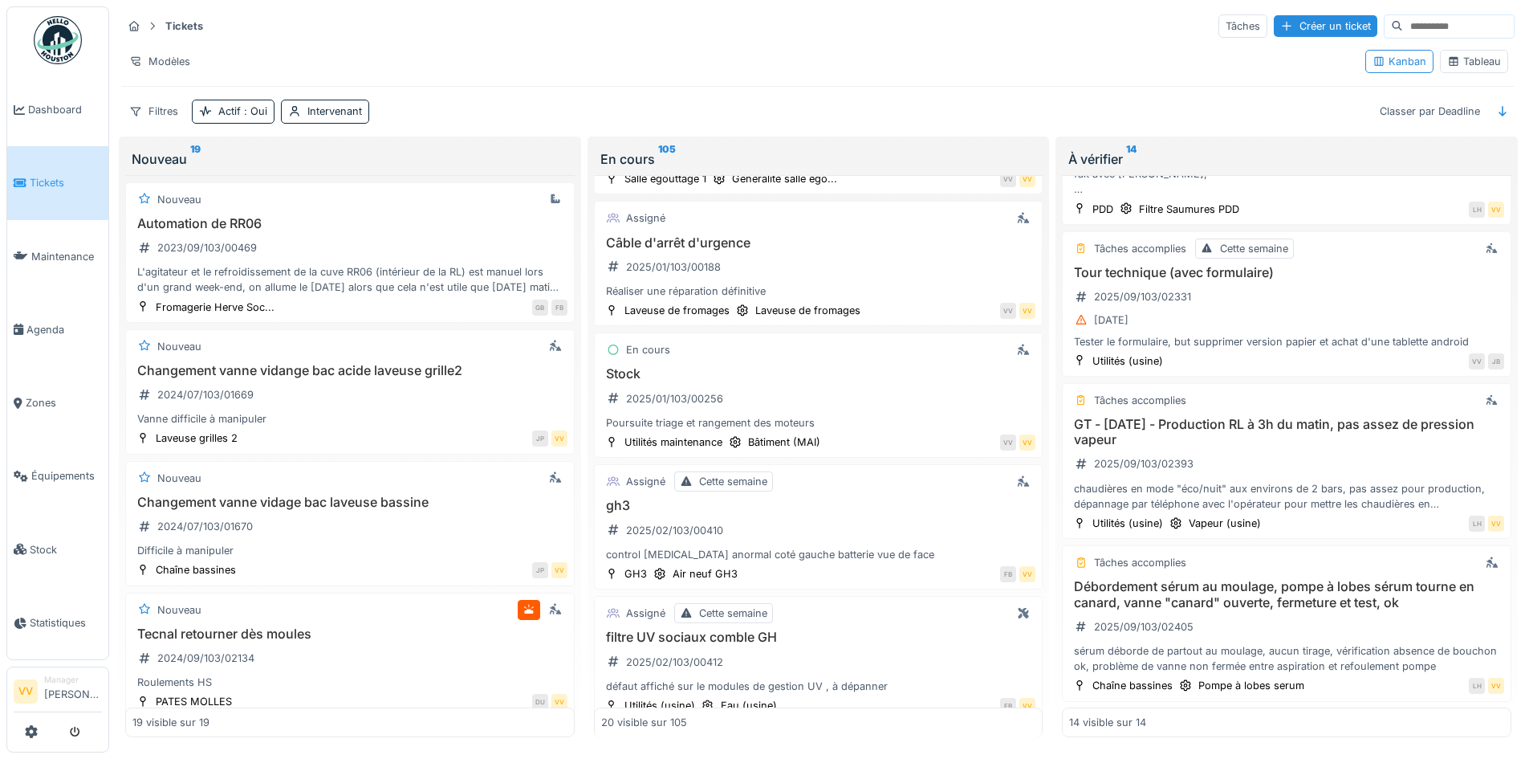
scroll to position [2277, 0]
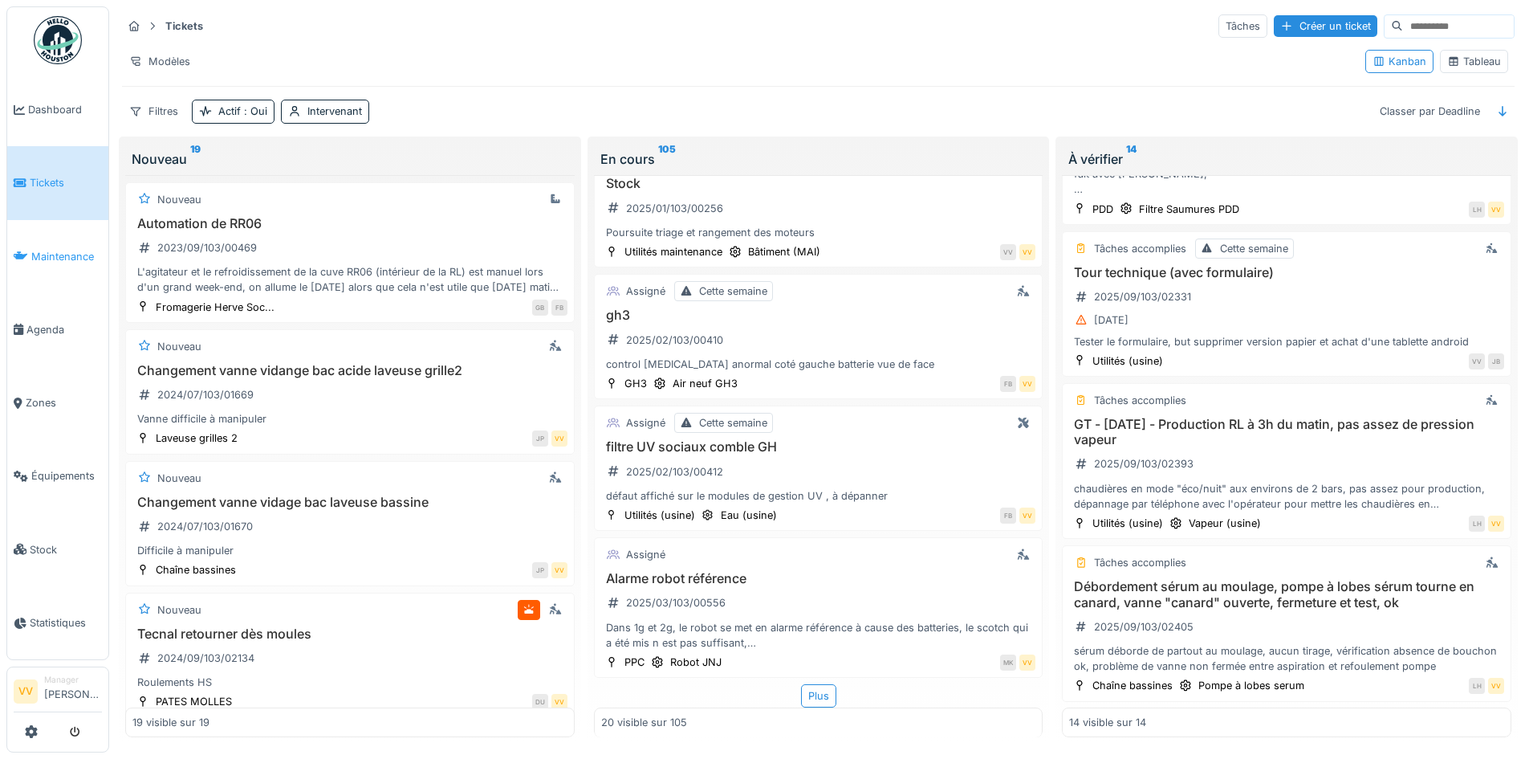
click at [69, 251] on span "Maintenance" at bounding box center [66, 256] width 71 height 15
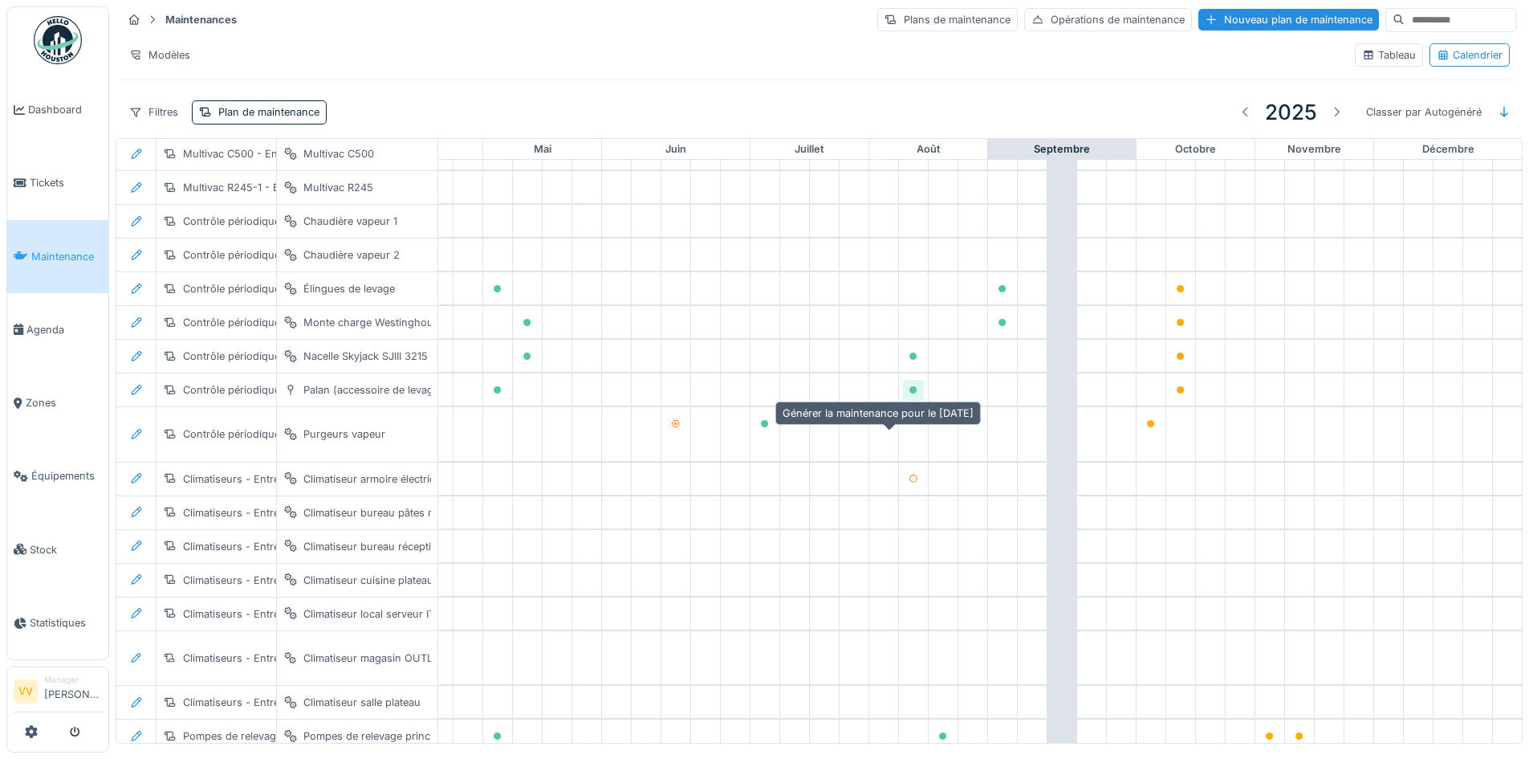
scroll to position [0, 526]
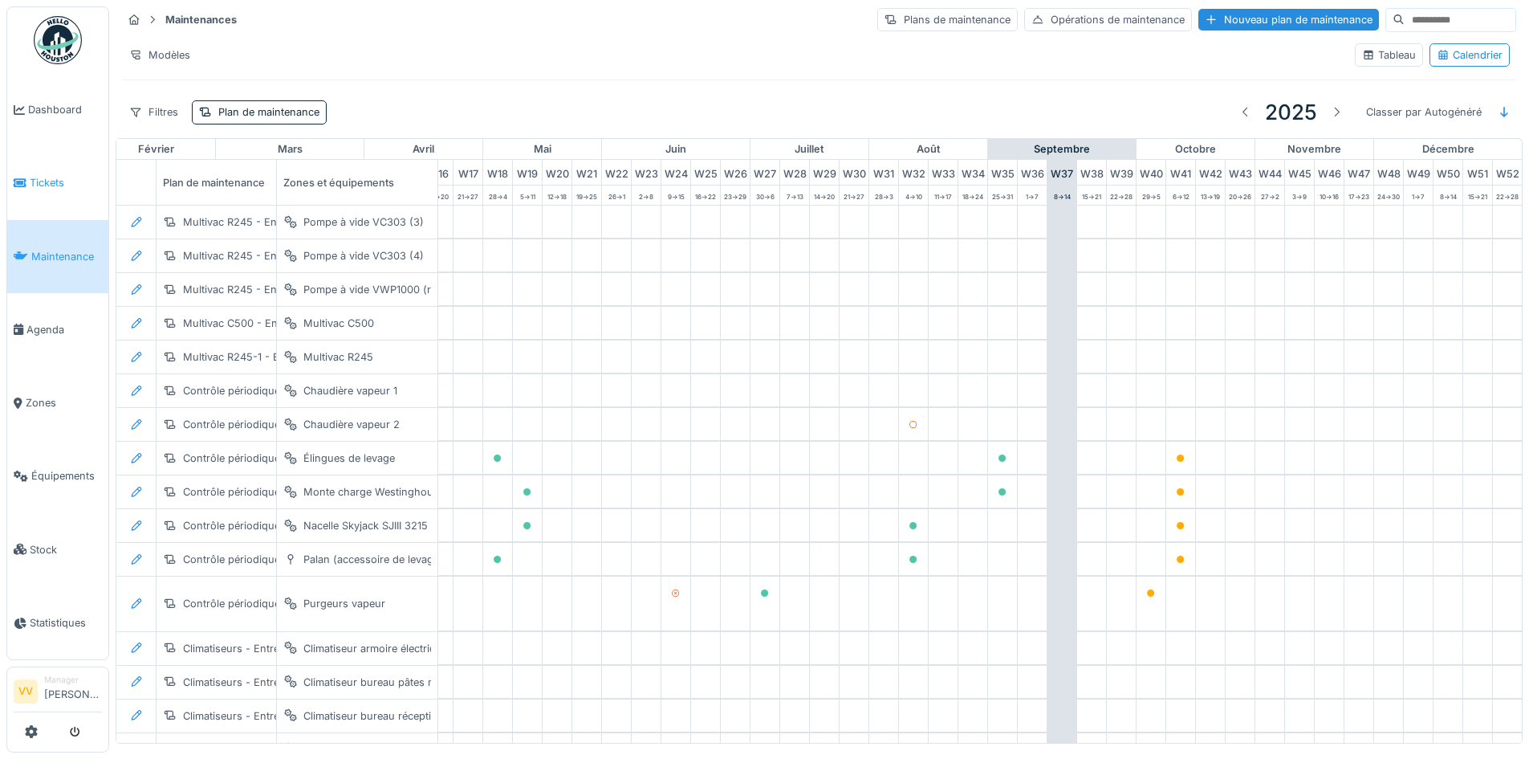
click at [39, 181] on span "Tickets" at bounding box center [66, 182] width 72 height 15
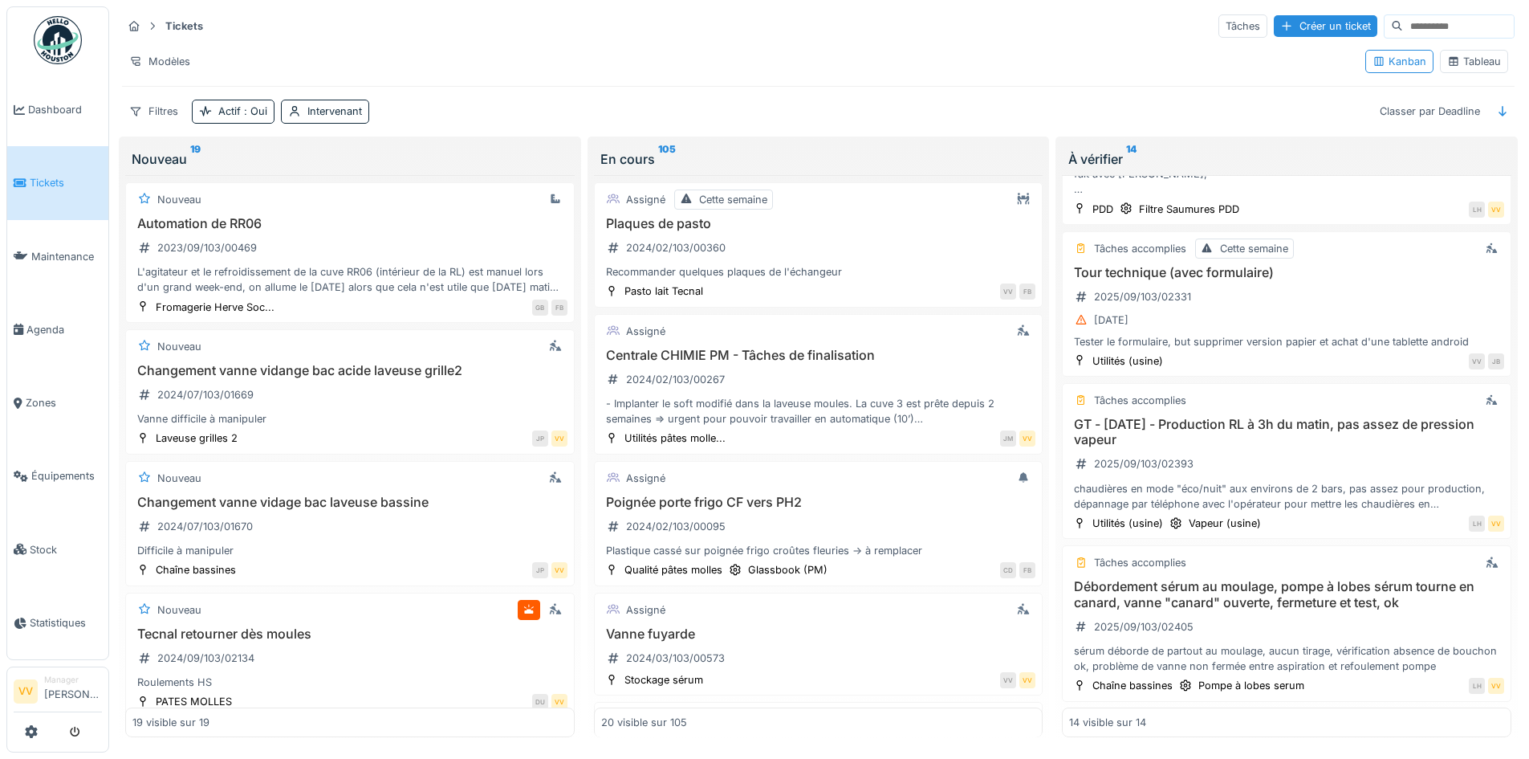
scroll to position [10, 0]
click at [1270, 604] on div "Débordement sérum au moulage, pompe à lobes sérum tourne en canard, vanne "cana…" at bounding box center [1286, 626] width 435 height 95
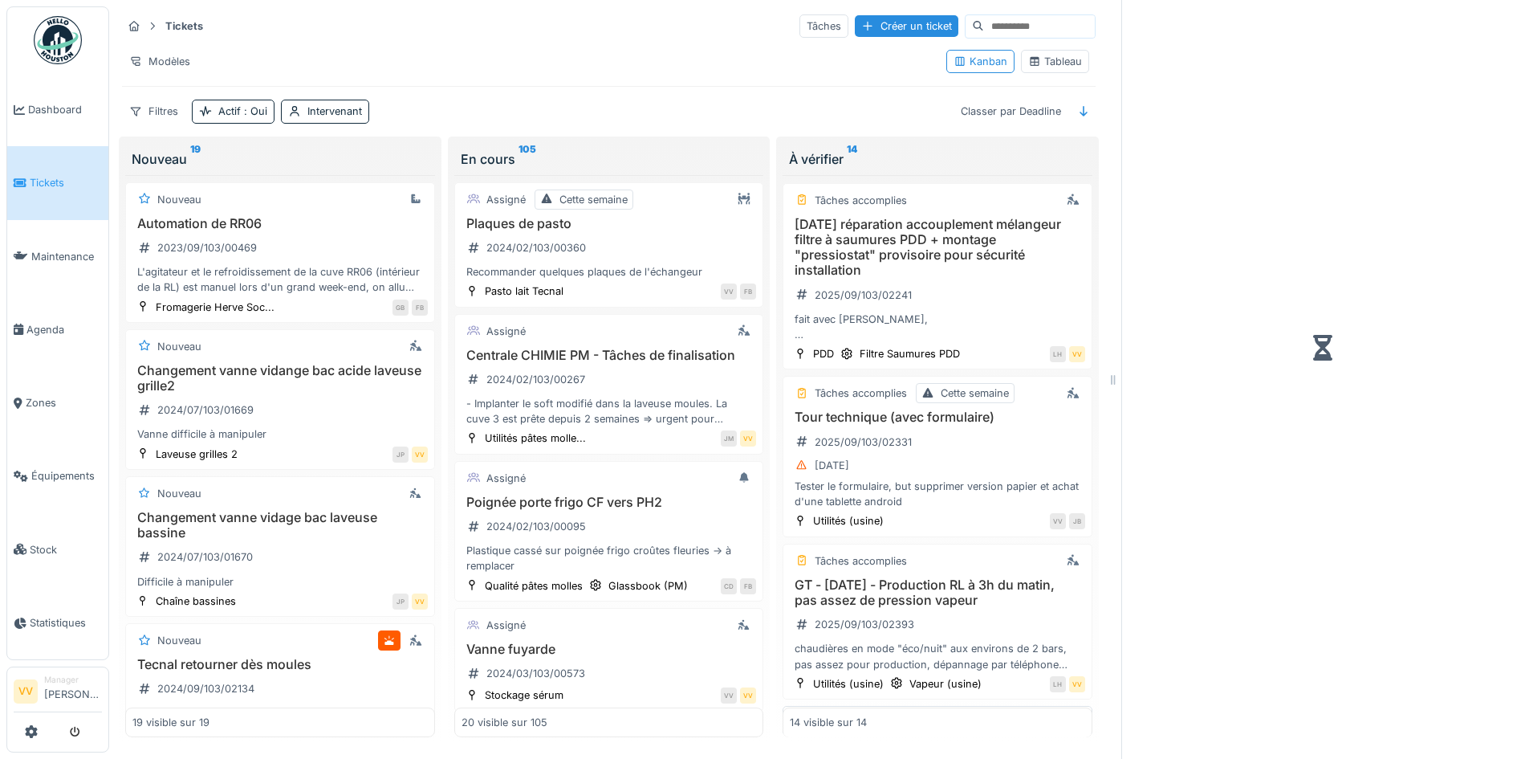
scroll to position [1699, 0]
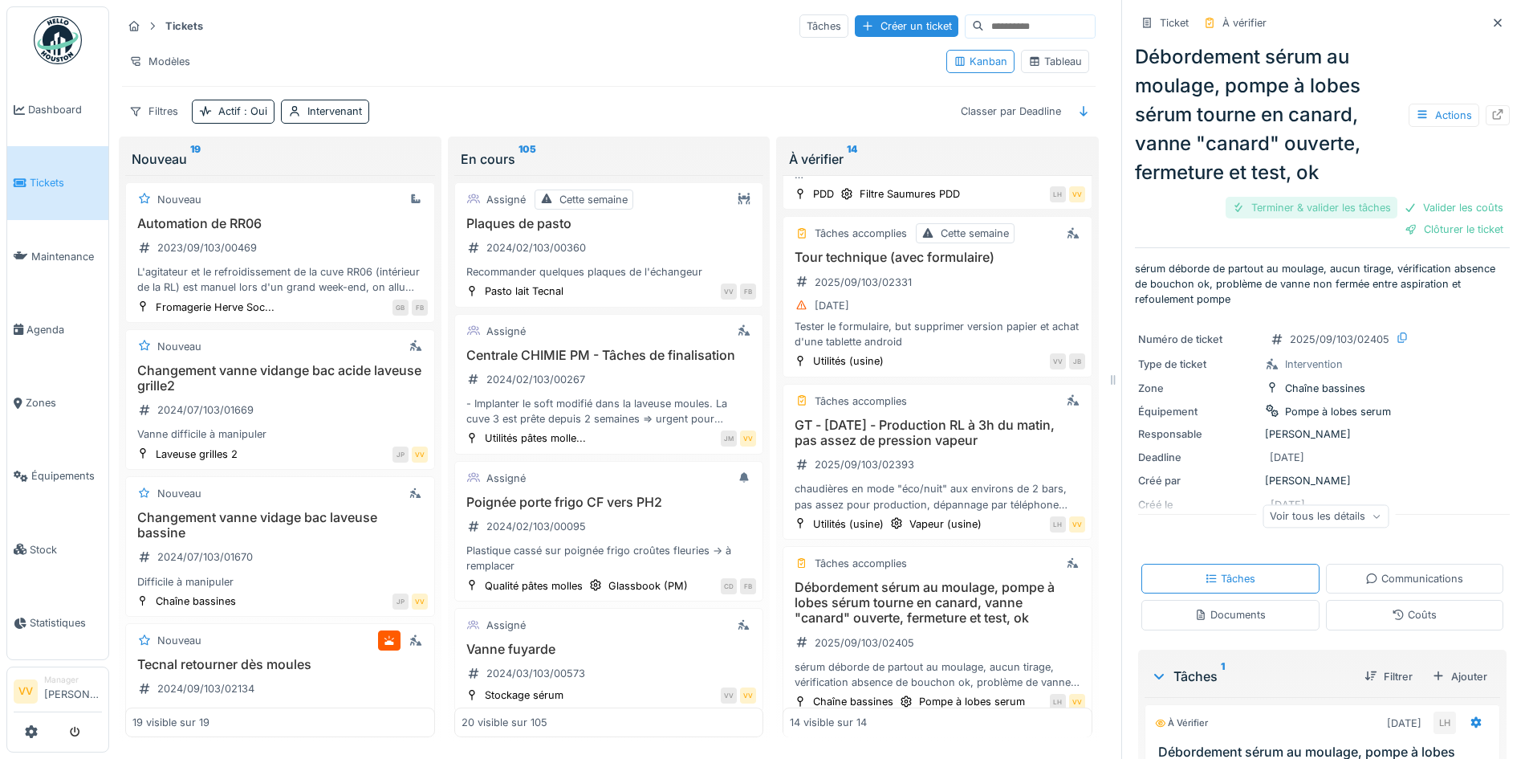
click at [1293, 197] on div "Terminer & valider les tâches" at bounding box center [1312, 208] width 172 height 22
click at [1440, 195] on div "Débordement sérum au moulage, pompe à lobes sérum tourne en canard, vanne "cana…" at bounding box center [1322, 139] width 375 height 207
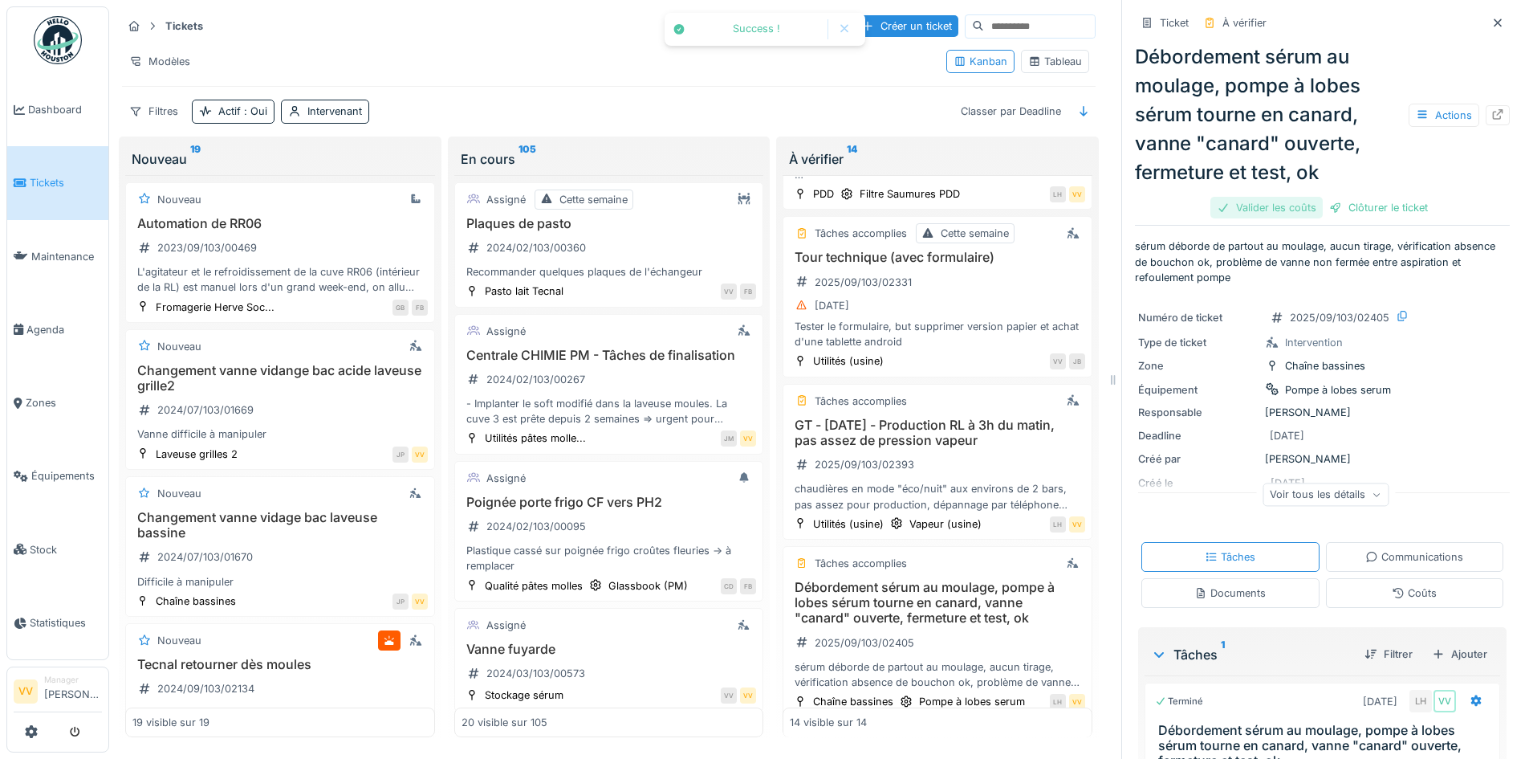
click at [1251, 197] on div "Valider les coûts" at bounding box center [1266, 208] width 112 height 22
click at [1325, 197] on div "Clôturer le ticket" at bounding box center [1323, 208] width 112 height 22
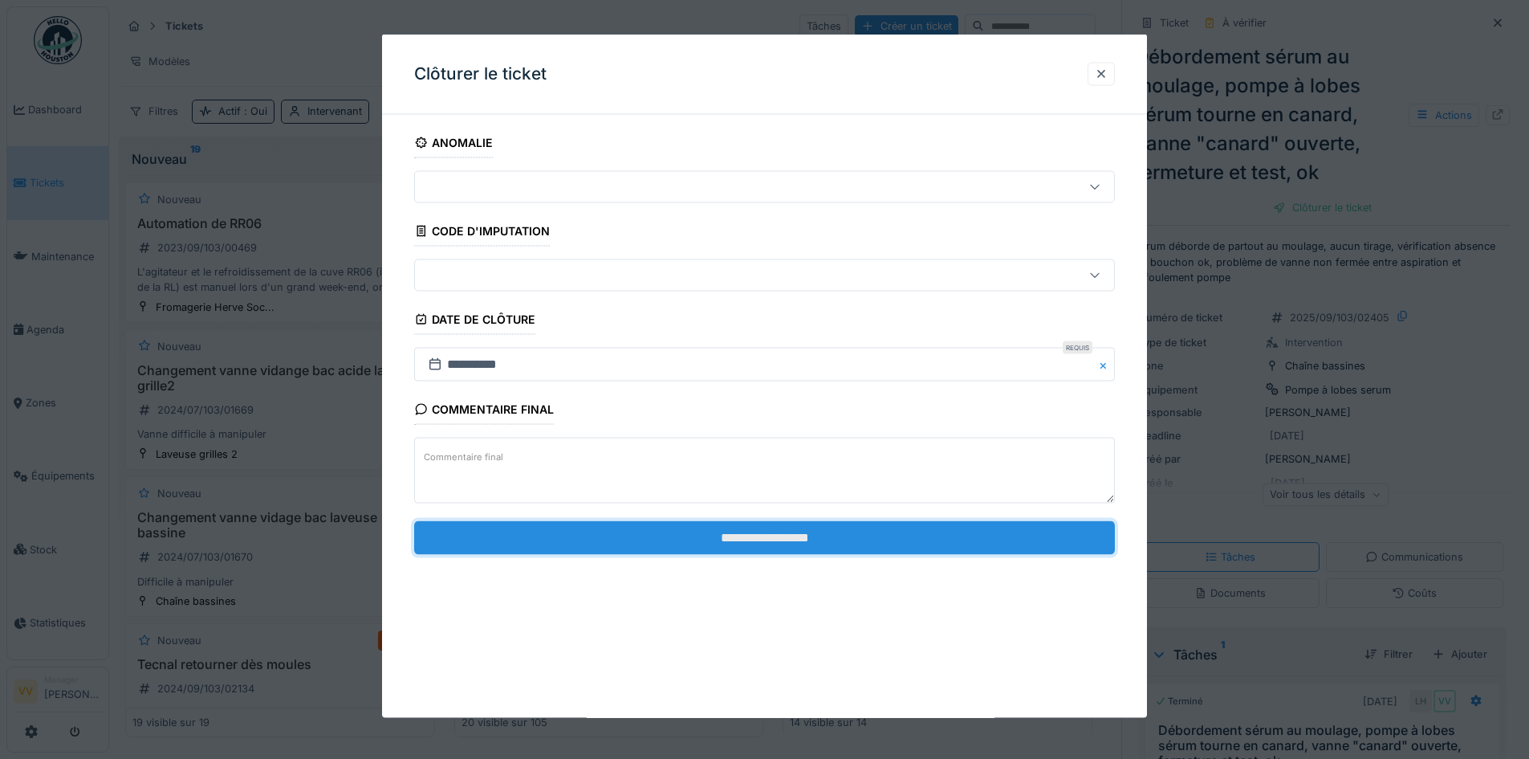
click at [925, 541] on input "**********" at bounding box center [764, 537] width 701 height 34
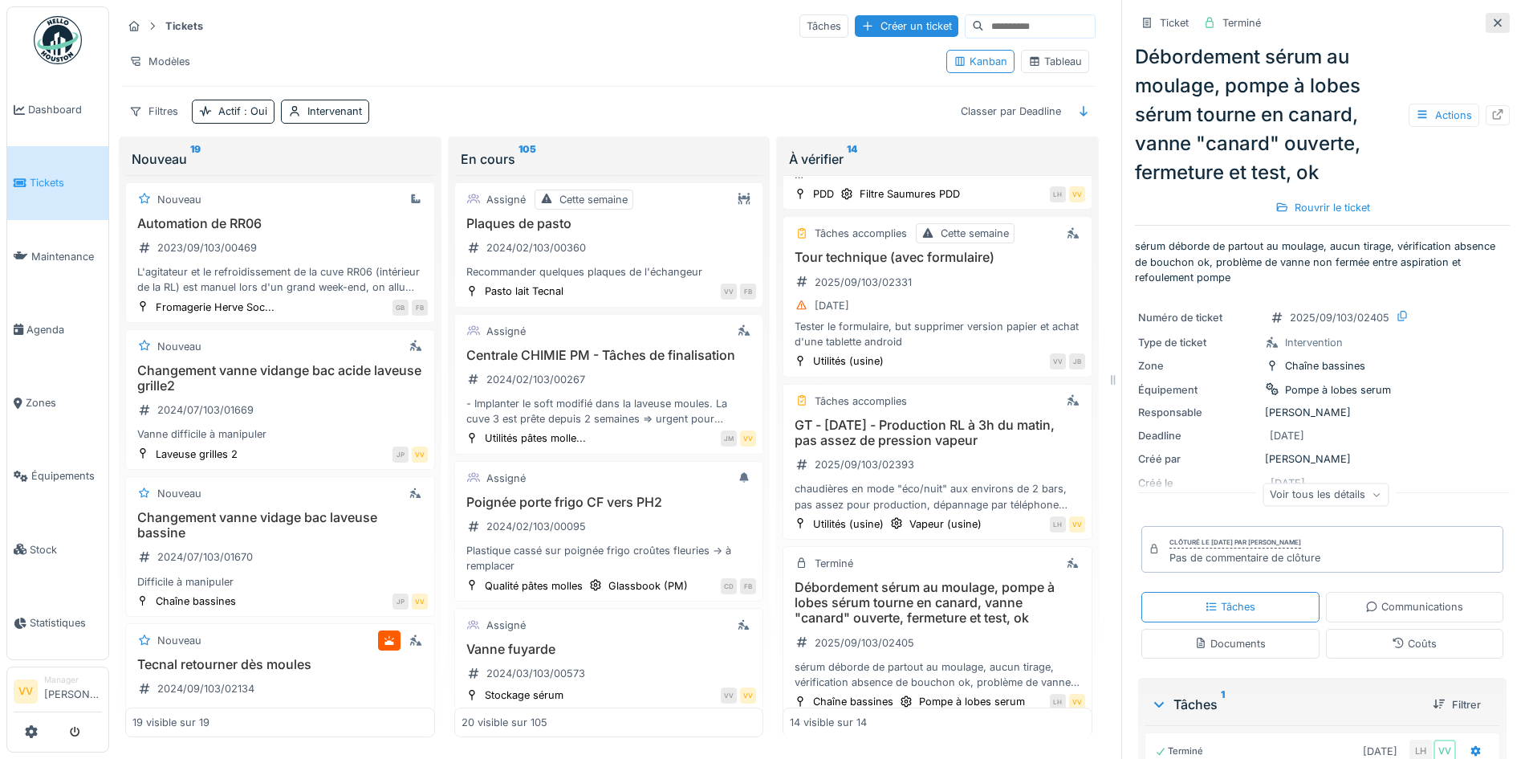
click at [1491, 18] on icon at bounding box center [1497, 23] width 13 height 10
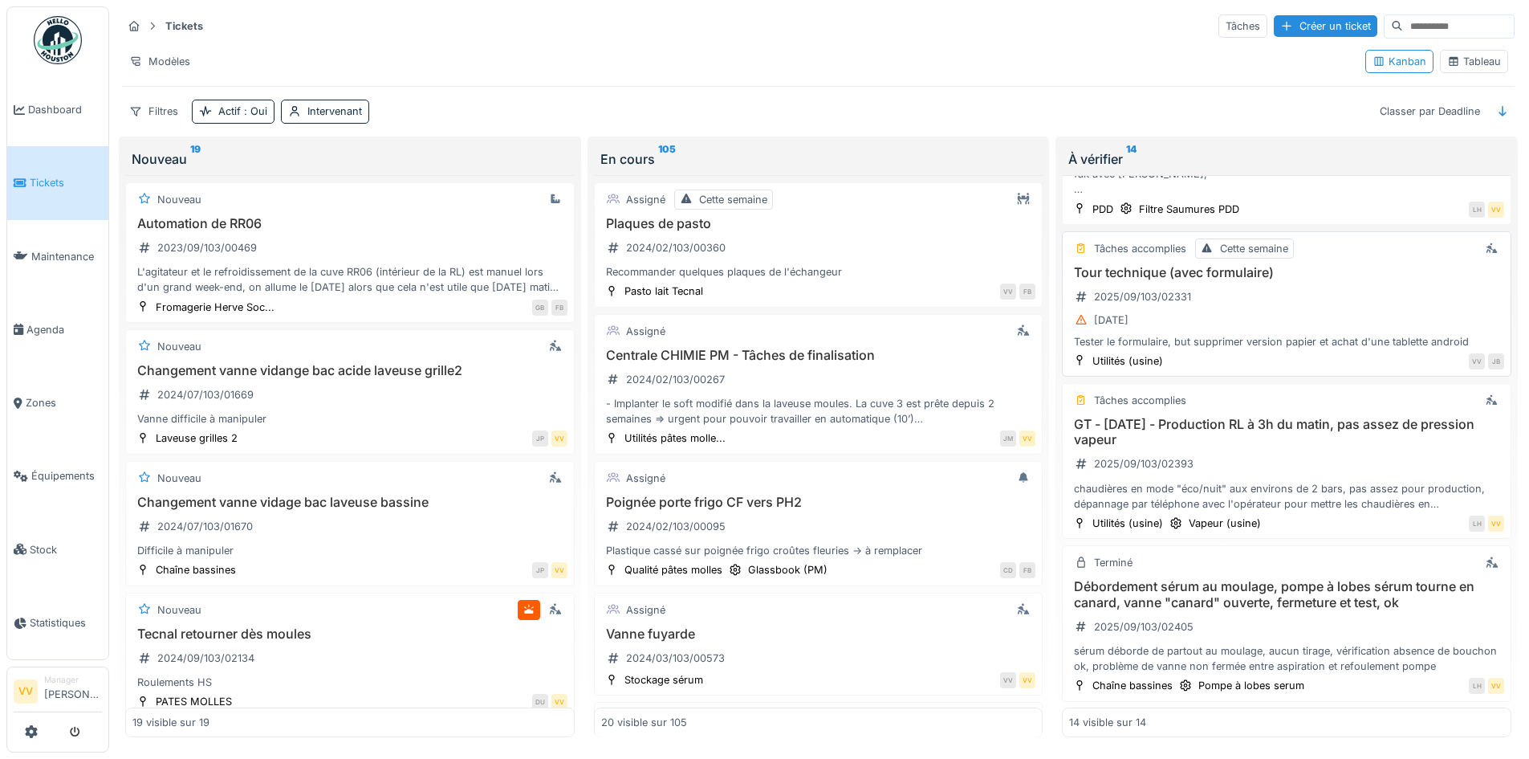
scroll to position [1540, 0]
click at [55, 181] on span "Tickets" at bounding box center [66, 182] width 72 height 15
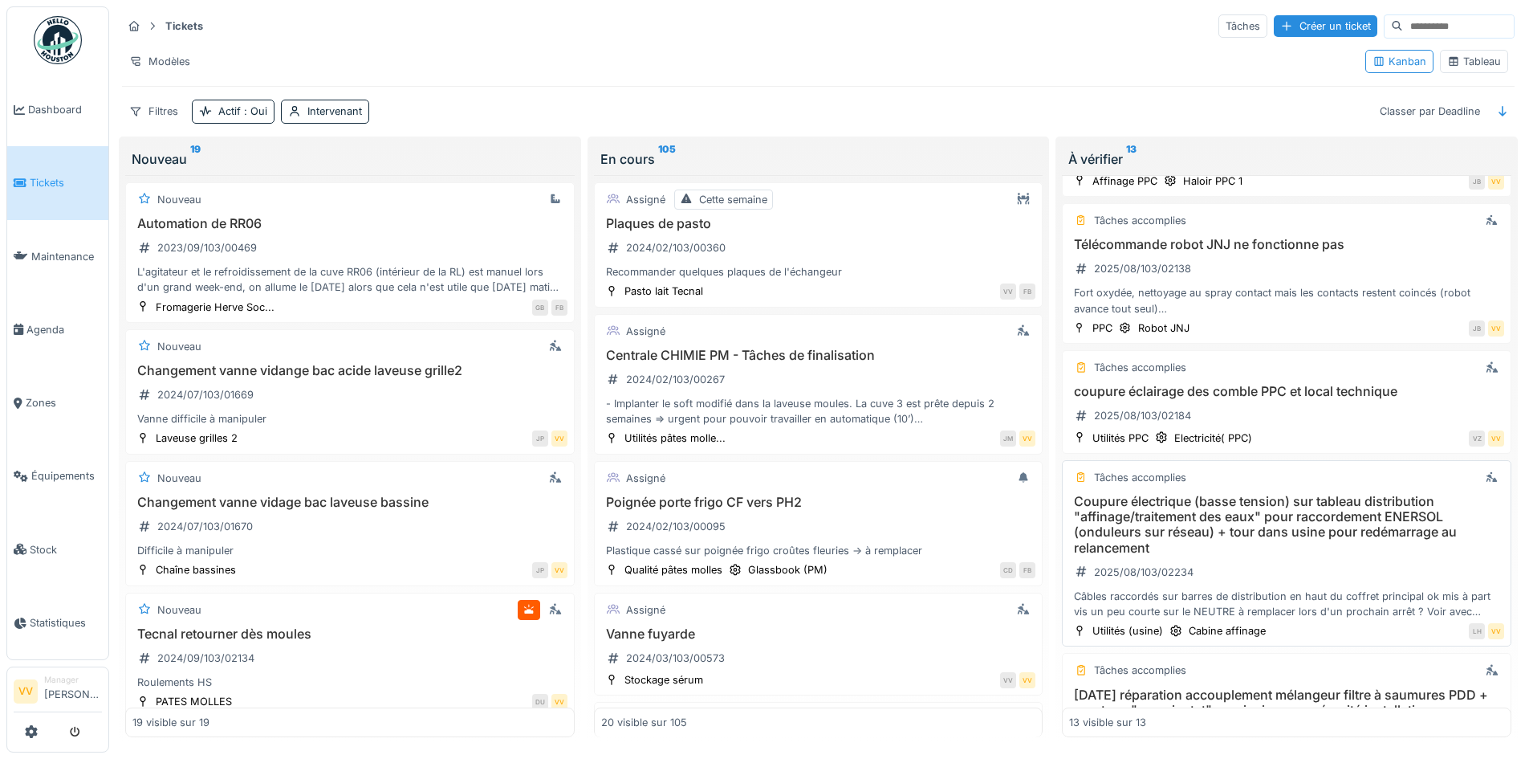
scroll to position [1043, 0]
